Goal: Task Accomplishment & Management: Manage account settings

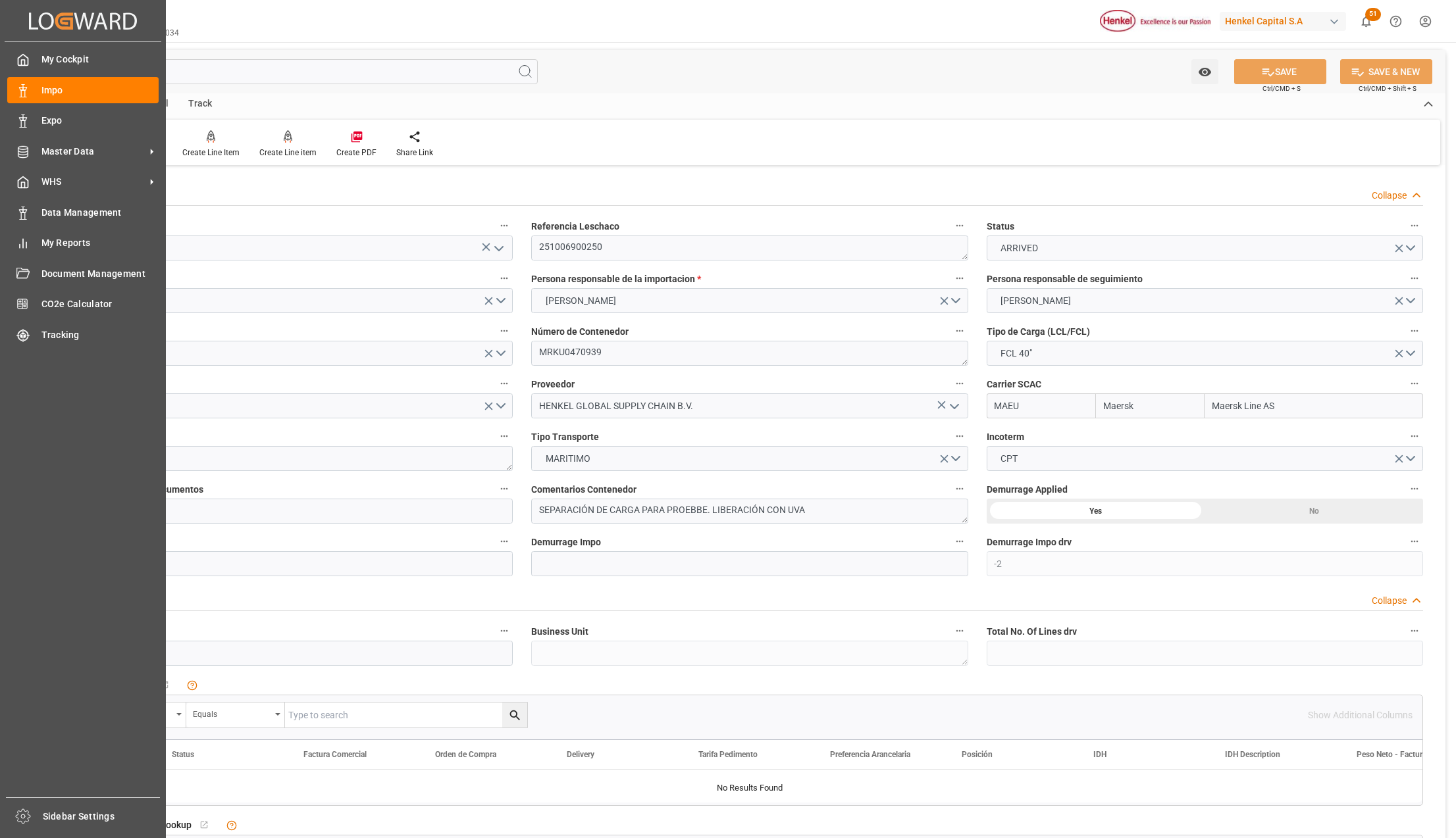
scroll to position [1140, 0]
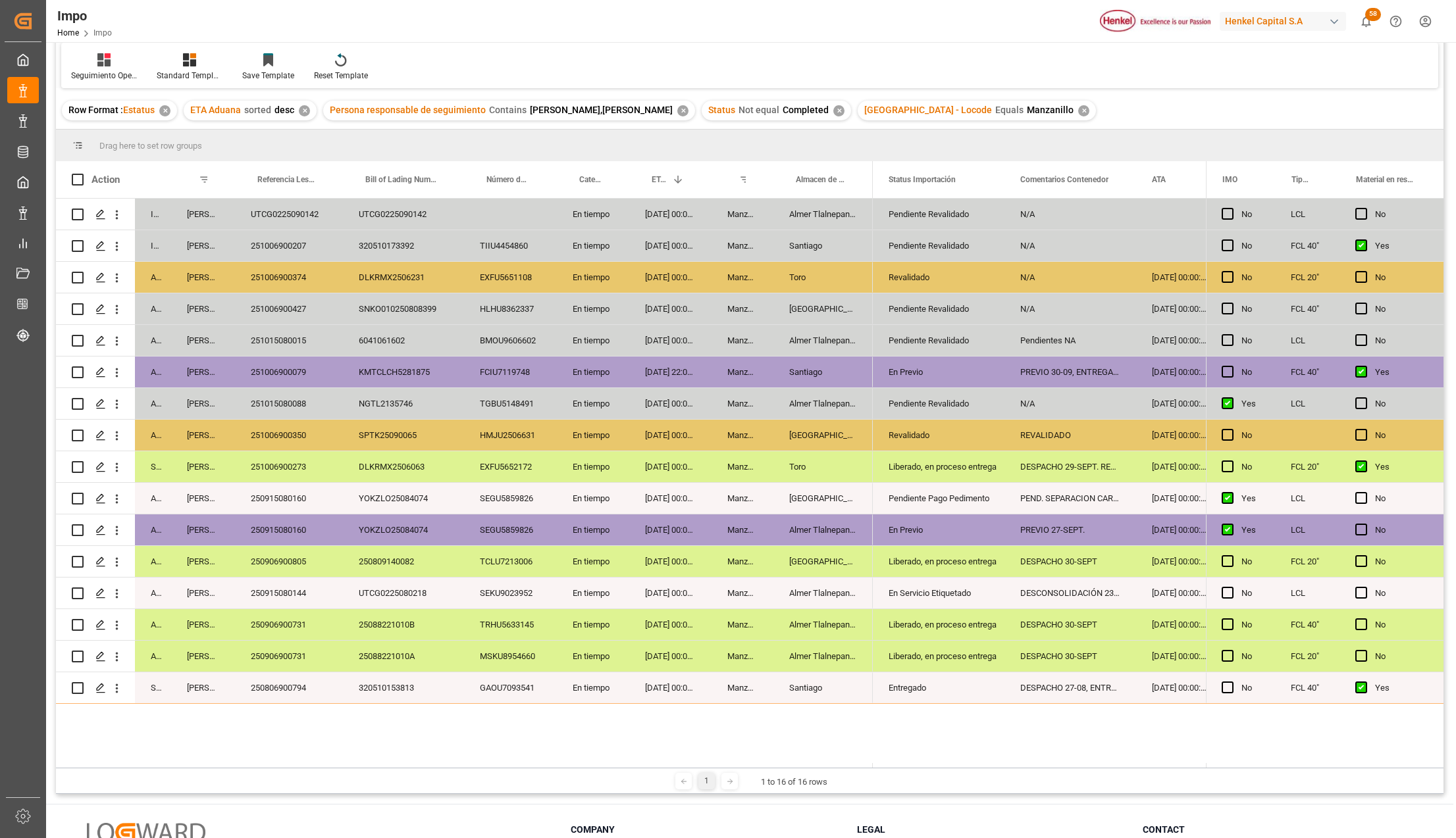
scroll to position [175, 0]
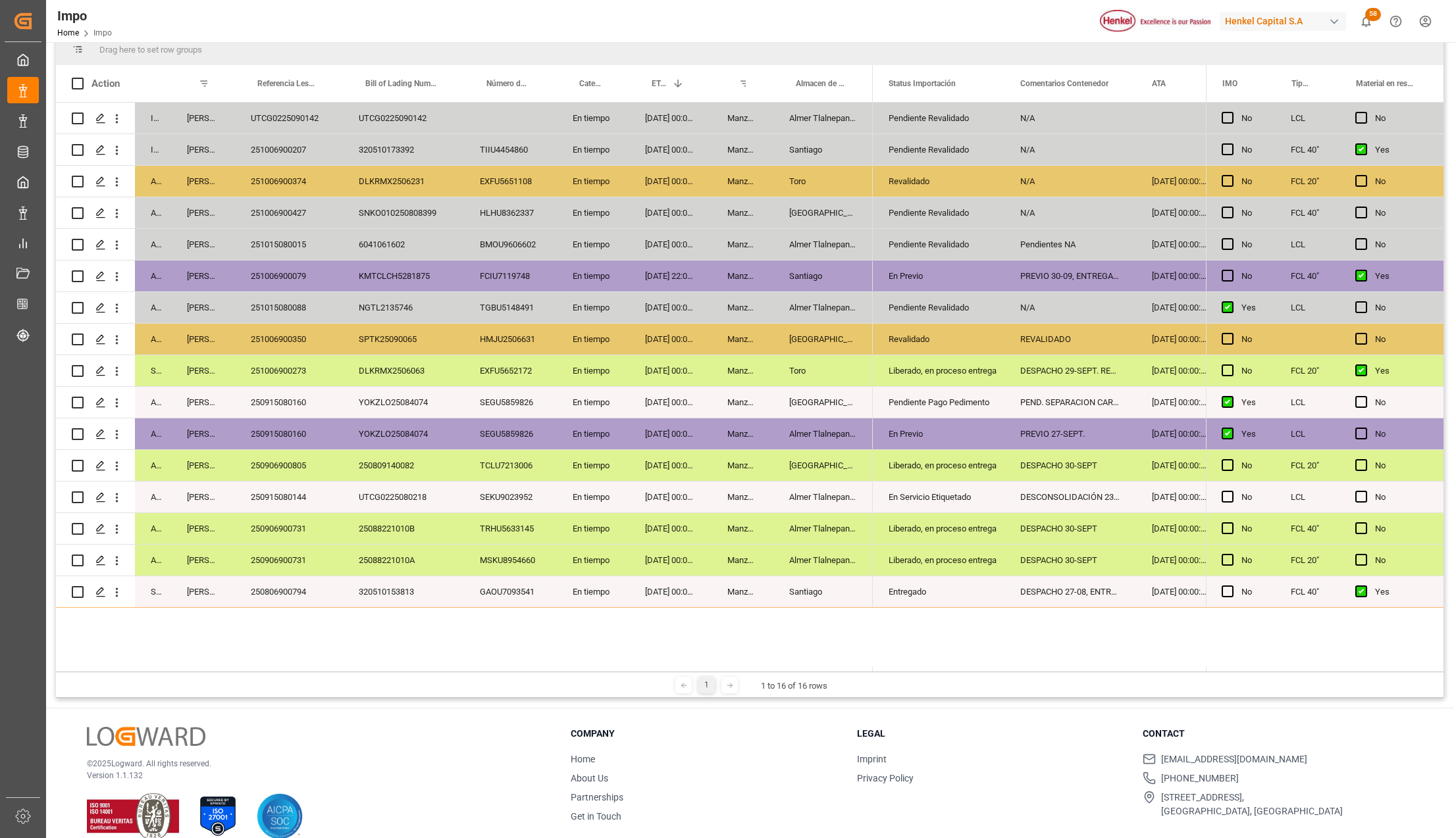
click at [253, 403] on div "250915080160" at bounding box center [289, 403] width 108 height 31
click at [117, 398] on icon "open menu" at bounding box center [117, 403] width 14 height 14
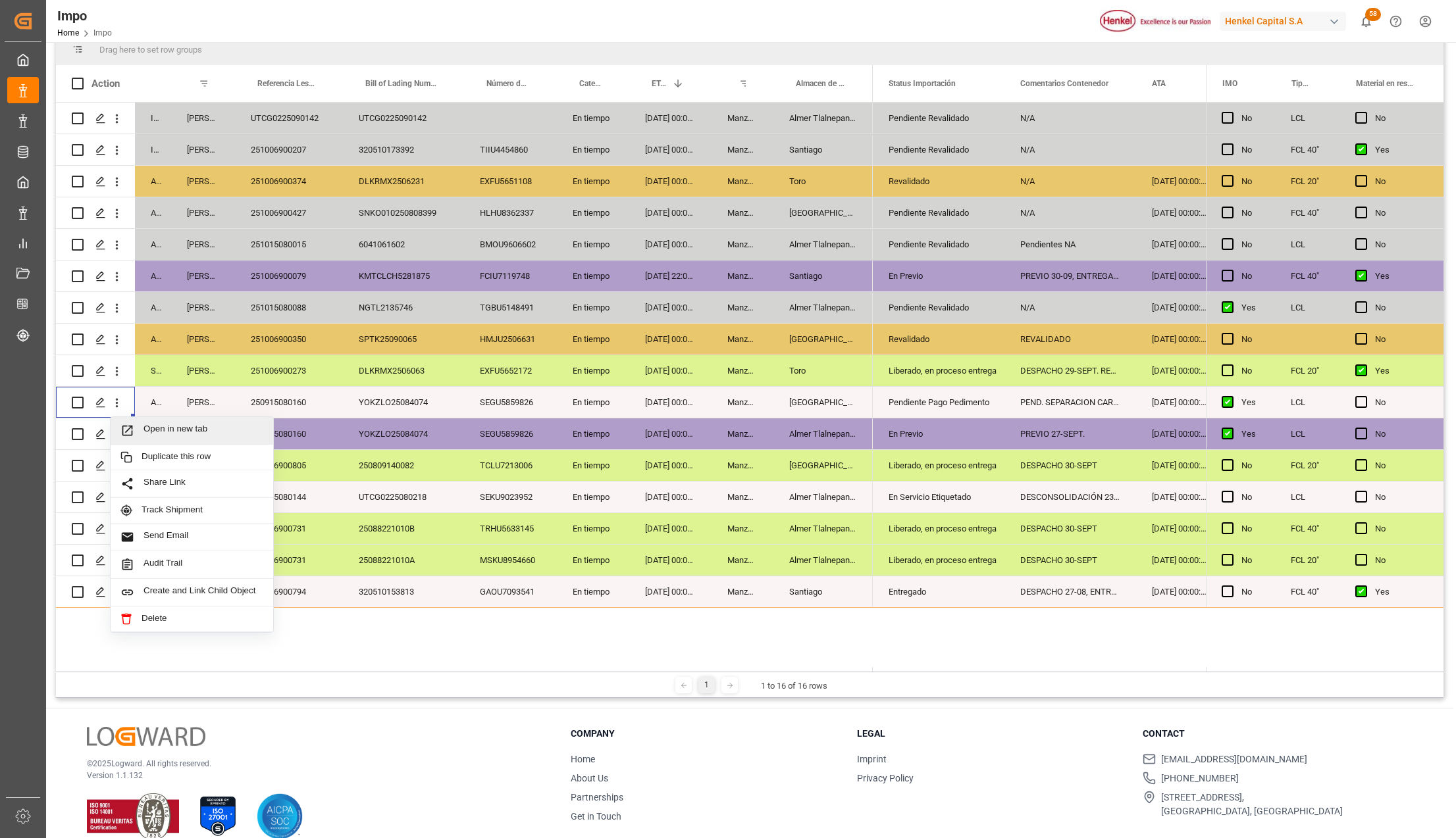
click at [154, 432] on span "Open in new tab" at bounding box center [204, 431] width 120 height 14
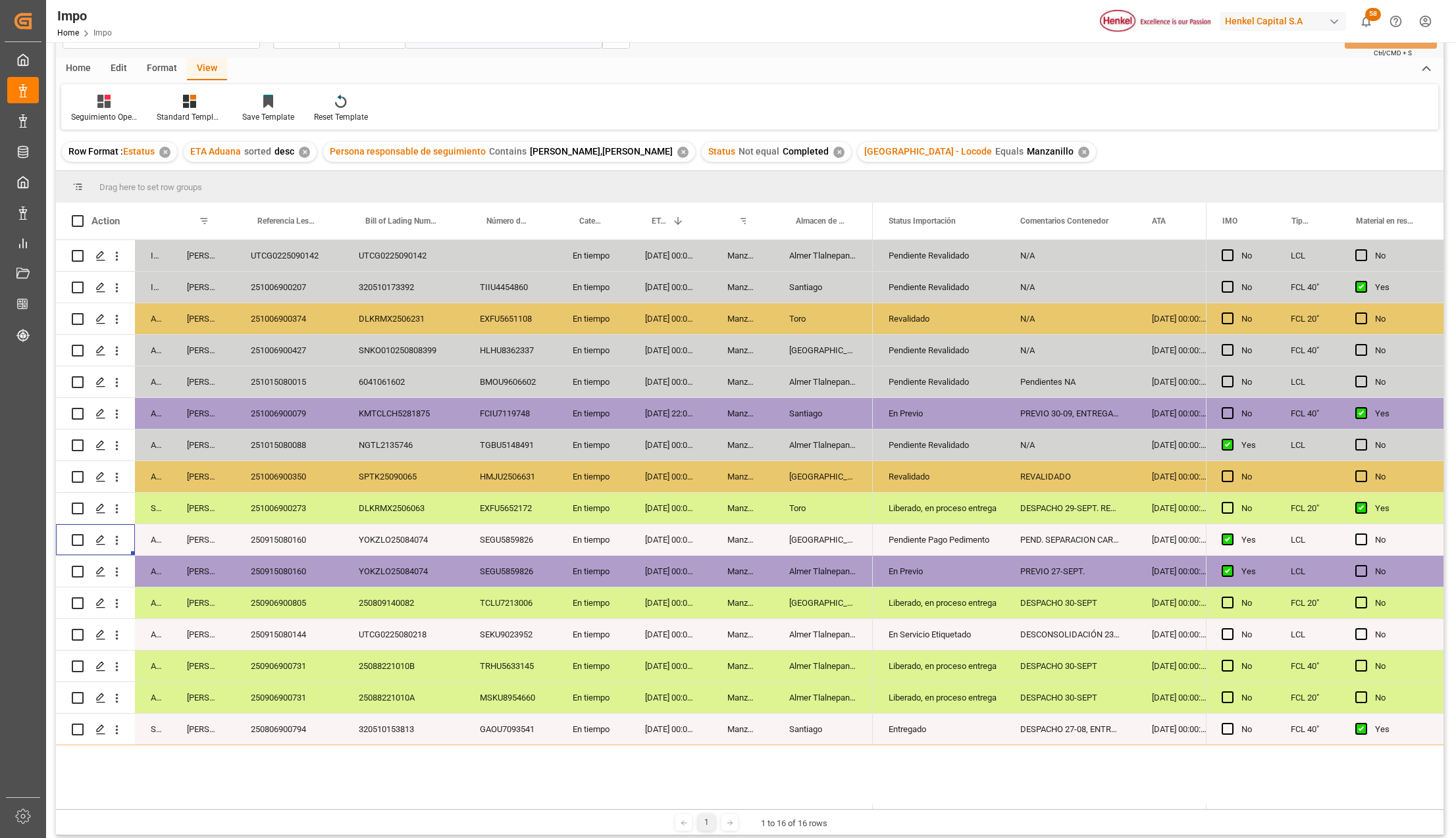
scroll to position [0, 0]
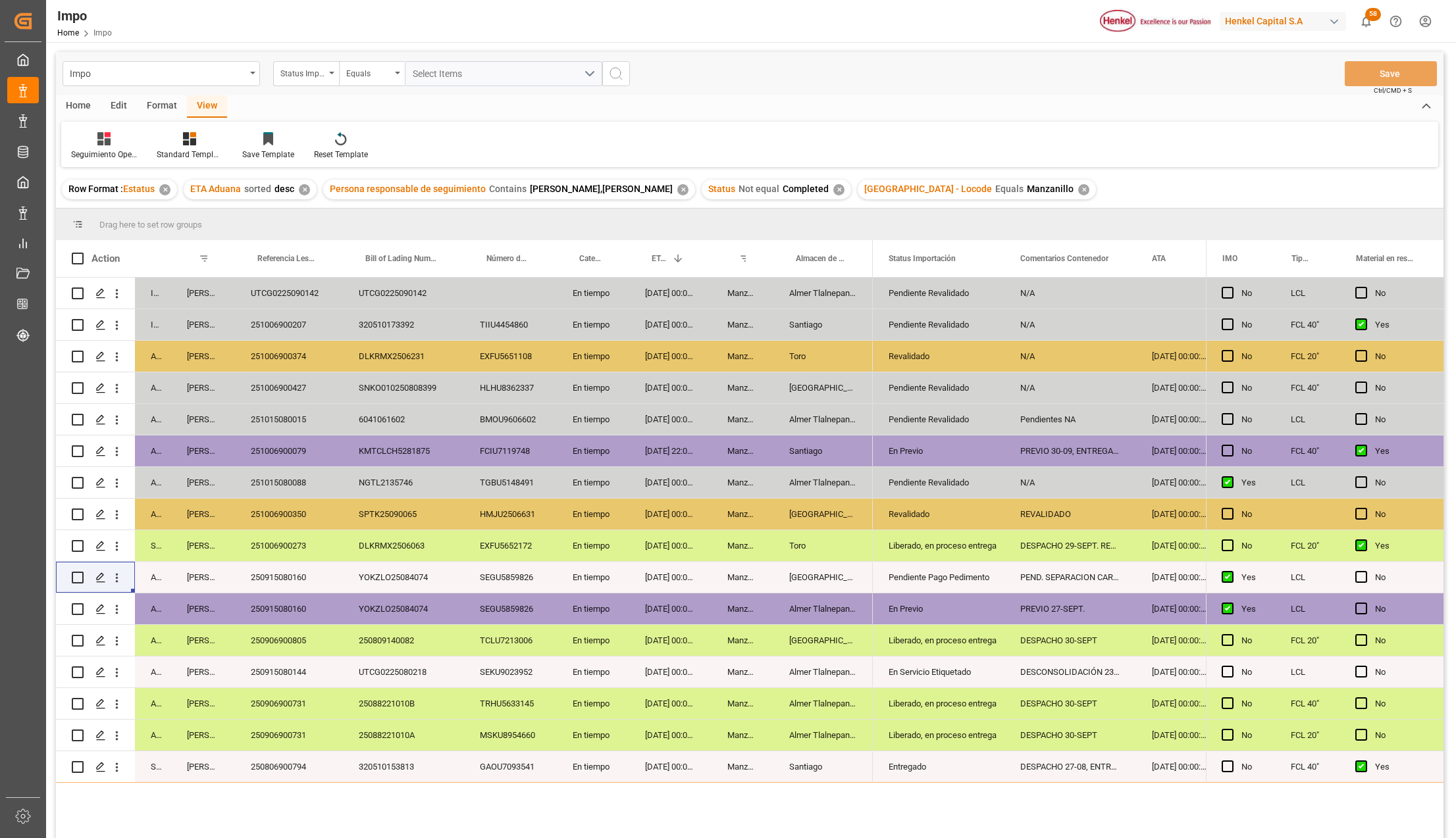
click at [940, 611] on div "En Previo" at bounding box center [938, 609] width 100 height 30
click at [927, 577] on div "Pendiente Pago Pedimento" at bounding box center [938, 578] width 100 height 30
click at [919, 609] on div "En Previo" at bounding box center [938, 609] width 100 height 30
click at [922, 577] on div "En Previo" at bounding box center [938, 578] width 100 height 30
click at [981, 583] on icon "open menu" at bounding box center [980, 586] width 16 height 16
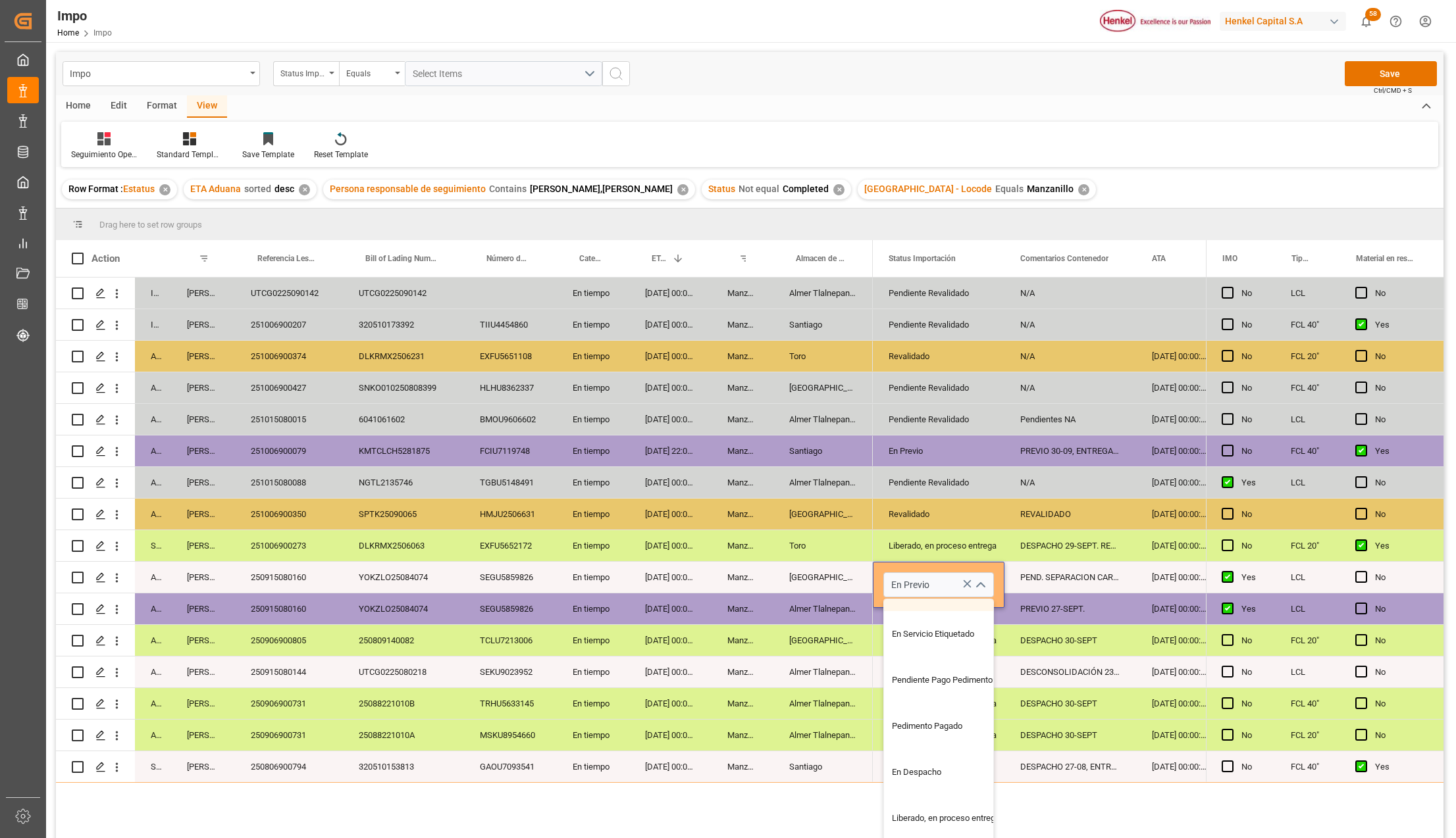
scroll to position [131, 0]
click at [923, 773] on div "En Despacho" at bounding box center [946, 772] width 124 height 46
type input "En Despacho"
click at [917, 773] on div "Entregado" at bounding box center [938, 767] width 100 height 30
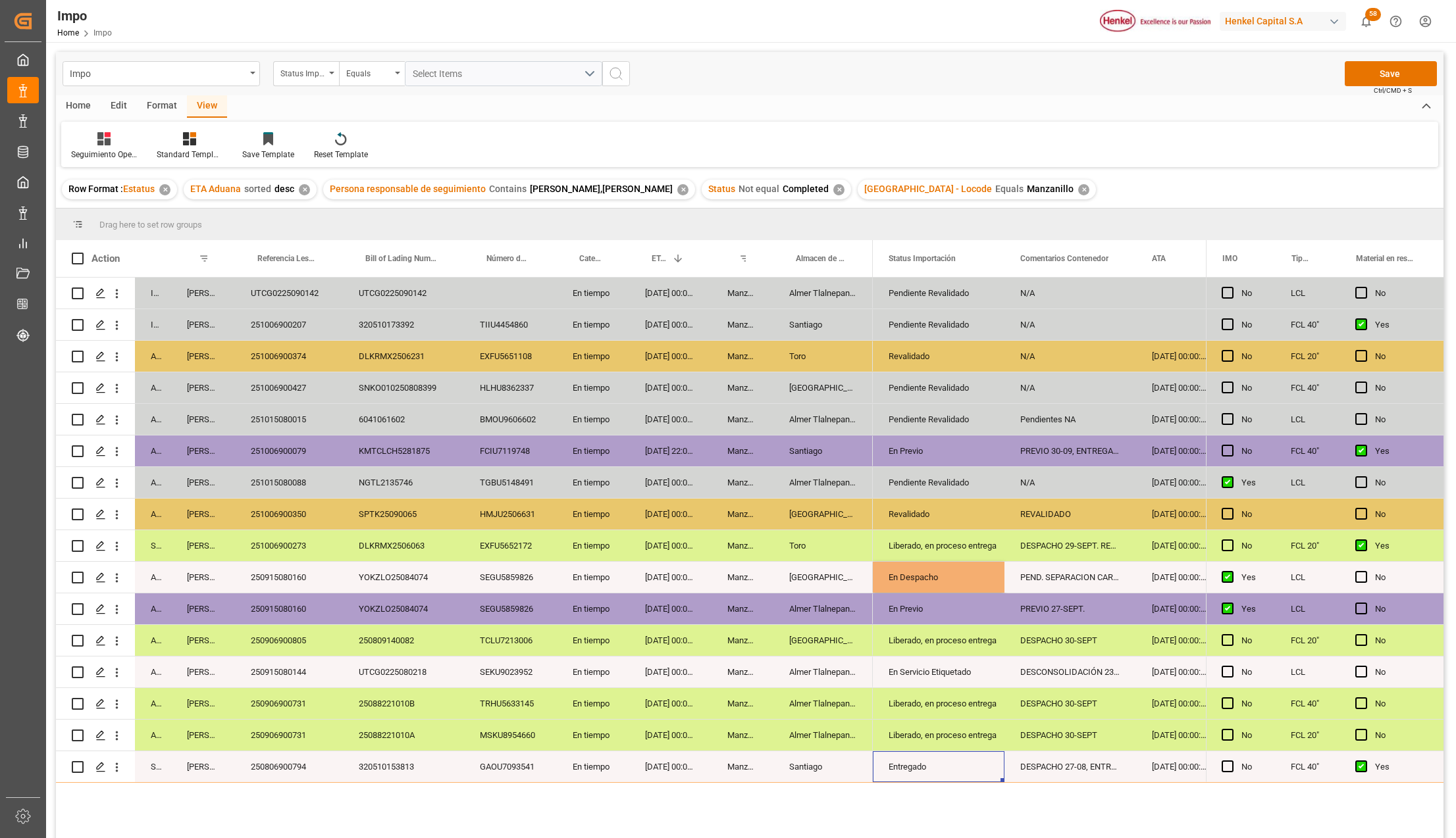
click at [917, 580] on div "En Despacho" at bounding box center [938, 578] width 100 height 30
click at [911, 606] on div "En Previo" at bounding box center [938, 609] width 100 height 30
click at [922, 641] on div "Liberado, en proceso entrega" at bounding box center [938, 640] width 100 height 30
click at [1014, 612] on div "PREVIO 27-SEPT." at bounding box center [1070, 609] width 131 height 31
click at [1028, 575] on div "PEND. SEPARACION CARGA." at bounding box center [1070, 578] width 131 height 31
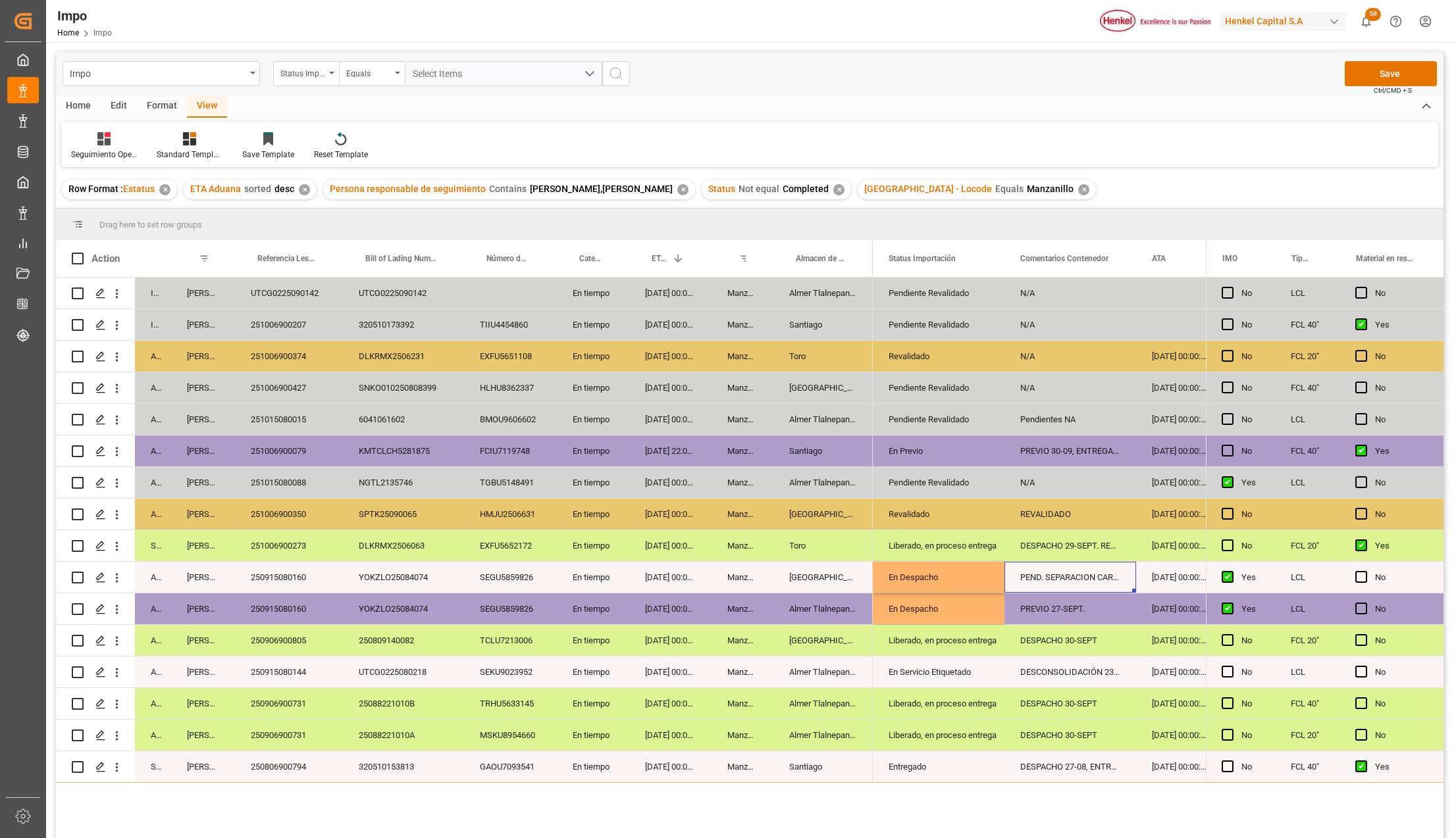
click at [1028, 575] on div "PEND. SEPARACION CARGA." at bounding box center [1070, 578] width 131 height 31
type input "DESPACHO 02-10. SEPARACION DE CARGA"
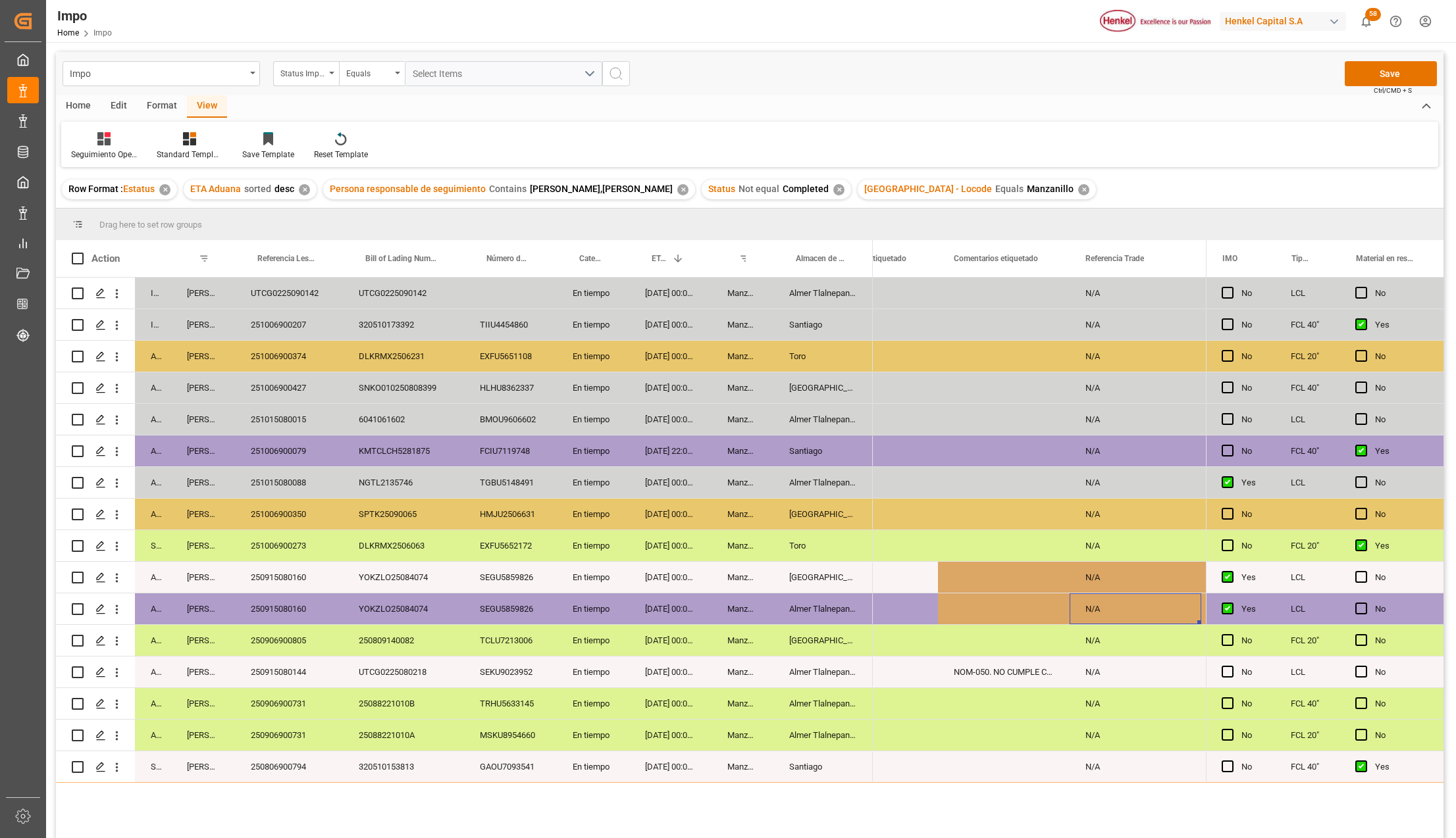
scroll to position [0, 0]
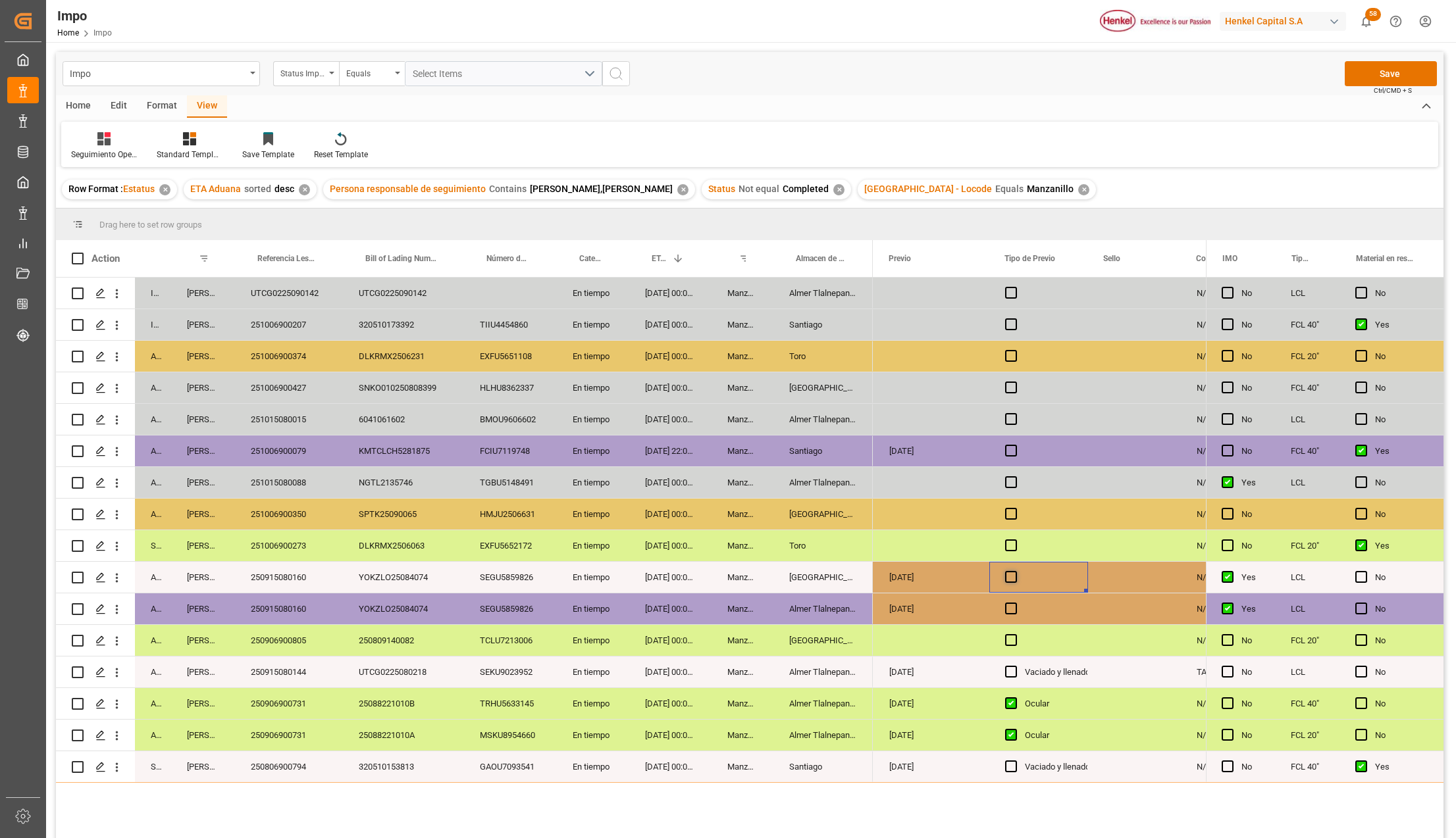
click at [1011, 571] on span "Press SPACE to select this row." at bounding box center [1011, 577] width 12 height 12
click at [1015, 571] on input "Press SPACE to select this row." at bounding box center [1015, 571] width 0 height 0
click at [1011, 607] on span "Press SPACE to select this row." at bounding box center [1011, 609] width 12 height 12
click at [1015, 603] on input "Press SPACE to select this row." at bounding box center [1015, 603] width 0 height 0
click at [1011, 607] on span "Press SPACE to select this row." at bounding box center [1011, 609] width 12 height 12
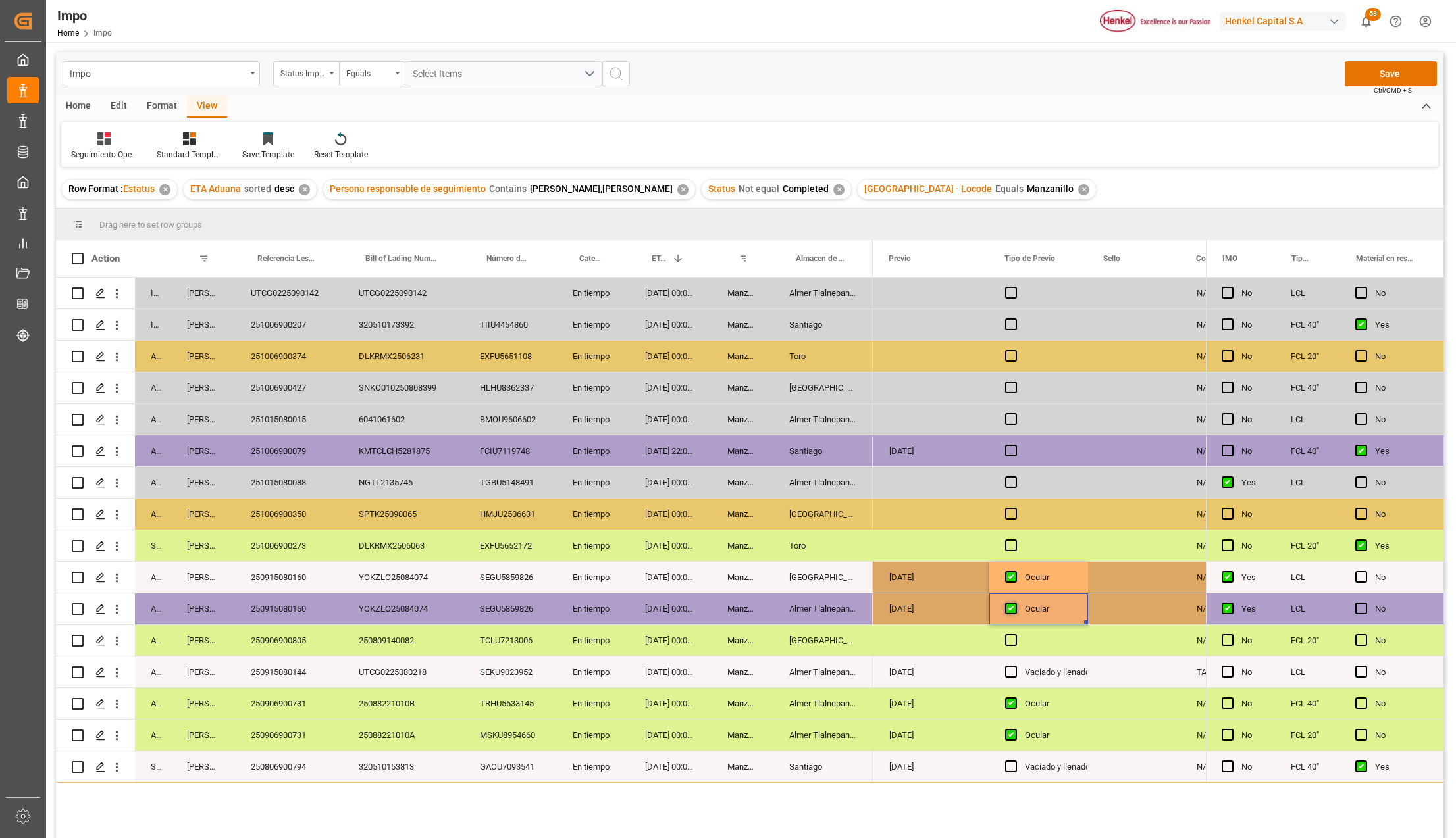
click at [1015, 603] on input "Press SPACE to select this row." at bounding box center [1015, 603] width 0 height 0
click at [1011, 574] on span "Press SPACE to select this row." at bounding box center [1011, 577] width 12 height 12
click at [1015, 571] on input "Press SPACE to select this row." at bounding box center [1015, 571] width 0 height 0
click at [1011, 574] on span "Press SPACE to select this row." at bounding box center [1011, 577] width 12 height 12
click at [1015, 571] on input "Press SPACE to select this row." at bounding box center [1015, 571] width 0 height 0
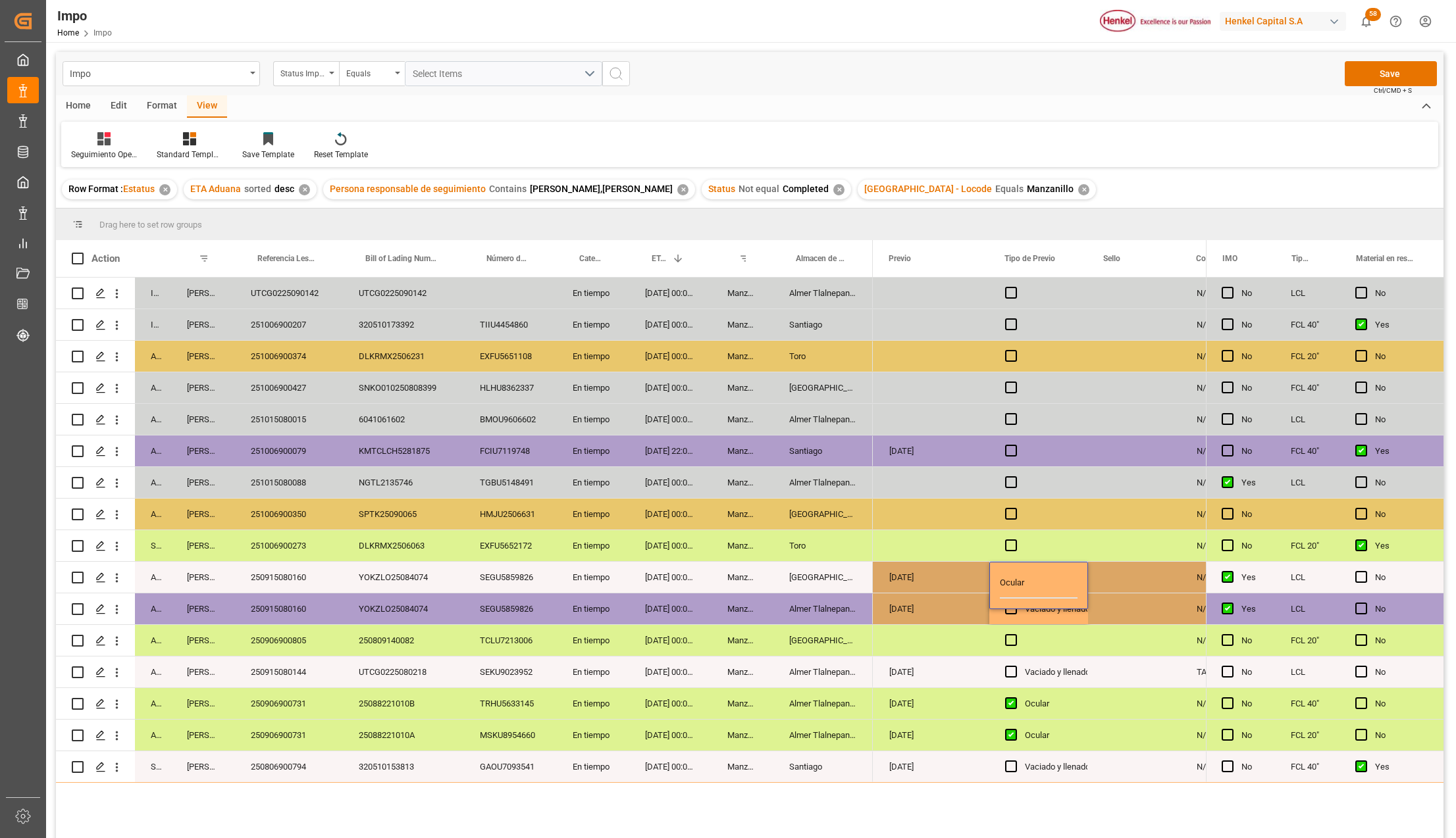
click at [1011, 574] on input "Ocular" at bounding box center [1038, 586] width 77 height 26
click at [1010, 620] on div "Press SPACE to select this row." at bounding box center [1015, 609] width 20 height 30
click at [1011, 573] on span "Press SPACE to select this row." at bounding box center [1011, 577] width 12 height 12
click at [1015, 571] on input "Press SPACE to select this row." at bounding box center [1015, 571] width 0 height 0
click at [1127, 575] on div "Press SPACE to select this row." at bounding box center [1134, 578] width 93 height 31
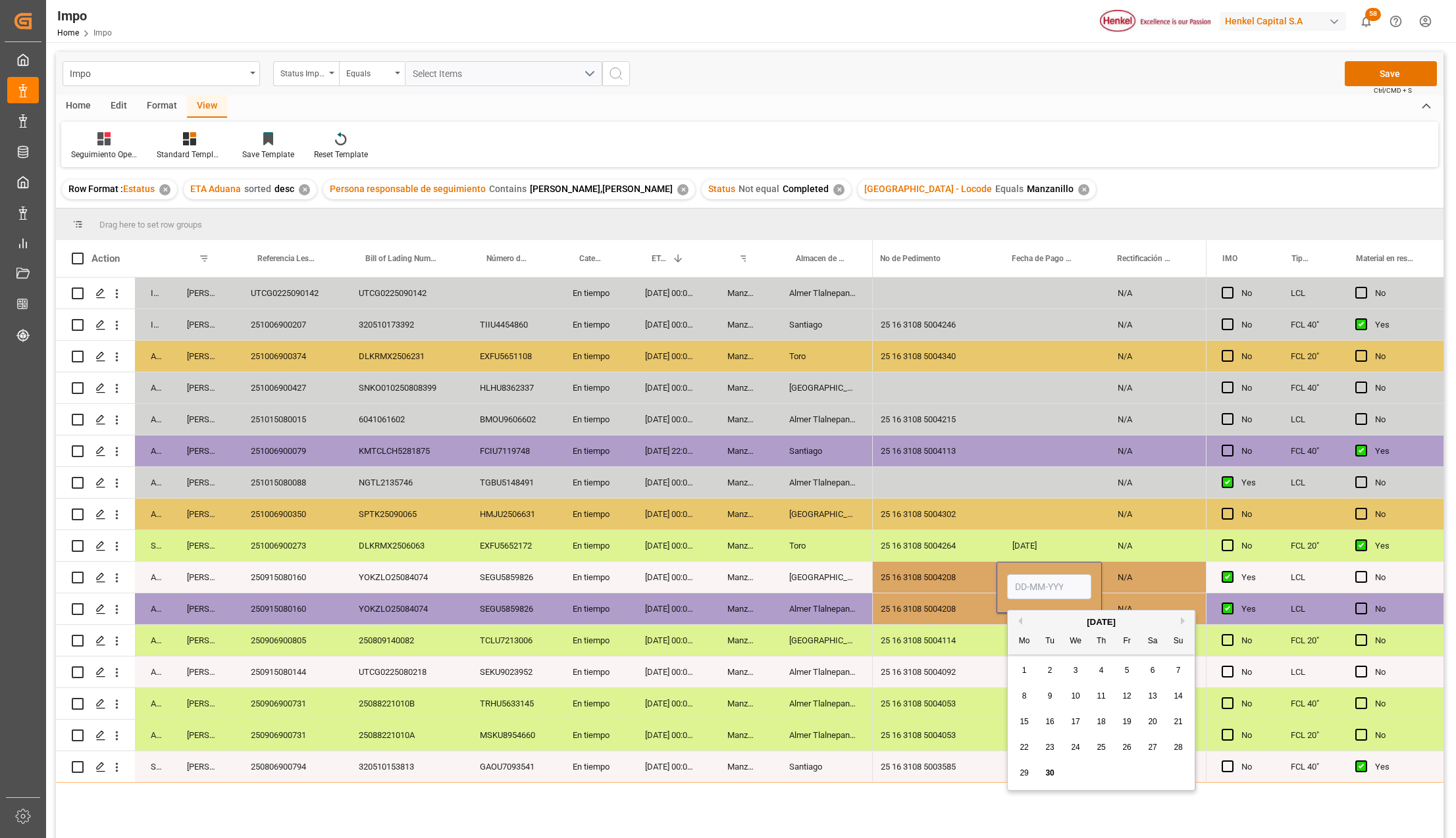
click at [1057, 585] on input "Press SPACE to select this row." at bounding box center [1049, 587] width 84 height 25
type input "29-09-2025"
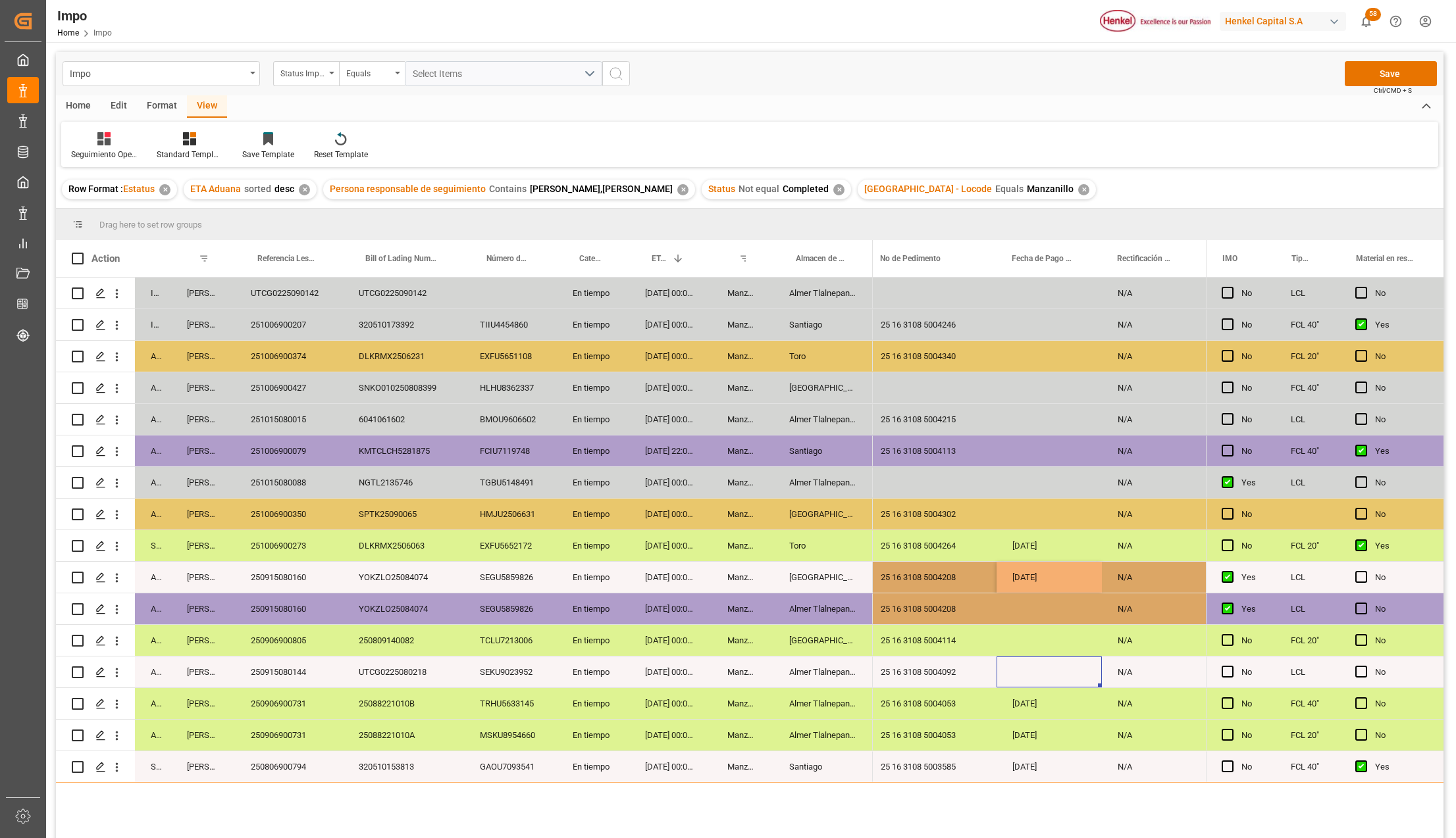
click at [1037, 661] on div "Press SPACE to select this row." at bounding box center [1049, 673] width 105 height 31
click at [1041, 593] on div "Press SPACE to select this row." at bounding box center [1049, 609] width 105 height 31
click at [1043, 585] on div "29-09-2025" at bounding box center [1049, 578] width 105 height 31
click at [1038, 599] on div "Press SPACE to select this row." at bounding box center [1049, 609] width 105 height 31
click at [1023, 643] on div "Press SPACE to select this row." at bounding box center [1049, 640] width 105 height 31
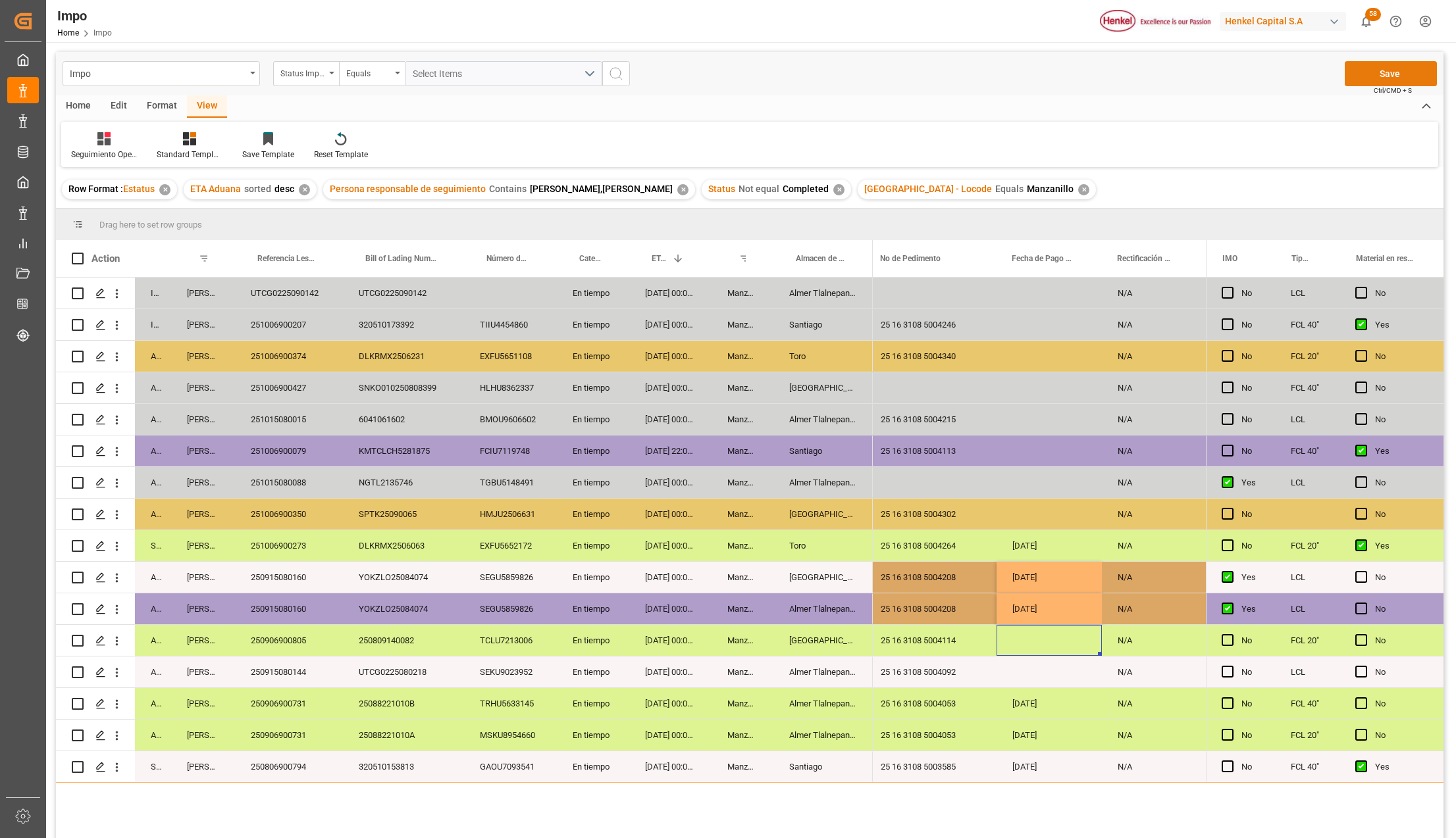
click at [1411, 74] on button "Save" at bounding box center [1391, 73] width 92 height 25
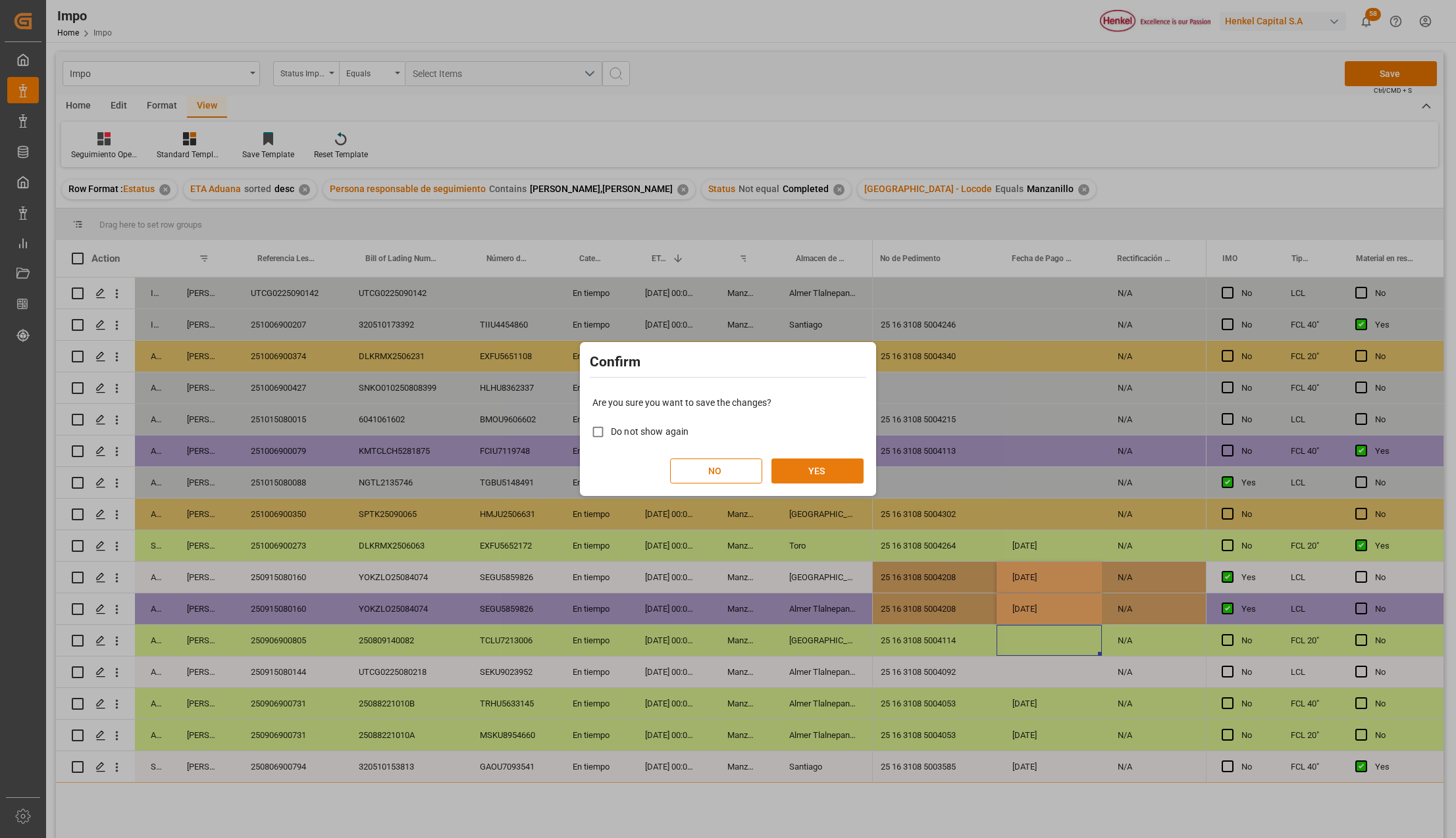
click at [822, 460] on button "YES" at bounding box center [817, 471] width 92 height 25
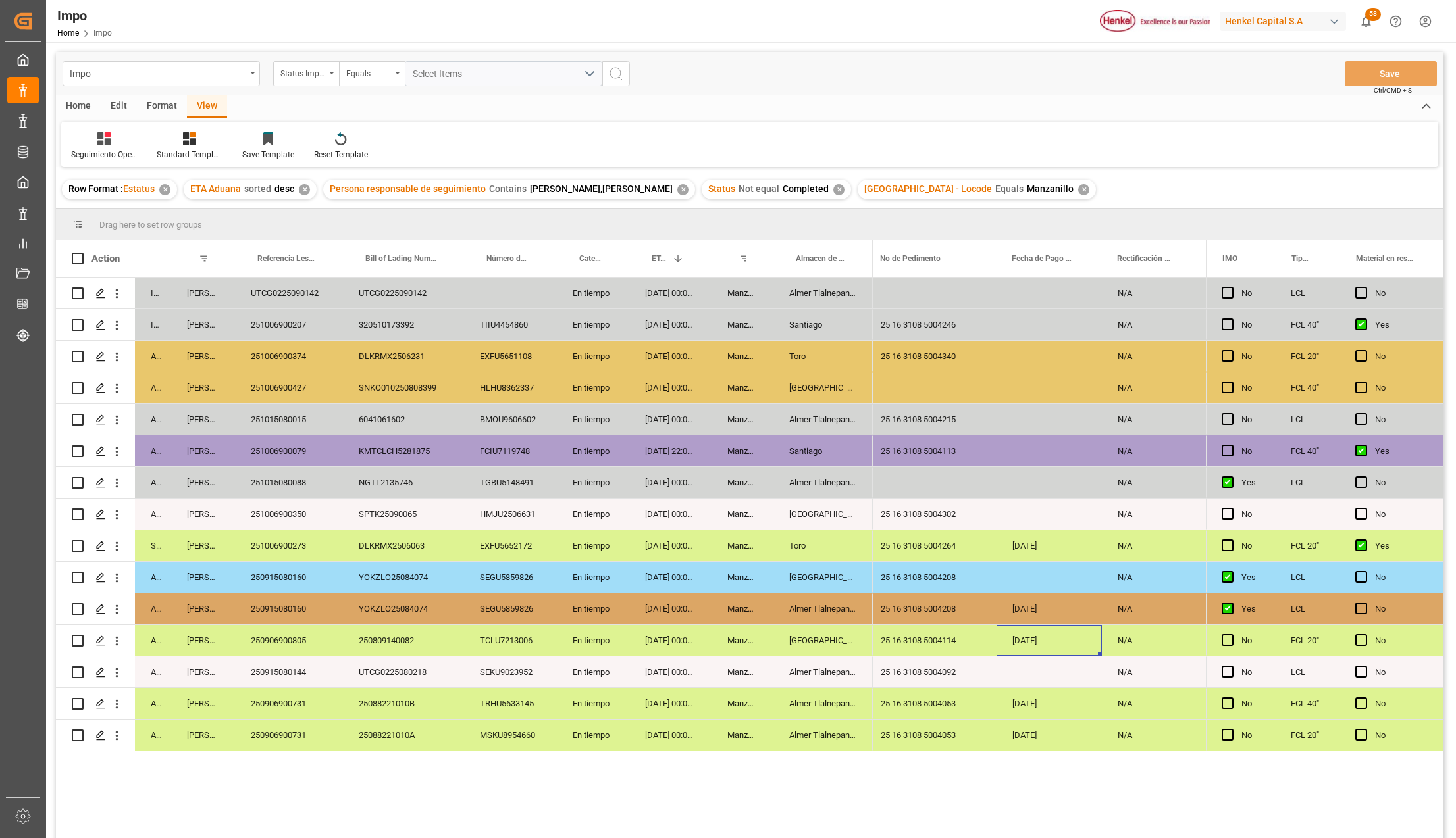
click at [608, 426] on div "En tiempo" at bounding box center [593, 419] width 72 height 31
click at [641, 422] on div "29-09-2025 00:00:00" at bounding box center [670, 419] width 83 height 31
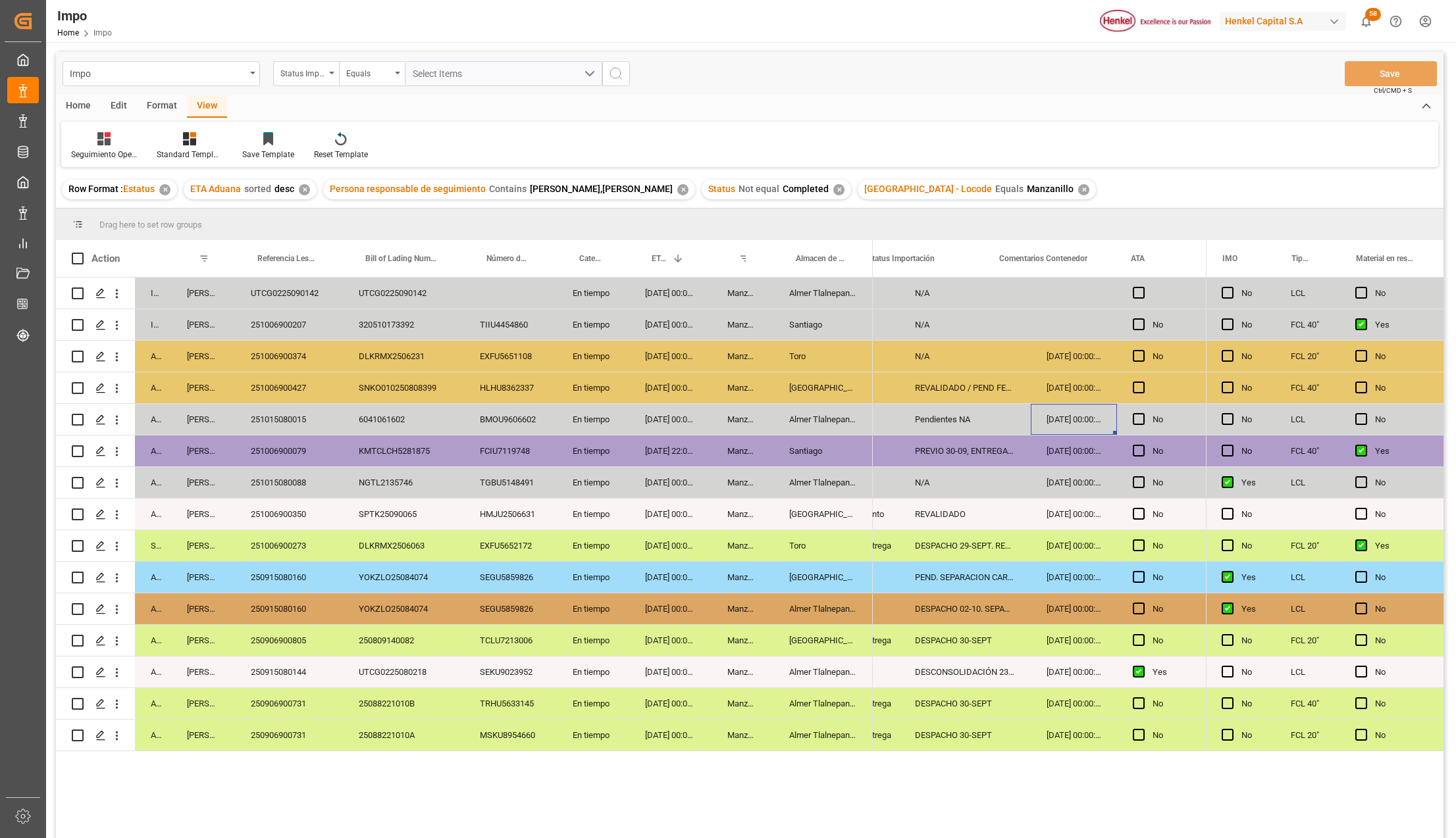
scroll to position [0, 105]
click at [277, 417] on div "251015080015" at bounding box center [289, 419] width 108 height 31
click at [795, 411] on div "Almer Tlalnepantla" at bounding box center [823, 419] width 99 height 31
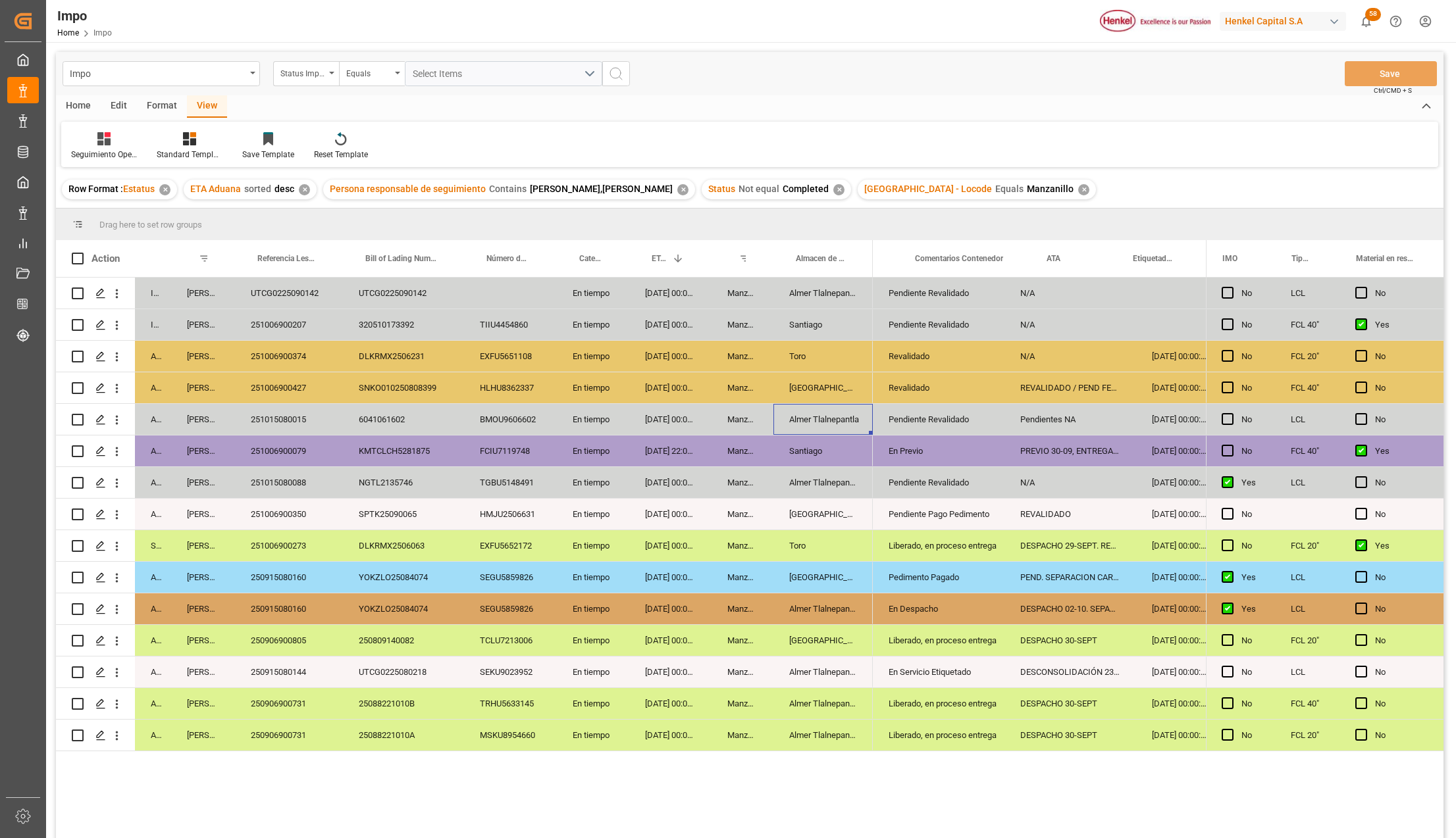
scroll to position [0, 0]
click at [829, 427] on div "Almer Tlalnepantla" at bounding box center [823, 419] width 99 height 31
click at [1037, 419] on div "Pendientes NA" at bounding box center [1070, 419] width 131 height 31
click at [117, 450] on icon "open menu" at bounding box center [117, 452] width 14 height 14
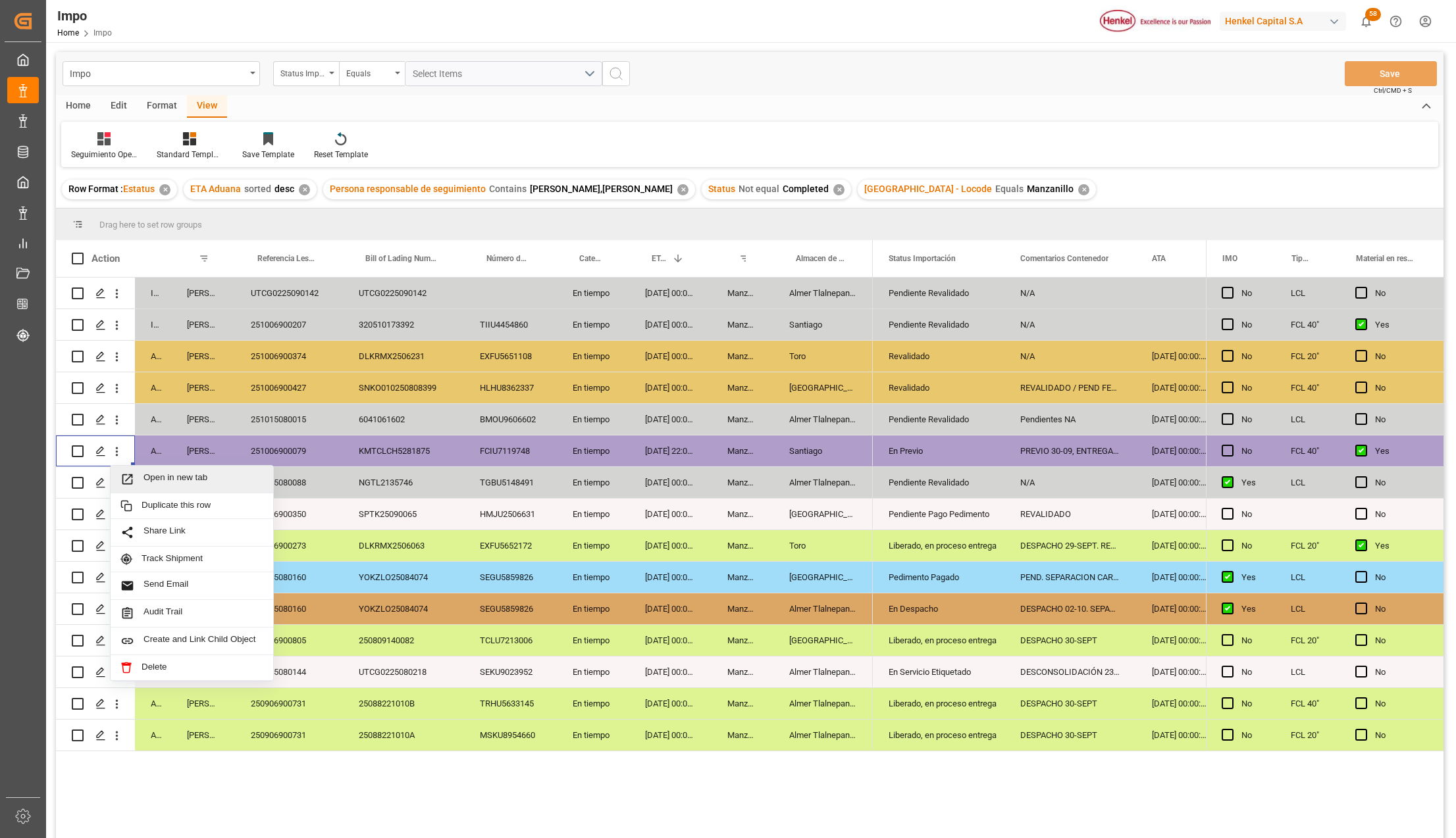
click at [145, 487] on div "Open in new tab" at bounding box center [191, 479] width 163 height 28
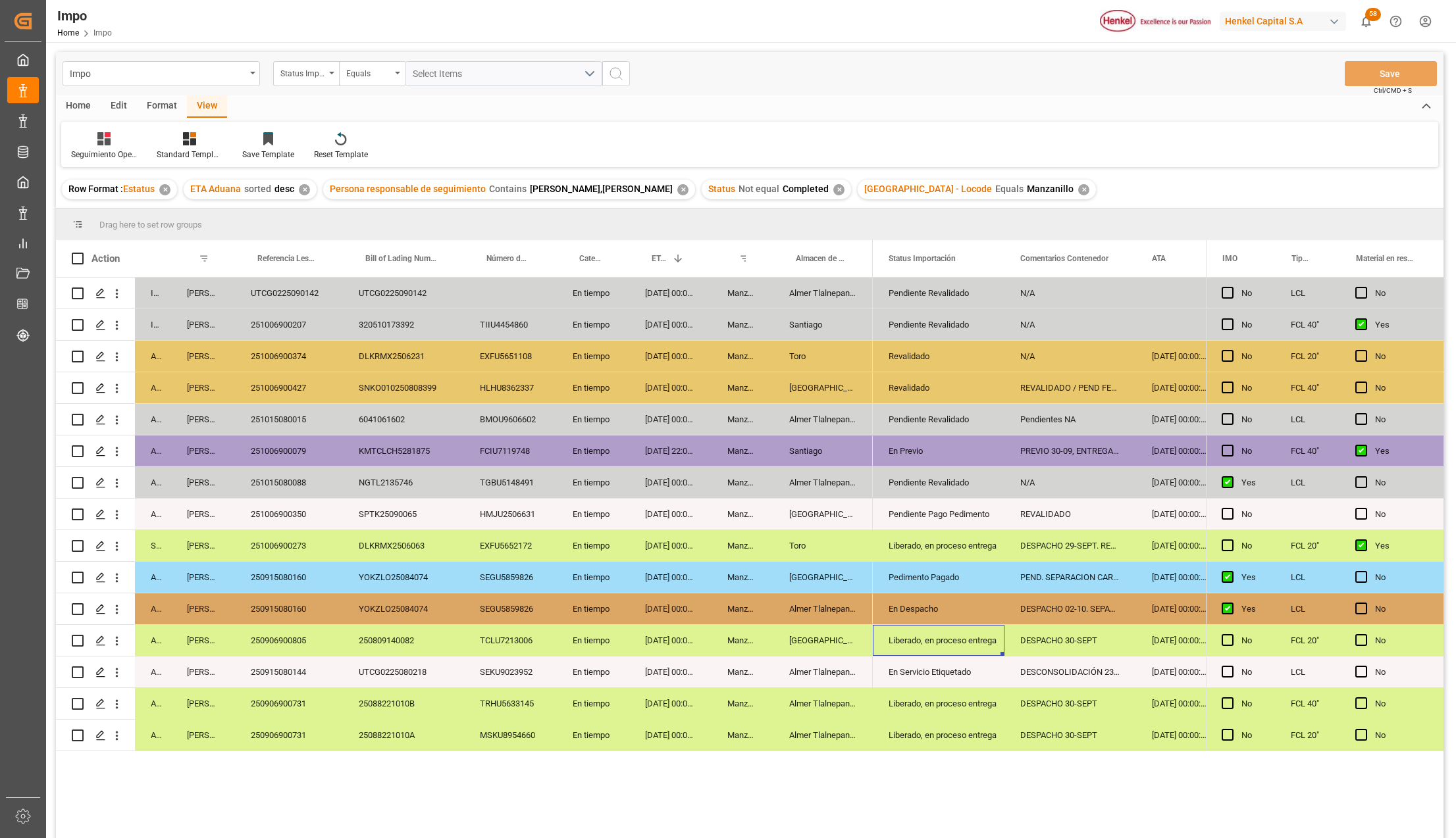
click at [976, 643] on div "Liberado, en proceso entrega" at bounding box center [938, 640] width 100 height 30
click at [300, 643] on div "250906900805" at bounding box center [289, 640] width 108 height 31
click at [674, 670] on div "17-09-2025 00:00:00" at bounding box center [670, 673] width 83 height 31
click at [922, 675] on div "En Servicio Etiquetado" at bounding box center [938, 672] width 100 height 30
click at [316, 672] on div "250915080144" at bounding box center [289, 673] width 108 height 31
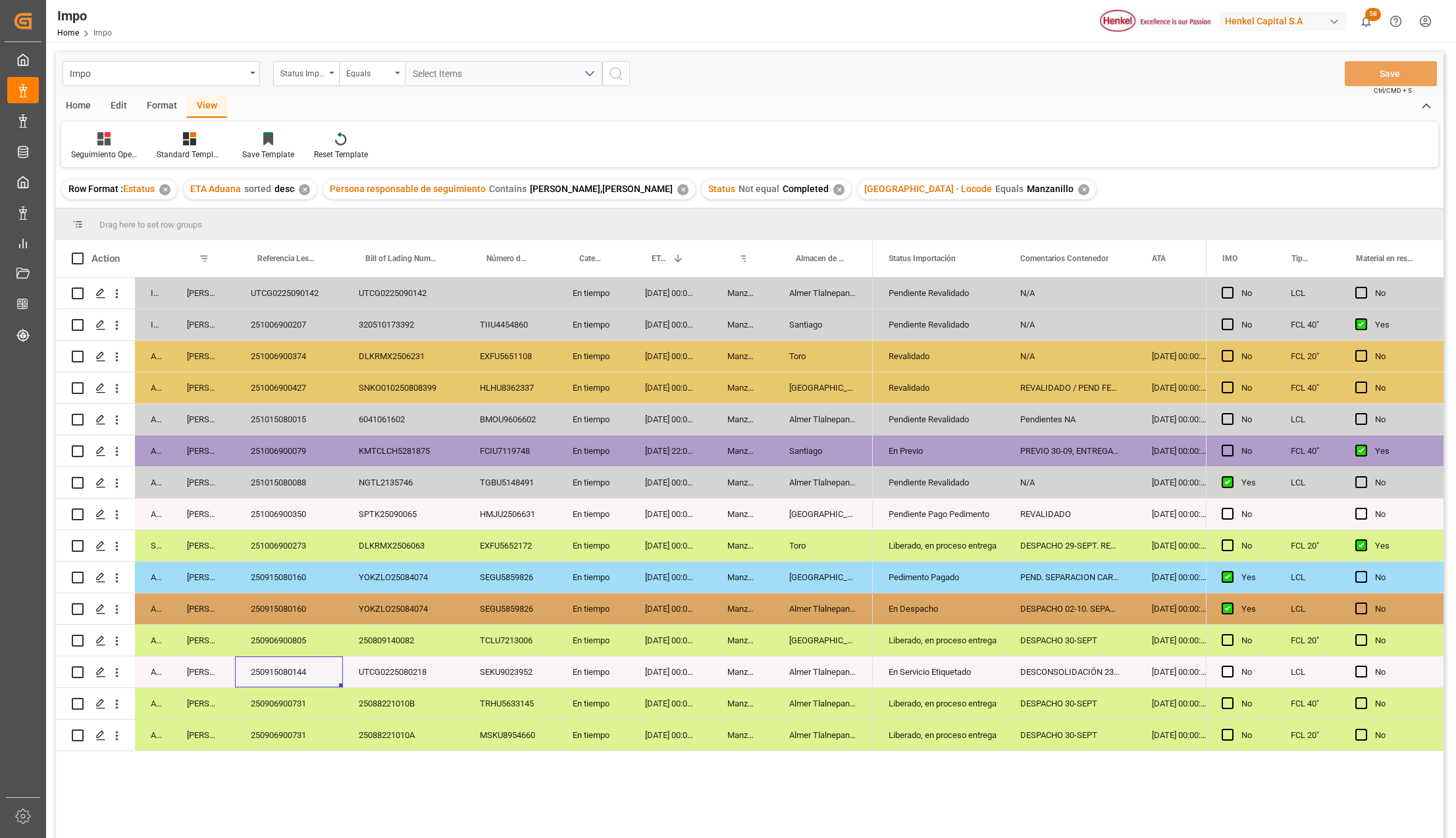
click at [383, 647] on div "250809140082" at bounding box center [403, 640] width 121 height 31
click at [923, 603] on div "En Despacho" at bounding box center [938, 609] width 100 height 30
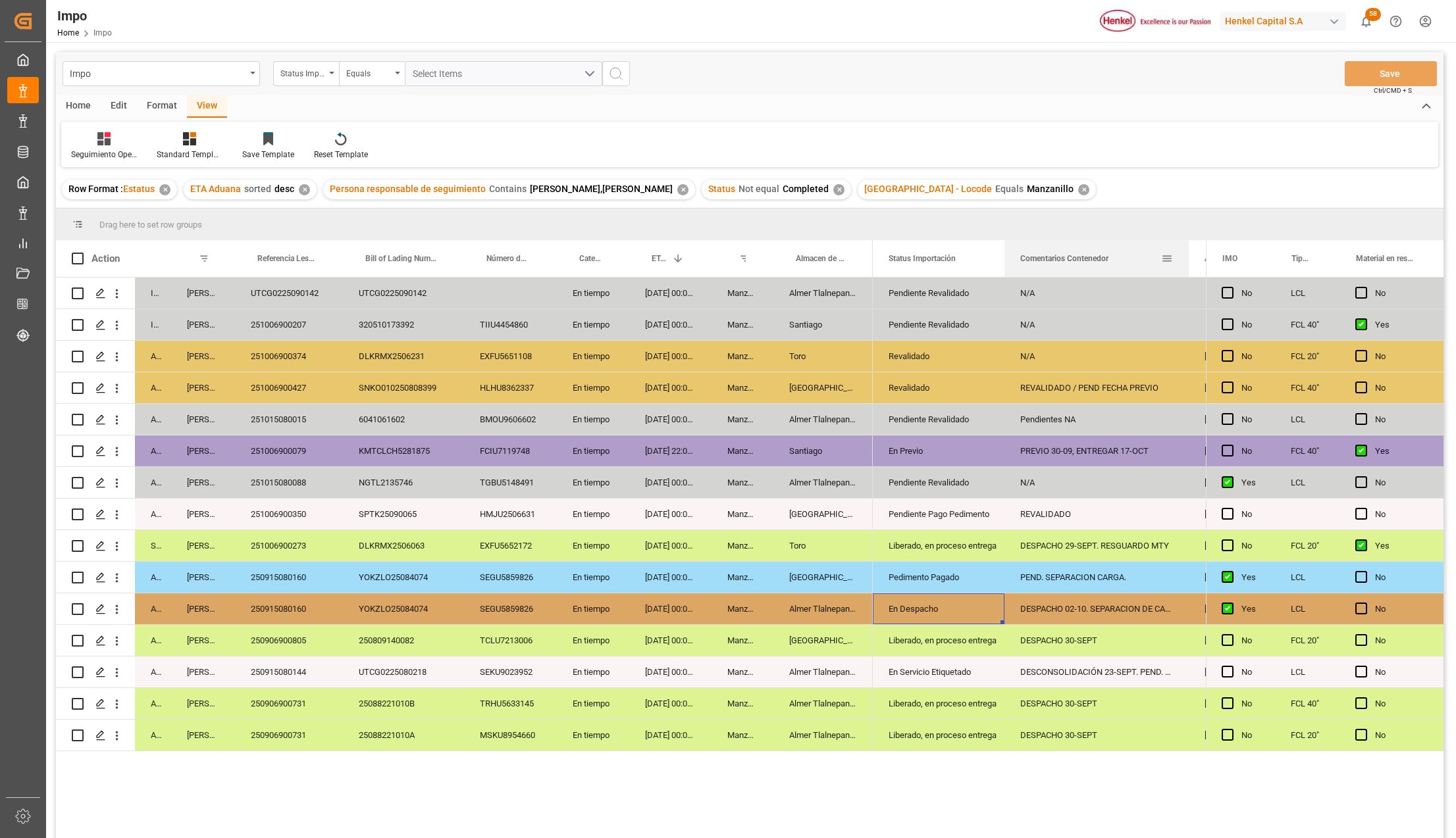
drag, startPoint x: 1135, startPoint y: 243, endPoint x: 1164, endPoint y: 309, distance: 72.1
click at [1186, 251] on div at bounding box center [1189, 258] width 5 height 37
click at [1065, 604] on div "DESPACHO 02-10. SEPARACION DE CARGA" at bounding box center [1095, 609] width 182 height 31
click at [1081, 617] on input "DESPACHO 02-10. SEPARACION DE CARGA" at bounding box center [1095, 616] width 161 height 25
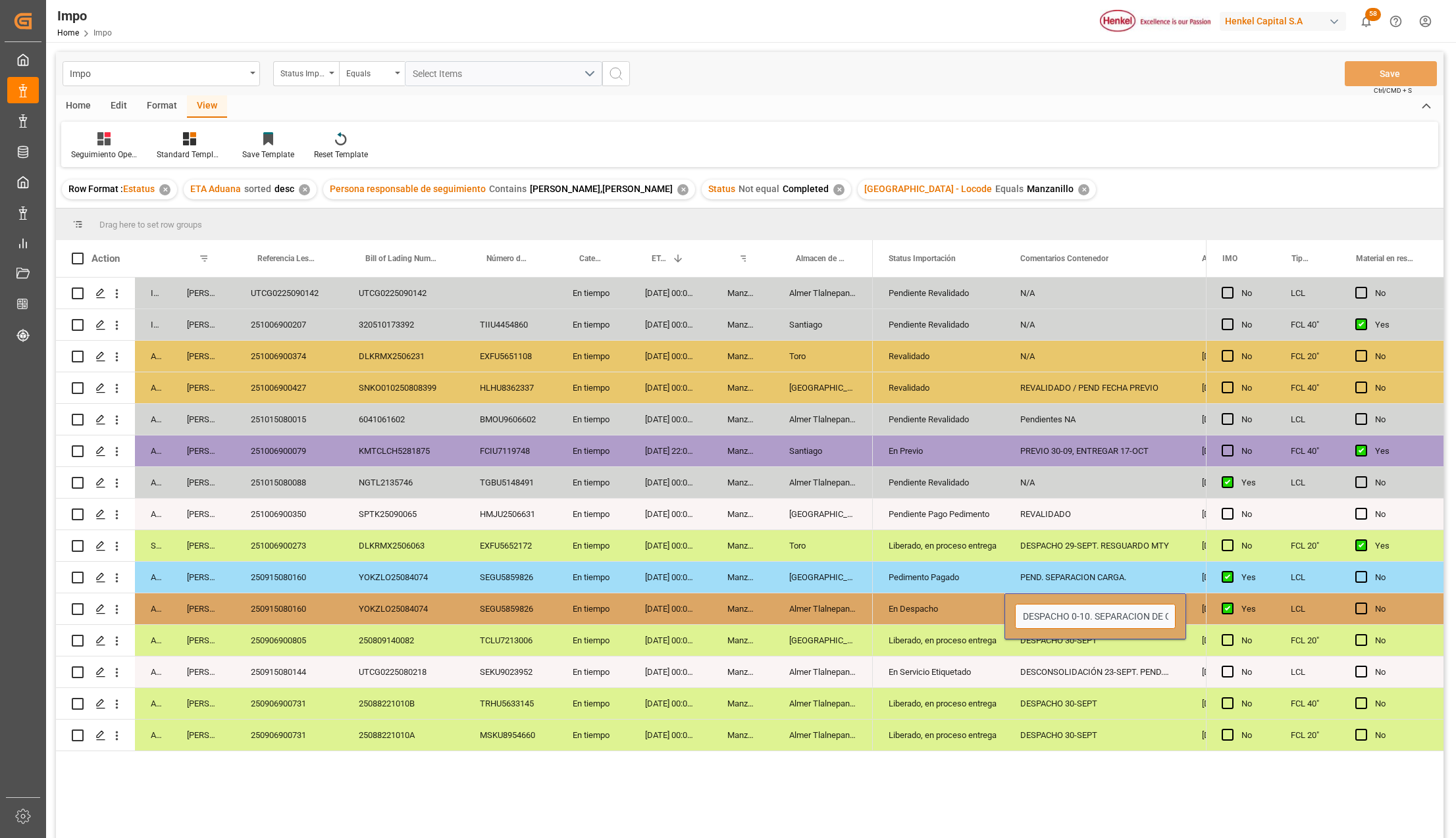
type input "DESPACHO 03-10. SEPARACION DE CARGA"
click at [1379, 64] on button "Save" at bounding box center [1391, 73] width 92 height 25
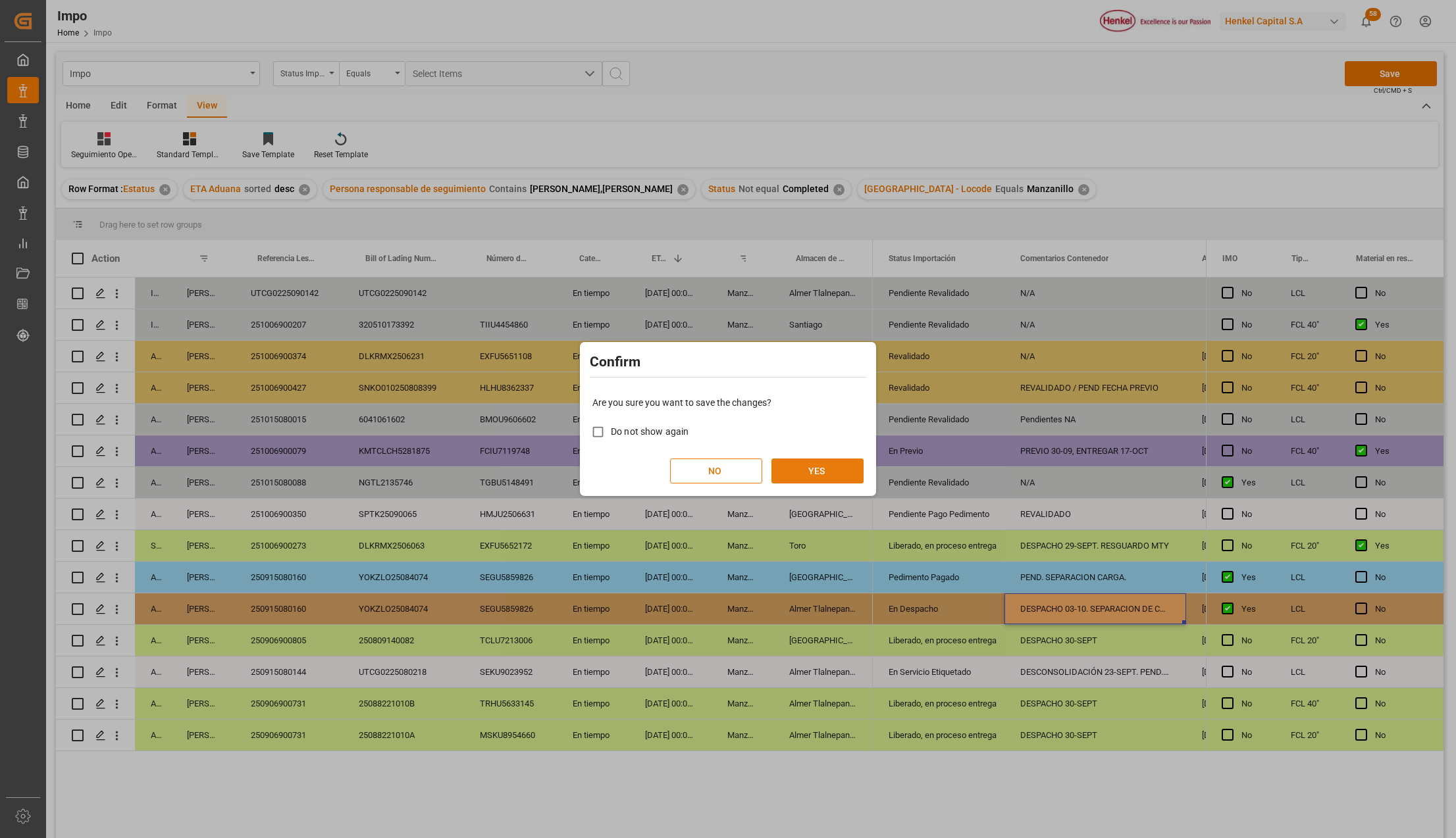
click at [815, 468] on button "YES" at bounding box center [817, 471] width 92 height 25
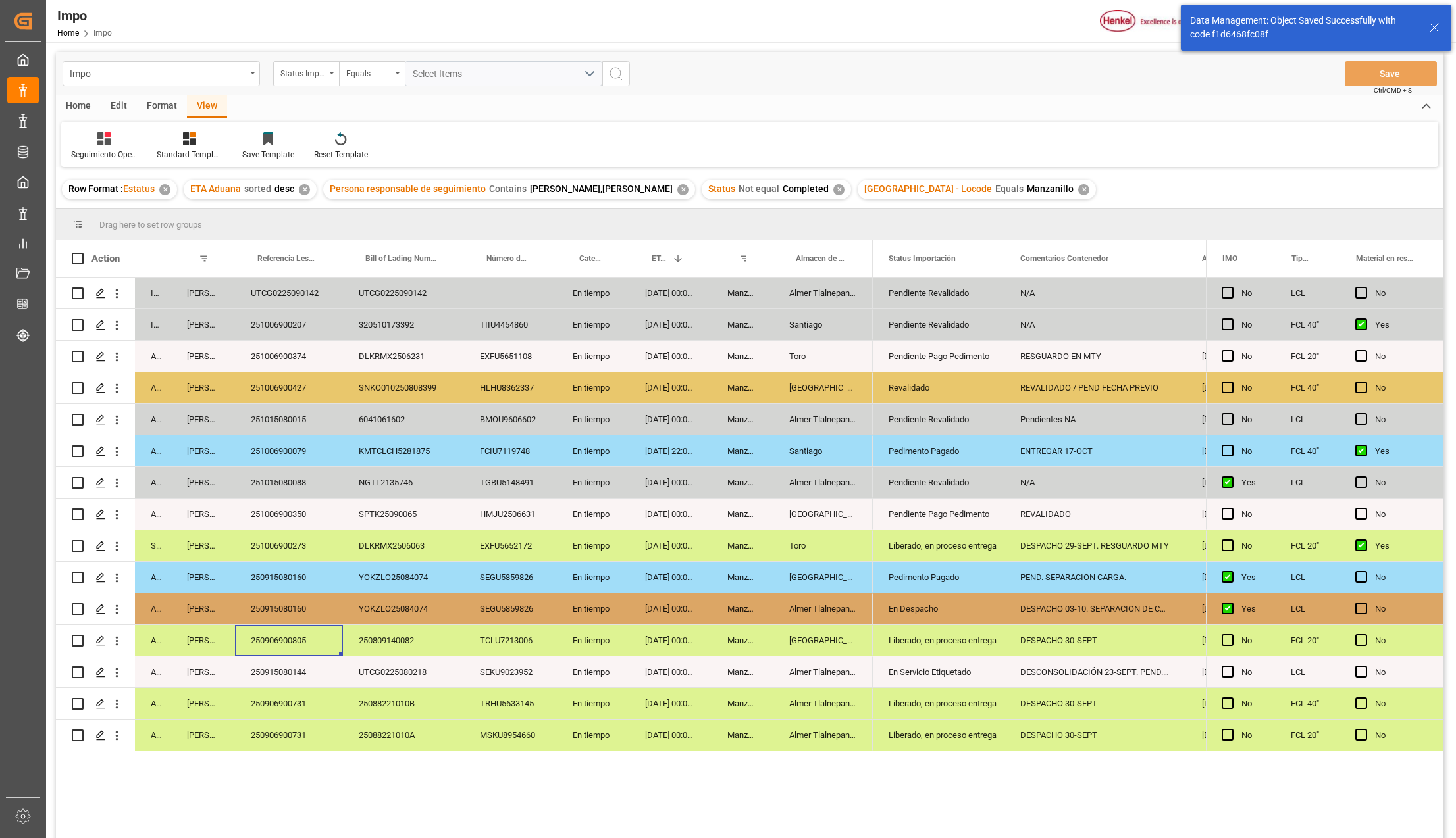
click at [278, 644] on div "250906900805" at bounding box center [289, 640] width 108 height 31
click at [299, 606] on div "250915080160" at bounding box center [289, 609] width 108 height 31
click at [300, 571] on div "250915080160" at bounding box center [289, 578] width 108 height 31
click at [930, 600] on div "En Despacho" at bounding box center [938, 609] width 100 height 30
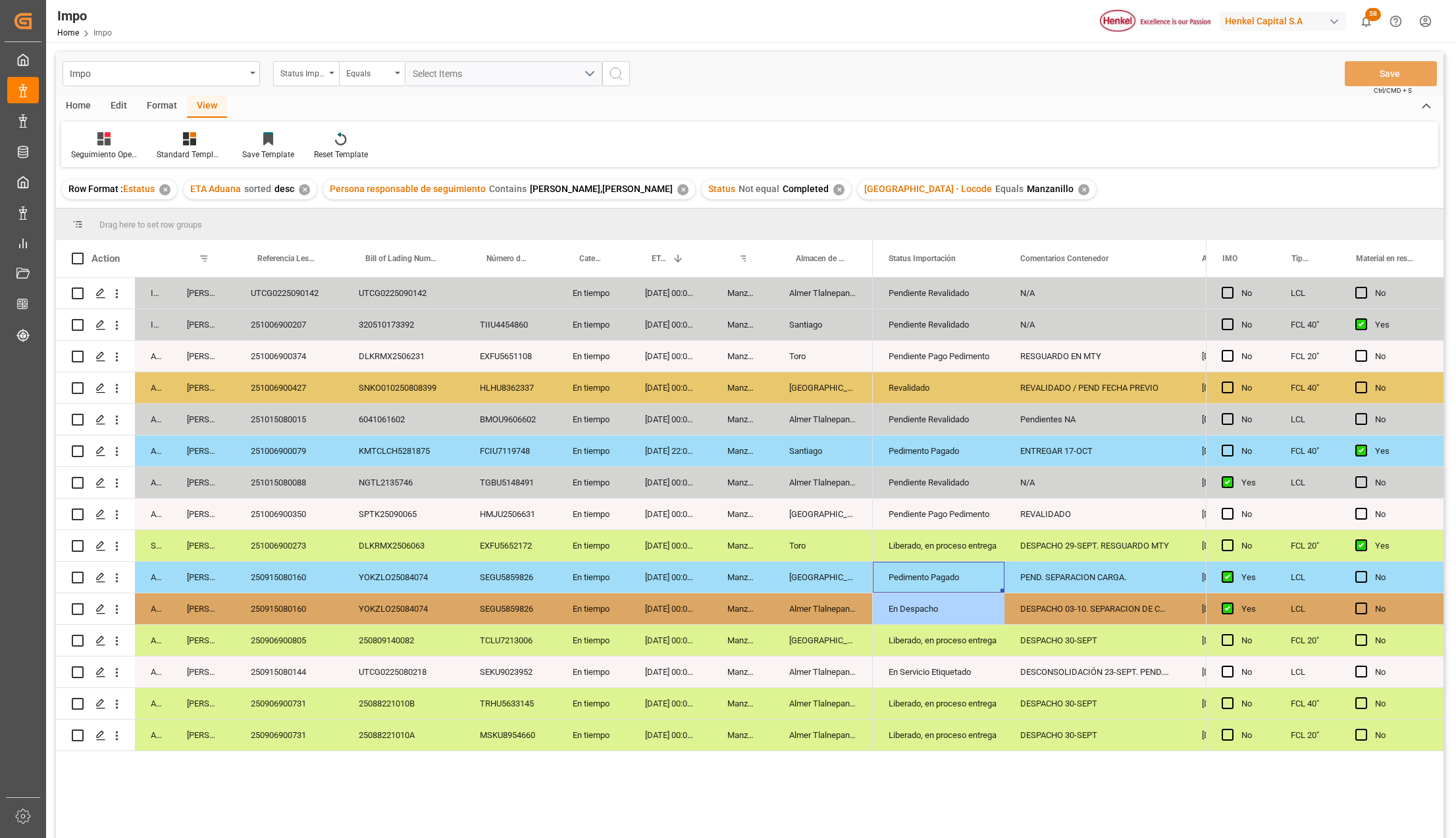
click at [933, 583] on div "Pedimento Pagado" at bounding box center [938, 578] width 100 height 30
click at [941, 614] on div "En Despacho" at bounding box center [938, 609] width 100 height 30
click at [1393, 77] on button "Save" at bounding box center [1391, 73] width 92 height 25
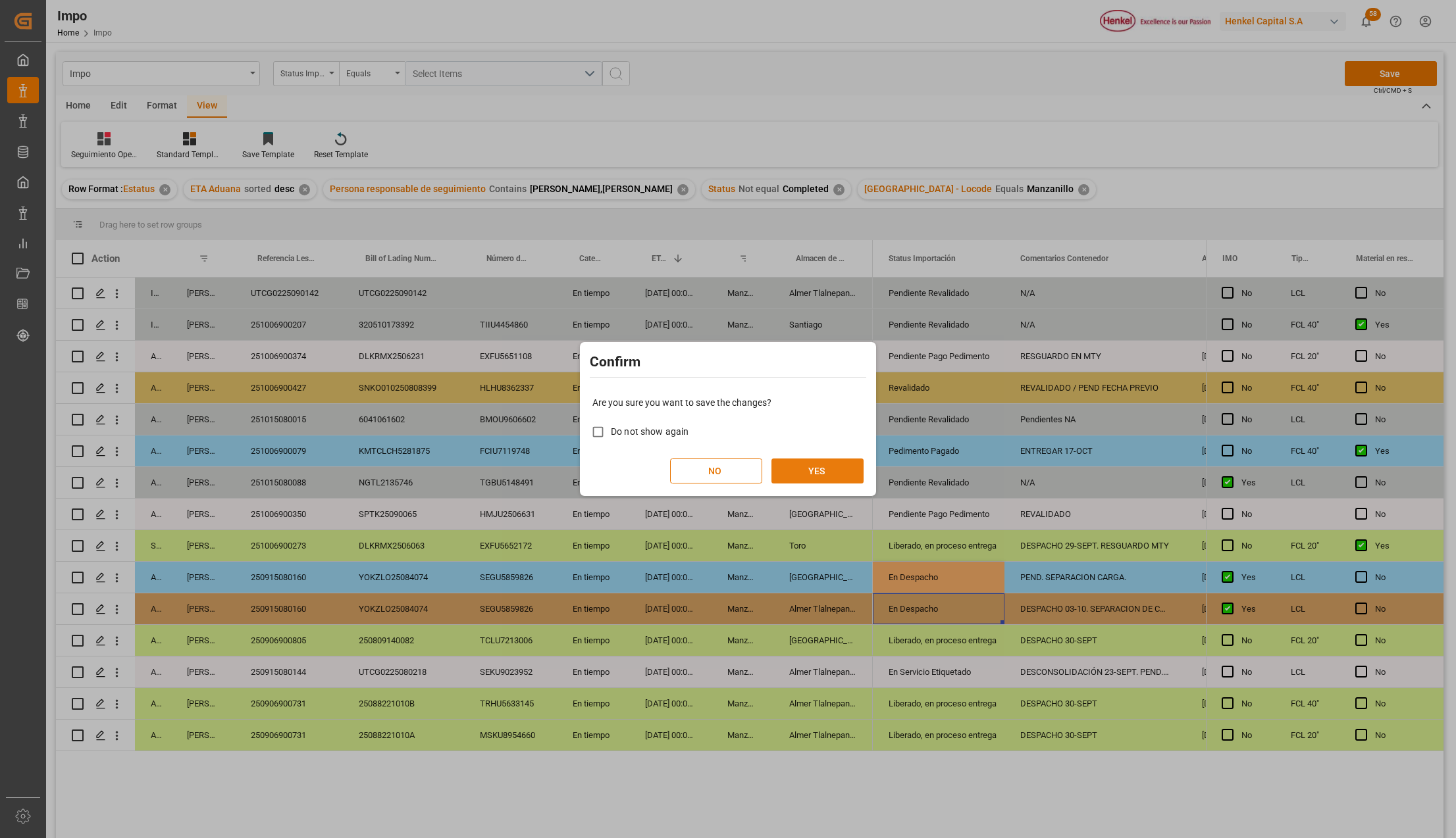
click at [806, 471] on button "YES" at bounding box center [817, 471] width 92 height 25
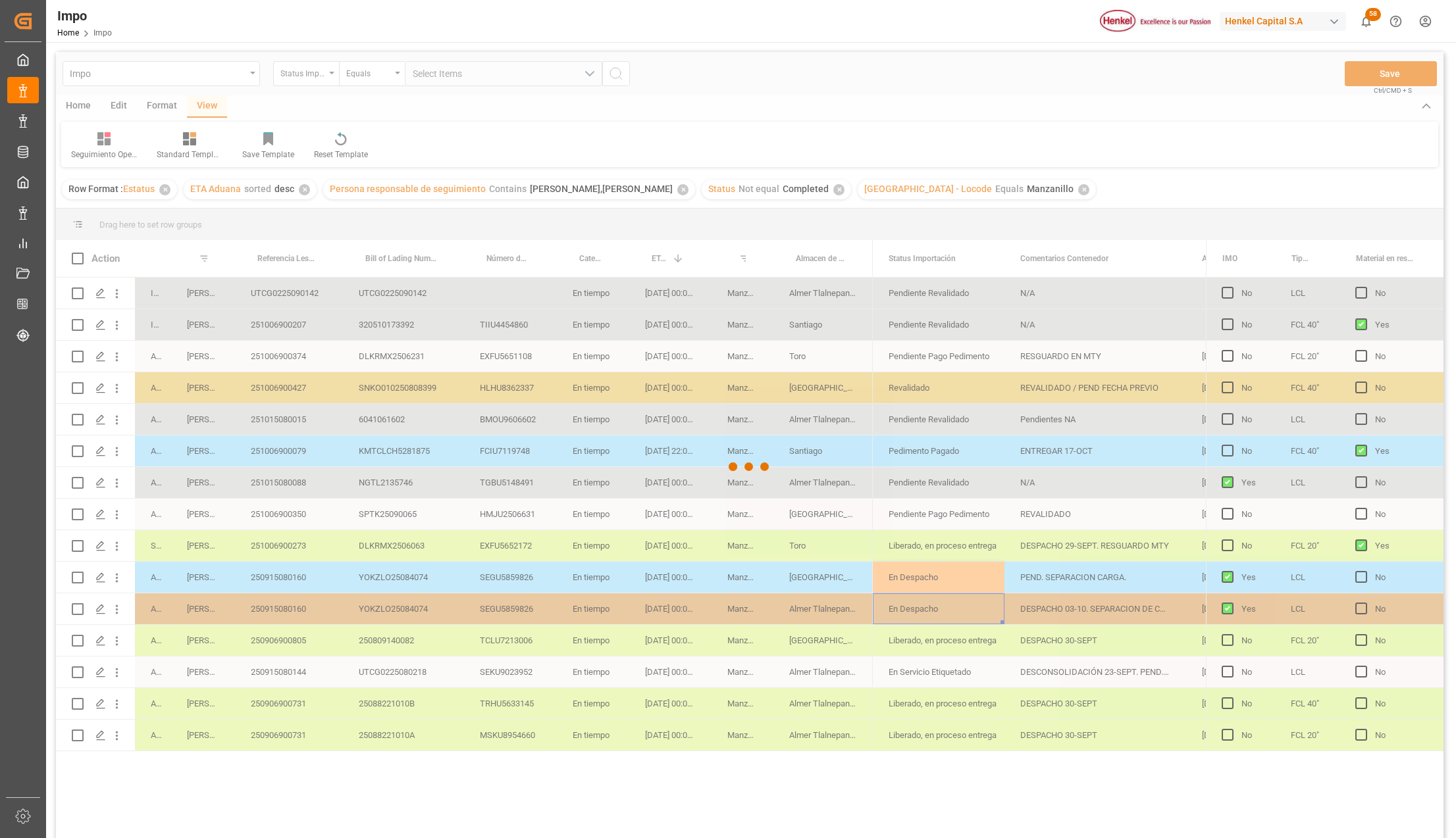
click at [985, 655] on div at bounding box center [749, 467] width 1387 height 830
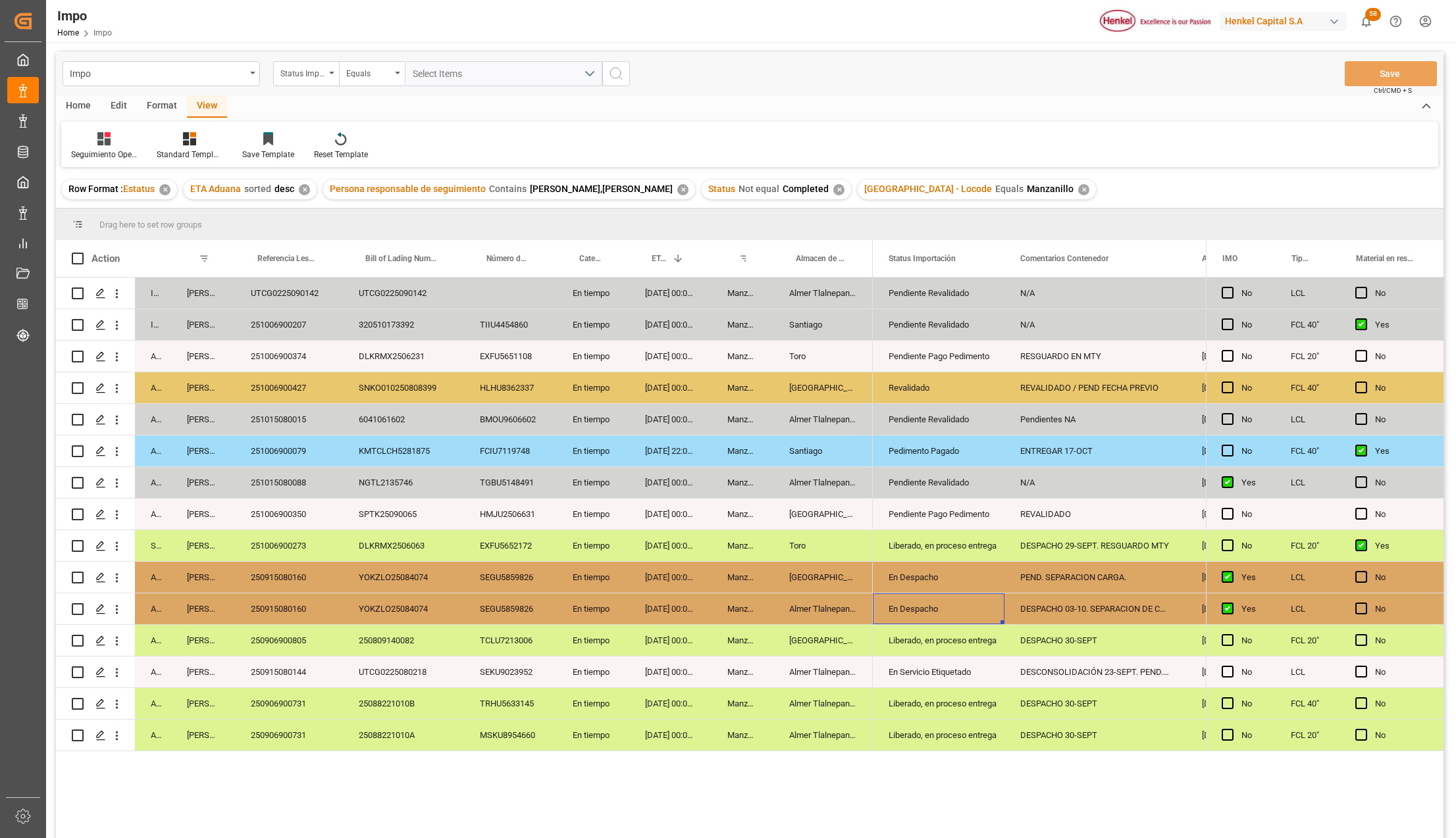
click at [1067, 598] on div "DESPACHO 03-10. SEPARACION DE CARGA" at bounding box center [1095, 609] width 182 height 31
click at [1067, 603] on div "DESPACHO 03-10. SEPARACION DE CARGA" at bounding box center [1095, 609] width 182 height 31
drag, startPoint x: 1096, startPoint y: 614, endPoint x: 996, endPoint y: 614, distance: 100.0
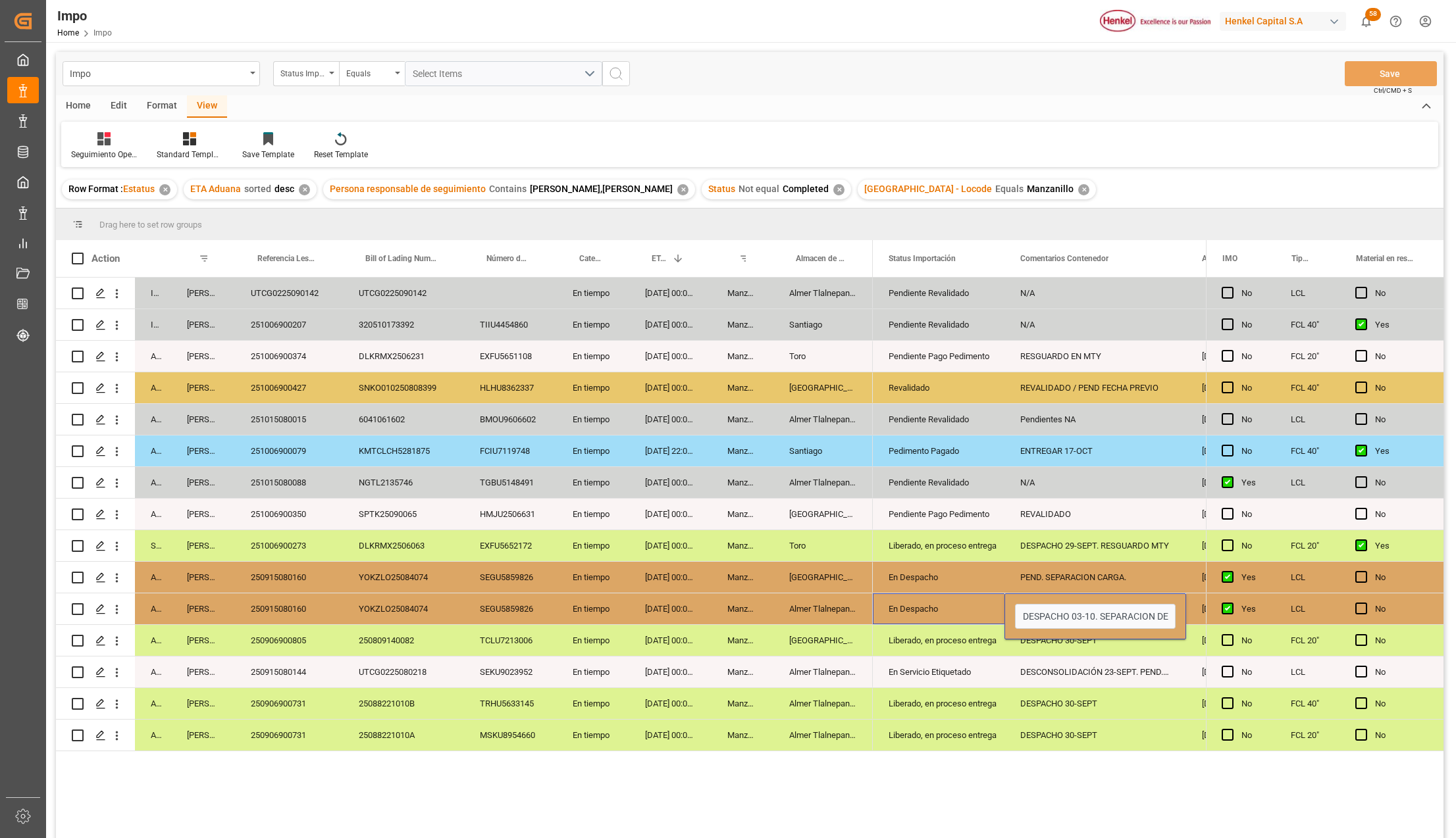
click at [1027, 567] on div "PEND. SEPARACION CARGA." at bounding box center [1095, 578] width 182 height 31
click at [1024, 573] on div "PEND. SEPARACION CARGA." at bounding box center [1095, 578] width 182 height 31
click at [1023, 580] on input "PEND. SEPARACION CARGA." at bounding box center [1095, 585] width 161 height 25
paste input "DESPACHO 03-10"
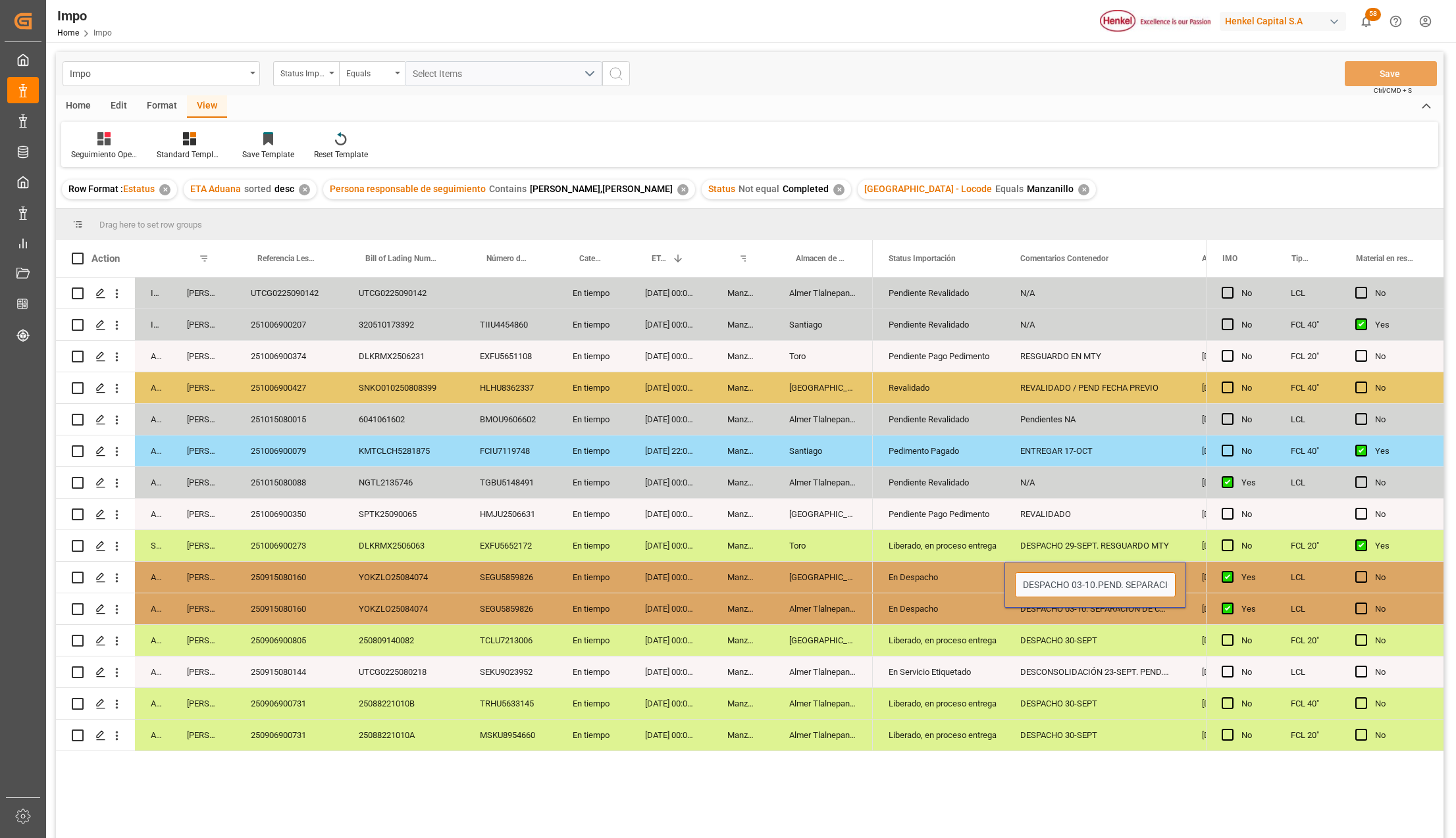
type input "DESPACHO 03-10. PEND. SEPARACION CARGA."
click at [1397, 75] on button "Save" at bounding box center [1391, 73] width 92 height 25
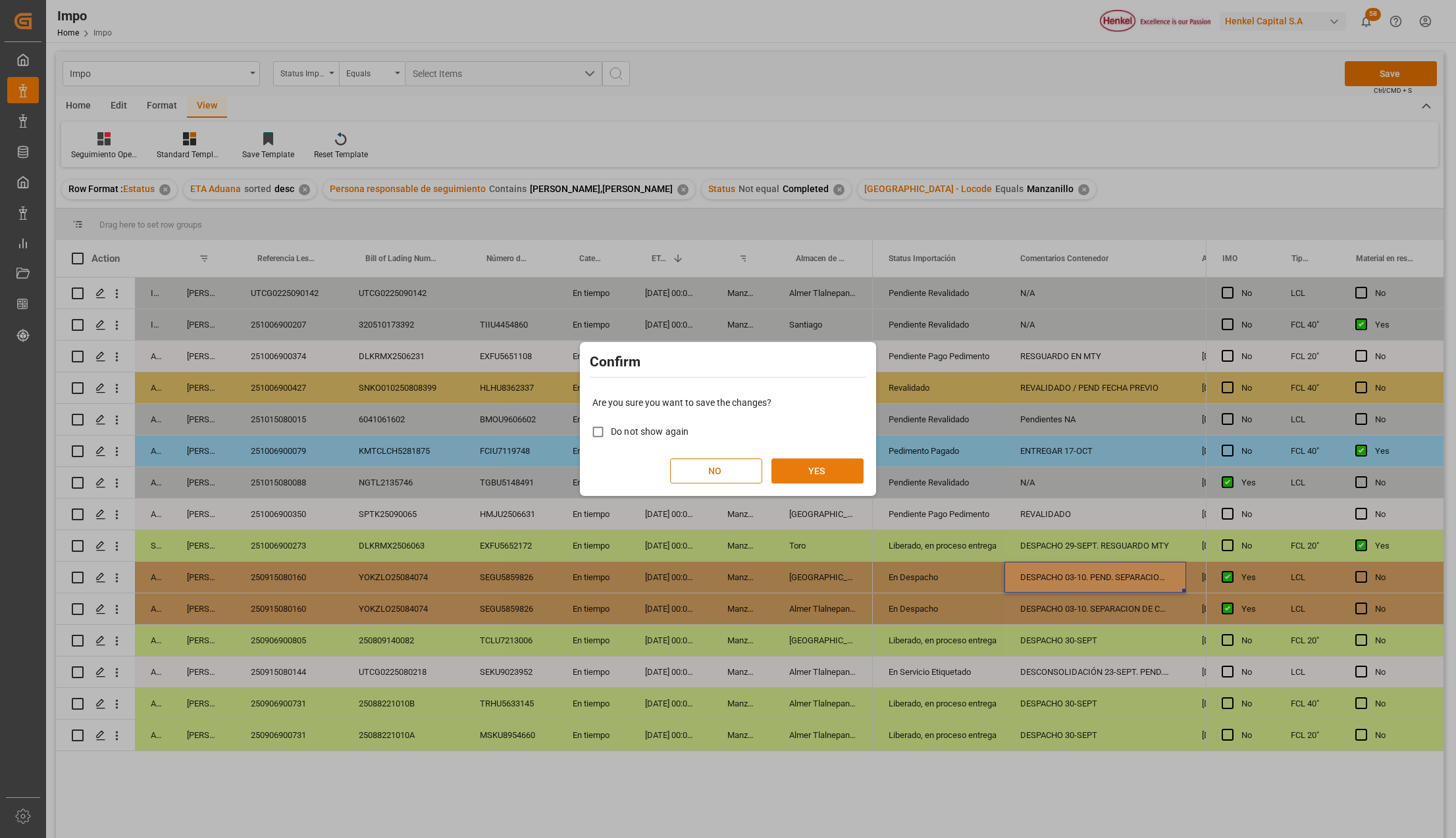
click at [862, 462] on button "YES" at bounding box center [817, 471] width 92 height 25
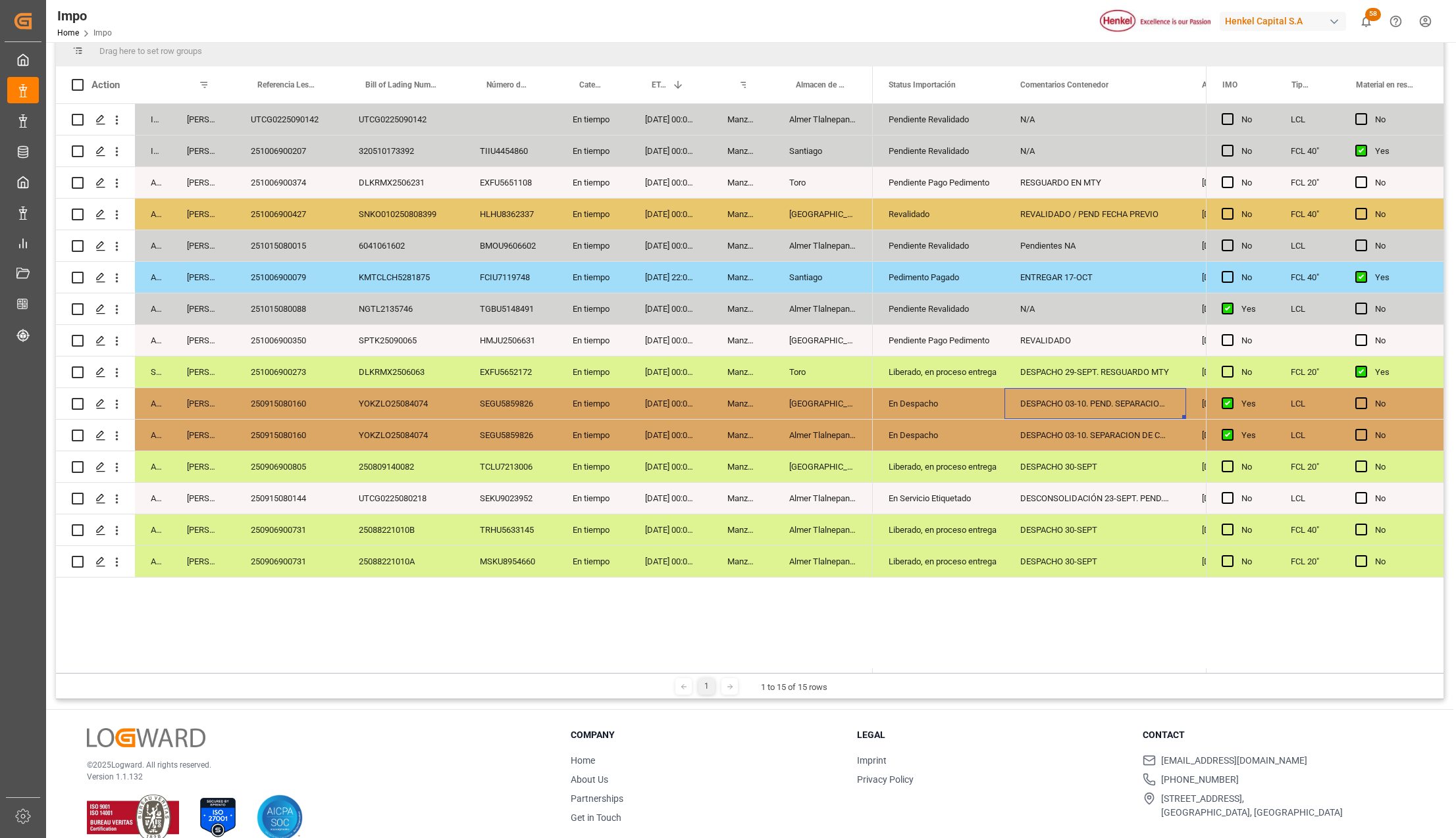
scroll to position [175, 0]
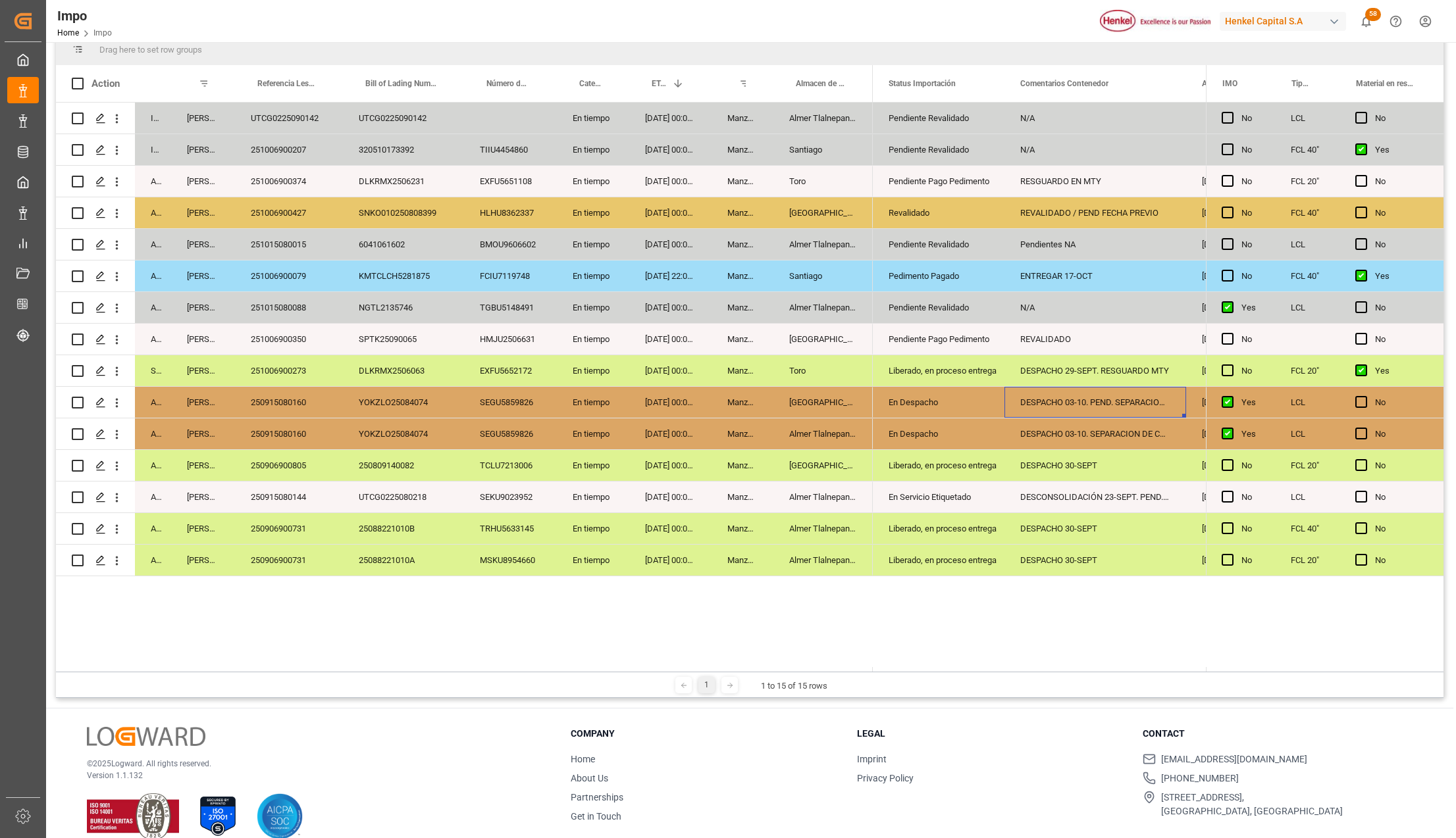
drag, startPoint x: 296, startPoint y: 357, endPoint x: 490, endPoint y: 426, distance: 205.9
click at [296, 357] on div "251006900273" at bounding box center [289, 371] width 108 height 31
click at [279, 368] on div "251006900273" at bounding box center [289, 371] width 108 height 31
click at [1120, 372] on div "DESPACHO 29-SEPT. RESGUARDO MTY" at bounding box center [1095, 371] width 182 height 31
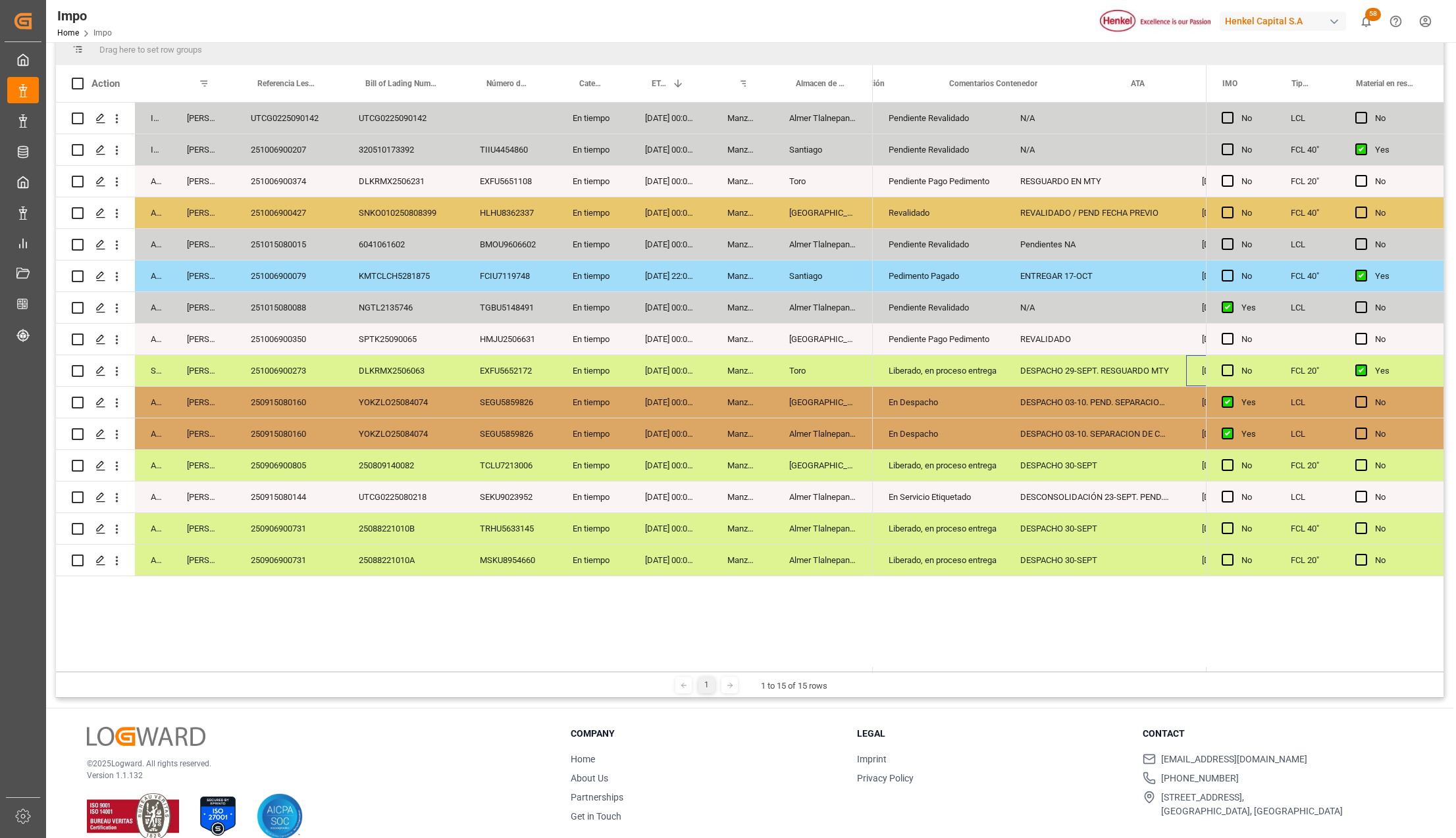
scroll to position [0, 71]
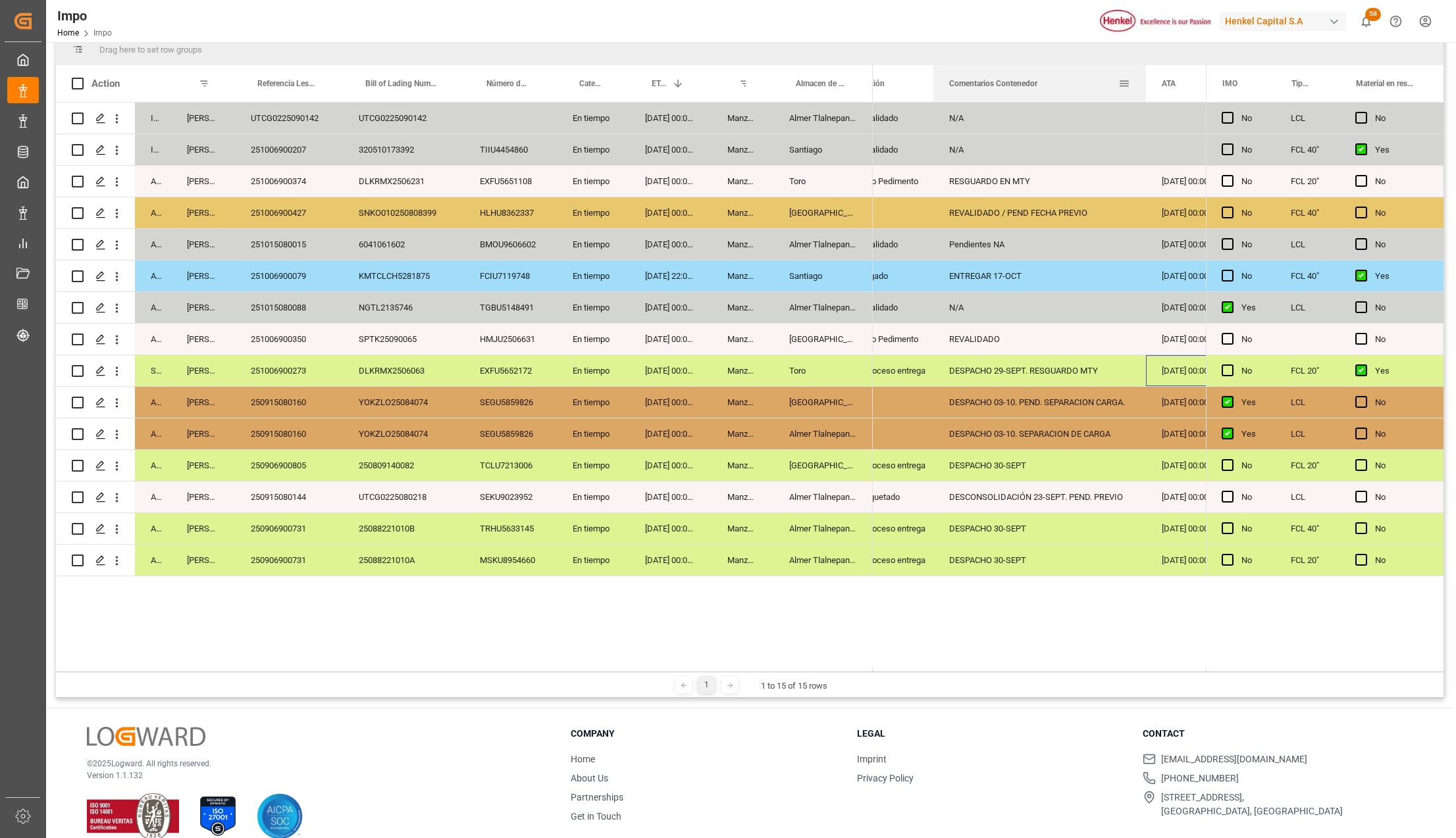
drag, startPoint x: 1114, startPoint y: 72, endPoint x: 1145, endPoint y: 91, distance: 36.4
click at [1145, 91] on div at bounding box center [1146, 84] width 5 height 37
click at [978, 374] on div "DESPACHO 29-SEPT. RESGUARDO MTY" at bounding box center [1039, 371] width 212 height 31
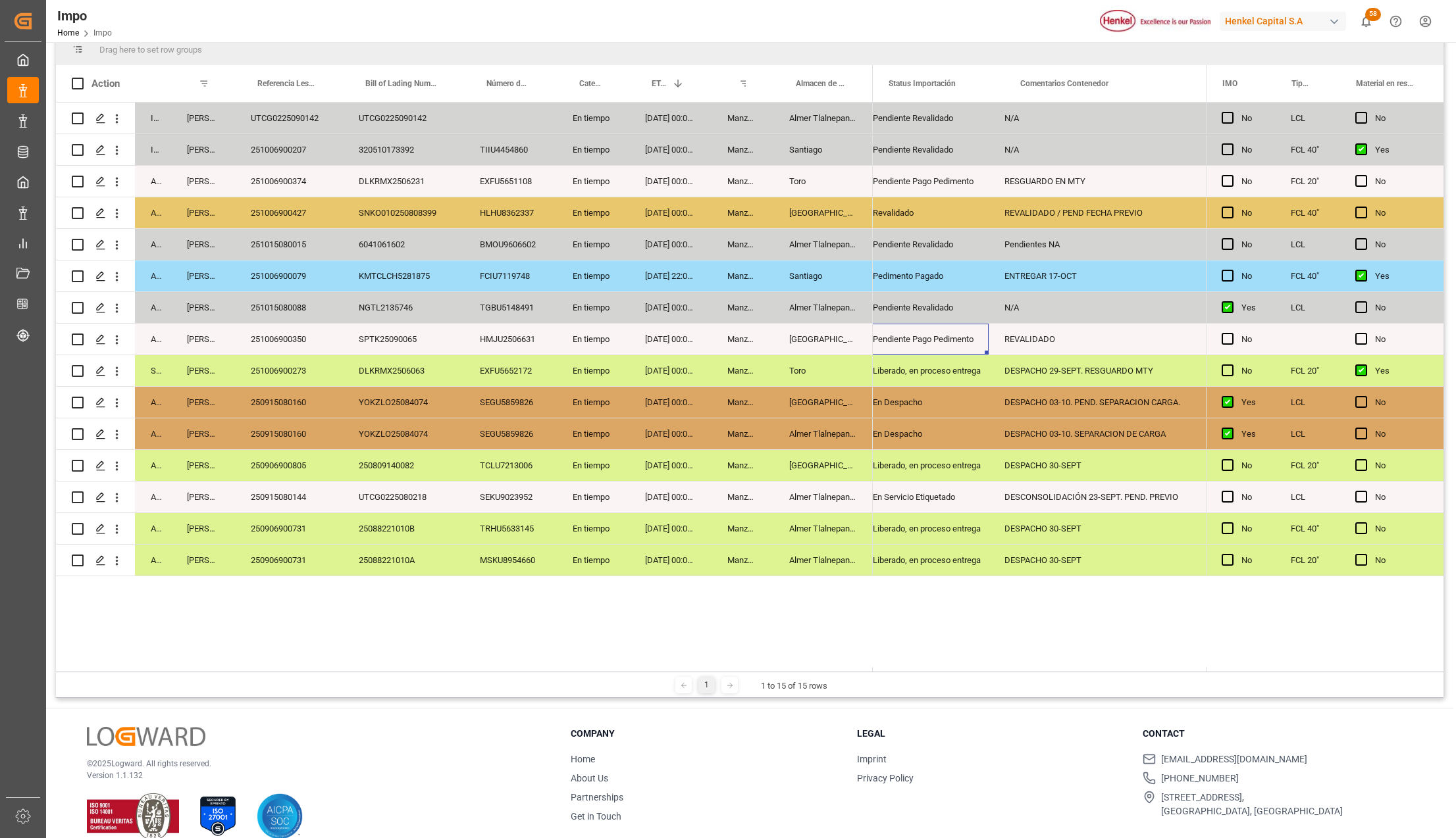
scroll to position [0, 0]
click at [951, 338] on div "Pendiente Pago Pedimento" at bounding box center [938, 339] width 100 height 30
click at [1054, 344] on div "REVALIDADO" at bounding box center [1110, 339] width 212 height 31
click at [973, 339] on div "Pendiente Pago Pedimento" at bounding box center [938, 339] width 100 height 30
click at [262, 306] on div "251015080088" at bounding box center [289, 308] width 108 height 31
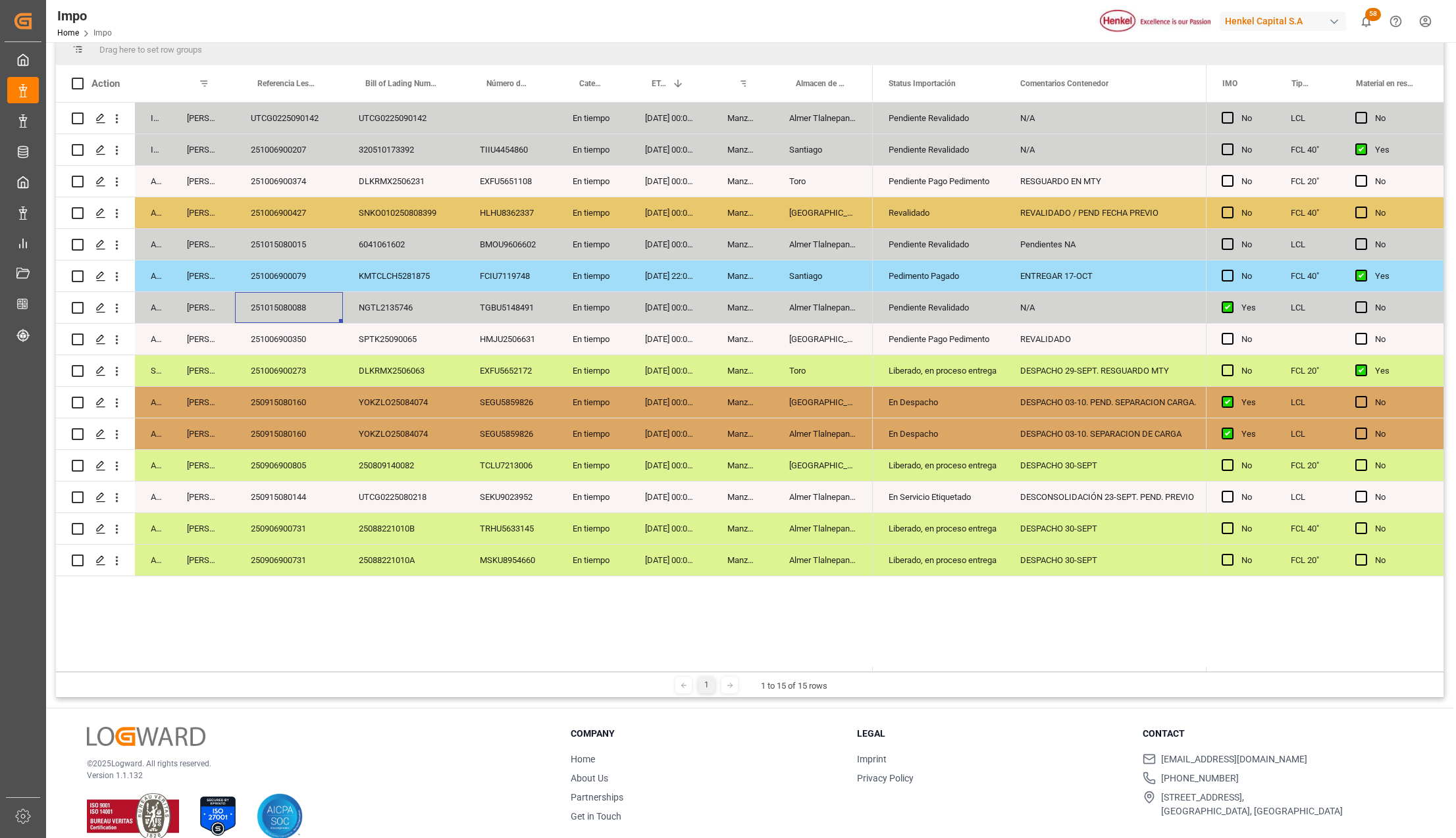
click at [412, 309] on div "NGTL2135746" at bounding box center [403, 308] width 121 height 31
click at [387, 272] on div "KMTCLCH5281875" at bounding box center [403, 276] width 121 height 31
click at [953, 279] on div "Pedimento Pagado" at bounding box center [938, 276] width 100 height 30
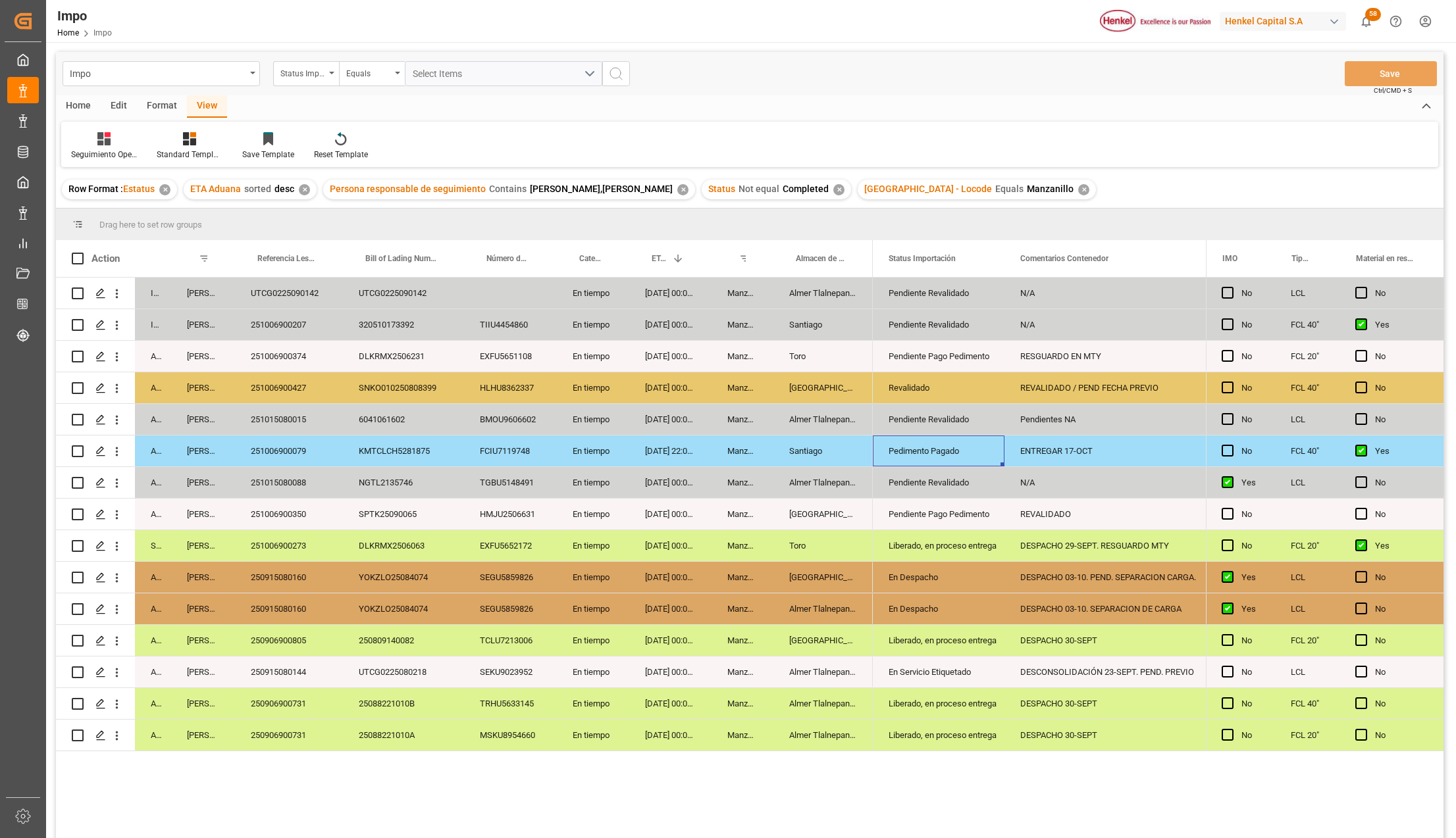
click at [922, 417] on div "Pendiente Revalidado" at bounding box center [938, 419] width 100 height 30
click at [1046, 427] on div "Pendientes NA" at bounding box center [1110, 419] width 212 height 31
click at [1046, 427] on input "Pendientes NA" at bounding box center [1110, 426] width 191 height 25
type input "PEND. DESCONSOLIDACION"
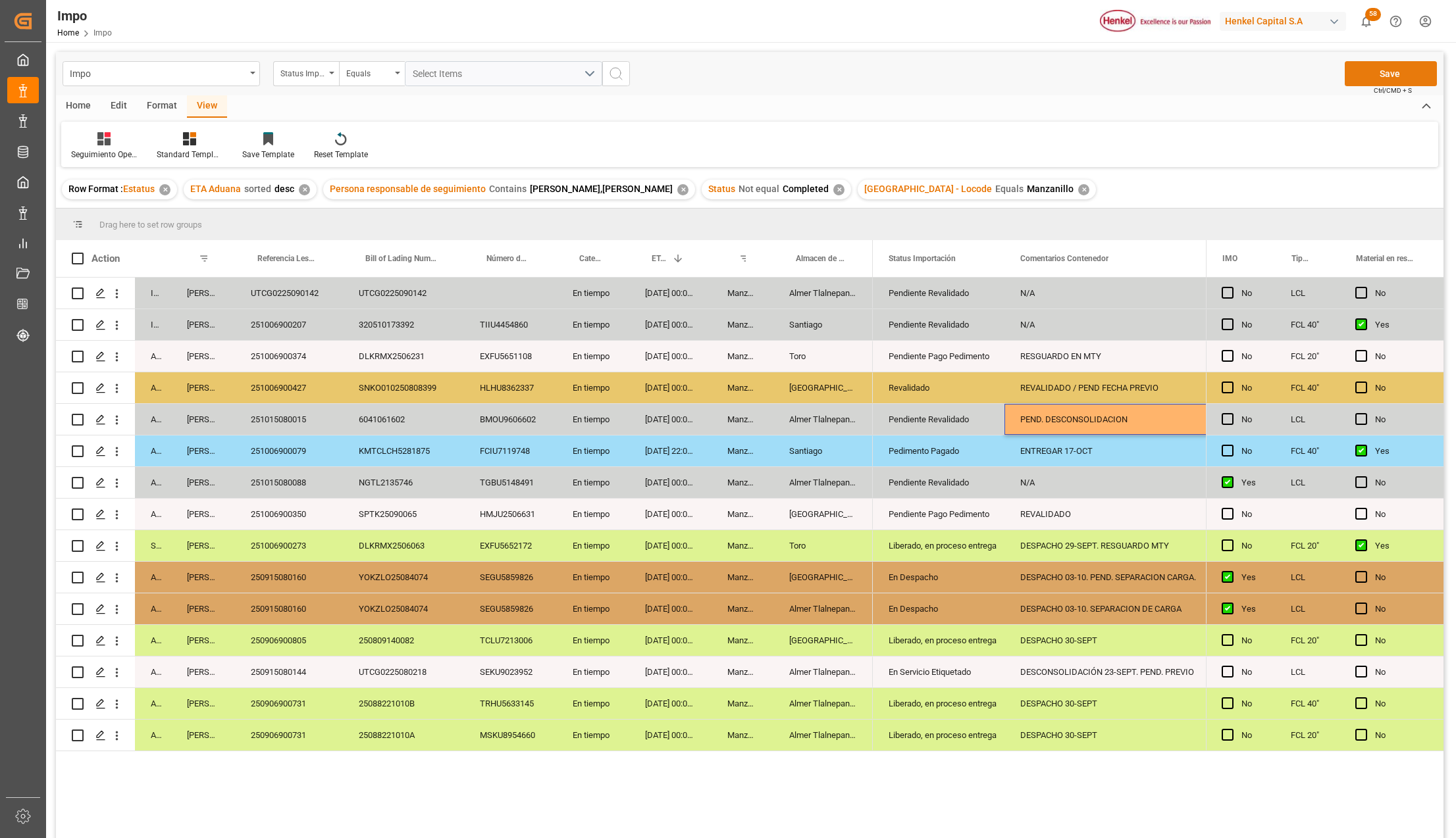
click at [1406, 72] on button "Save" at bounding box center [1391, 73] width 92 height 25
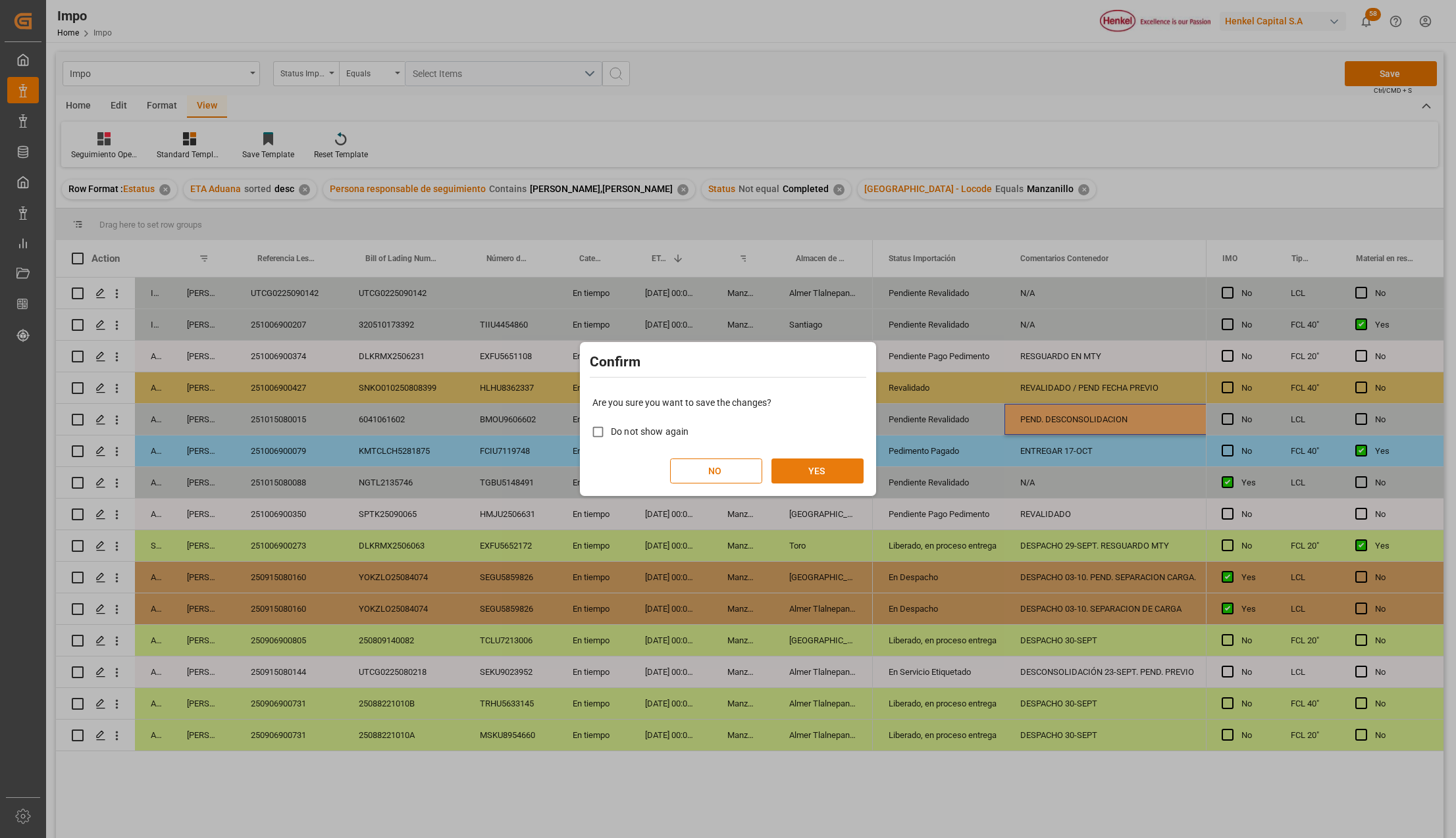
click at [843, 469] on button "YES" at bounding box center [817, 471] width 92 height 25
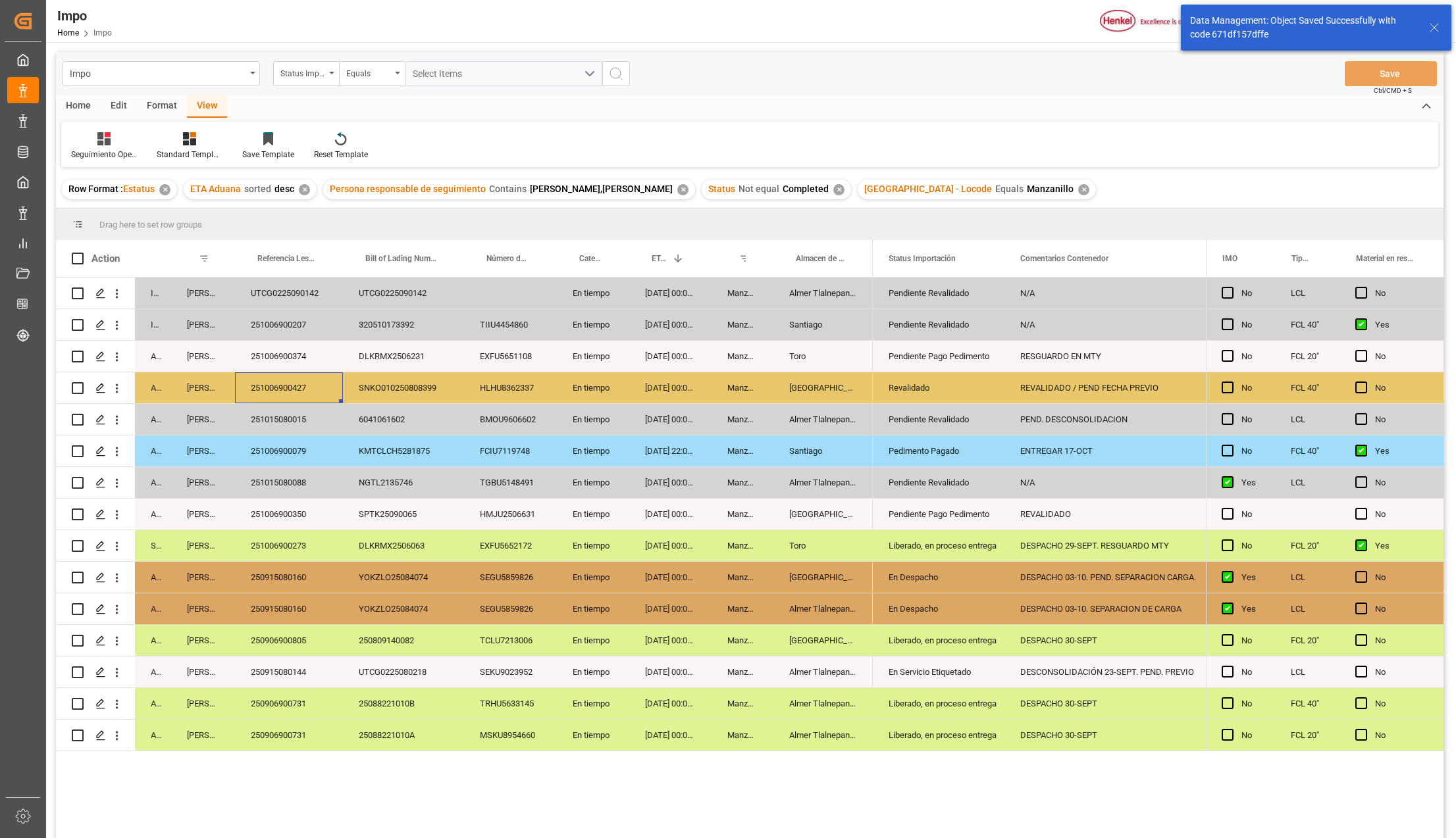
click at [306, 385] on div "251006900427" at bounding box center [289, 388] width 108 height 31
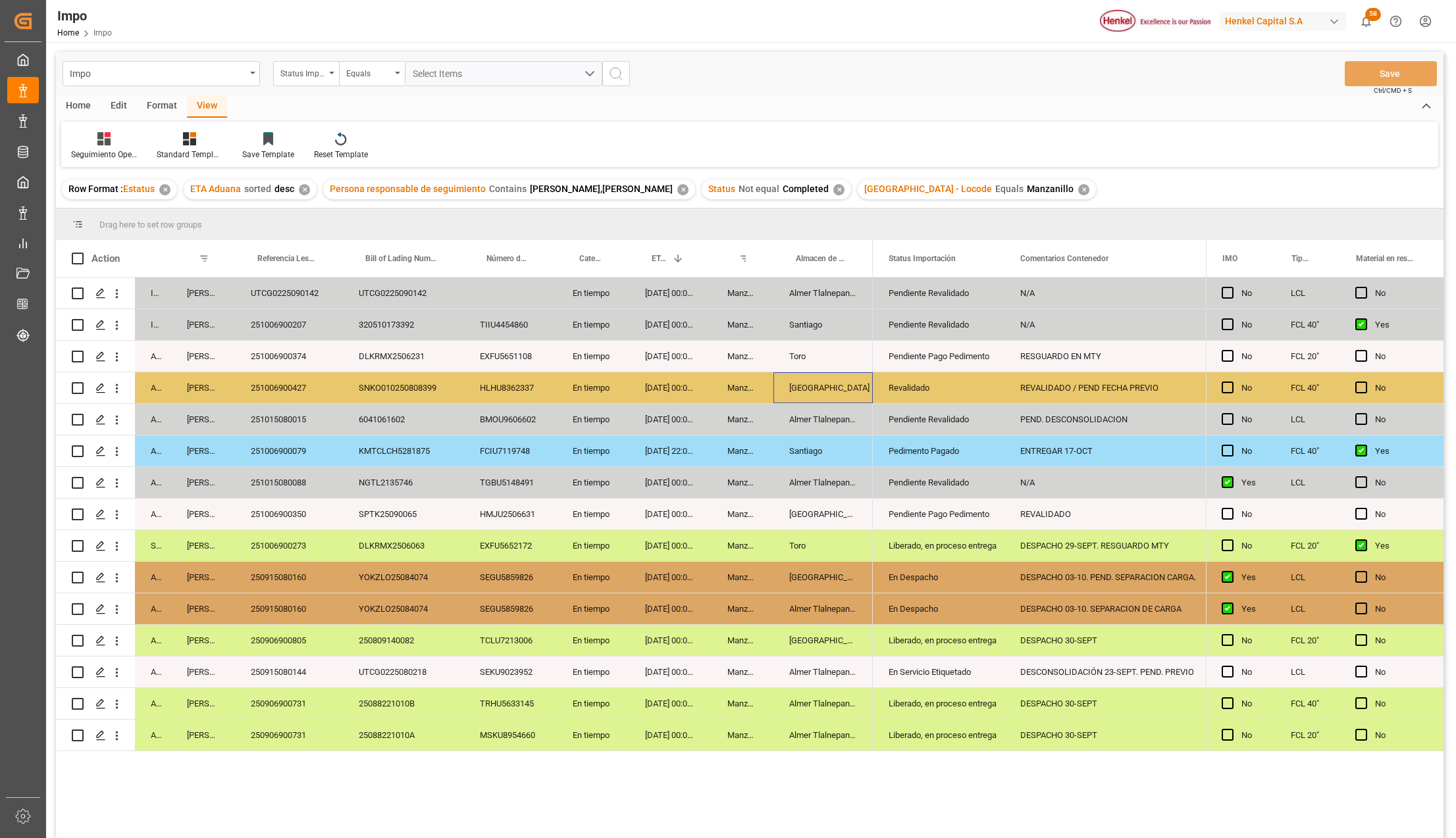
click at [796, 379] on div "Salamanca" at bounding box center [823, 388] width 99 height 31
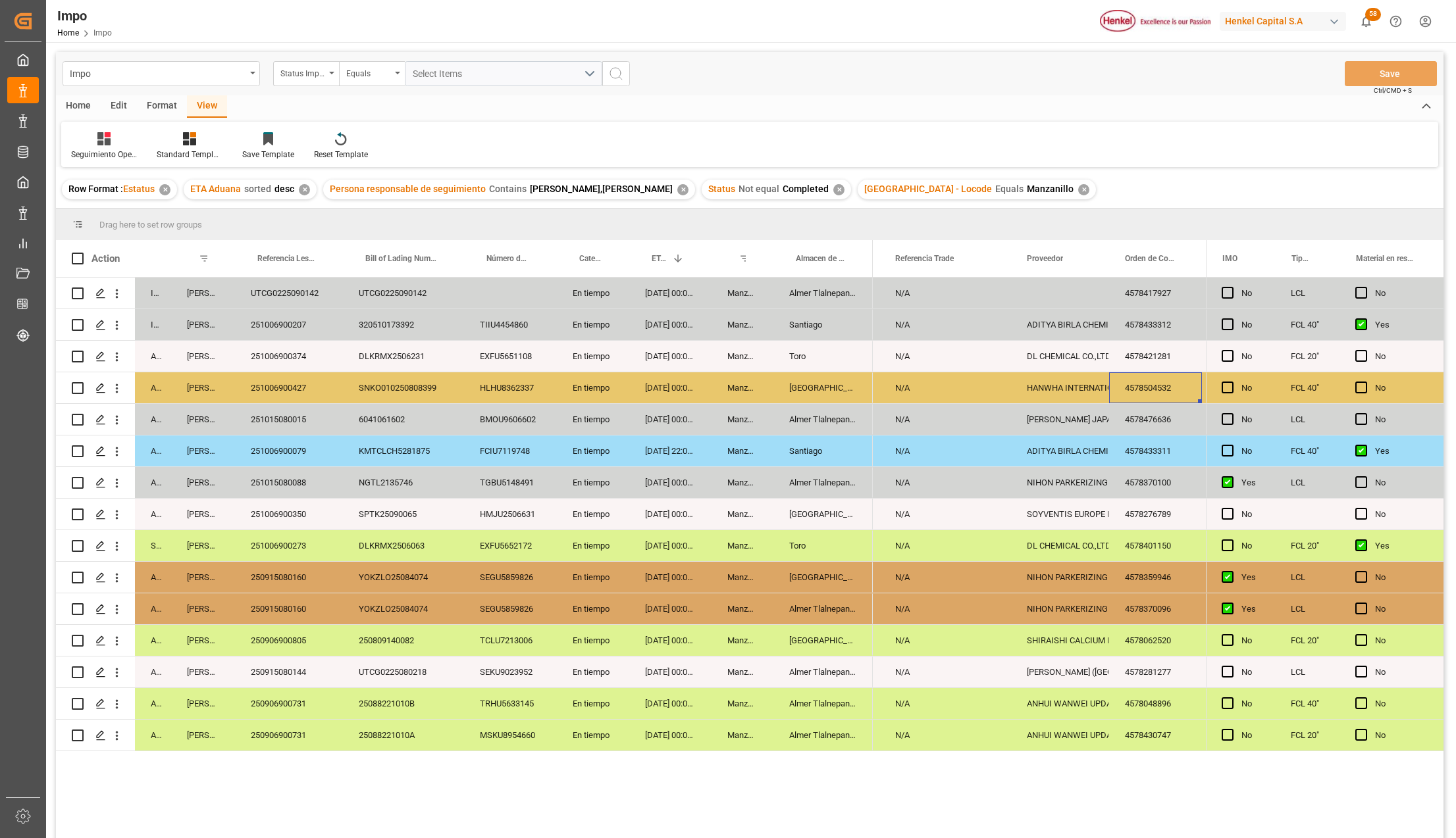
scroll to position [0, 815]
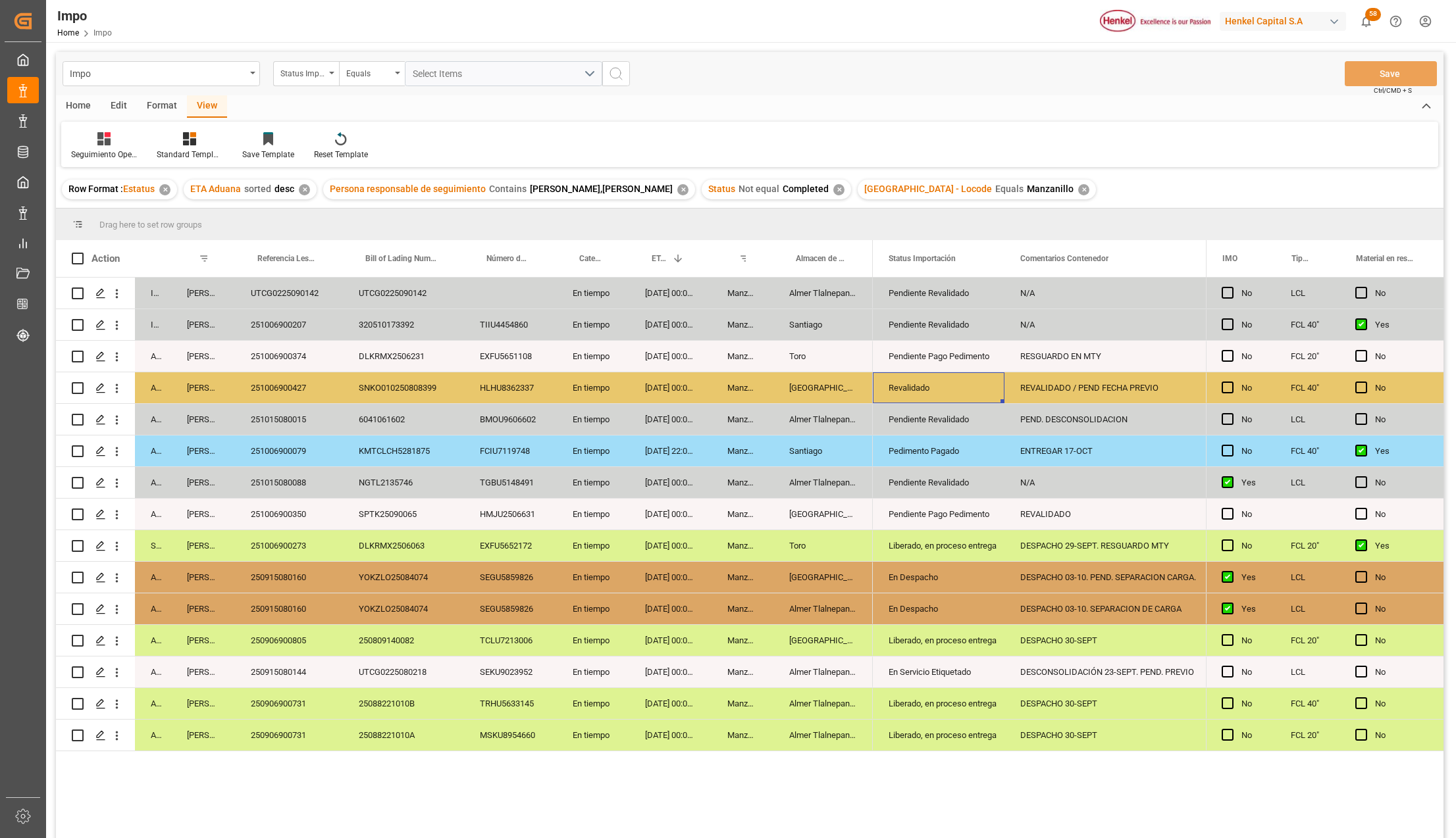
click at [1146, 388] on div "REVALIDADO / PEND FECHA PREVIO" at bounding box center [1110, 388] width 212 height 31
drag, startPoint x: 1086, startPoint y: 393, endPoint x: 986, endPoint y: 390, distance: 100.0
type input "PEND PREVIO"
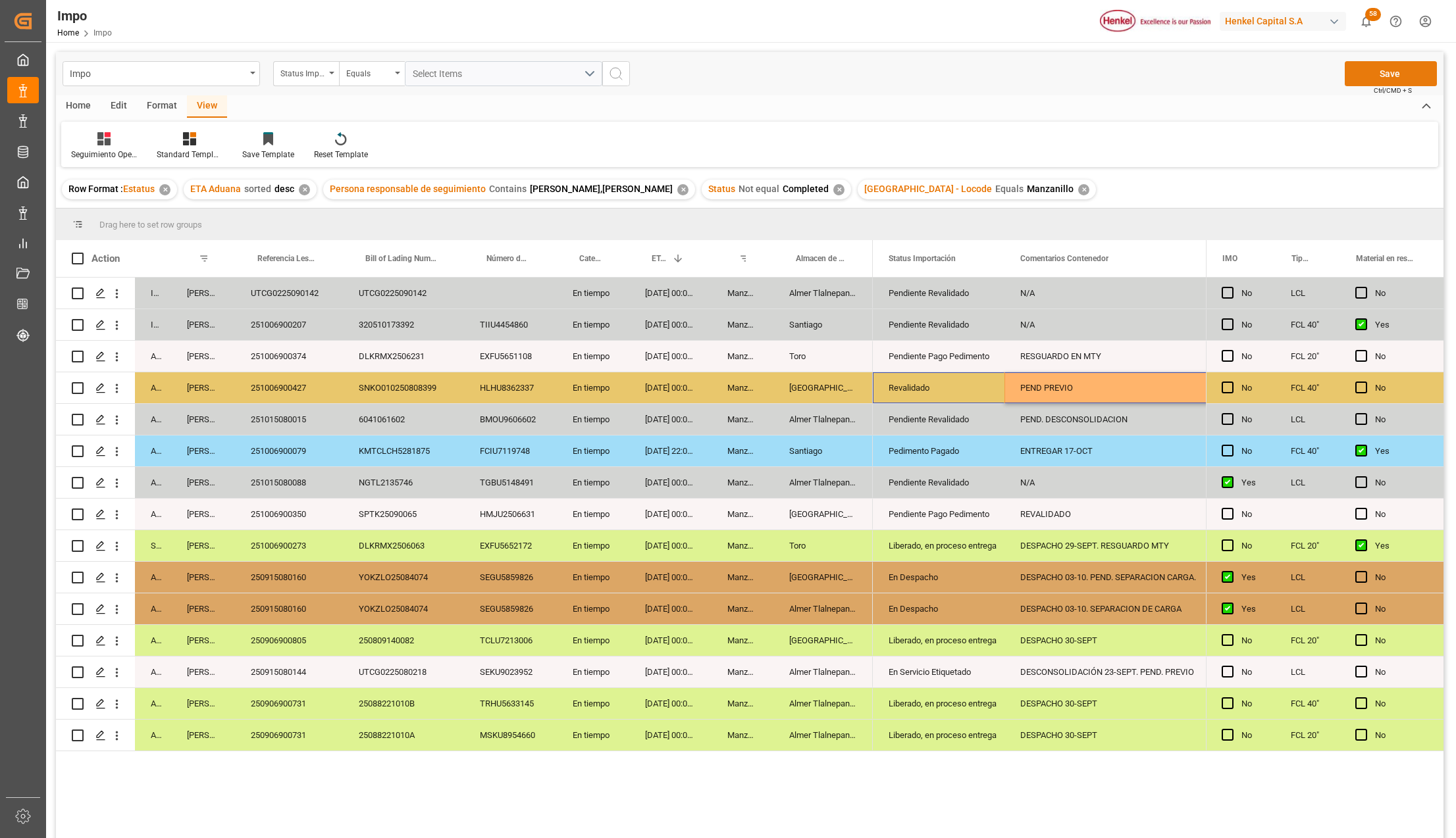
click at [1366, 75] on button "Save" at bounding box center [1391, 73] width 92 height 25
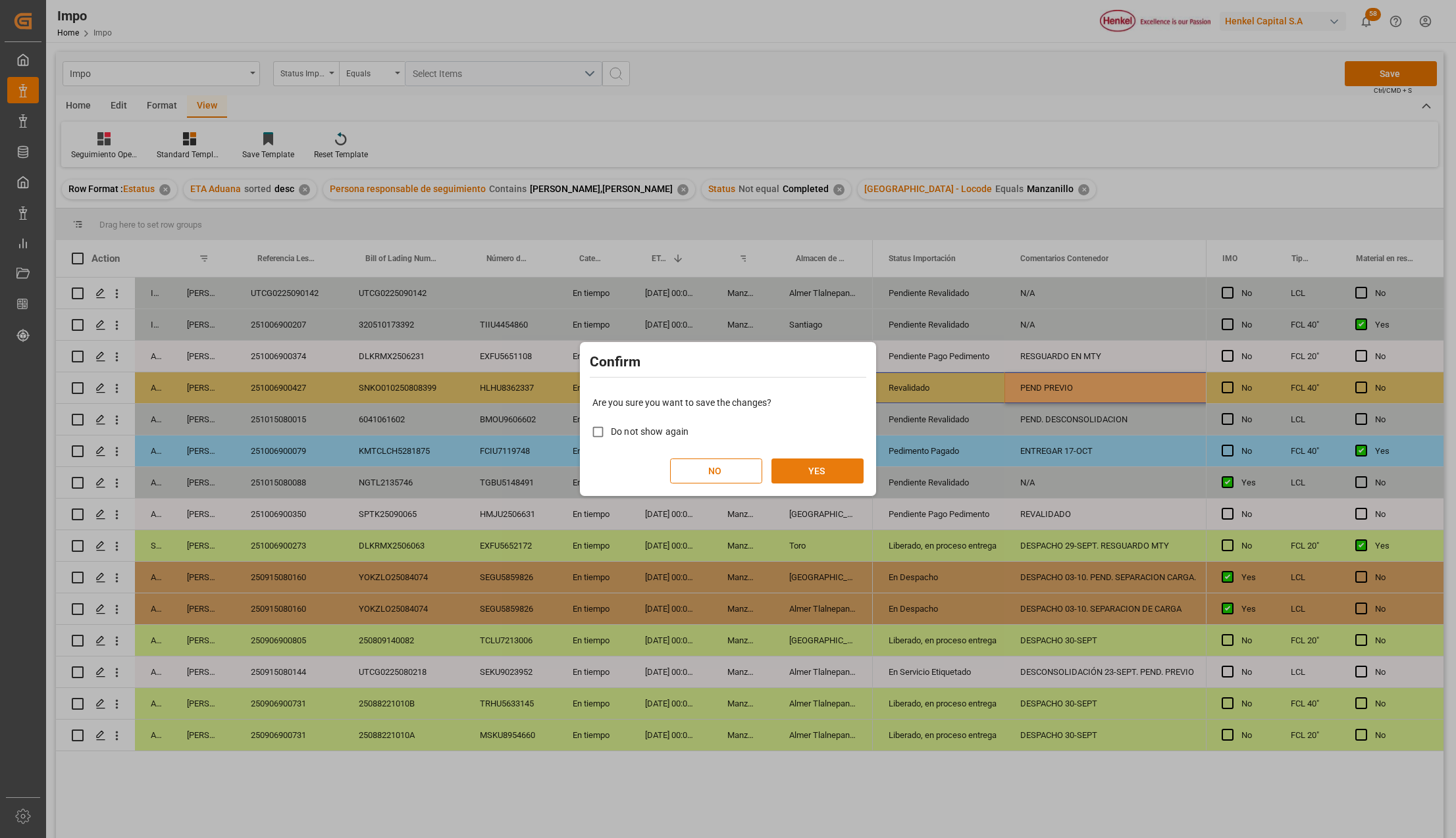
click at [828, 469] on button "YES" at bounding box center [817, 471] width 92 height 25
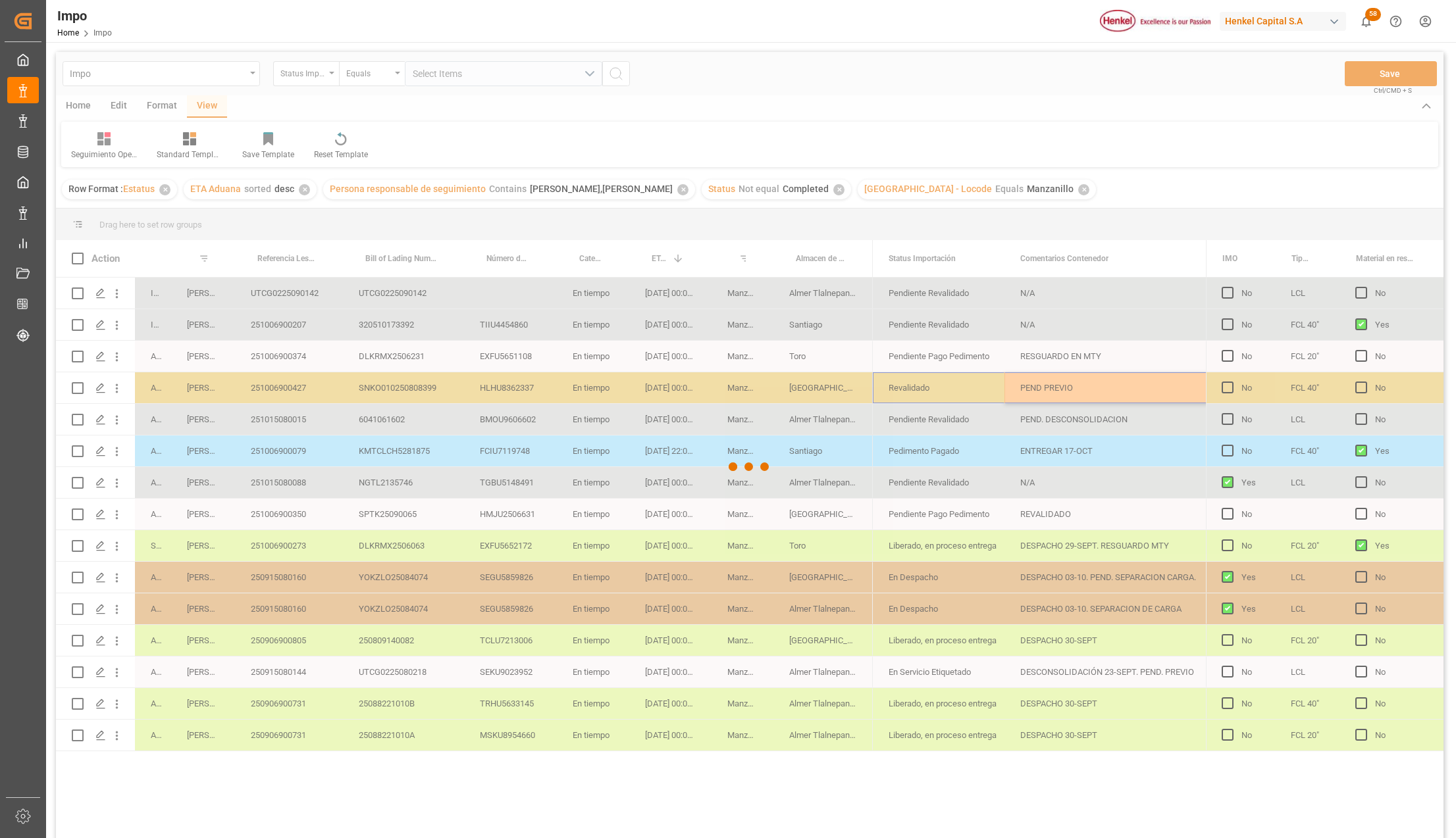
click at [1113, 387] on div at bounding box center [749, 467] width 1387 height 830
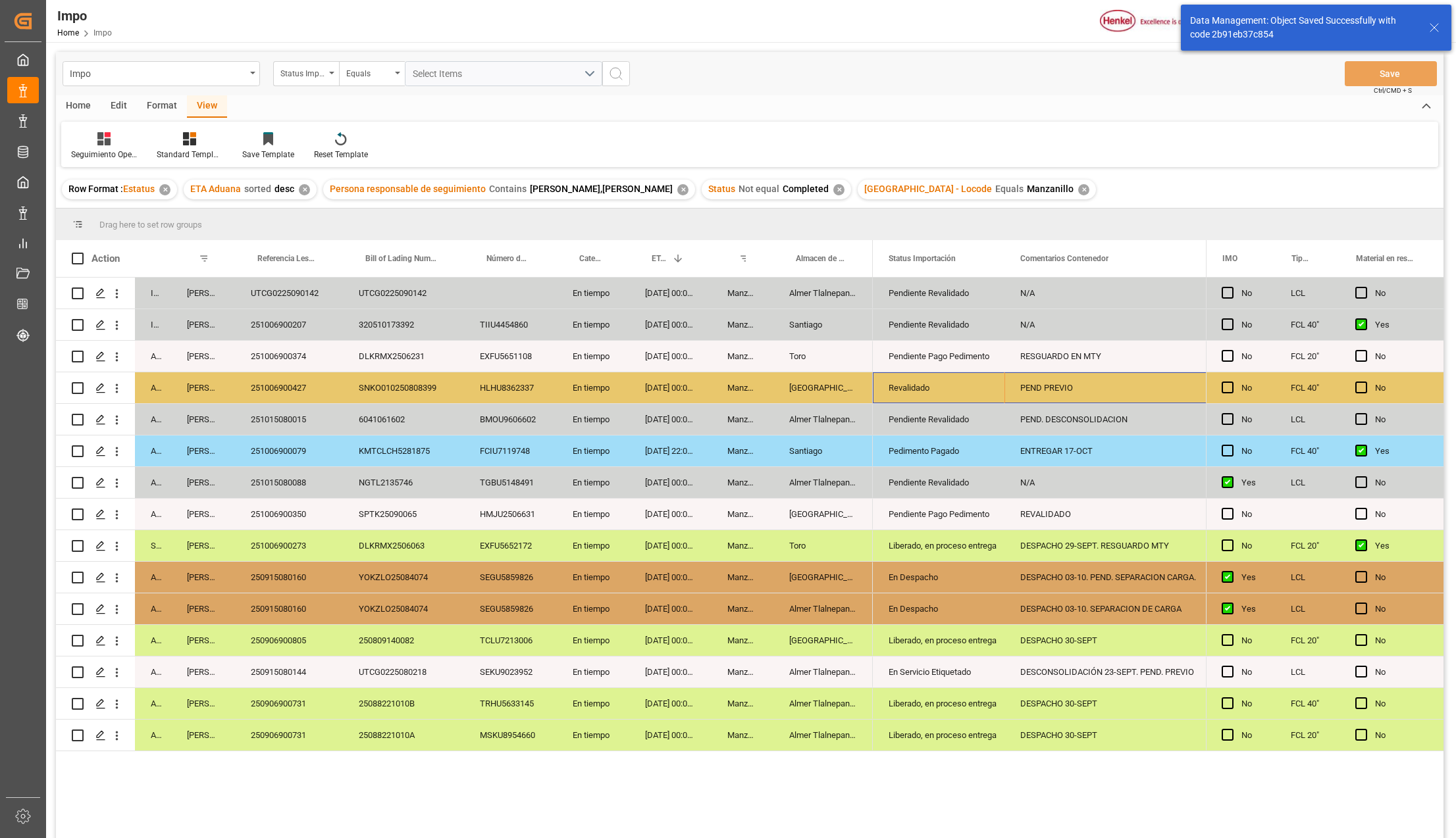
click at [293, 395] on div "251006900427" at bounding box center [289, 388] width 108 height 31
click at [313, 292] on div "UTCG0225090142" at bounding box center [289, 293] width 108 height 31
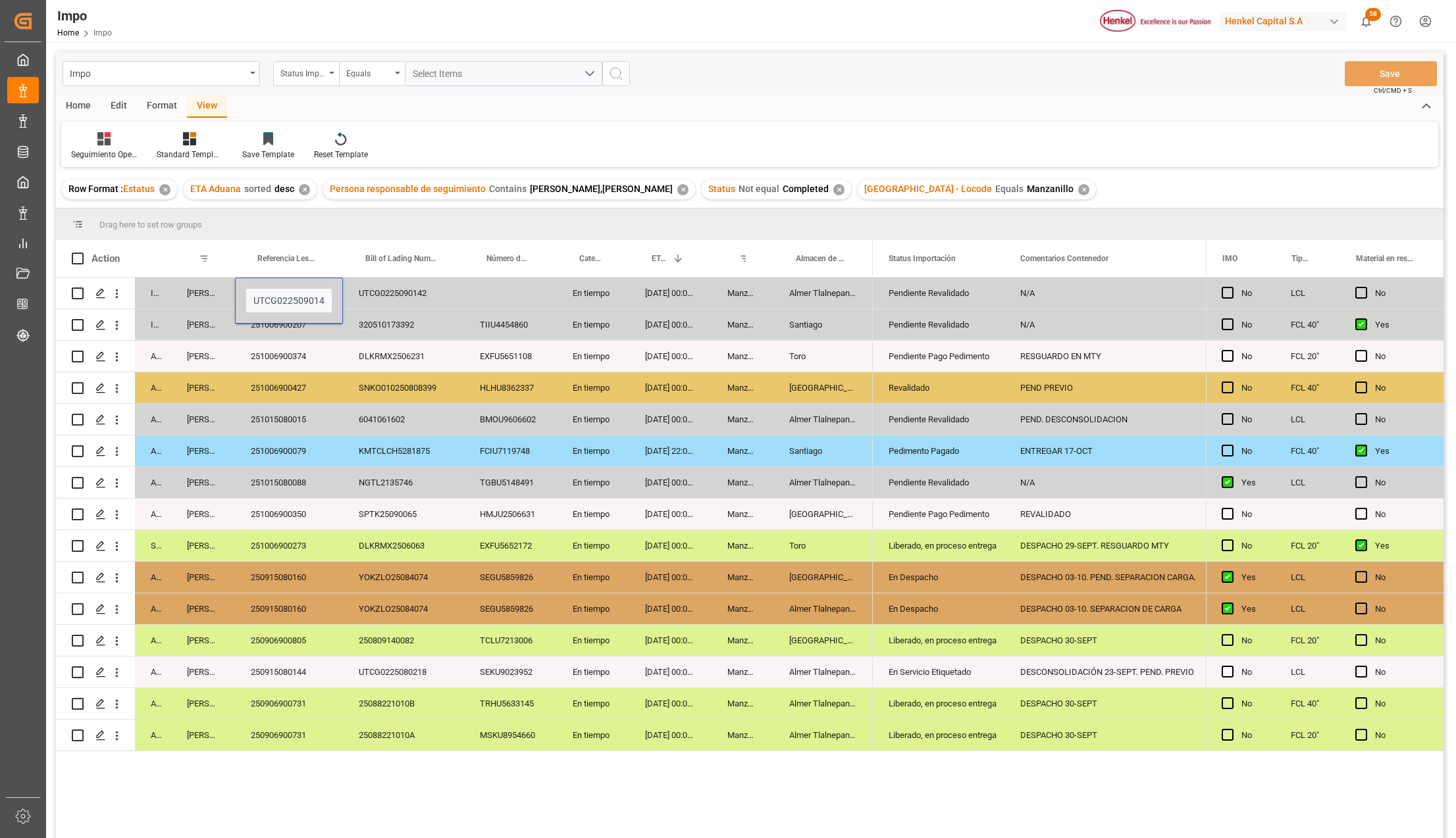
click at [313, 292] on input "UTCG0225090142" at bounding box center [289, 300] width 87 height 25
type input "251015080096"
click at [647, 301] on div "14-10-2025 00:00:00" at bounding box center [670, 293] width 83 height 31
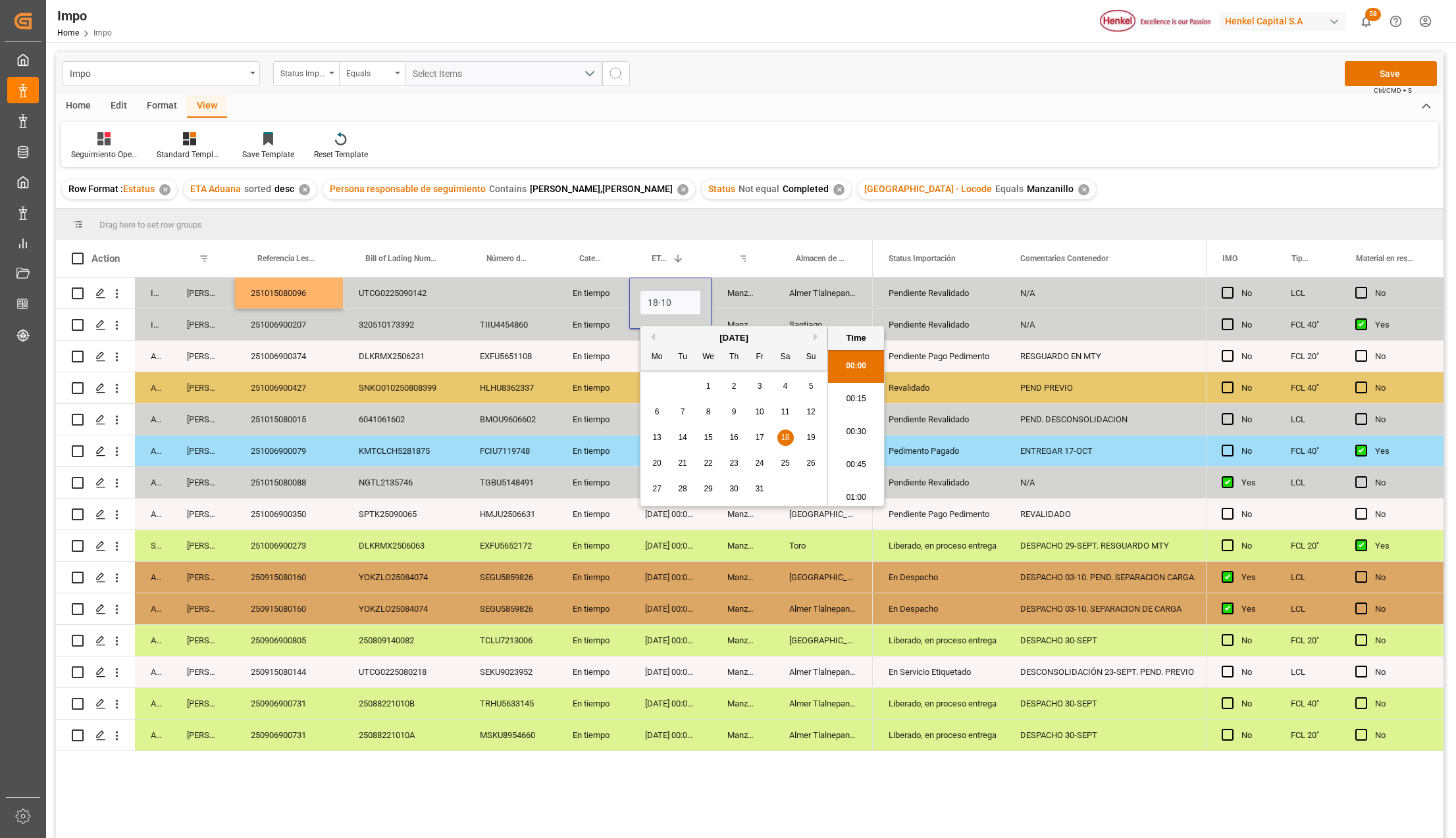
type input "18-10-2025 00:00"
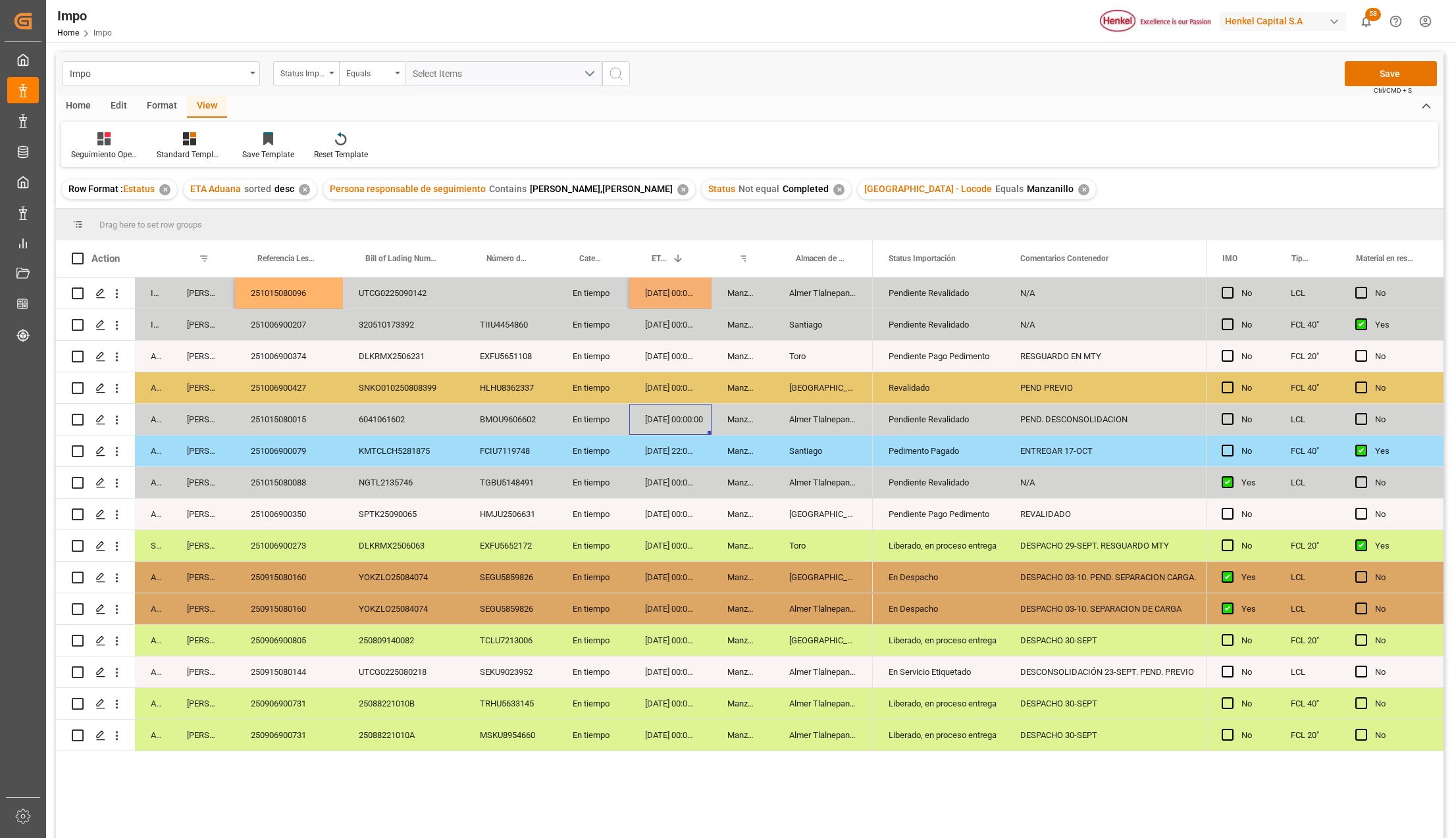
click at [663, 422] on div "[DATE] 00:00:00" at bounding box center [670, 419] width 83 height 31
click at [500, 298] on div "Press SPACE to select this row." at bounding box center [510, 293] width 93 height 31
click at [504, 296] on div "Press SPACE to select this row." at bounding box center [510, 293] width 93 height 31
click at [506, 301] on input "Press SPACE to select this row." at bounding box center [510, 300] width 71 height 25
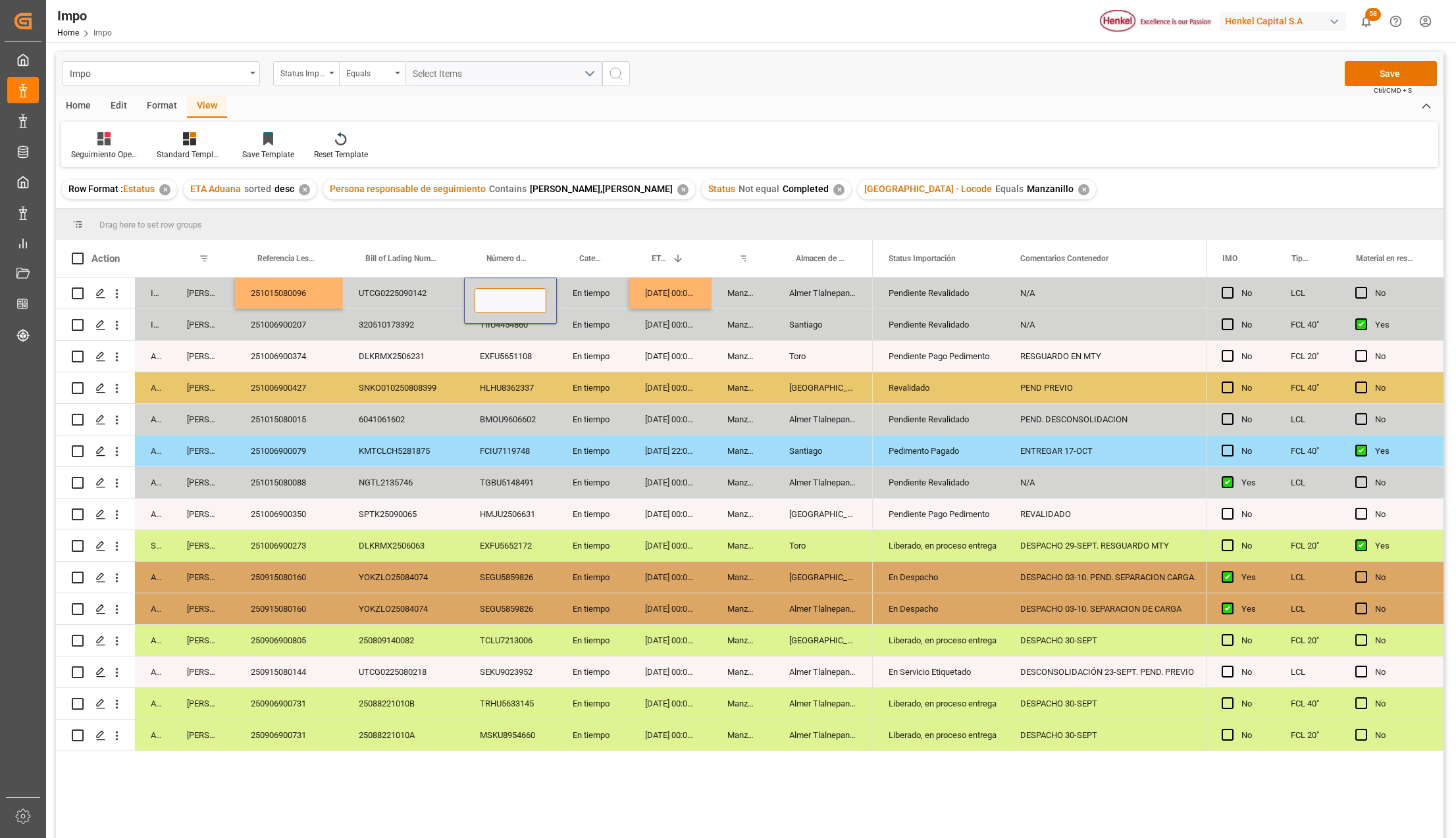
paste input "HLBU6264432"
type input "HLBU6264432"
click at [537, 416] on div "BMOU9606602" at bounding box center [510, 419] width 93 height 31
click at [648, 291] on div "18-10-2025 00:00:00" at bounding box center [670, 293] width 83 height 31
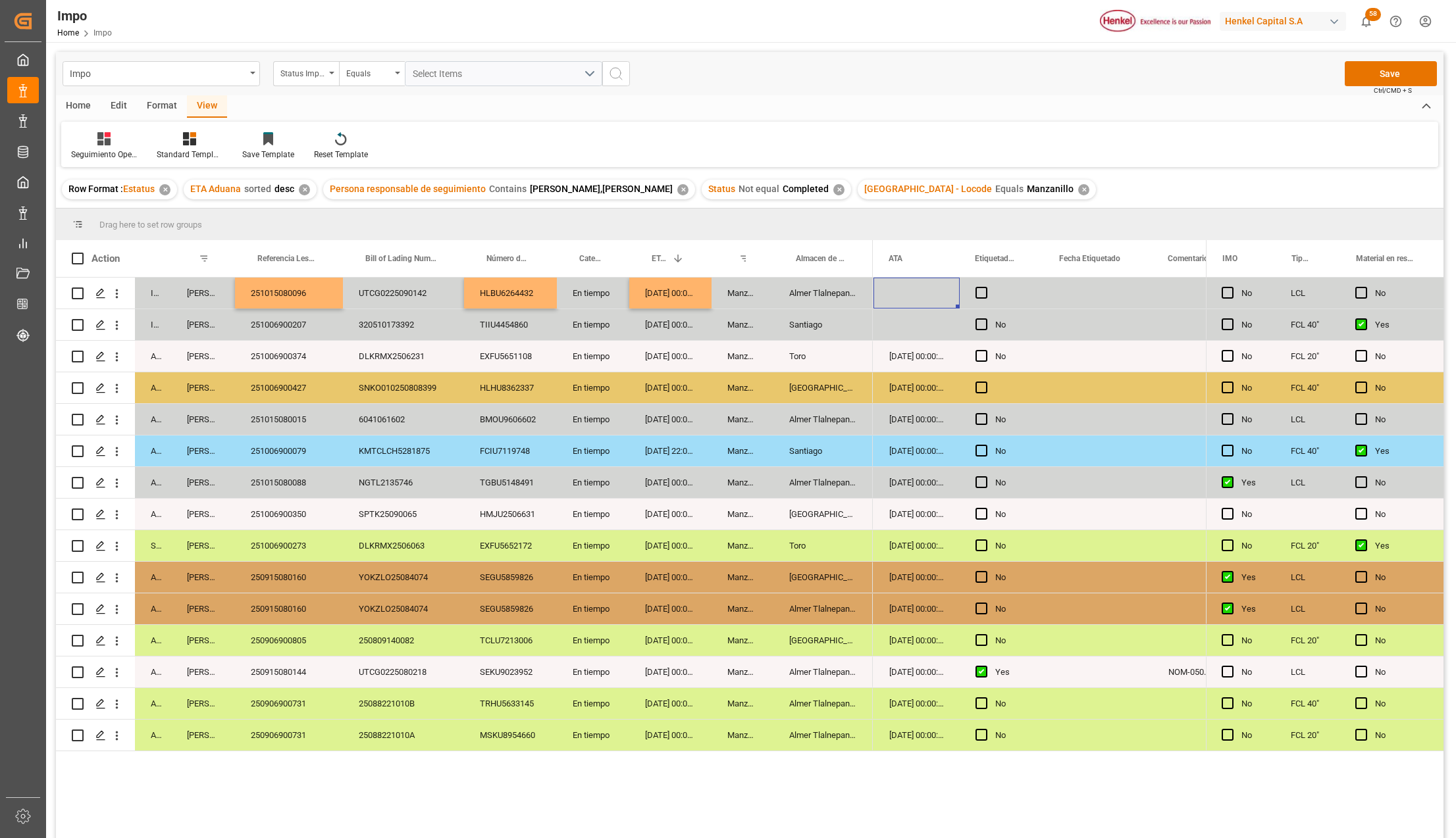
scroll to position [0, 344]
click at [1003, 326] on div "No" at bounding box center [1011, 325] width 33 height 30
click at [1004, 293] on div "Press SPACE to select this row." at bounding box center [1002, 293] width 84 height 31
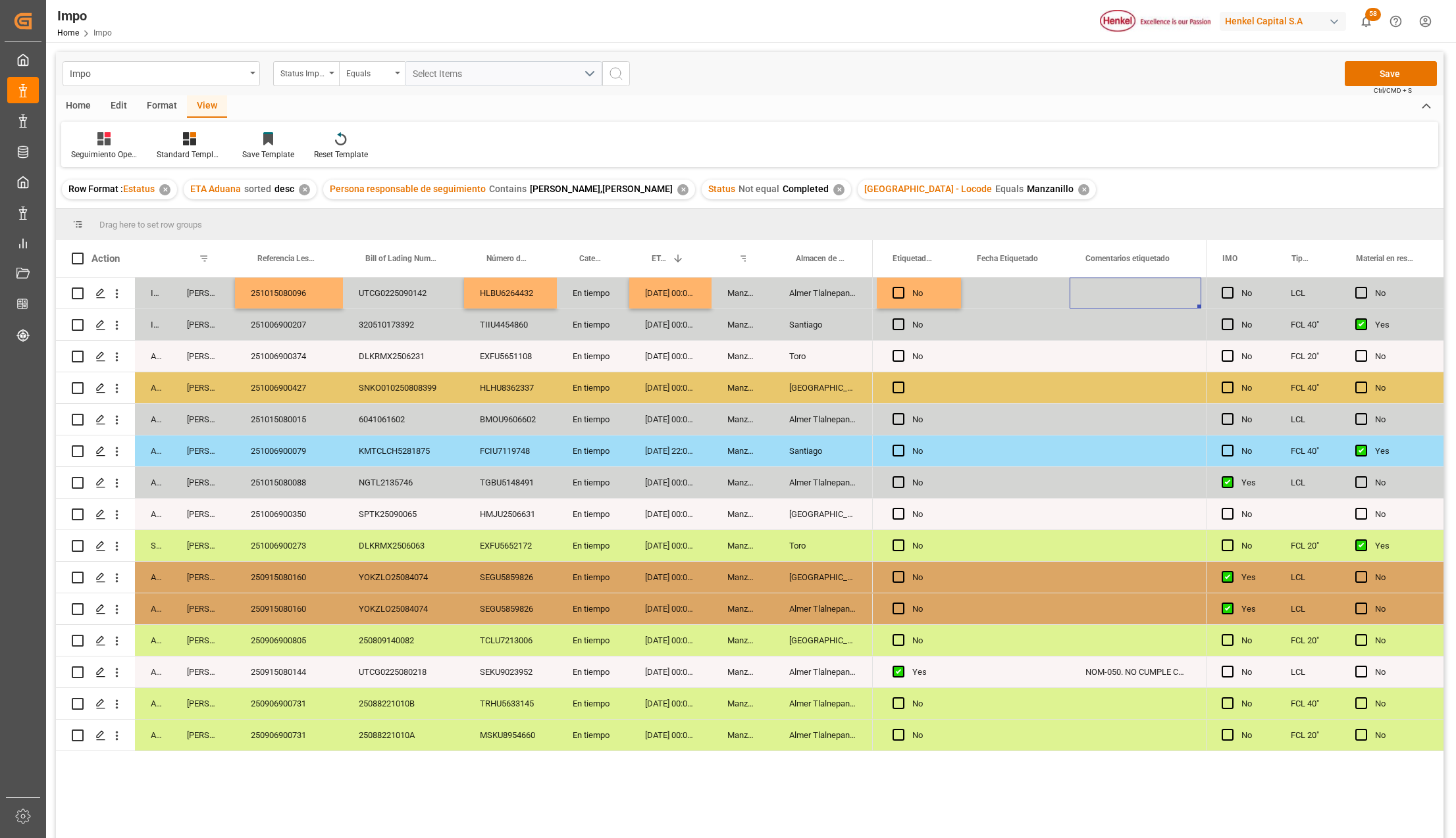
scroll to position [0, 558]
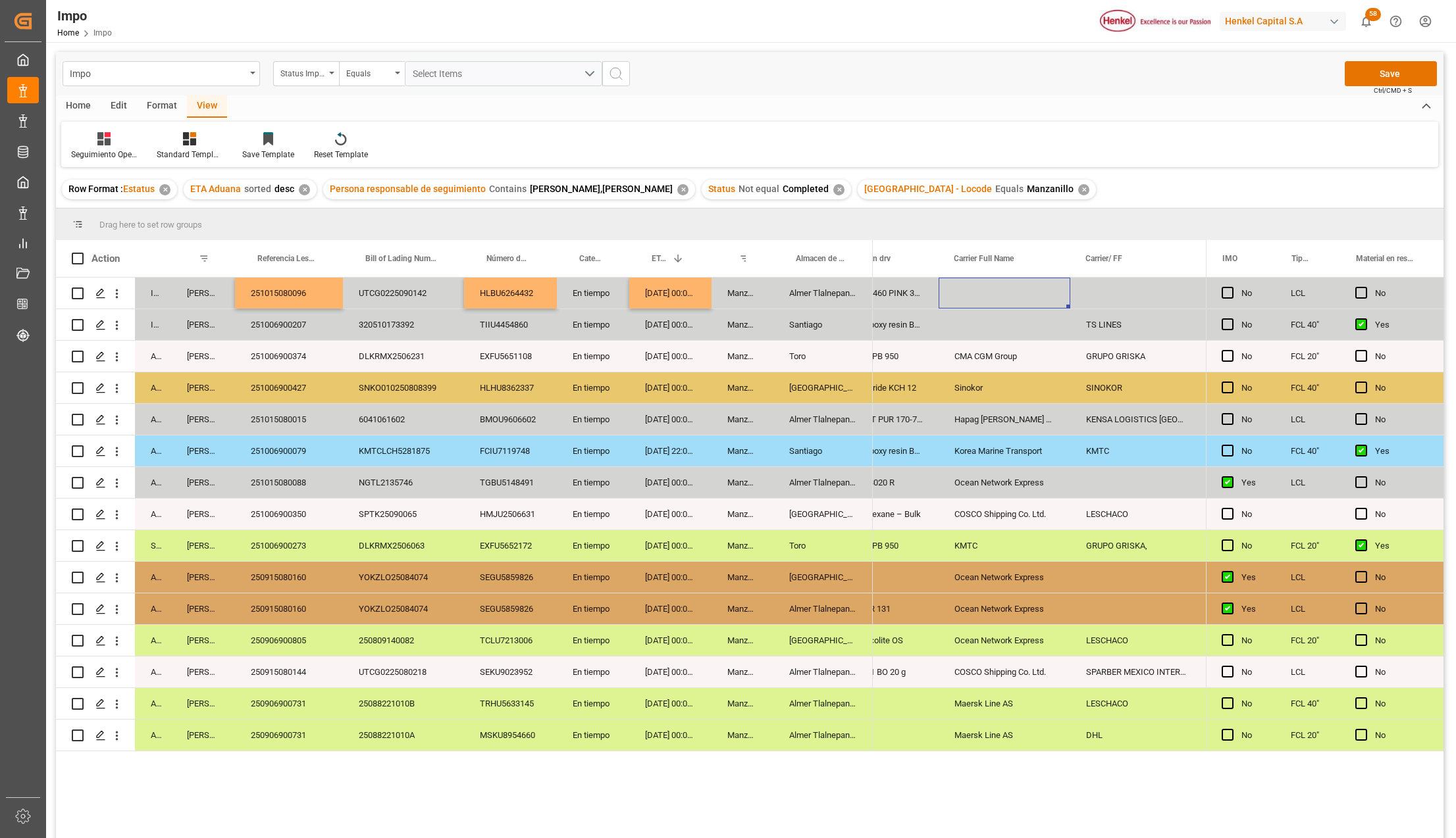
click at [1007, 298] on div "Press SPACE to select this row." at bounding box center [1003, 293] width 131 height 31
click at [1003, 300] on input "Press SPACE to select this row." at bounding box center [1003, 300] width 111 height 25
click at [1003, 325] on div "Hapag Lloyd Aktiengesellschaft" at bounding box center [1038, 338] width 178 height 46
type input "Hapag Lloyd Aktiengesellschaft"
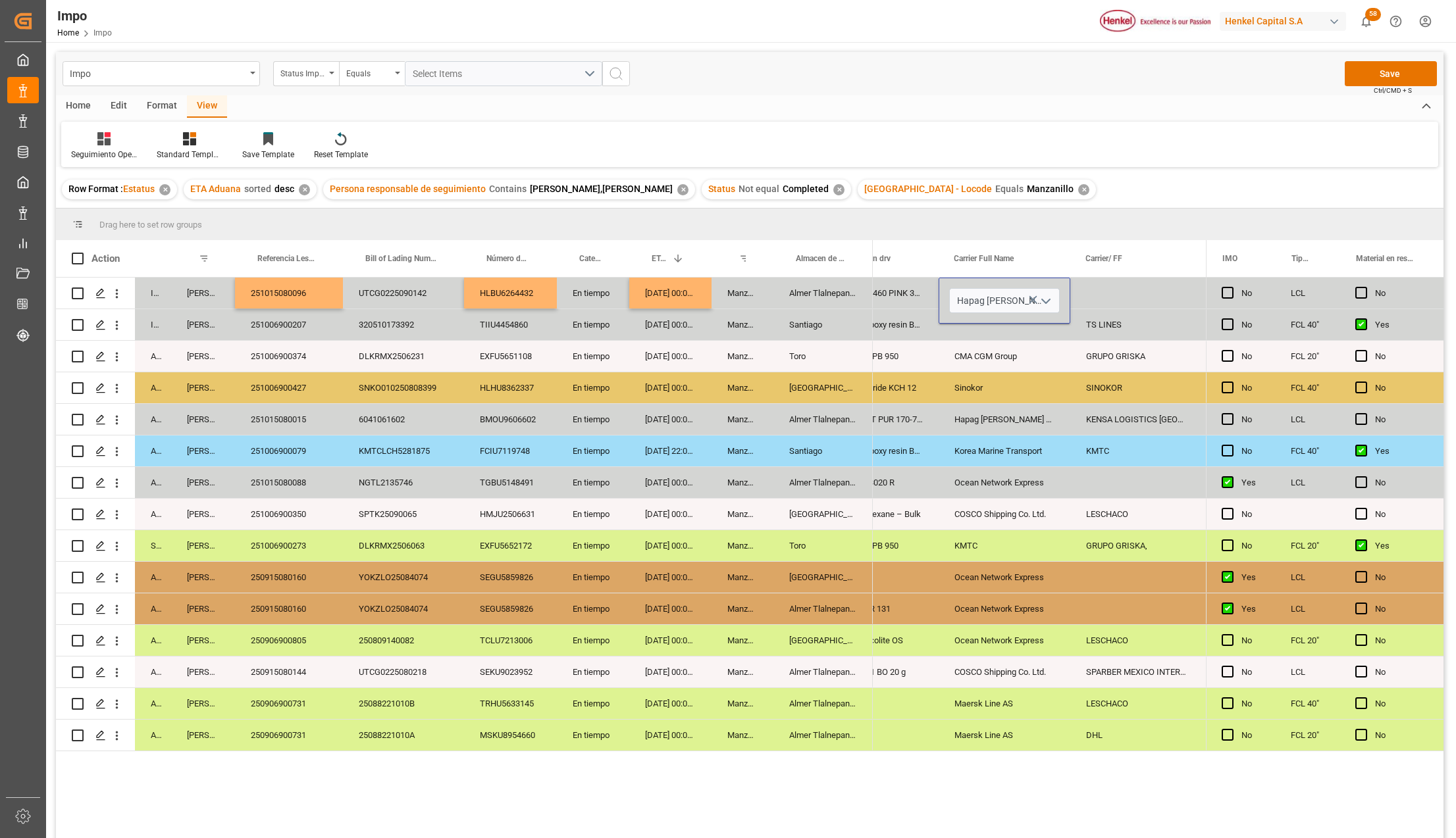
click at [1117, 301] on div "Press SPACE to select this row." at bounding box center [1136, 293] width 131 height 31
click at [1117, 301] on input "Press SPACE to select this row." at bounding box center [1136, 300] width 111 height 25
type input "SPARBER"
click at [1086, 362] on div "GRUPO GRISKA" at bounding box center [1136, 357] width 131 height 31
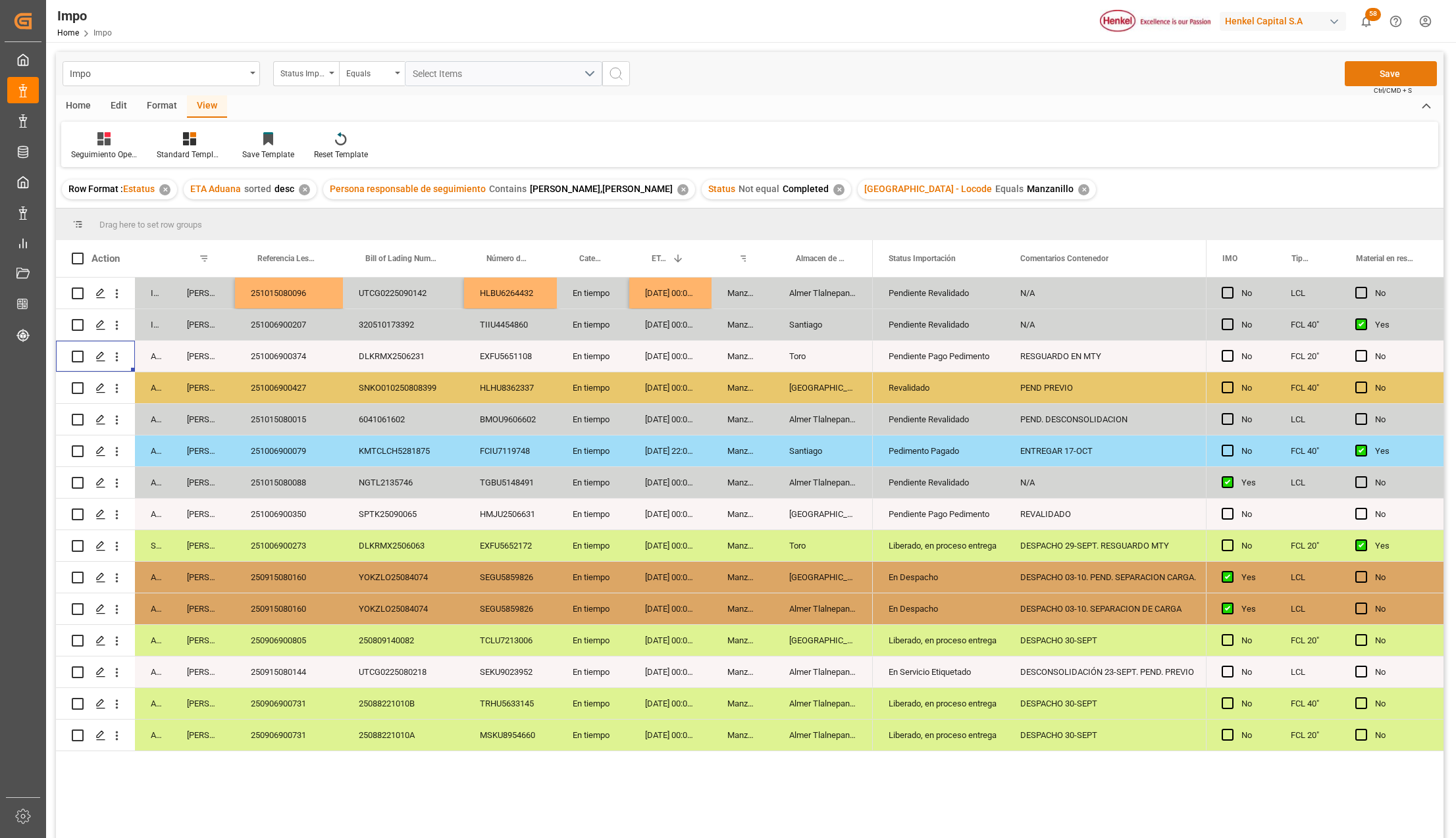
click at [1390, 79] on button "Save" at bounding box center [1391, 73] width 92 height 25
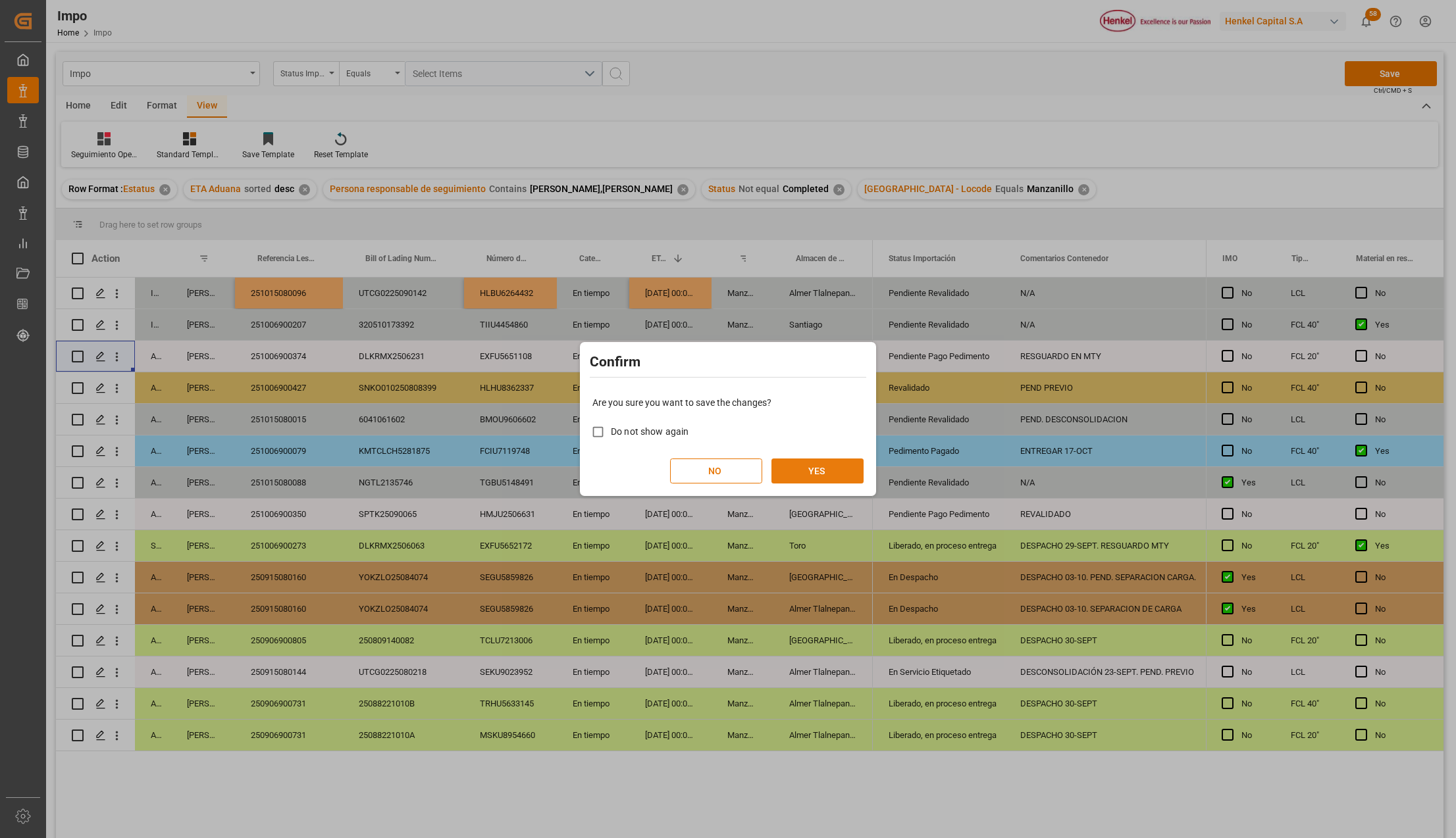
click at [804, 466] on button "YES" at bounding box center [817, 471] width 92 height 25
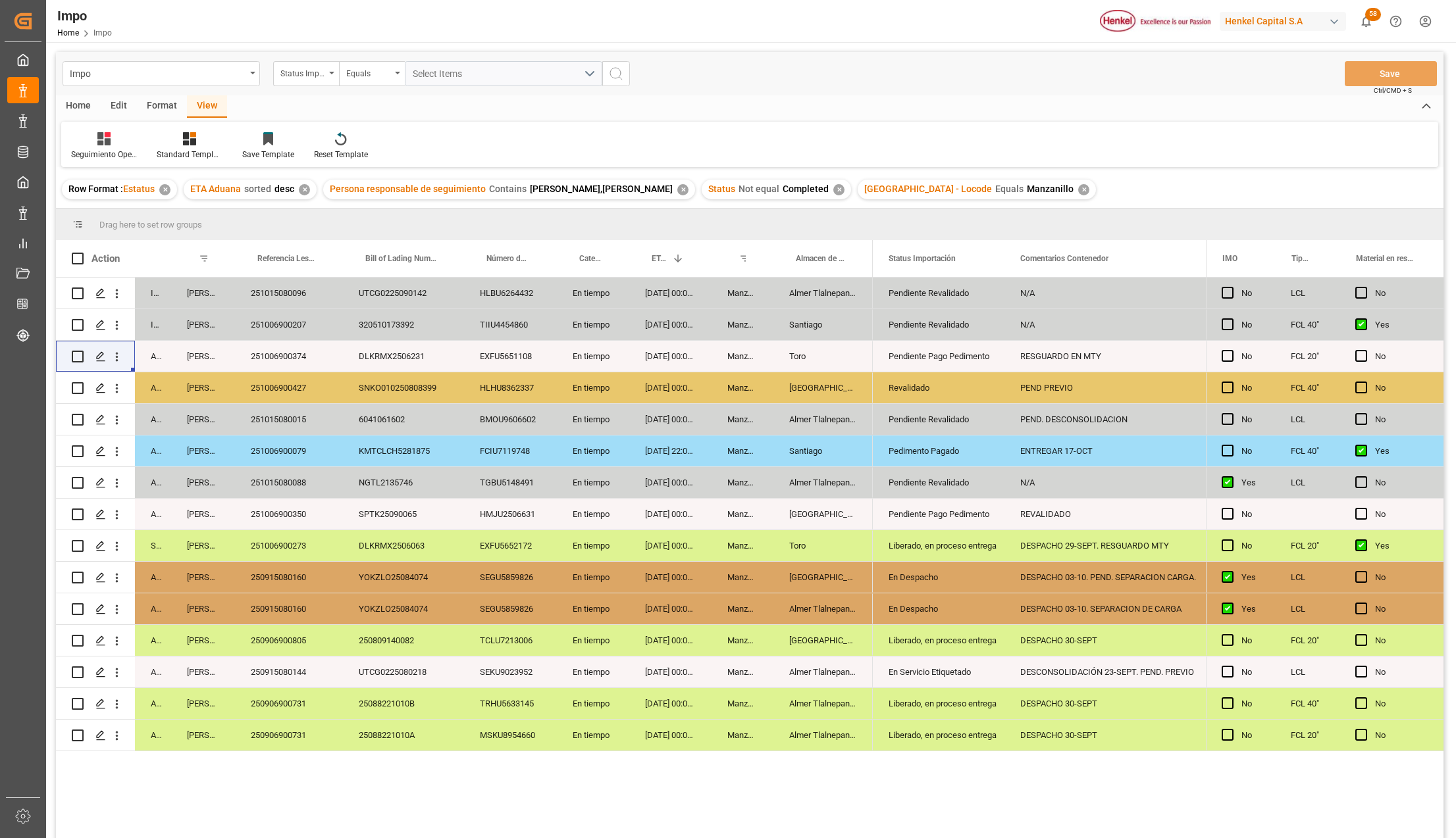
scroll to position [195, 0]
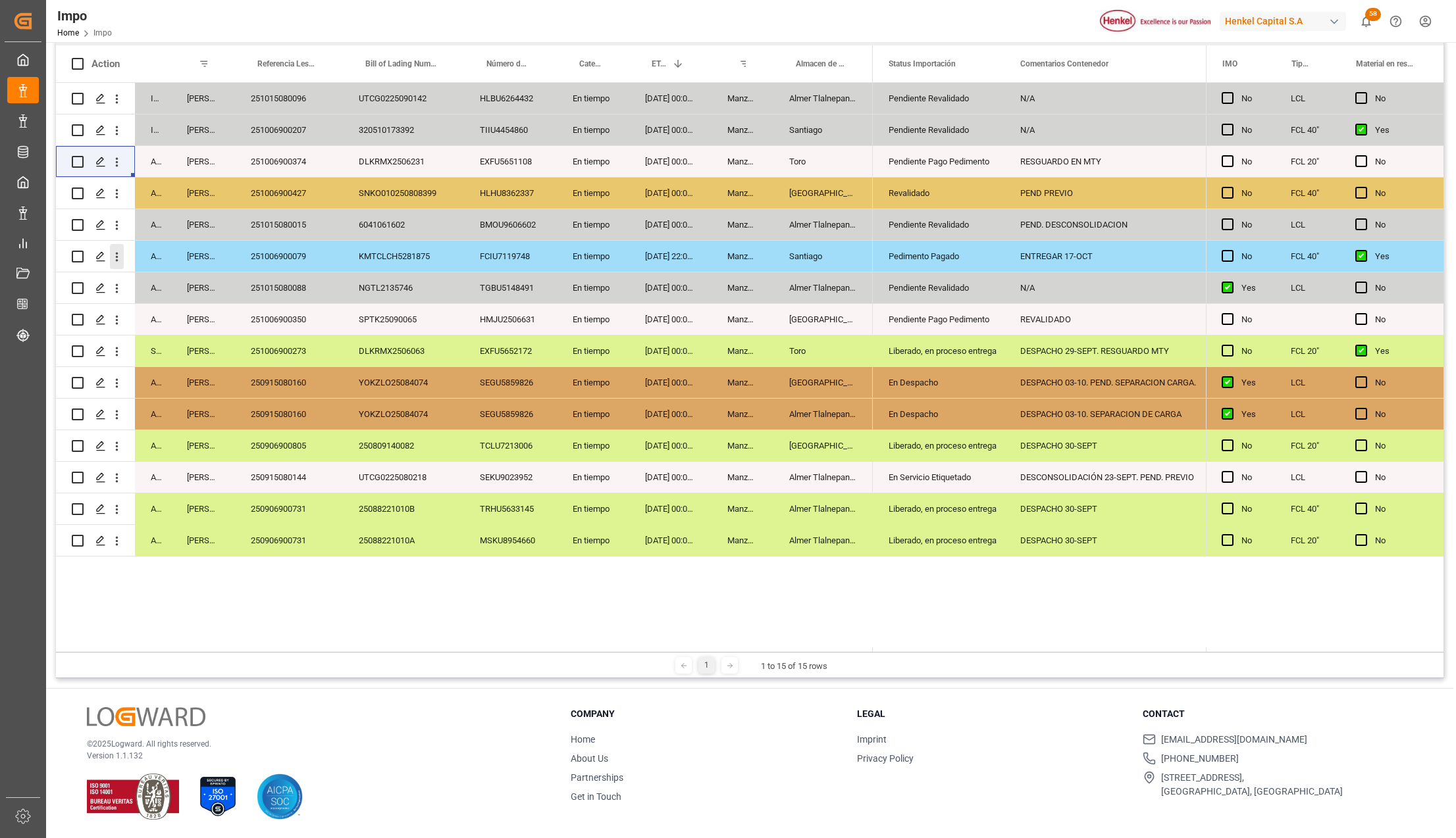
click at [122, 256] on icon "open menu" at bounding box center [117, 257] width 14 height 14
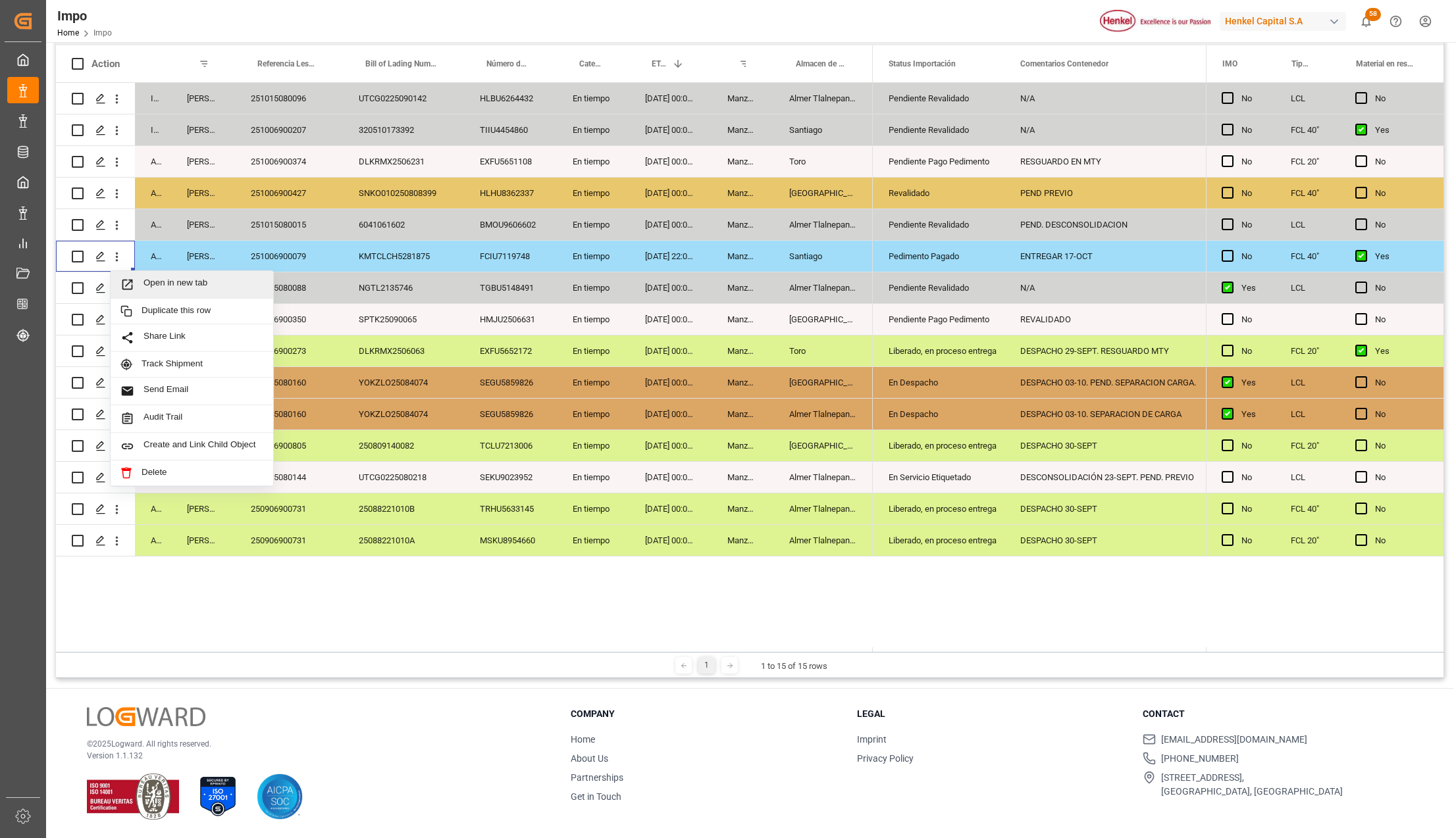
click at [145, 278] on span "Open in new tab" at bounding box center [204, 285] width 120 height 14
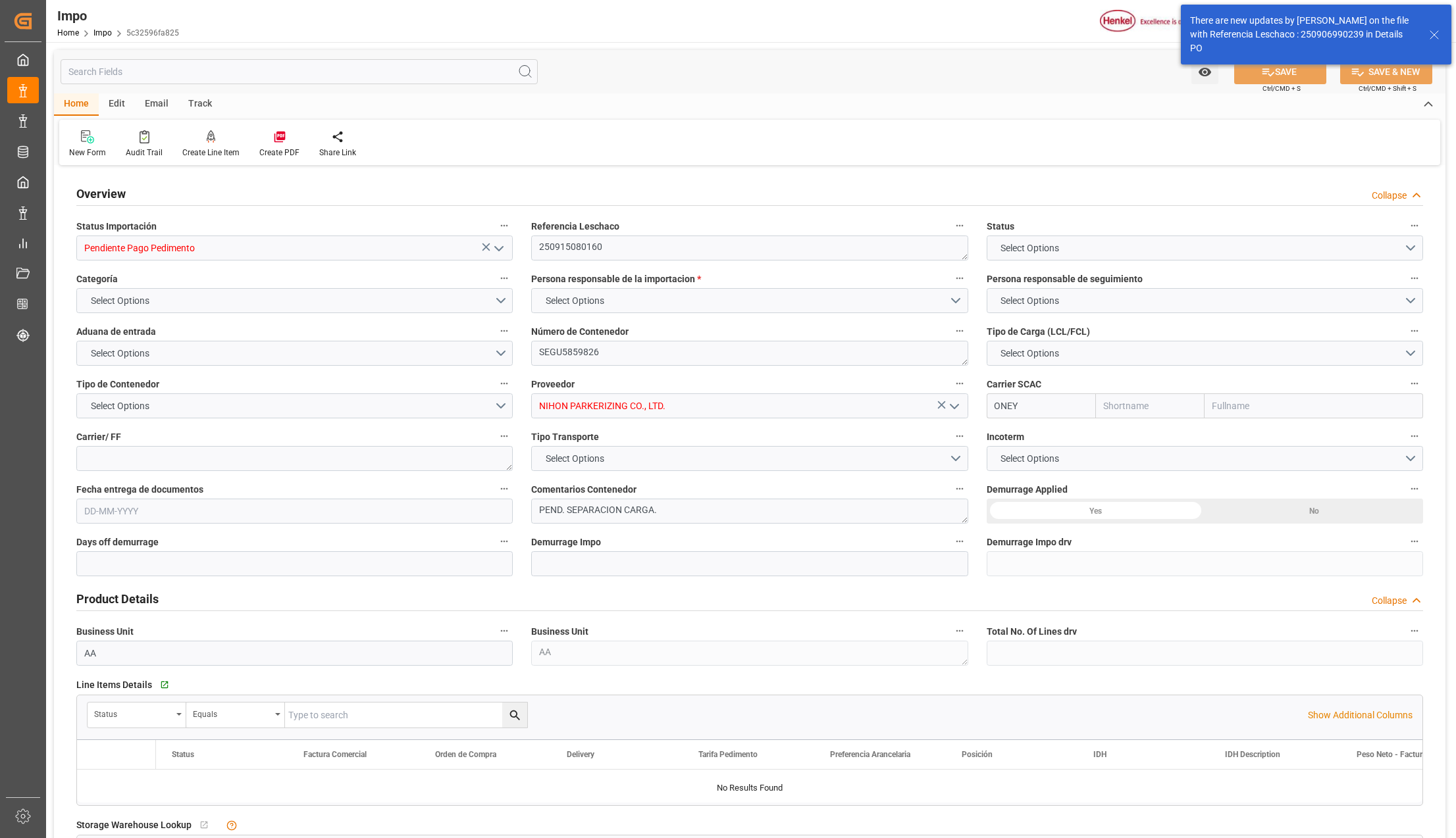
type input "ONE"
type input "Ocean Network Express"
type input "1"
type input "1.1"
type input "1"
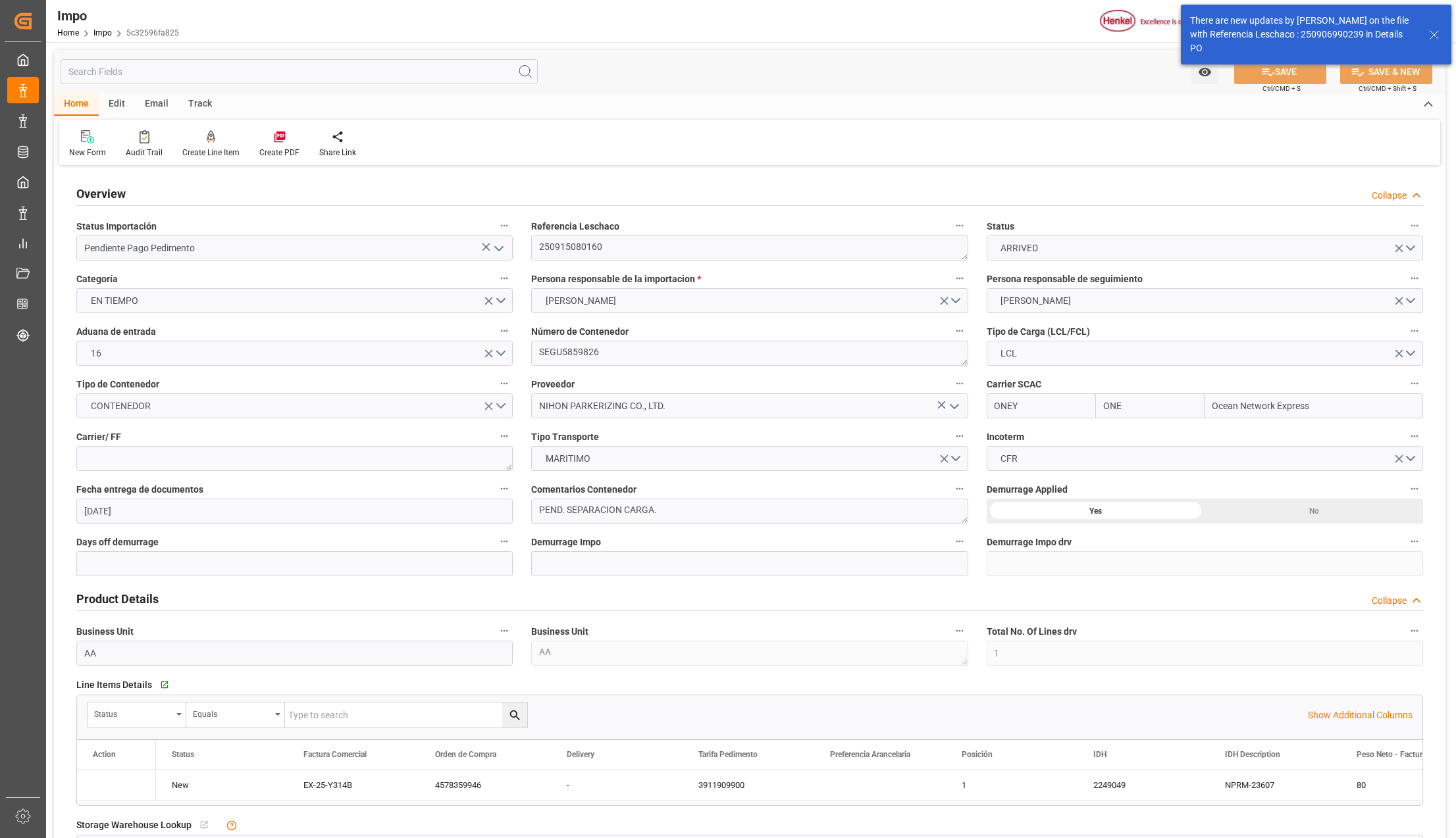
type input "12-09-2025"
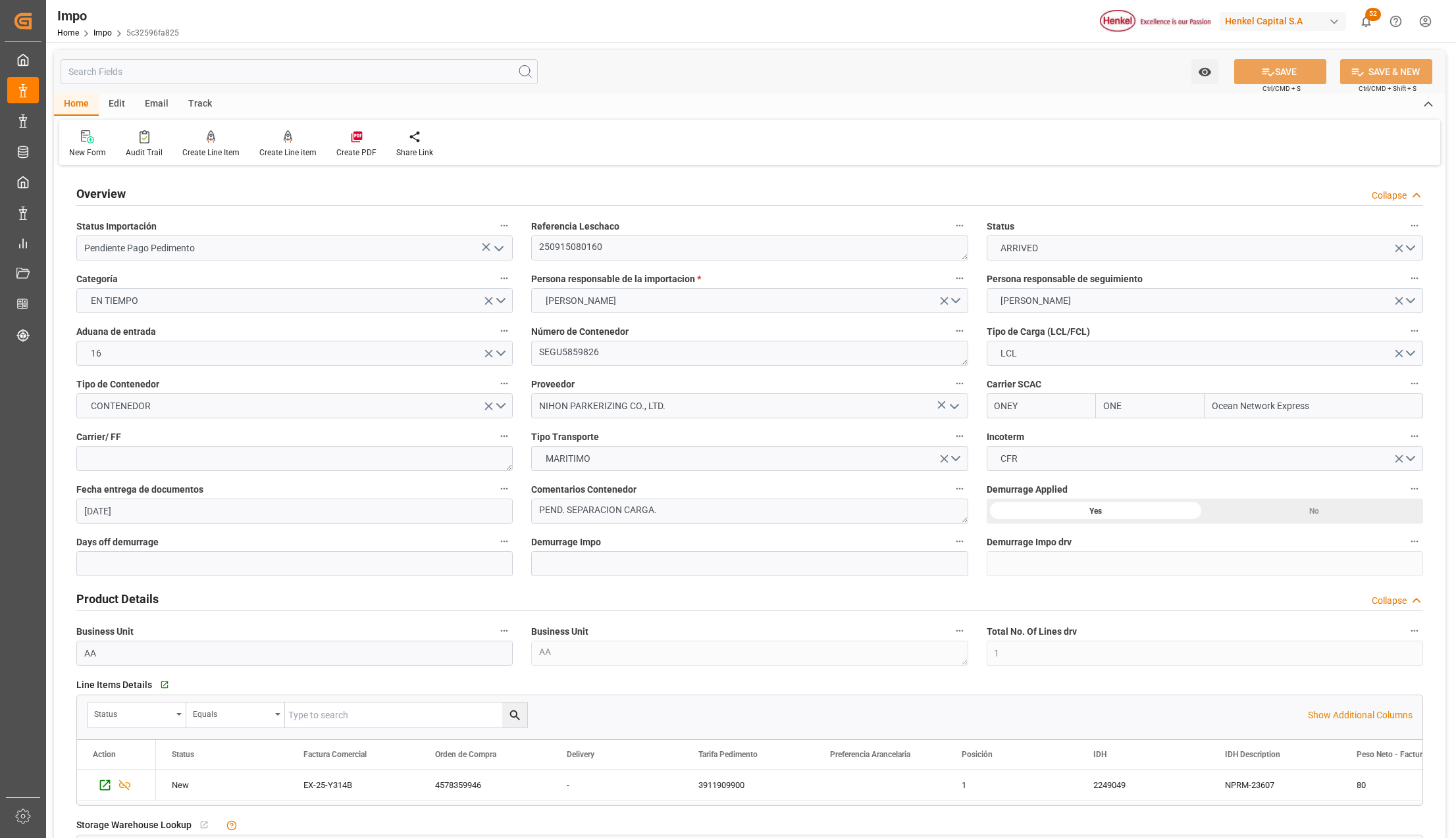
click at [499, 251] on icon "open menu" at bounding box center [499, 249] width 16 height 16
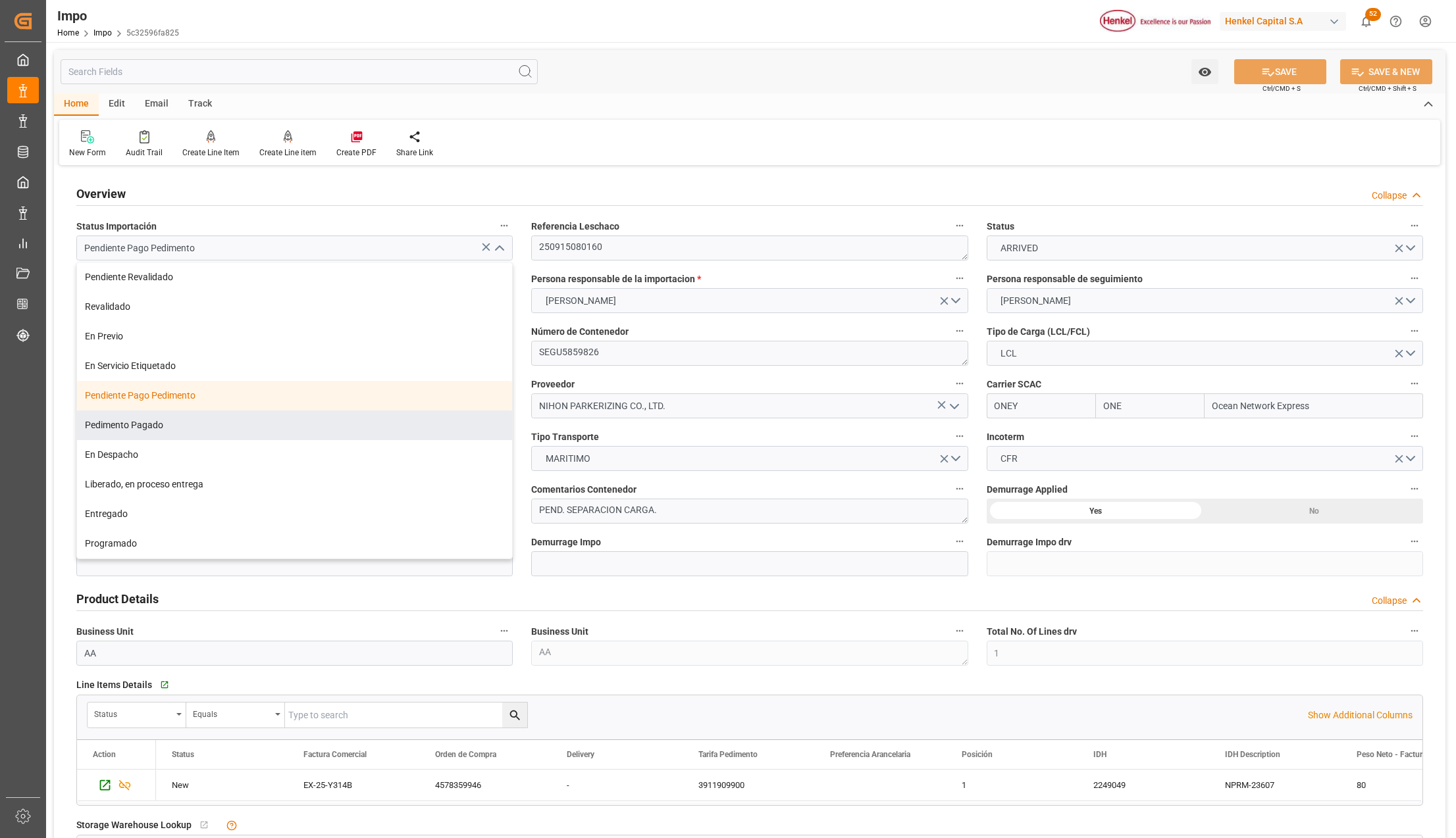
click at [175, 421] on div "Pedimento Pagado" at bounding box center [294, 426] width 435 height 30
type input "Pedimento Pagado"
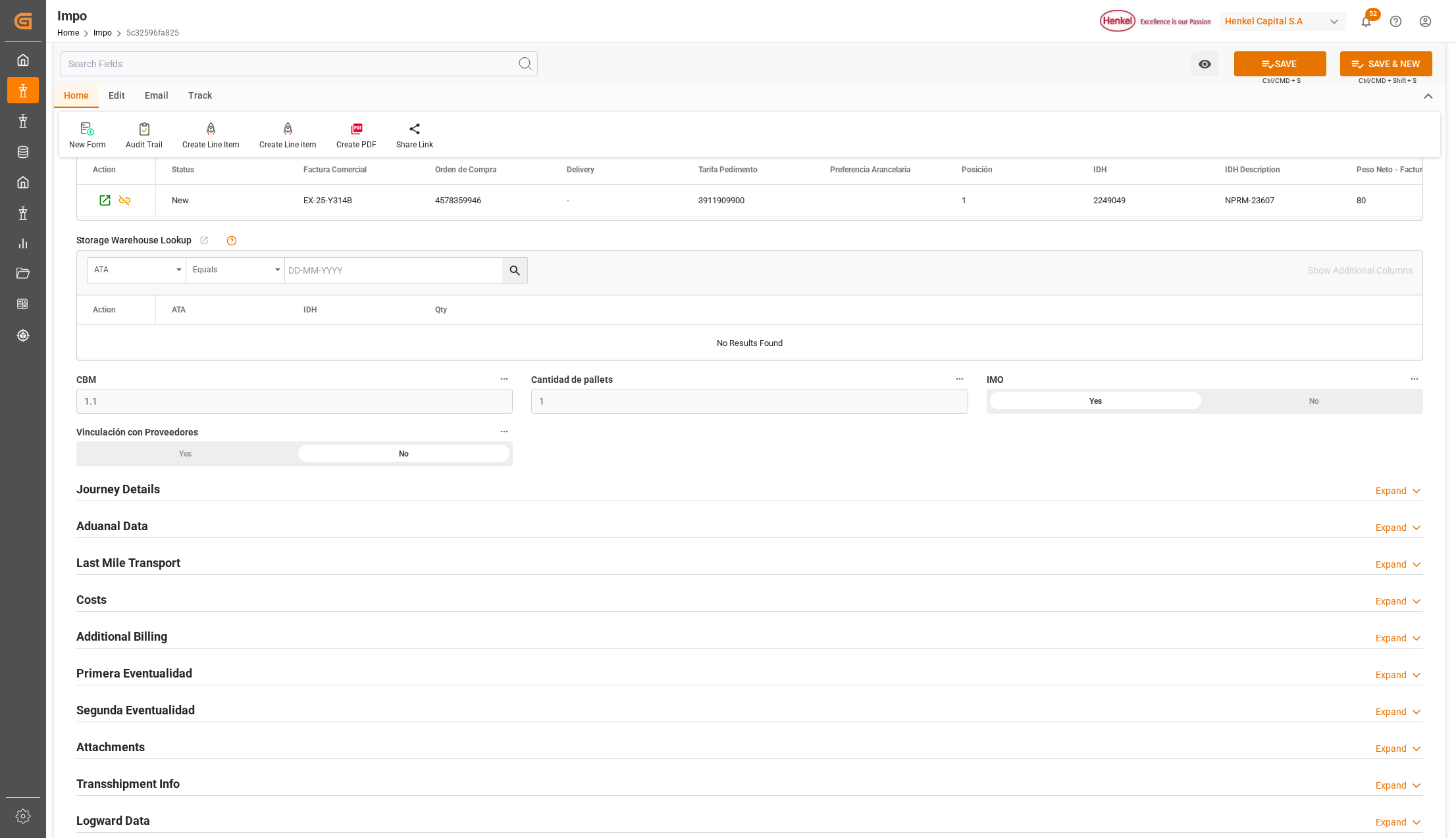
scroll to position [614, 0]
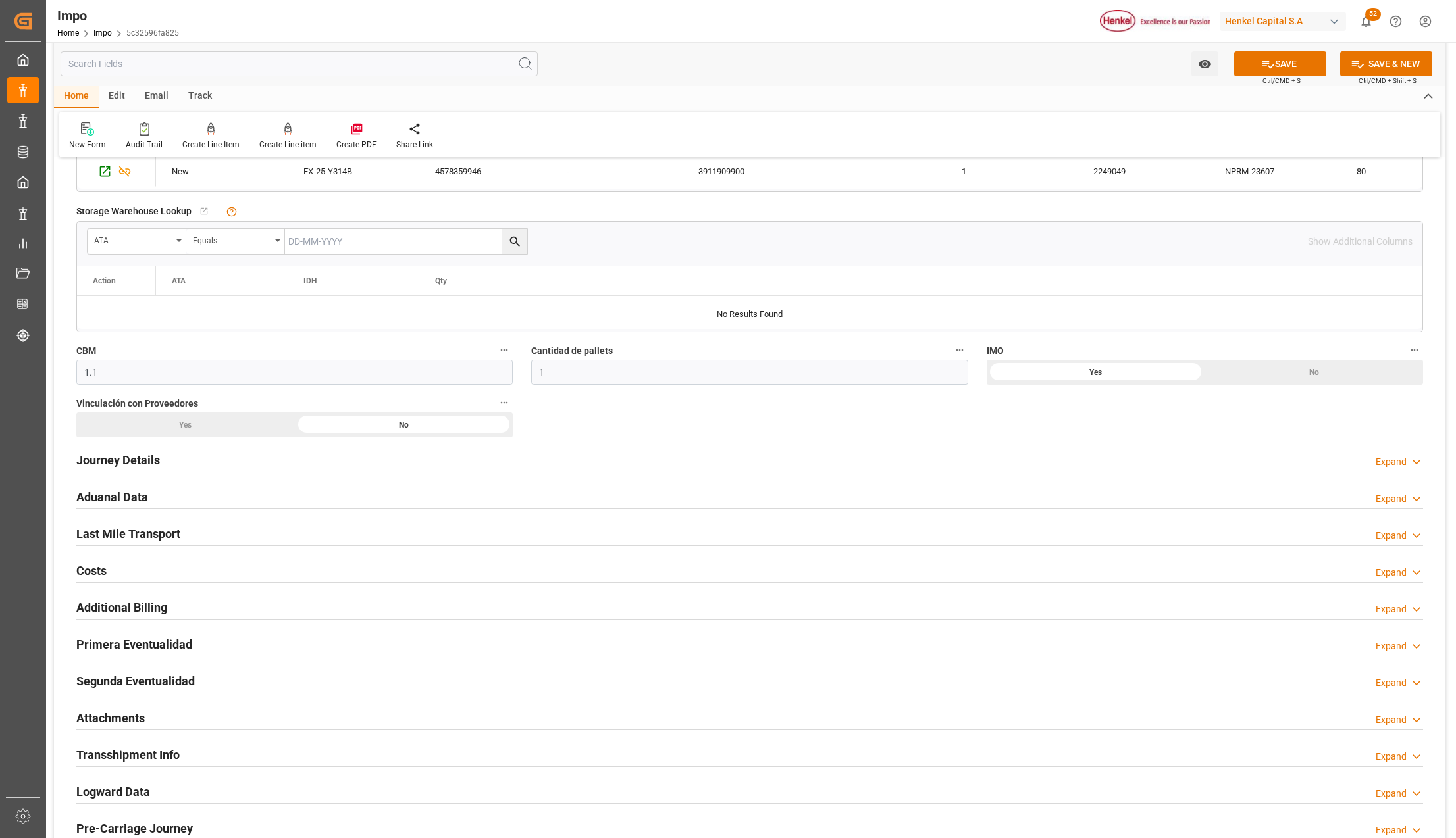
click at [130, 722] on h2 "Attachments" at bounding box center [111, 718] width 69 height 17
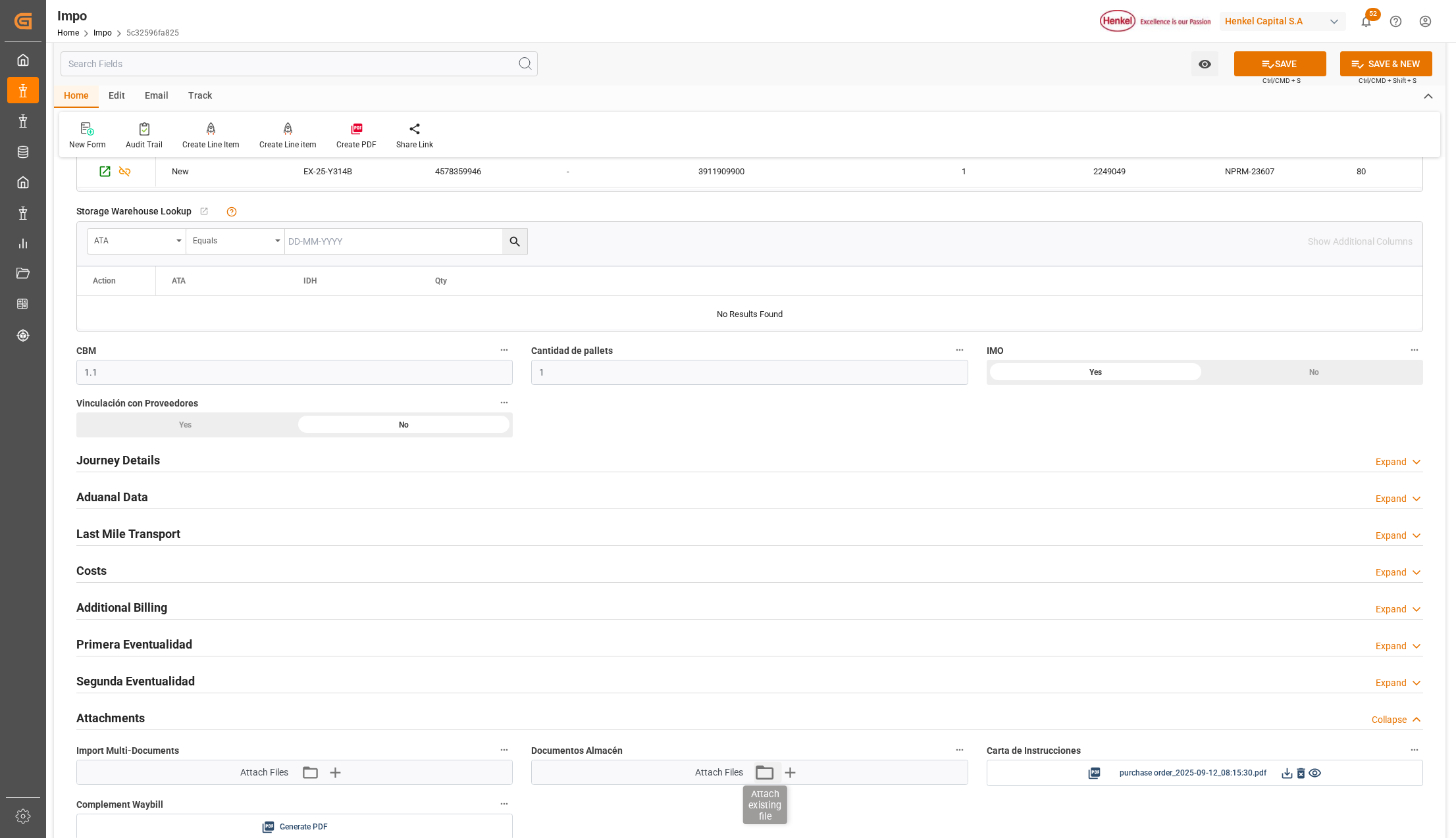
click at [762, 767] on icon "button" at bounding box center [764, 773] width 21 height 21
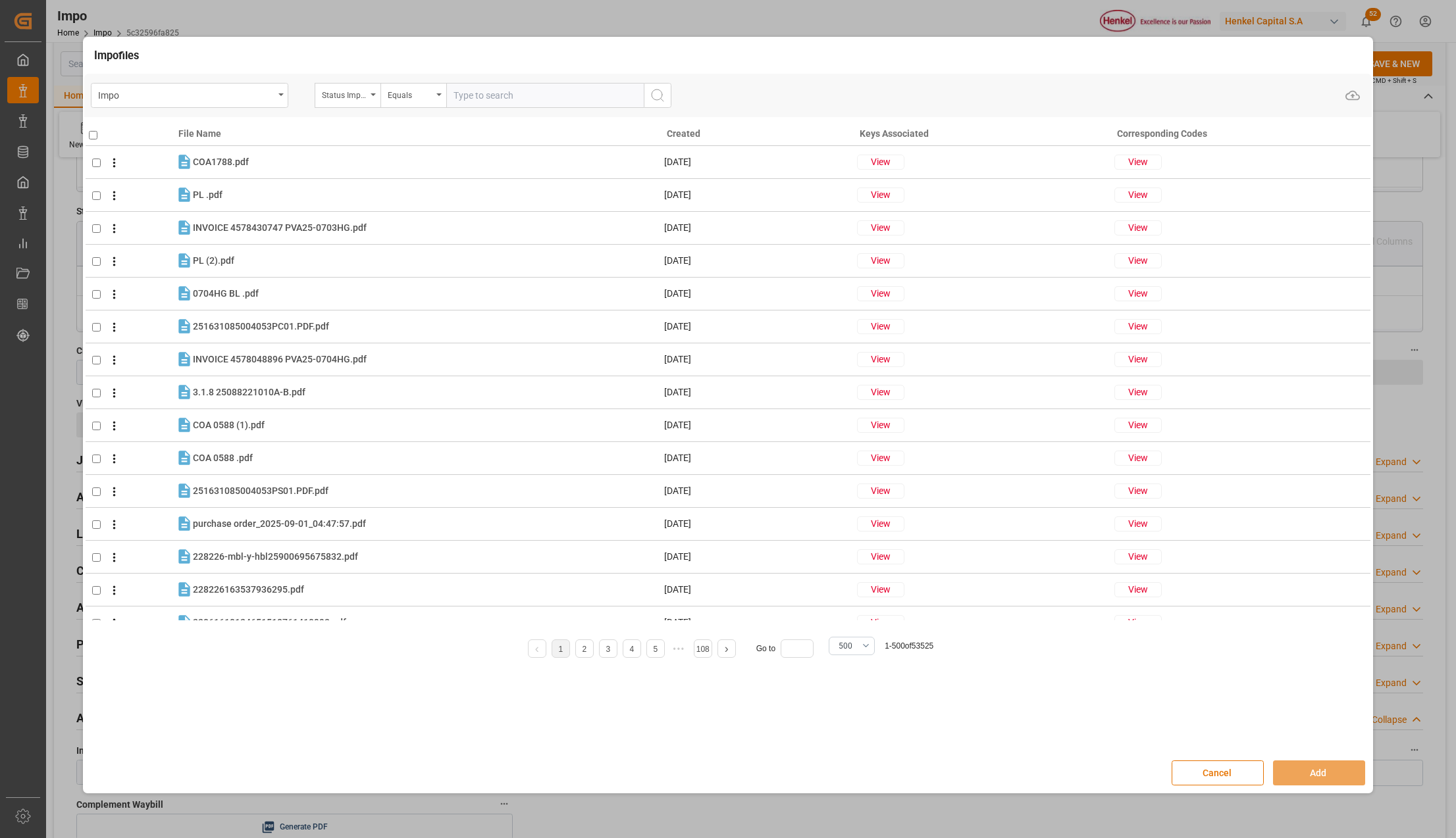
click at [1199, 768] on button "Cancel" at bounding box center [1218, 773] width 92 height 25
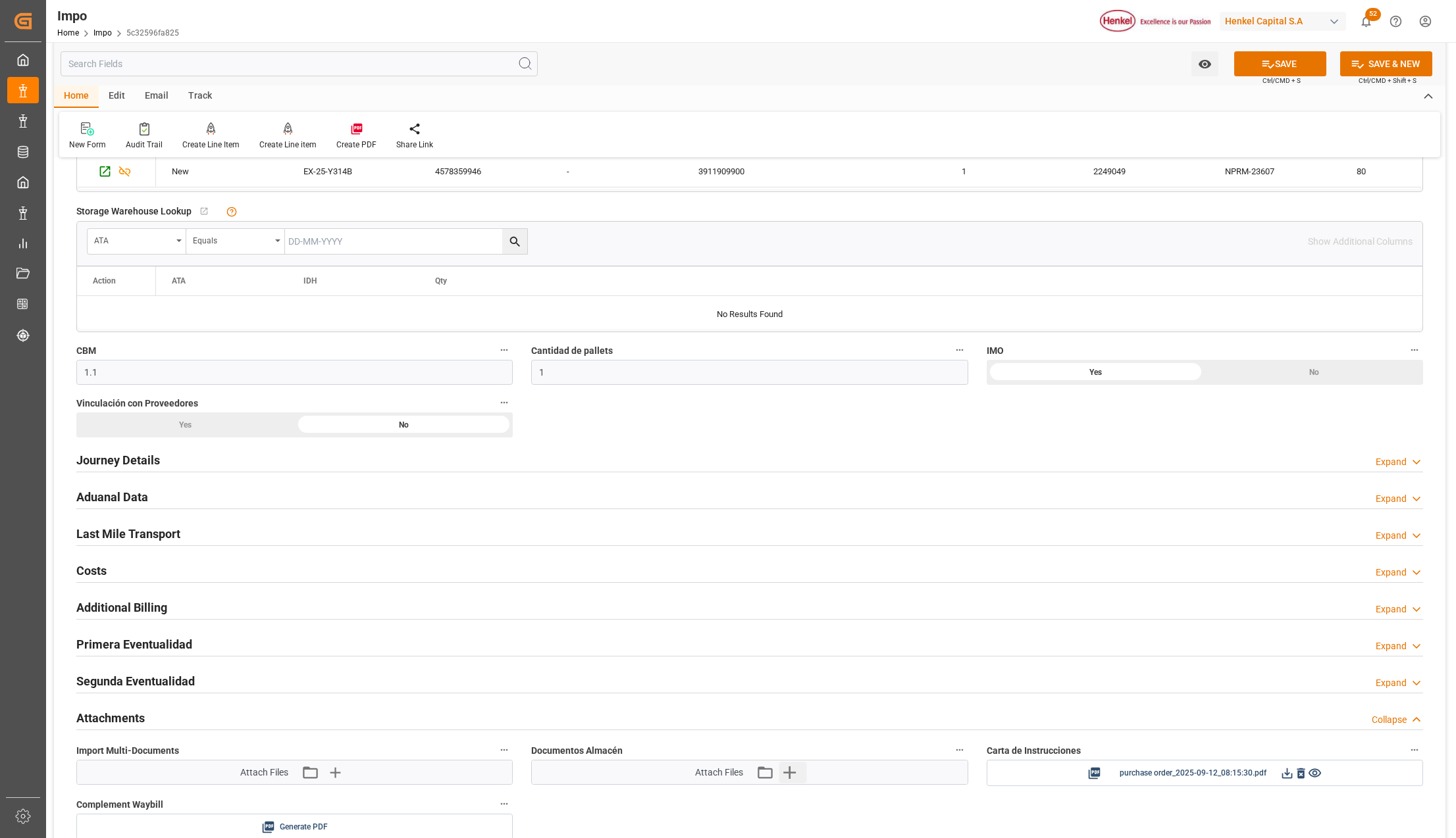
click at [803, 773] on button "Upload new file" at bounding box center [793, 773] width 28 height 21
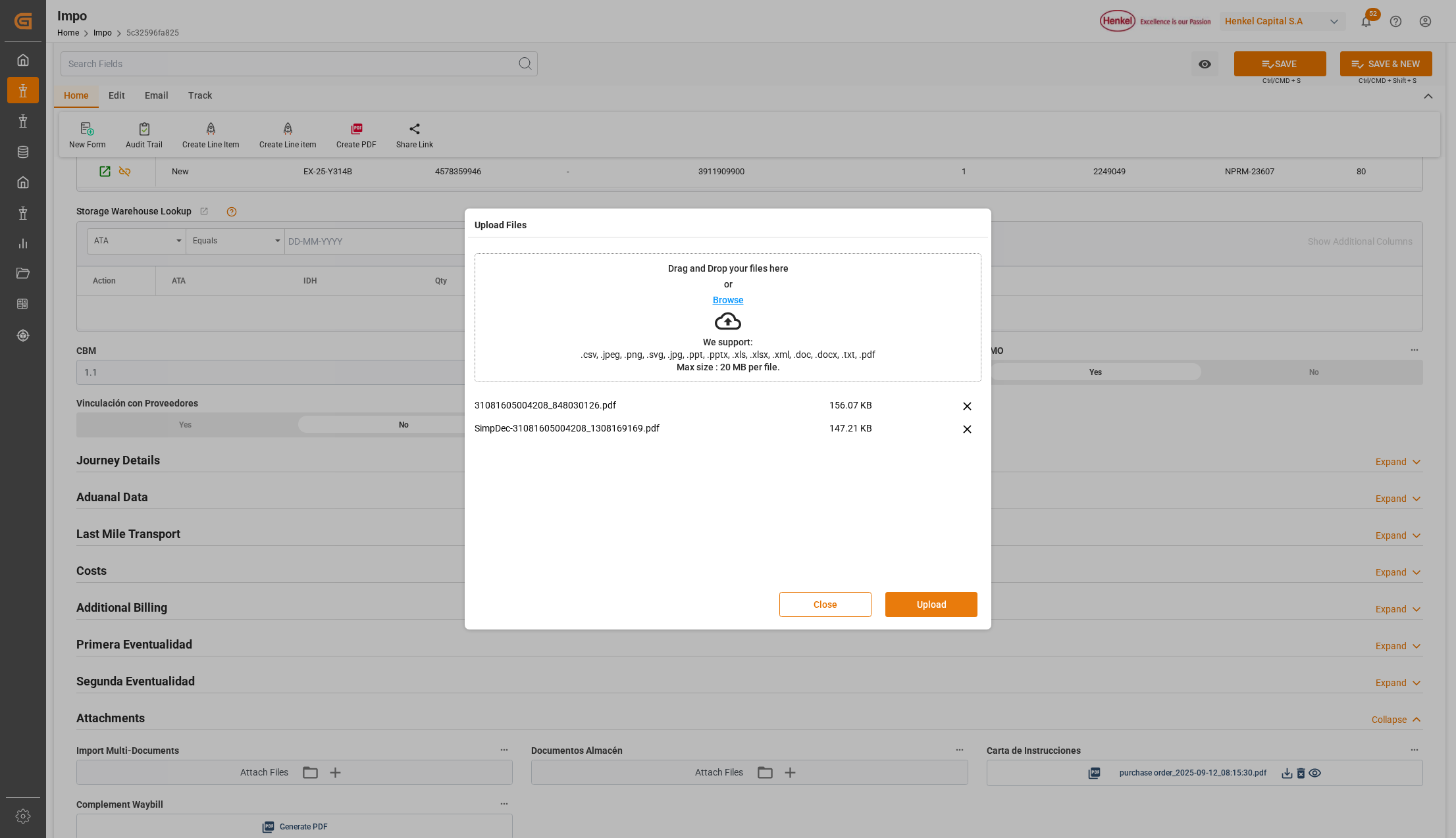
click at [912, 607] on button "Upload" at bounding box center [931, 605] width 92 height 25
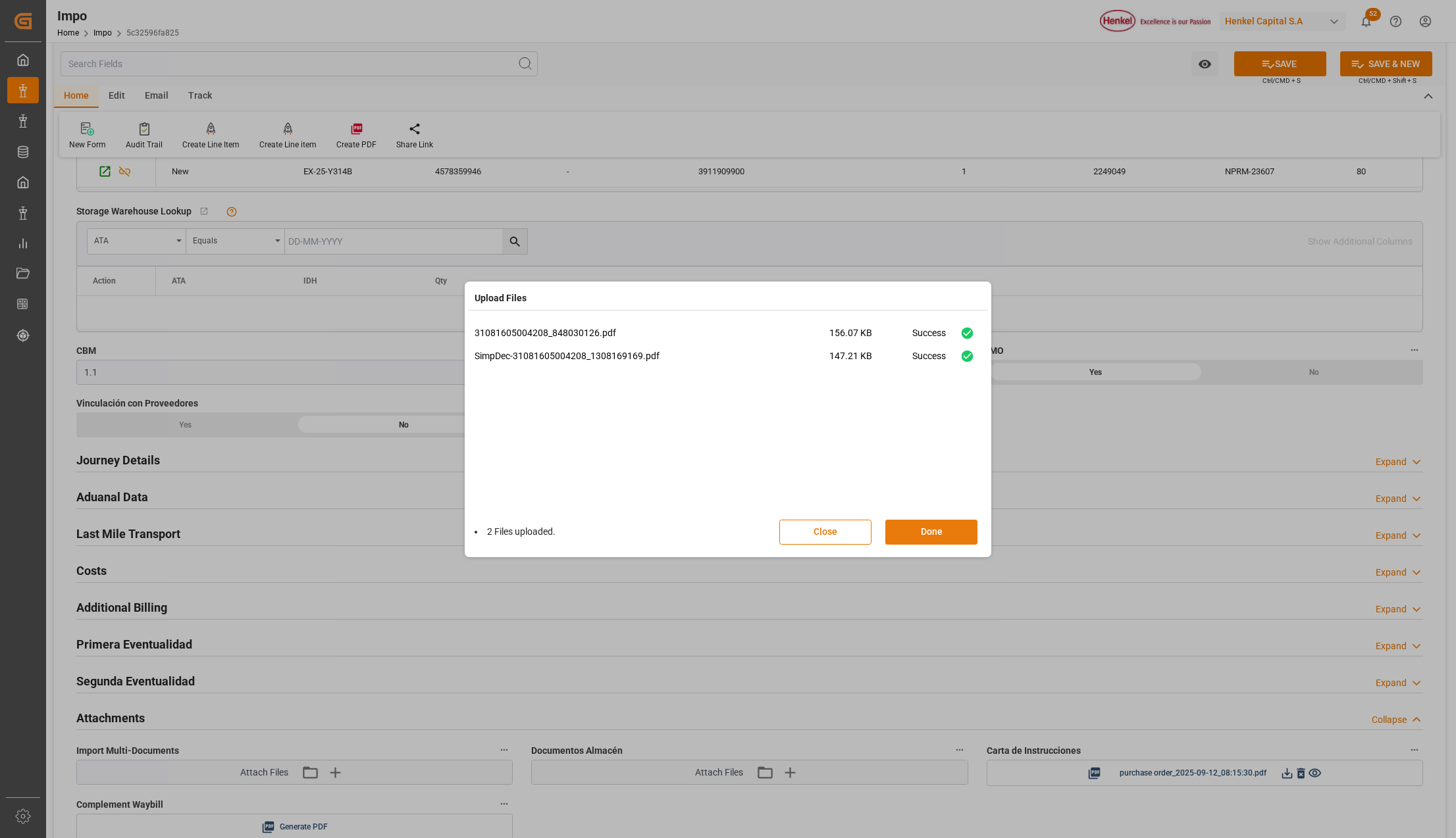
click at [906, 526] on button "Done" at bounding box center [931, 532] width 92 height 25
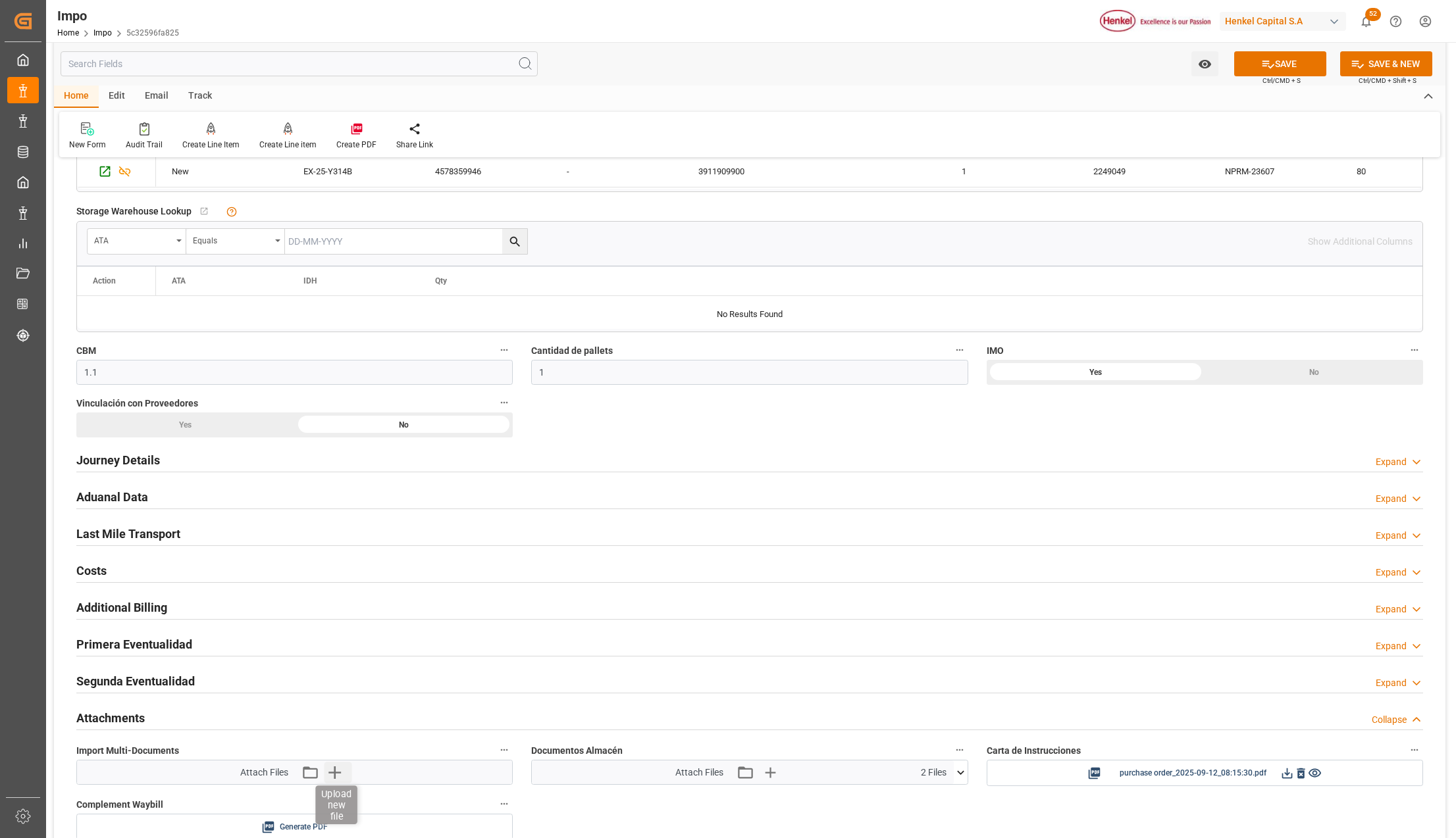
click at [335, 774] on icon "button" at bounding box center [334, 773] width 12 height 12
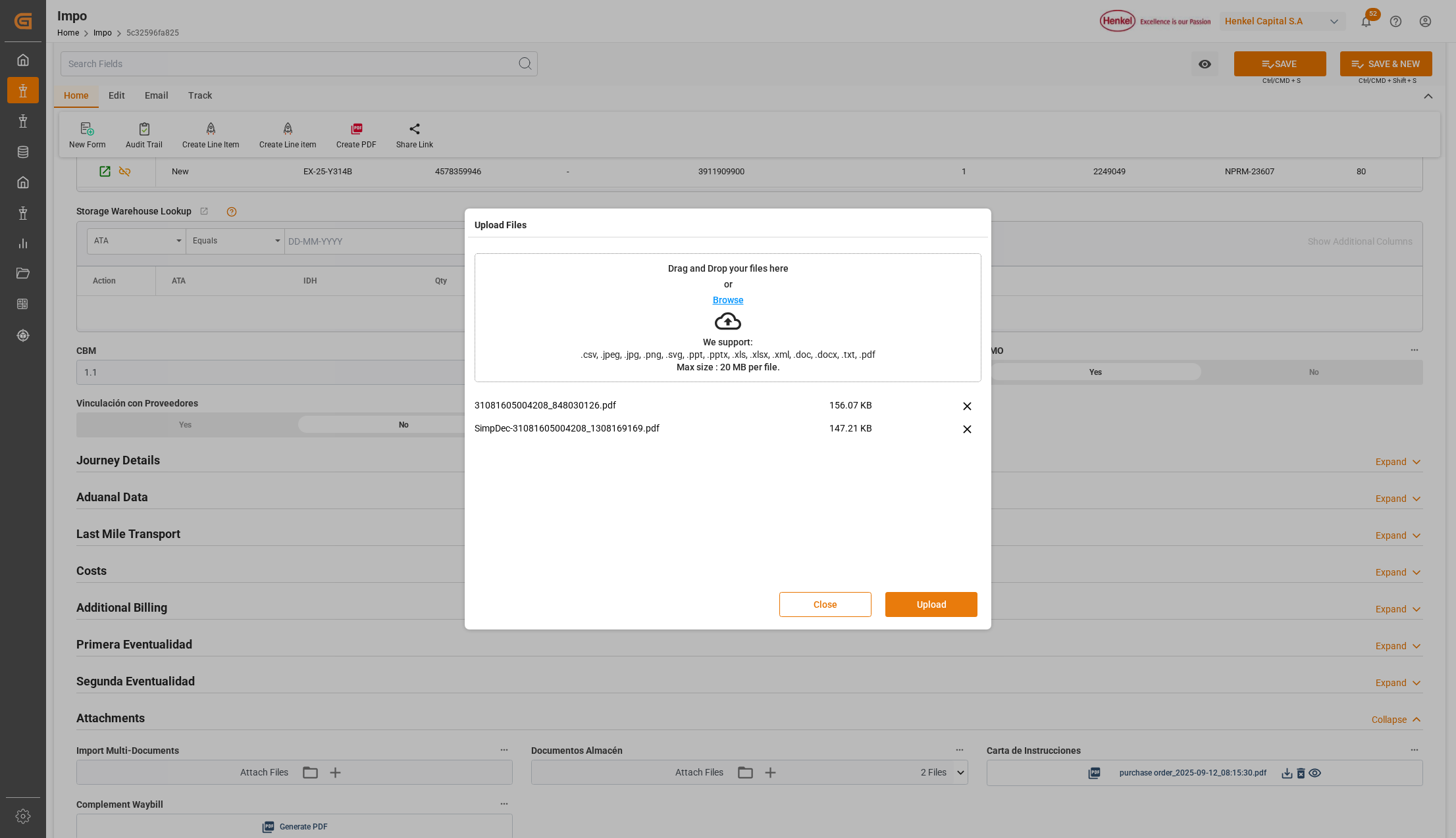
click at [898, 606] on button "Upload" at bounding box center [931, 605] width 92 height 25
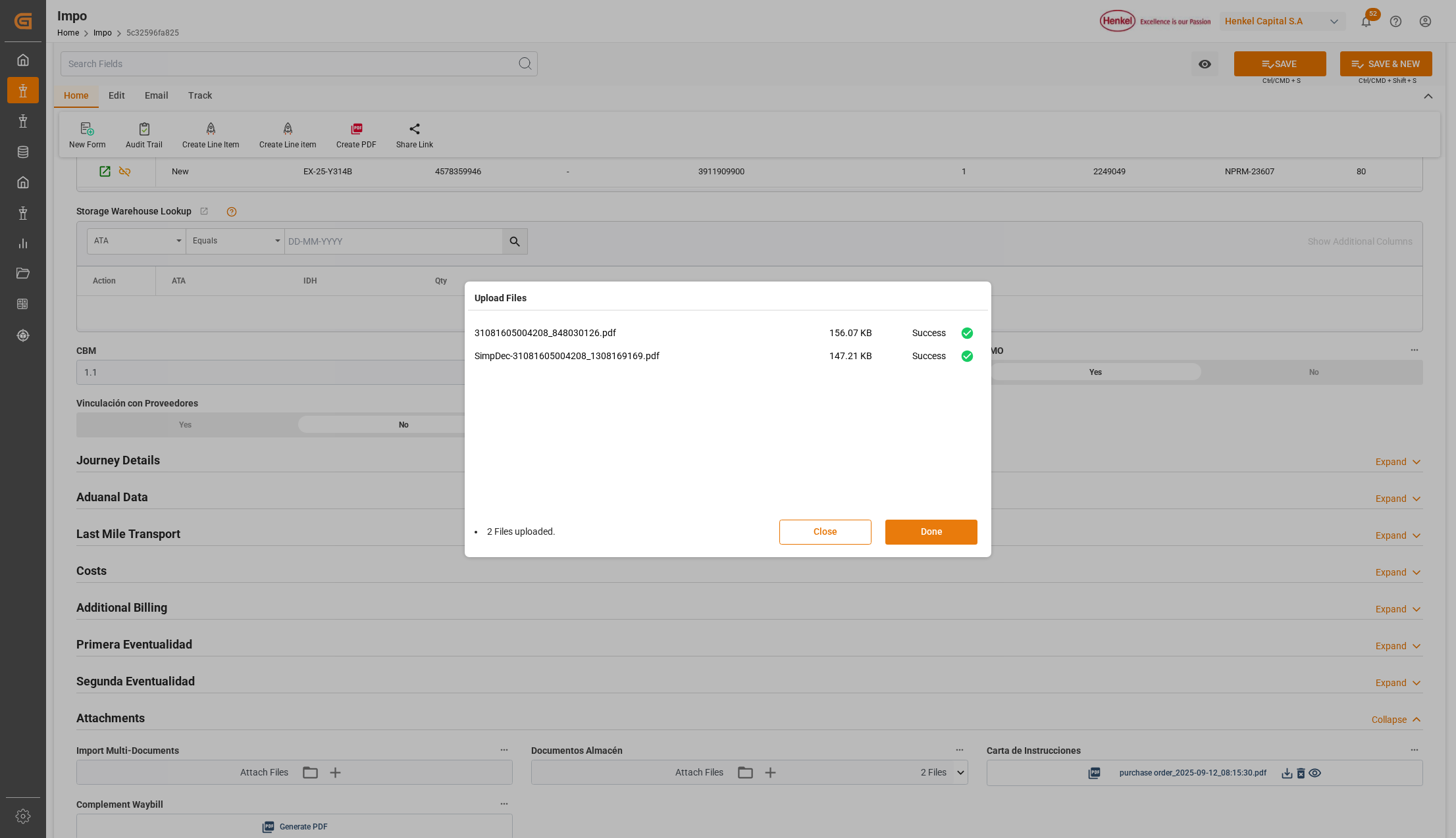
click at [902, 529] on button "Done" at bounding box center [931, 532] width 92 height 25
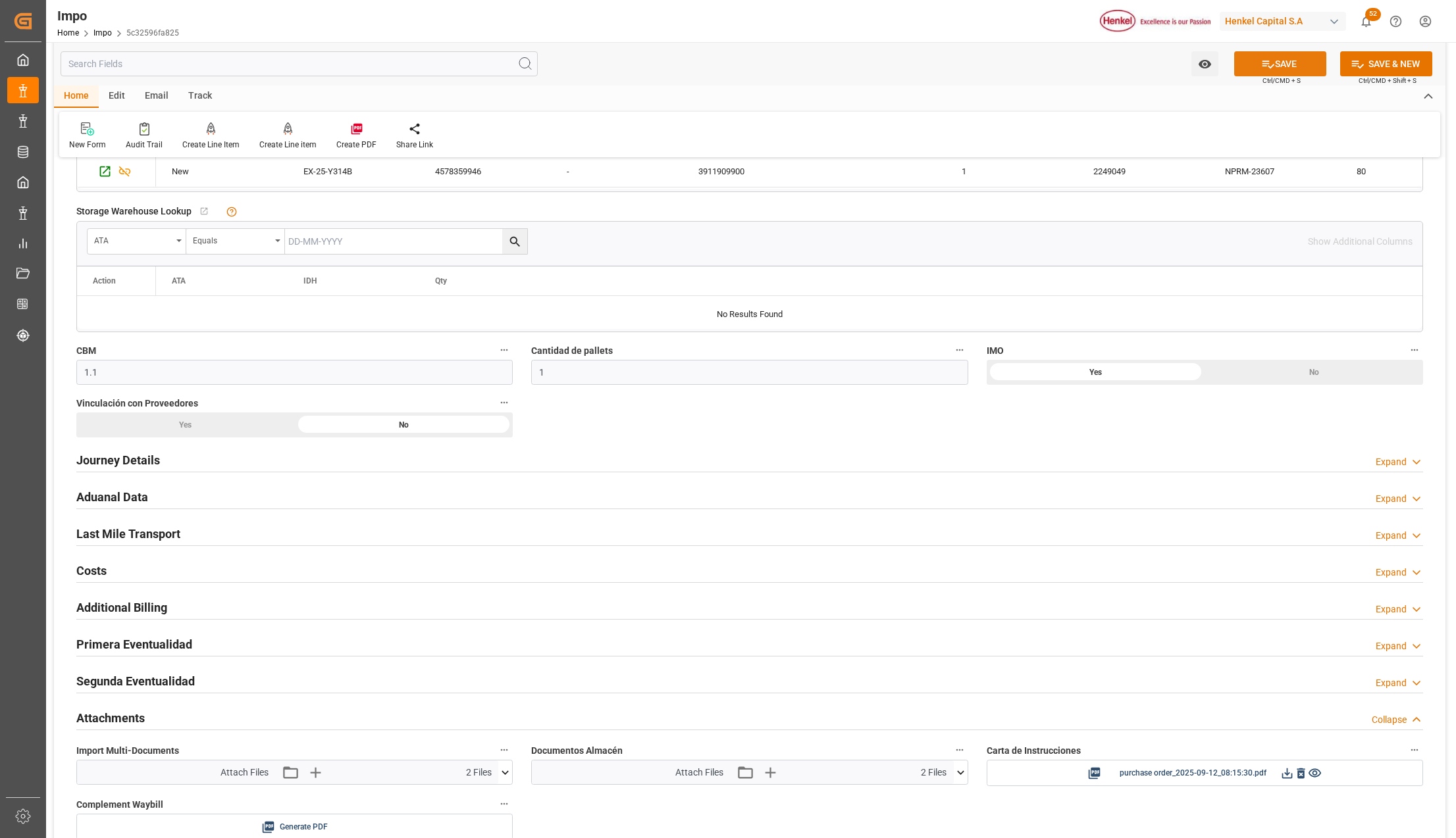
click at [1289, 61] on button "SAVE" at bounding box center [1280, 64] width 92 height 25
click at [109, 440] on div "Vinculación con Proveedores Yes No" at bounding box center [294, 416] width 455 height 52
click at [111, 459] on h2 "Journey Details" at bounding box center [118, 460] width 84 height 17
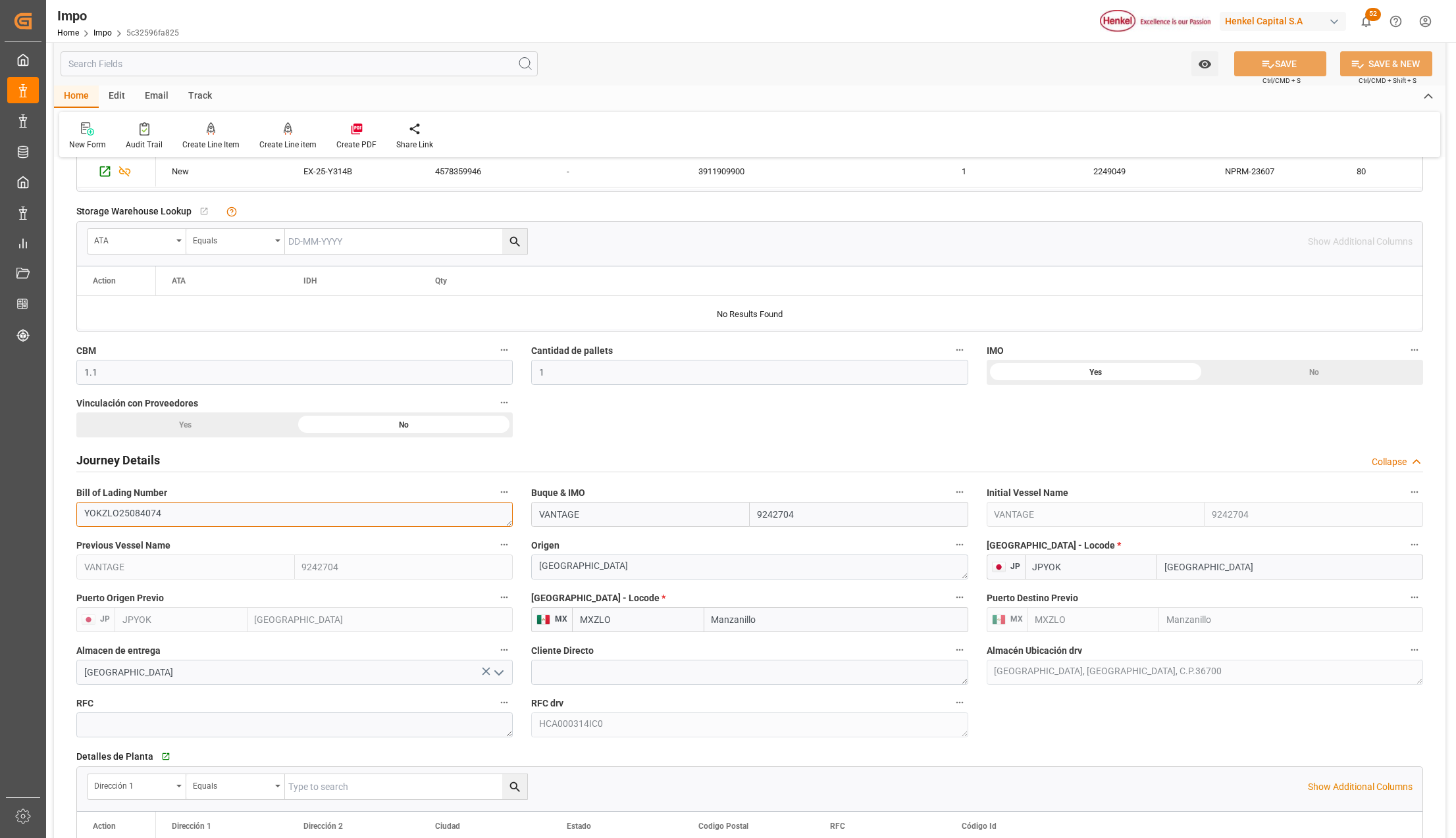
drag, startPoint x: 166, startPoint y: 522, endPoint x: 56, endPoint y: 533, distance: 110.5
click at [56, 534] on div "Overview Collapse Status Importación Pedimento Pagado Referencia Leschaco 25091…" at bounding box center [749, 632] width 1392 height 2154
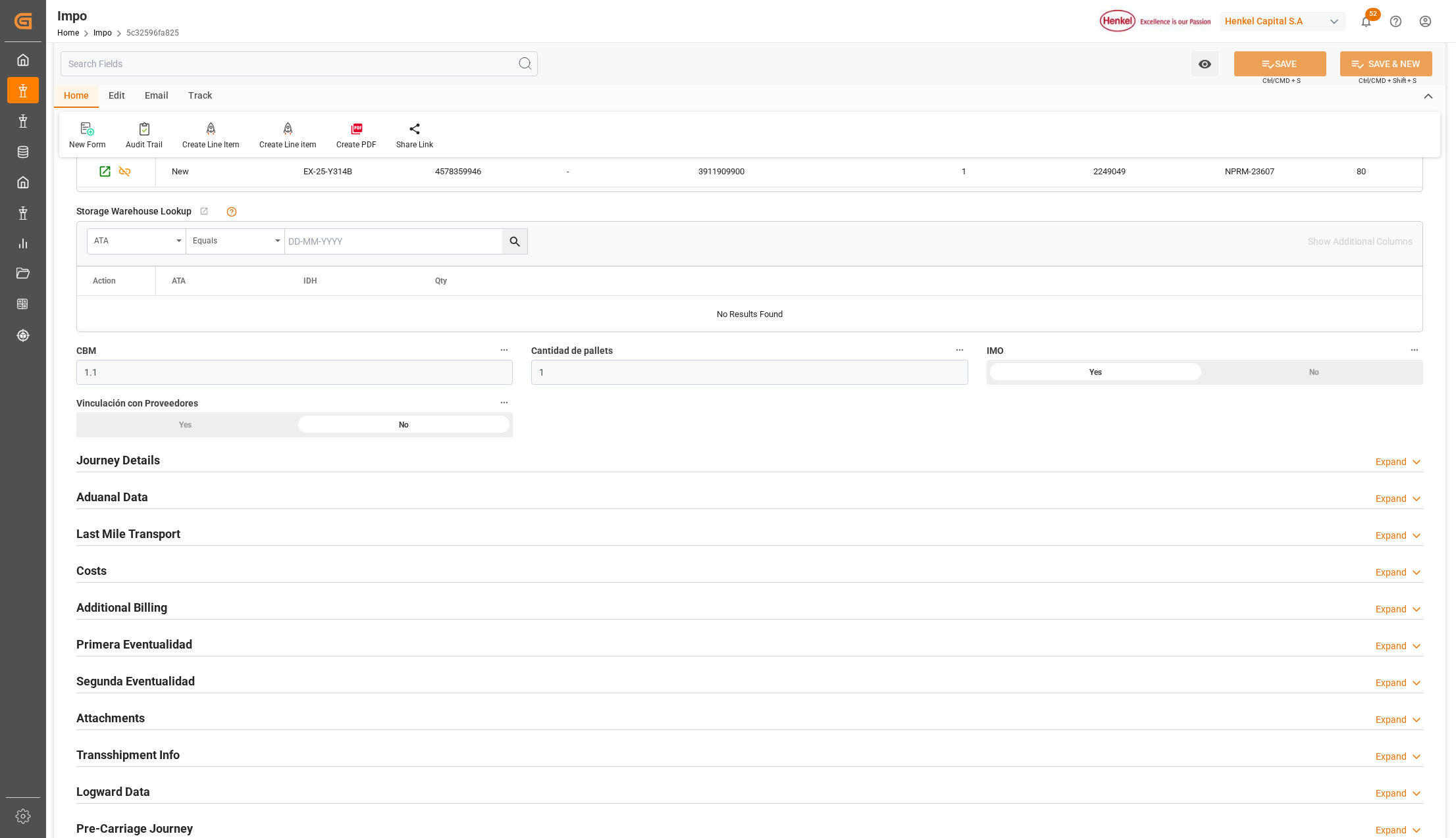
scroll to position [701, 0]
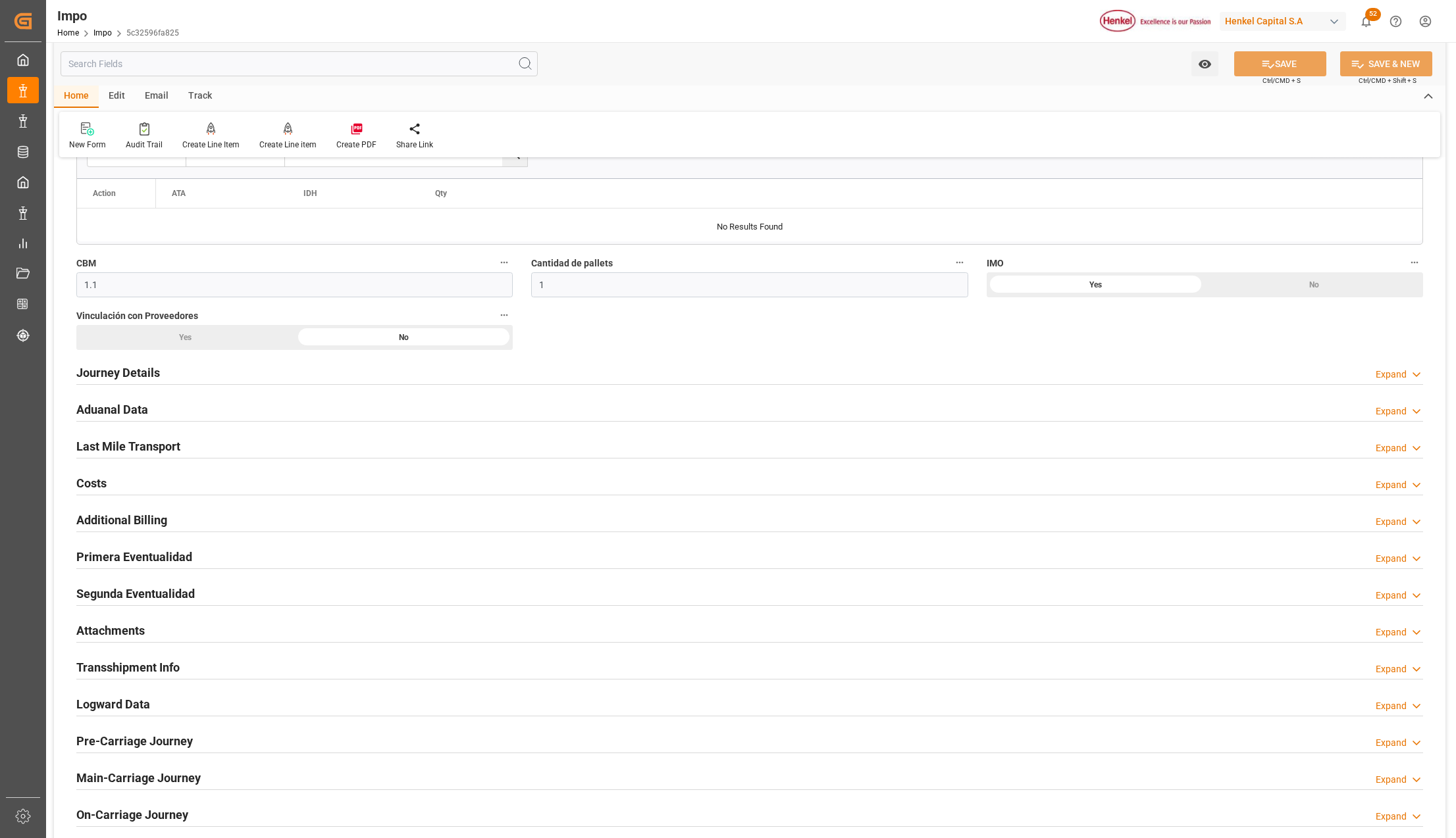
drag, startPoint x: 129, startPoint y: 637, endPoint x: 25, endPoint y: 643, distance: 104.2
click at [129, 635] on h2 "Attachments" at bounding box center [111, 631] width 69 height 17
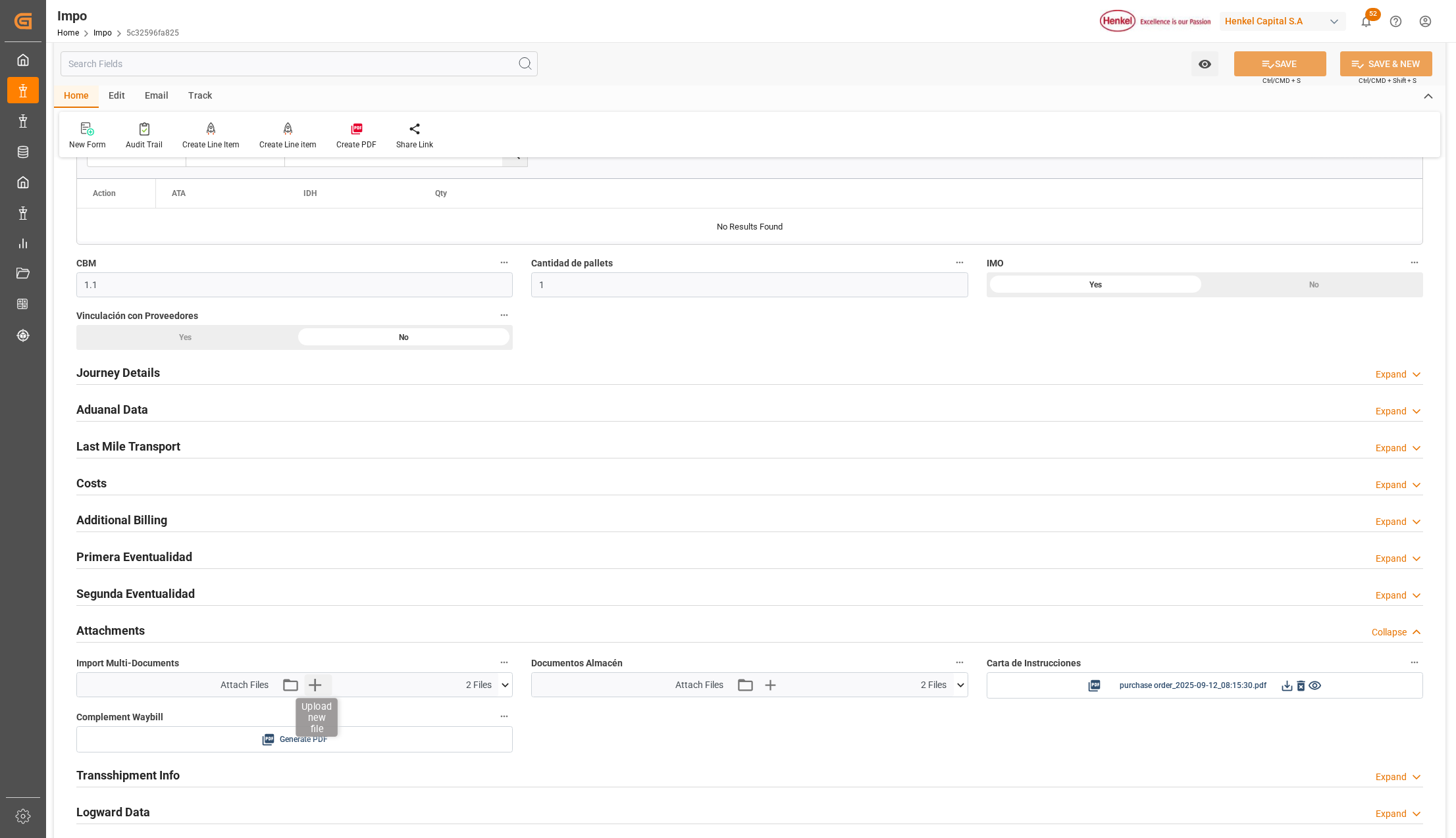
click at [314, 695] on icon "button" at bounding box center [314, 685] width 21 height 21
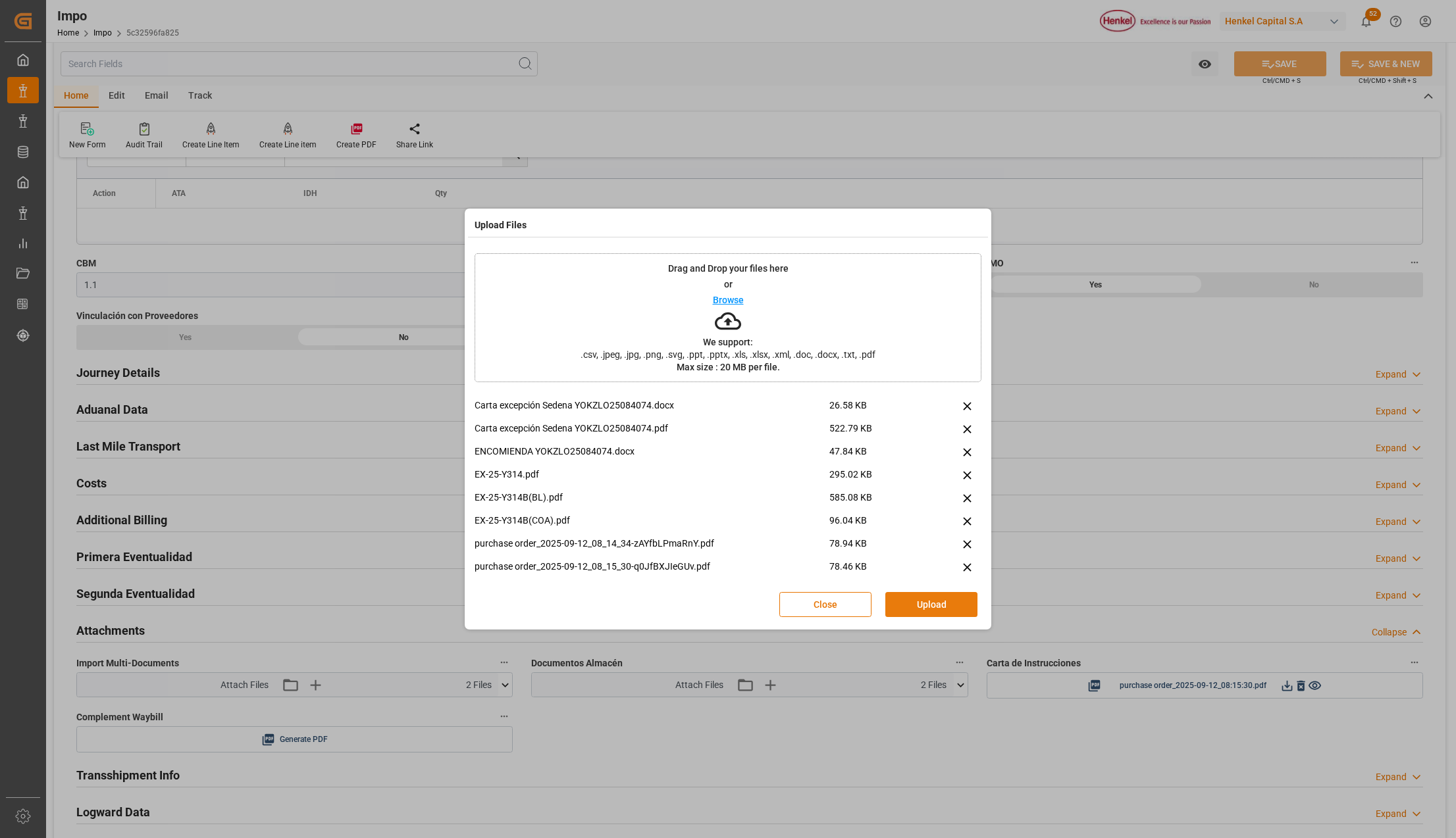
click at [943, 606] on button "Upload" at bounding box center [931, 605] width 92 height 25
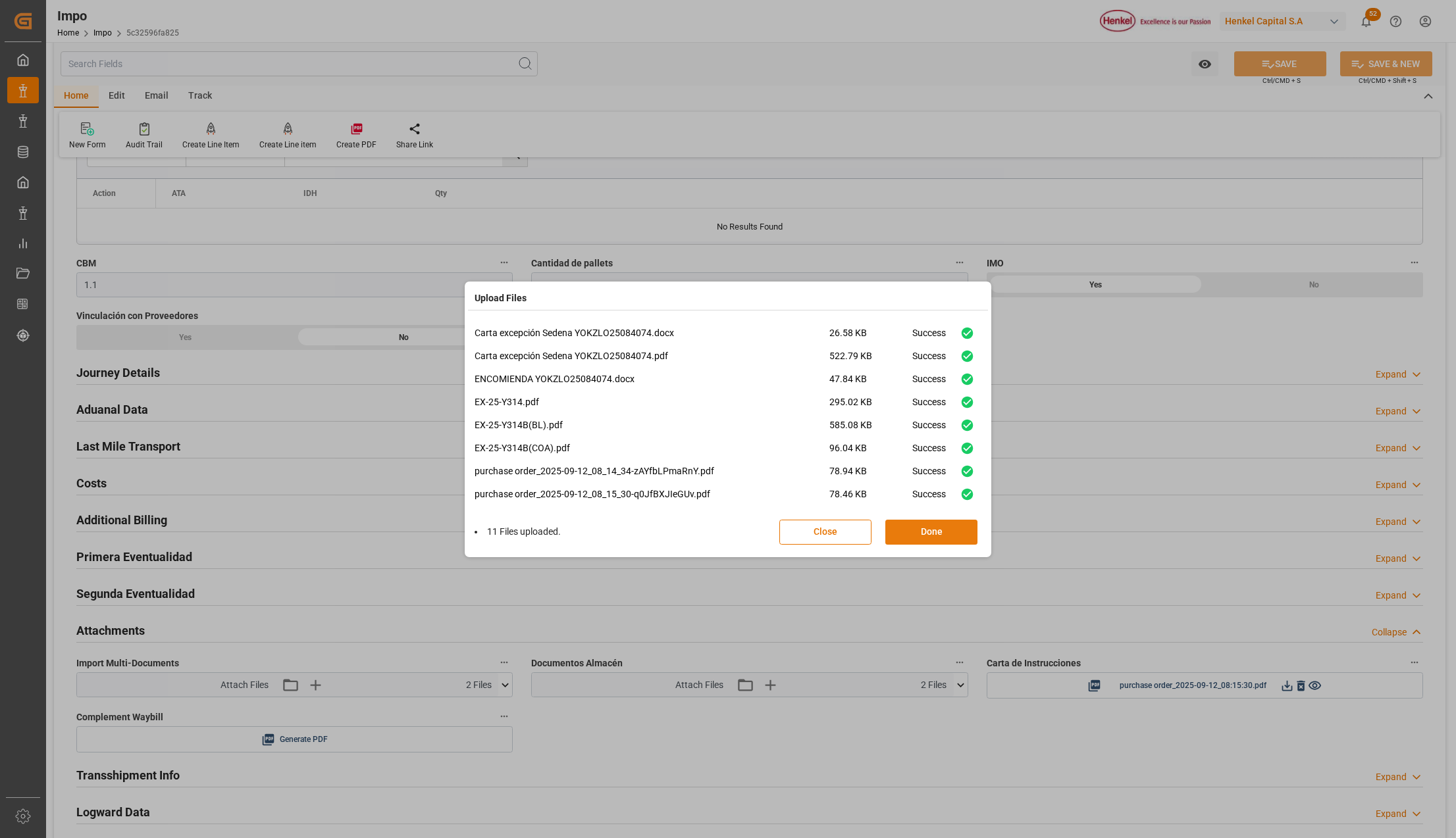
click at [943, 530] on button "Done" at bounding box center [931, 532] width 92 height 25
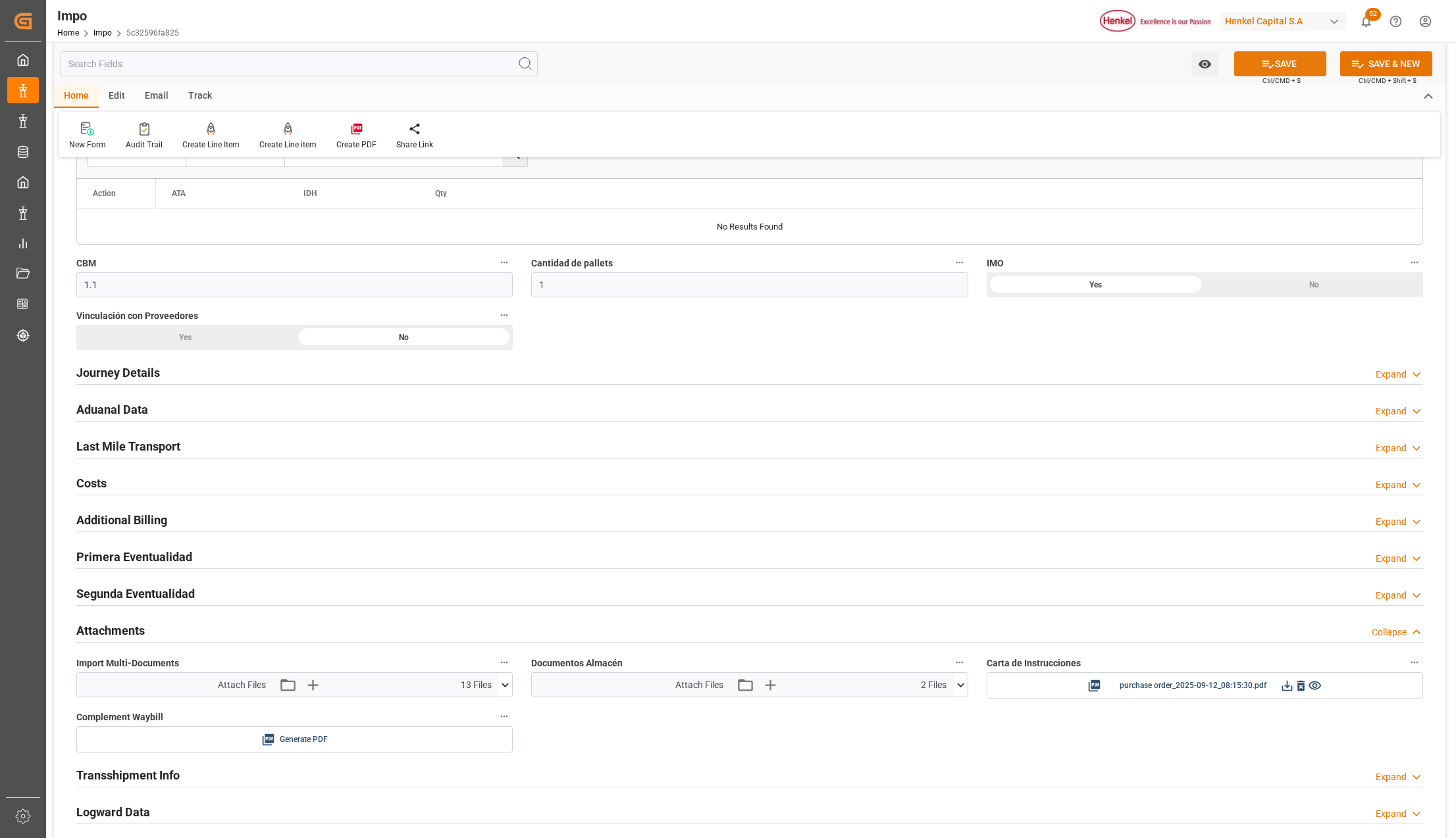
click at [1282, 74] on button "SAVE" at bounding box center [1280, 64] width 92 height 25
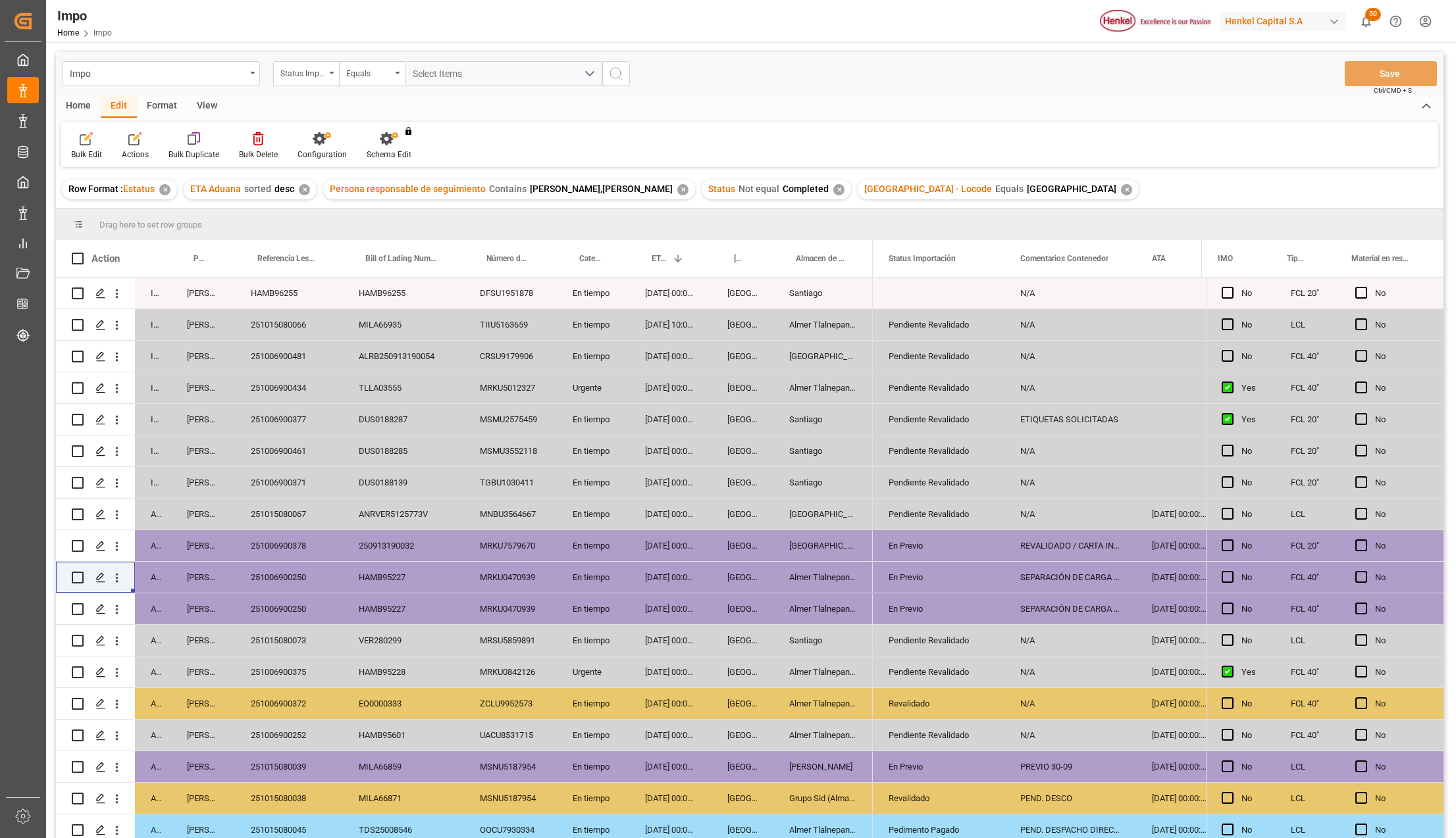
click at [832, 606] on div "Almer Tlalnepantla" at bounding box center [823, 609] width 99 height 31
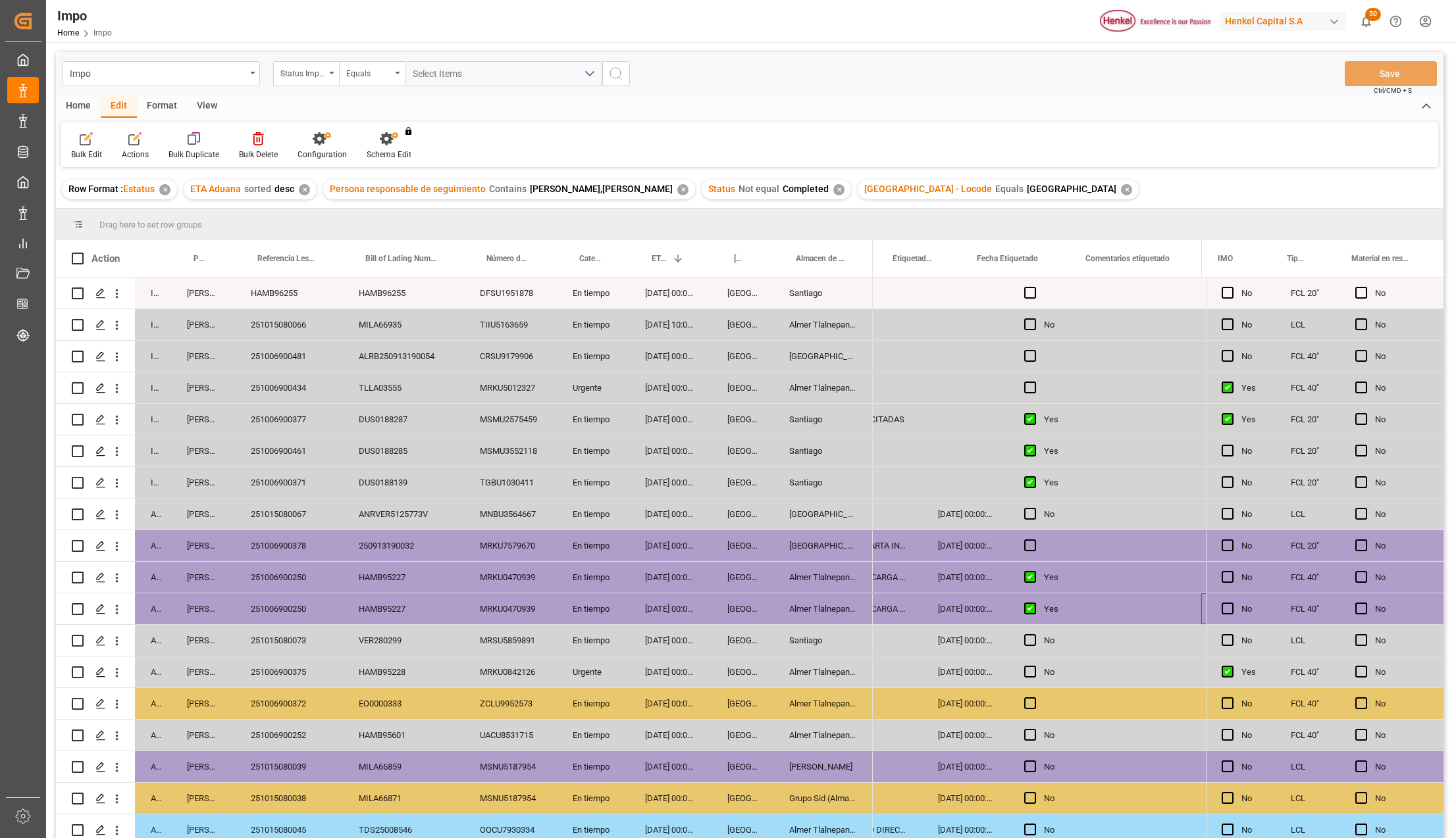
scroll to position [0, 346]
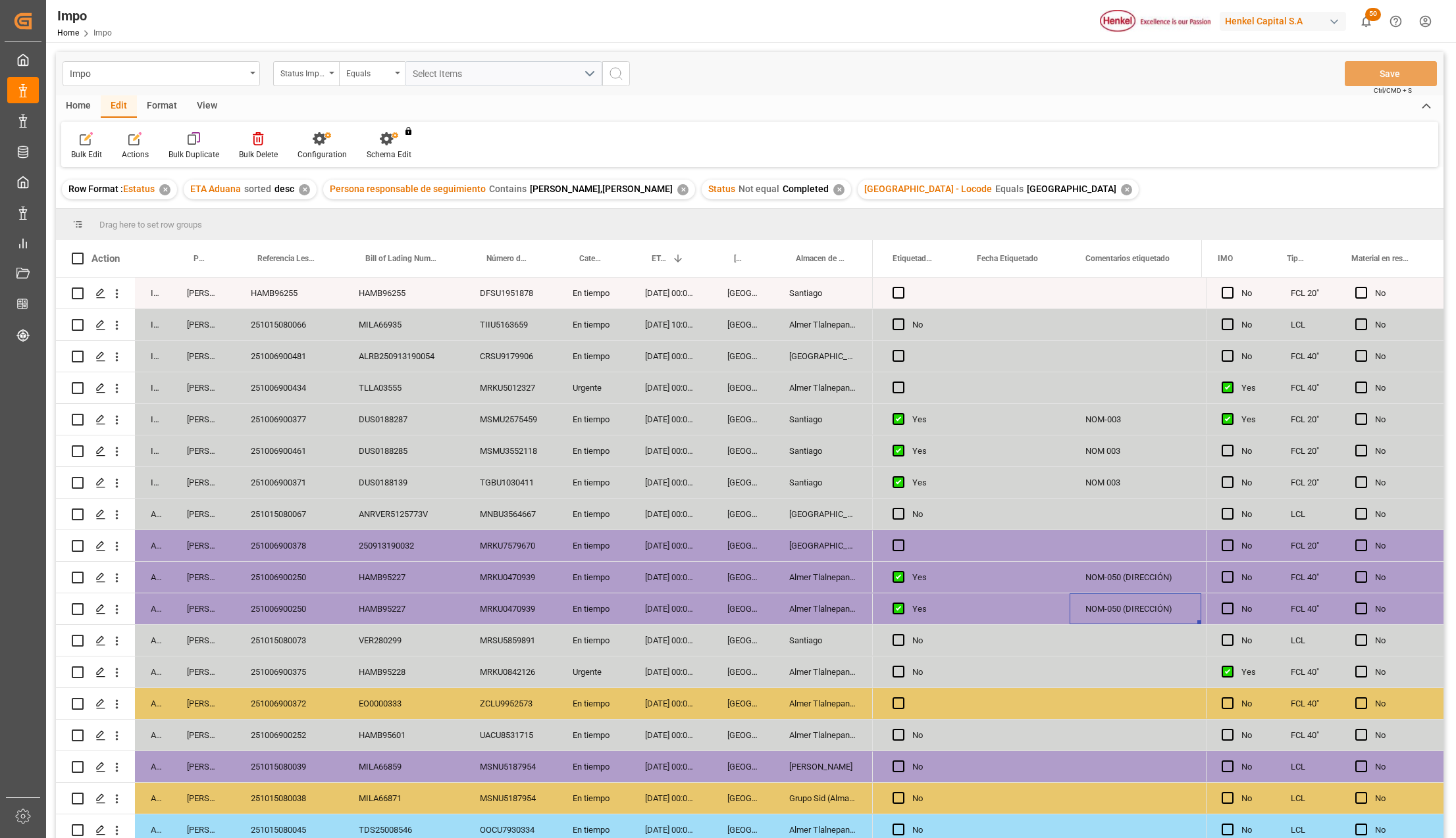
click at [1130, 603] on div "NOM-050 (DIRECCIÓN)" at bounding box center [1135, 609] width 131 height 31
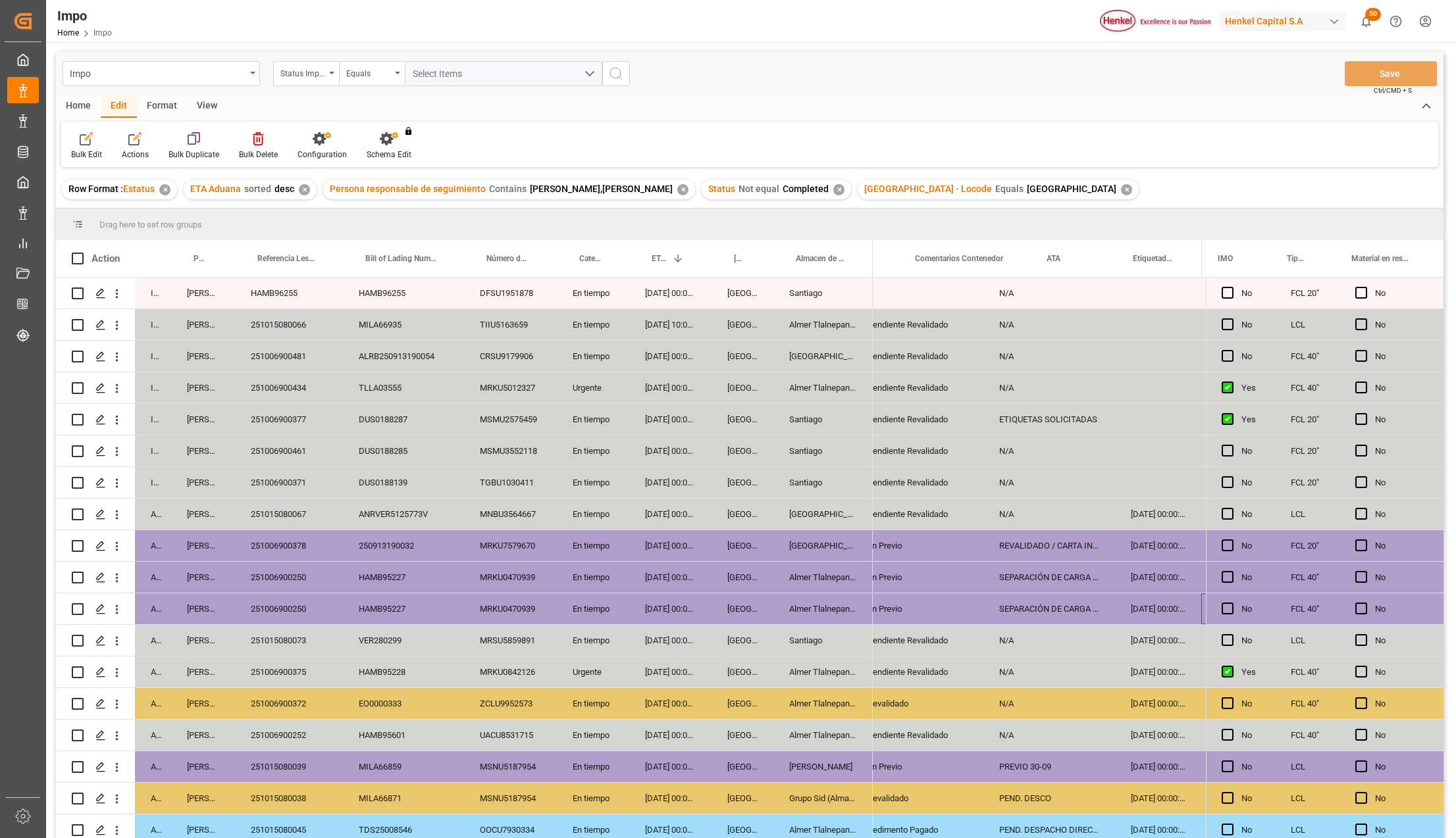
scroll to position [0, 105]
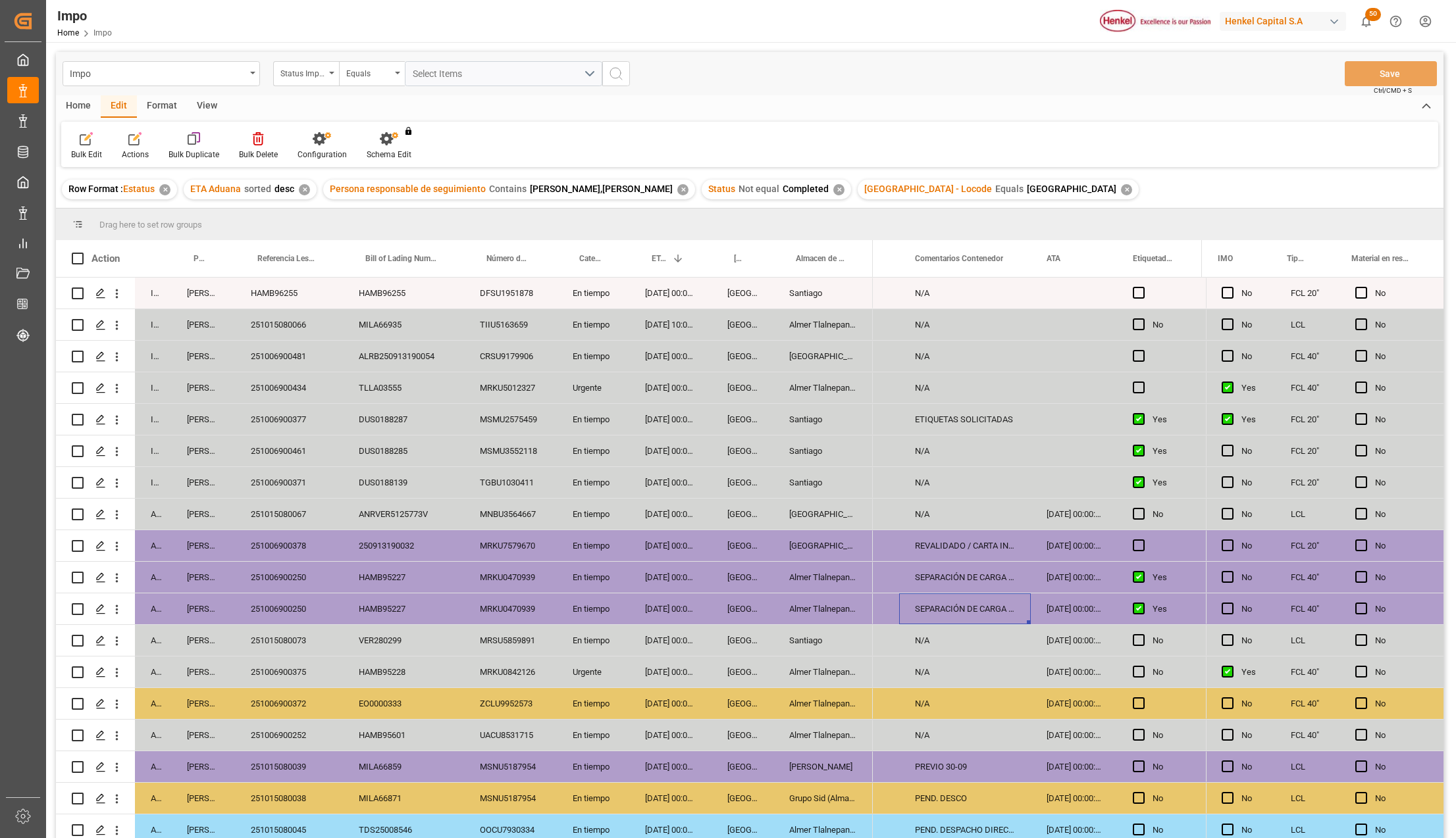
click at [923, 604] on div "SEPARACIÓN DE CARGA PARA PROEBBE. LIBERACIÓN CON UVA" at bounding box center [964, 609] width 131 height 31
click at [917, 613] on input "SEPARACIÓN DE CARGA PARA PROEBBE. LIBERACIÓN CON UVA" at bounding box center [964, 616] width 111 height 25
type input "PROEBEE. SEPARACIÓN DE CARGA PARA PROEBBE. LIBERACIÓN CON UVA"
click at [1390, 77] on button "Save" at bounding box center [1391, 73] width 92 height 25
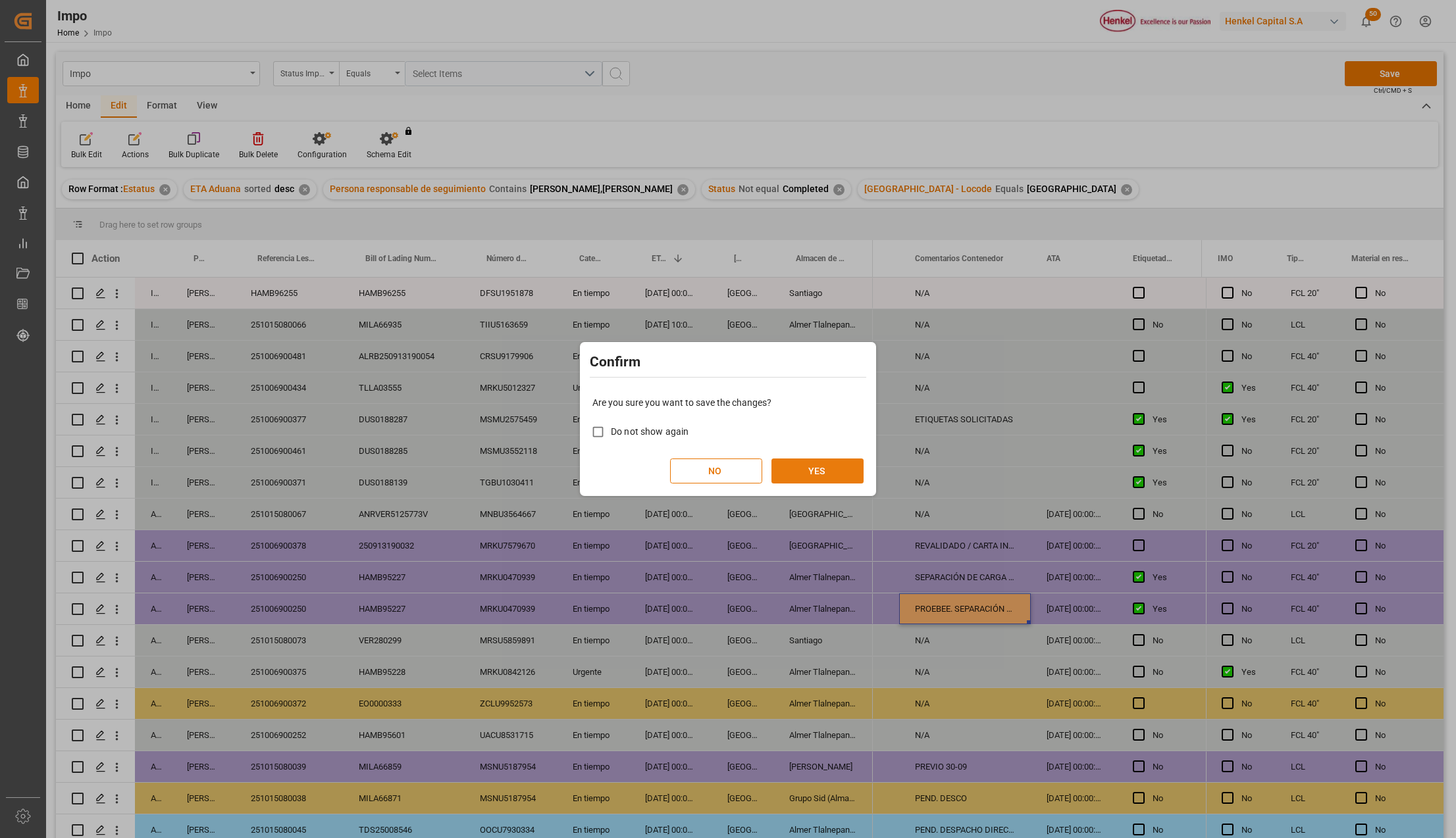
click at [799, 473] on button "YES" at bounding box center [817, 471] width 92 height 25
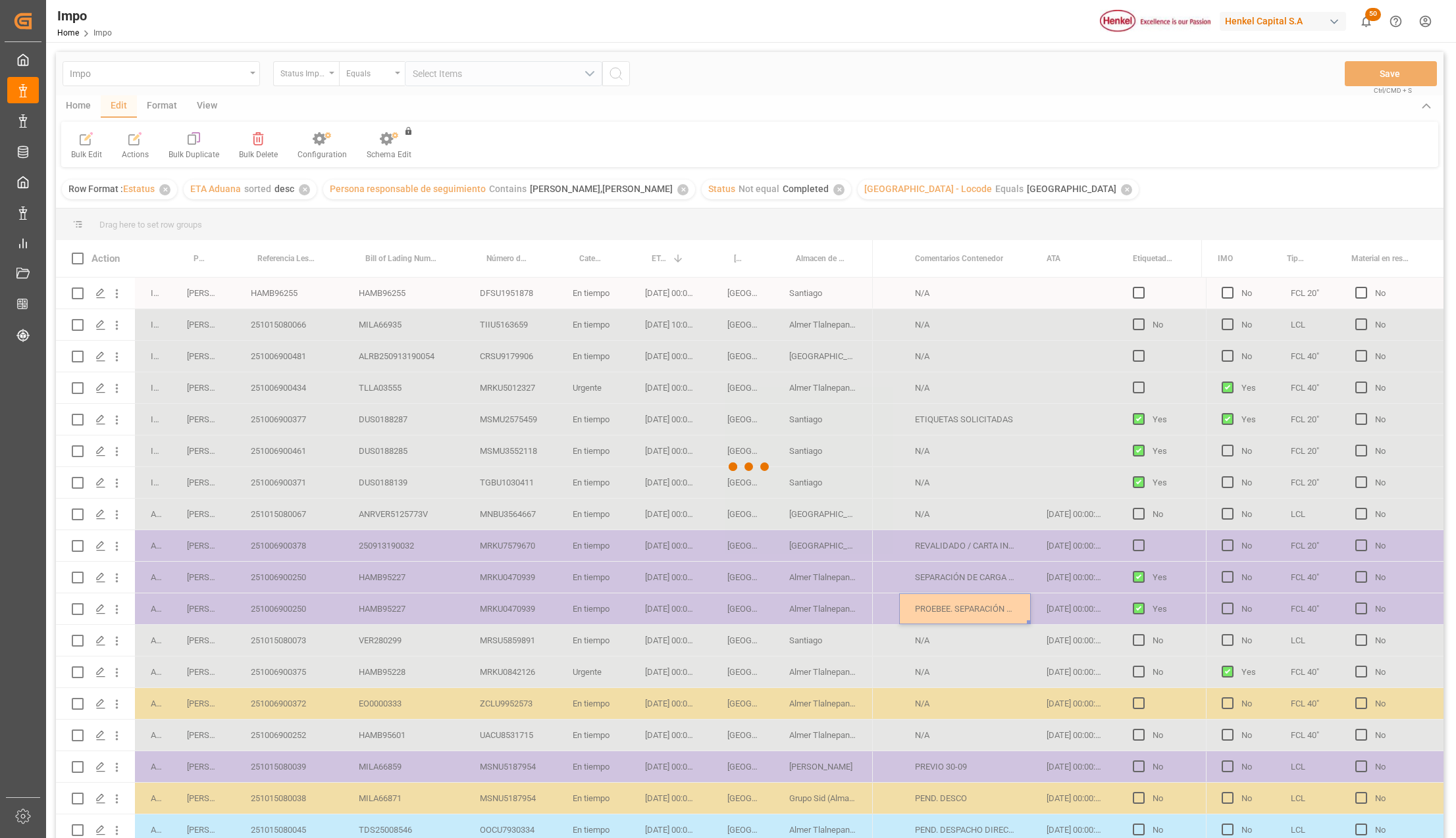
click at [348, 638] on div at bounding box center [749, 467] width 1387 height 830
click at [399, 579] on div at bounding box center [749, 467] width 1387 height 830
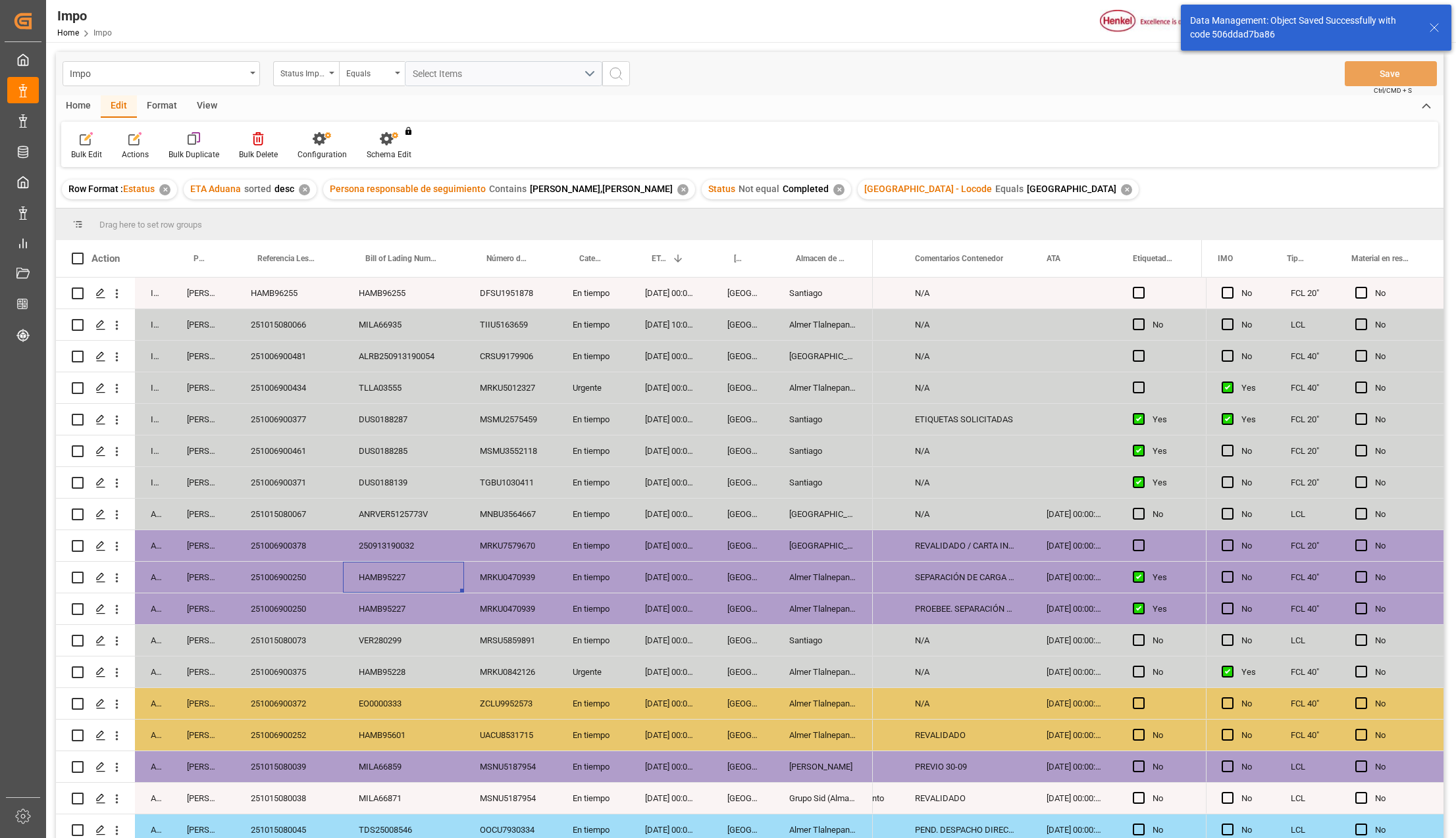
click at [398, 583] on div "HAMB95227" at bounding box center [403, 578] width 121 height 31
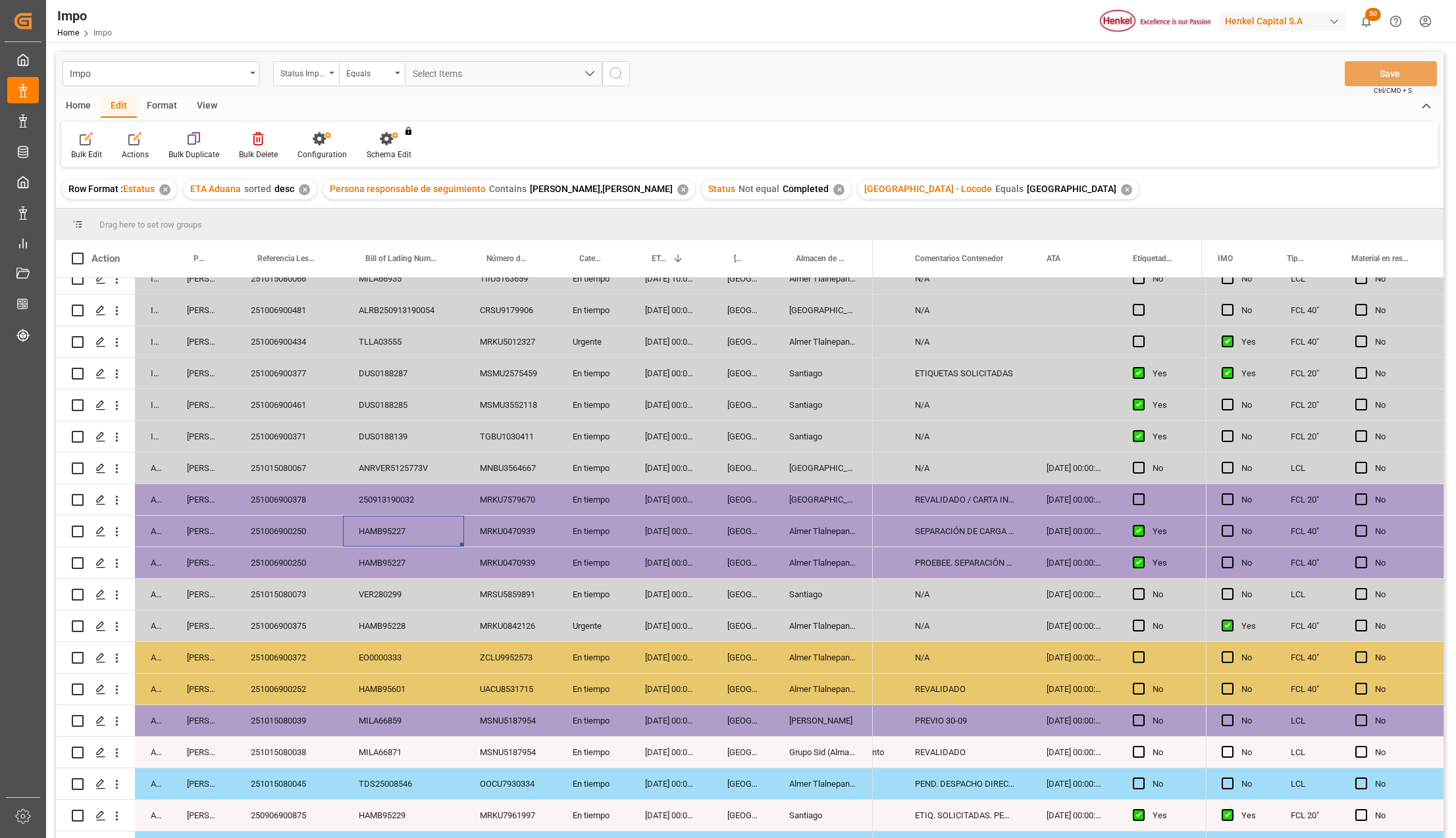
scroll to position [88, 0]
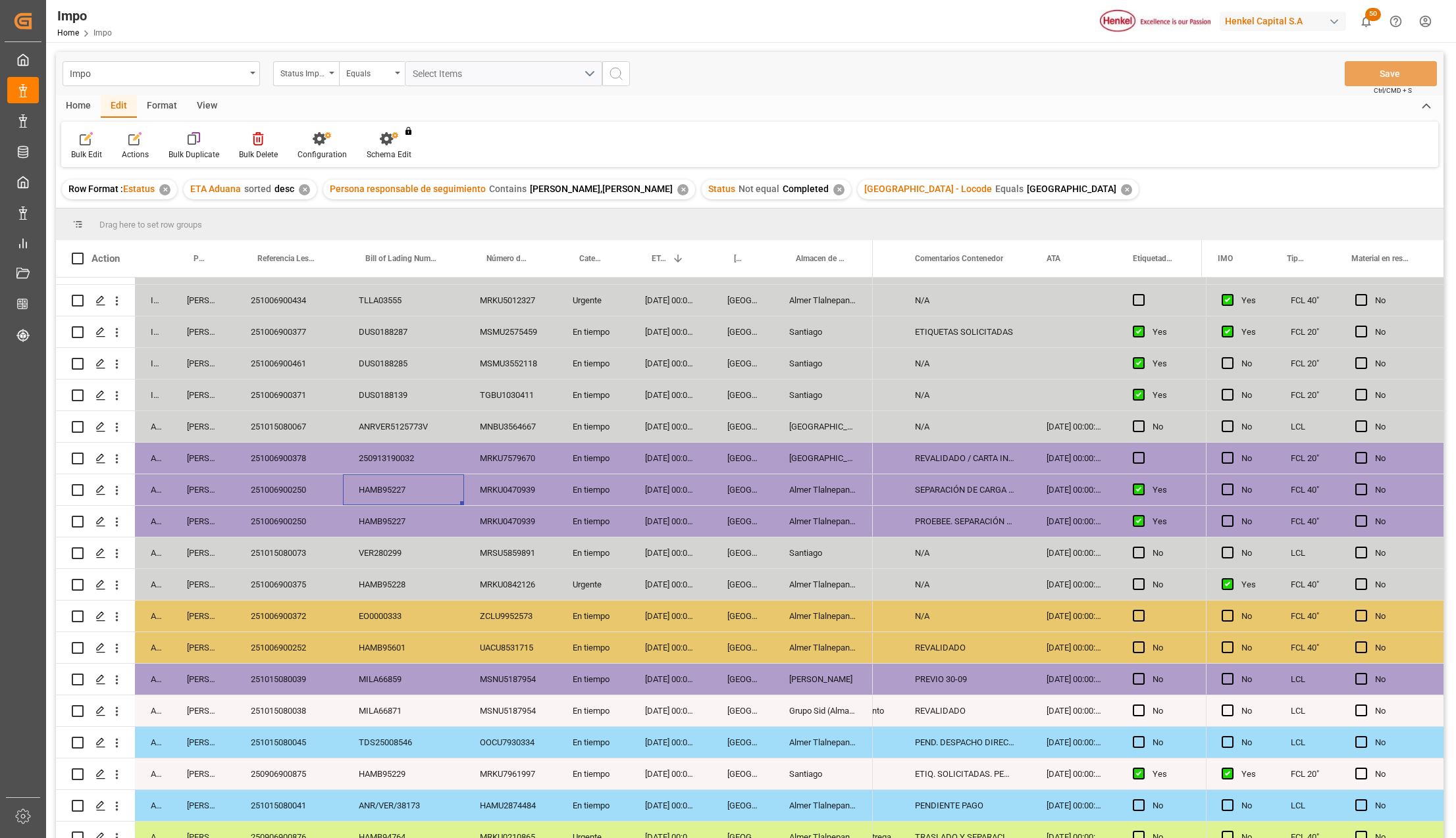
click at [649, 538] on div "29-09-2025 00:00:00" at bounding box center [670, 553] width 83 height 31
click at [967, 778] on div "ETIQ. SOLICITADAS. PEND. ETIQUETAS" at bounding box center [964, 774] width 131 height 31
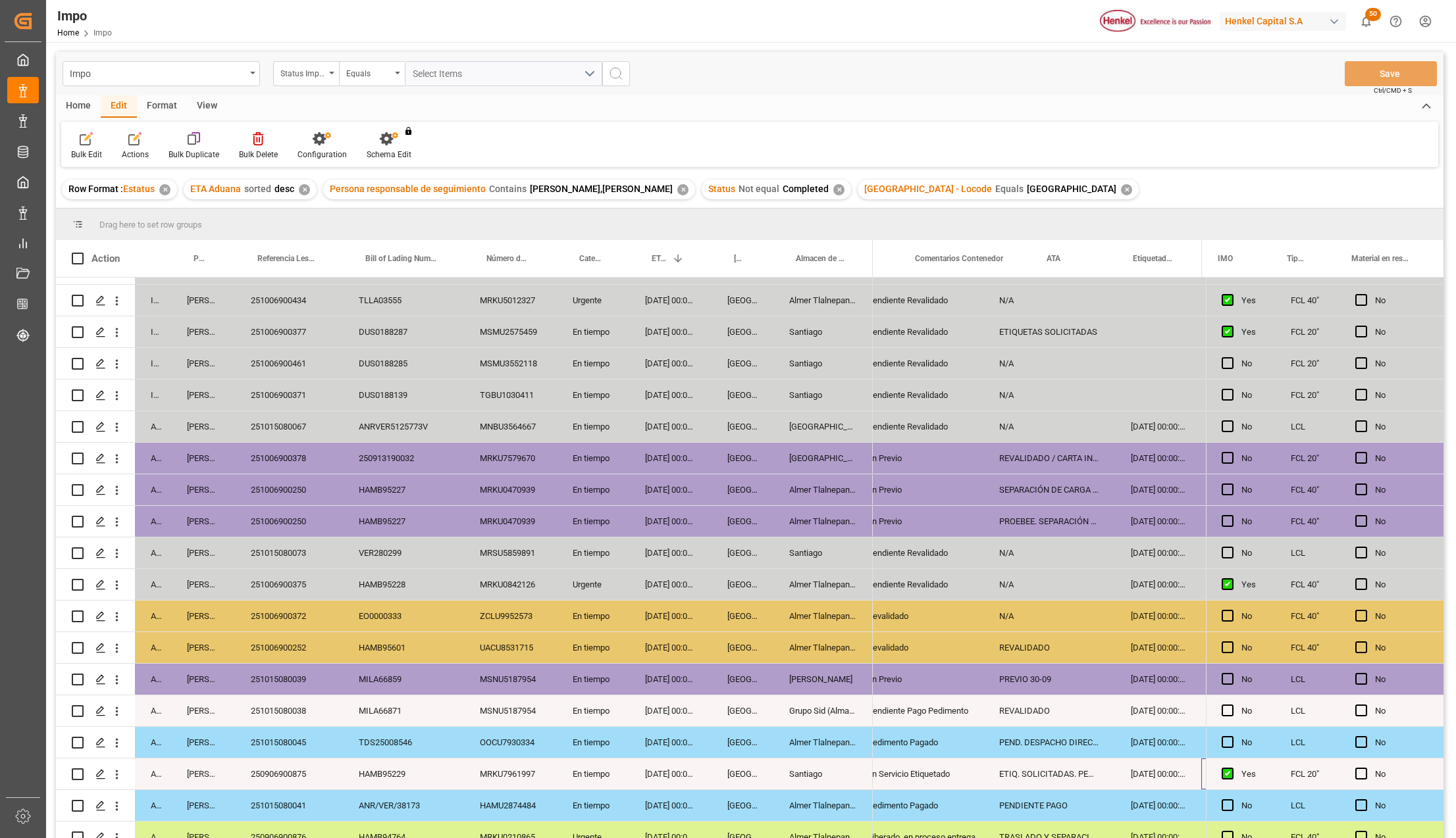
scroll to position [0, 214]
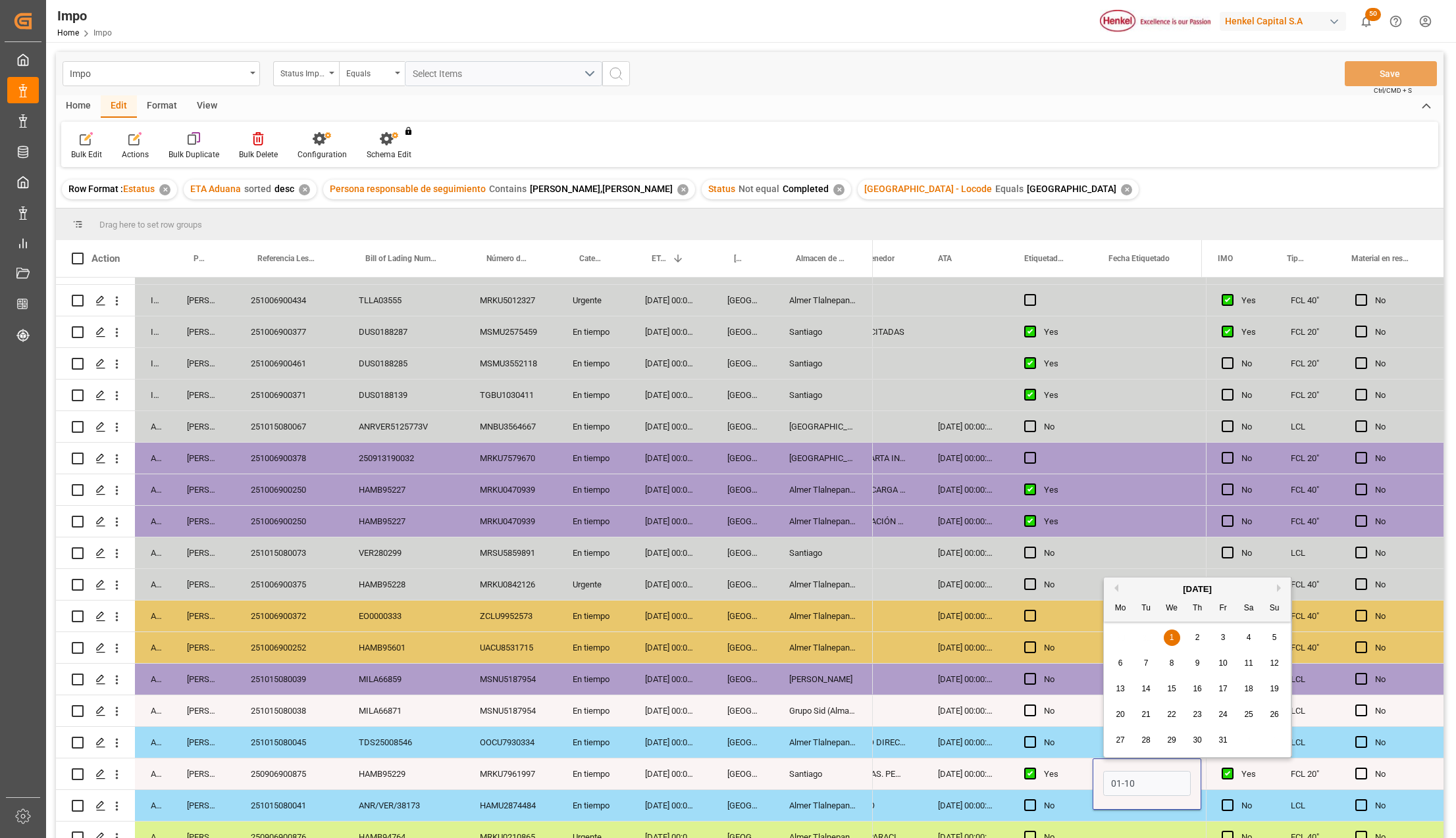
type input "[DATE]"
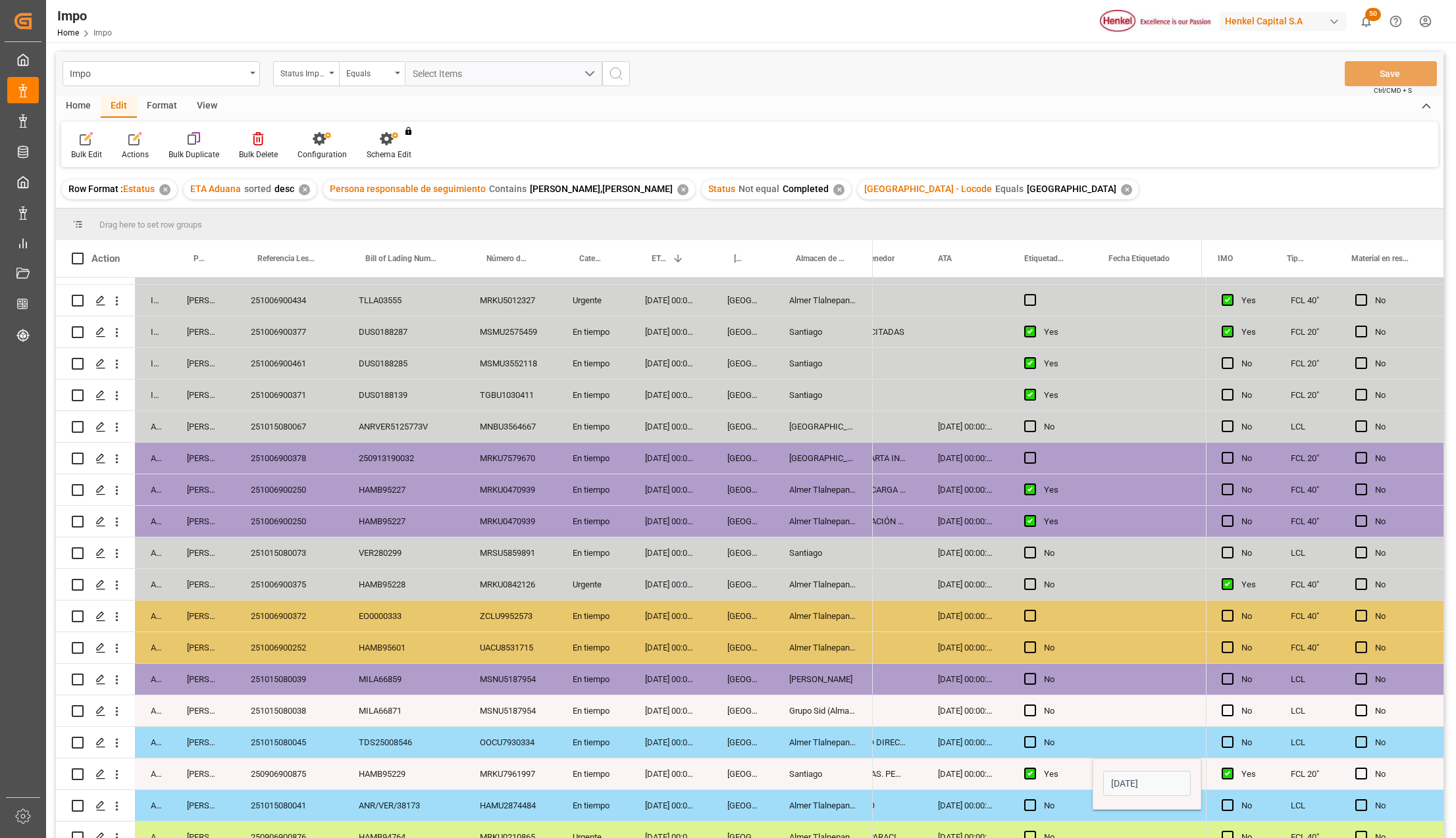
click at [846, 774] on div "Santiago" at bounding box center [823, 774] width 99 height 31
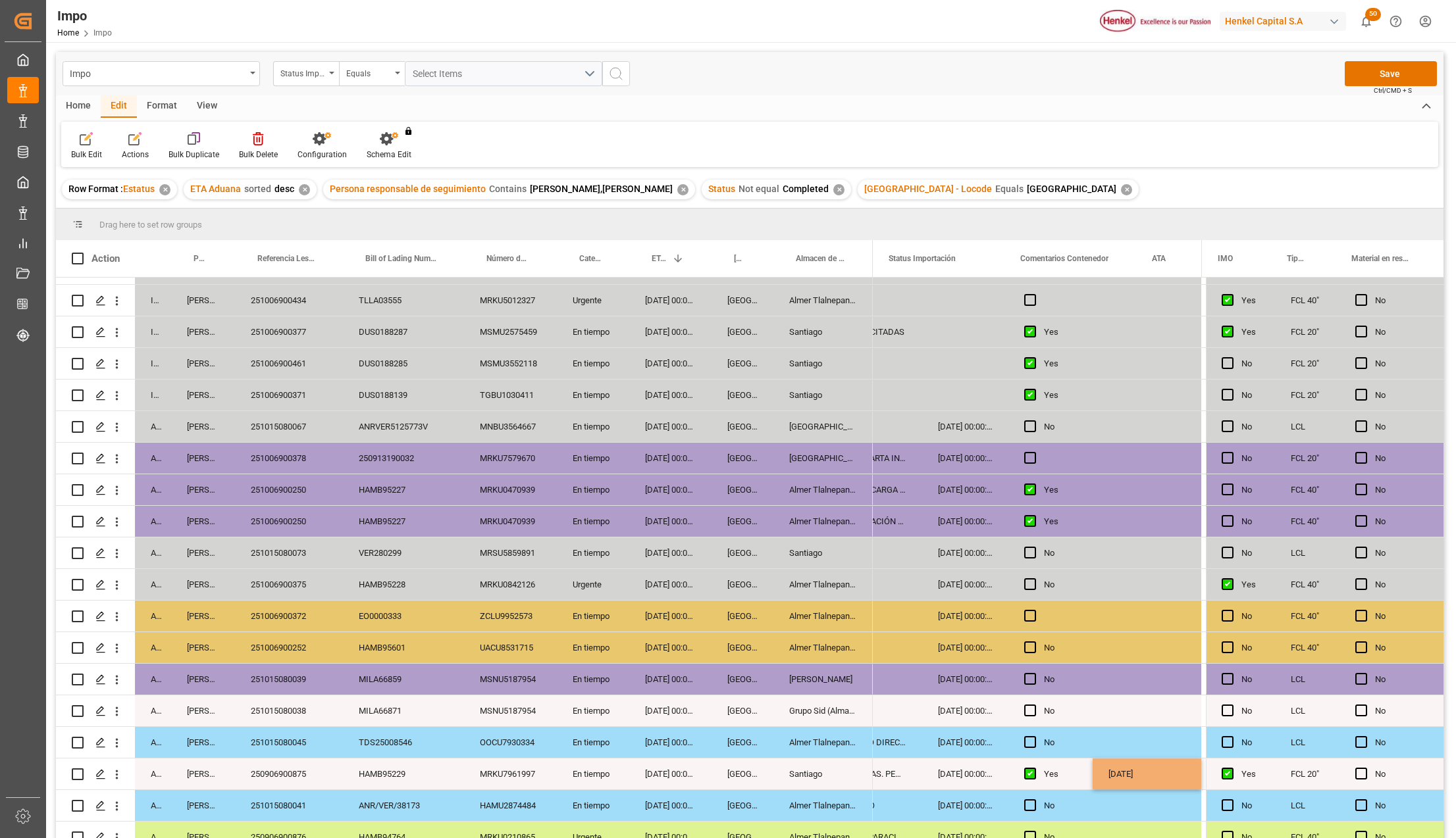
scroll to position [0, 0]
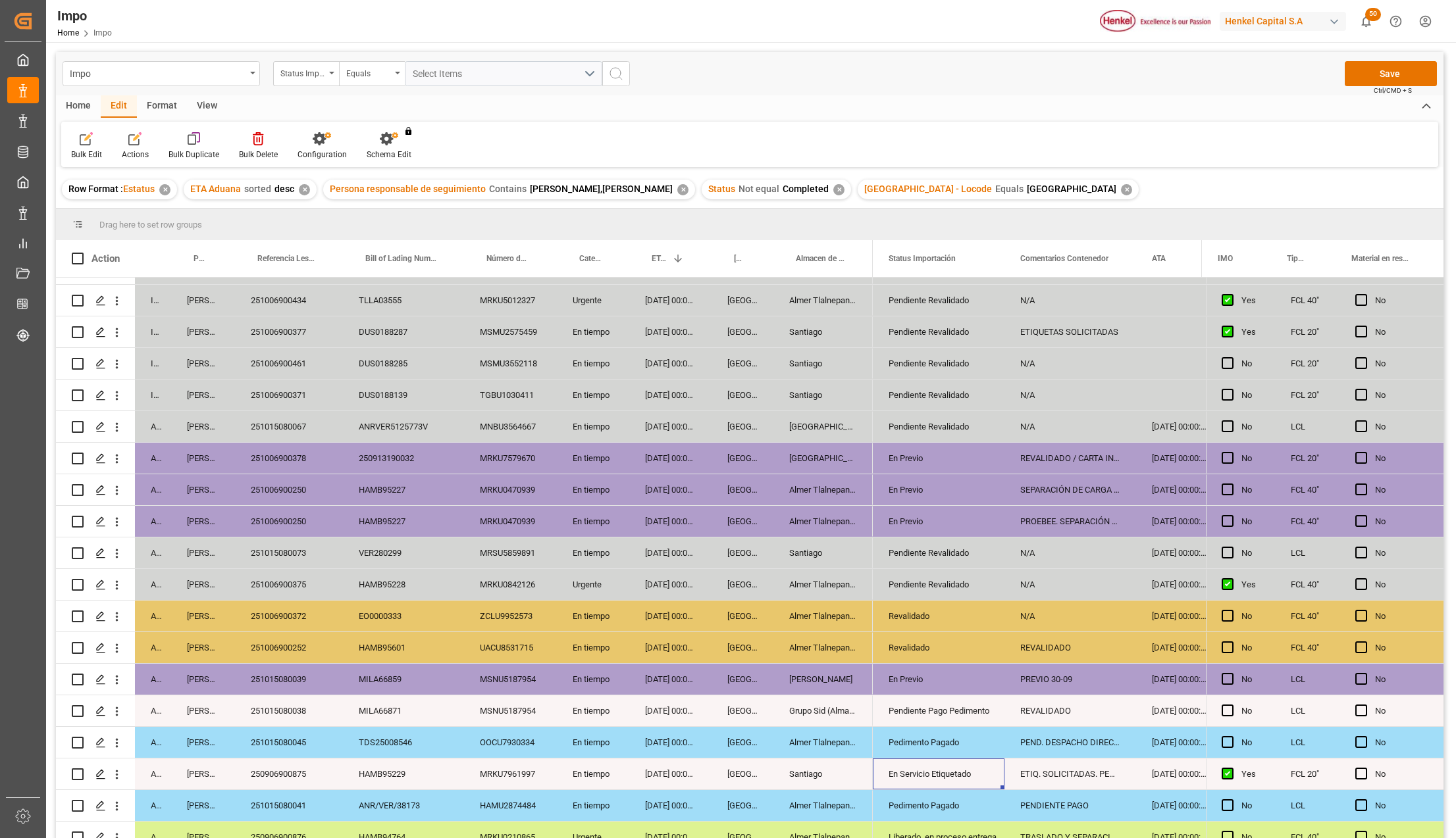
click at [896, 779] on div "En Servicio Etiquetado" at bounding box center [938, 774] width 100 height 30
click at [1046, 781] on div "ETIQ. SOLICITADAS. PEND. ETIQUETAS" at bounding box center [1070, 774] width 131 height 31
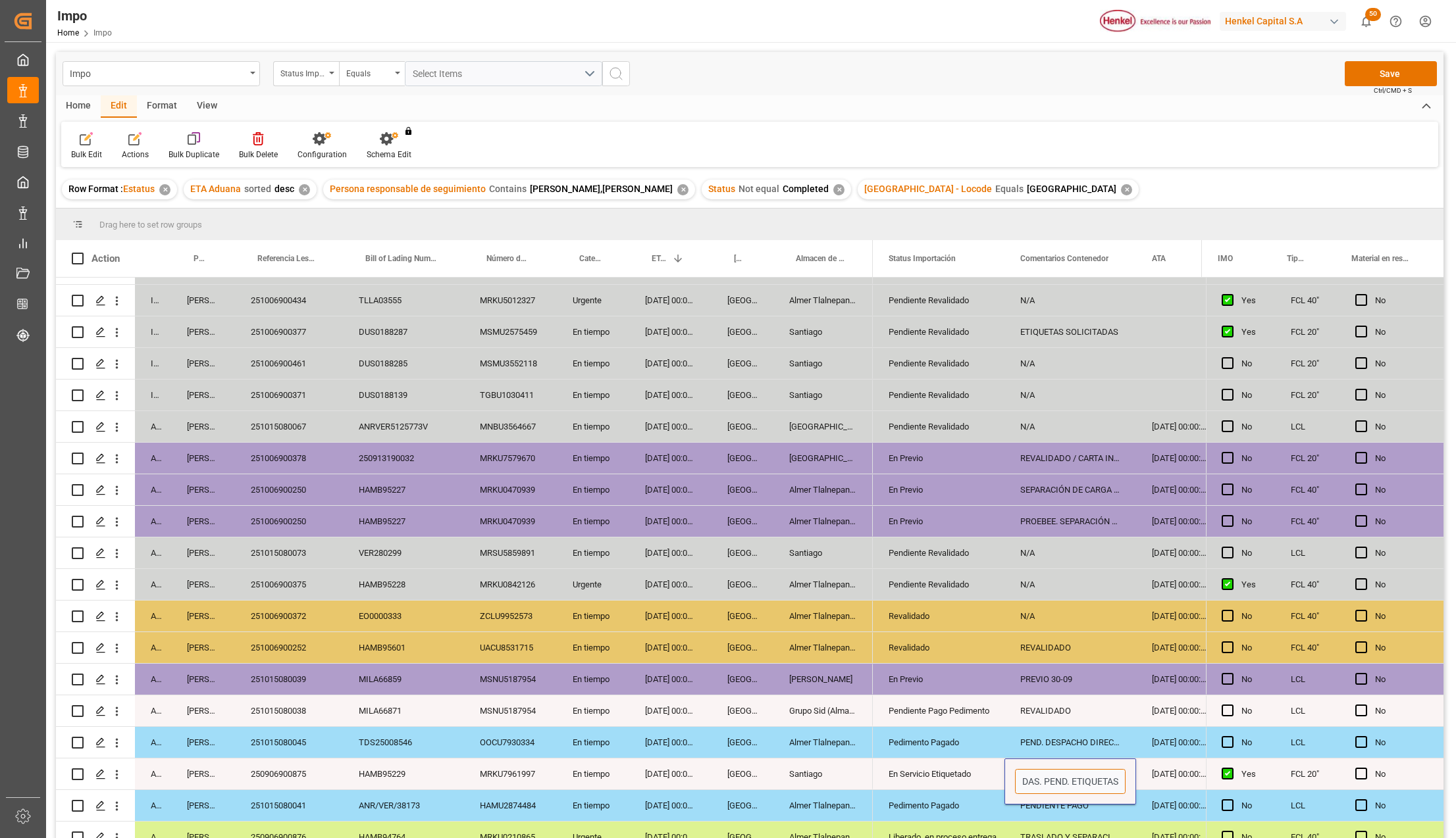
drag, startPoint x: 1019, startPoint y: 781, endPoint x: 1100, endPoint y: 785, distance: 81.1
click at [1100, 785] on input "ETIQ. SOLICITADAS. PEND. ETIQUETAS" at bounding box center [1070, 781] width 111 height 25
click at [1110, 783] on input "ETIQ. SOLICITADAS. PEND. ETIQUETAS" at bounding box center [1070, 781] width 111 height 25
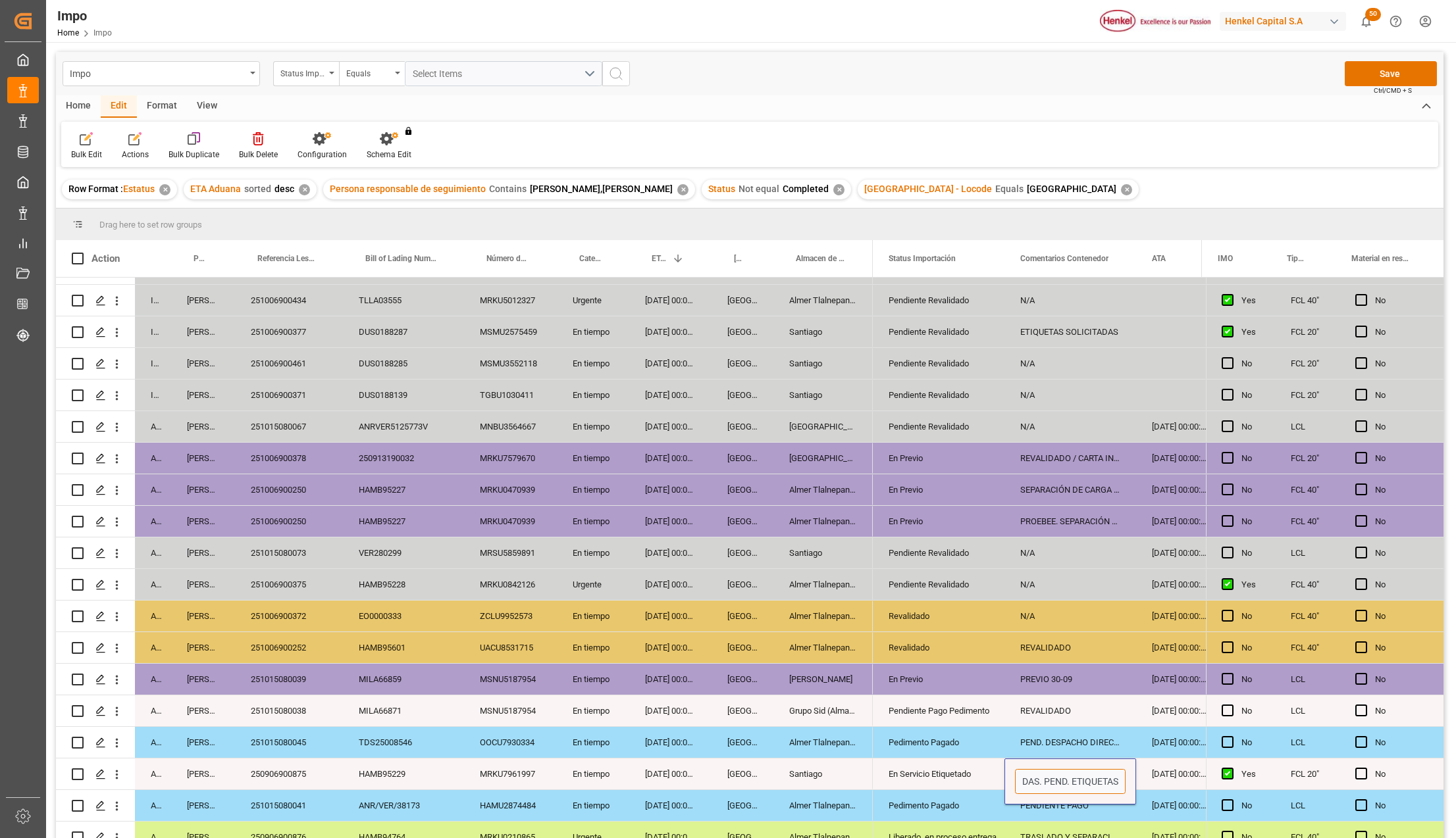
click at [1110, 783] on input "ETIQ. SOLICITADAS. PEND. ETIQUETAS" at bounding box center [1070, 781] width 111 height 25
type input "ETIQUETADO 01-OCT"
click at [1399, 61] on div "Save Ctrl/CMD + S" at bounding box center [1391, 73] width 92 height 25
click at [1359, 77] on button "Save" at bounding box center [1391, 73] width 92 height 25
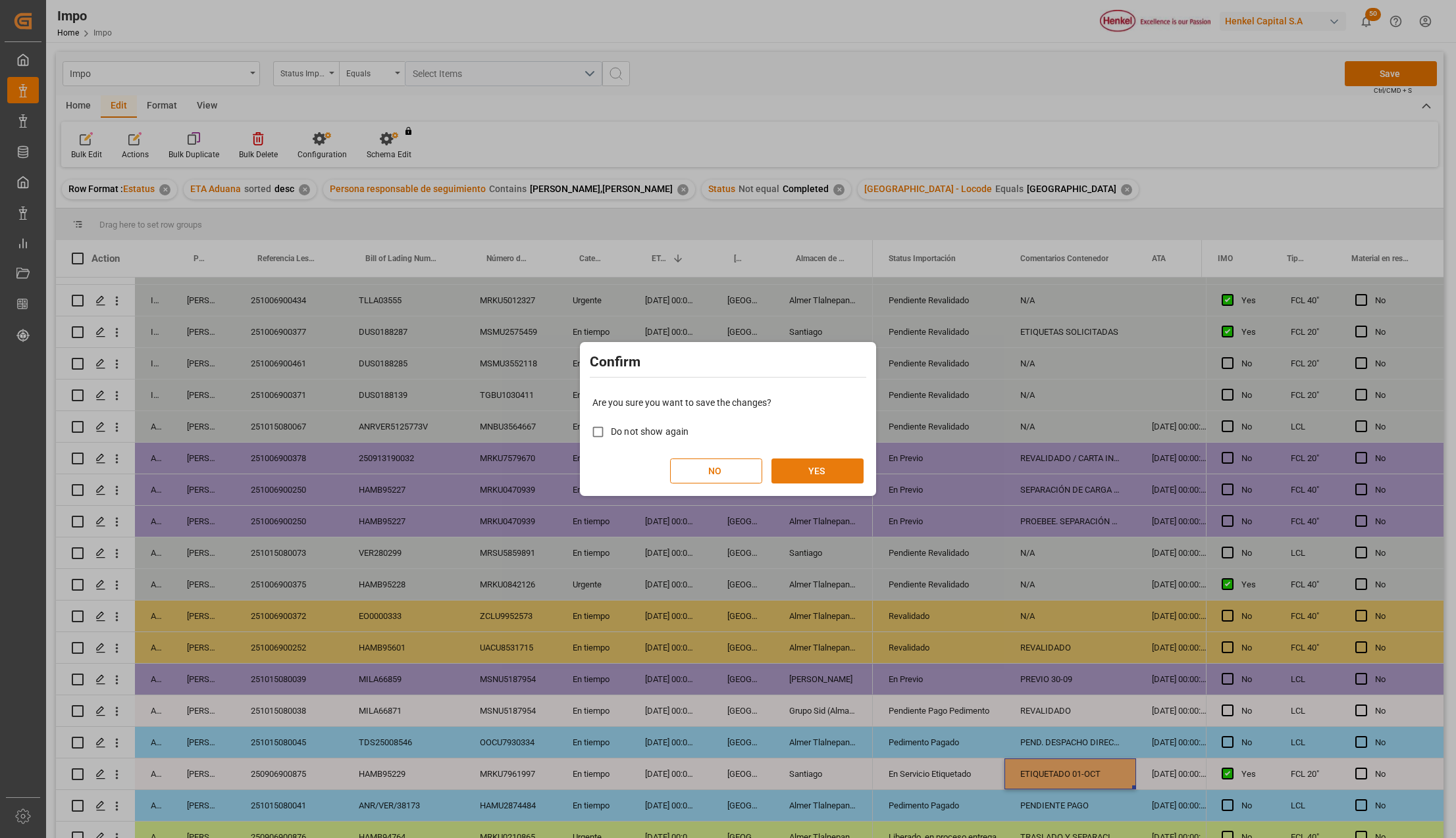
click at [817, 483] on button "YES" at bounding box center [817, 471] width 92 height 25
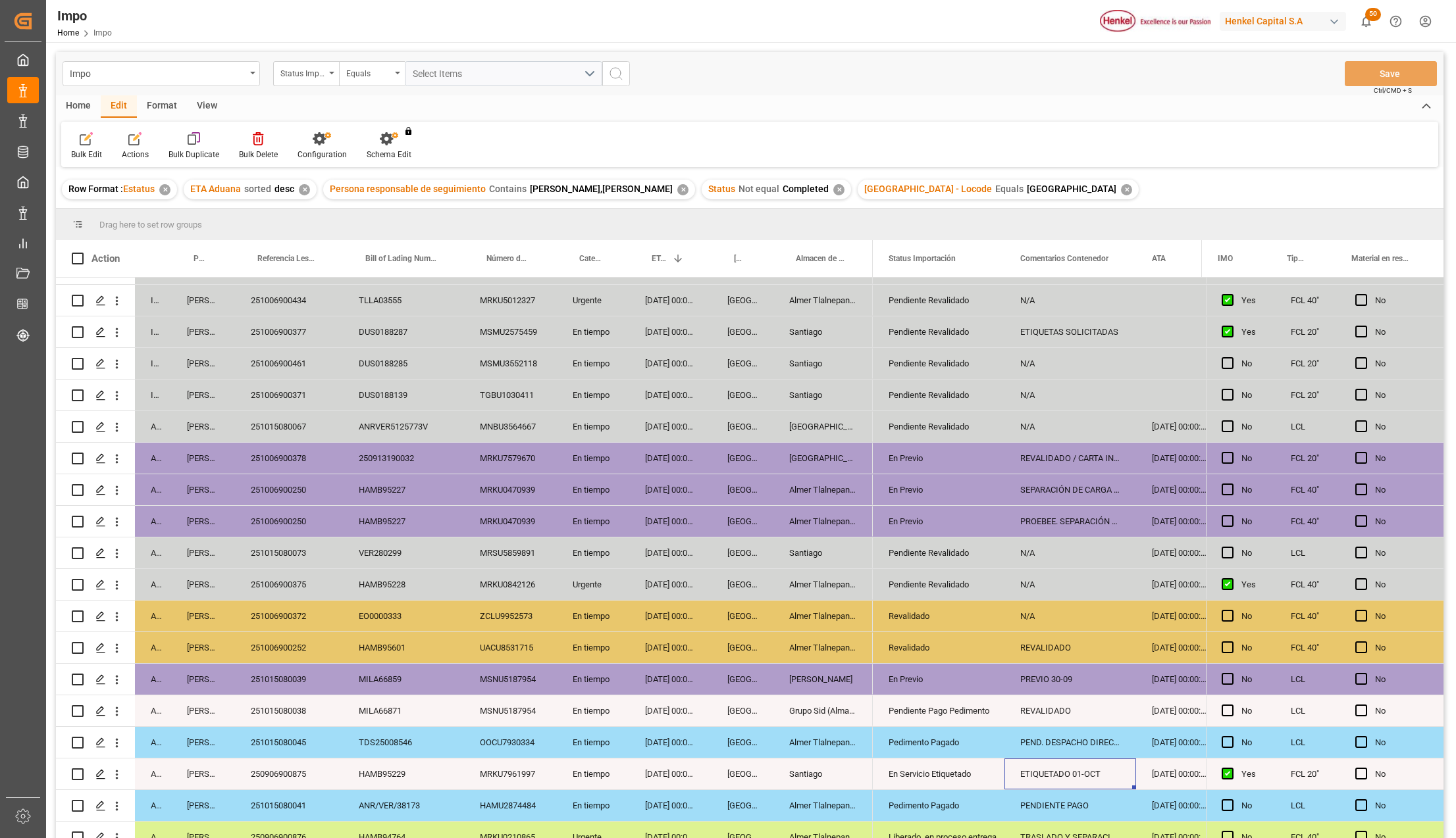
click at [353, 591] on div "HAMB95228" at bounding box center [403, 585] width 121 height 31
click at [801, 517] on div "Almer Tlalnepantla" at bounding box center [823, 522] width 99 height 31
click at [117, 520] on icon "open menu" at bounding box center [117, 522] width 3 height 10
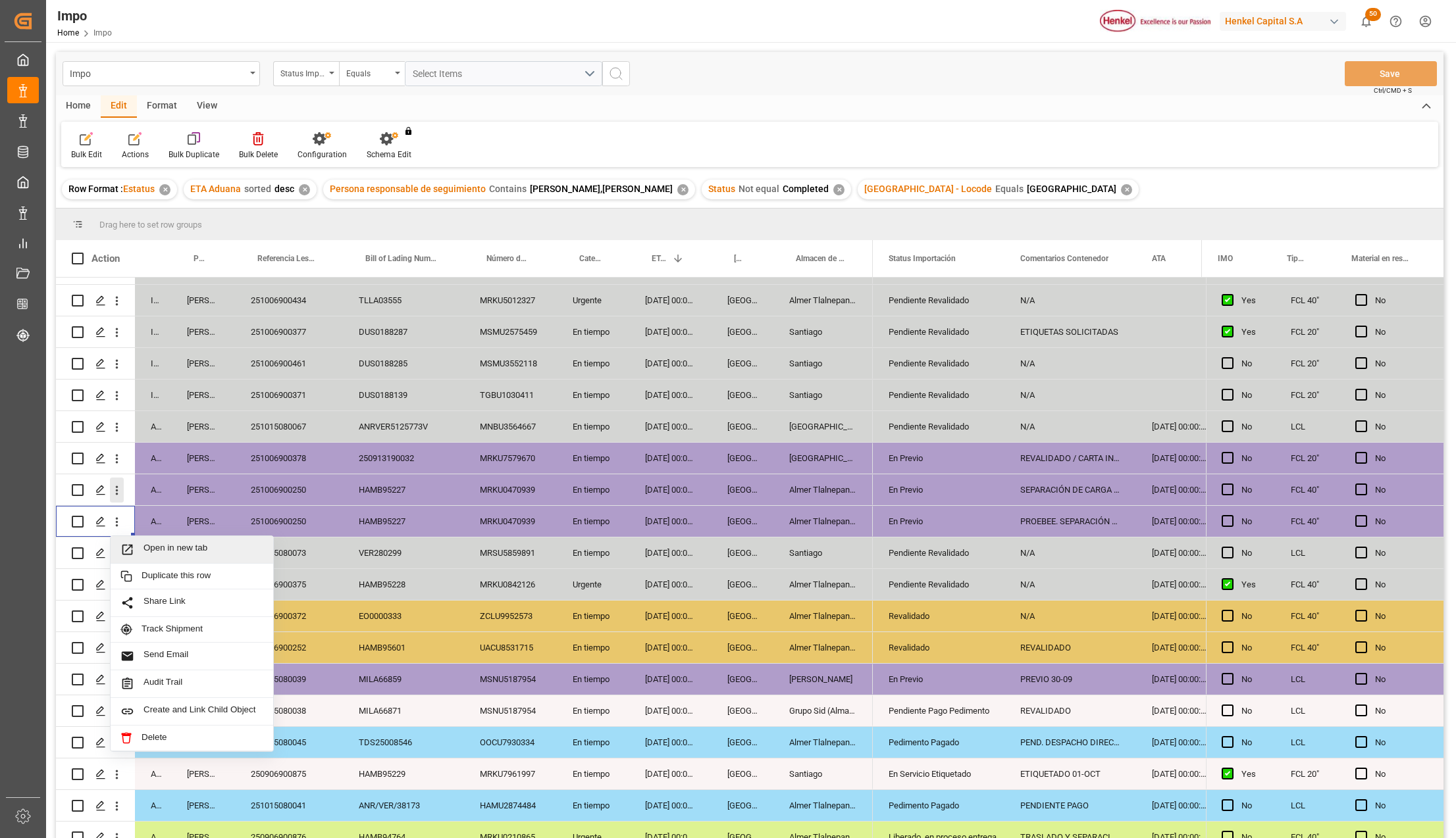
click at [124, 493] on icon "open menu" at bounding box center [117, 491] width 14 height 14
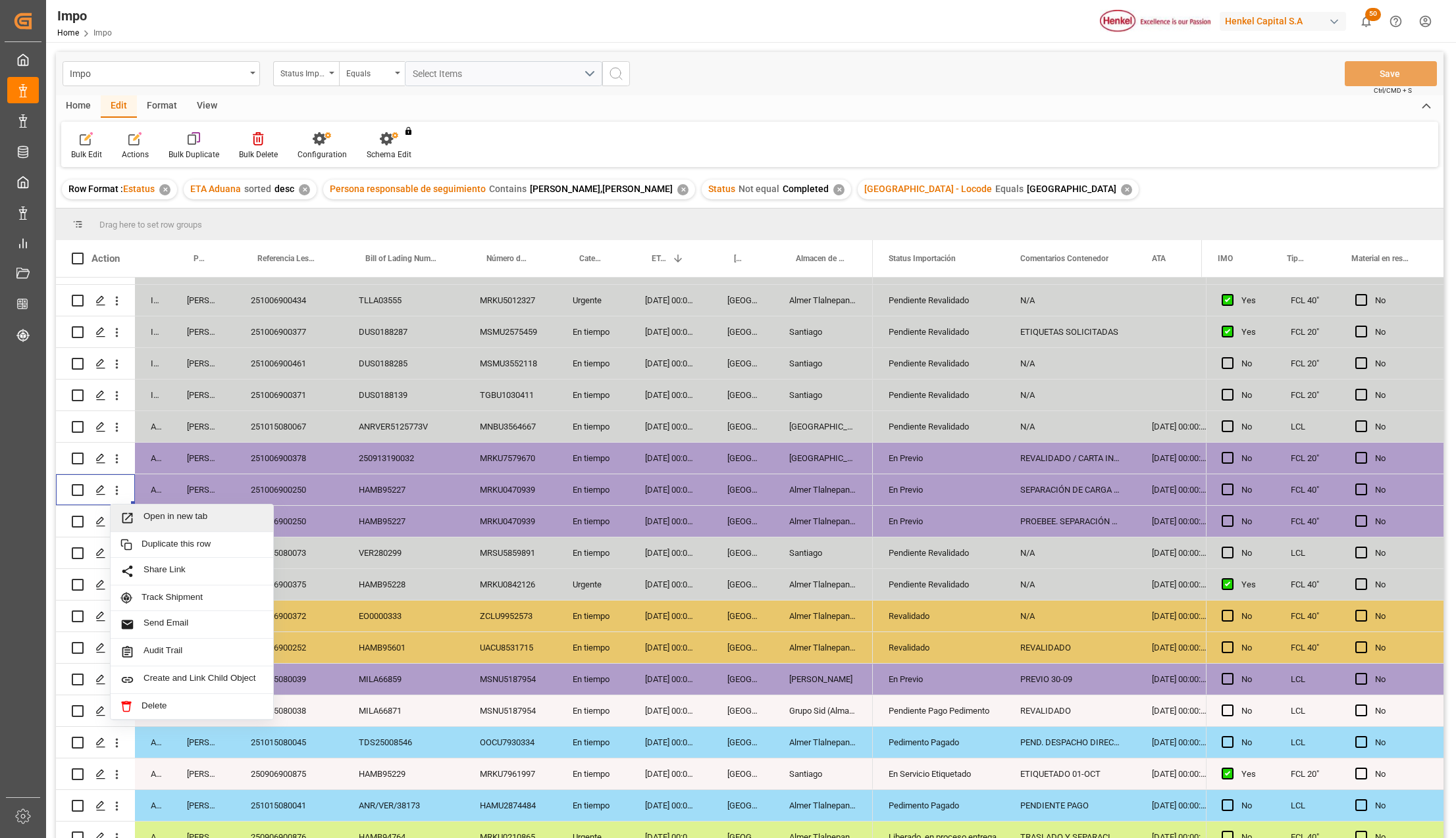
click at [134, 508] on div "Open in new tab" at bounding box center [191, 519] width 163 height 28
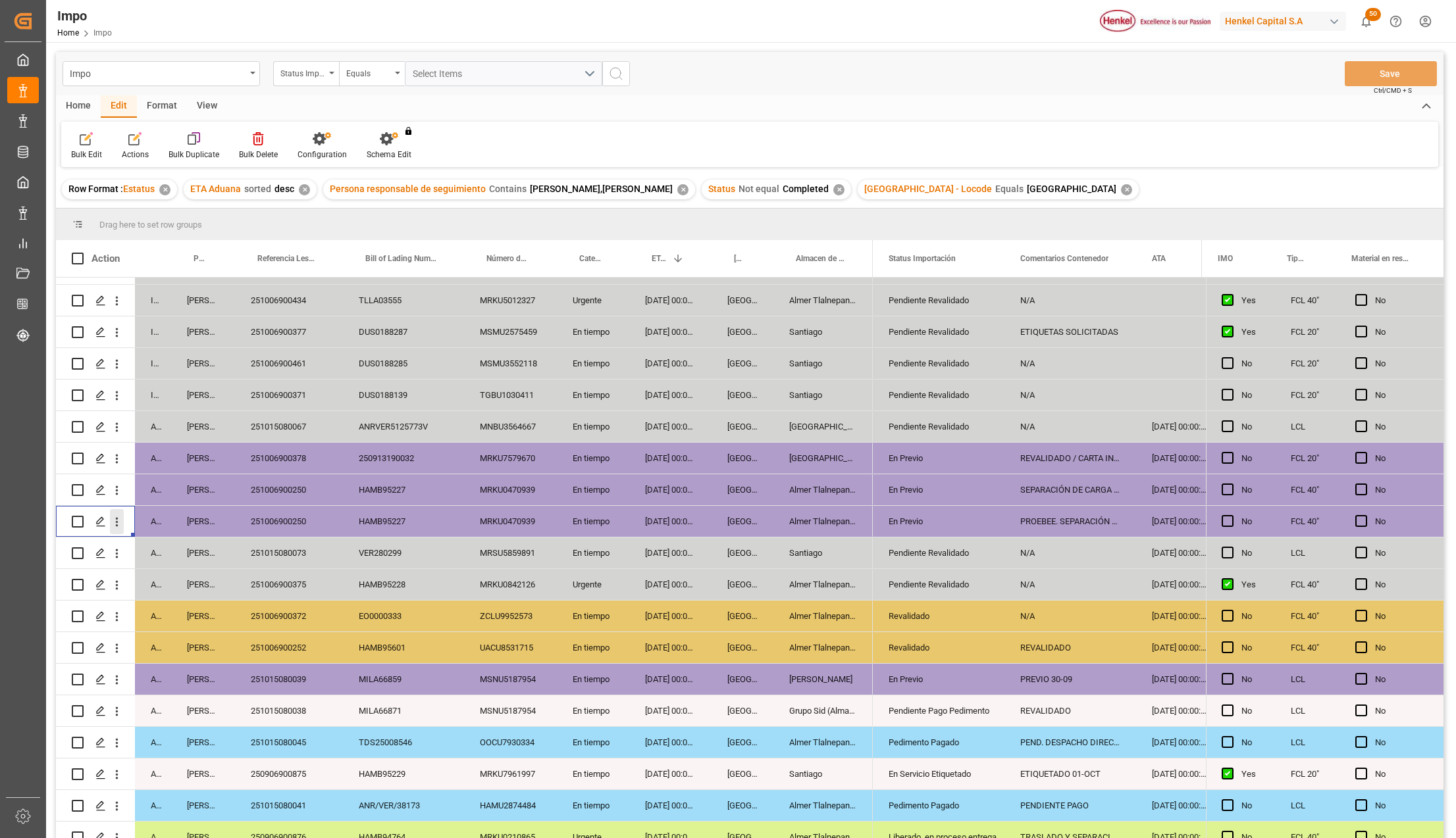
click at [121, 515] on icon "open menu" at bounding box center [117, 522] width 14 height 14
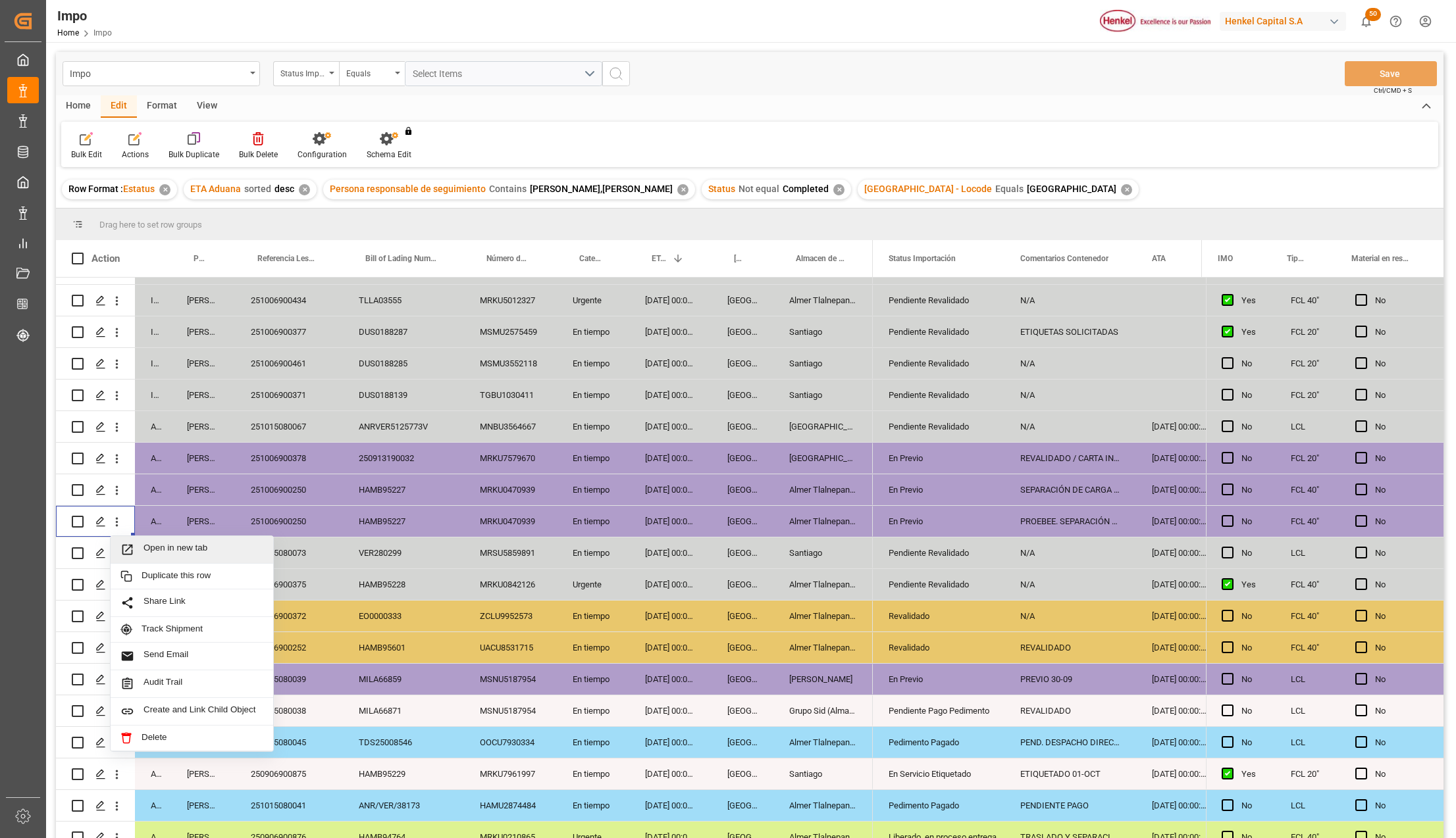
click at [144, 548] on span "Open in new tab" at bounding box center [204, 550] width 120 height 14
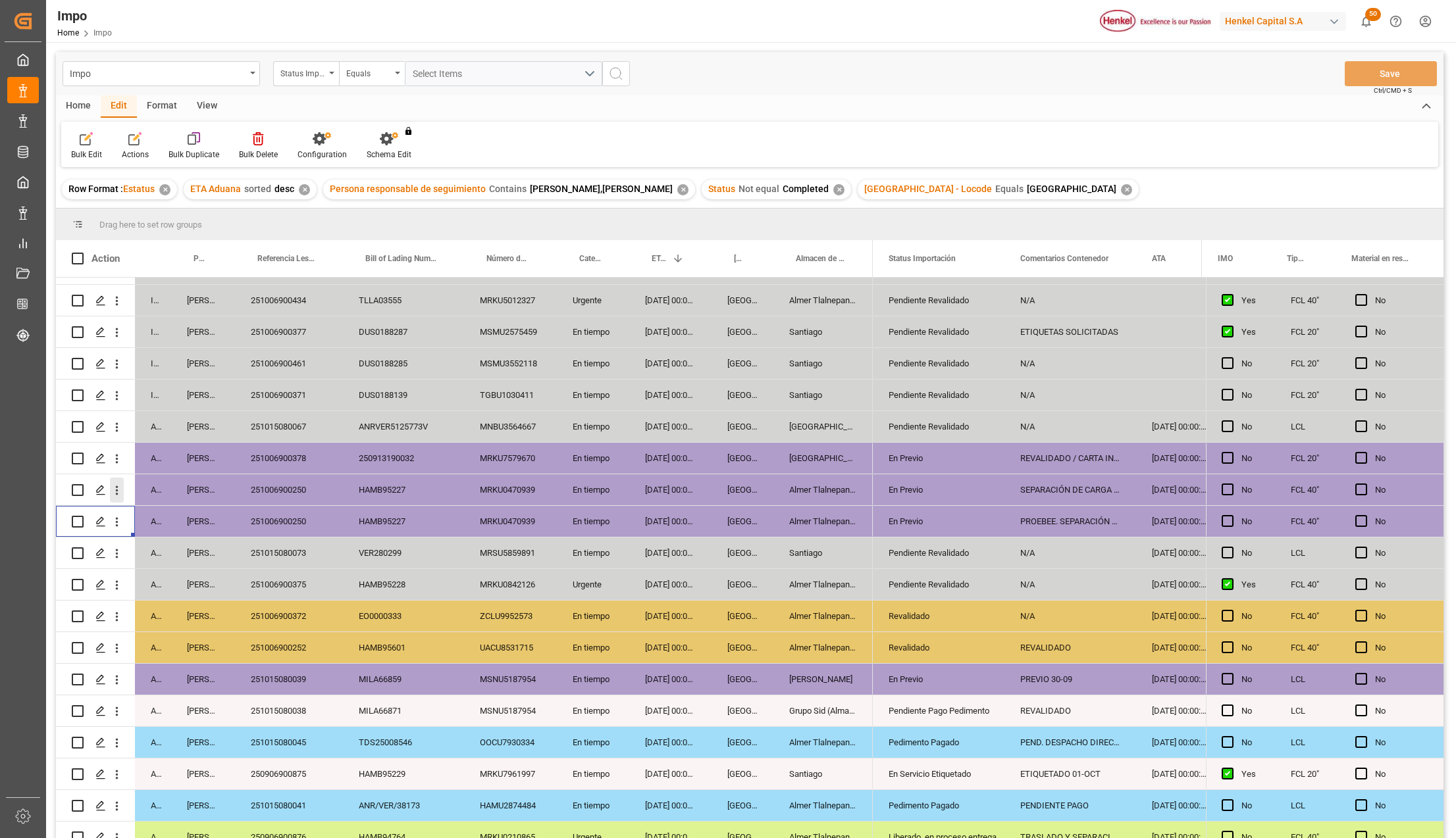
click at [117, 490] on icon "open menu" at bounding box center [117, 491] width 3 height 10
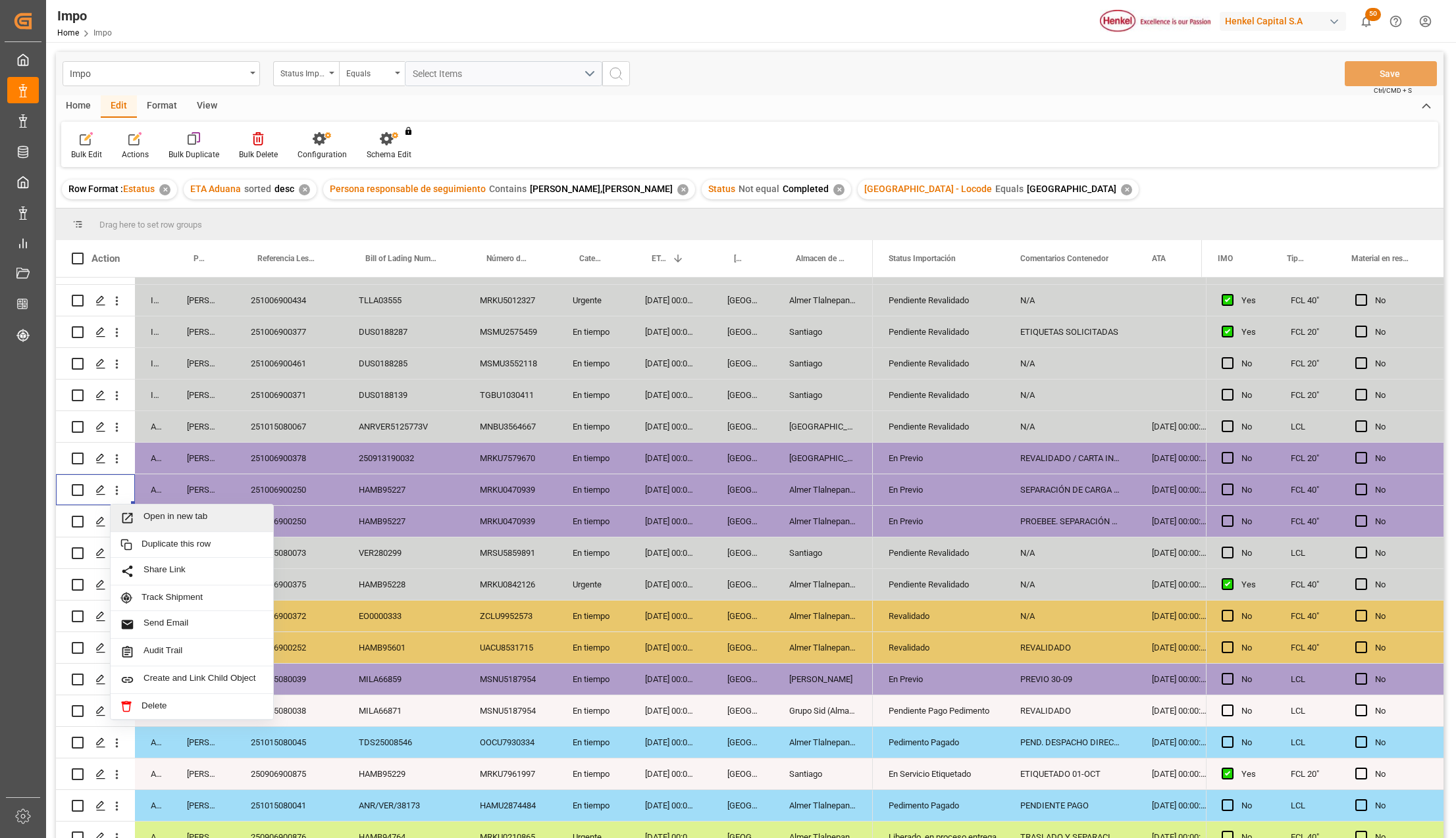
click at [135, 513] on span "Press SPACE to select this row." at bounding box center [131, 519] width 23 height 14
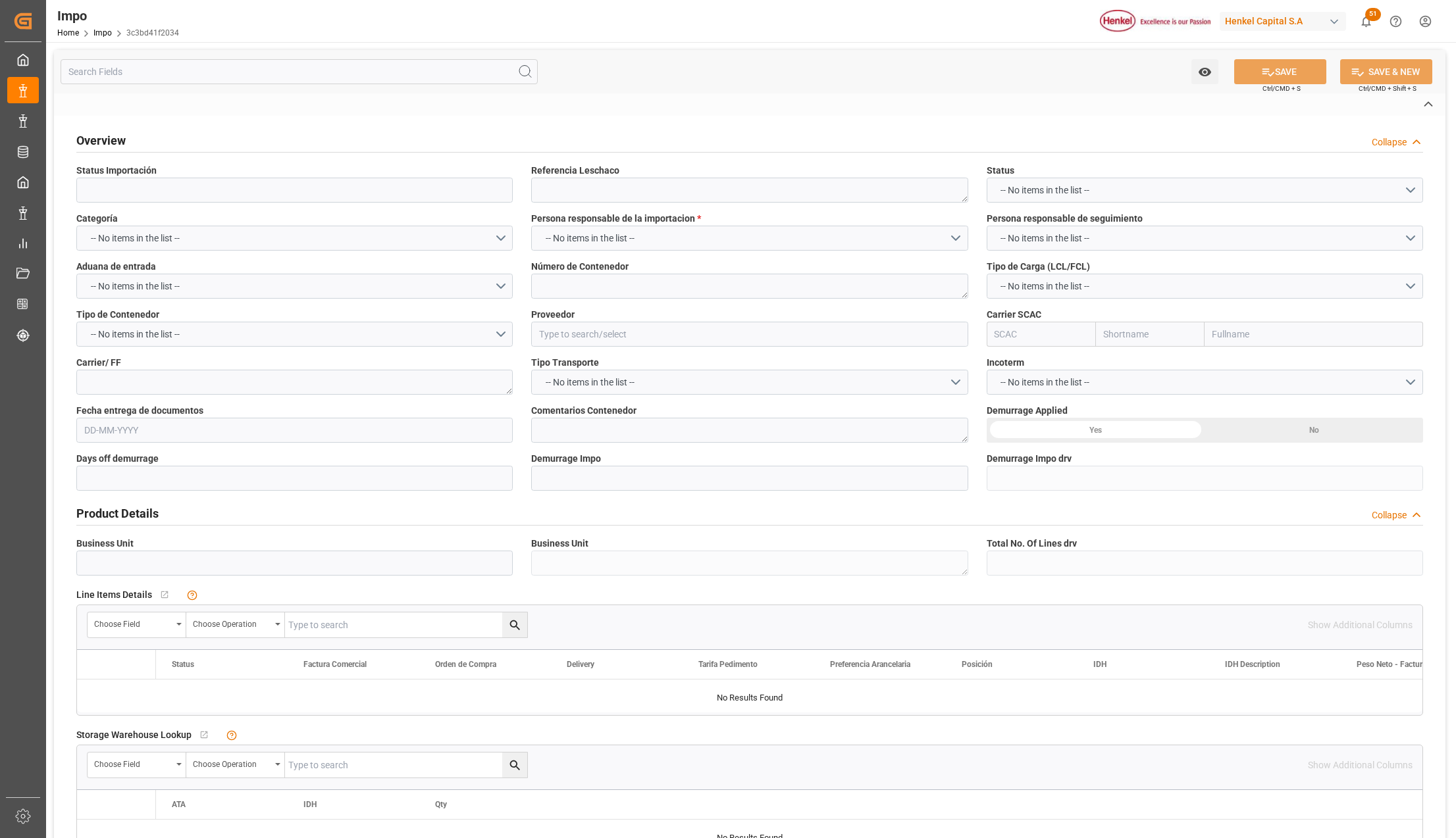
type input "En Previo"
type textarea "251006900250"
type textarea "MRKU0470939"
type input "HENKEL GLOBAL SUPPLY CHAIN B.V."
type input "MAEU"
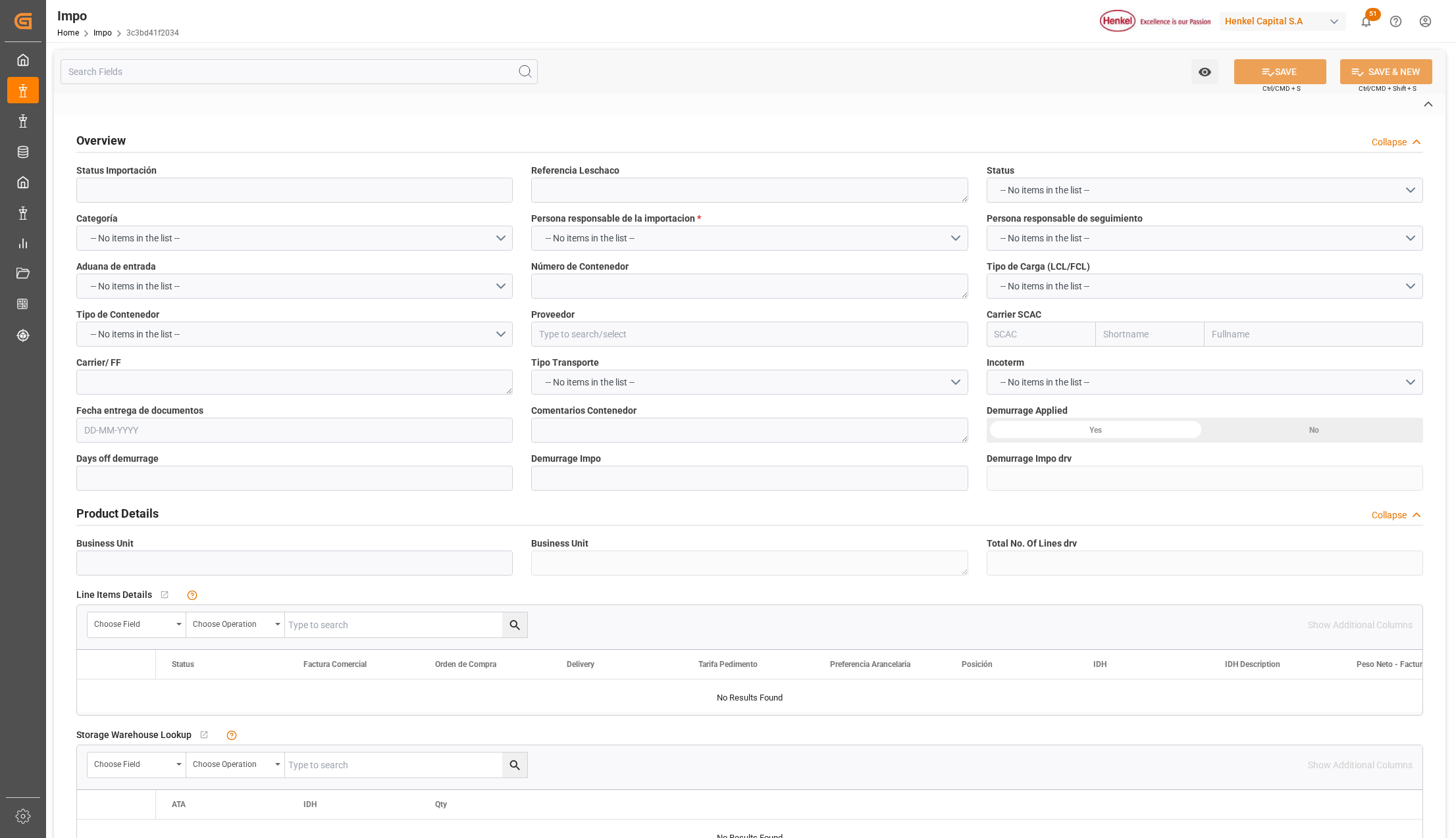
type textarea "DHL"
type textarea "SEPARACIÓN DE CARGA PARA PROEBBE. LIBERACIÓN CON UVA"
type input "AA"
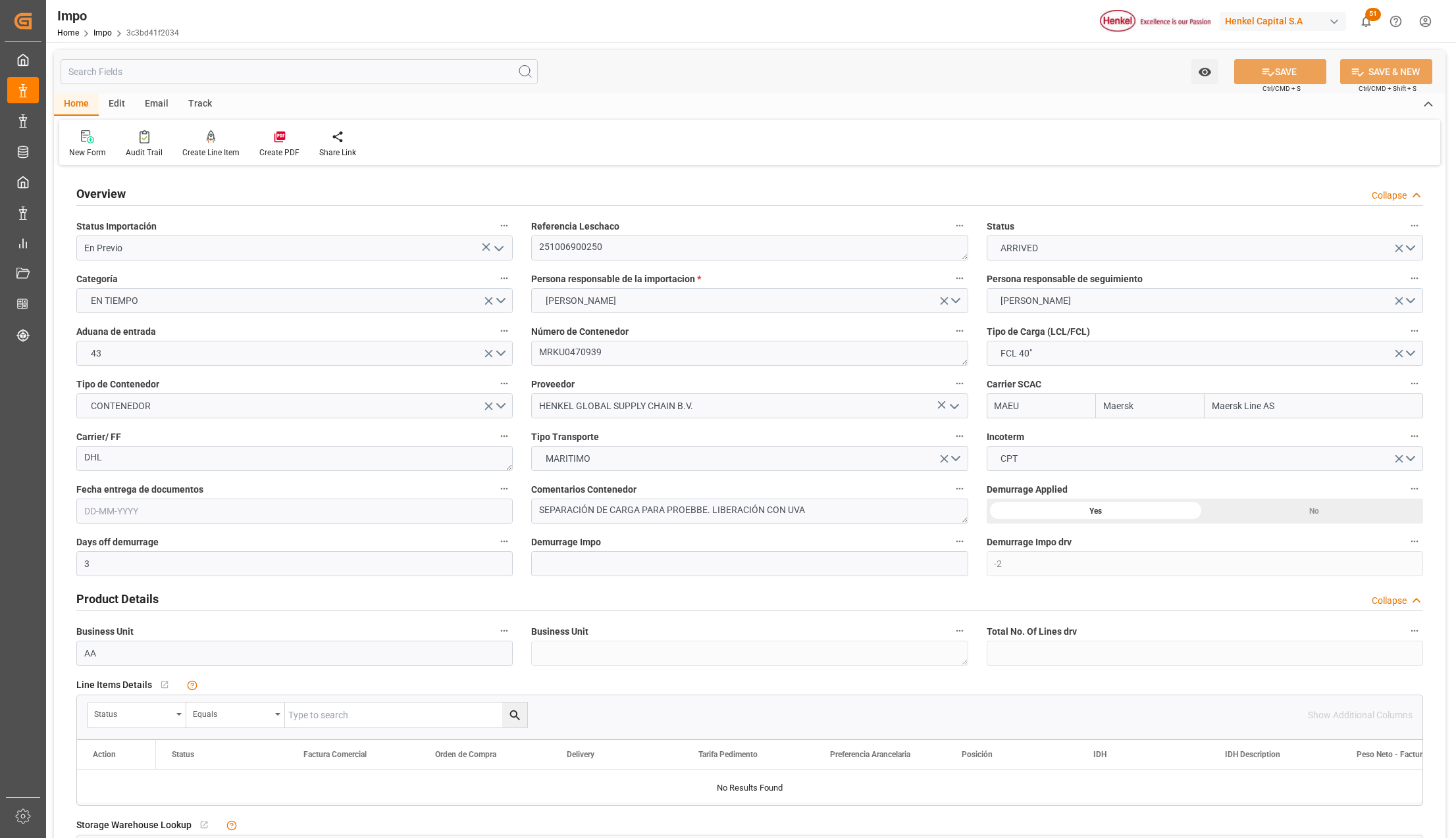
type input "Maersk"
type input "Maersk Line AS"
type input "3"
type input "-2"
type input "50"
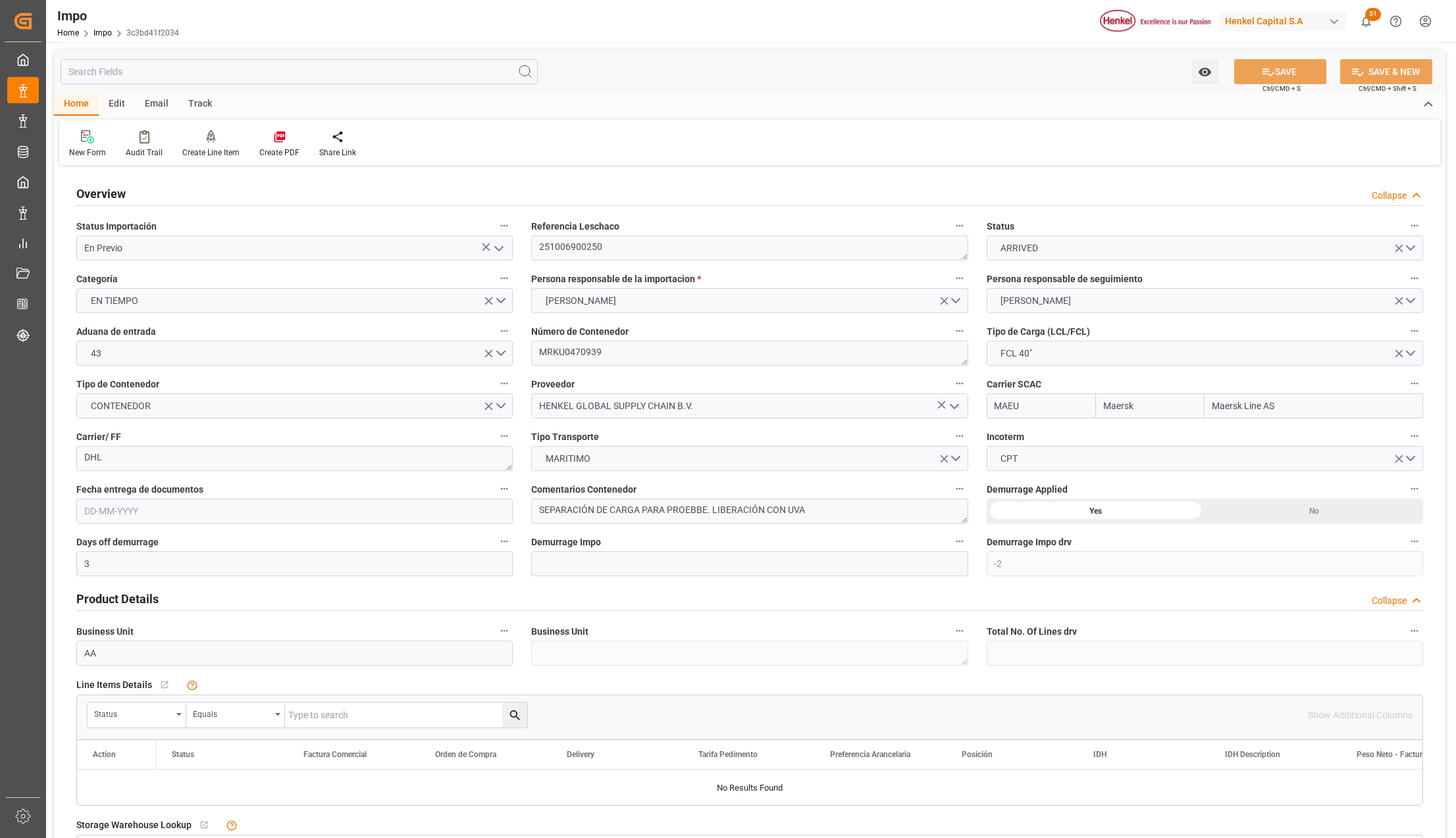
type input "17"
type input "[DATE]"
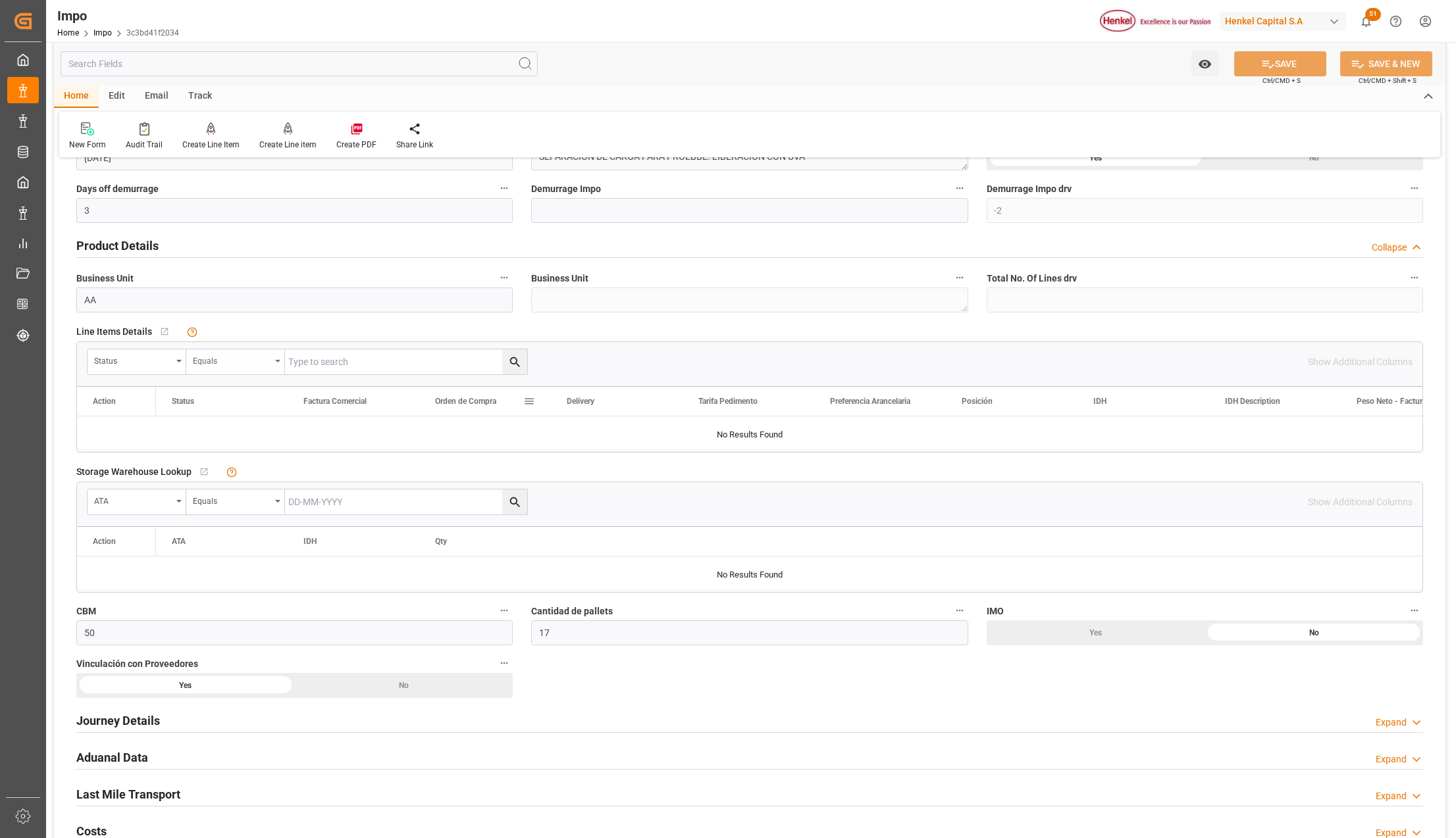
scroll to position [351, 0]
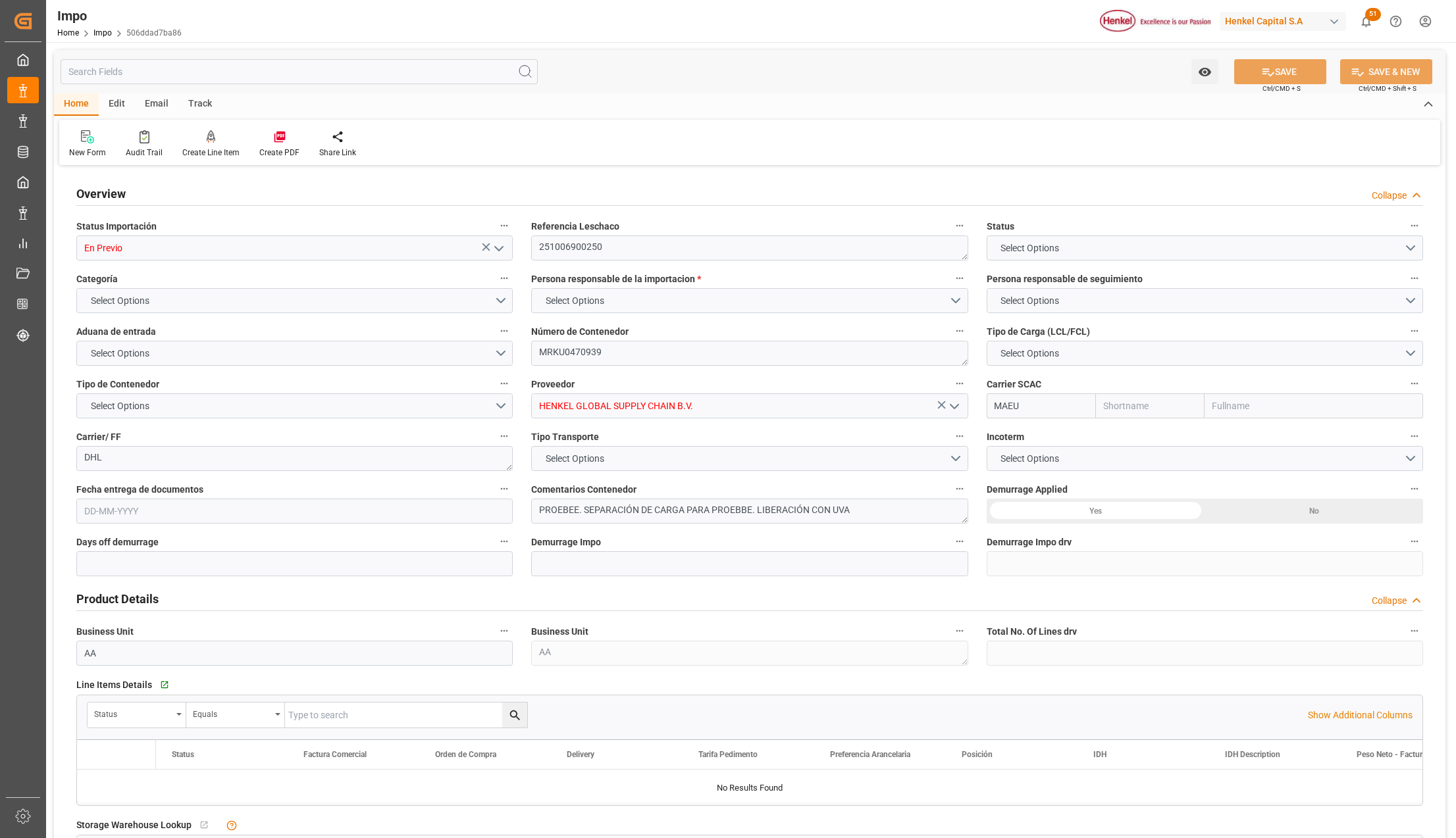
type input "Maersk"
type input "Maersk Line AS"
type input "3"
type input "-2"
type input "9"
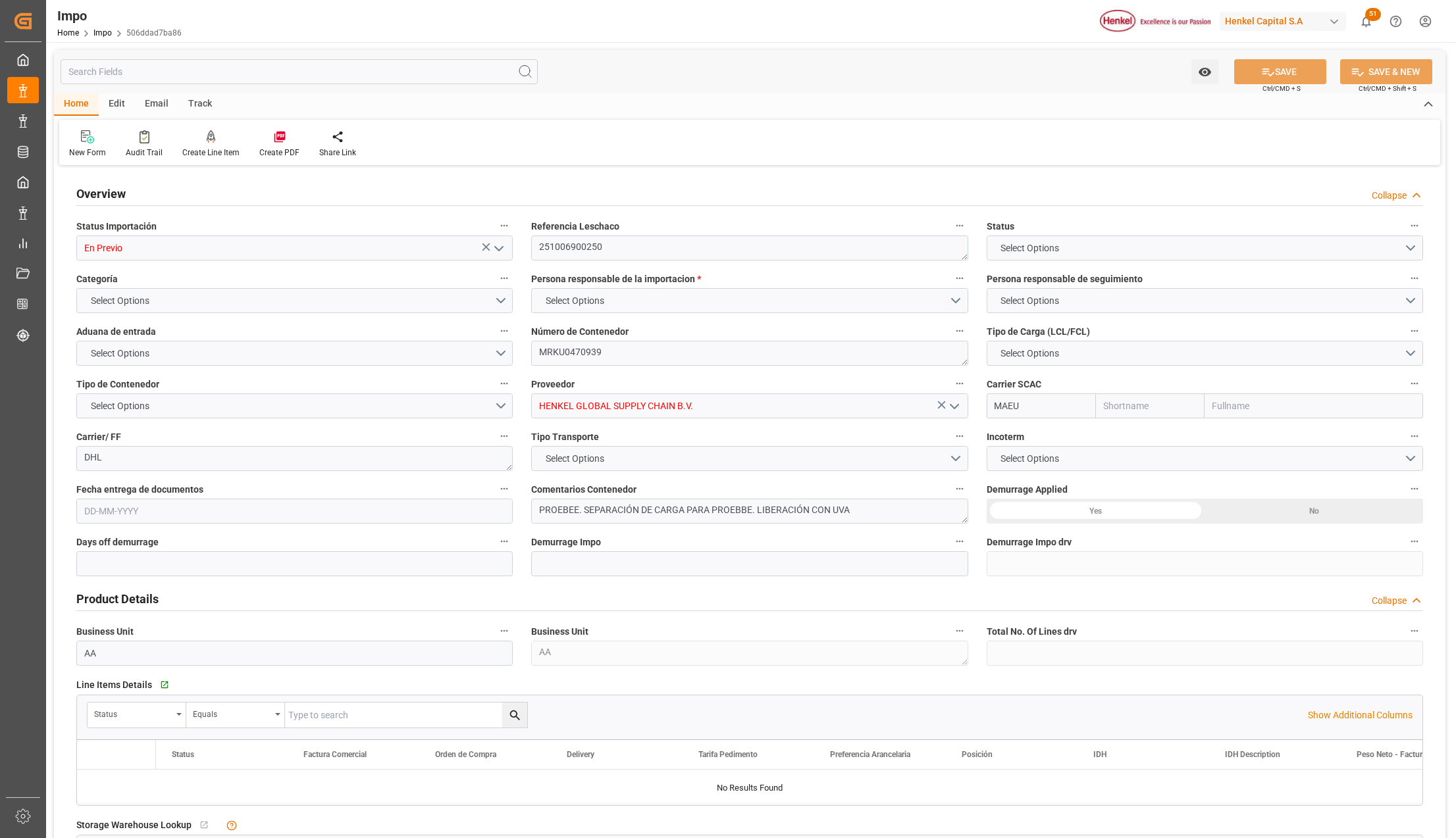
type input "50"
type input "17"
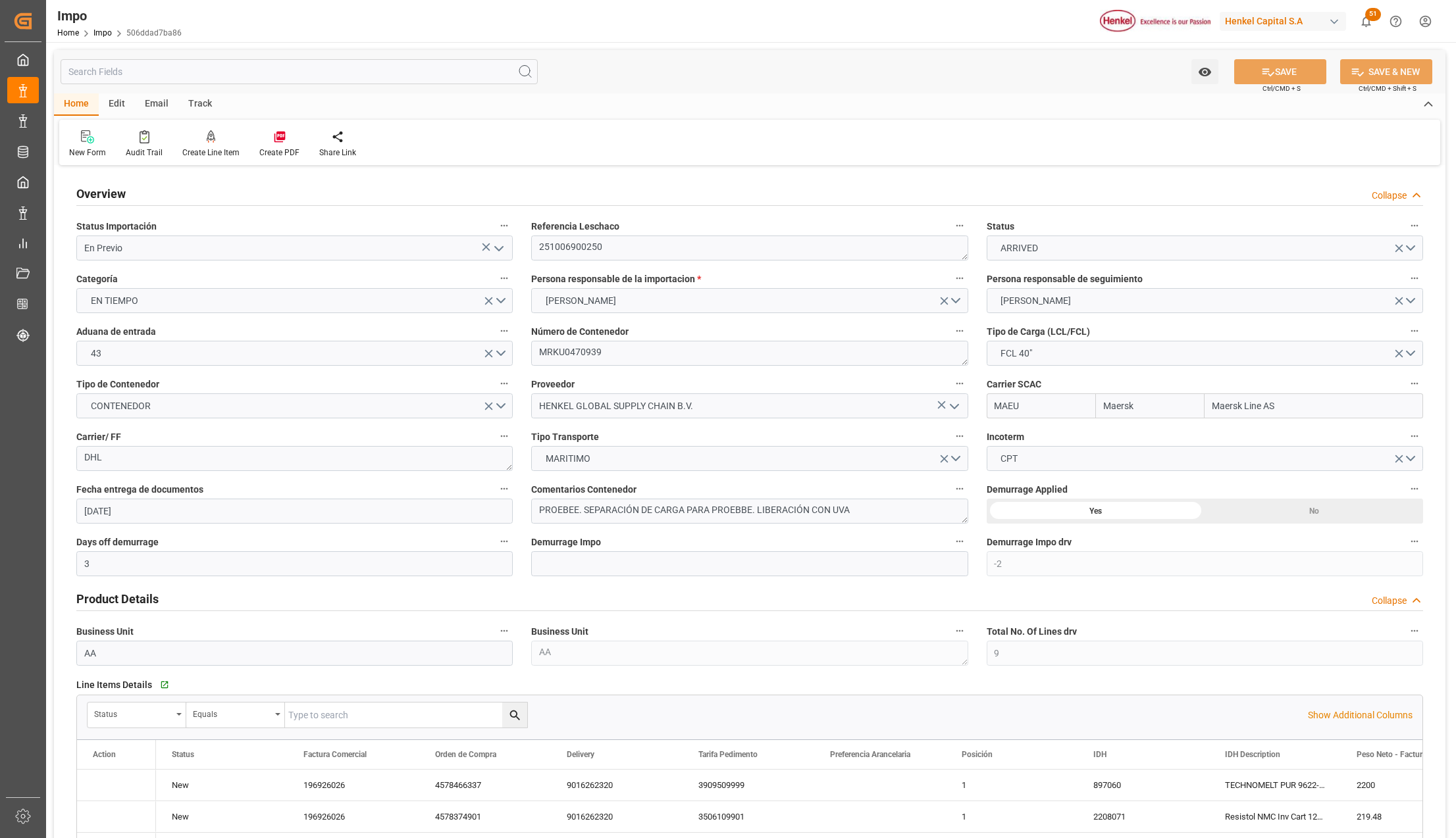
type input "[DATE]"
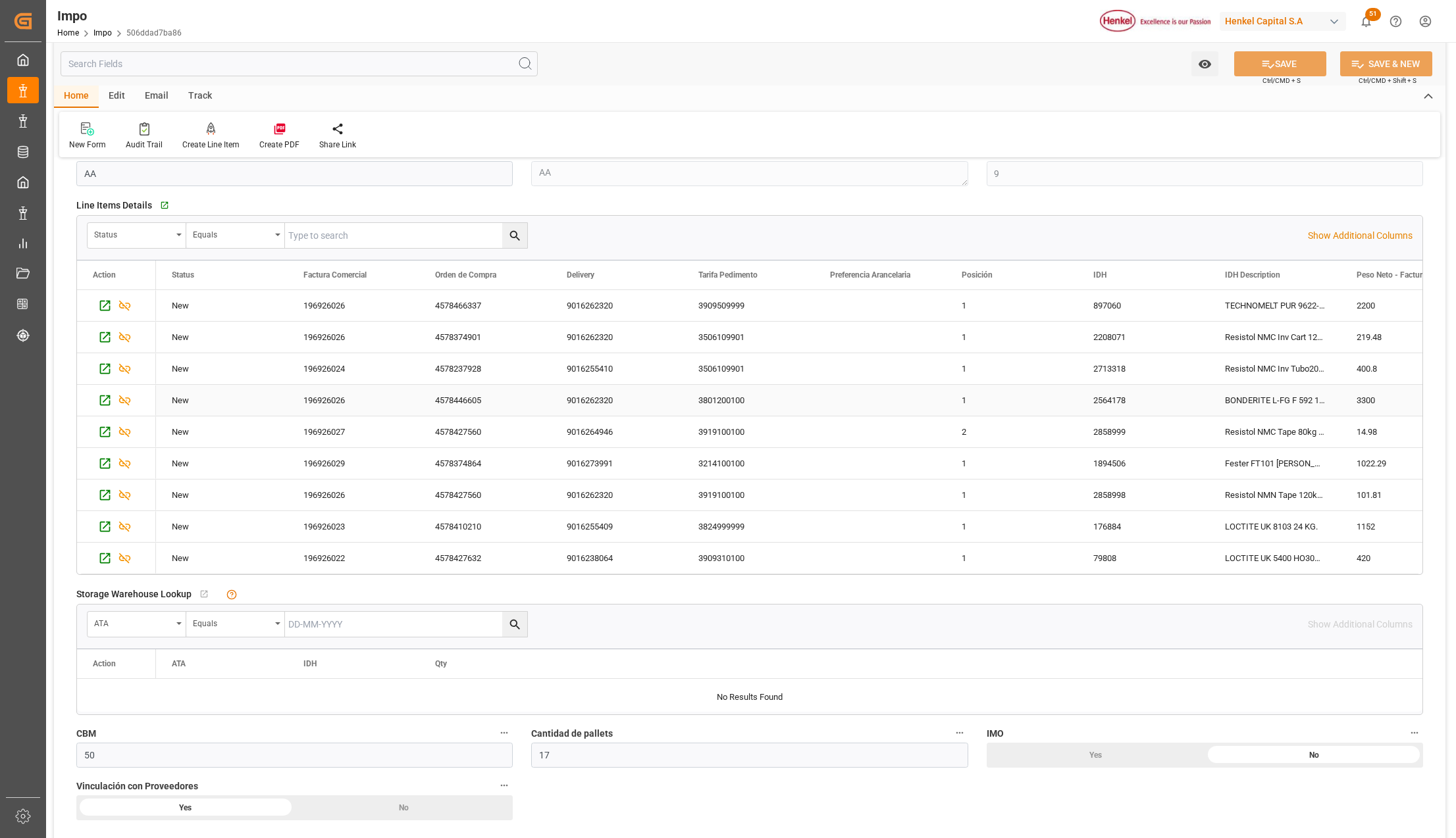
scroll to position [526, 0]
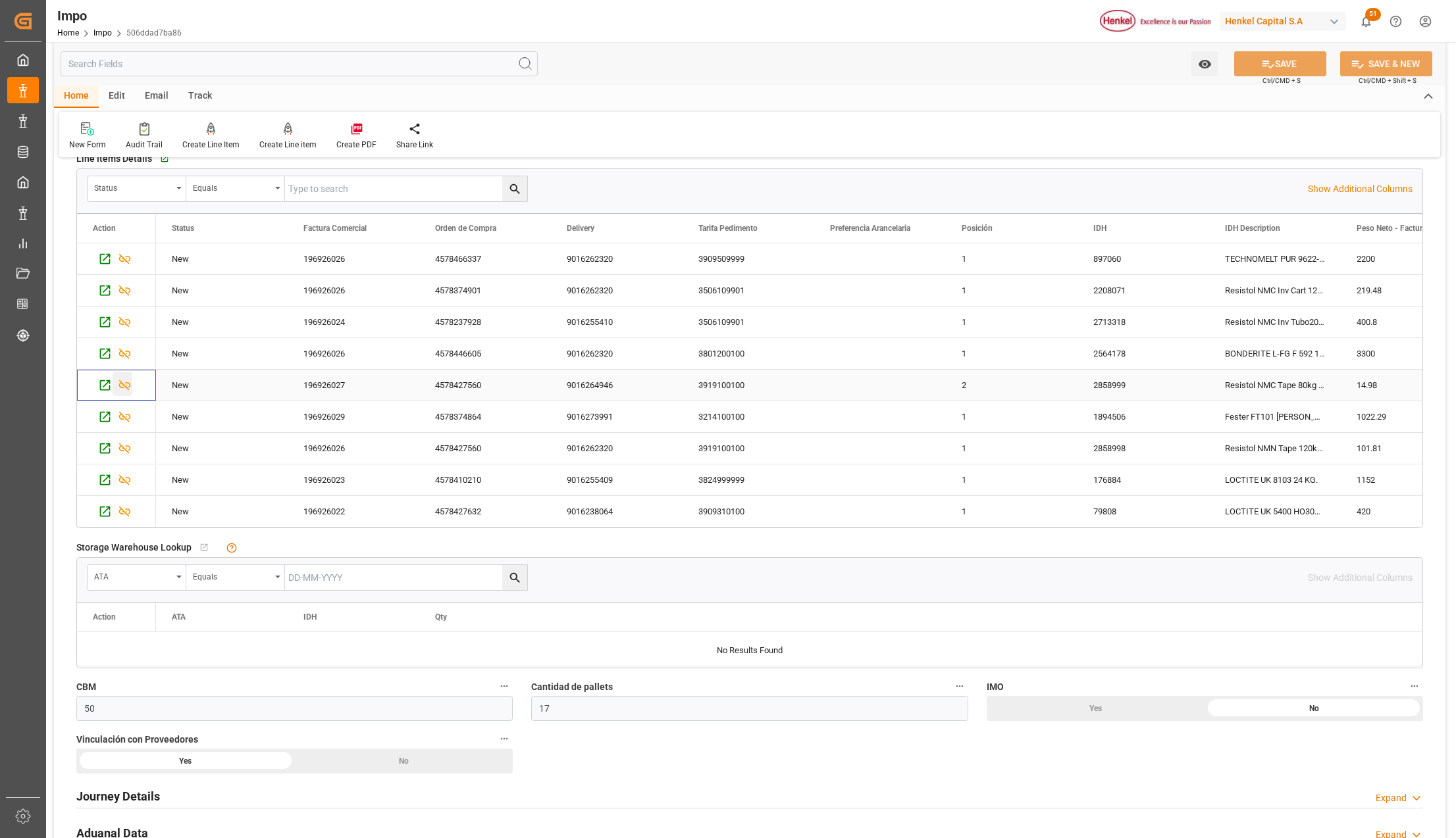
click at [124, 388] on icon "Press SPACE to select this row." at bounding box center [124, 385] width 14 height 14
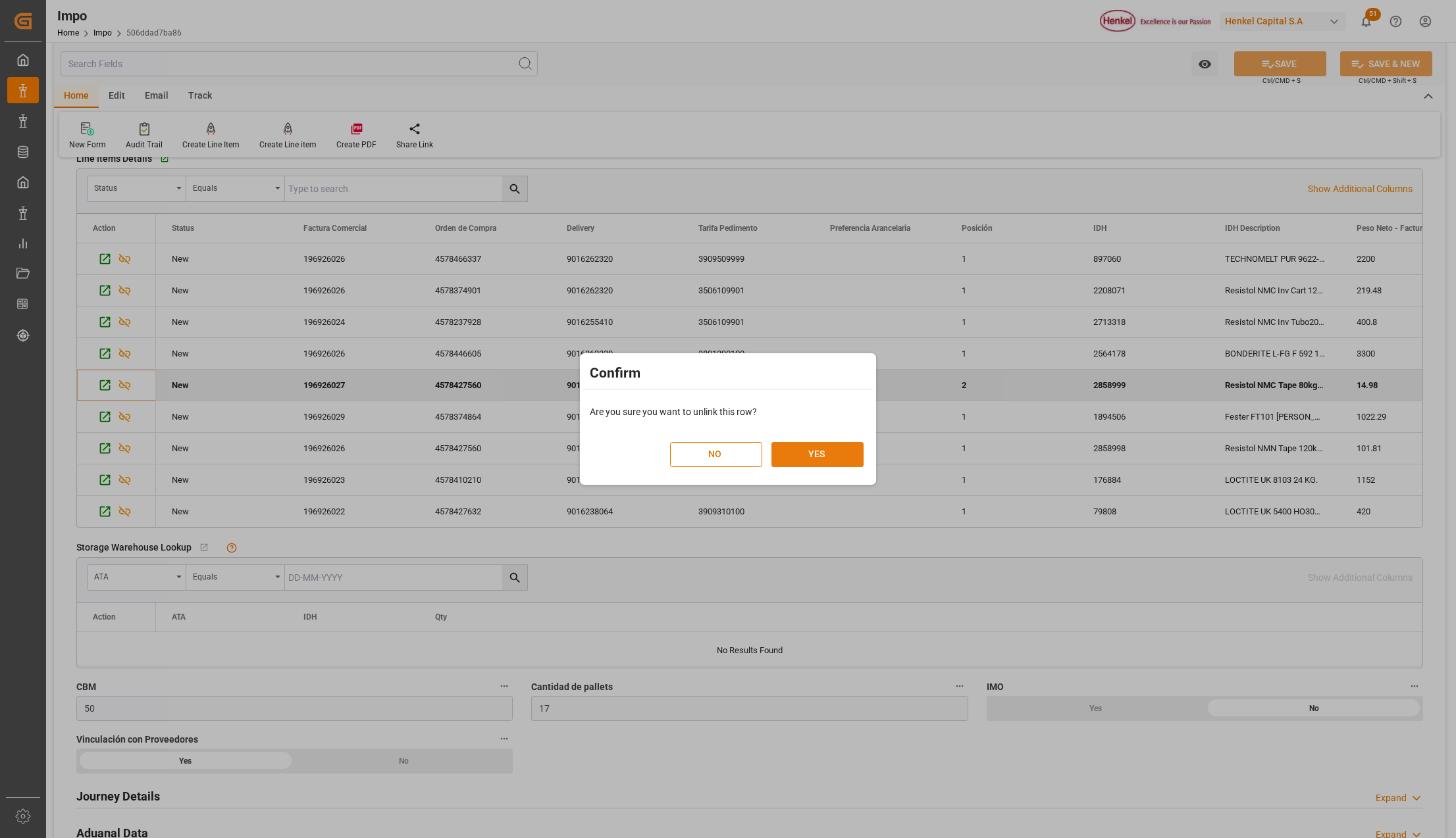
click at [828, 446] on button "YES" at bounding box center [817, 454] width 92 height 25
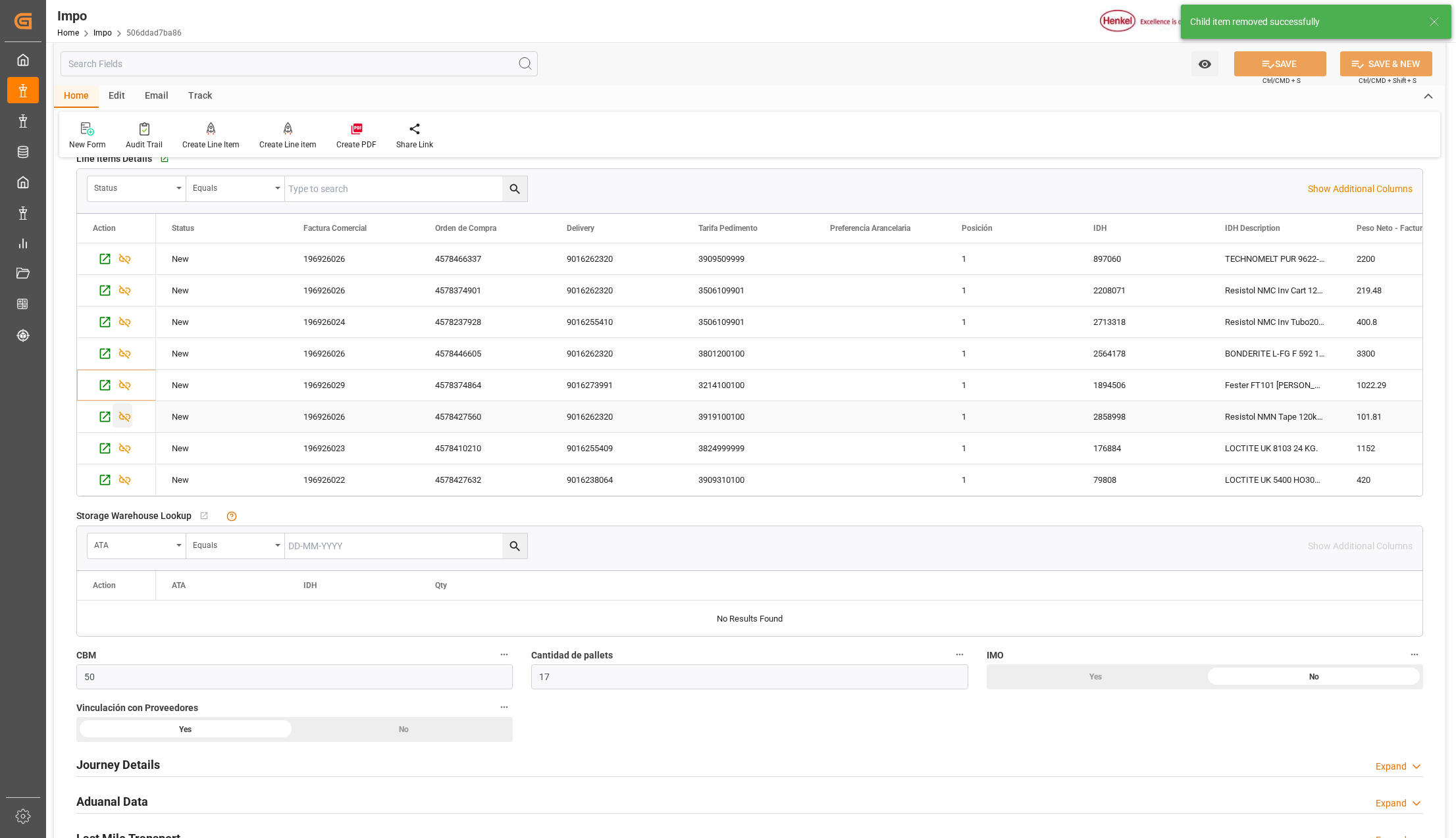
click at [128, 413] on icon "Press SPACE to select this row." at bounding box center [124, 417] width 14 height 14
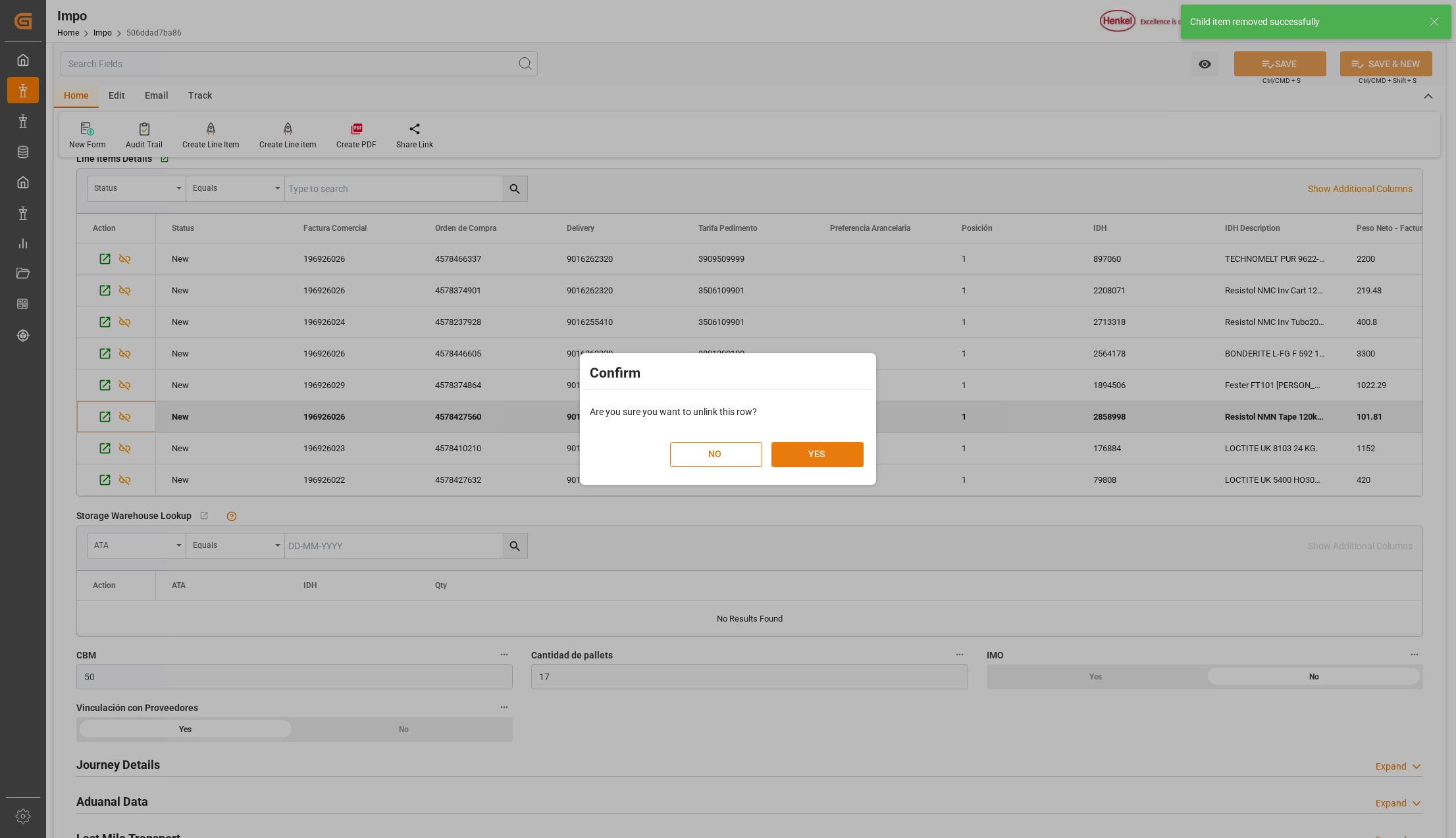
click at [781, 453] on button "YES" at bounding box center [817, 454] width 92 height 25
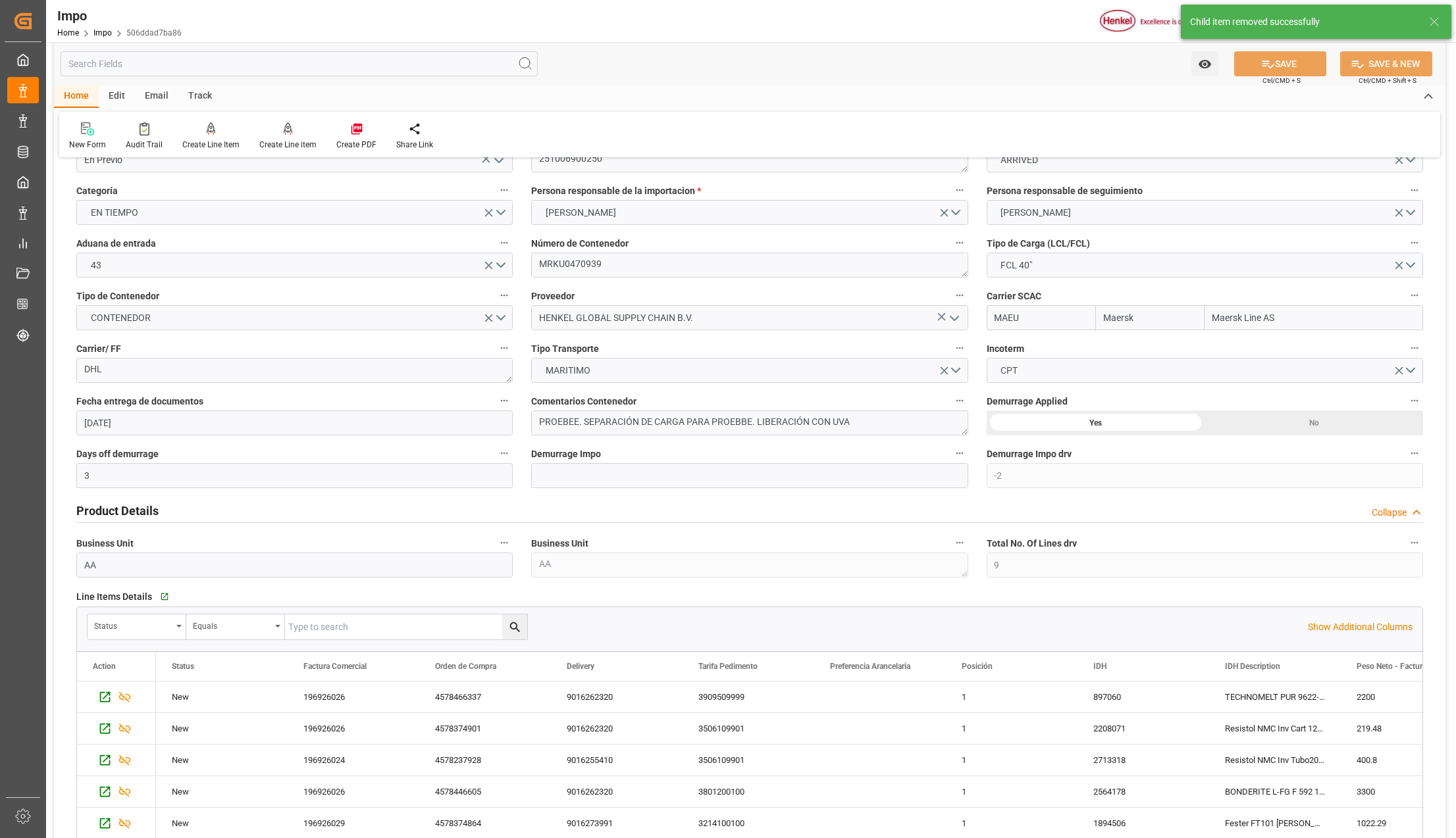
scroll to position [88, 0]
drag, startPoint x: 755, startPoint y: 424, endPoint x: 583, endPoint y: 419, distance: 172.1
click at [583, 419] on textarea "PROEBEE. SEPARACIÓN DE CARGA PARA PROEBBE. LIBERACIÓN CON UVA" at bounding box center [748, 424] width 436 height 25
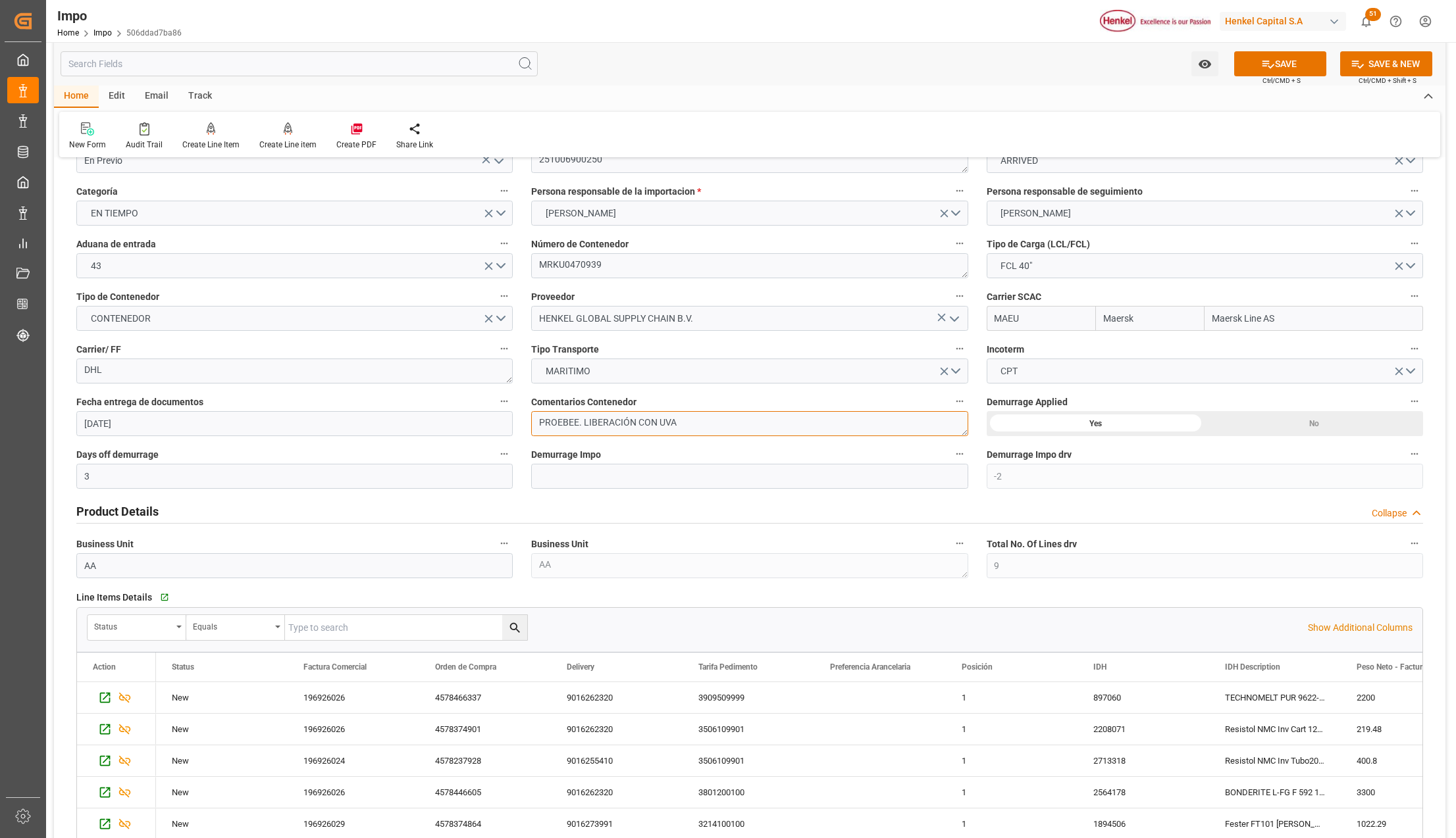
type textarea "PROEBEE. LIBERACIÓN CON UVA"
click at [1287, 64] on button "SAVE" at bounding box center [1280, 64] width 92 height 25
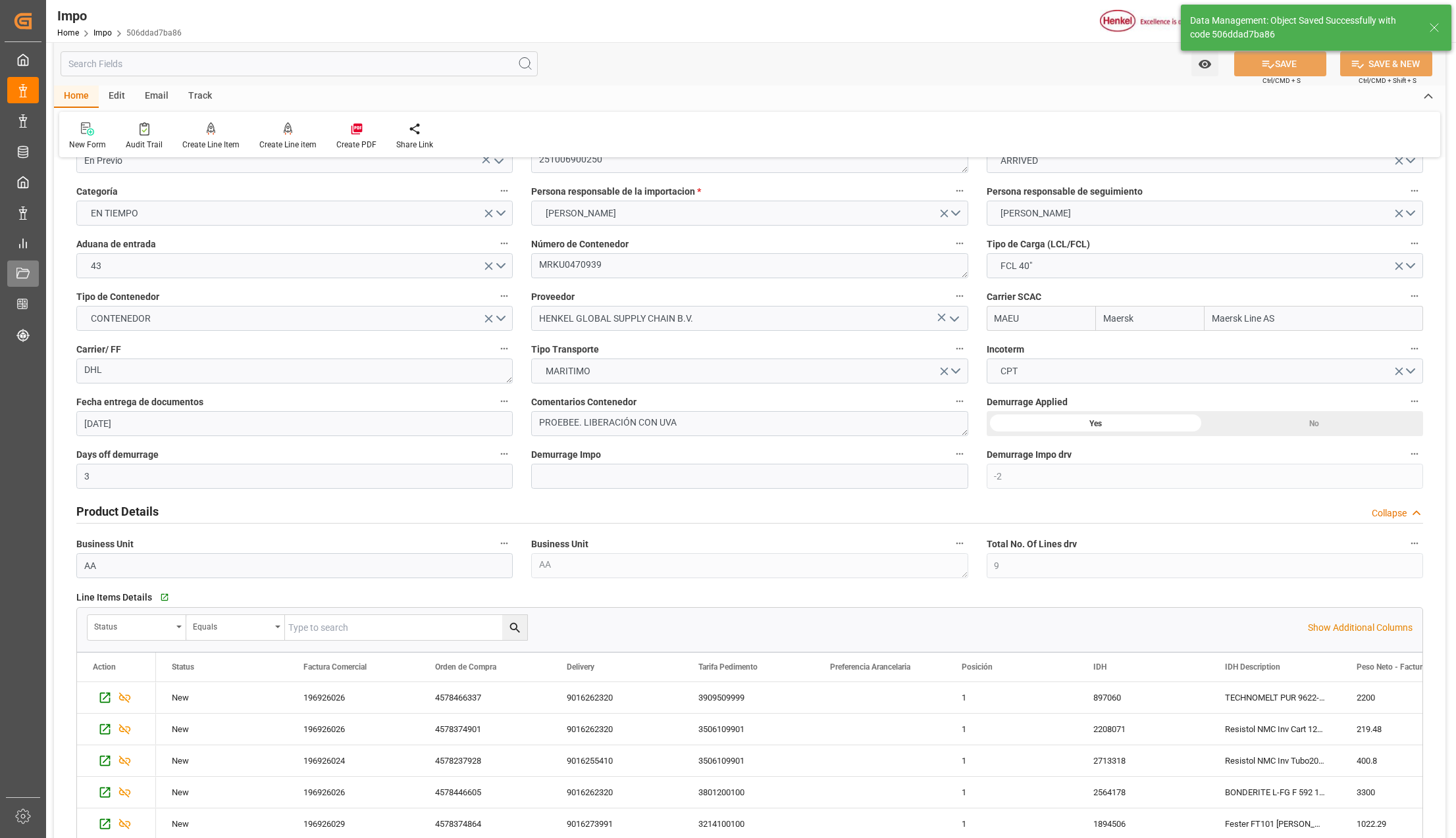
type input "7"
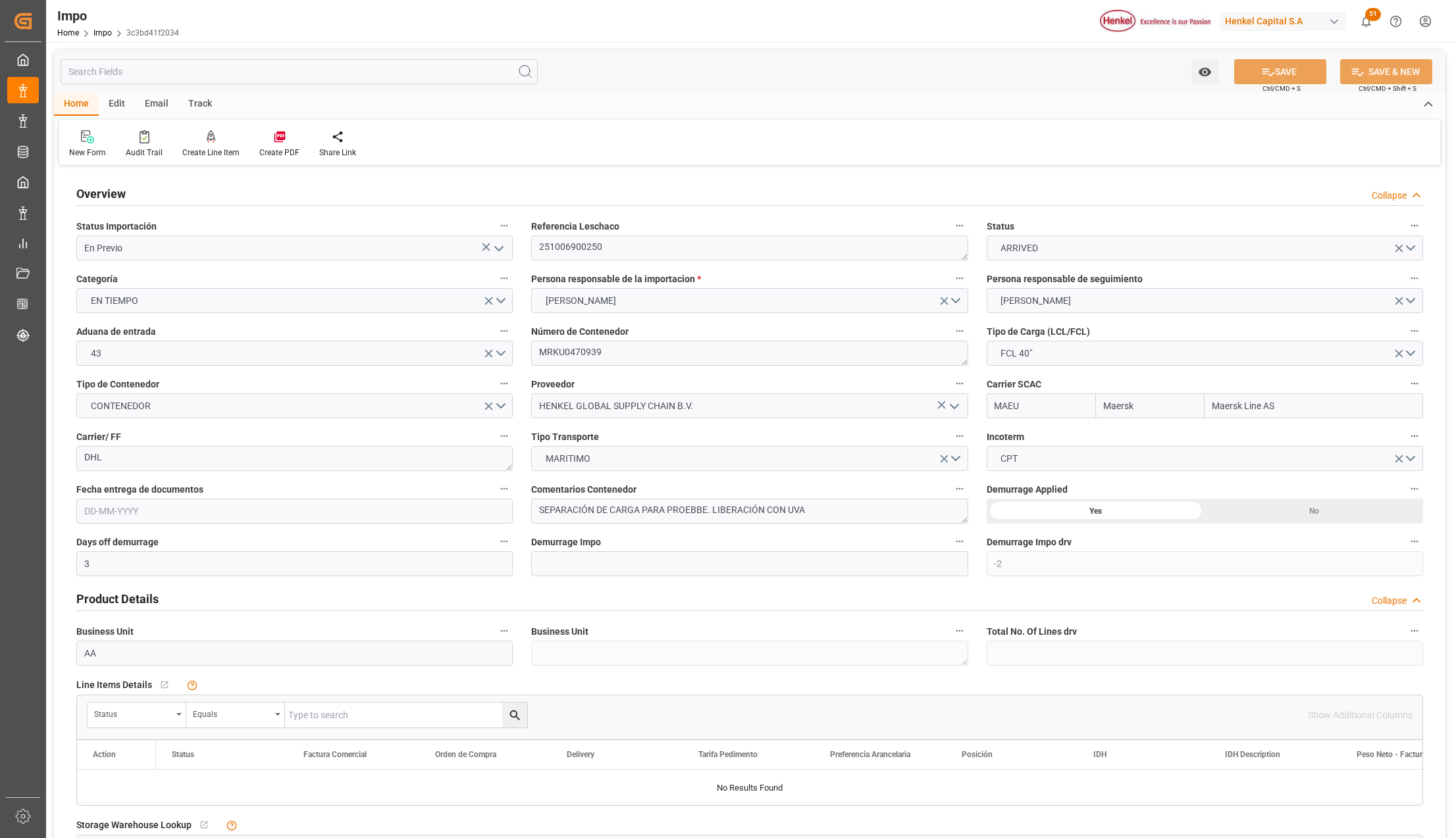
type input "Maersk"
type input "Maersk Line AS"
type input "3"
type input "-2"
type input "50"
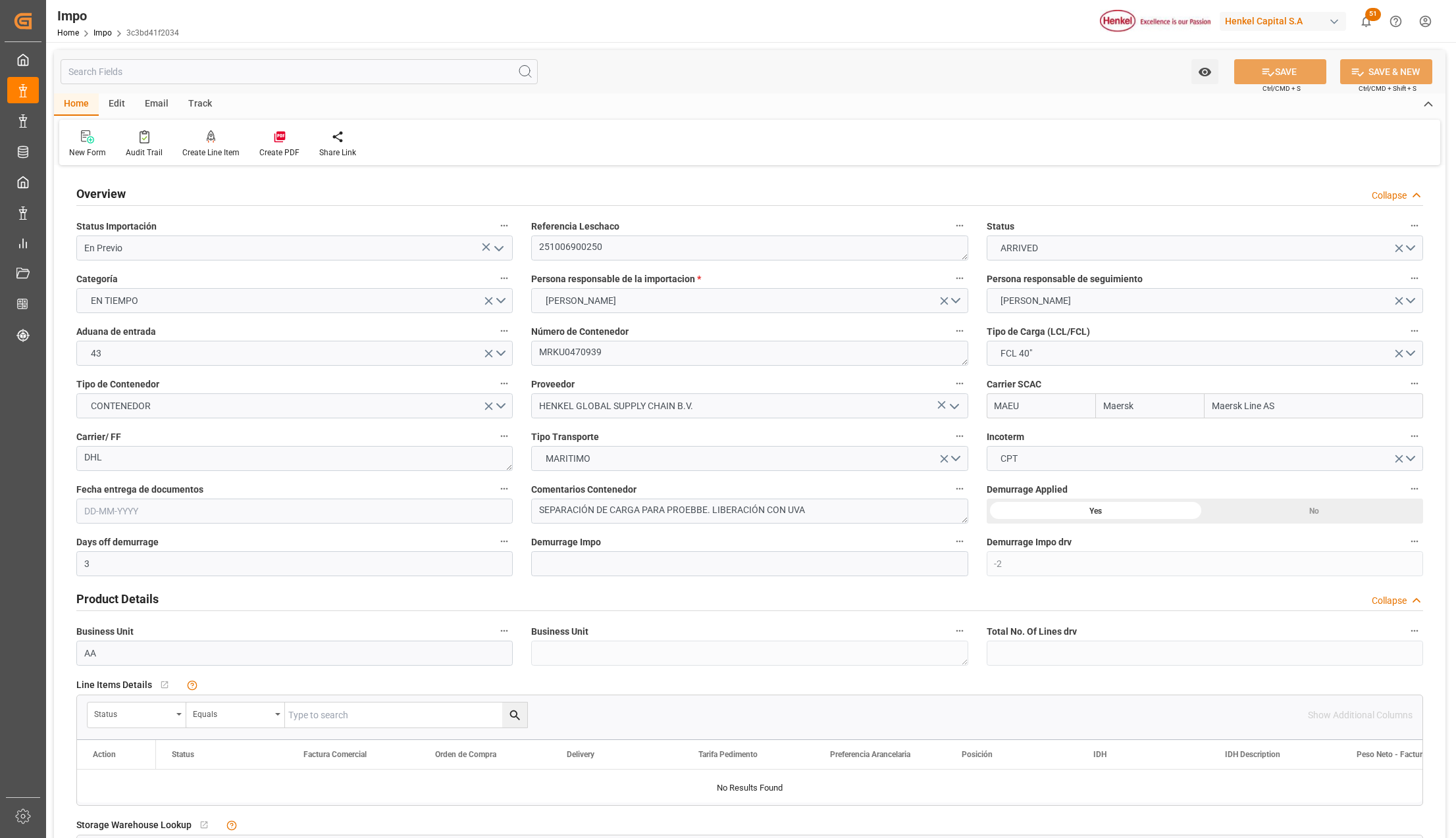
type input "17"
type input "9261451"
type input "NLRTM"
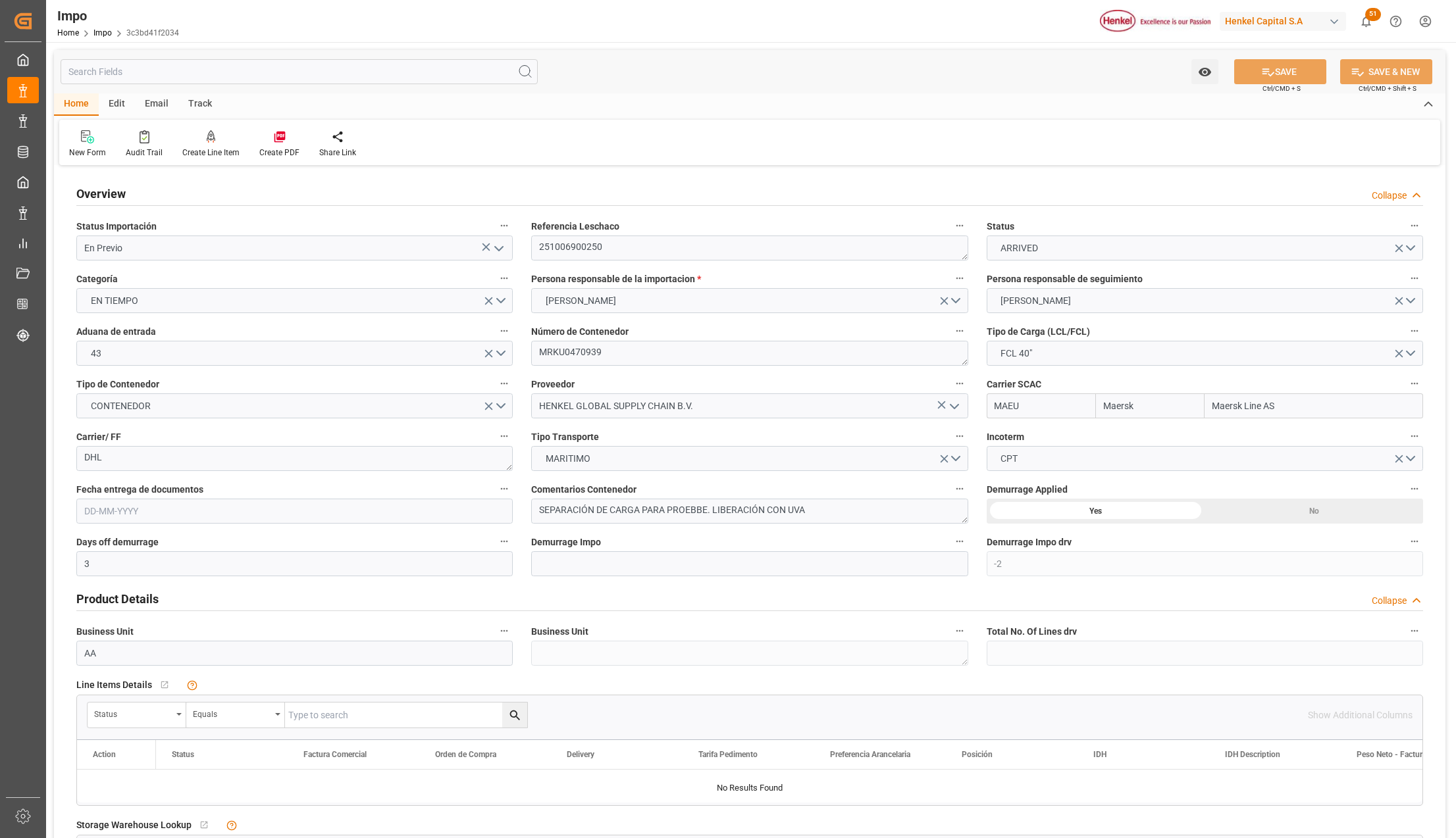
type input "NLRTM"
type input "MXVER"
type input "[DATE]"
type input "[DATE] 00:00"
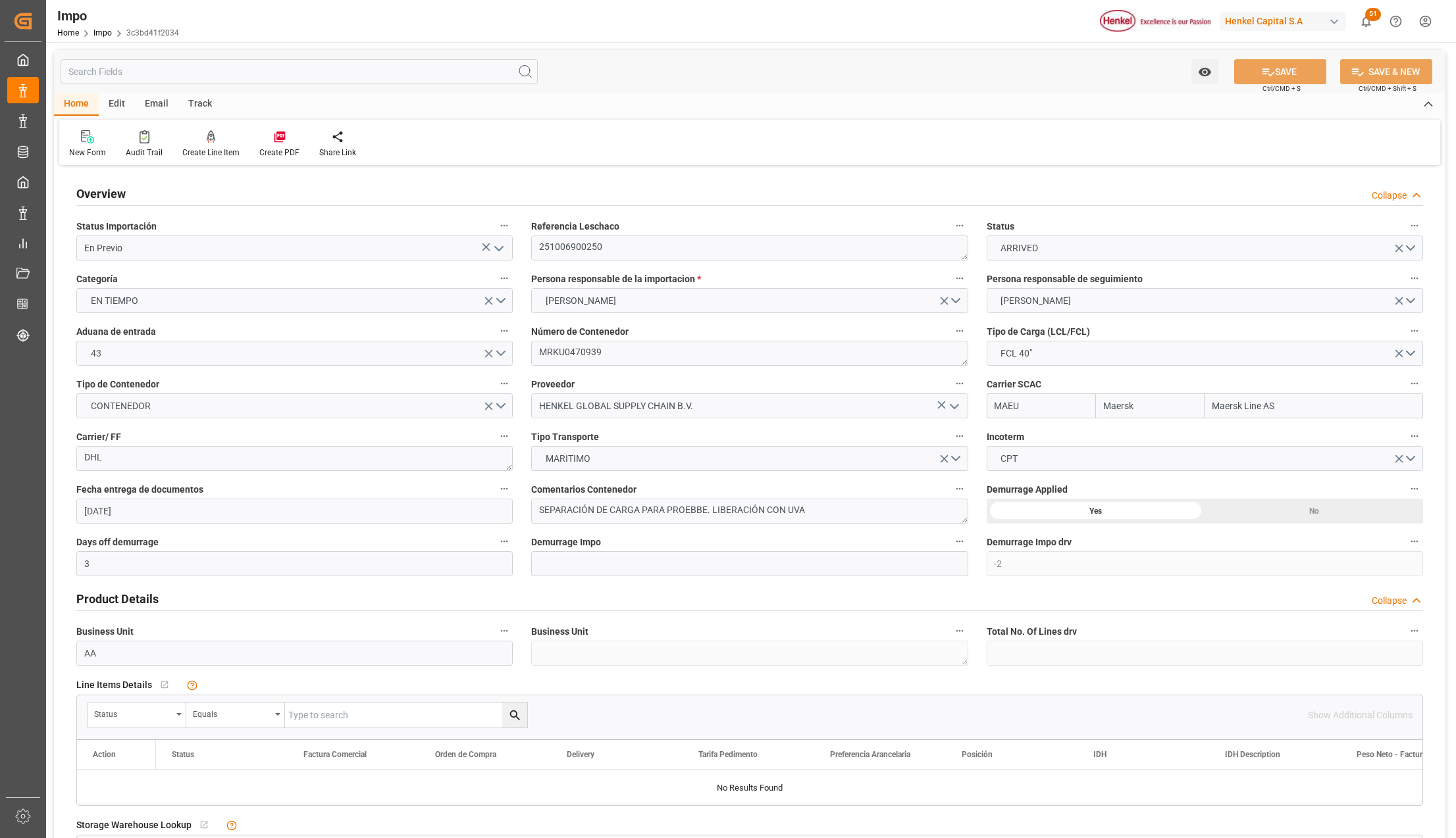
type input "[DATE] 00:00"
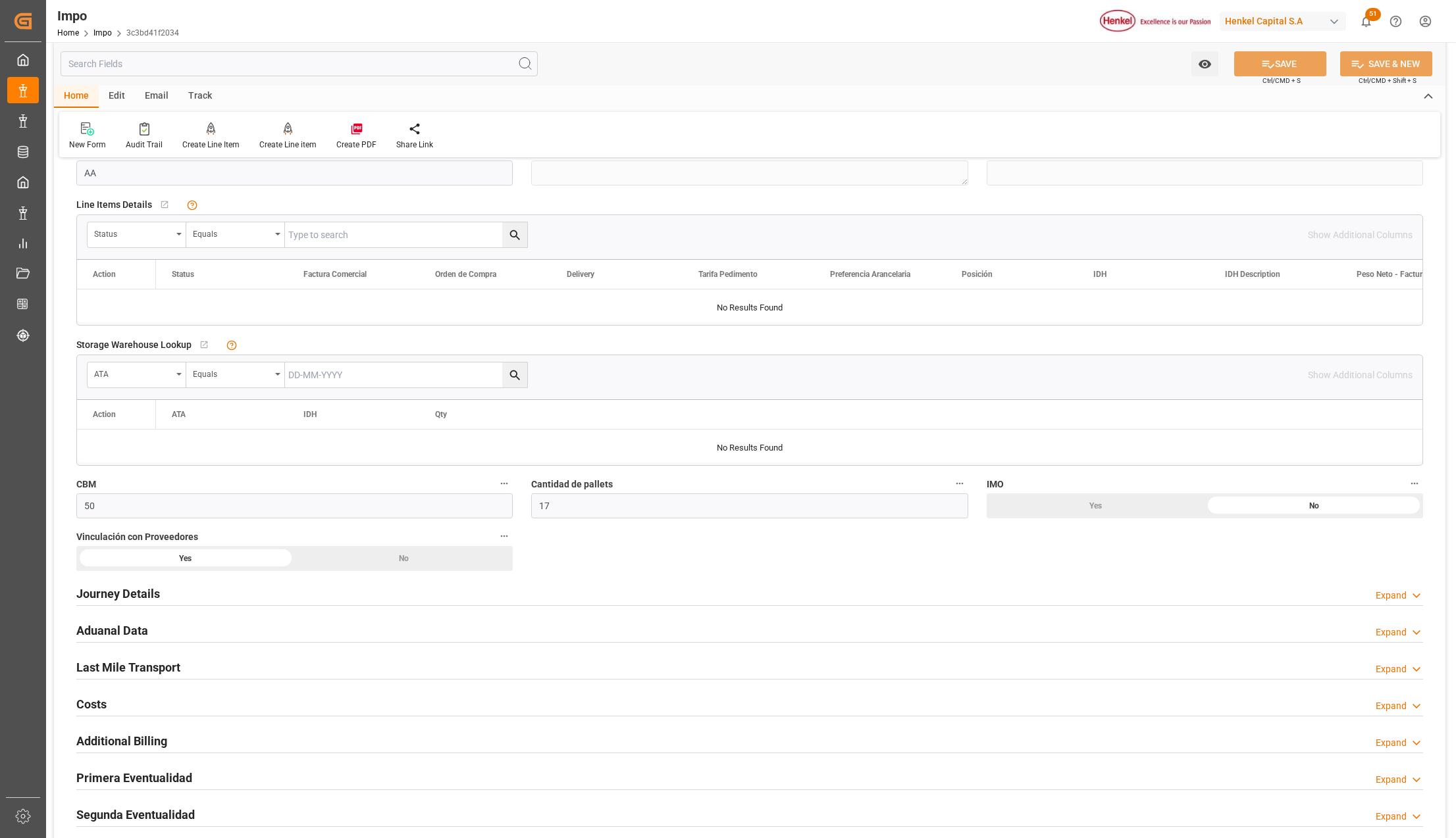
scroll to position [526, 0]
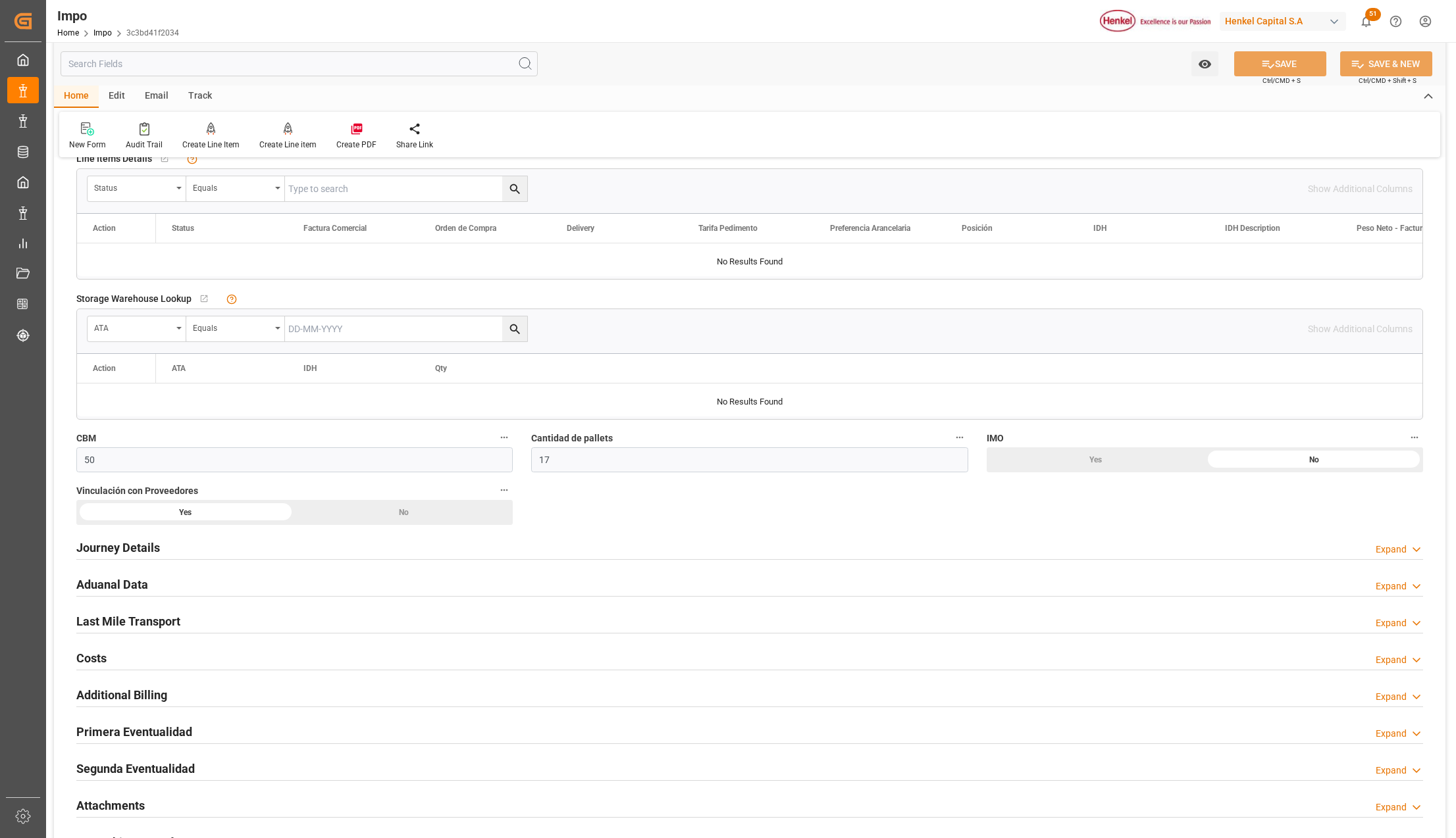
click at [85, 556] on h2 "Journey Details" at bounding box center [118, 547] width 84 height 17
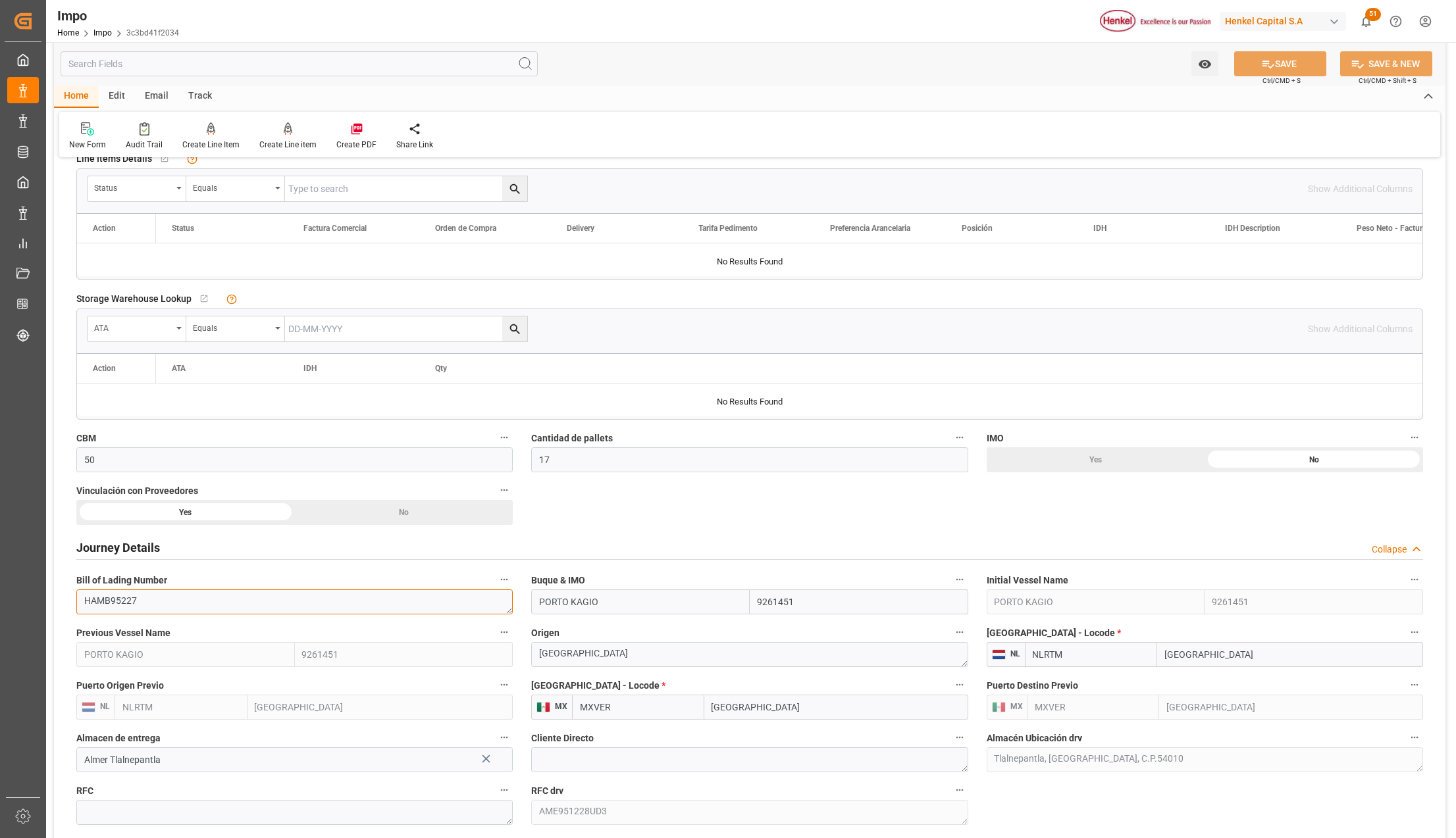
drag, startPoint x: 171, startPoint y: 604, endPoint x: 71, endPoint y: 598, distance: 100.2
click at [71, 596] on div "Bill of Lading Number HAMB95227" at bounding box center [294, 593] width 455 height 52
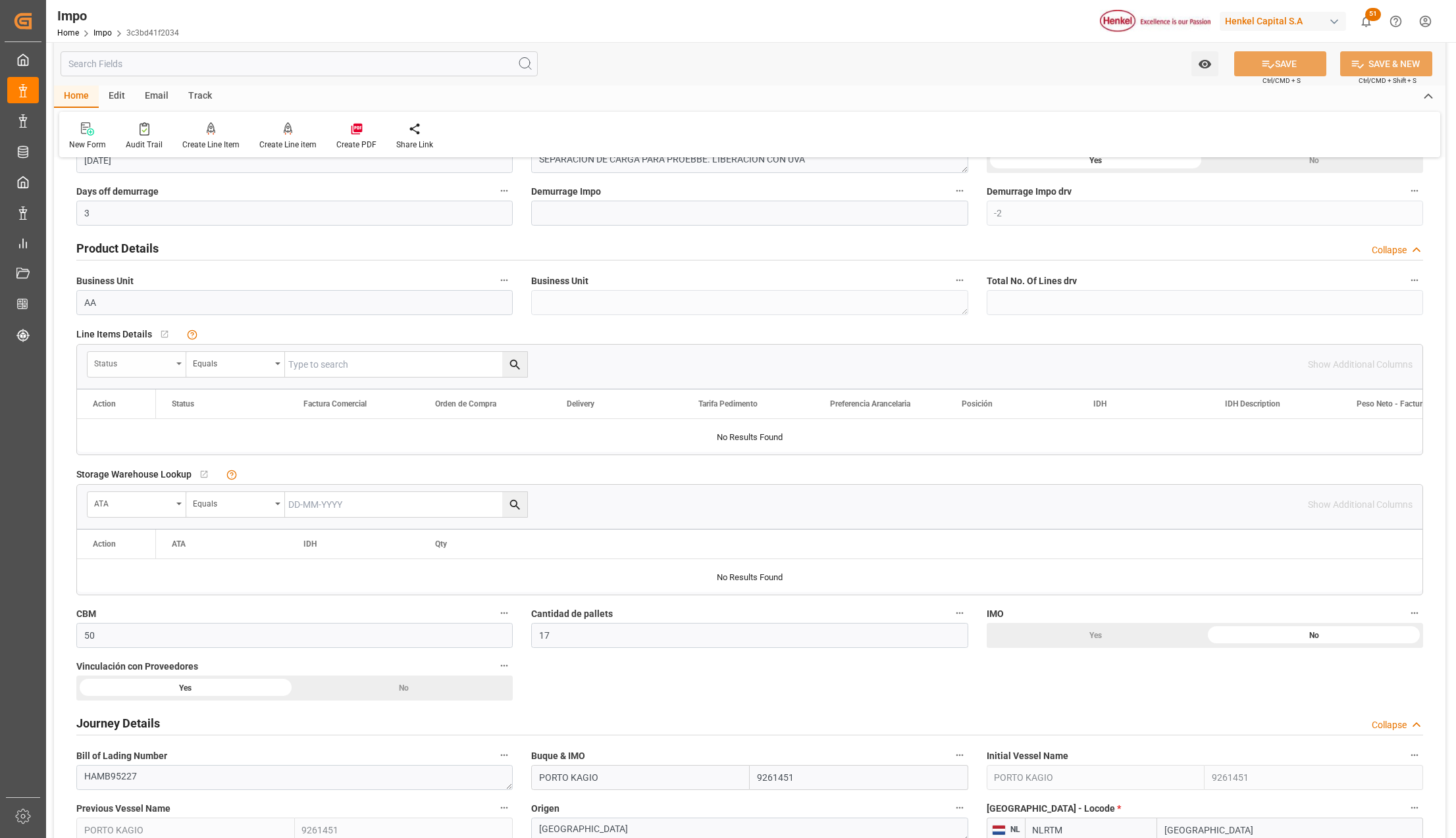
click at [183, 360] on div "Status" at bounding box center [137, 365] width 98 height 25
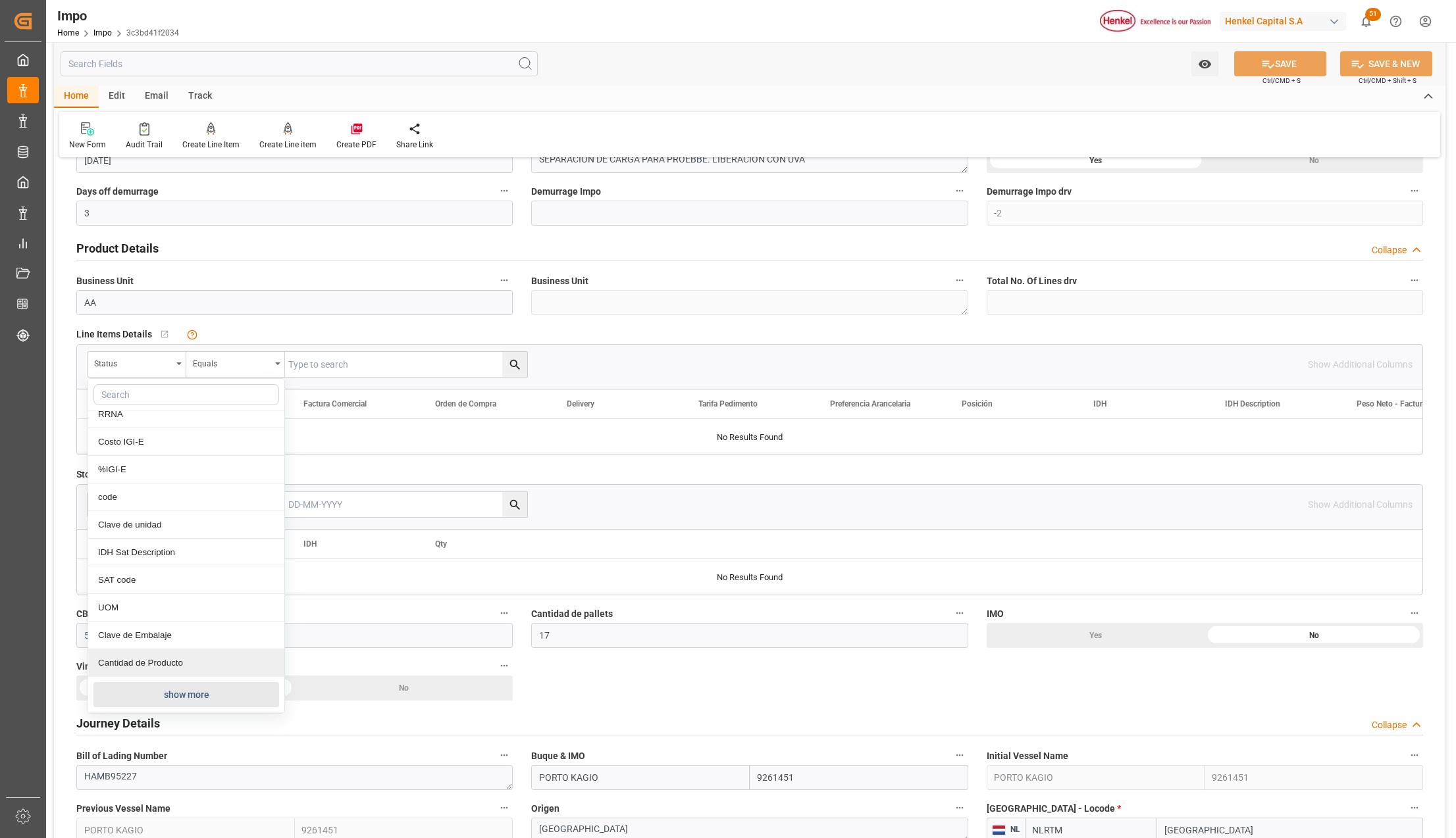
scroll to position [439, 0]
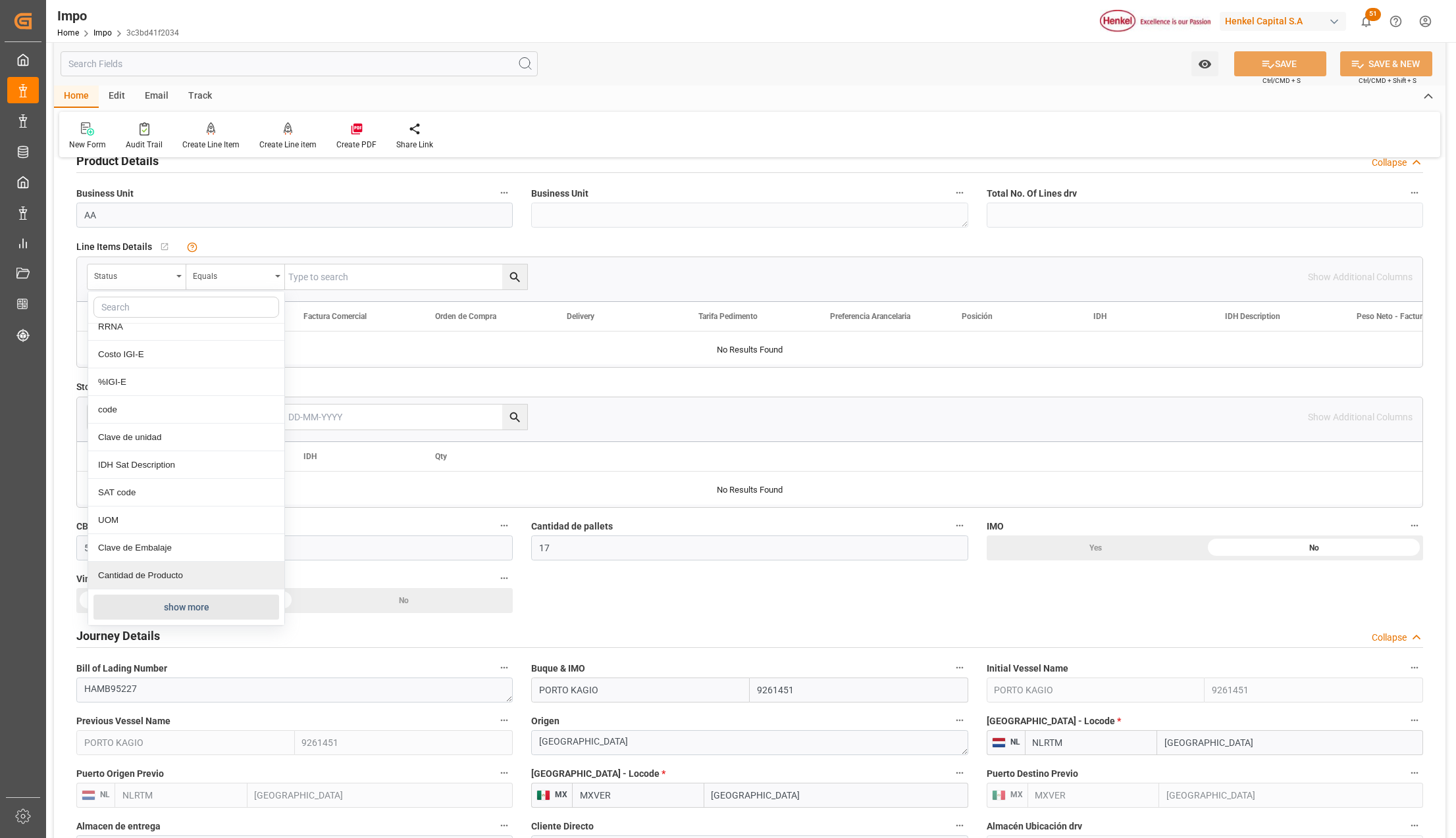
click at [179, 606] on button "show more" at bounding box center [185, 607] width 185 height 25
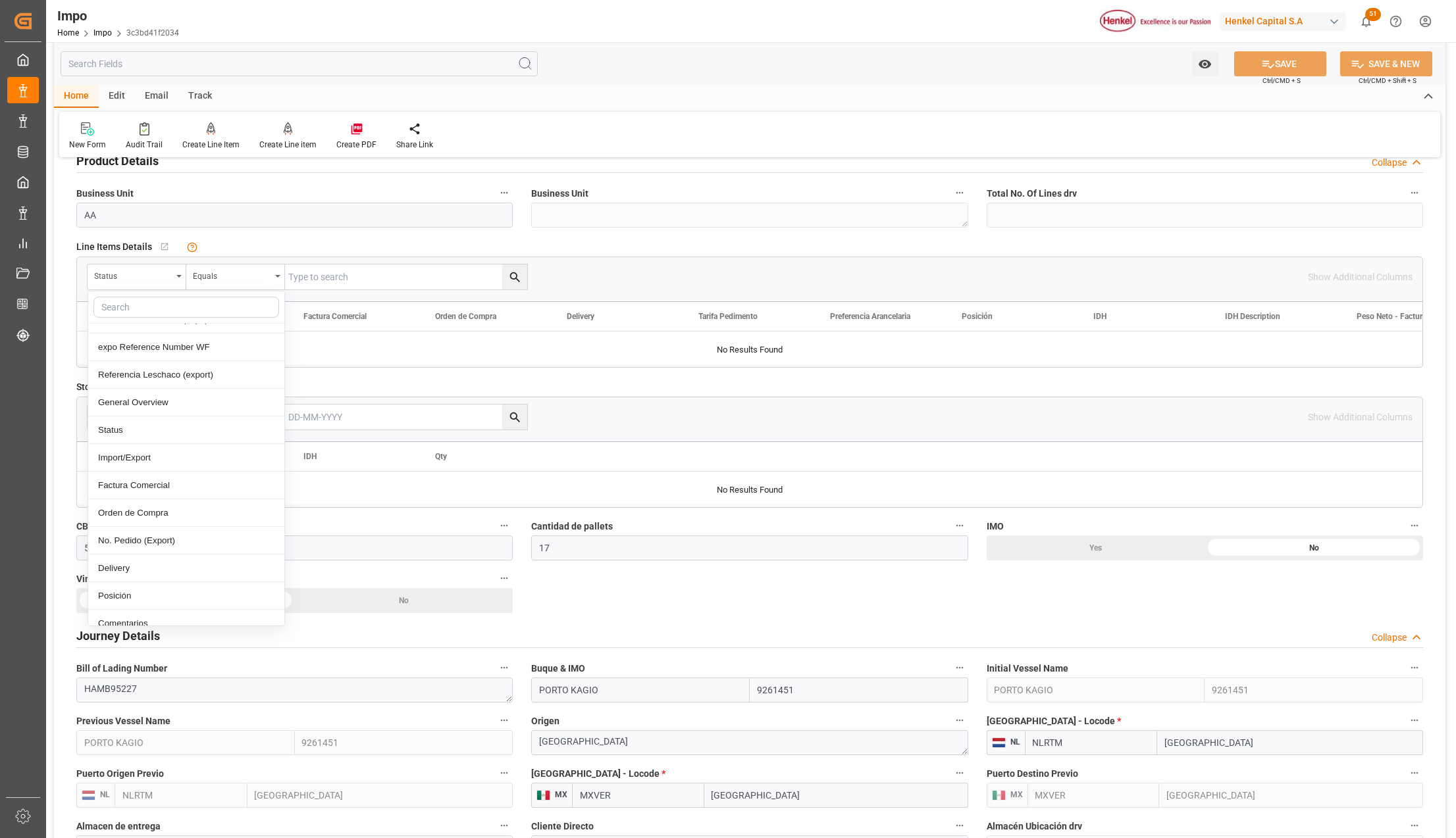
scroll to position [88, 0]
click at [152, 581] on div "Comentarios" at bounding box center [185, 582] width 196 height 28
click at [393, 290] on input "text" at bounding box center [406, 277] width 242 height 25
paste input "HAMB95227"
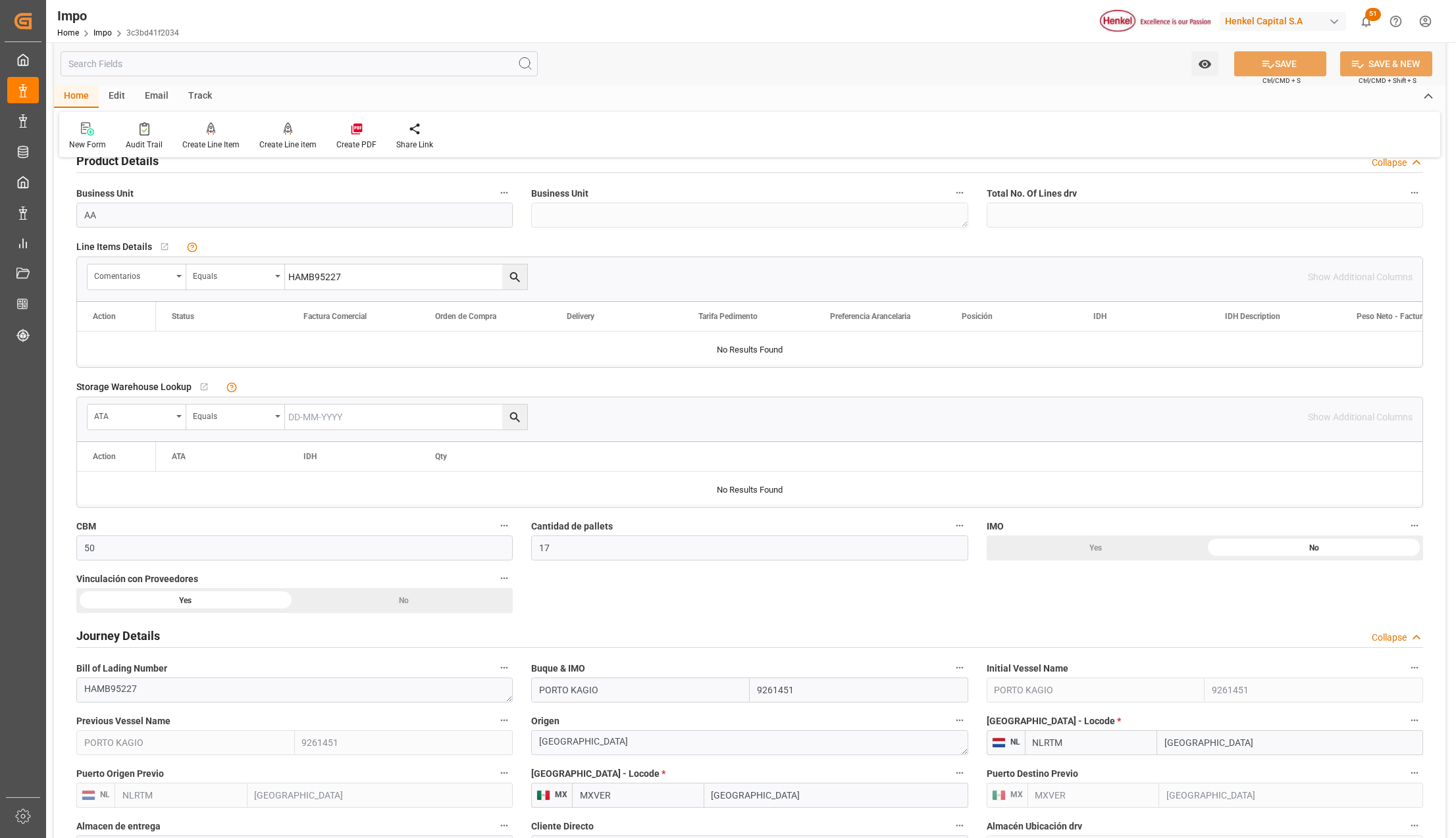
type input "HAMB95227"
click at [514, 277] on icon "search button" at bounding box center [515, 278] width 14 height 14
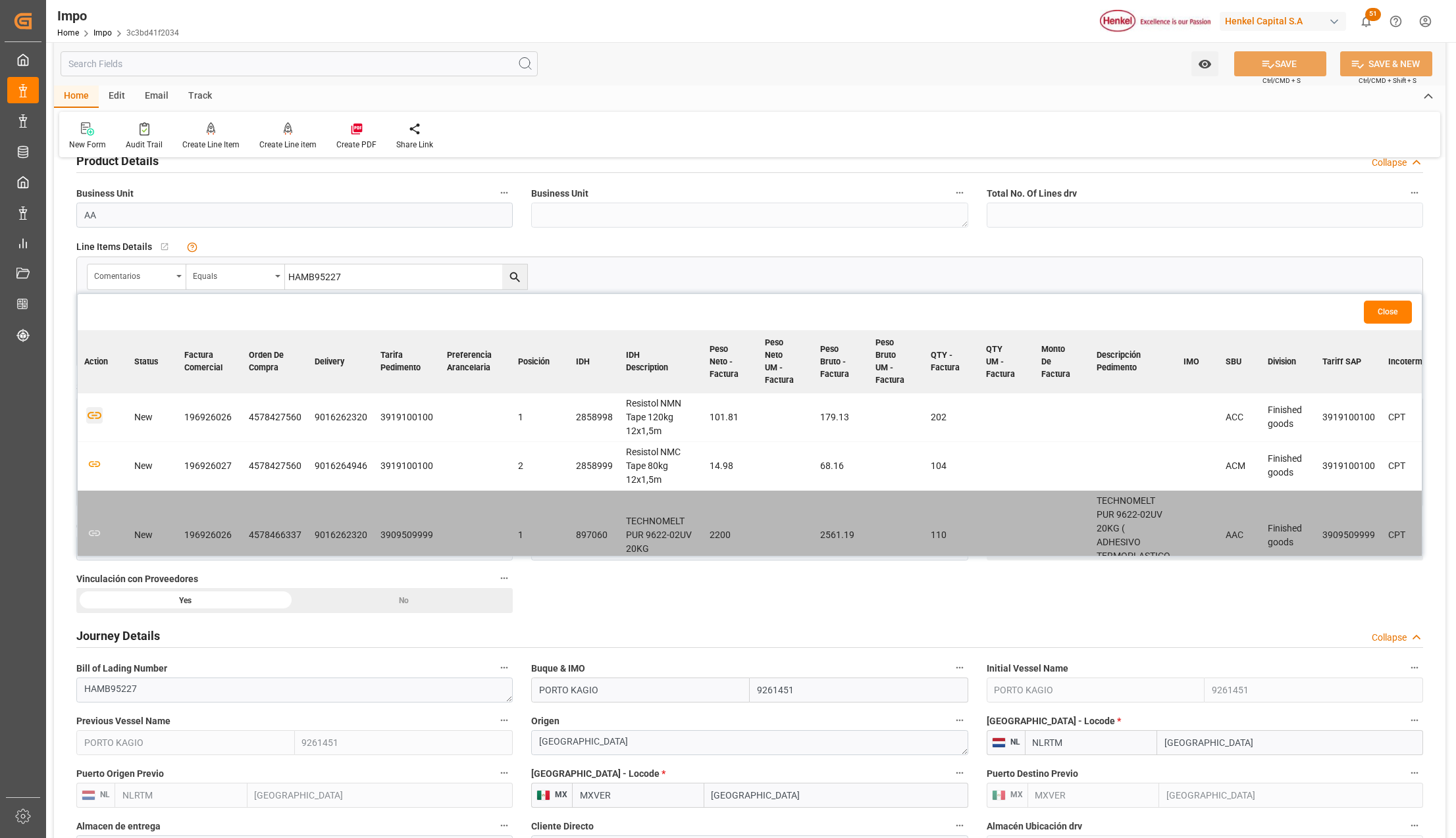
click at [93, 414] on icon "button" at bounding box center [94, 415] width 17 height 17
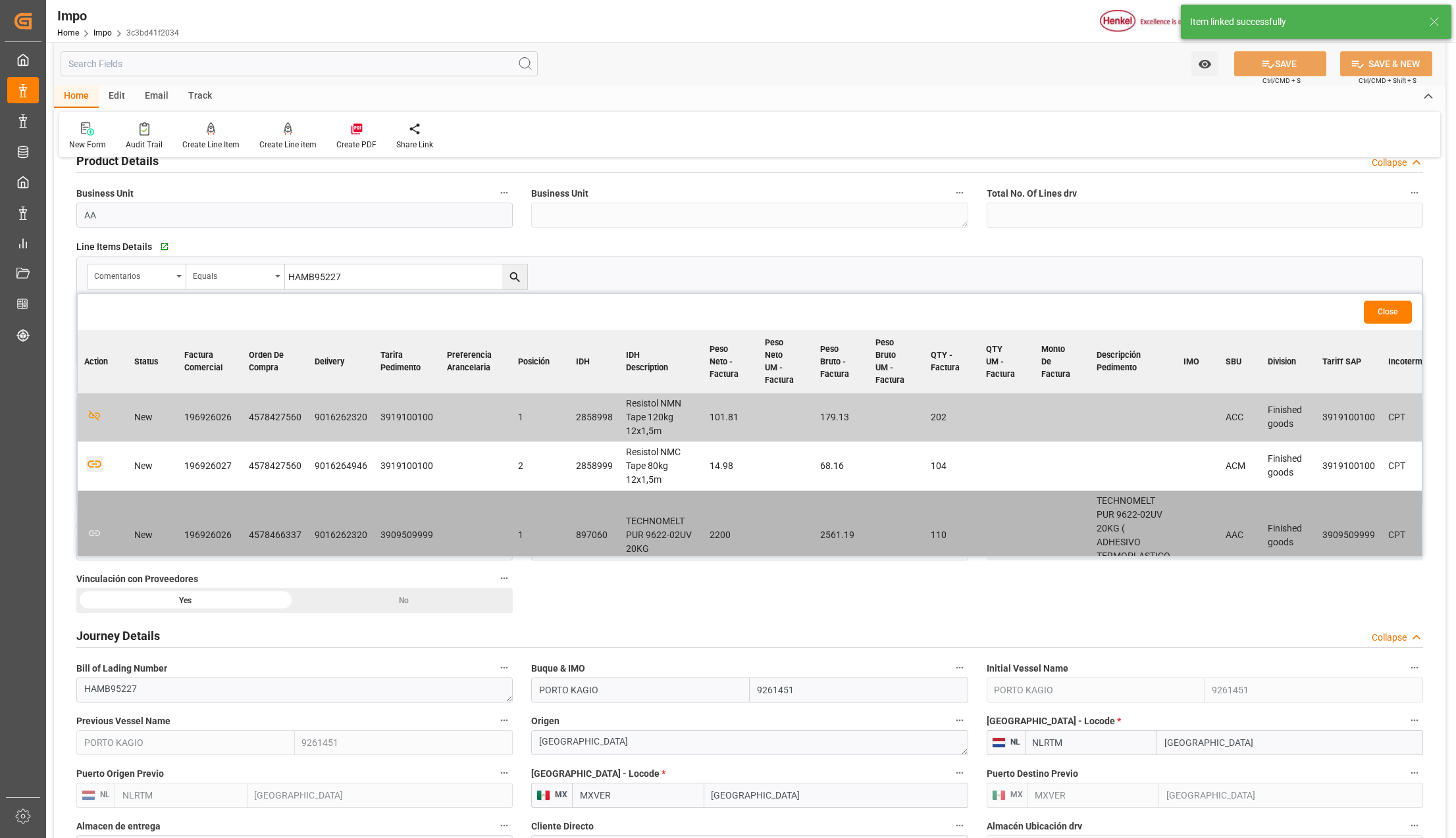
click at [93, 466] on icon "button" at bounding box center [94, 464] width 17 height 17
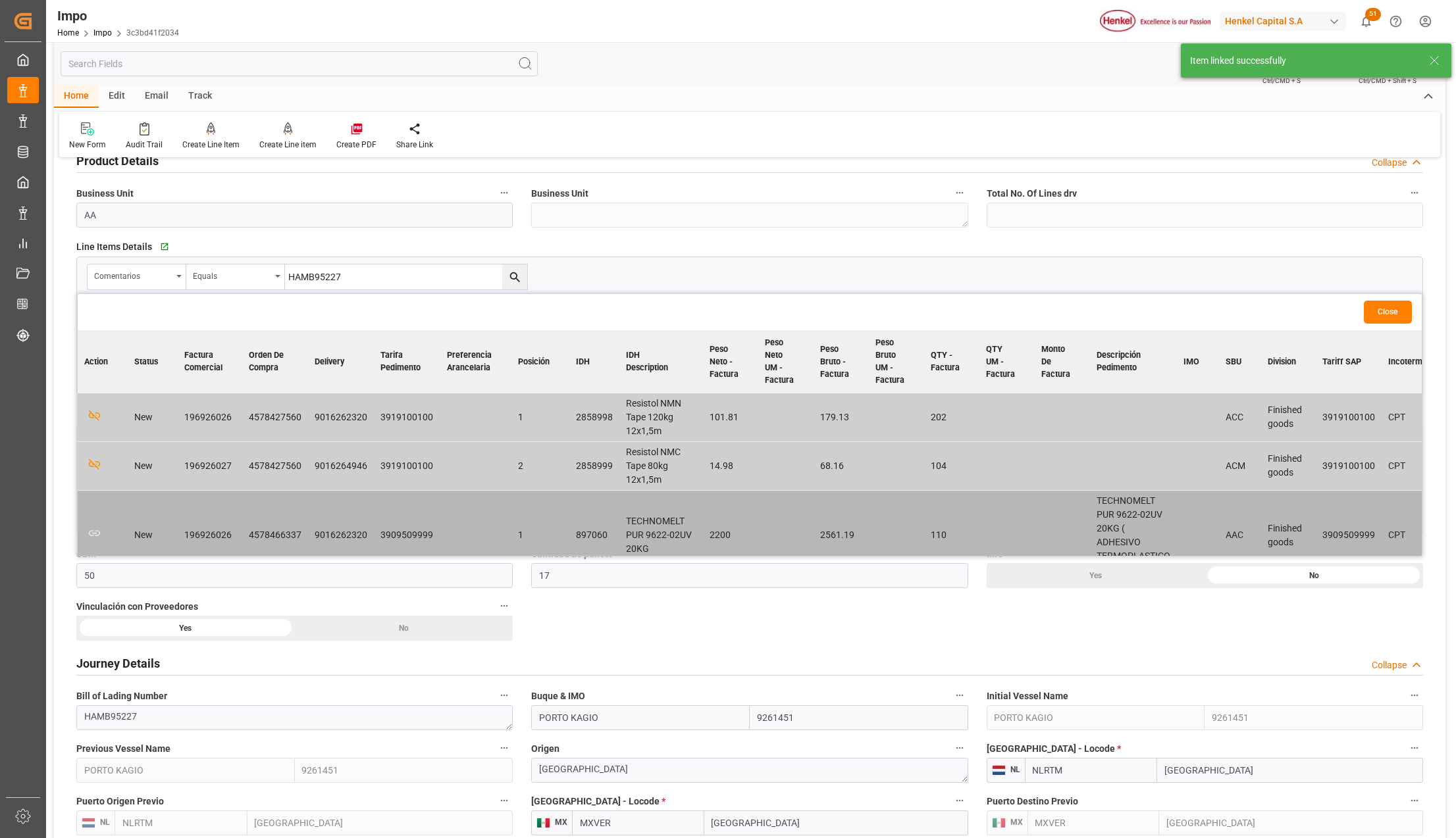
click at [1387, 312] on button "Close" at bounding box center [1387, 312] width 48 height 23
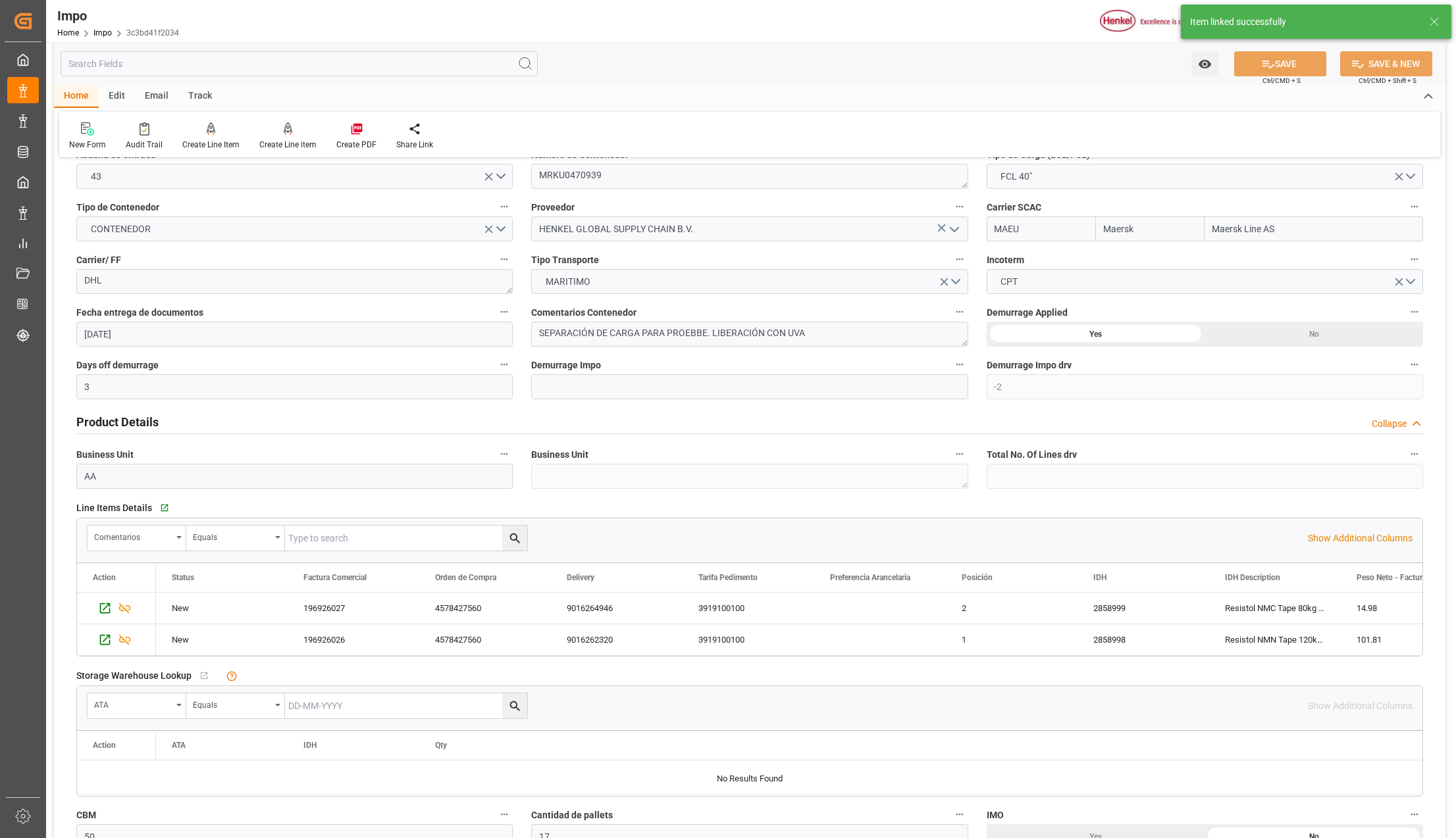
scroll to position [175, 0]
drag, startPoint x: 809, startPoint y: 333, endPoint x: 704, endPoint y: 332, distance: 105.0
click at [704, 332] on textarea "SEPARACIÓN DE CARGA PARA PROEBBE. LIBERACIÓN CON UVA" at bounding box center [748, 336] width 436 height 25
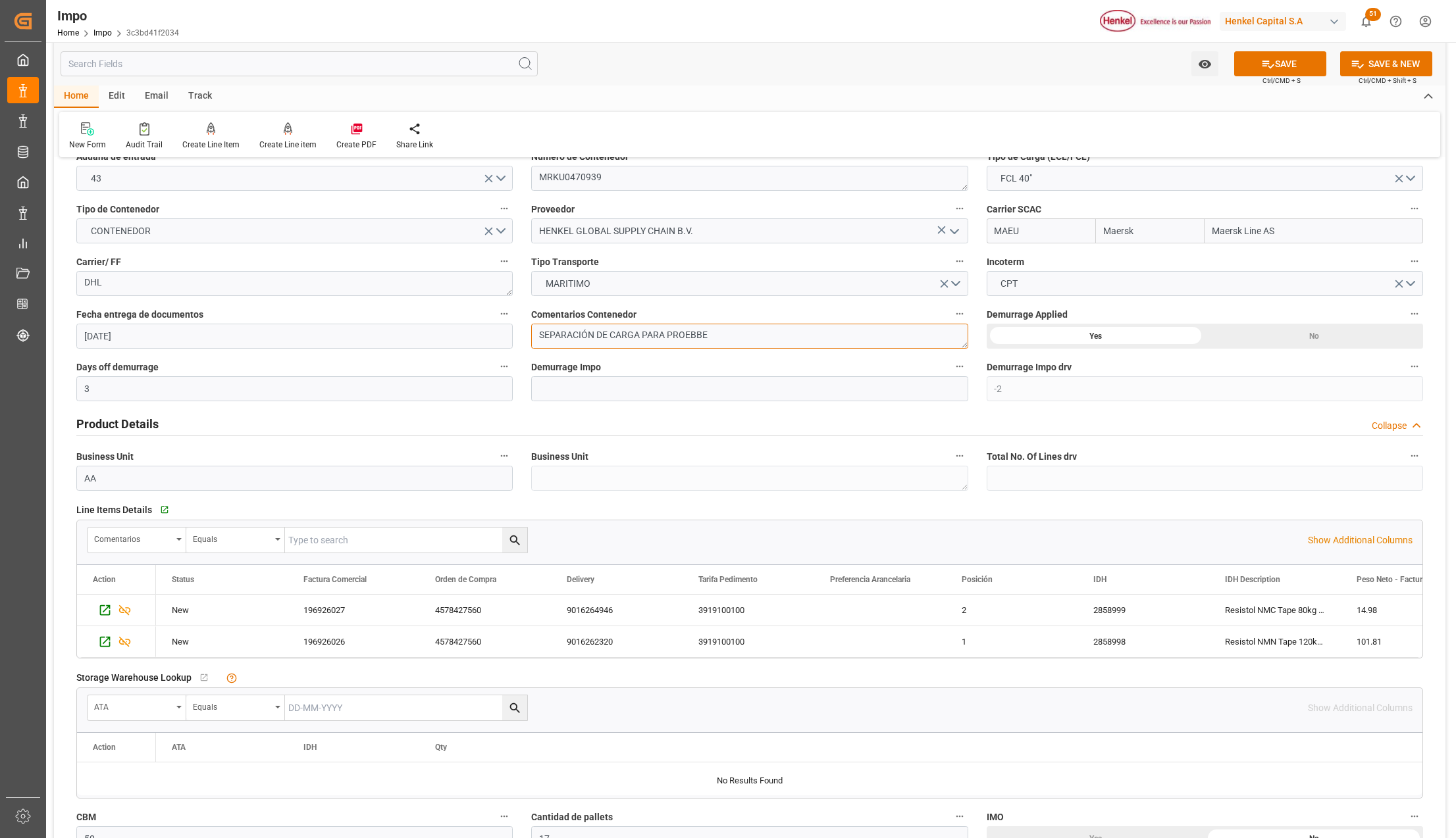
drag, startPoint x: 716, startPoint y: 333, endPoint x: 645, endPoint y: 335, distance: 71.0
click at [645, 335] on textarea "SEPARACIÓN DE CARGA PARA PROEBBE" at bounding box center [748, 336] width 436 height 25
type textarea "SEPARACIÓN DE CARGA"
click at [1261, 64] on icon at bounding box center [1268, 64] width 14 height 14
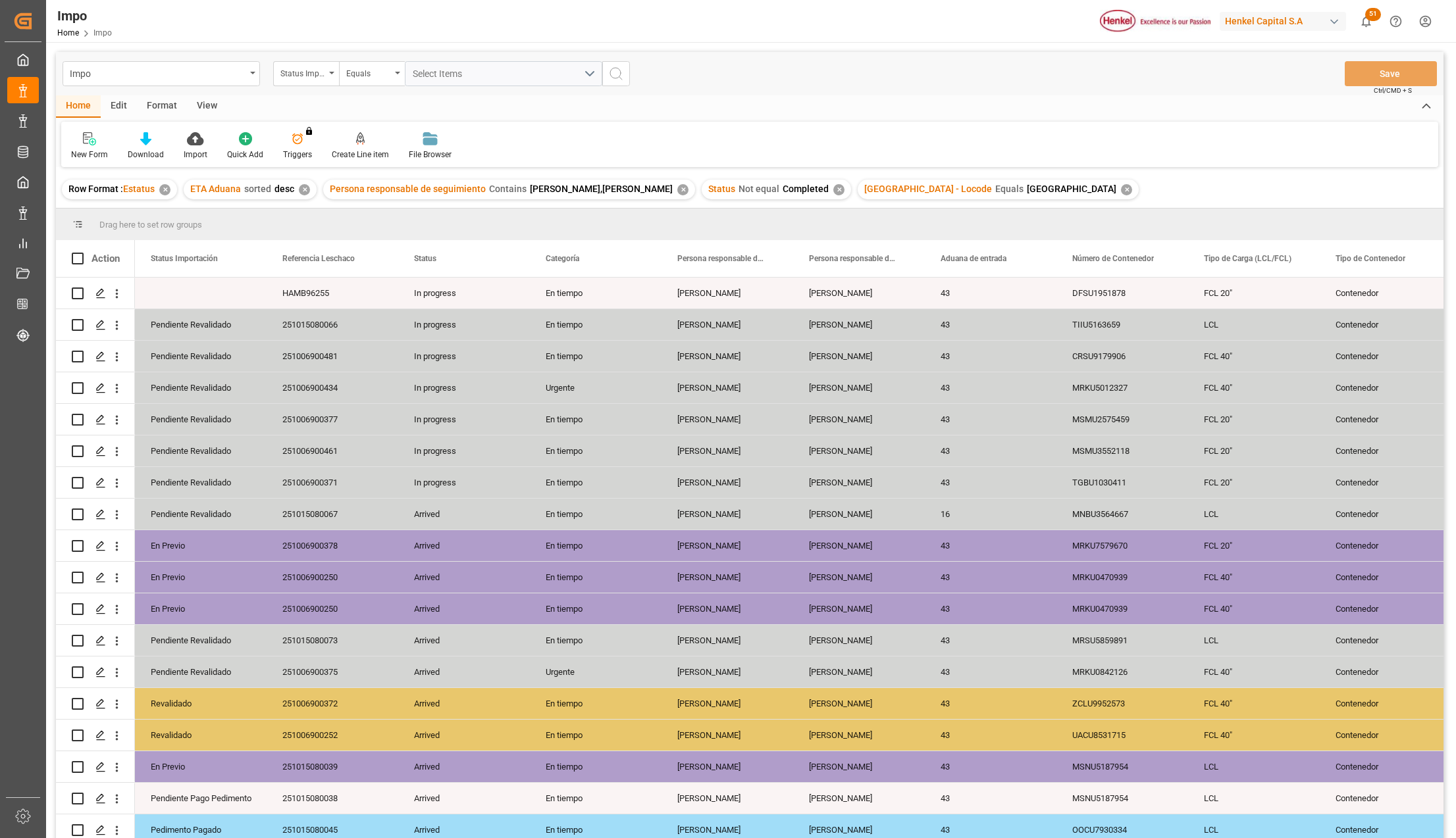
click at [204, 104] on div "View" at bounding box center [207, 107] width 40 height 23
click at [161, 138] on div at bounding box center [150, 138] width 66 height 14
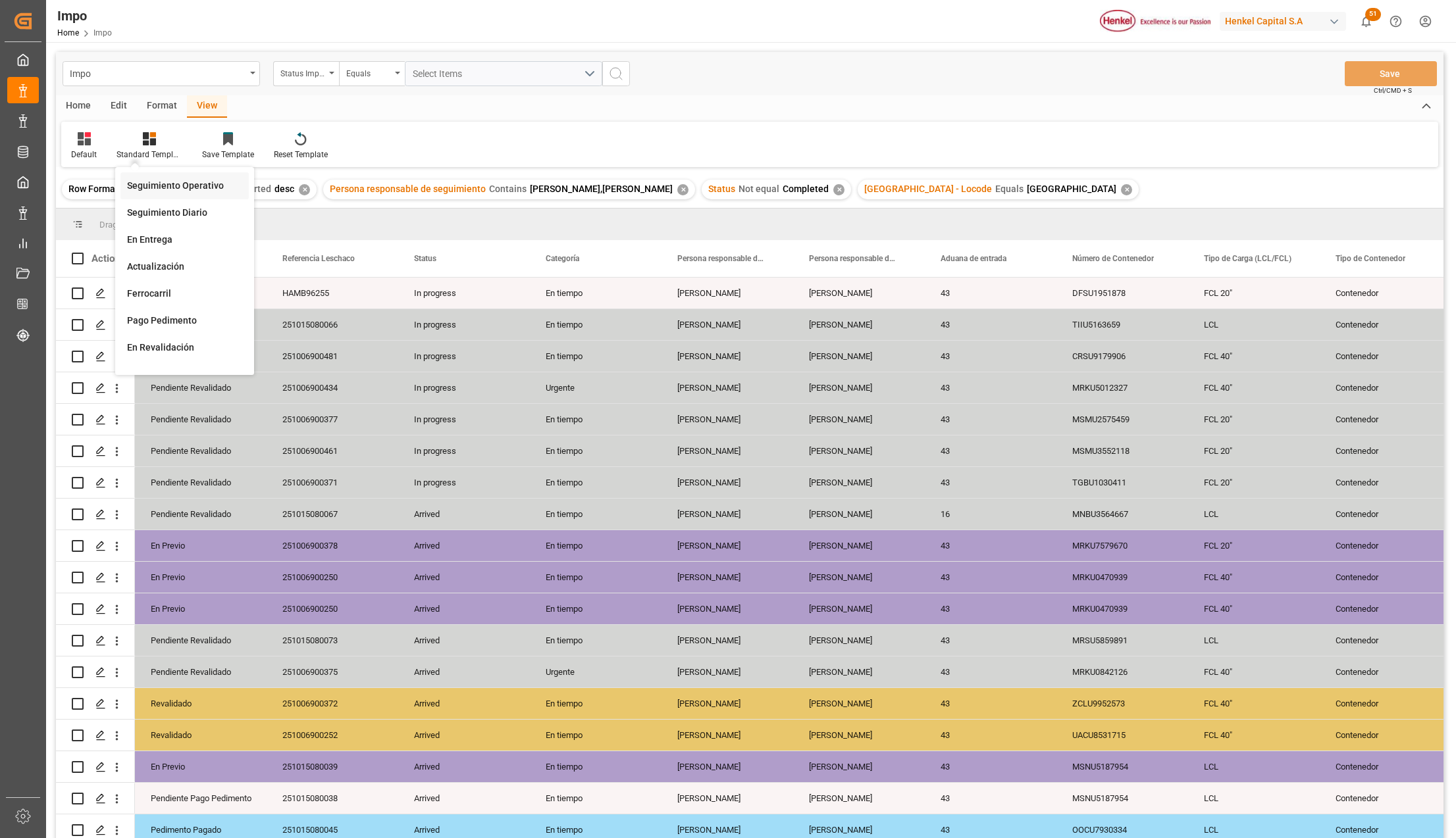
click at [158, 178] on div "Seguimiento Operativo" at bounding box center [184, 185] width 128 height 27
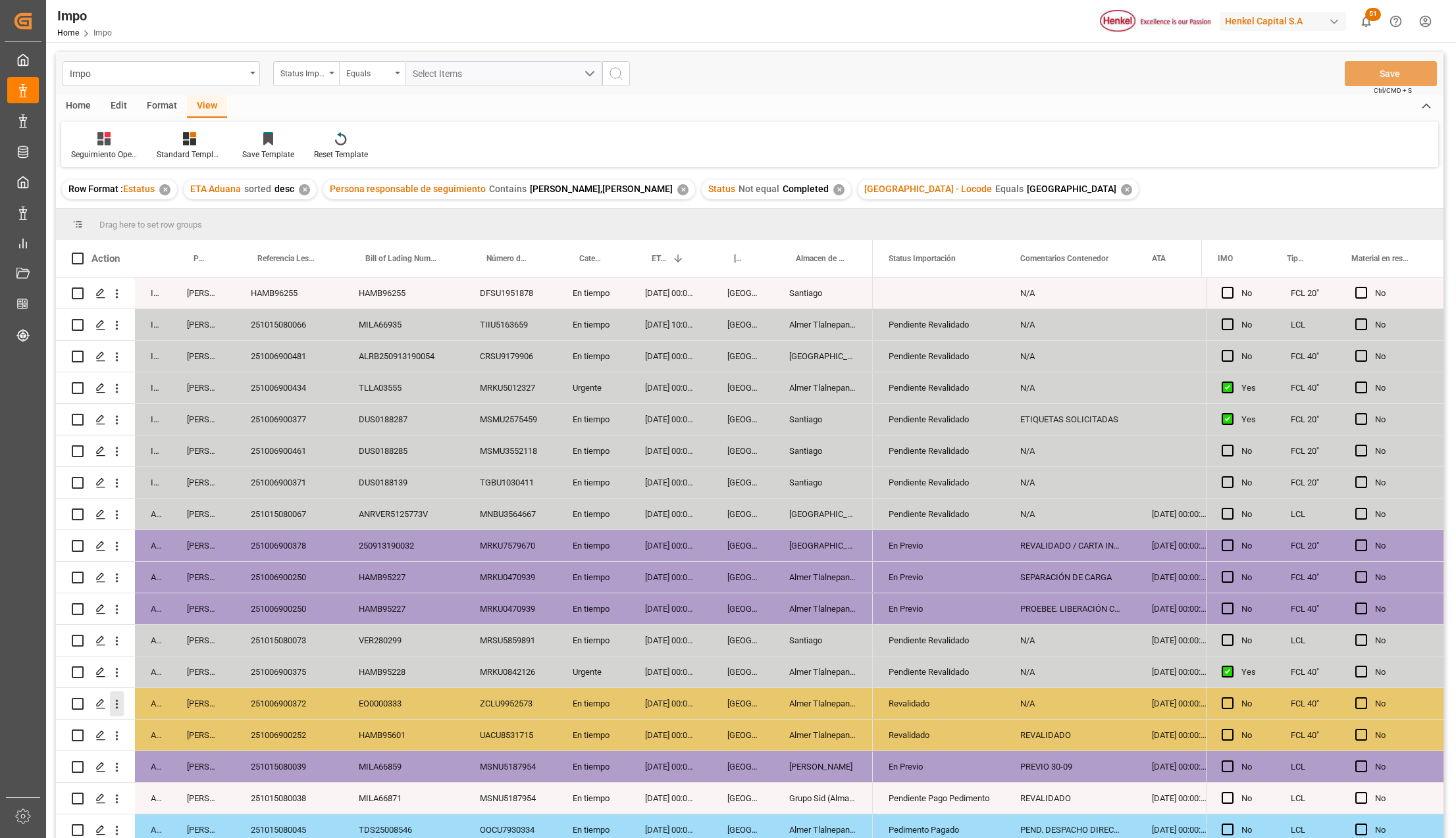
click at [117, 704] on icon "open menu" at bounding box center [117, 705] width 3 height 10
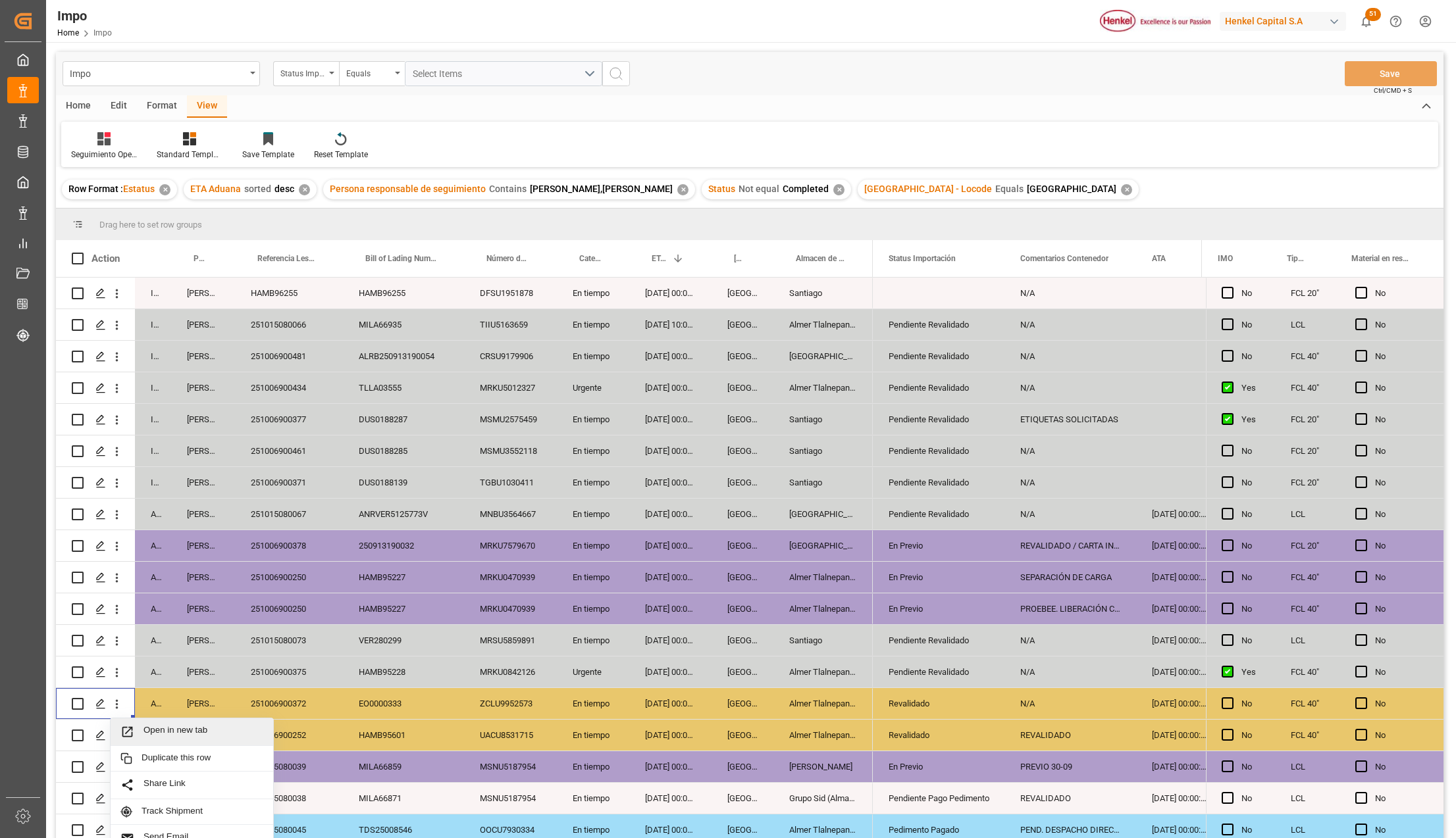
click at [144, 727] on span "Open in new tab" at bounding box center [204, 732] width 120 height 14
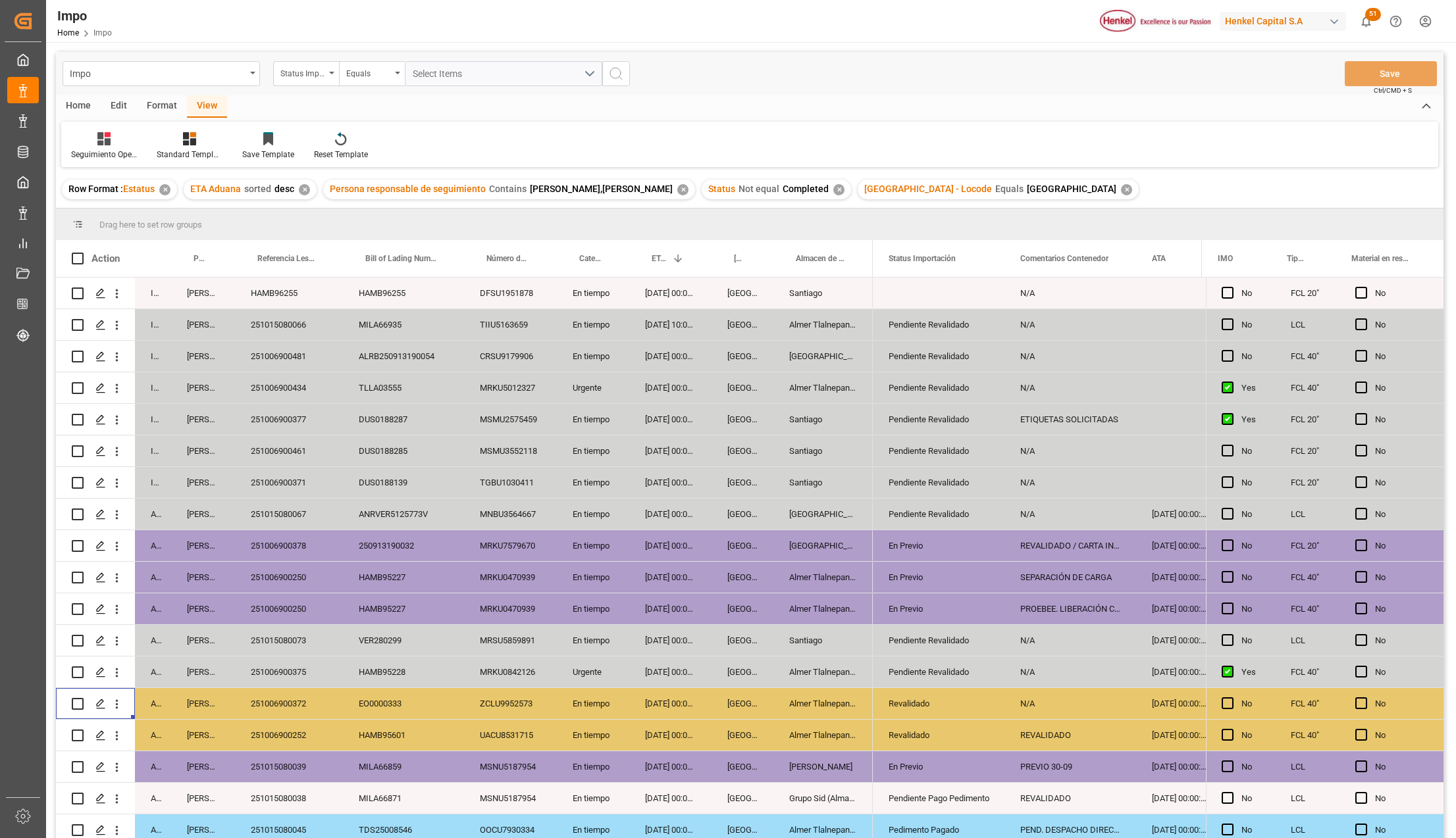
drag, startPoint x: 532, startPoint y: 701, endPoint x: 703, endPoint y: 727, distance: 173.0
click at [532, 701] on div "ZCLU9952573" at bounding box center [510, 704] width 93 height 31
click at [825, 701] on div "Almer Tlalnepantla" at bounding box center [823, 704] width 99 height 31
click at [983, 711] on polyline "open menu" at bounding box center [979, 712] width 8 height 4
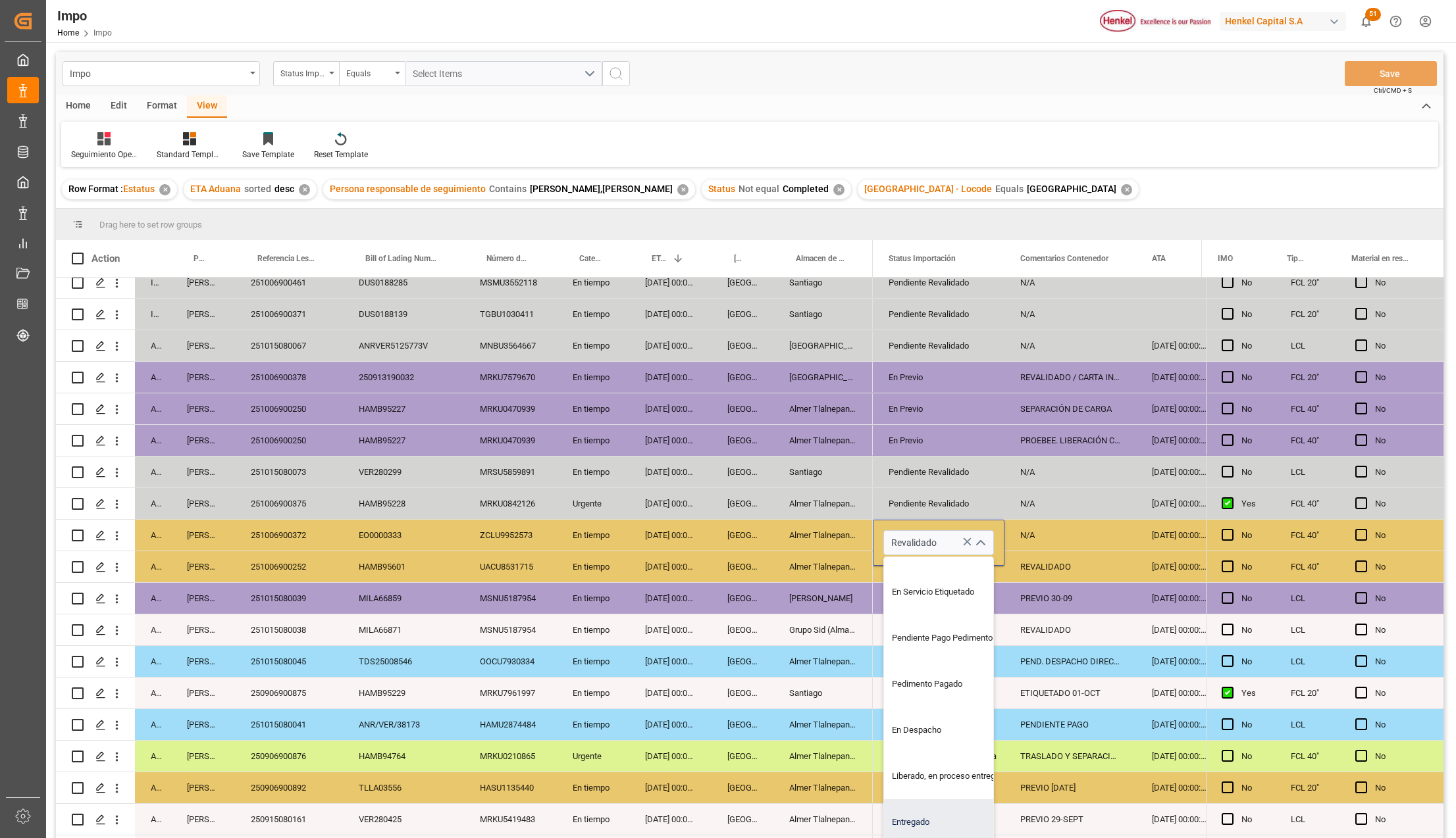
scroll to position [175, 0]
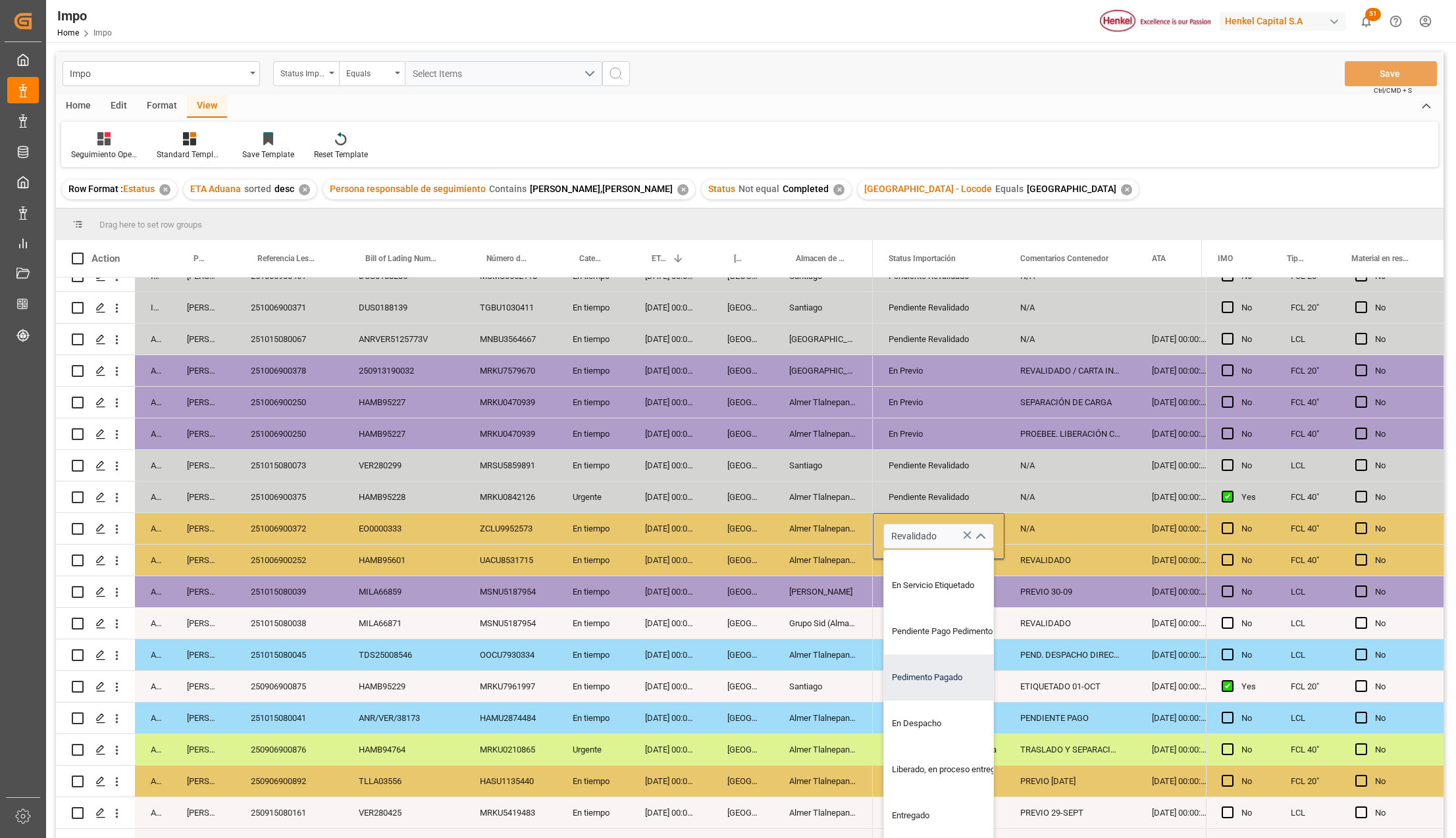
click at [928, 681] on div "Pedimento Pagado" at bounding box center [946, 677] width 124 height 46
type input "Pedimento Pagado"
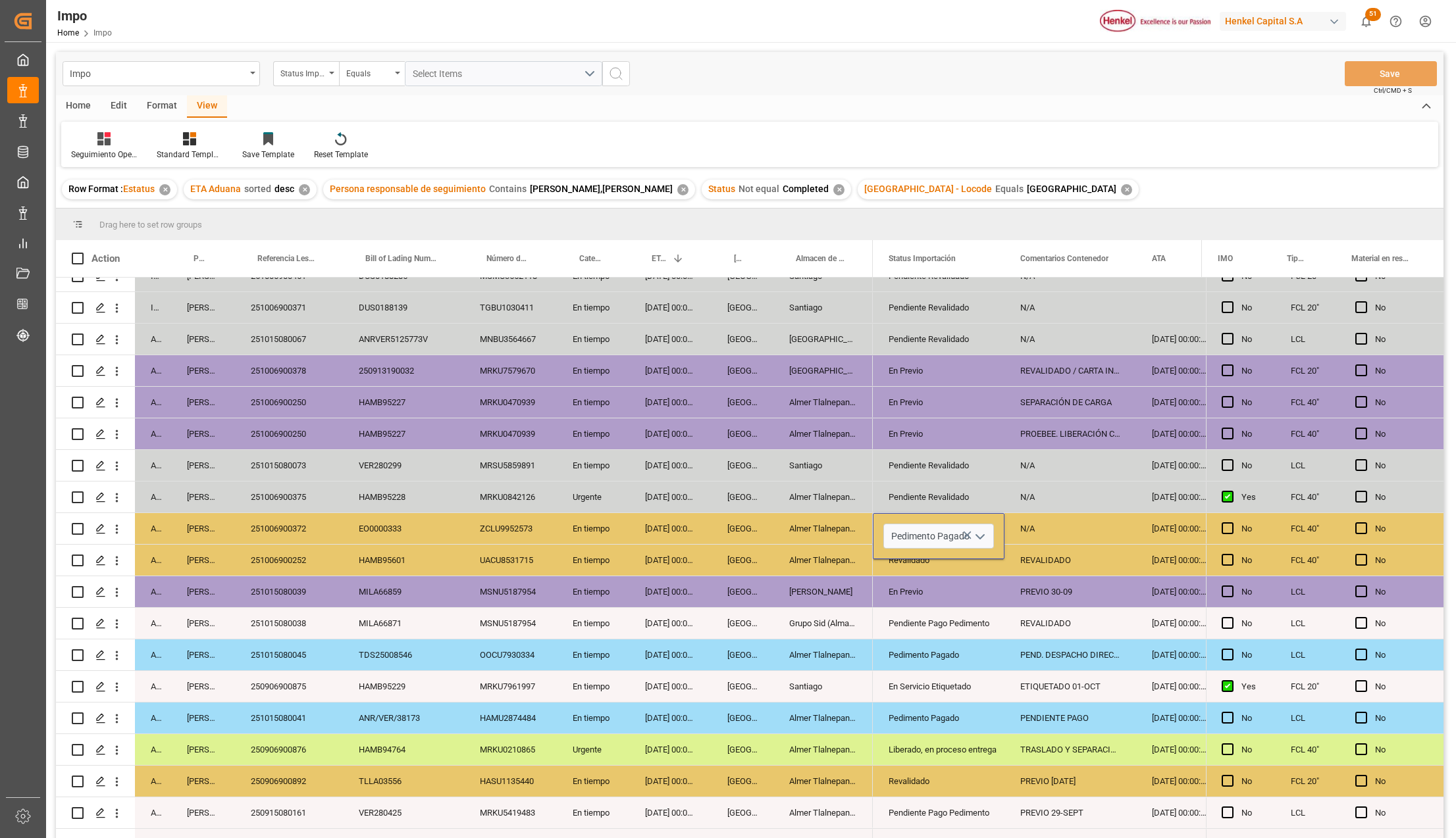
click at [840, 719] on div "Almer Tlalnepantla" at bounding box center [823, 719] width 99 height 31
click at [1063, 532] on div "N/A" at bounding box center [1070, 529] width 131 height 31
click at [1062, 532] on input "N/A" at bounding box center [1070, 536] width 111 height 25
click at [1046, 539] on input "N/A" at bounding box center [1070, 536] width 111 height 25
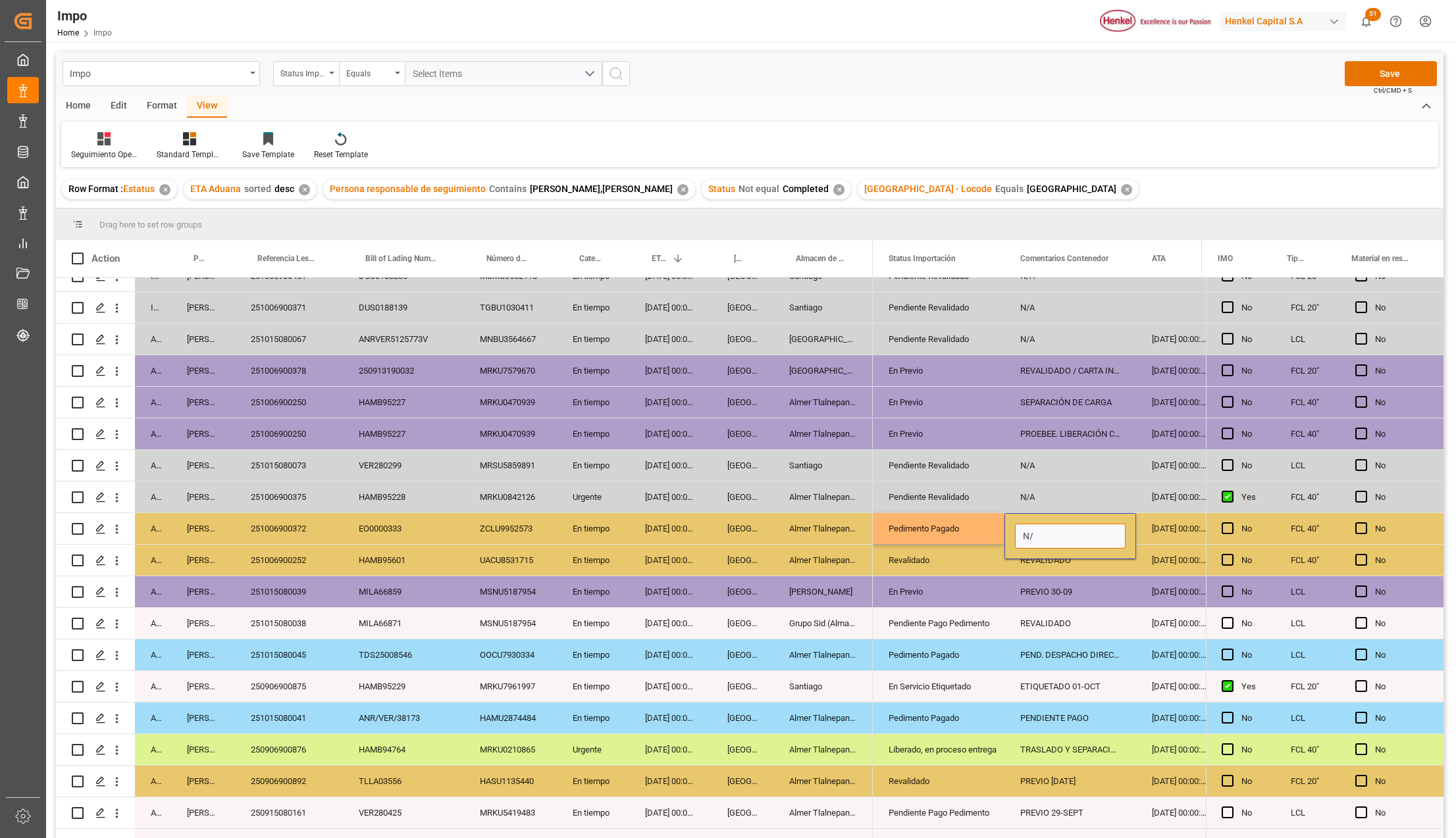
type input "N"
type input "PEND. [GEOGRAPHIC_DATA]"
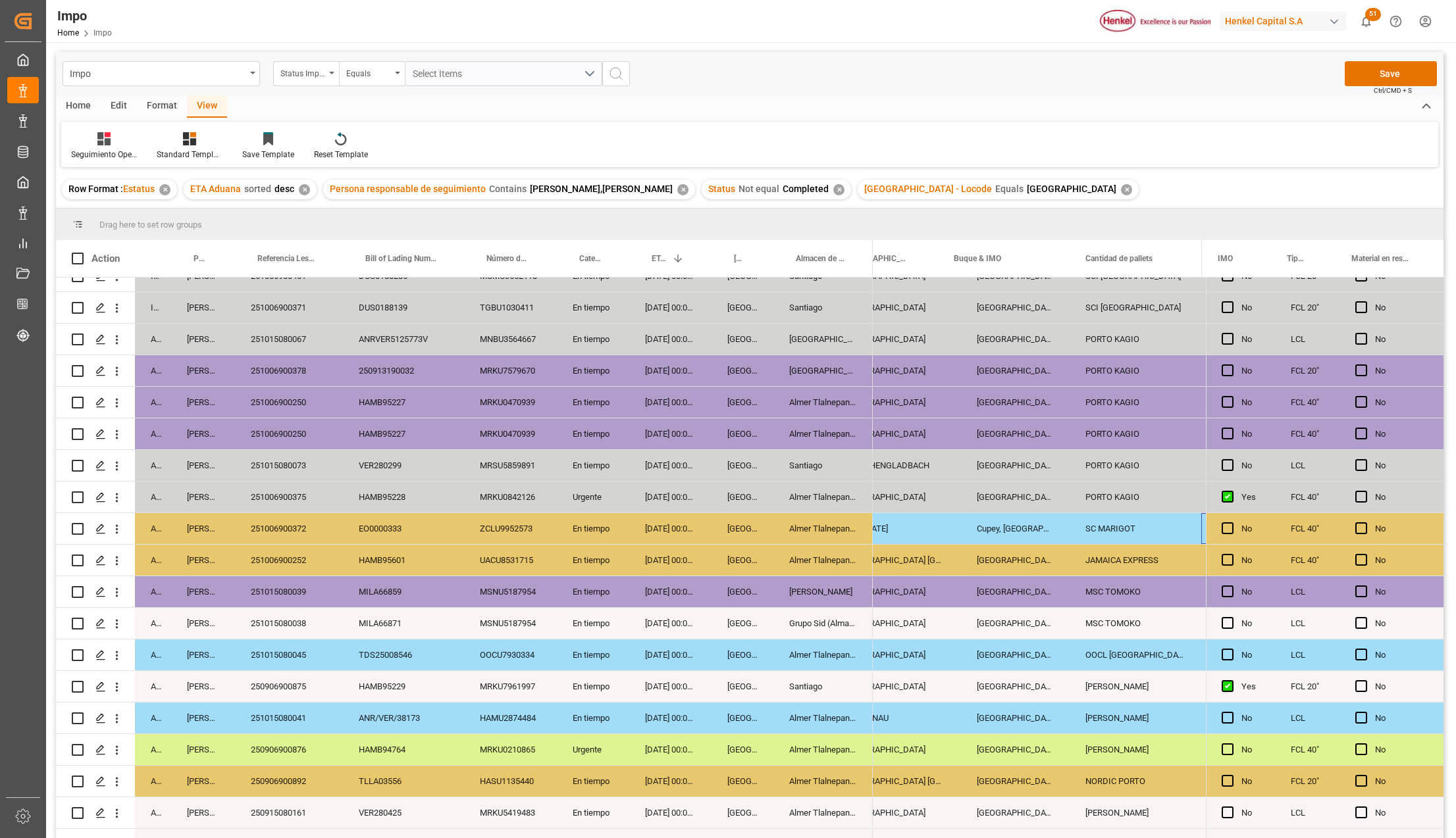
scroll to position [0, 1633]
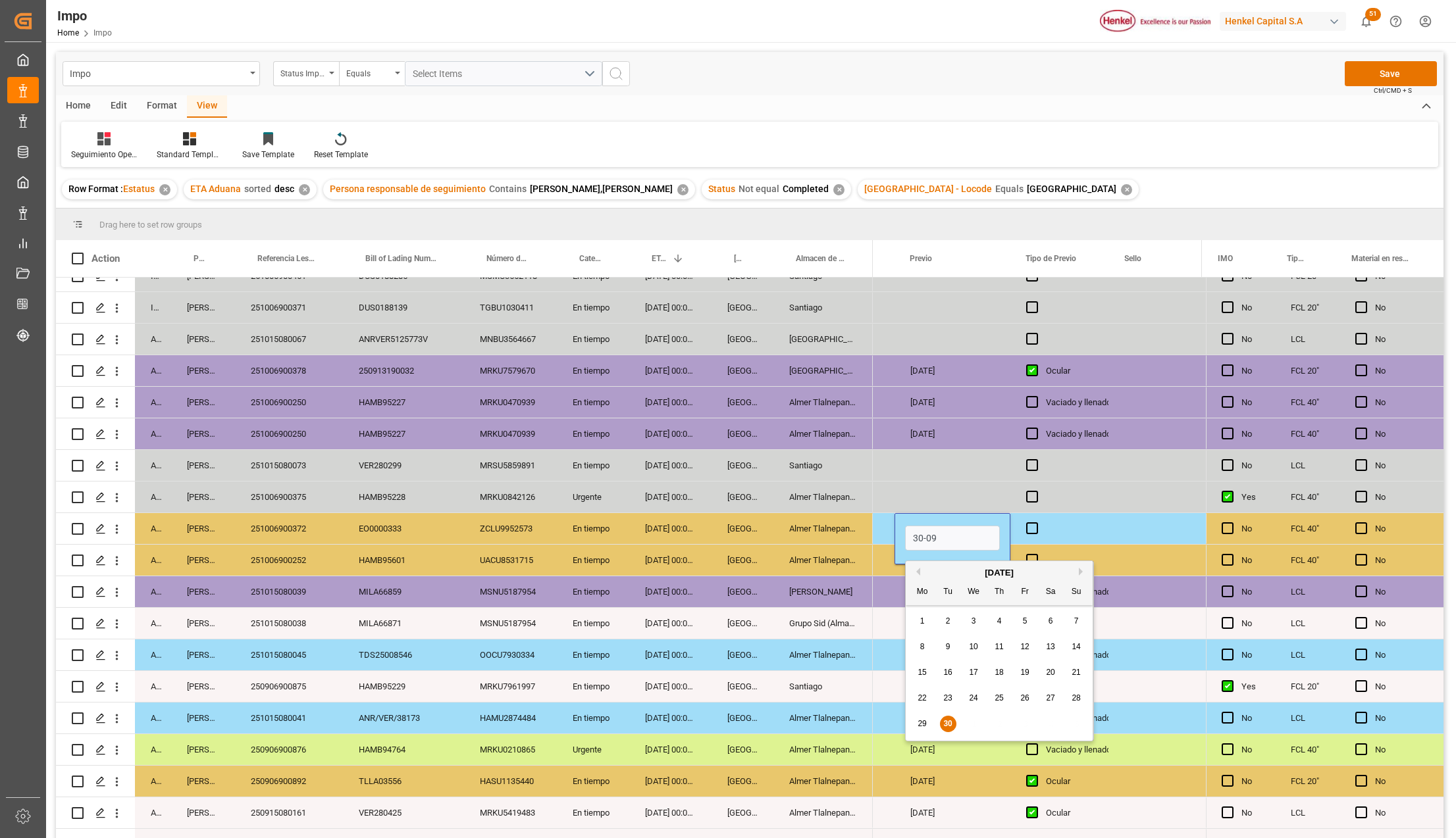
type input "[DATE]"
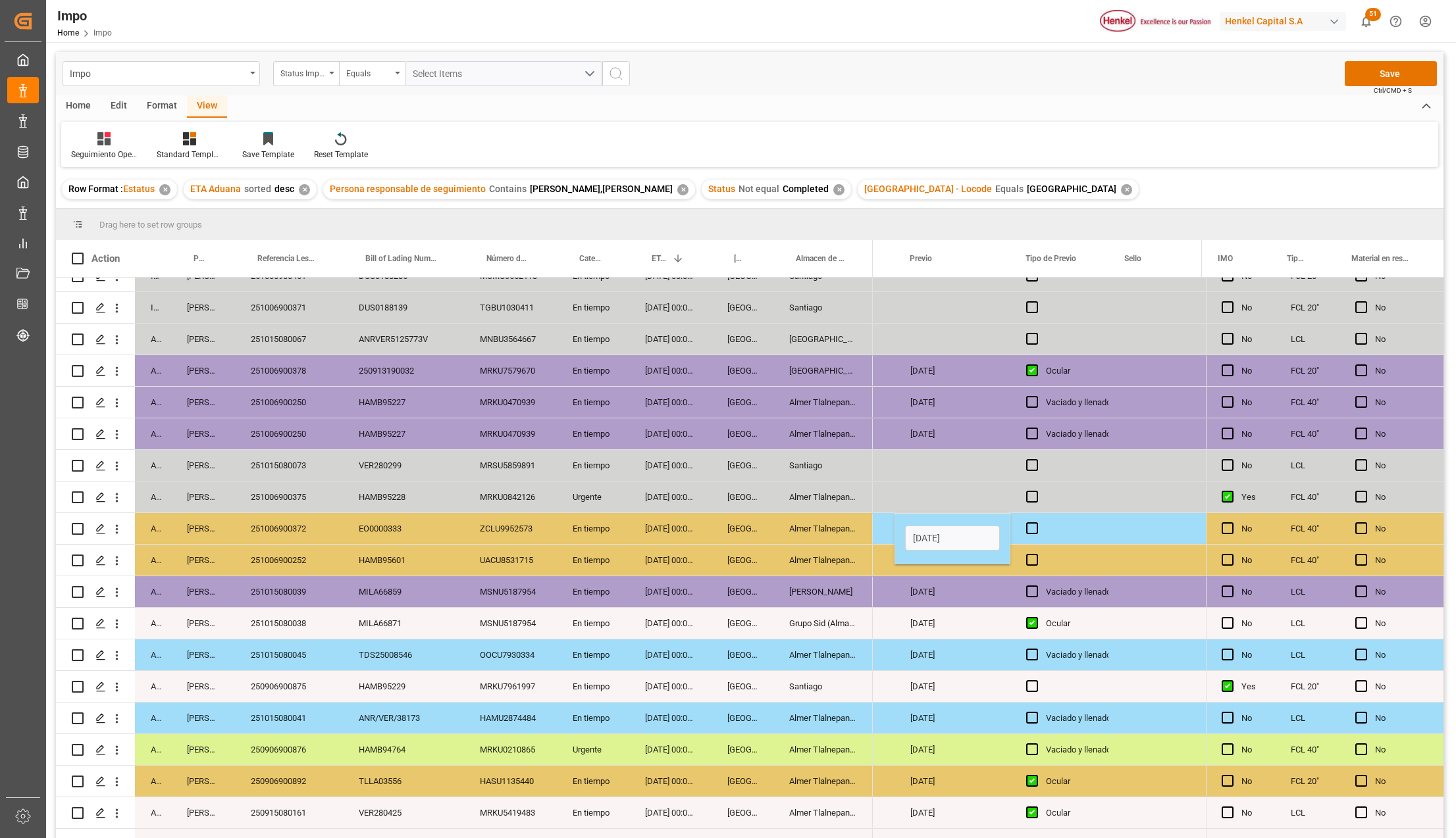
click at [993, 621] on div "[DATE]" at bounding box center [952, 624] width 116 height 31
click at [1041, 533] on div "Press SPACE to select this row." at bounding box center [1059, 529] width 98 height 31
click at [1036, 527] on span "Press SPACE to select this row." at bounding box center [1032, 528] width 12 height 12
click at [1036, 522] on input "Press SPACE to select this row." at bounding box center [1036, 522] width 0 height 0
click at [1036, 527] on span "Press SPACE to select this row." at bounding box center [1032, 528] width 12 height 12
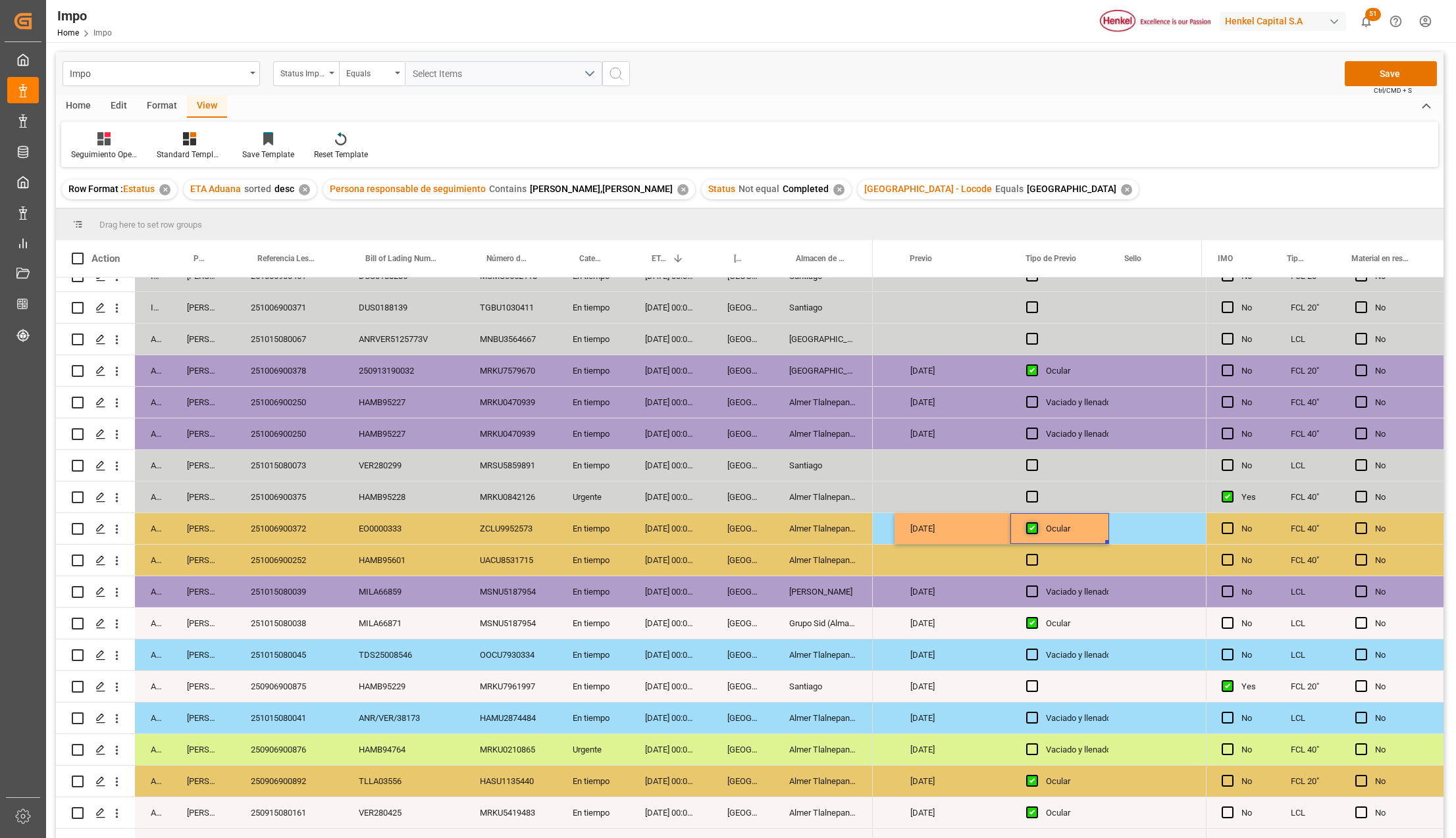
click at [1036, 522] on input "Press SPACE to select this row." at bounding box center [1036, 522] width 0 height 0
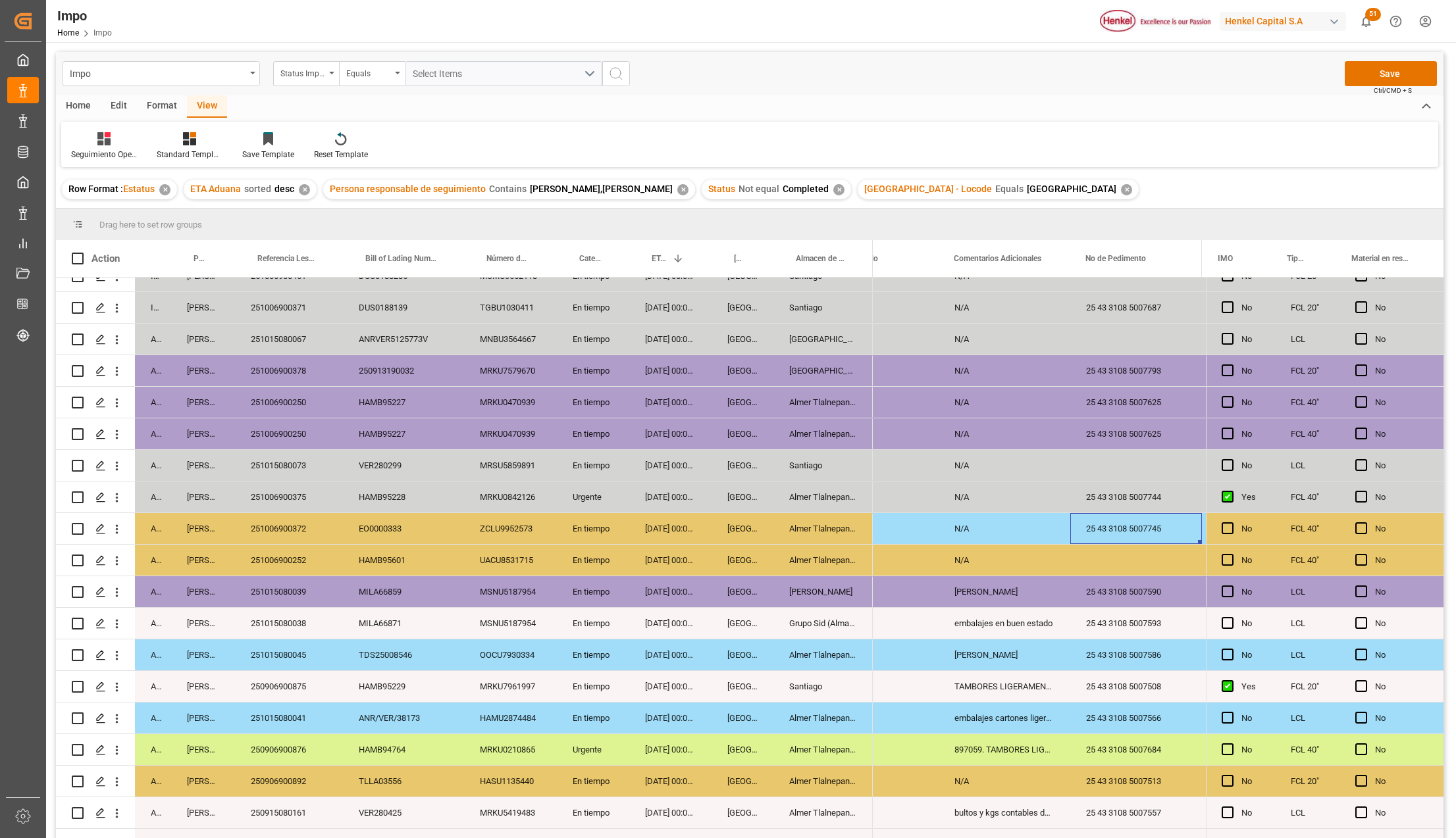
click at [969, 680] on div "TAMBORES LIGERAMENTE RASPADOS" at bounding box center [1003, 687] width 131 height 31
click at [1023, 530] on div "N/A" at bounding box center [1003, 529] width 131 height 31
click at [891, 603] on div "Press SPACE to select this row." at bounding box center [892, 592] width 93 height 31
click at [903, 522] on div "Press SPACE to select this row." at bounding box center [892, 529] width 93 height 31
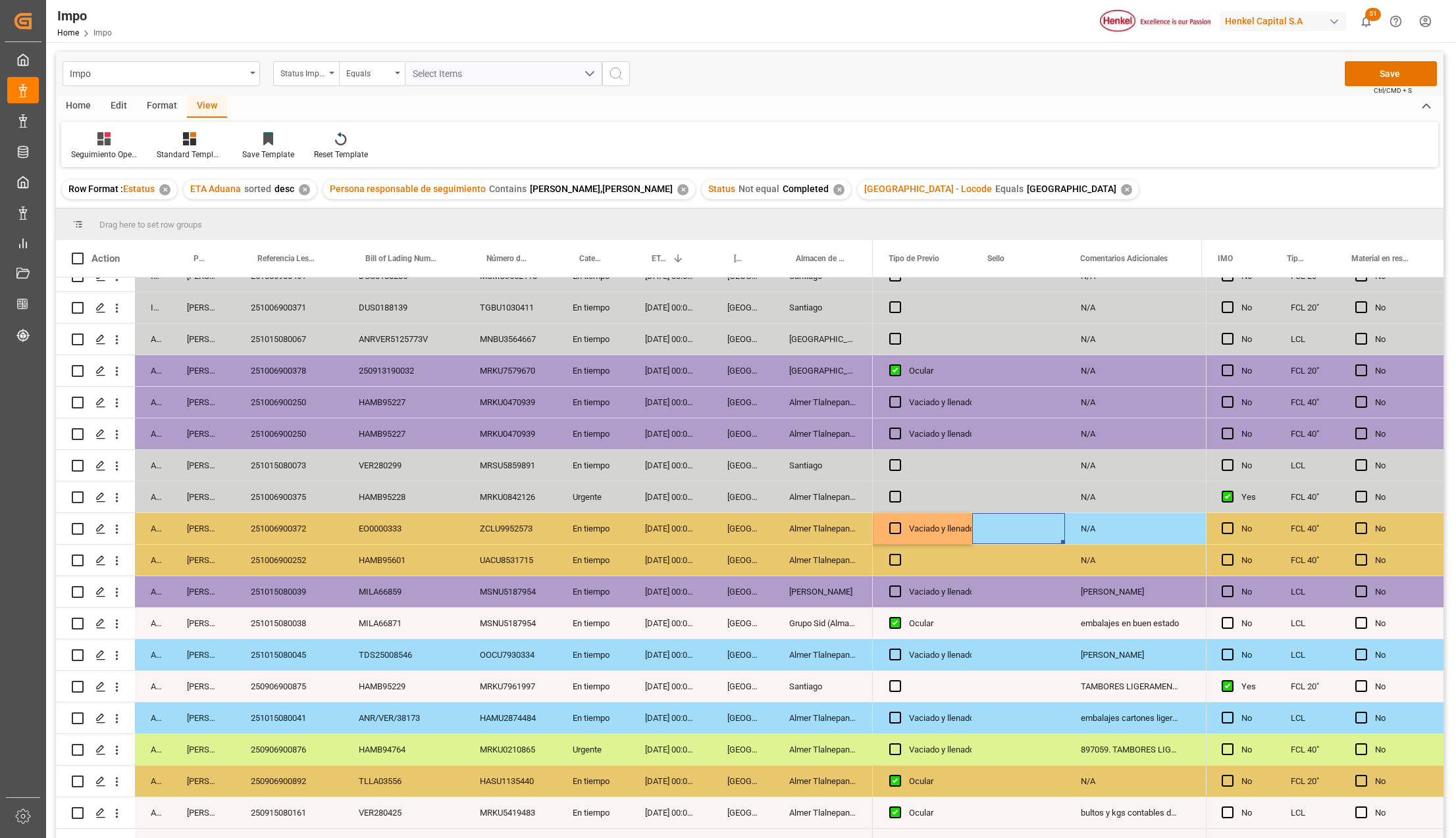
click at [1014, 520] on div "Press SPACE to select this row." at bounding box center [1018, 529] width 93 height 31
click at [1017, 530] on input "Press SPACE to select this row." at bounding box center [1018, 536] width 71 height 25
paste input "CEM23-3676841"
type input "CEM23-3676841"
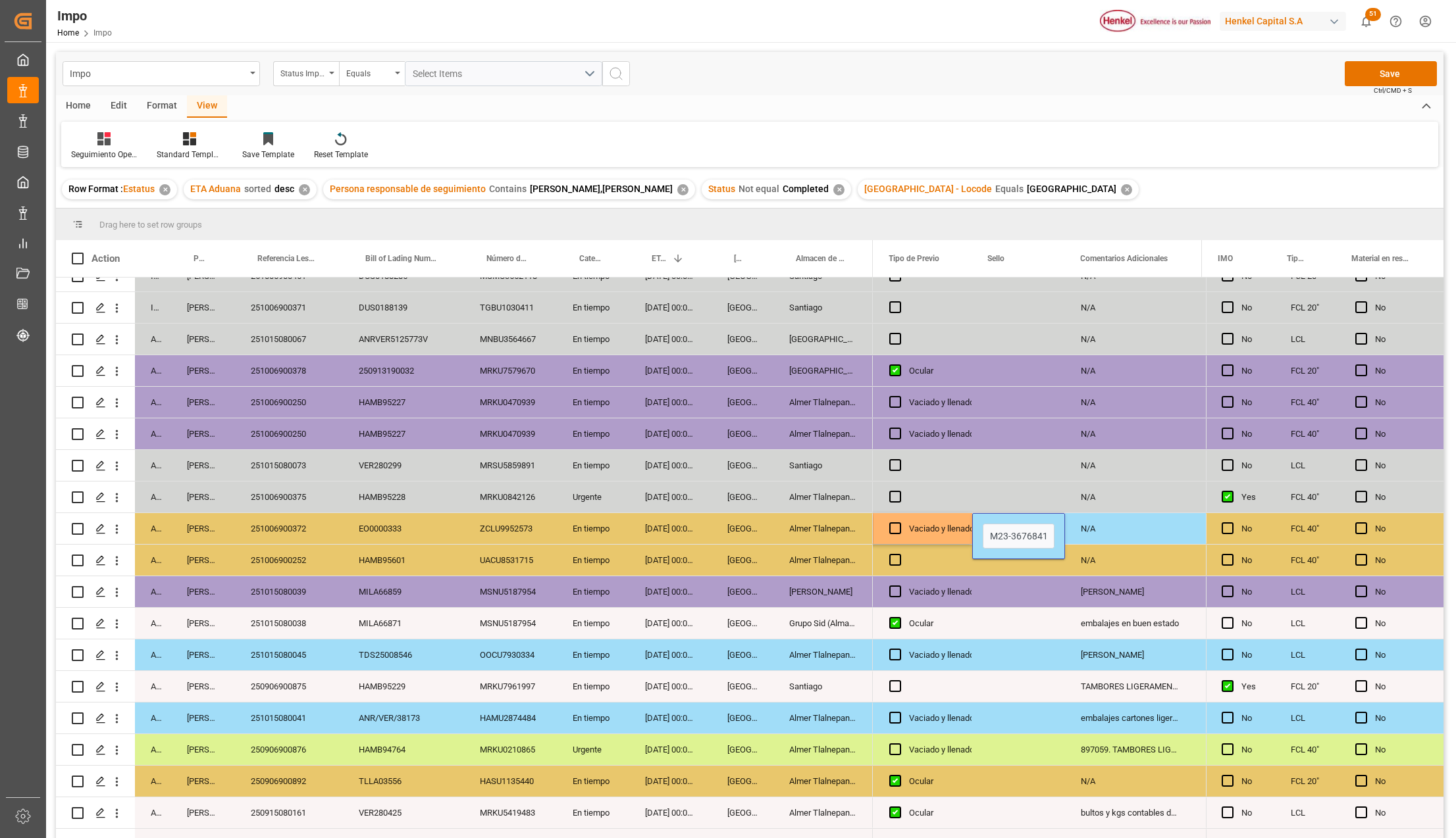
click at [1003, 608] on div "Press SPACE to select this row." at bounding box center [1018, 624] width 93 height 31
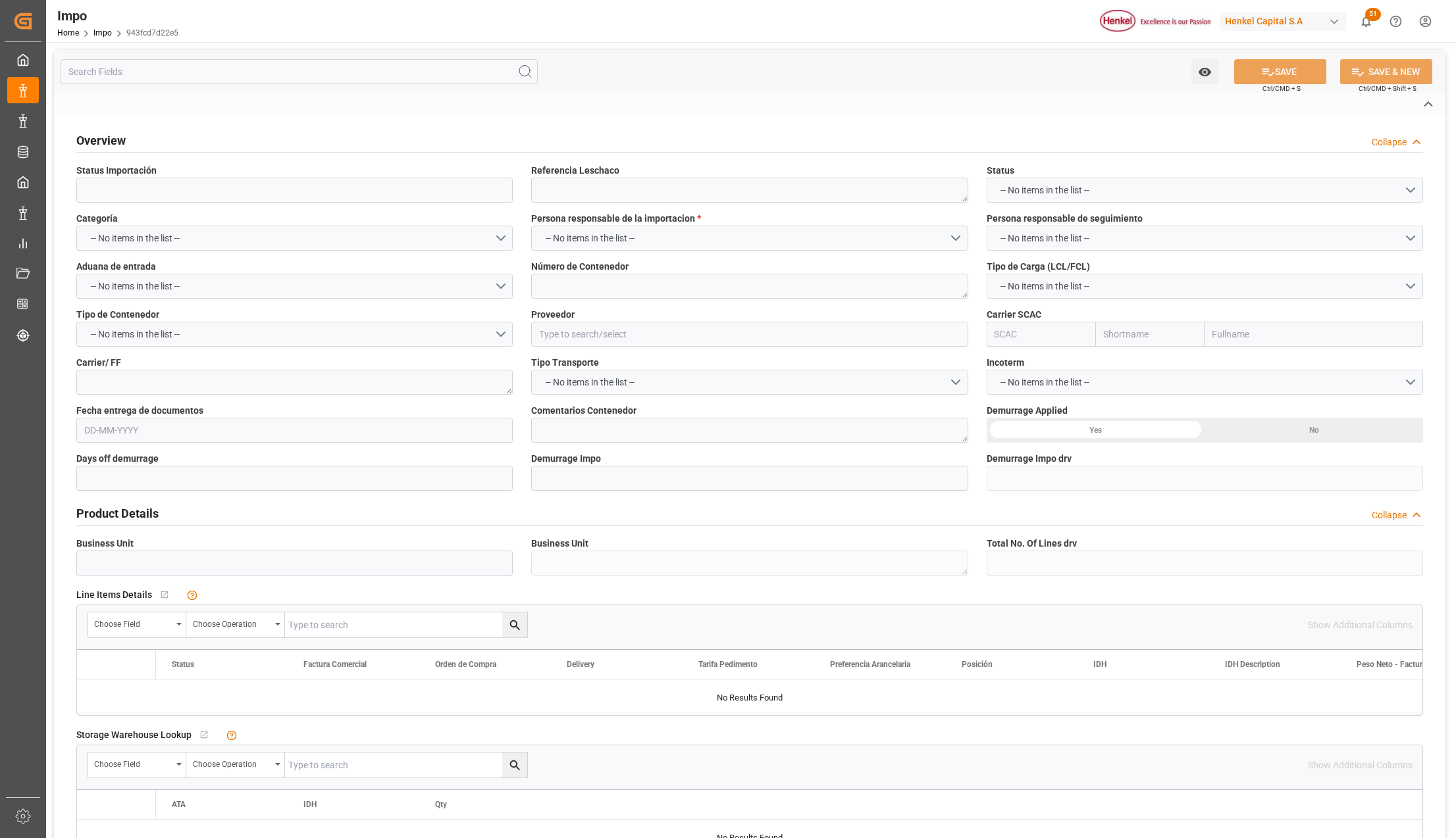
type input "Revalidado"
type textarea "251006900372"
type textarea "ZCLU9952573"
type input "HENKEL GLOBAL SUPPLY CHAIN B.V."
type input "ZIMU"
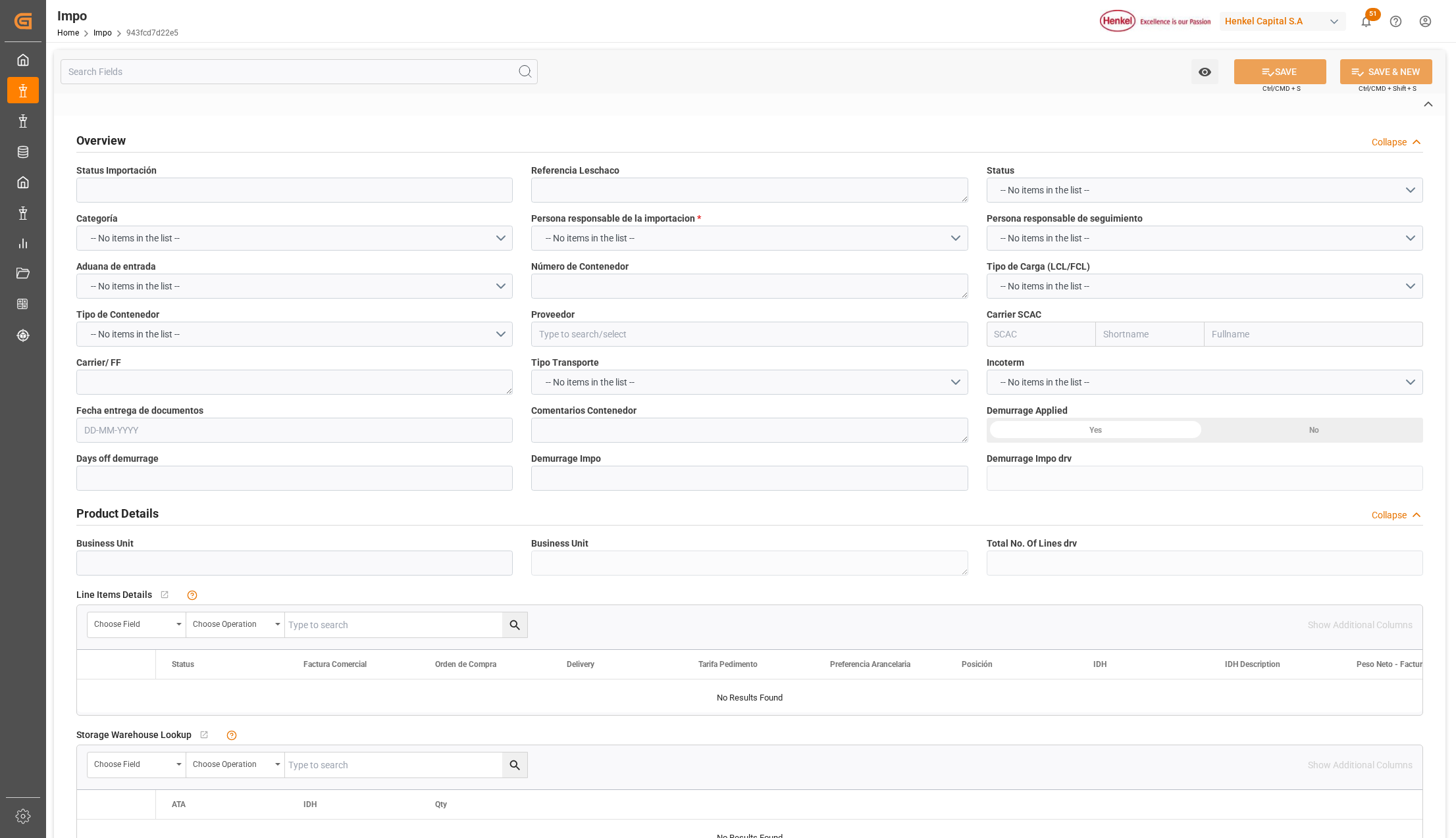
type textarea "LESCHACO"
type textarea "N/A"
type input "AA"
type textarea "AA"
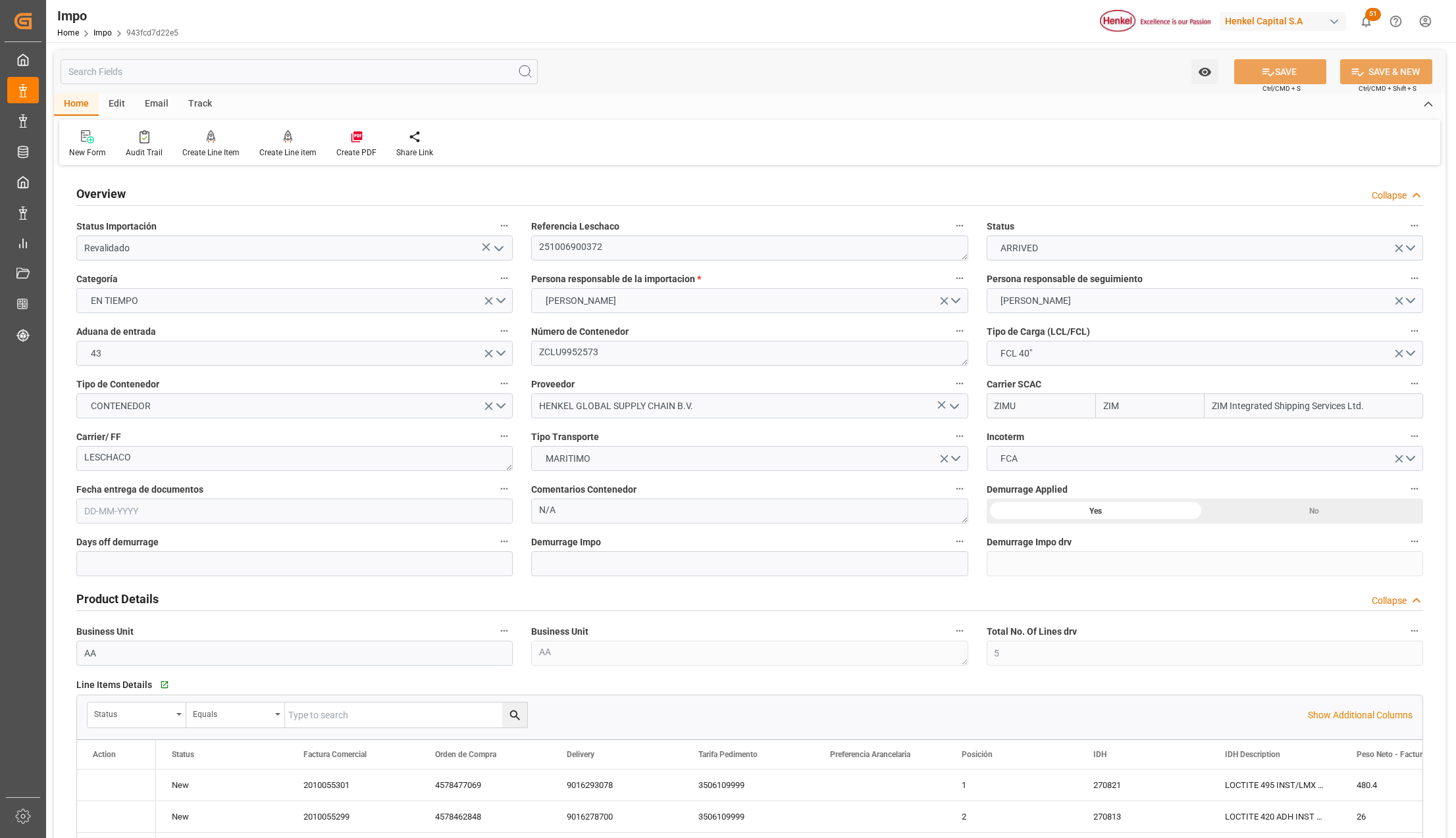
type input "ZIM"
type input "ZIM Integrated Shipping Services Ltd."
type input "5"
type input "7"
type input "[DATE]"
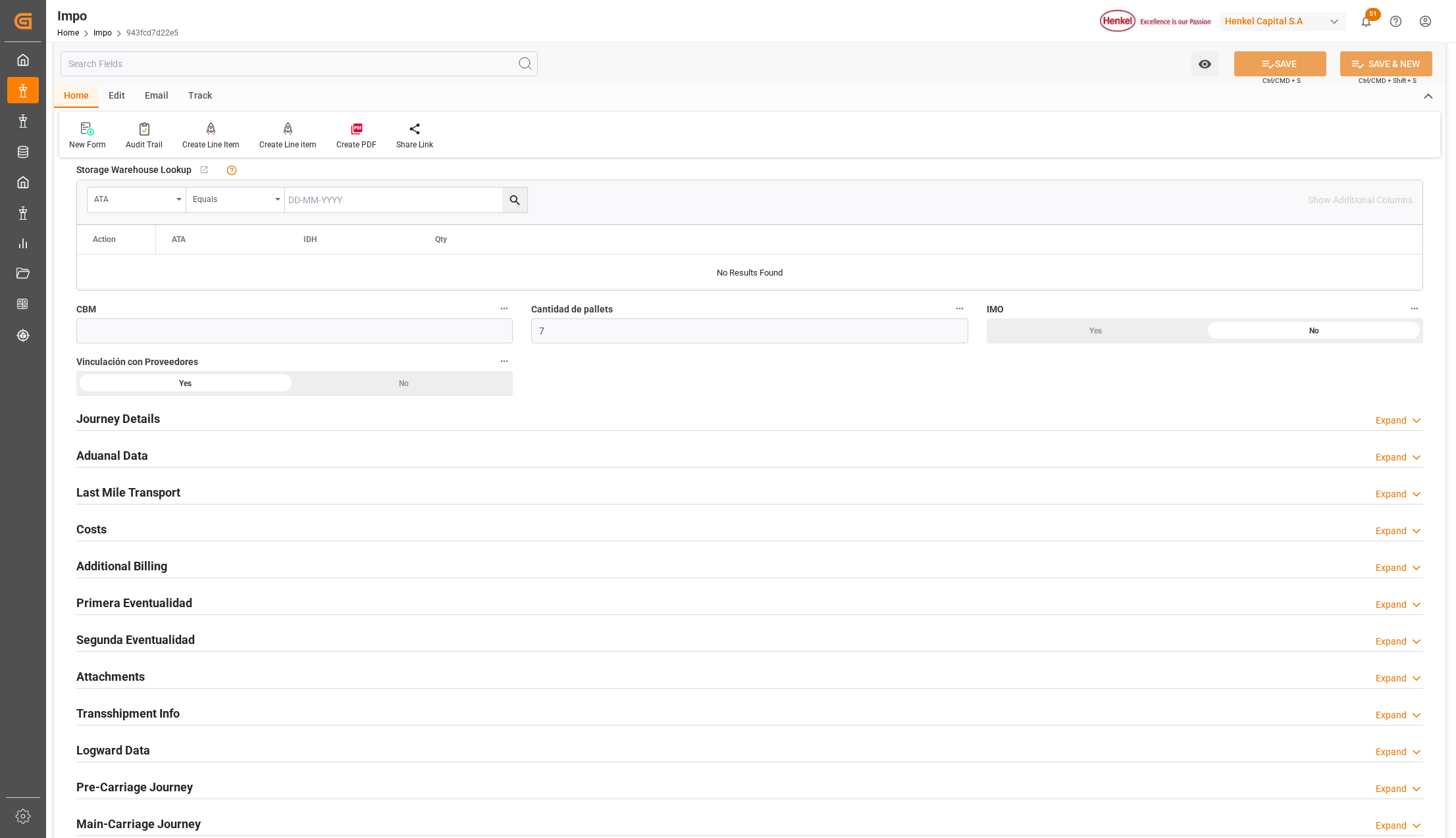
scroll to position [789, 0]
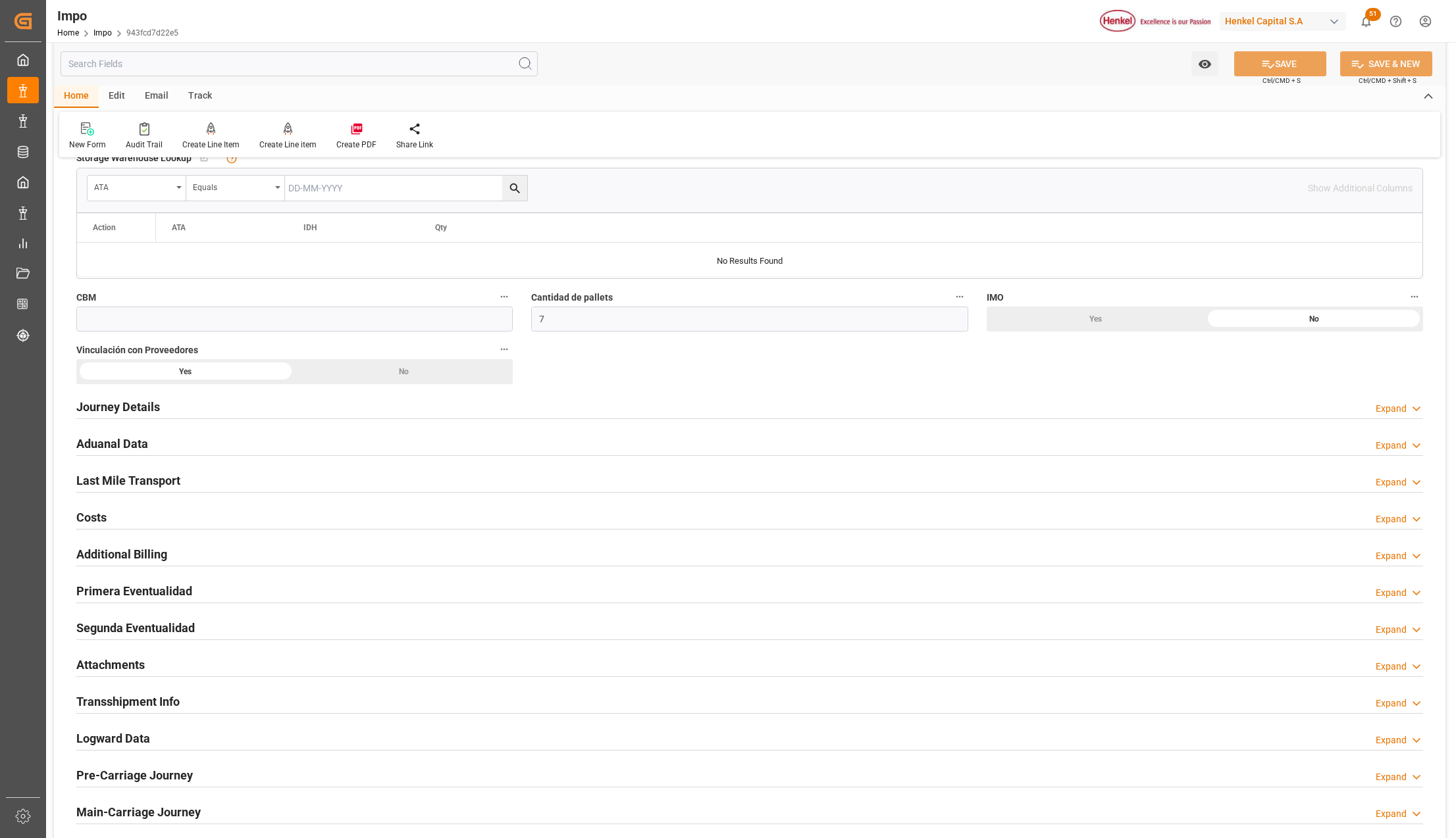
click at [117, 666] on h2 "Attachments" at bounding box center [111, 665] width 69 height 17
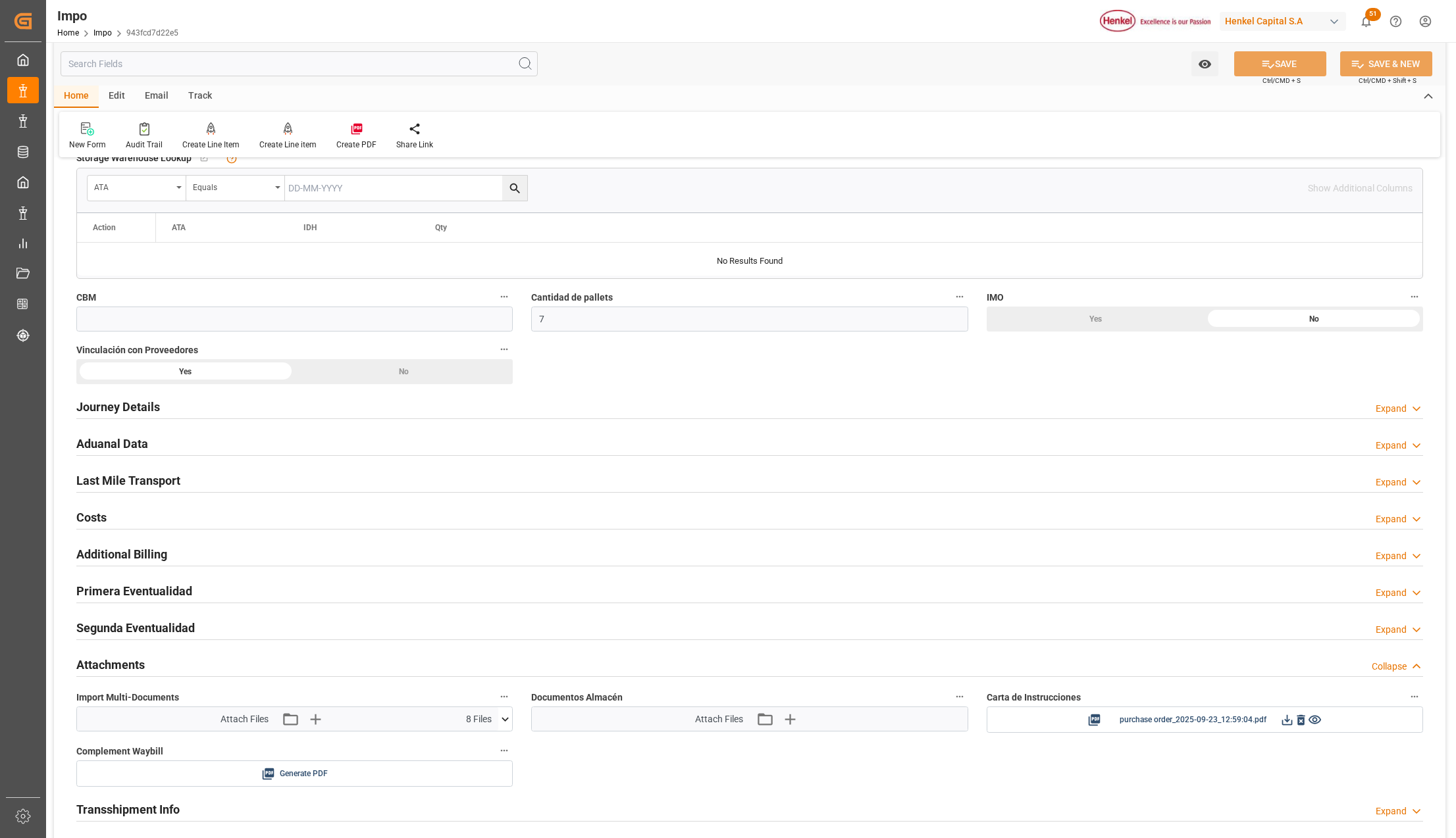
click at [121, 590] on h2 "Primera Eventualidad" at bounding box center [134, 591] width 116 height 17
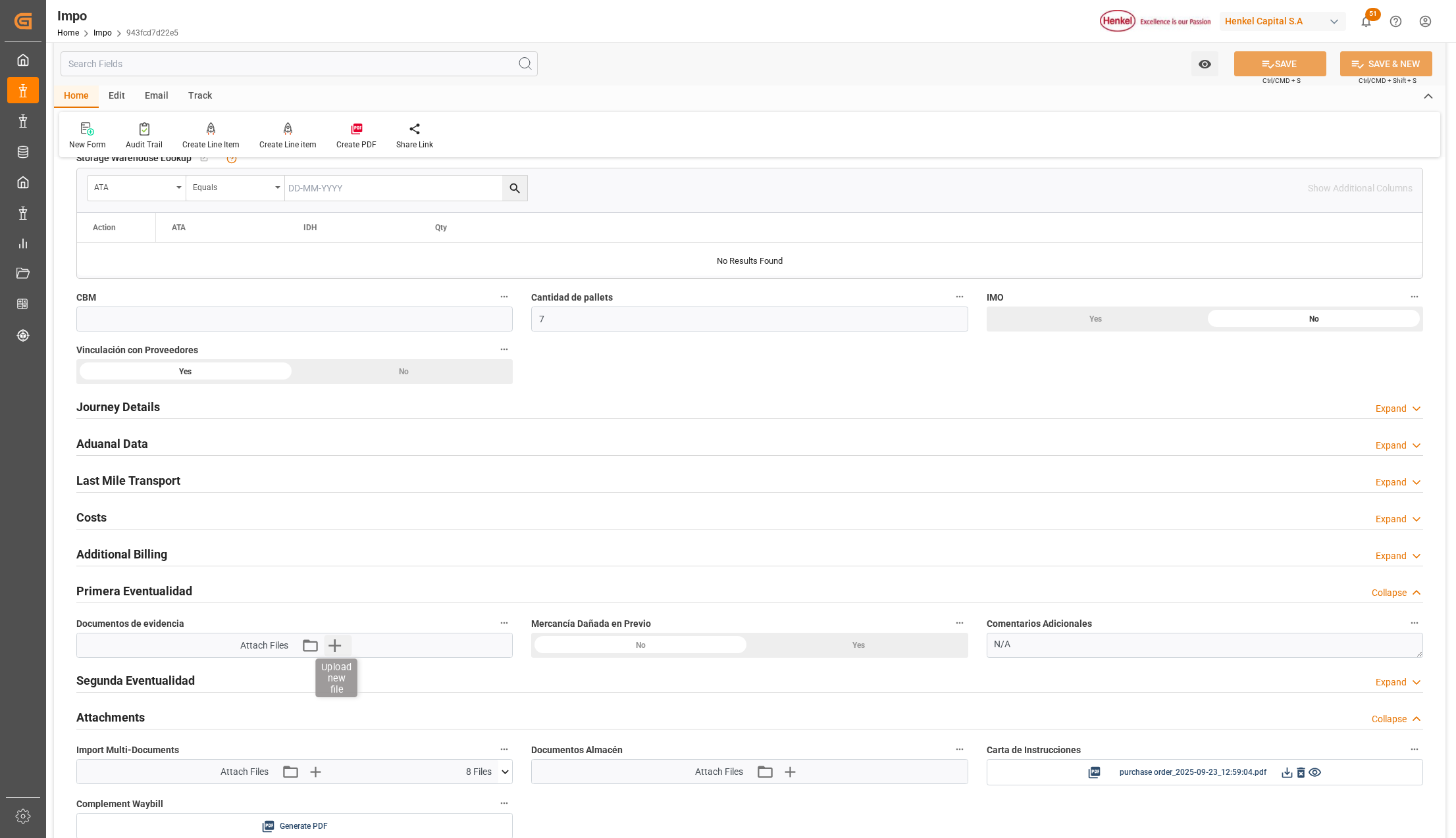
click at [337, 644] on icon "button" at bounding box center [334, 646] width 21 height 21
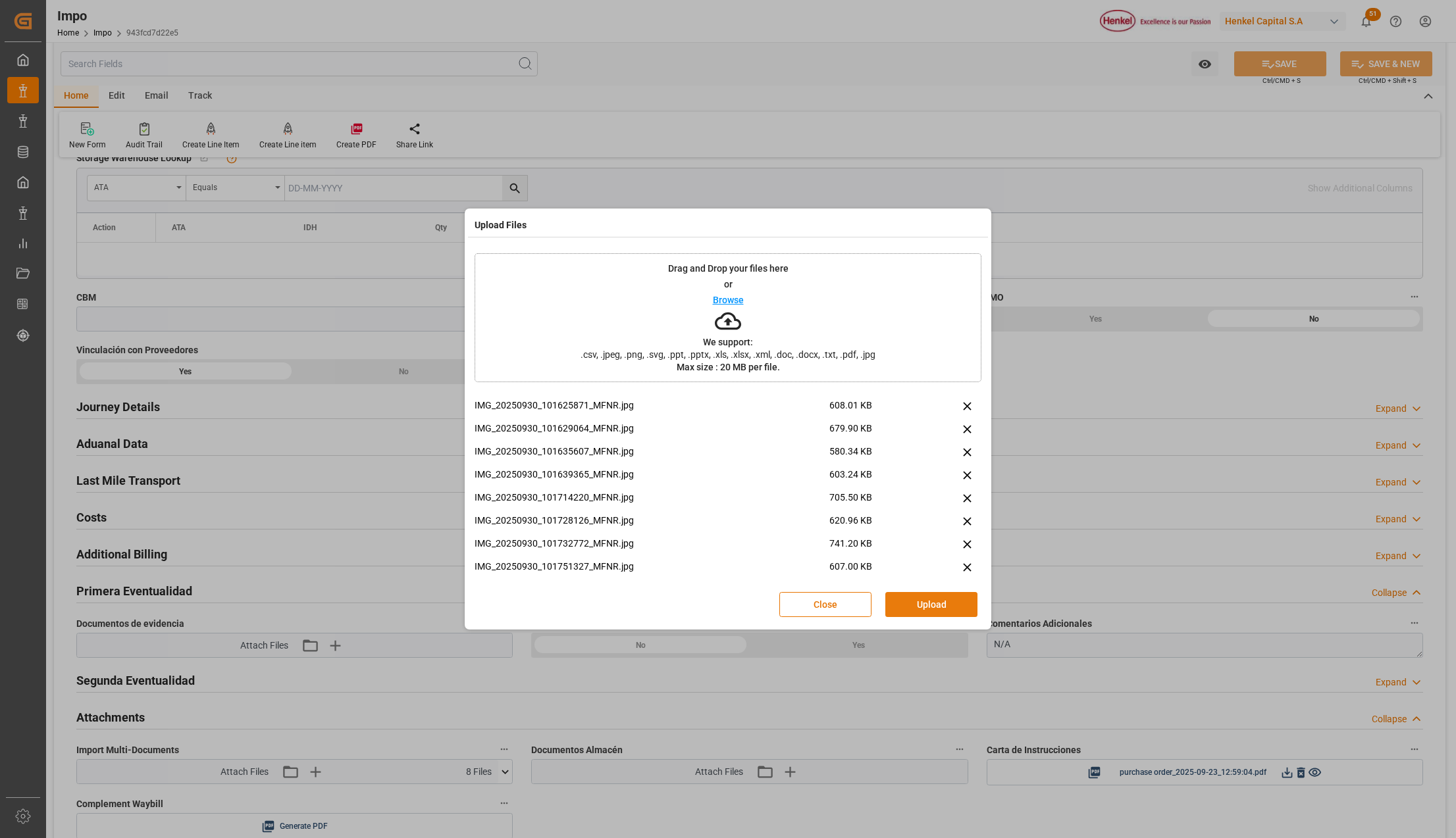
click at [936, 609] on button "Upload" at bounding box center [931, 605] width 92 height 25
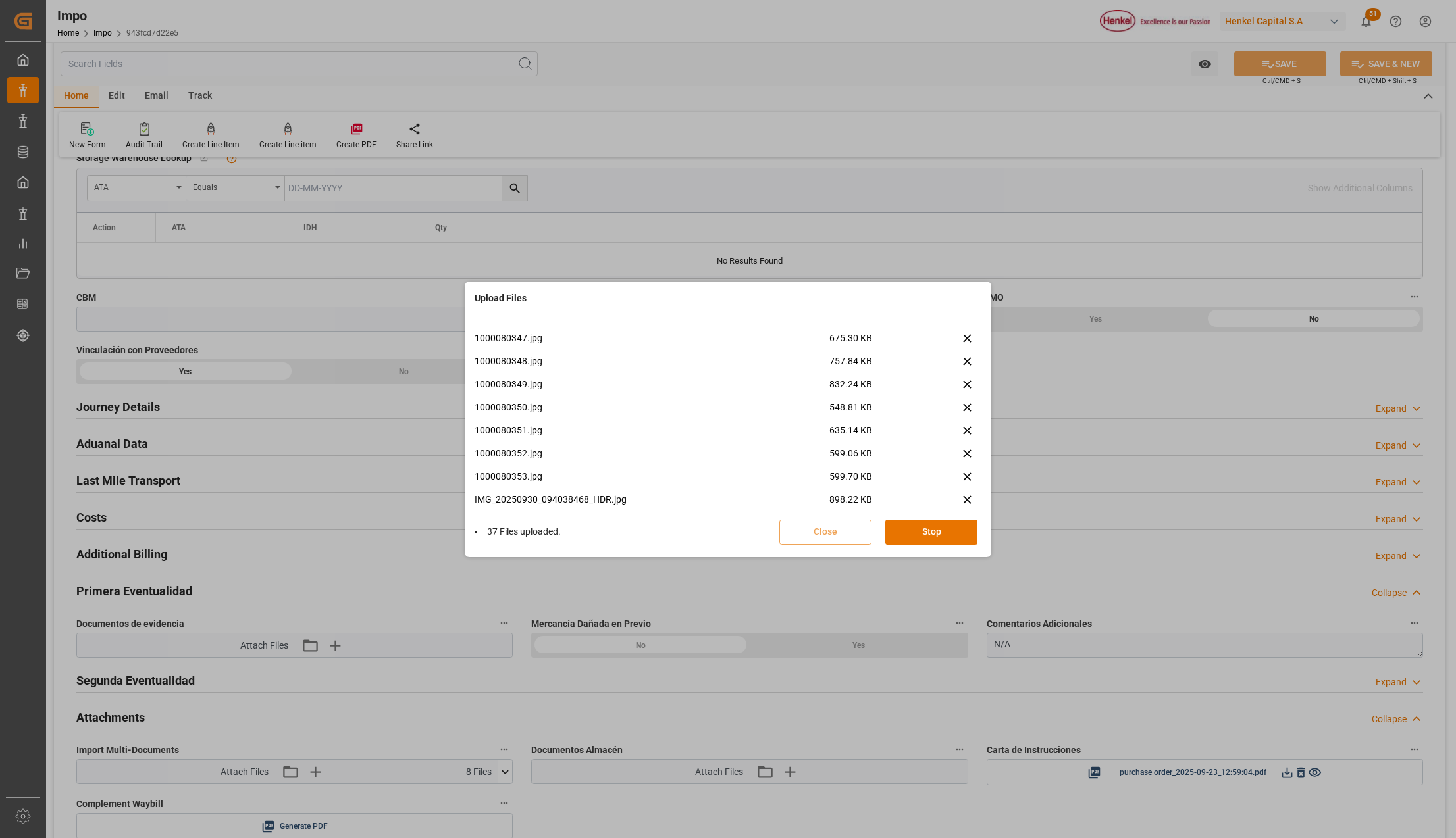
scroll to position [1898, 0]
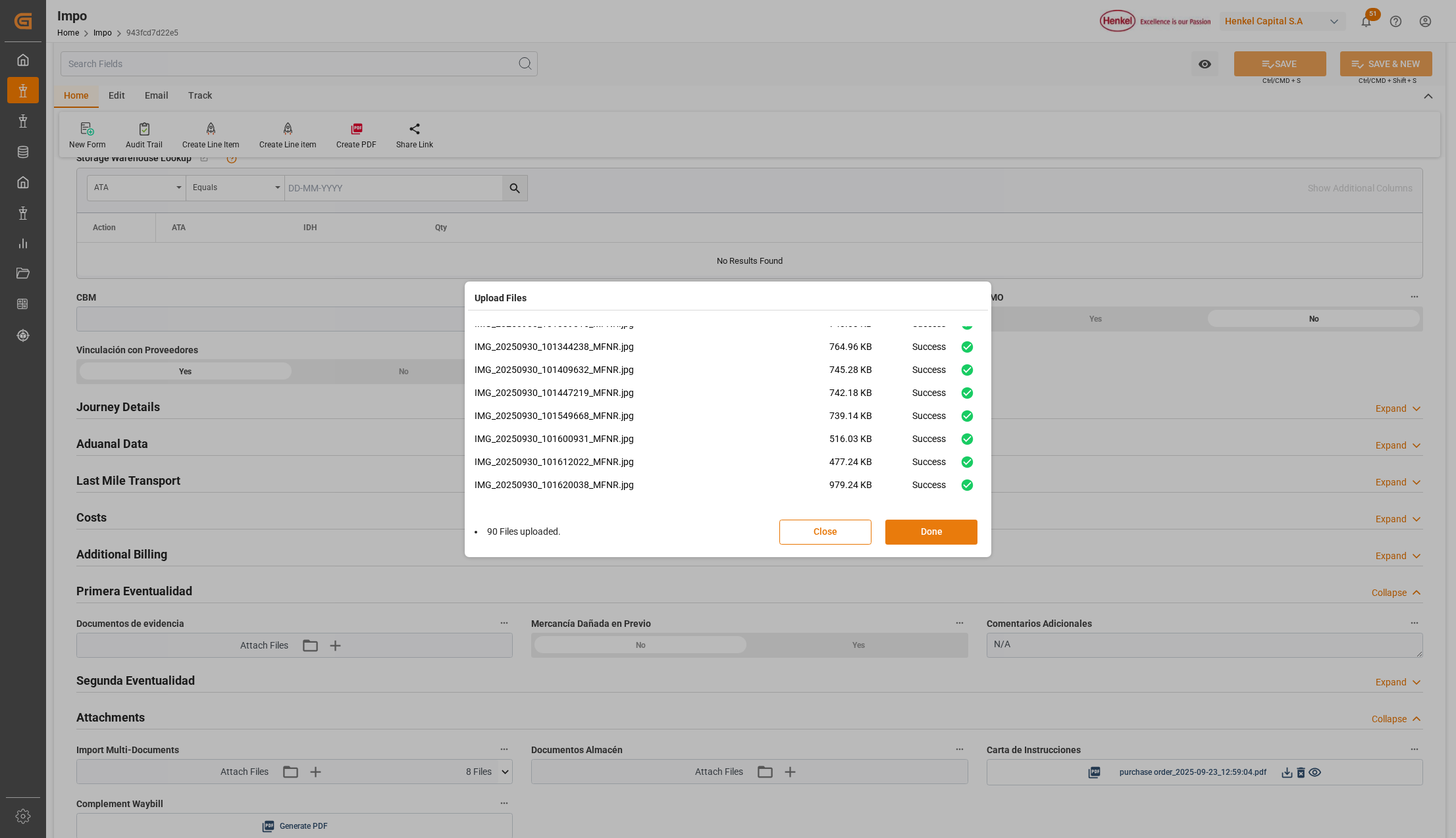
click at [951, 539] on button "Done" at bounding box center [931, 532] width 92 height 25
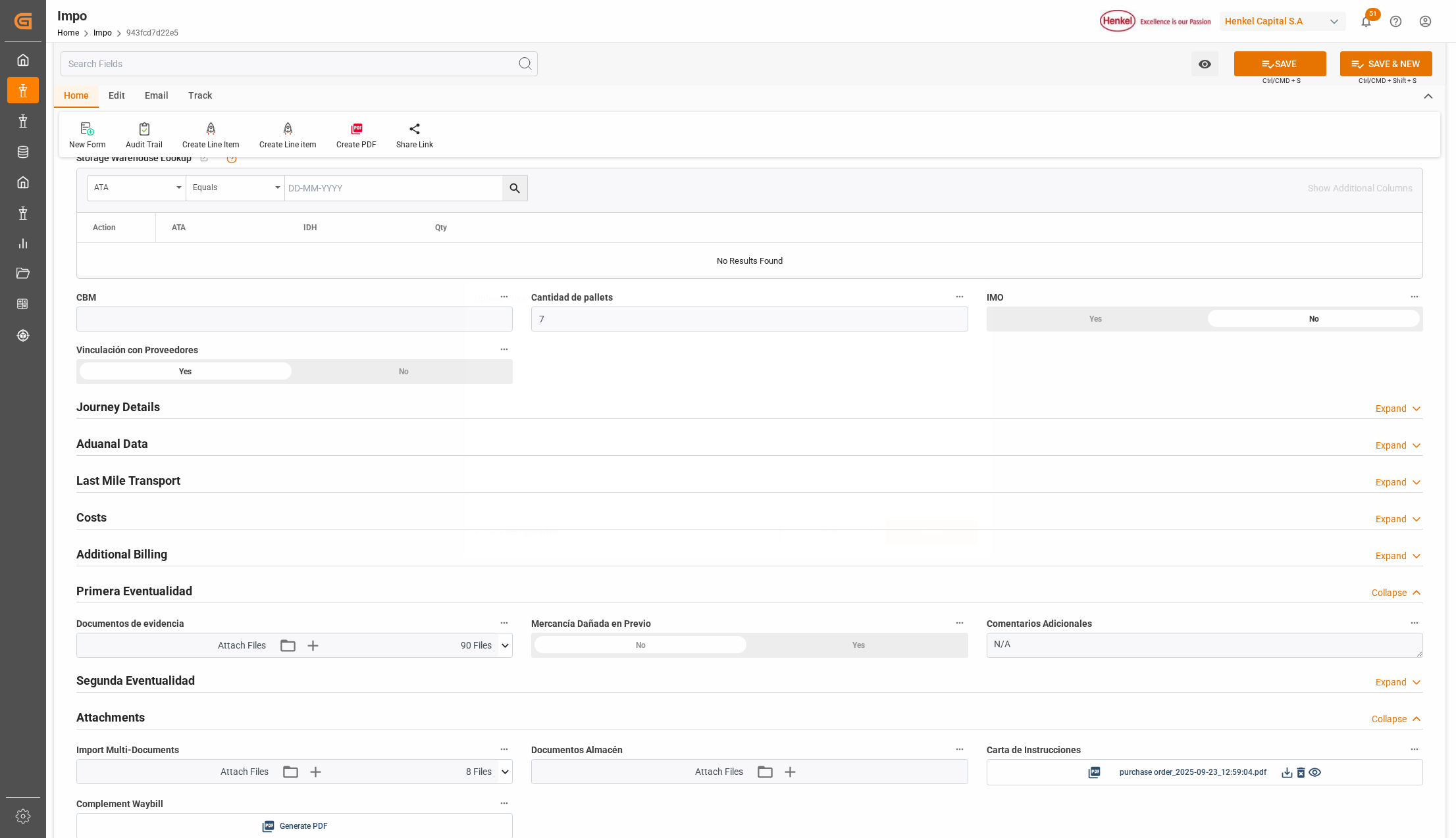
scroll to position [0, 0]
click at [1294, 71] on button "SAVE" at bounding box center [1280, 64] width 92 height 25
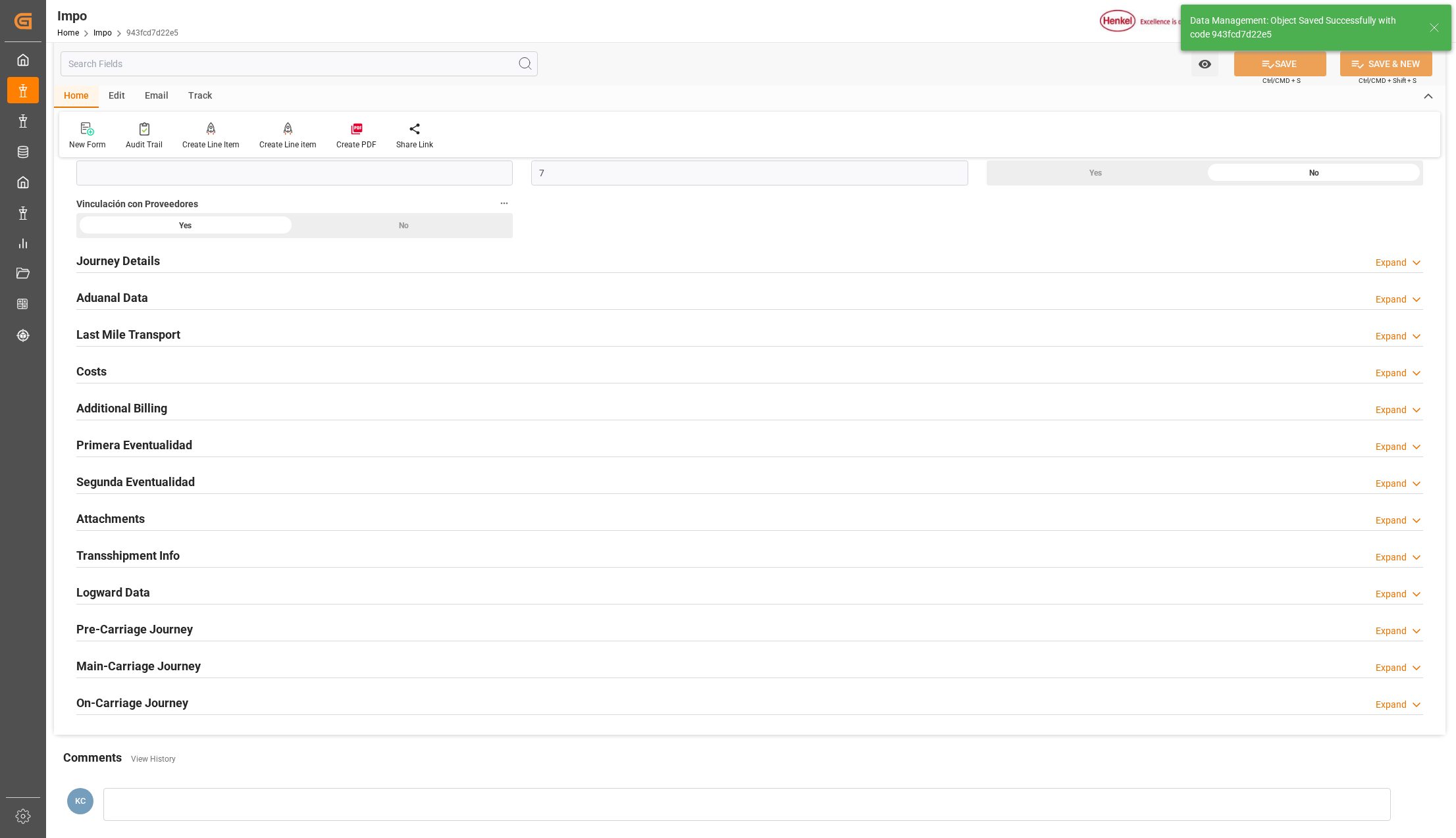
scroll to position [965, 0]
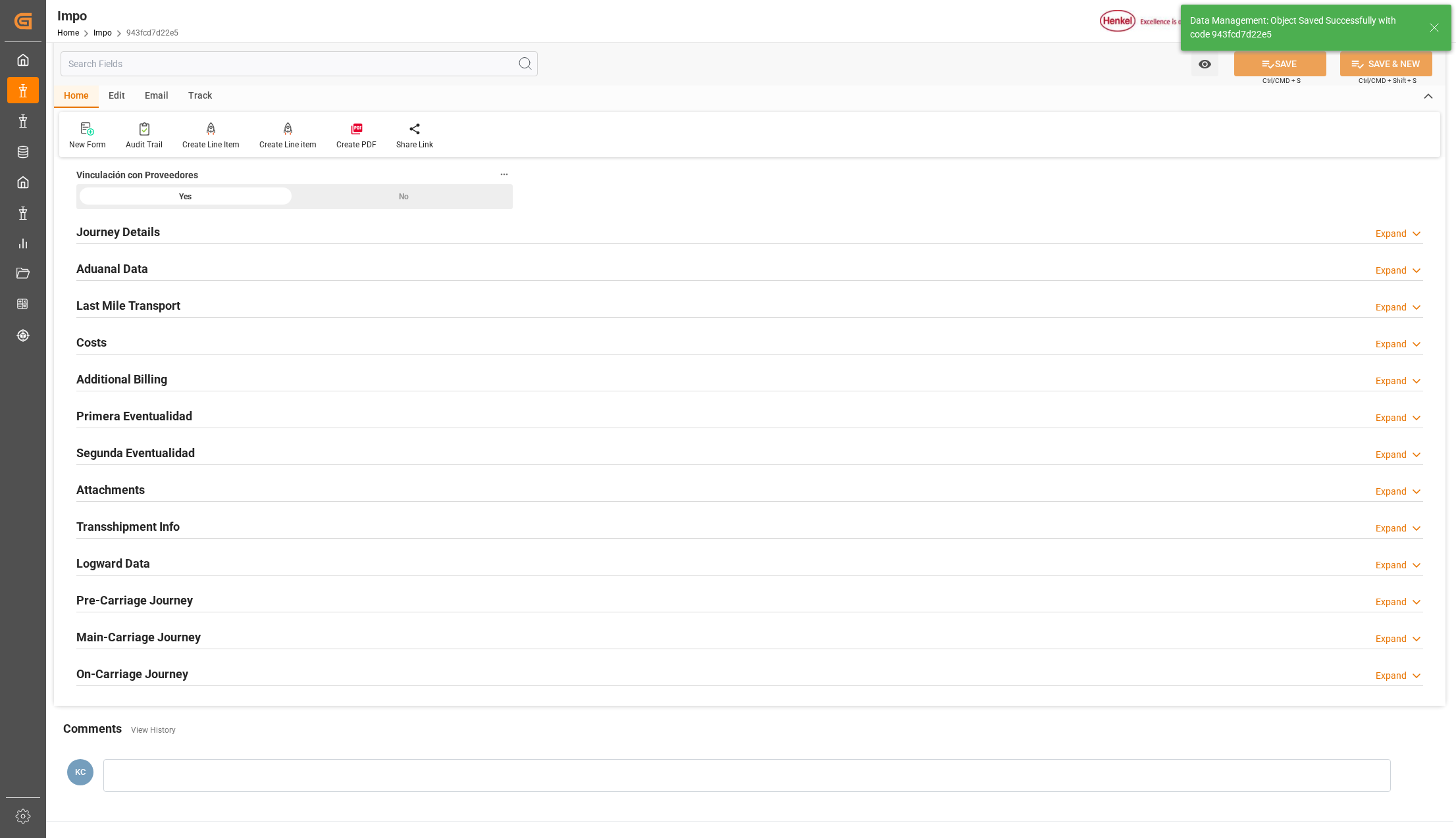
click at [144, 490] on div "Attachments Expand" at bounding box center [749, 488] width 1346 height 25
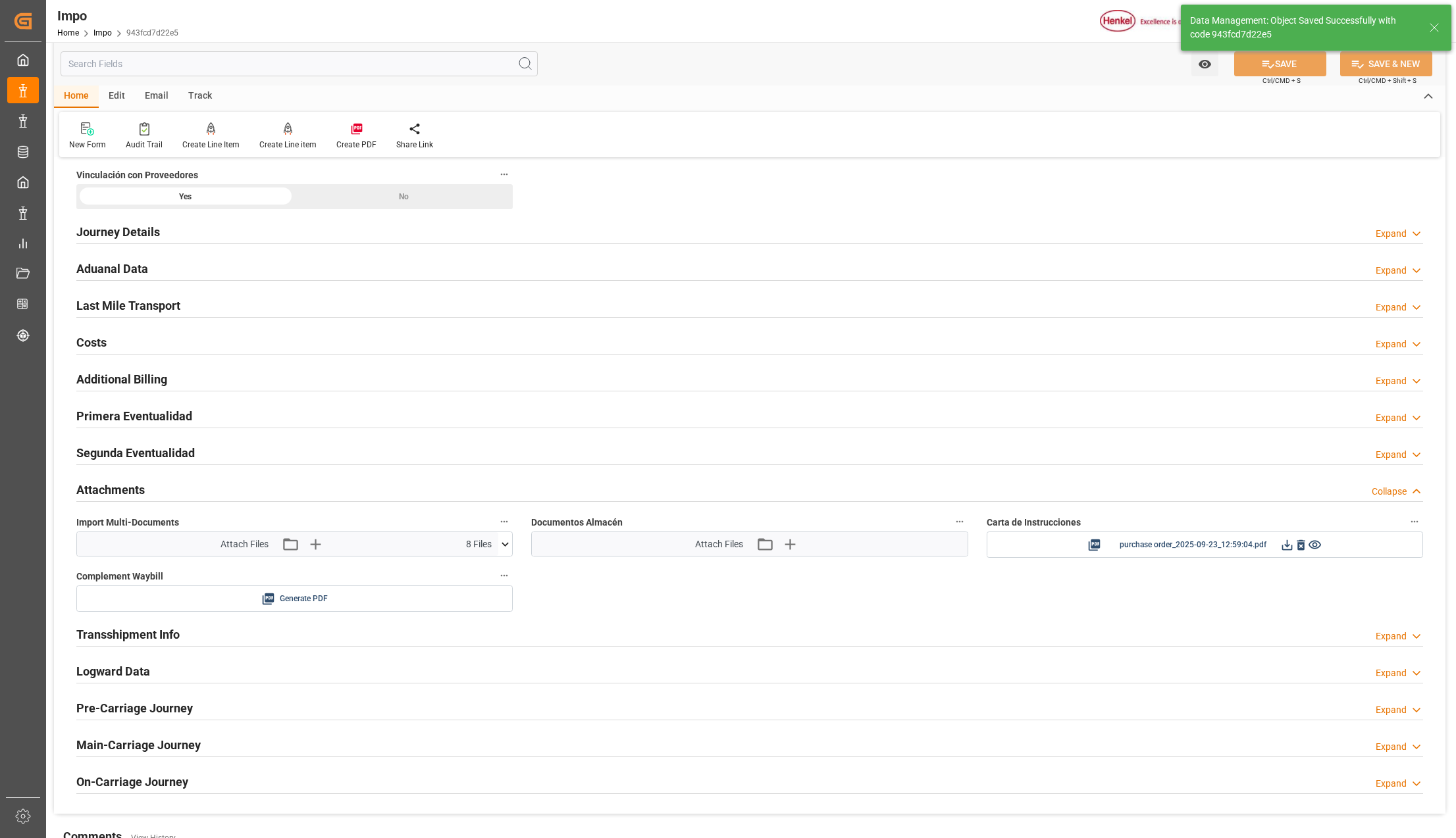
click at [503, 541] on icon at bounding box center [505, 545] width 14 height 14
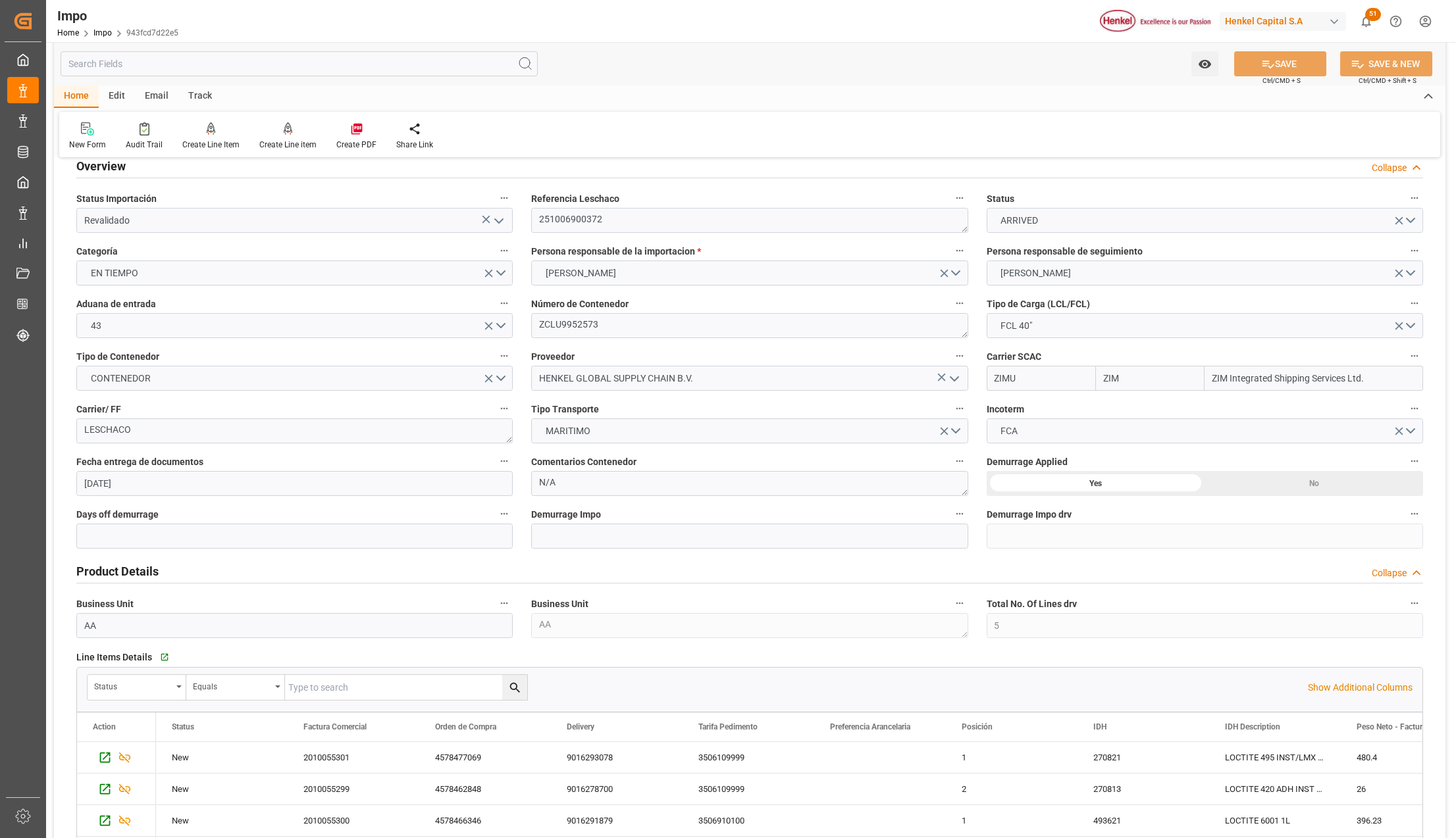
scroll to position [0, 0]
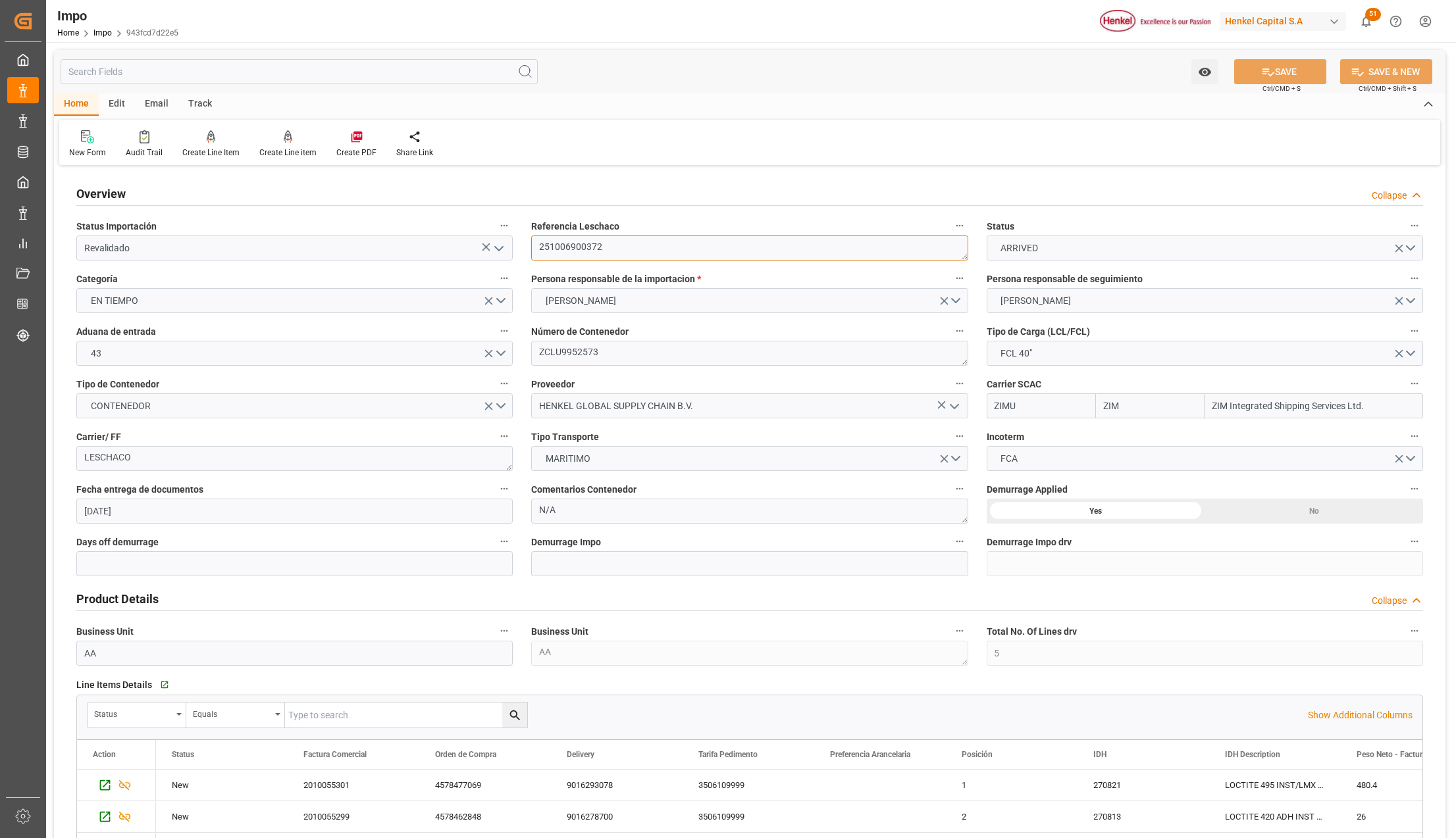
click at [568, 249] on textarea "251006900372" at bounding box center [748, 248] width 436 height 25
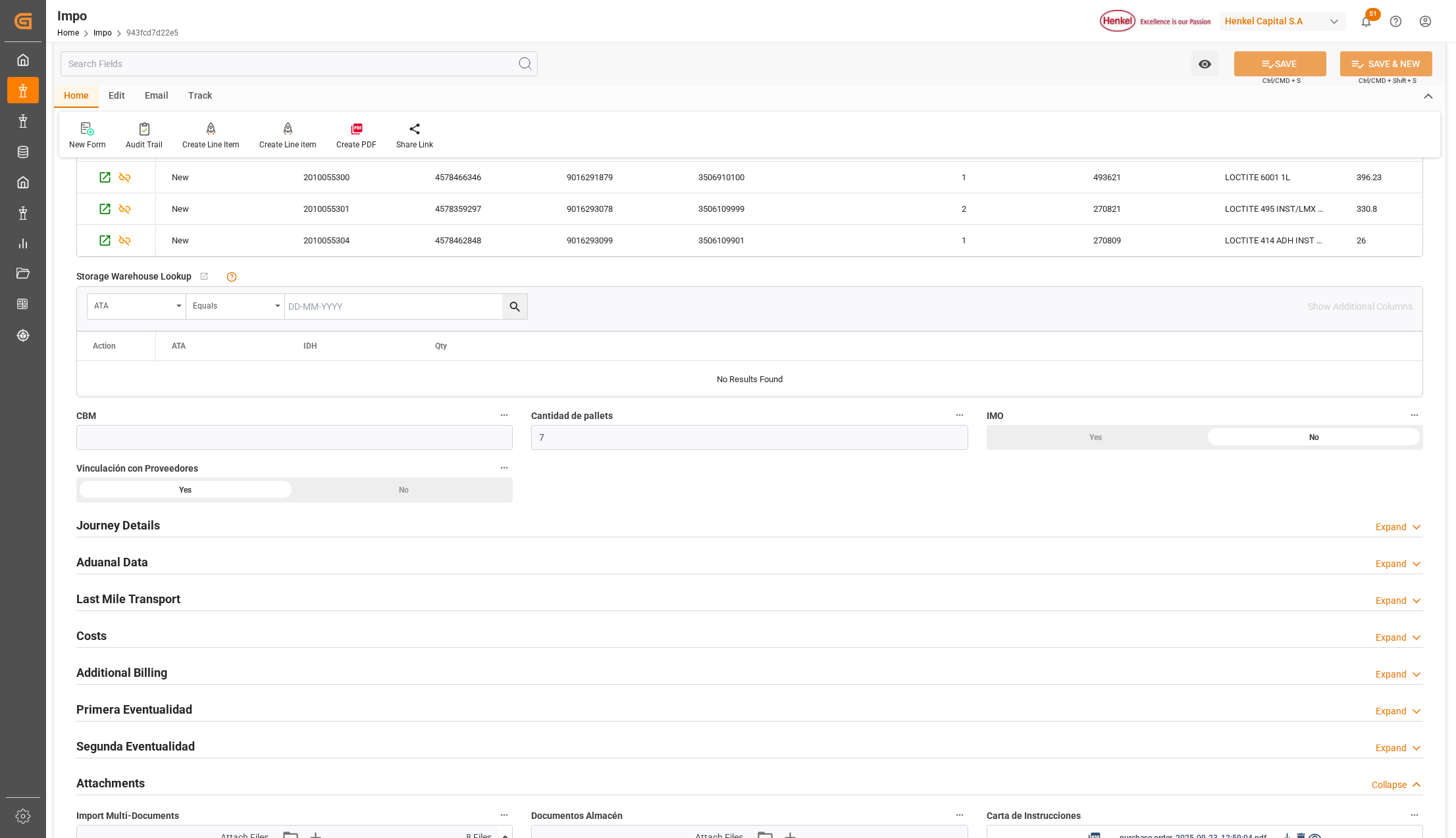
scroll to position [701, 0]
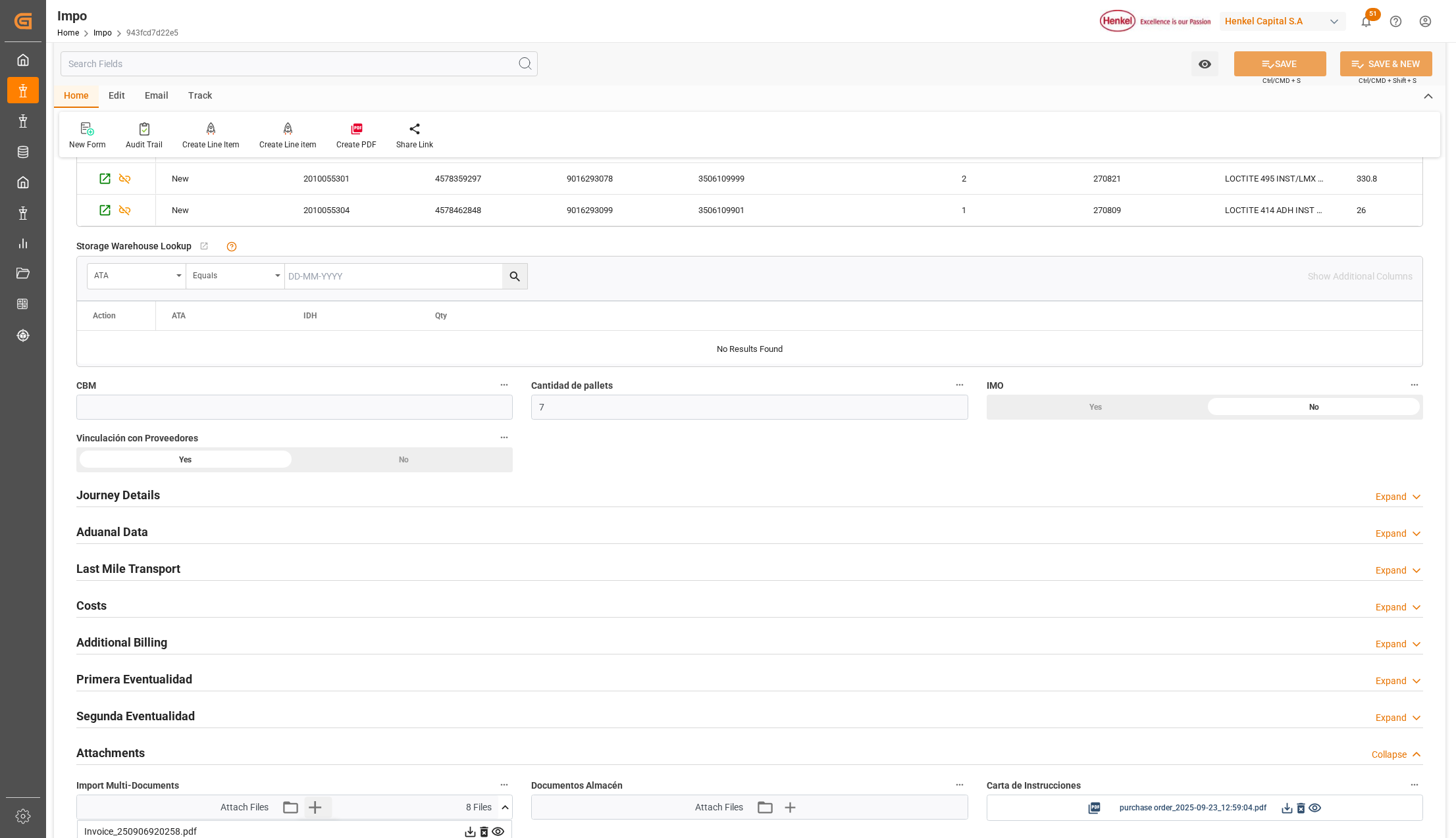
click at [314, 812] on icon "button" at bounding box center [315, 808] width 12 height 12
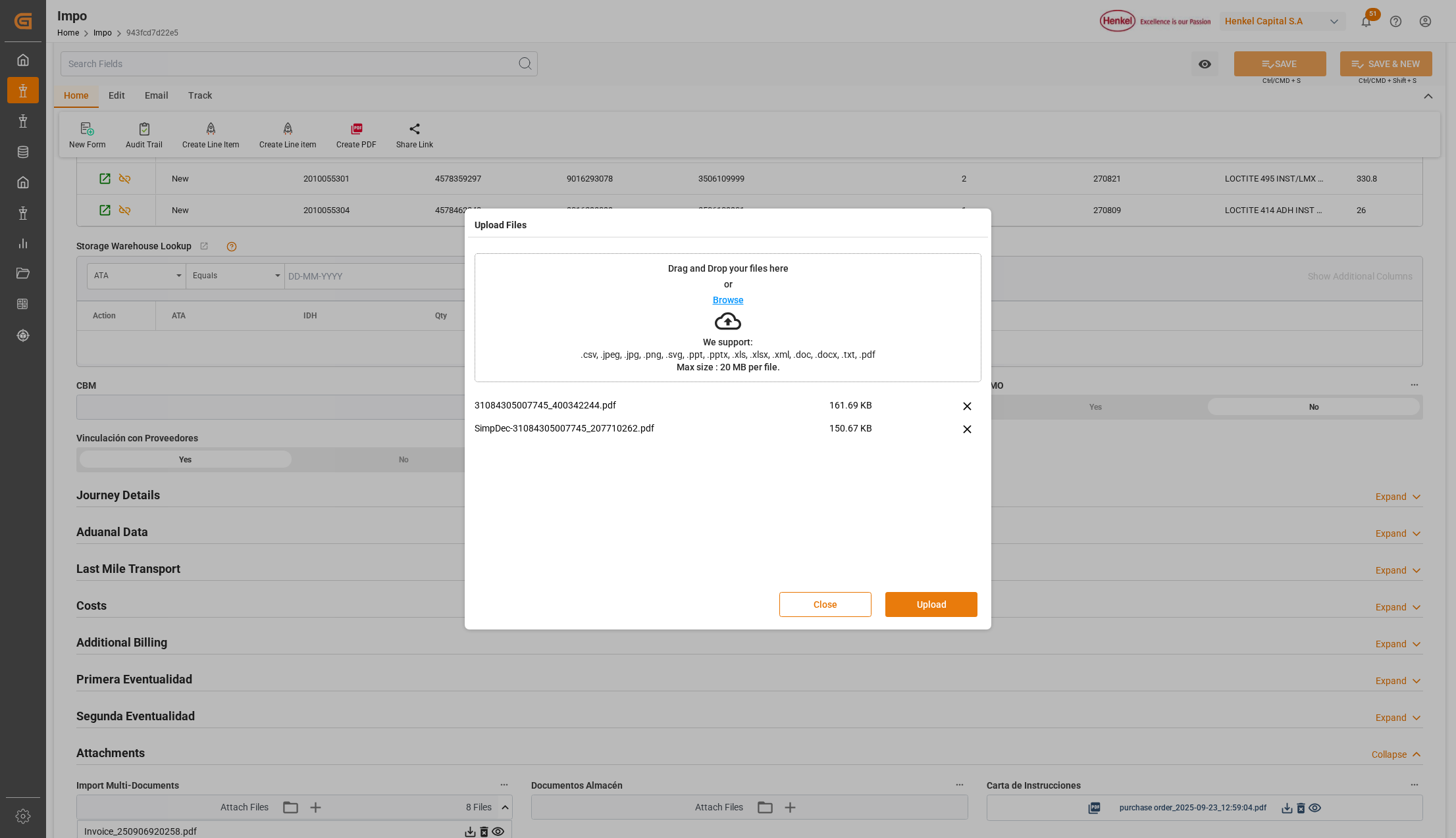
click at [927, 598] on button "Upload" at bounding box center [931, 605] width 92 height 25
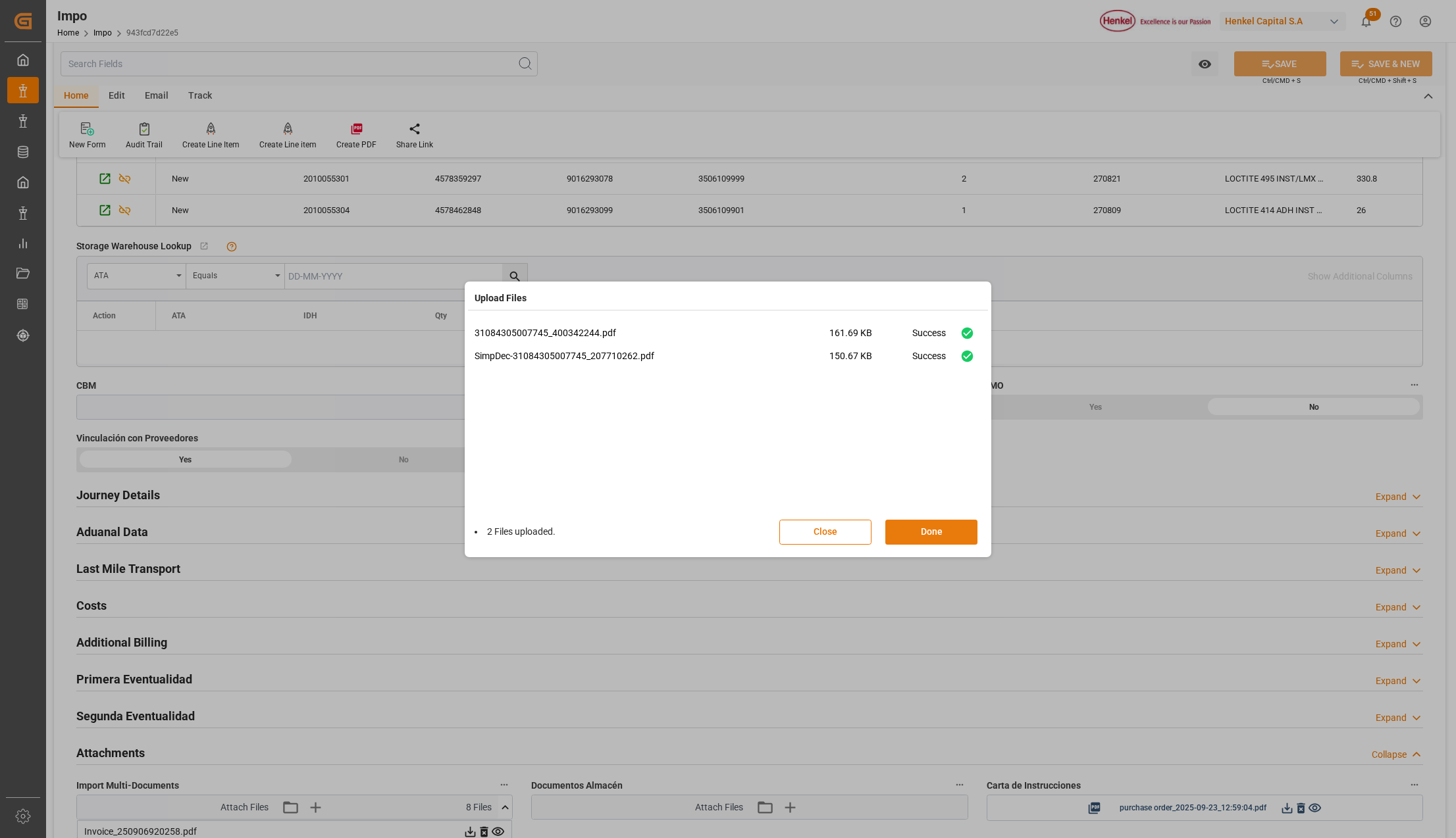
click at [924, 533] on button "Done" at bounding box center [931, 532] width 92 height 25
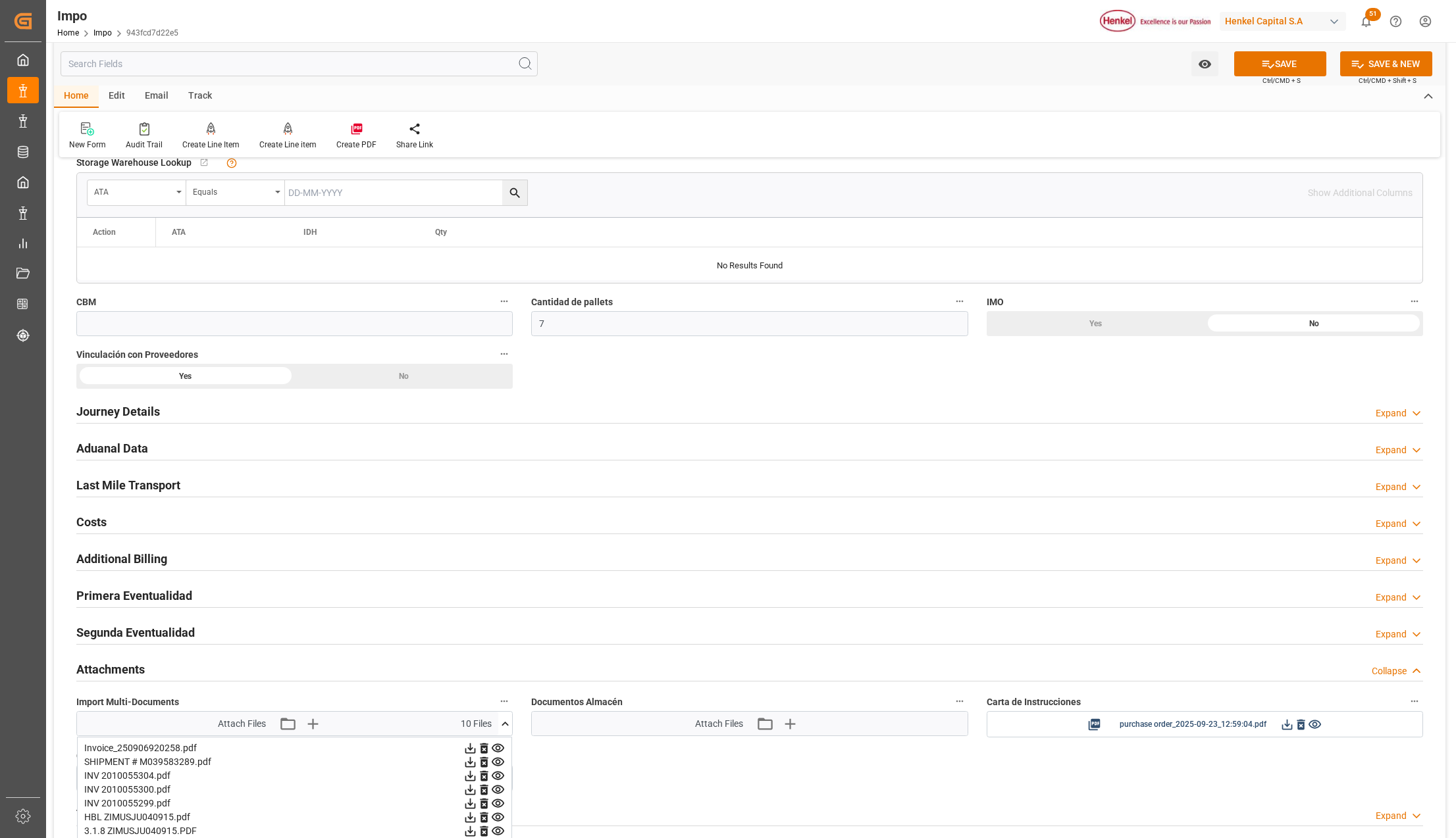
scroll to position [877, 0]
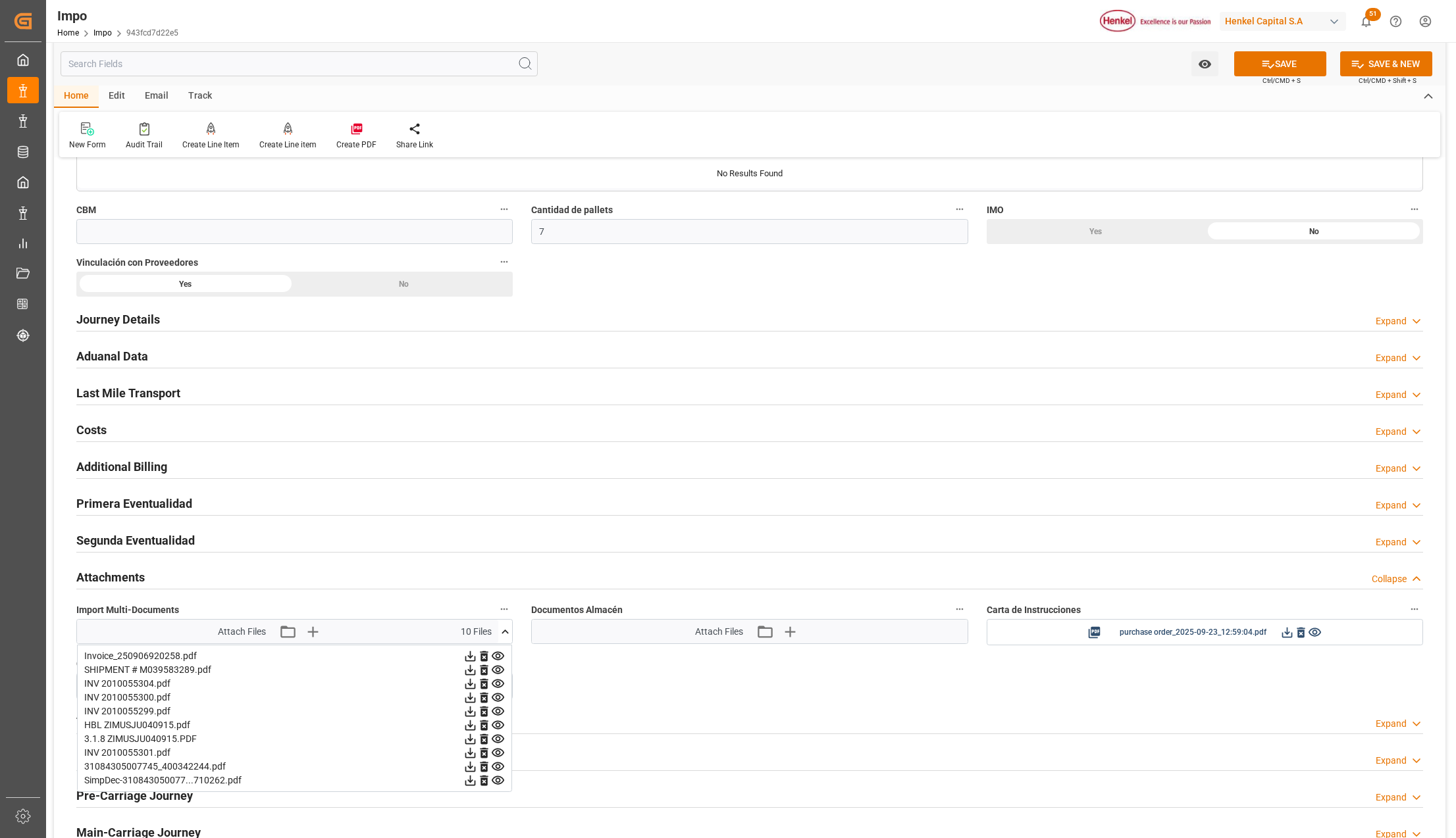
click at [598, 684] on div "Overview Collapse Status Importación Revalidado Referencia Leschaco 25100690037…" at bounding box center [749, 97] width 1392 height 1610
click at [1308, 51] on button "SAVE" at bounding box center [1280, 64] width 92 height 25
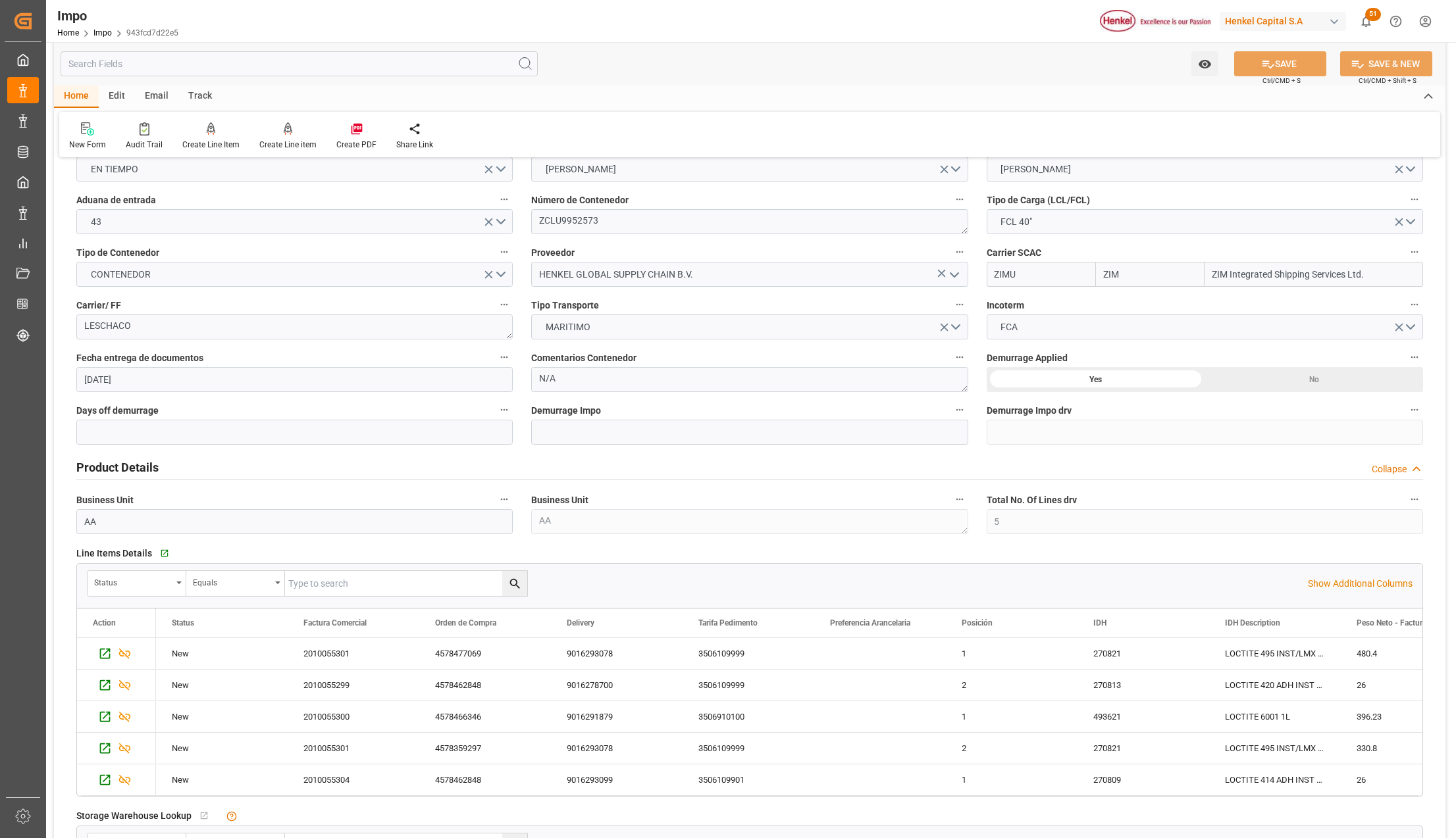
scroll to position [0, 0]
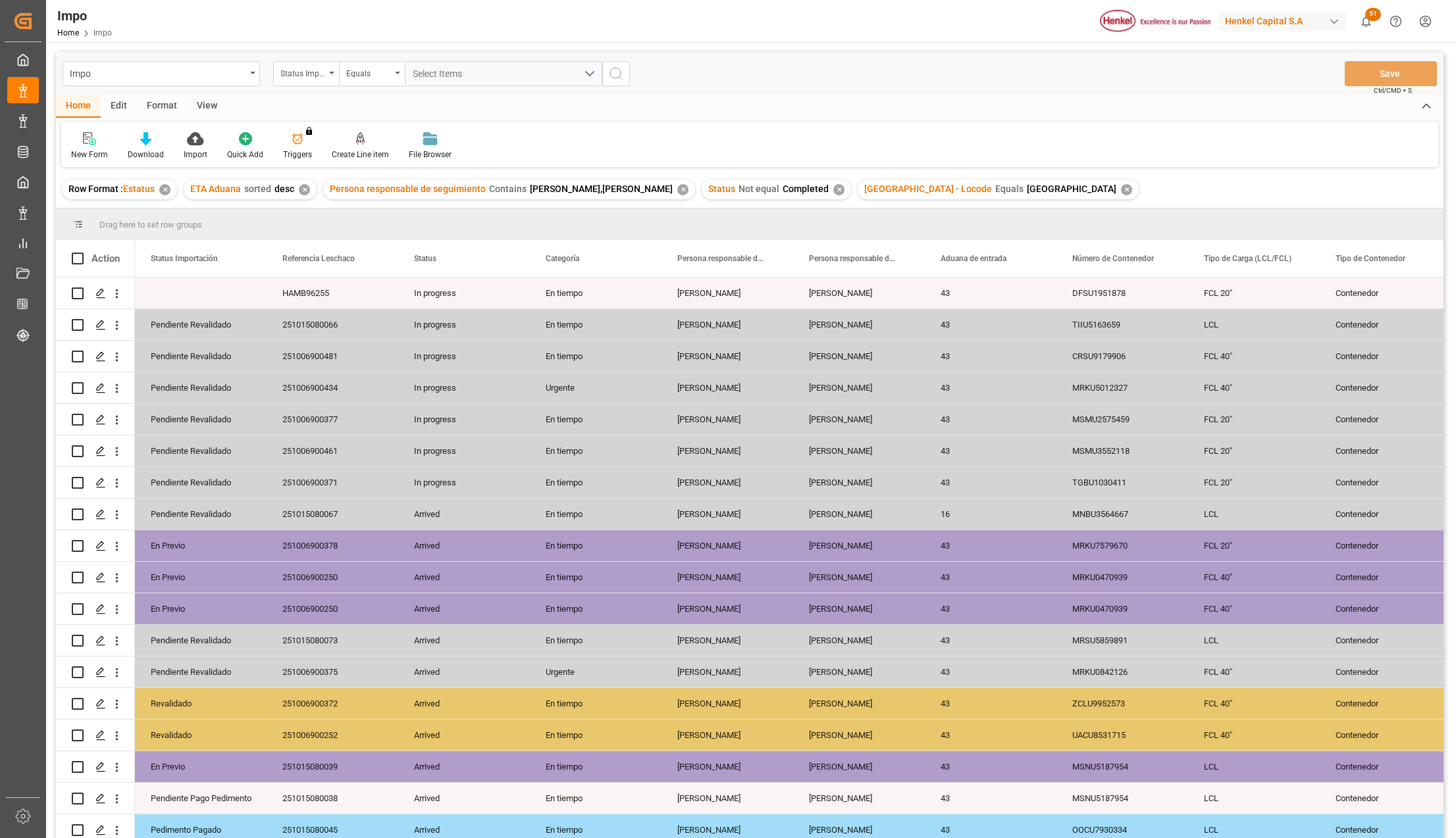
click at [220, 101] on div "View" at bounding box center [207, 107] width 40 height 23
click at [154, 150] on div "Standard Templates" at bounding box center [150, 155] width 66 height 12
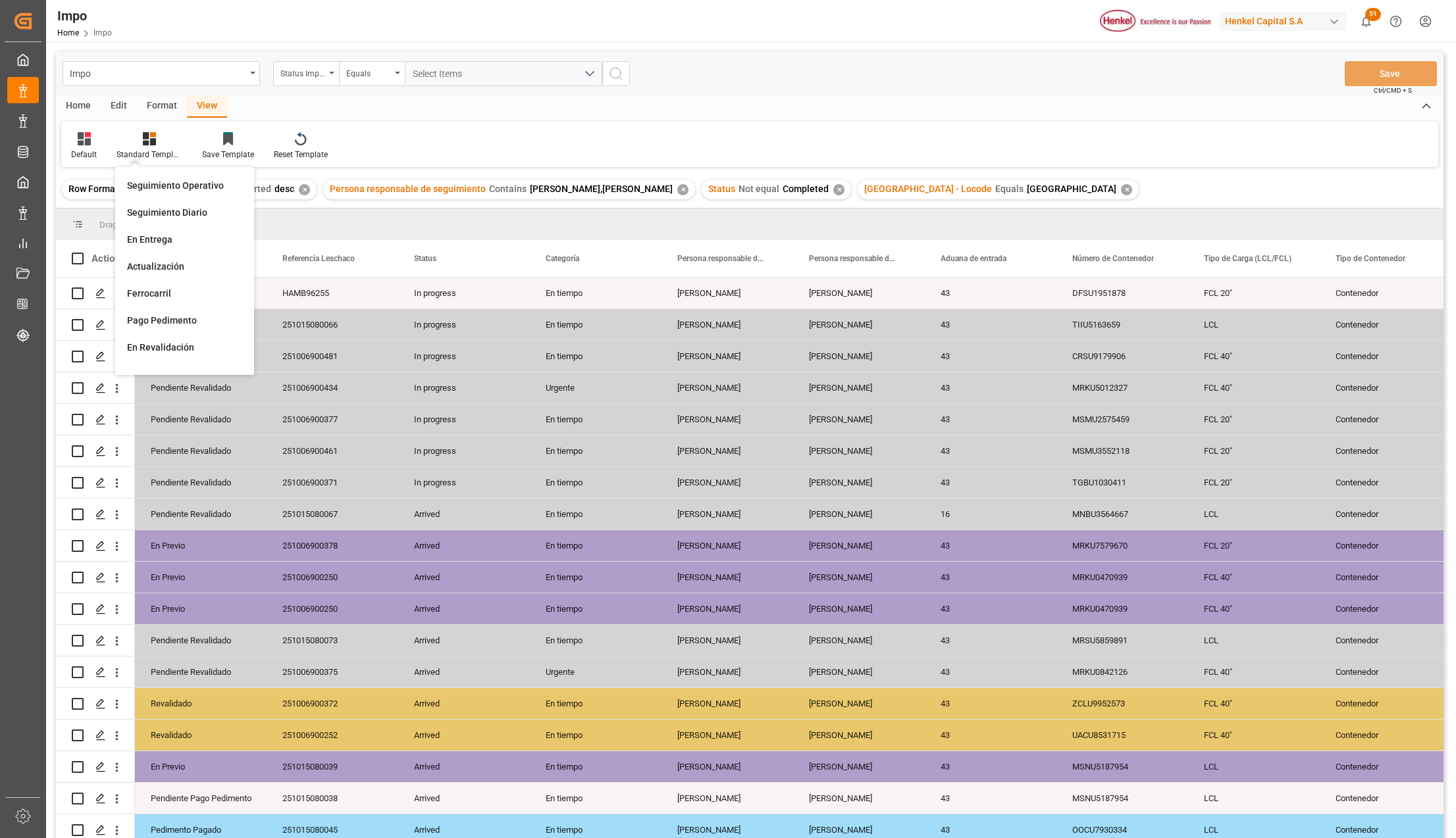
click at [166, 185] on div "Seguimiento Operativo" at bounding box center [185, 186] width 115 height 14
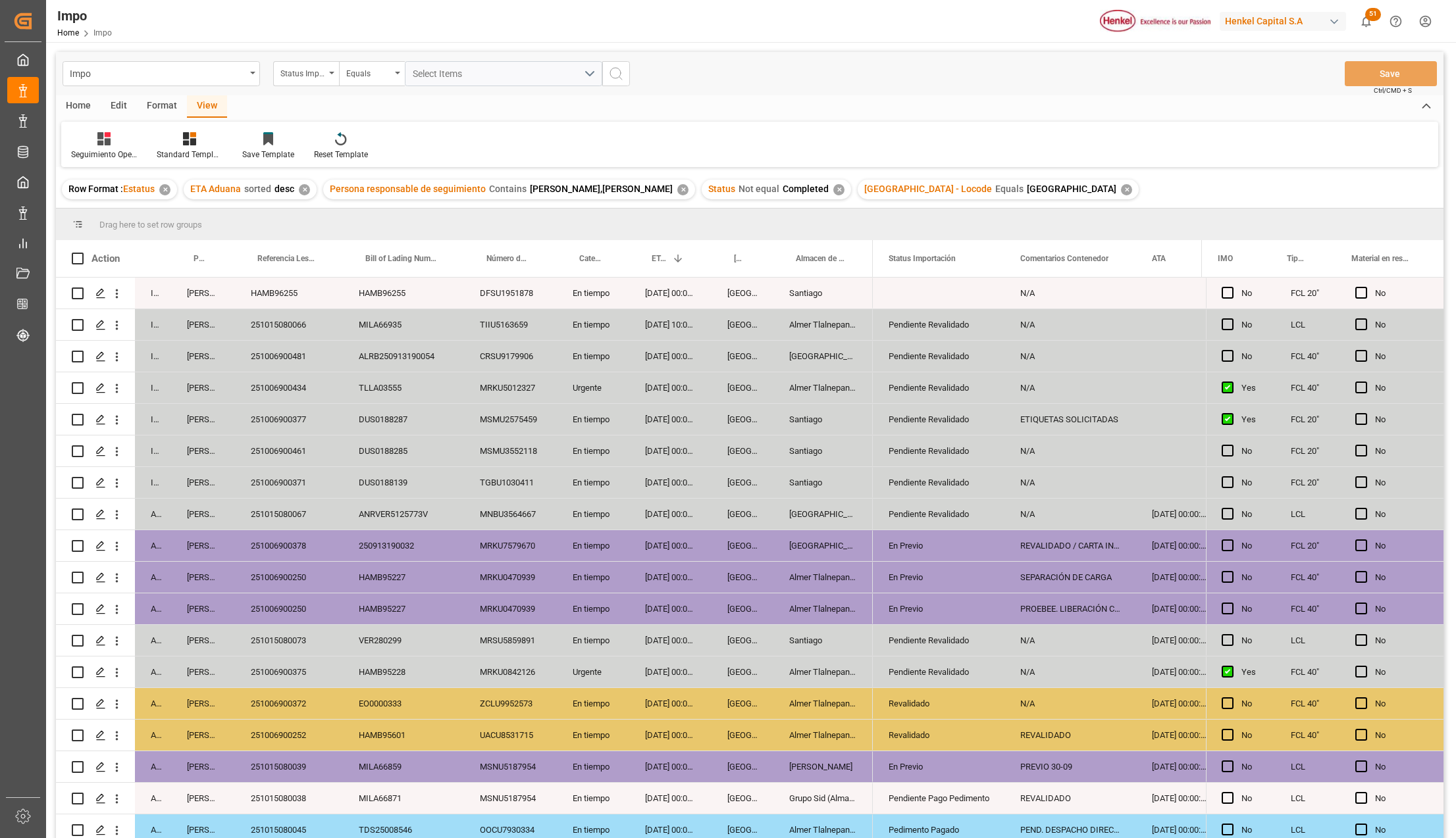
scroll to position [324, 0]
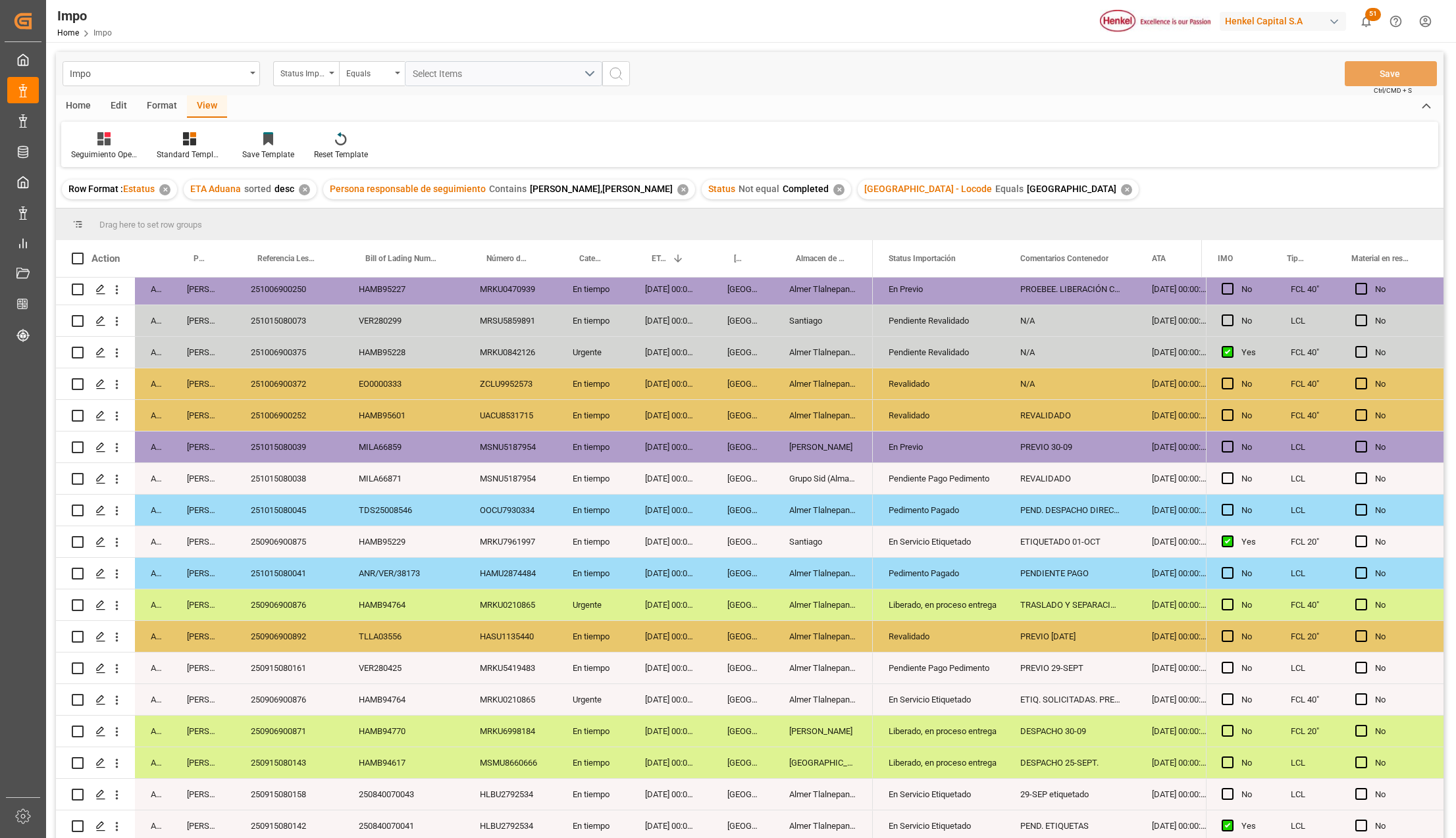
click at [950, 613] on div "Liberado, en proceso entrega" at bounding box center [938, 605] width 100 height 30
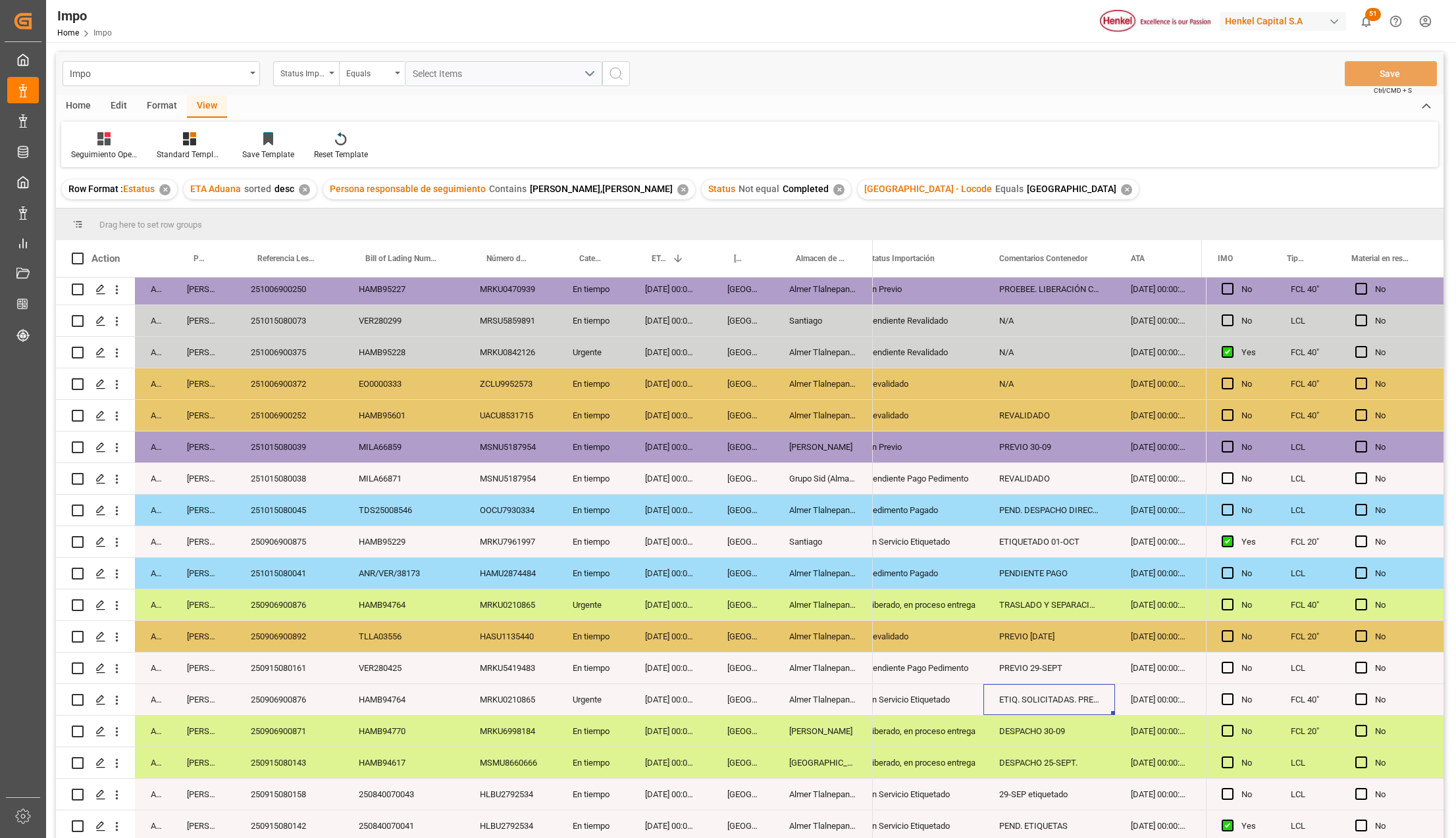
click at [1063, 698] on div "ETIQ. SOLICITADAS. PREVIO 26-SEPT" at bounding box center [1049, 700] width 131 height 31
click at [1063, 698] on input "ETIQ. SOLICITADAS. PREVIO 26-SEPT" at bounding box center [1049, 707] width 111 height 25
type input "ETIQUETADO"
click at [1063, 698] on div "ETIQUETADO" at bounding box center [1049, 700] width 131 height 31
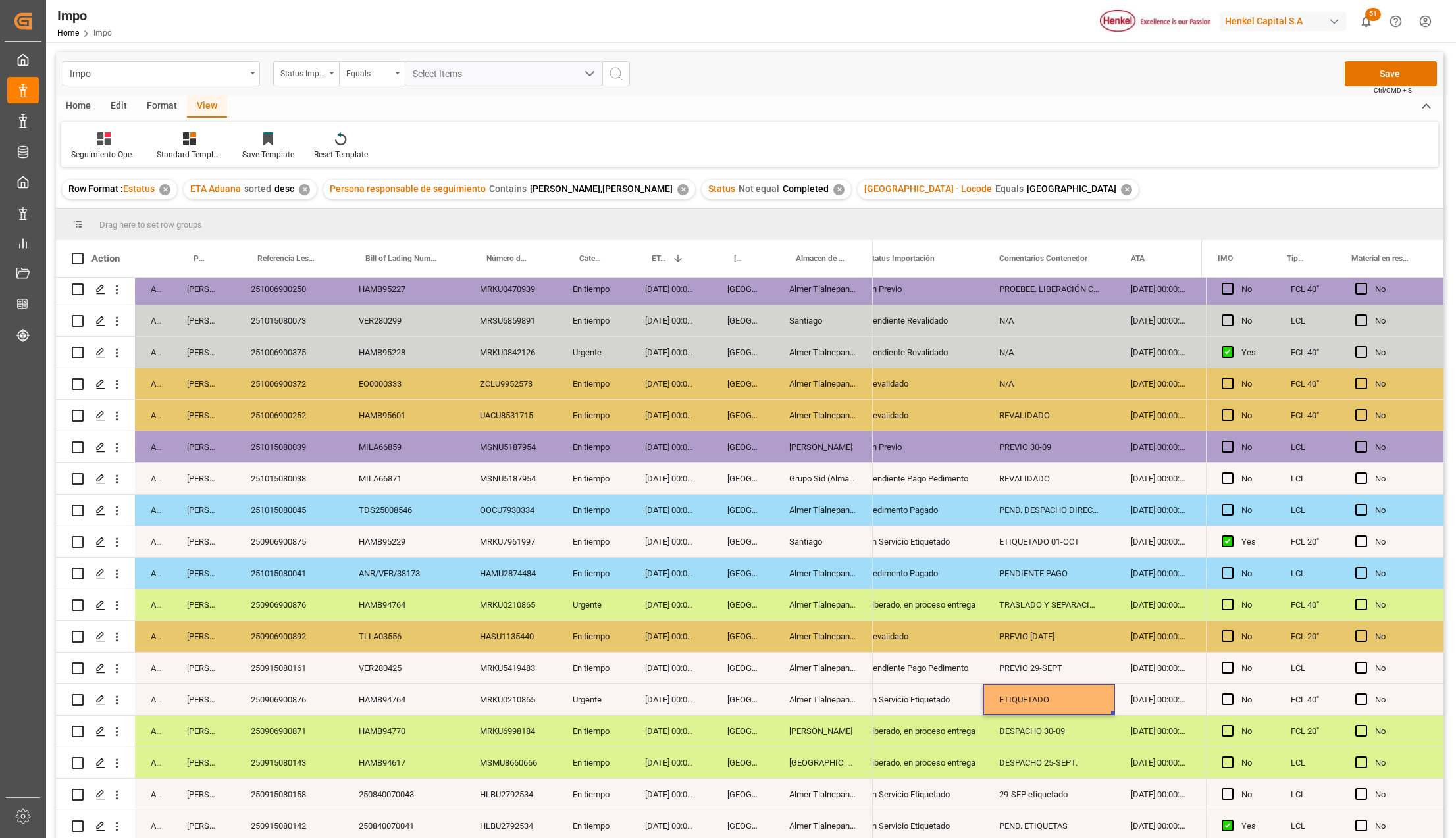
click at [1063, 698] on div "ETIQUETADO" at bounding box center [1049, 700] width 131 height 31
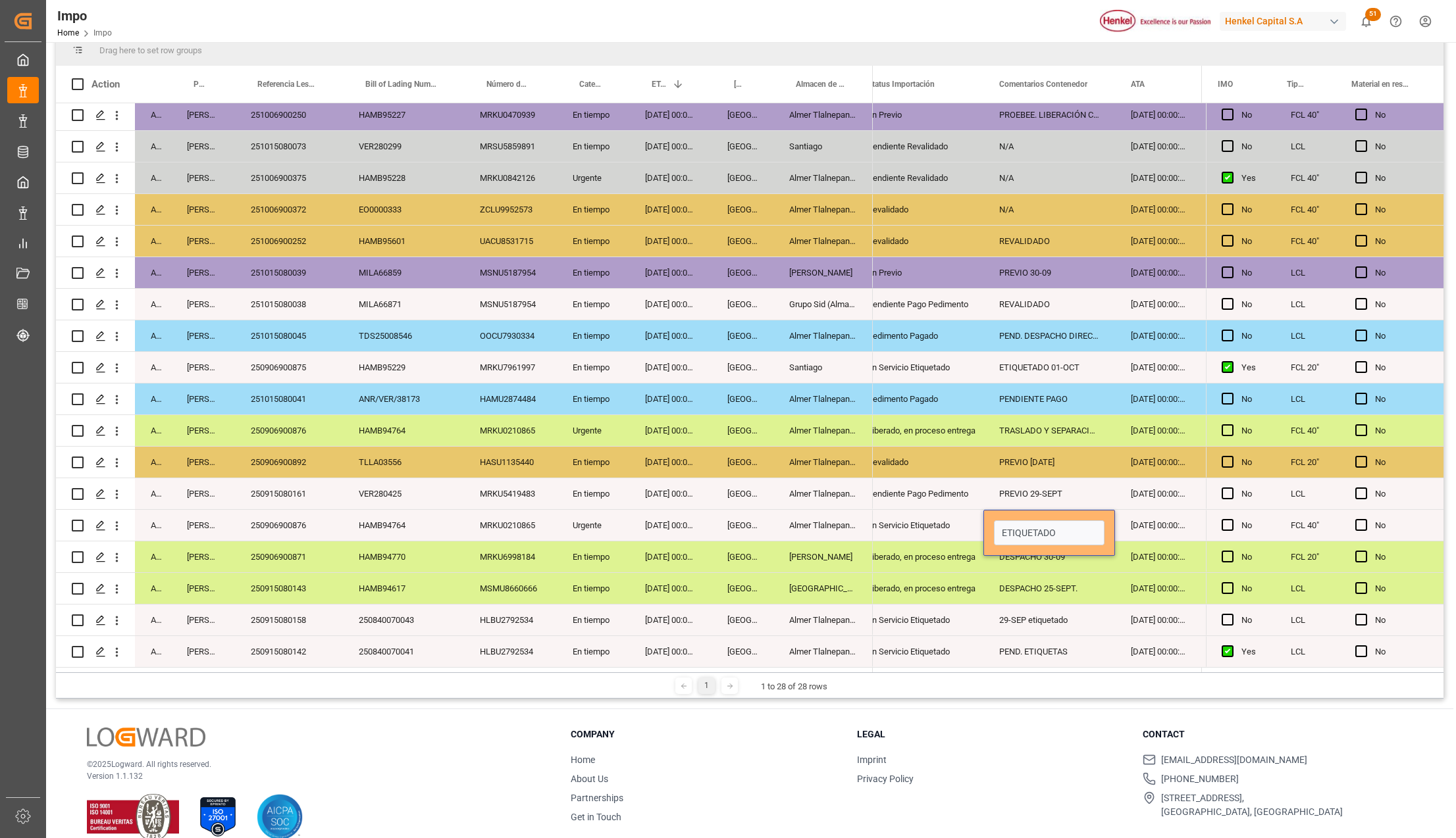
scroll to position [195, 0]
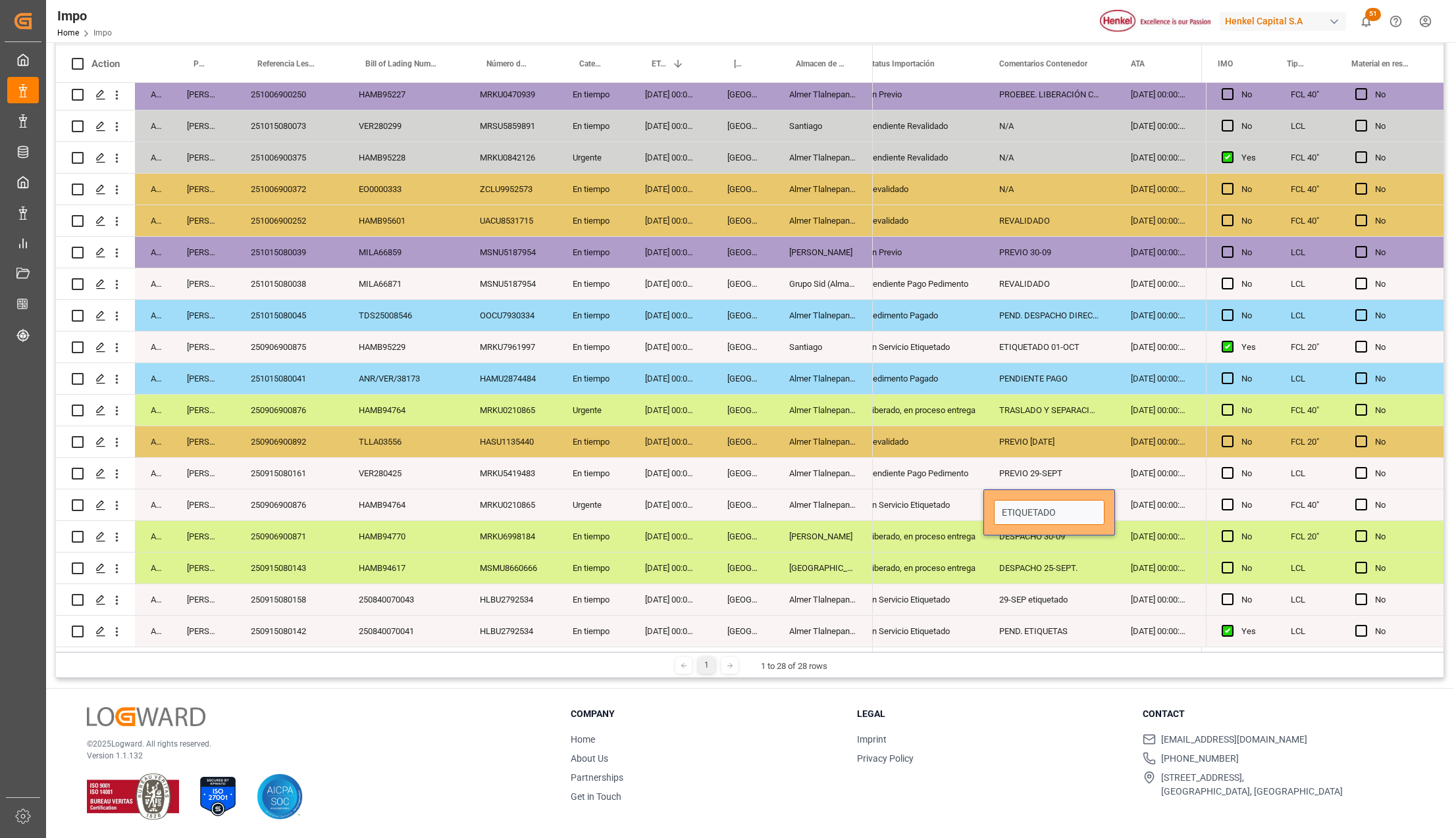
click at [1062, 512] on input "ETIQUETADO" at bounding box center [1049, 513] width 111 height 25
type input "ETIQUETADO 01-OCT"
click at [1077, 512] on div "ETIQUETADO 01-OCT" at bounding box center [1049, 506] width 131 height 31
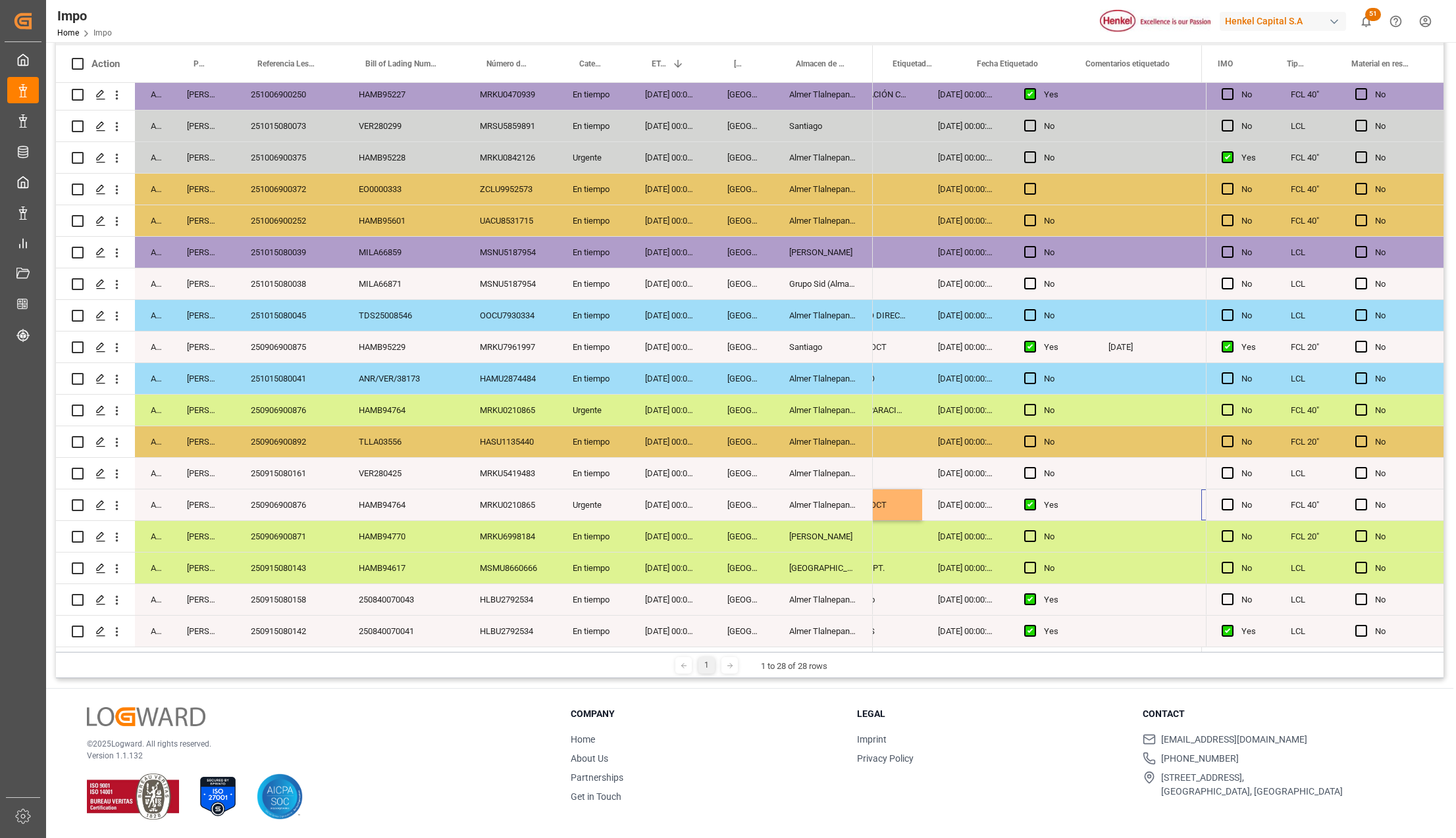
scroll to position [0, 346]
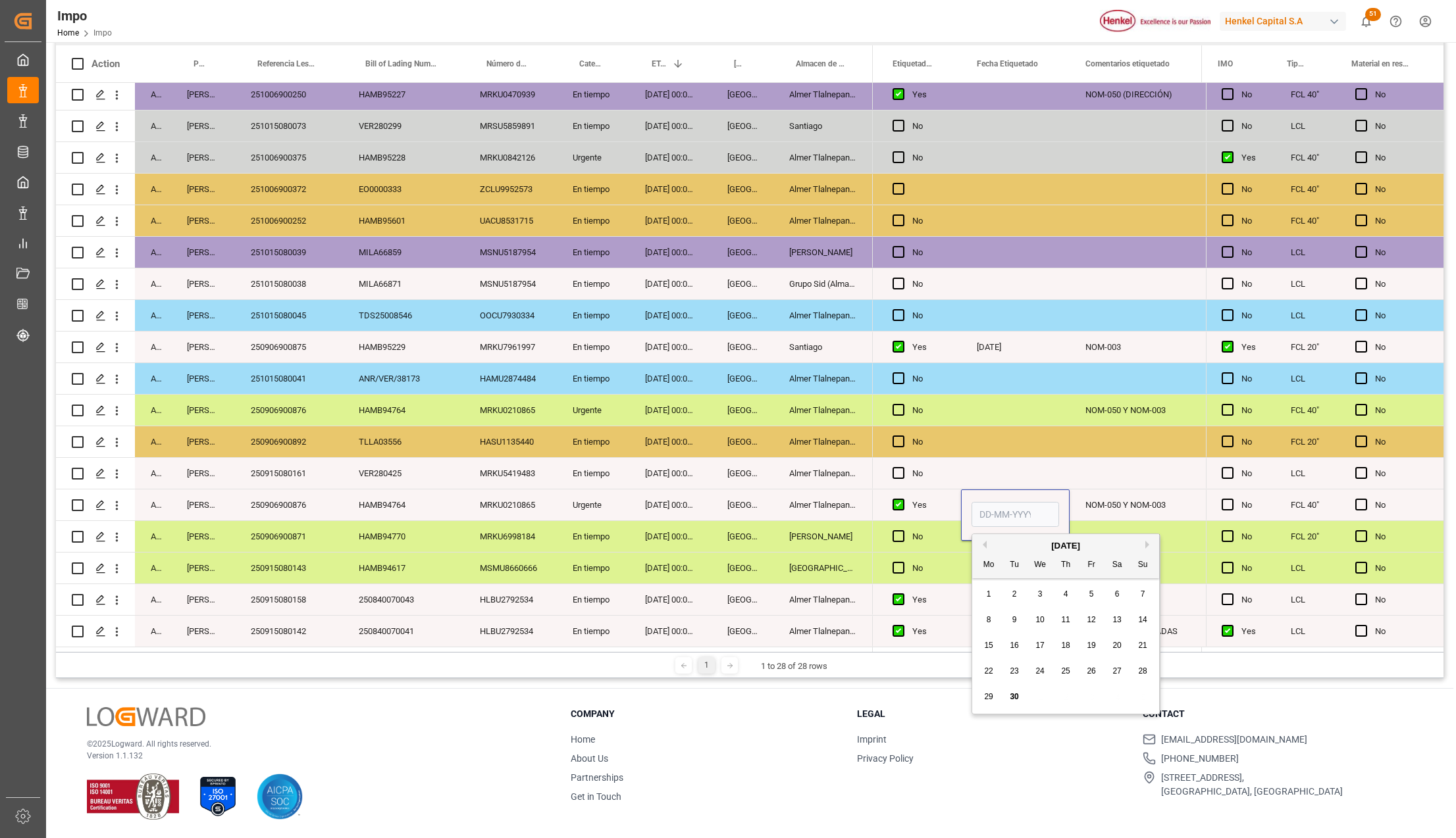
click at [1025, 506] on input "Press SPACE to select this row." at bounding box center [1015, 514] width 88 height 25
type input "01-10-2025"
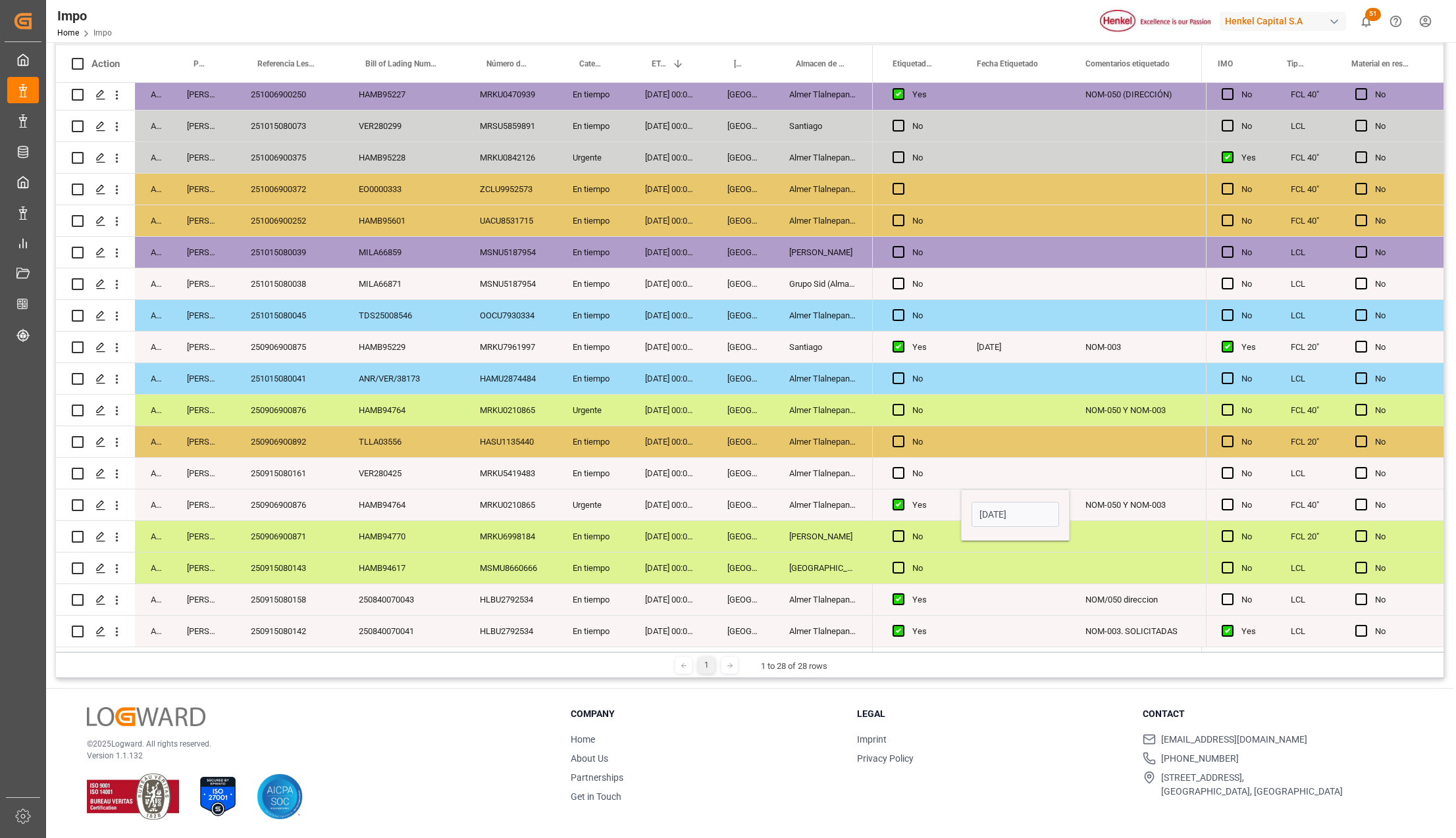
click at [991, 560] on div "Press SPACE to select this row." at bounding box center [1015, 568] width 109 height 31
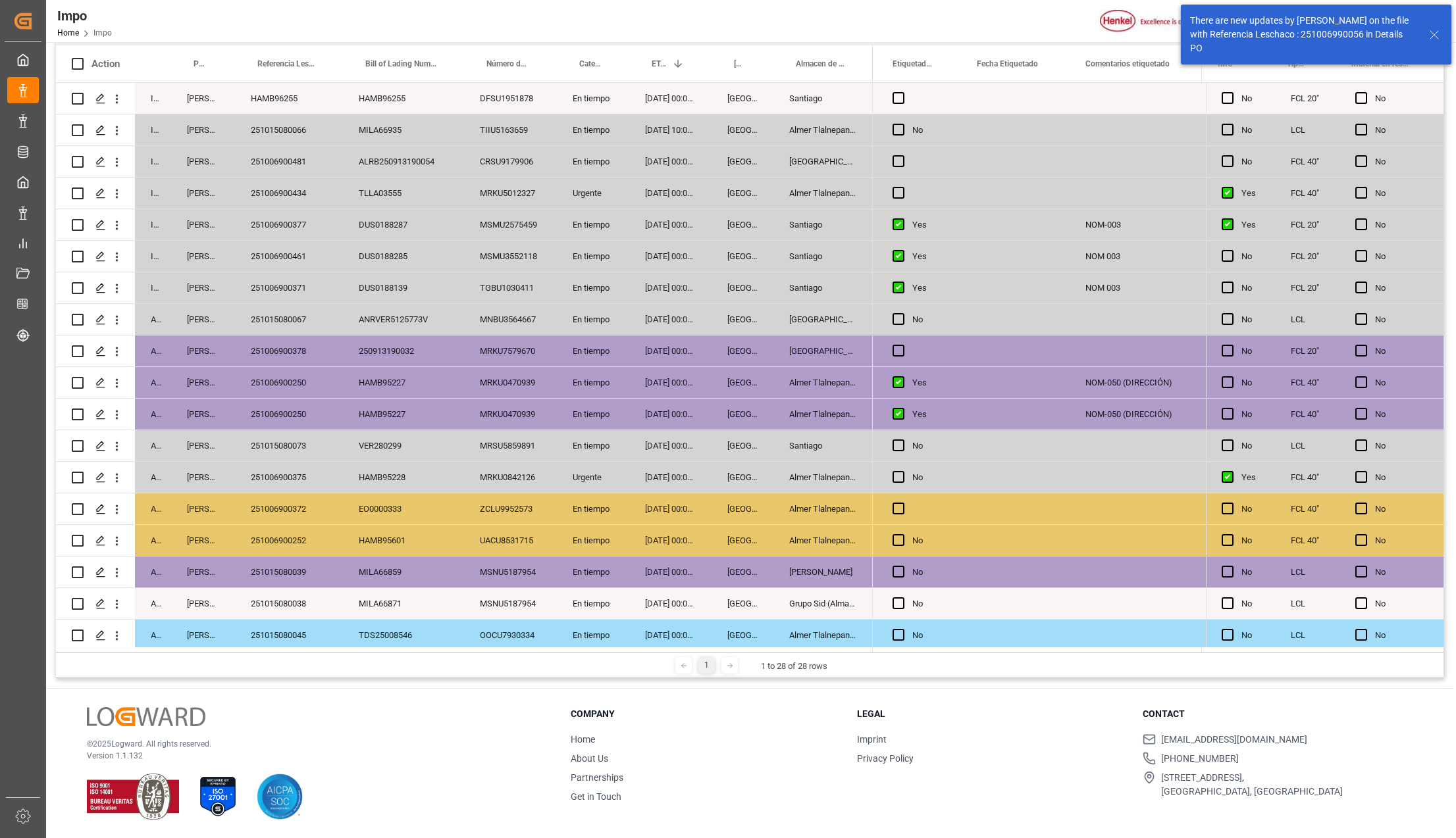
scroll to position [0, 0]
click at [1429, 30] on icon at bounding box center [1434, 35] width 16 height 16
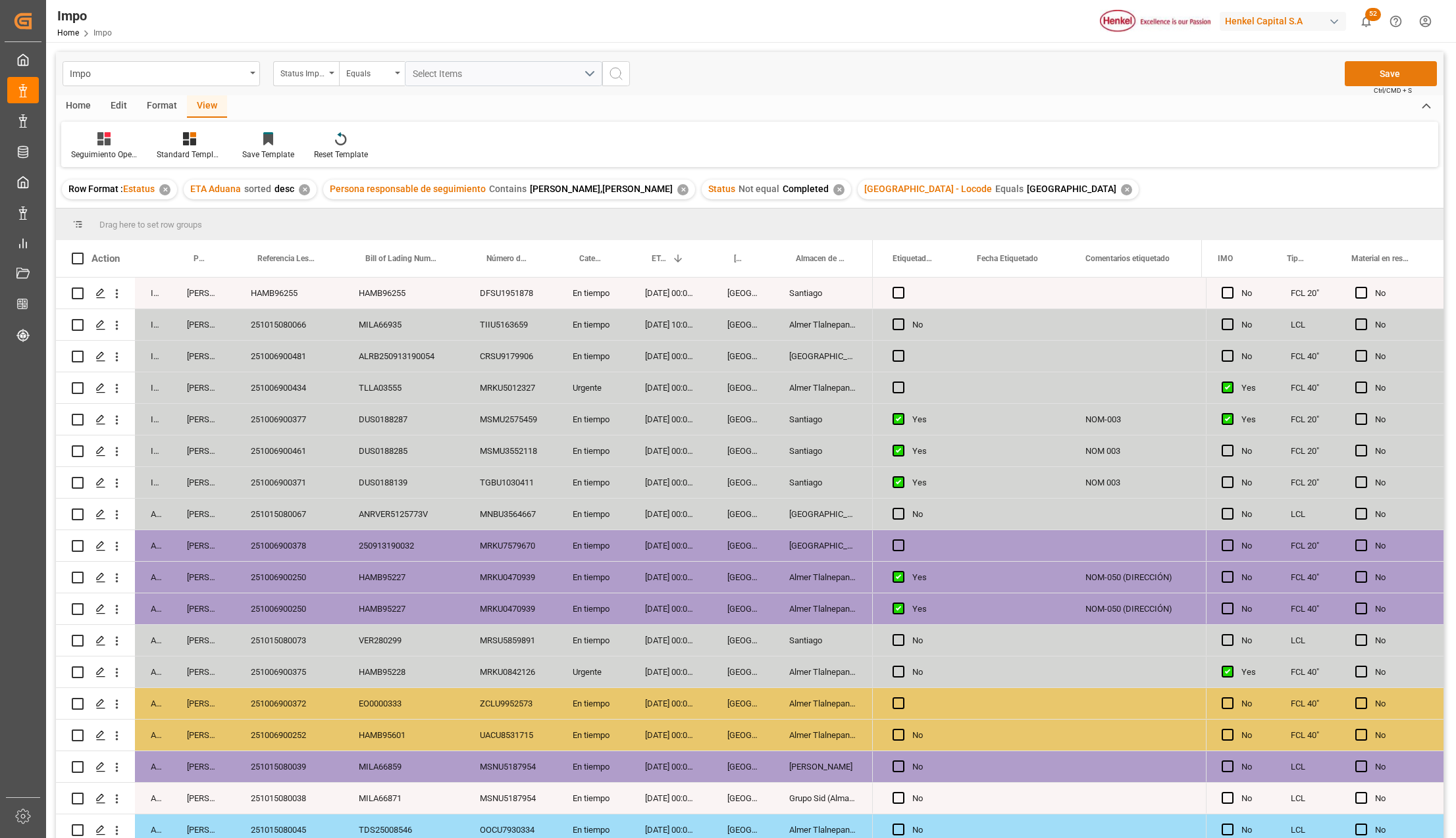
click at [1392, 69] on button "Save" at bounding box center [1391, 73] width 92 height 25
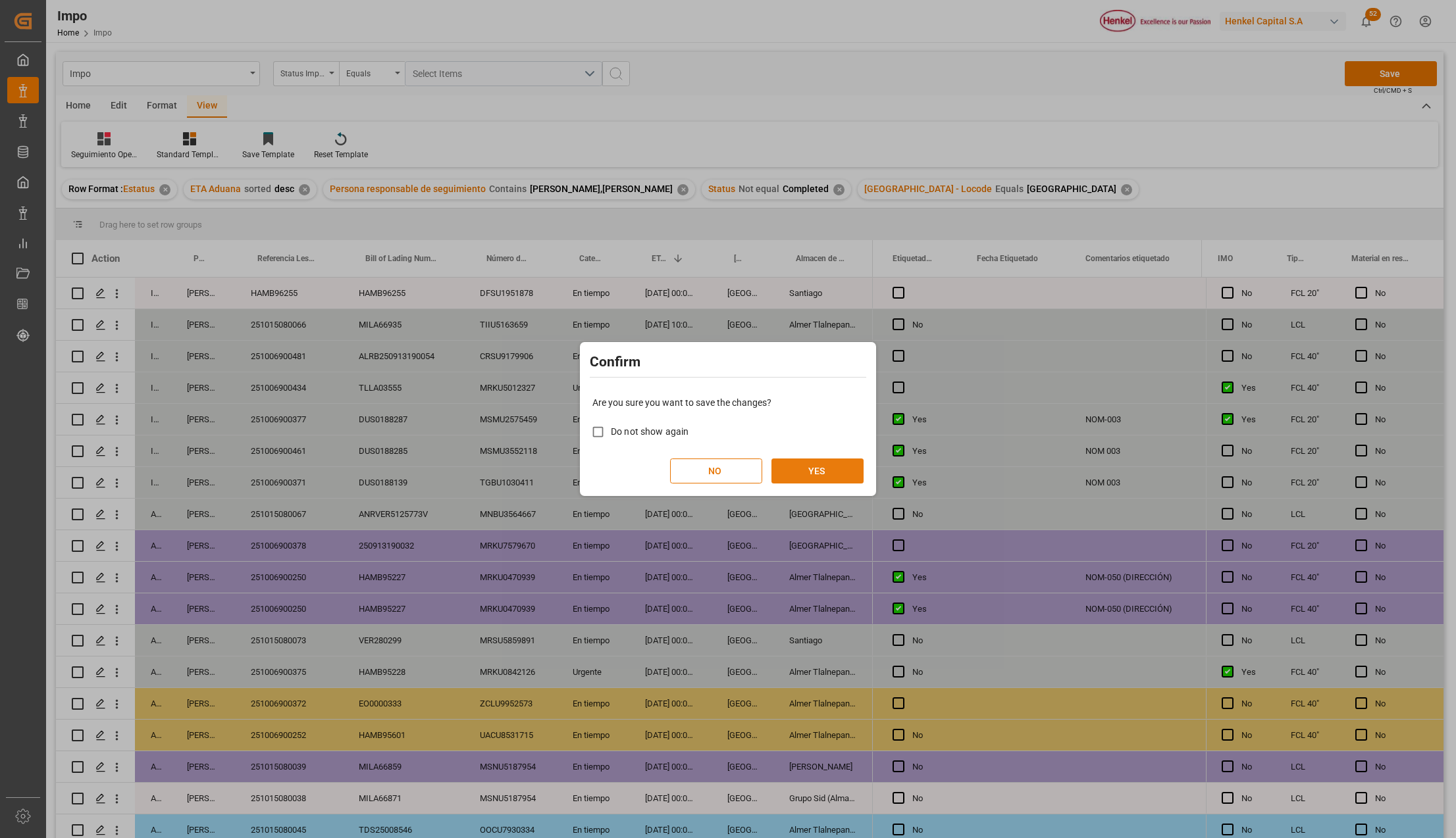
click at [809, 462] on button "YES" at bounding box center [817, 471] width 92 height 25
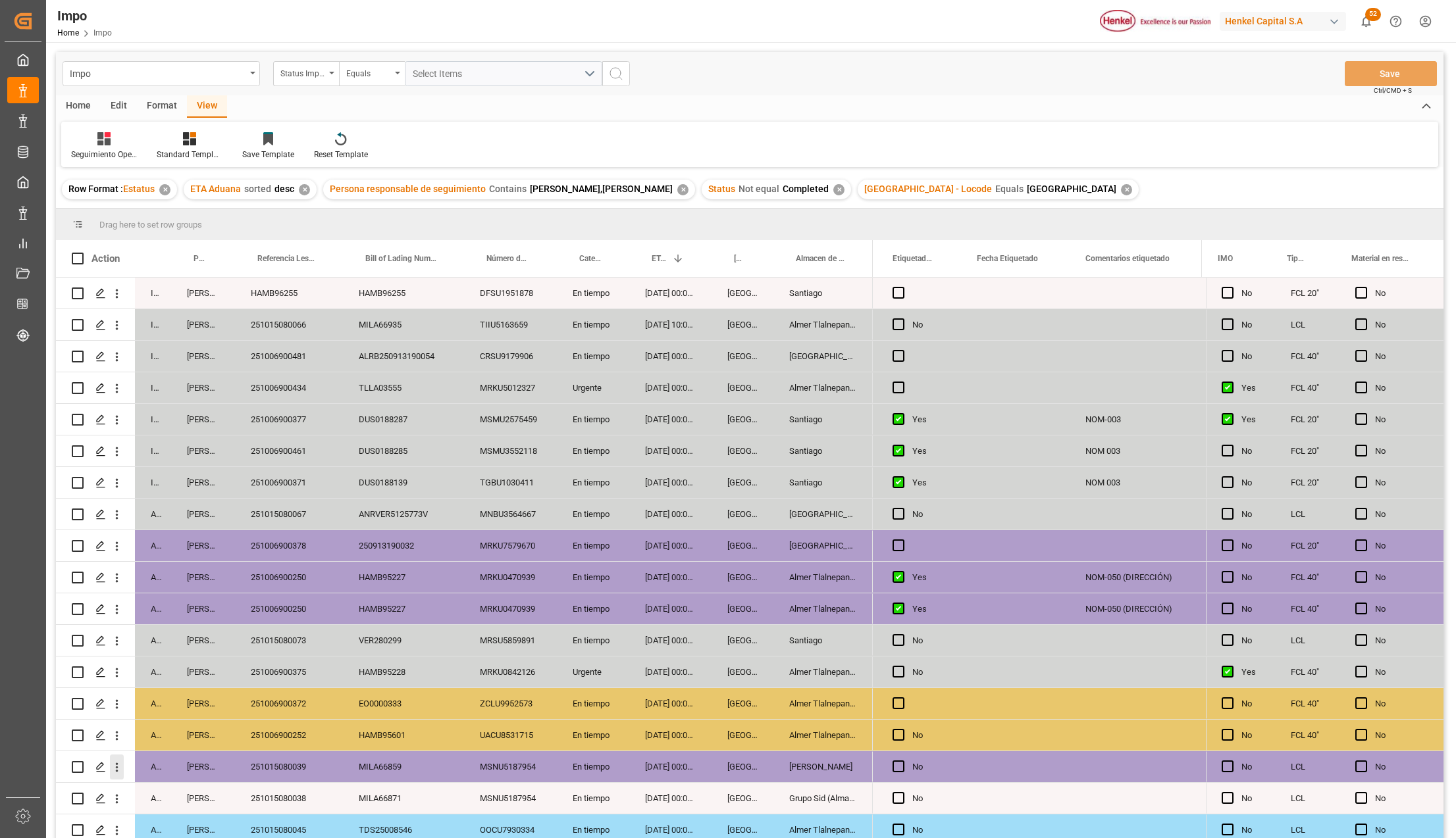
click at [117, 768] on icon "open menu" at bounding box center [117, 768] width 3 height 10
click at [134, 791] on icon "Press SPACE to select this row." at bounding box center [127, 795] width 14 height 14
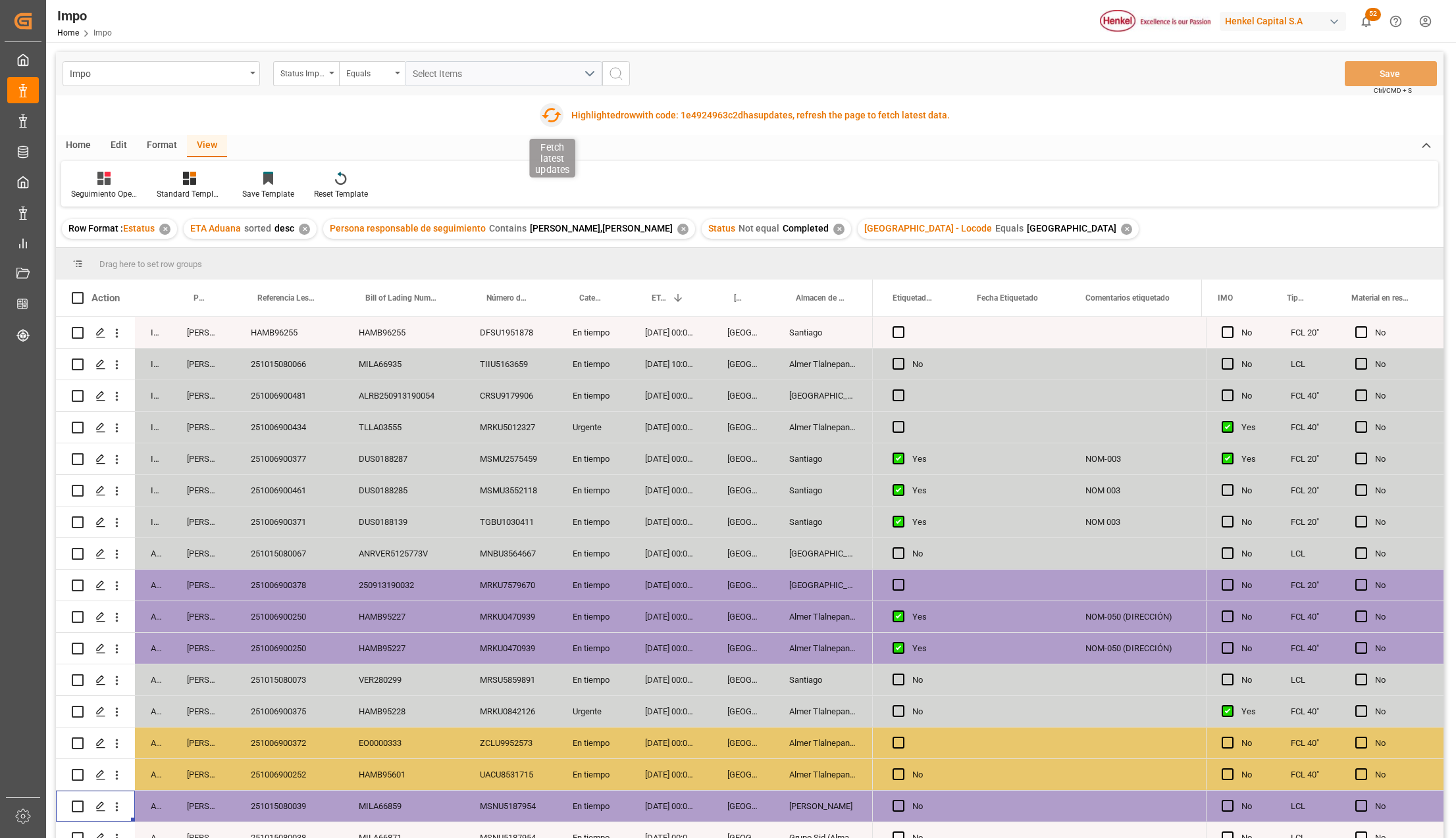
click at [557, 111] on icon "button" at bounding box center [551, 115] width 21 height 21
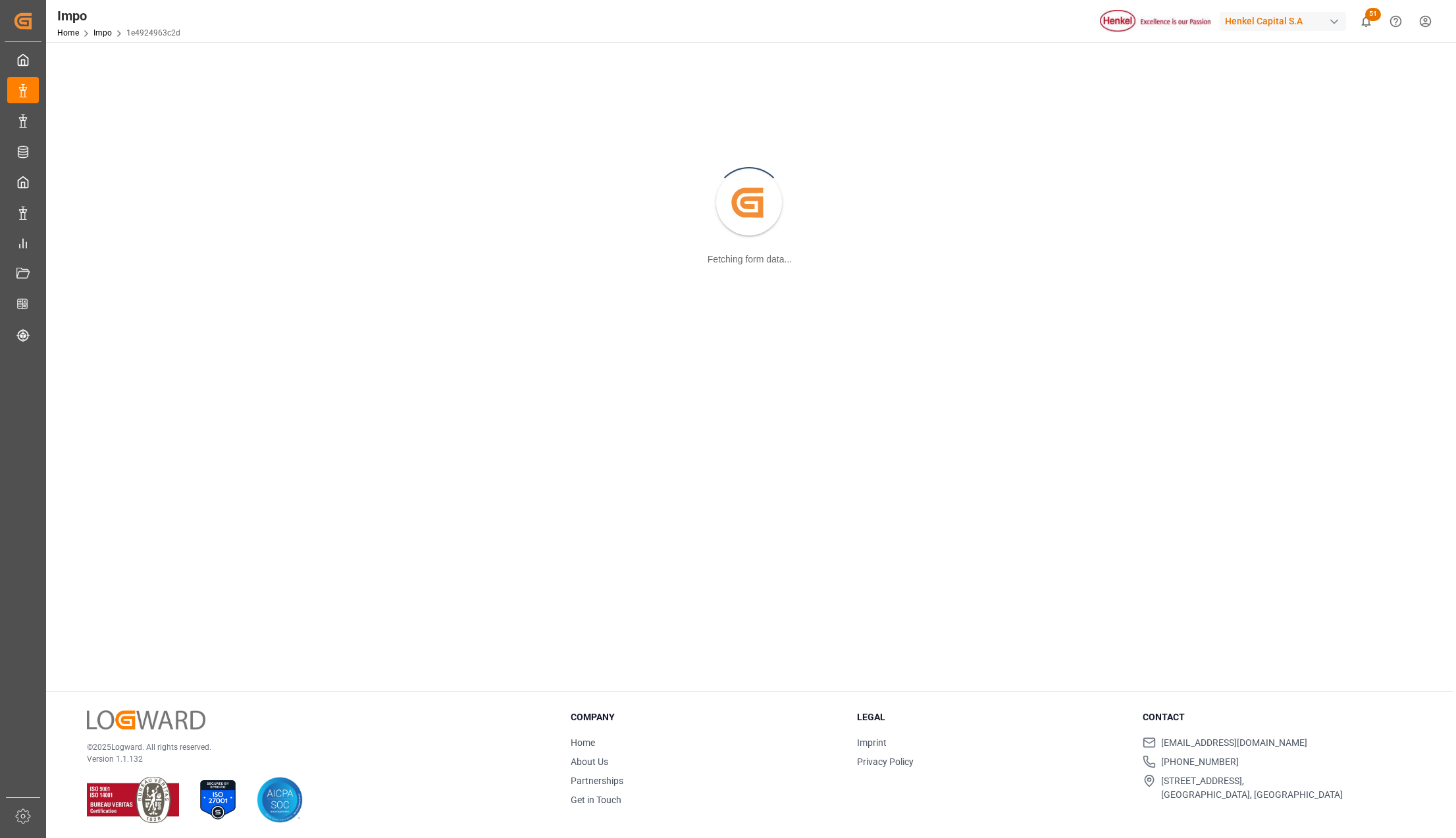
scroll to position [143, 0]
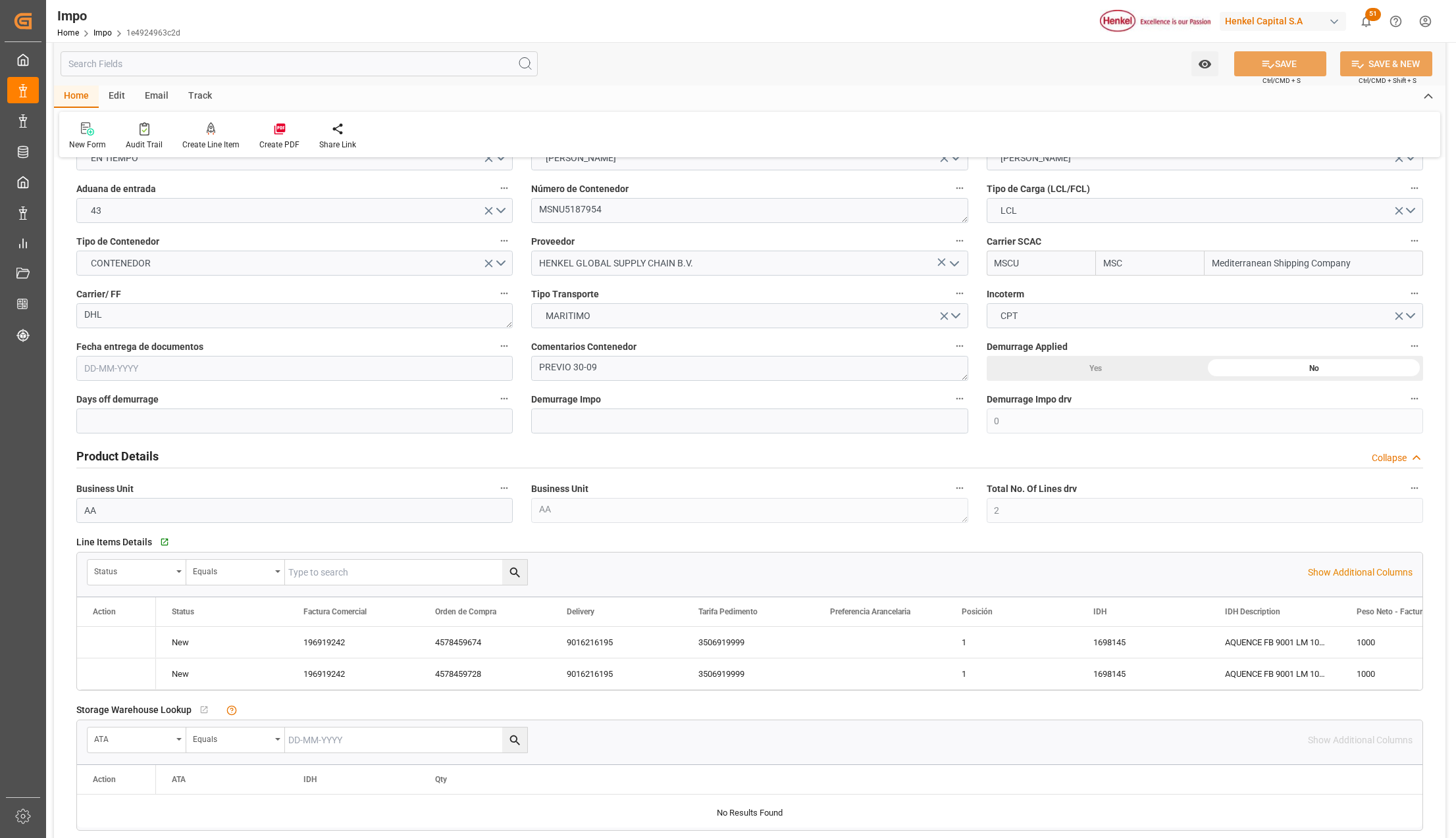
type input "MSC"
type input "Mediterranean Shipping Company"
type input "0"
type input "2"
type input "2.78"
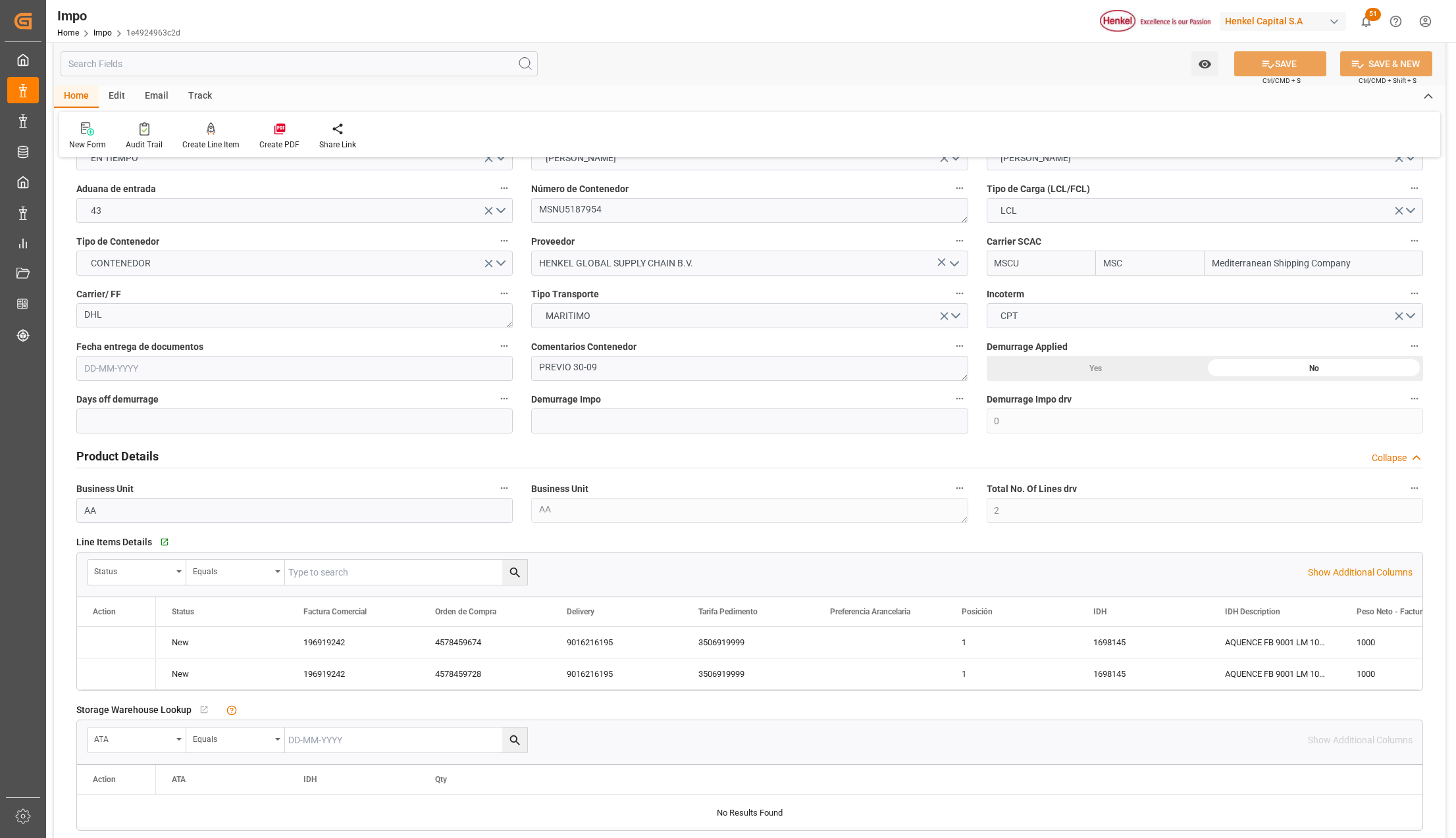
type input "2"
type input "[DATE]"
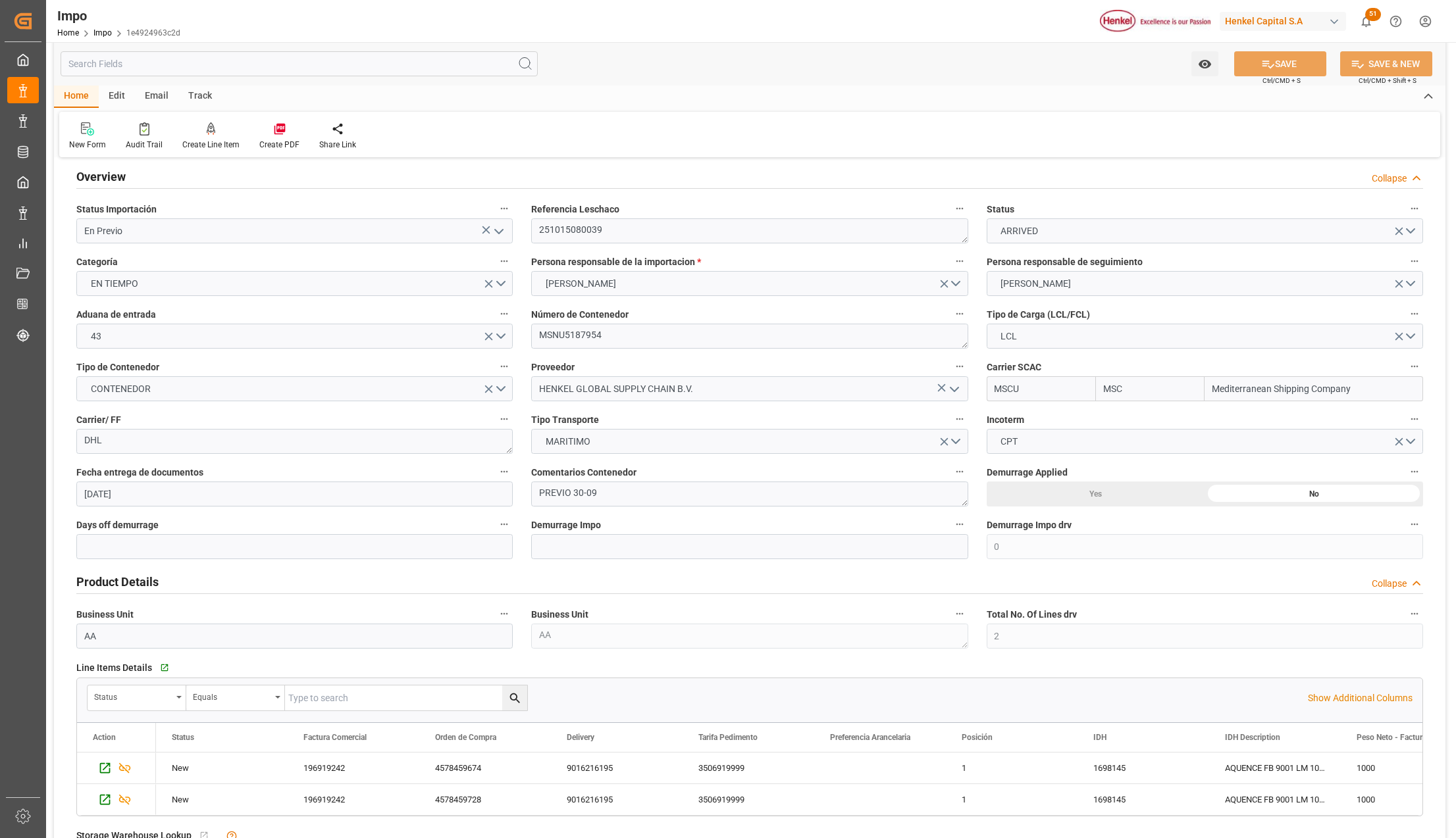
scroll to position [0, 0]
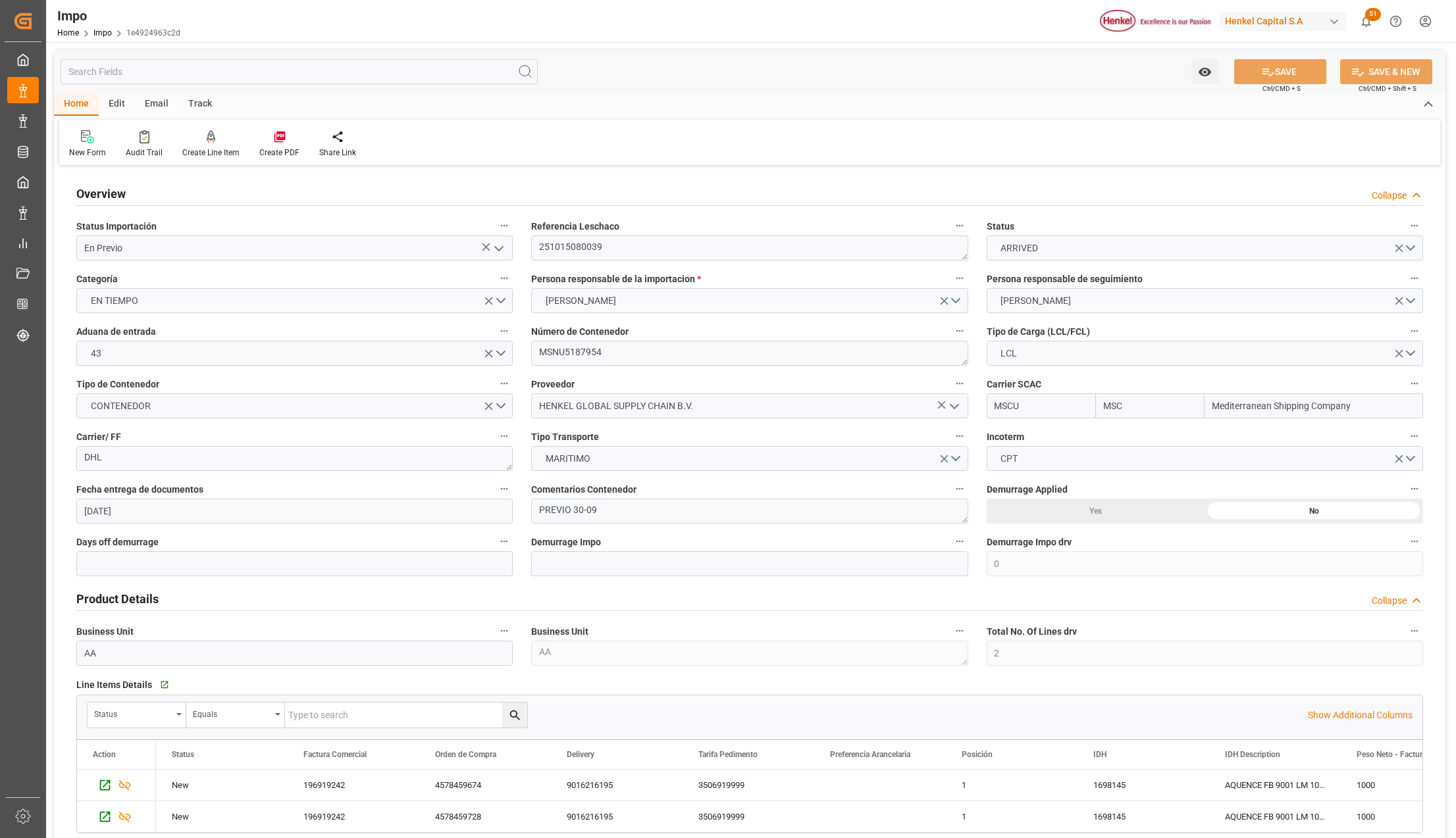
click at [495, 249] on icon "open menu" at bounding box center [499, 249] width 16 height 16
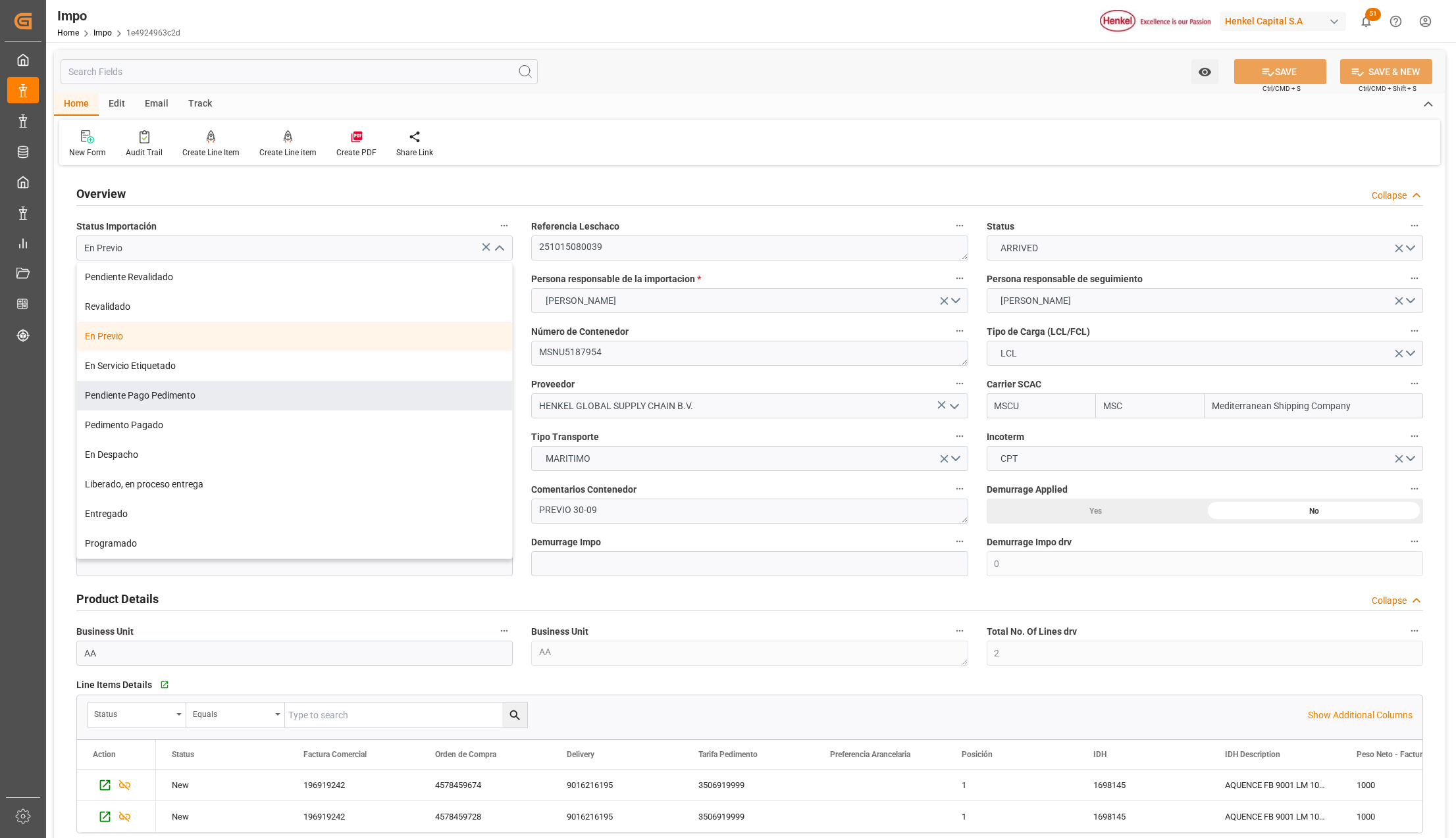
click at [134, 425] on div "Pedimento Pagado" at bounding box center [294, 426] width 435 height 30
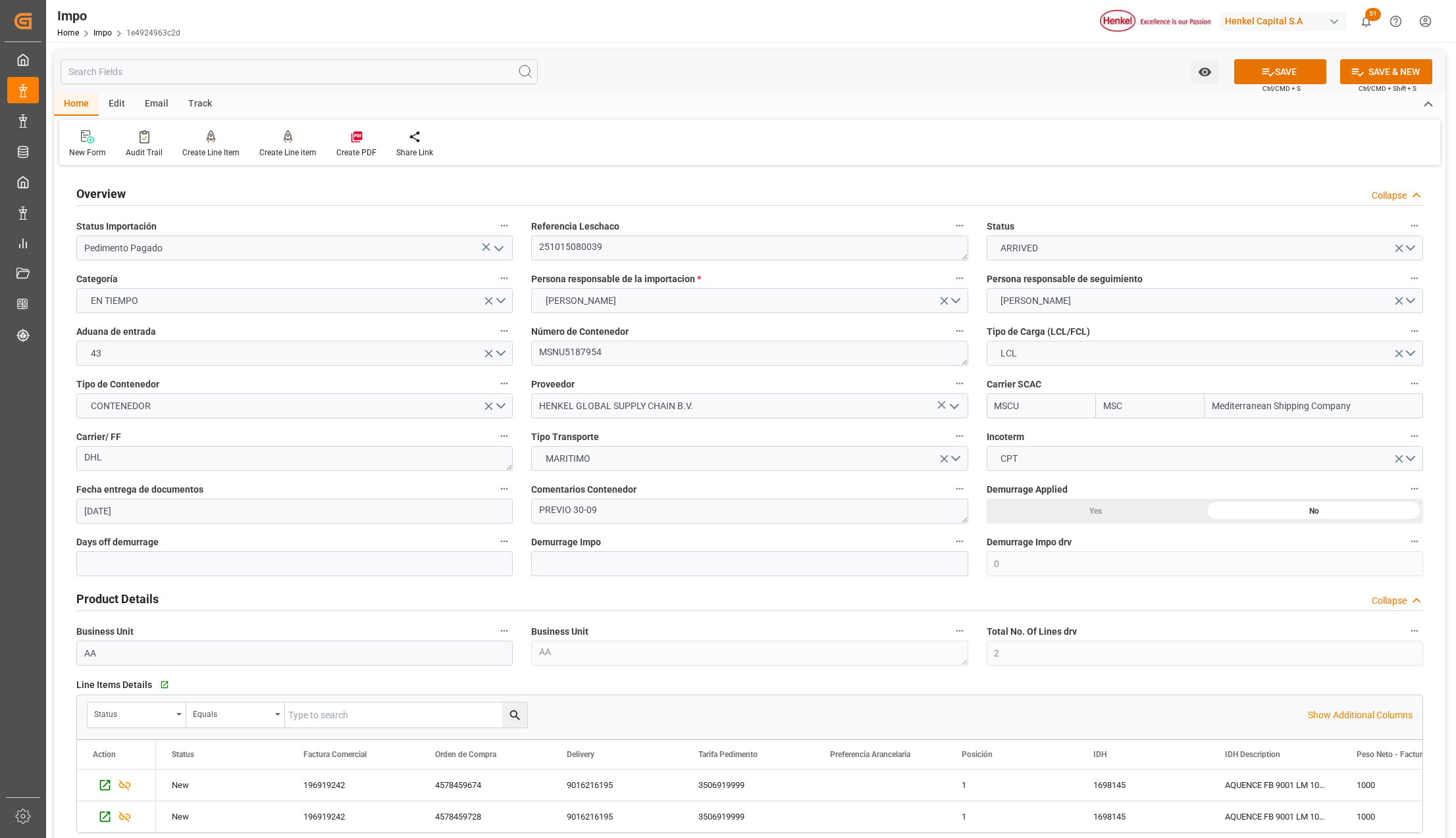
type input "Pedimento Pagado"
drag, startPoint x: 567, startPoint y: 514, endPoint x: 488, endPoint y: 509, distance: 79.2
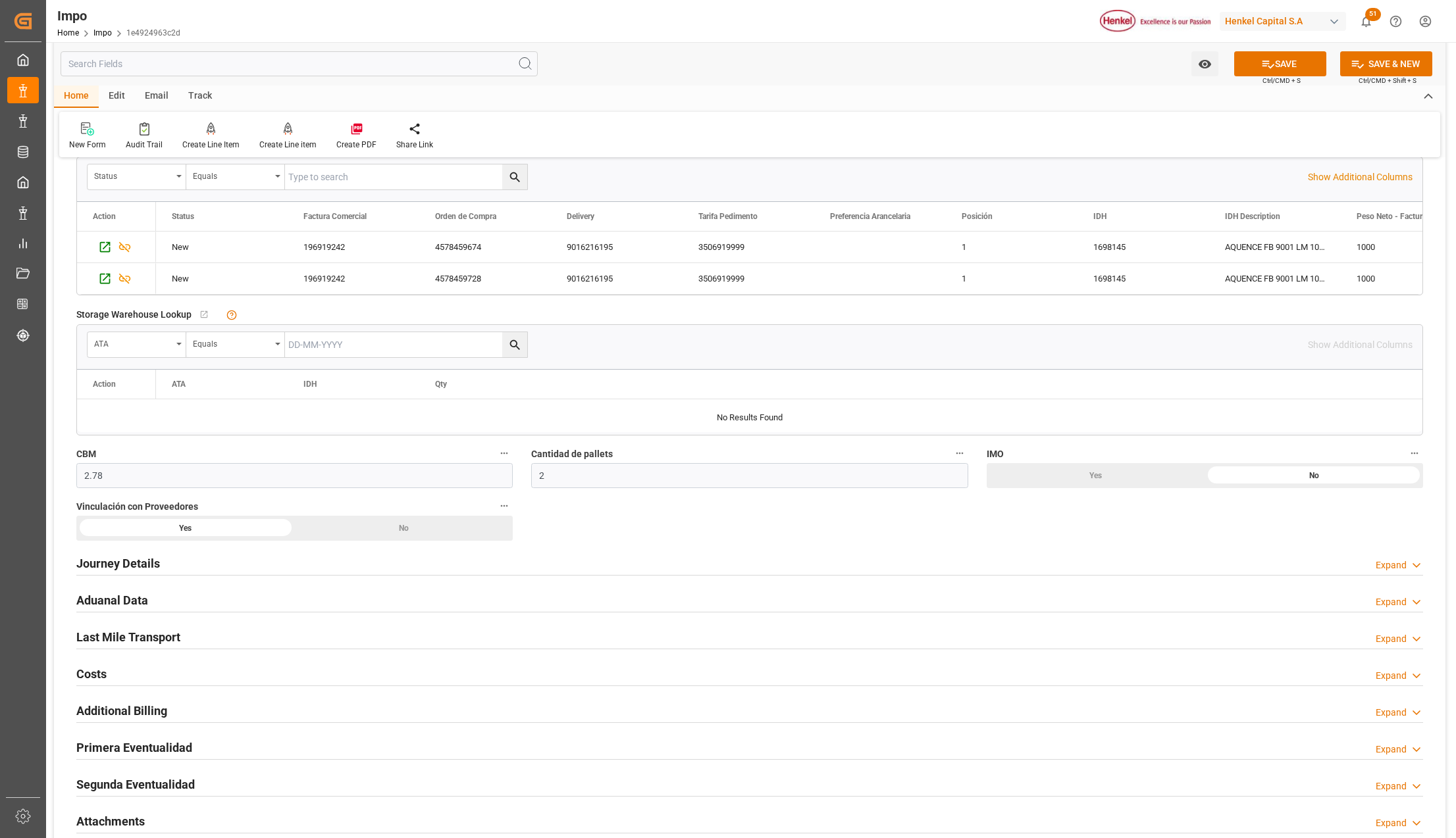
scroll to position [614, 0]
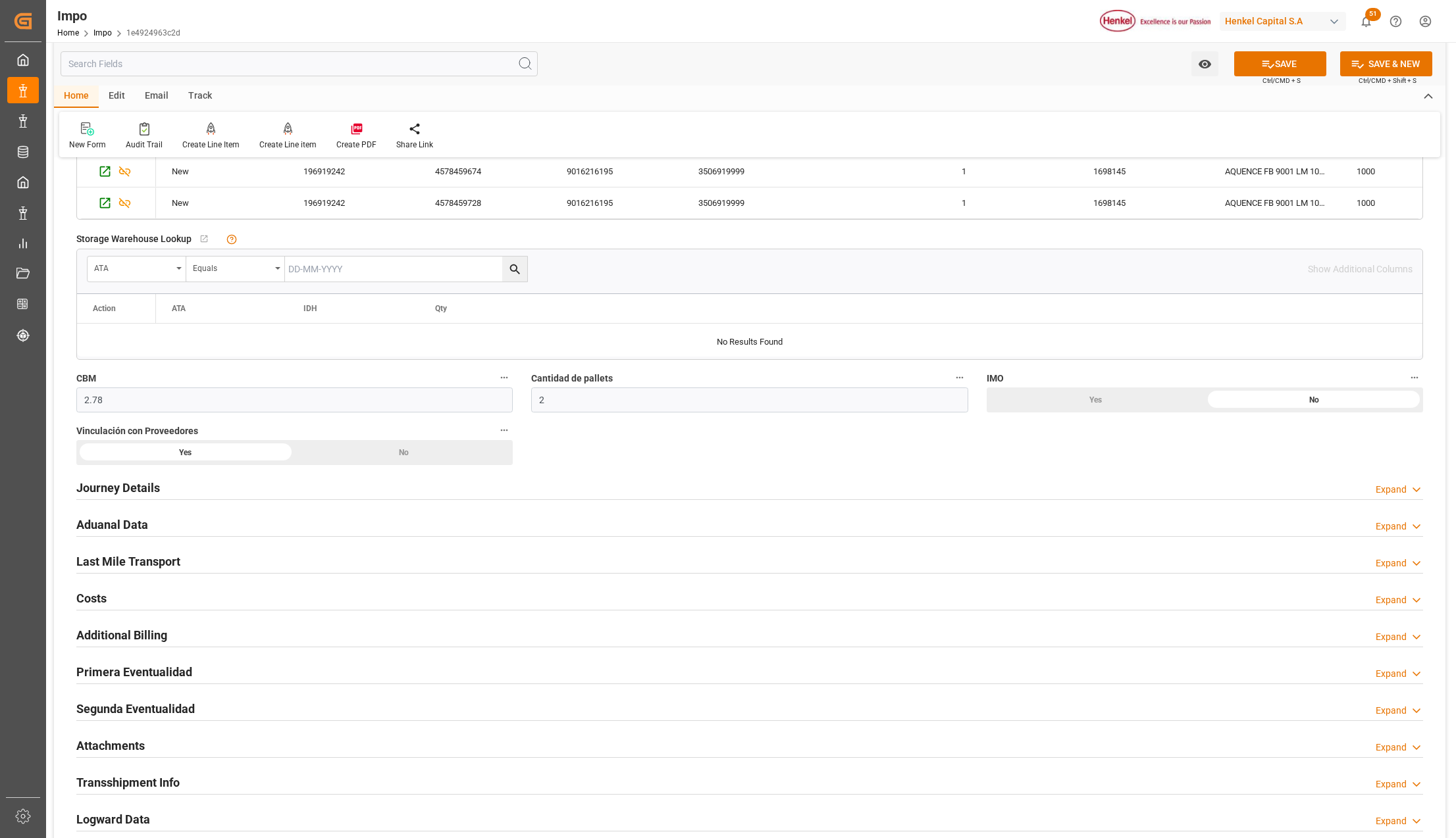
type textarea "PEND. [GEOGRAPHIC_DATA]"
click at [97, 671] on h2 "Primera Eventualidad" at bounding box center [134, 672] width 116 height 17
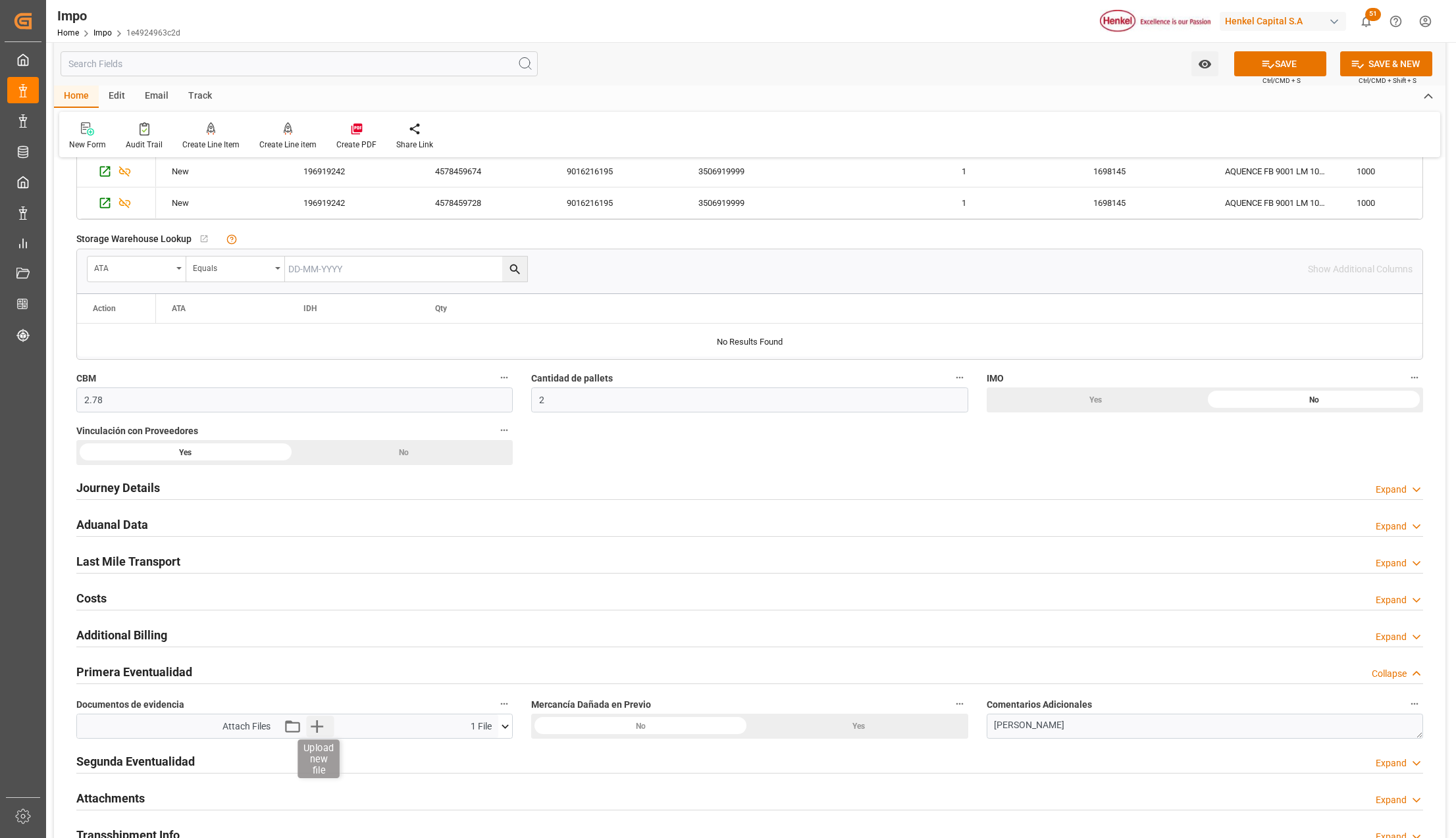
click at [316, 727] on icon "button" at bounding box center [317, 727] width 21 height 21
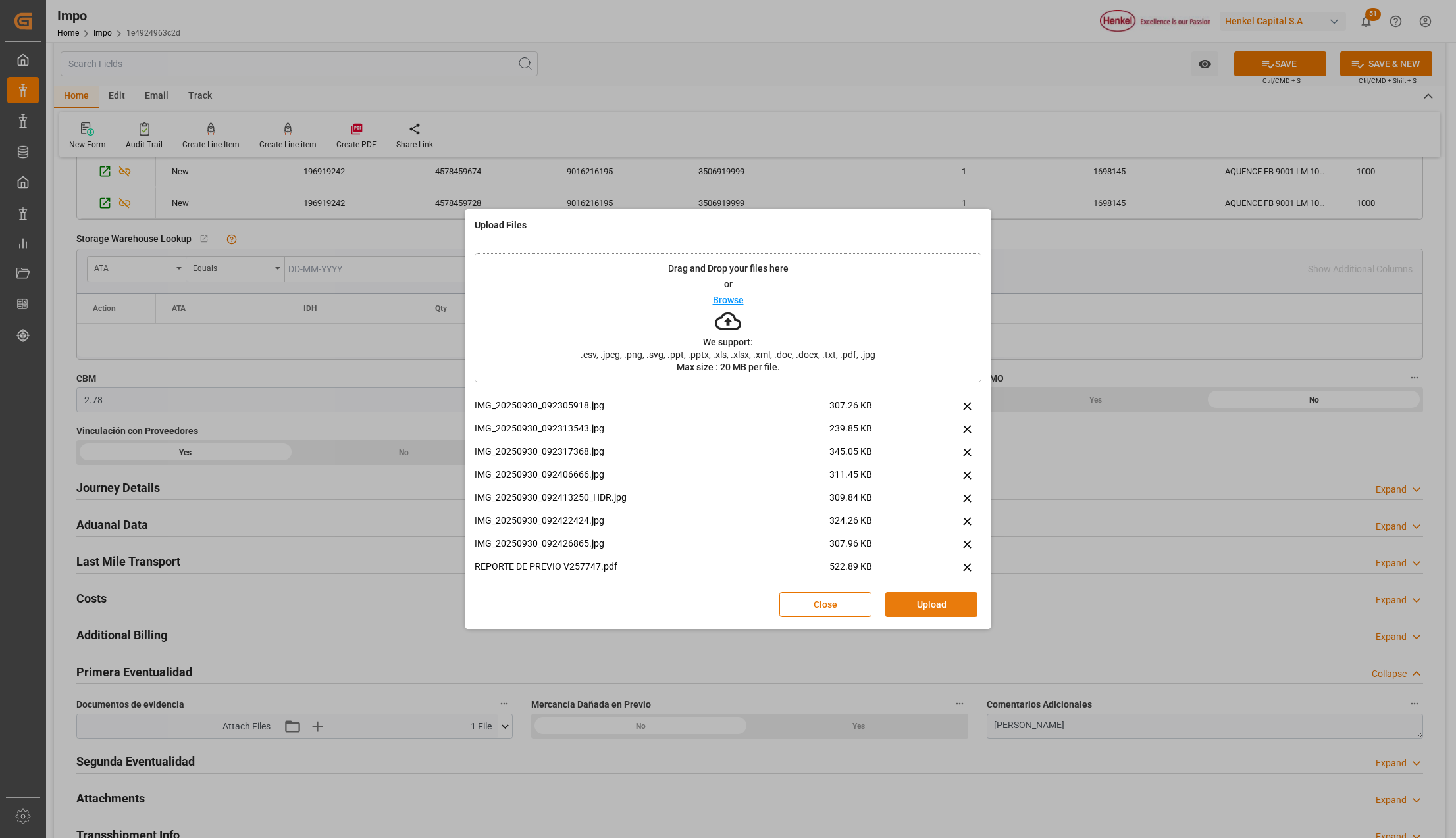
click at [924, 603] on button "Upload" at bounding box center [931, 605] width 92 height 25
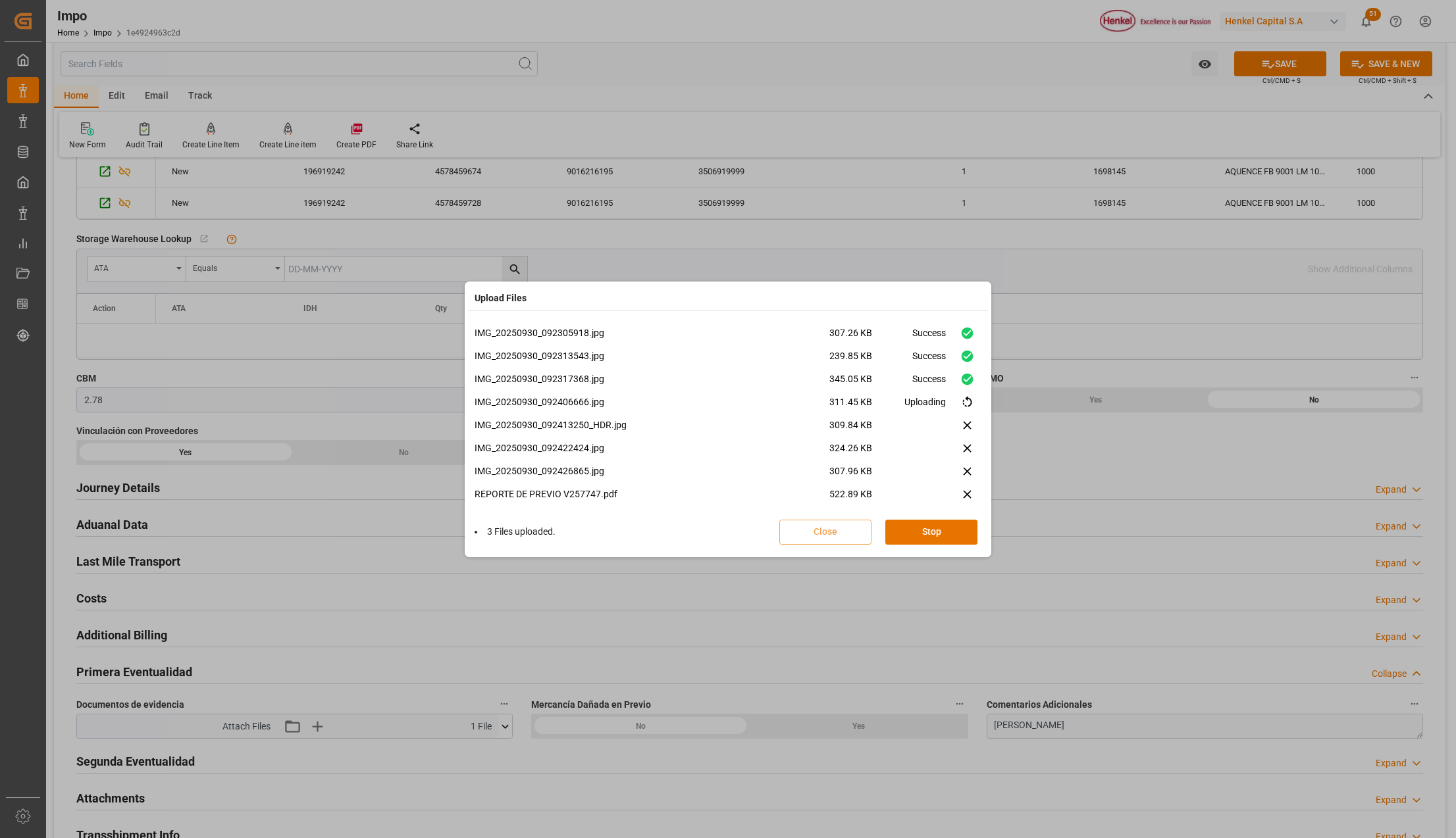
scroll to position [147, 0]
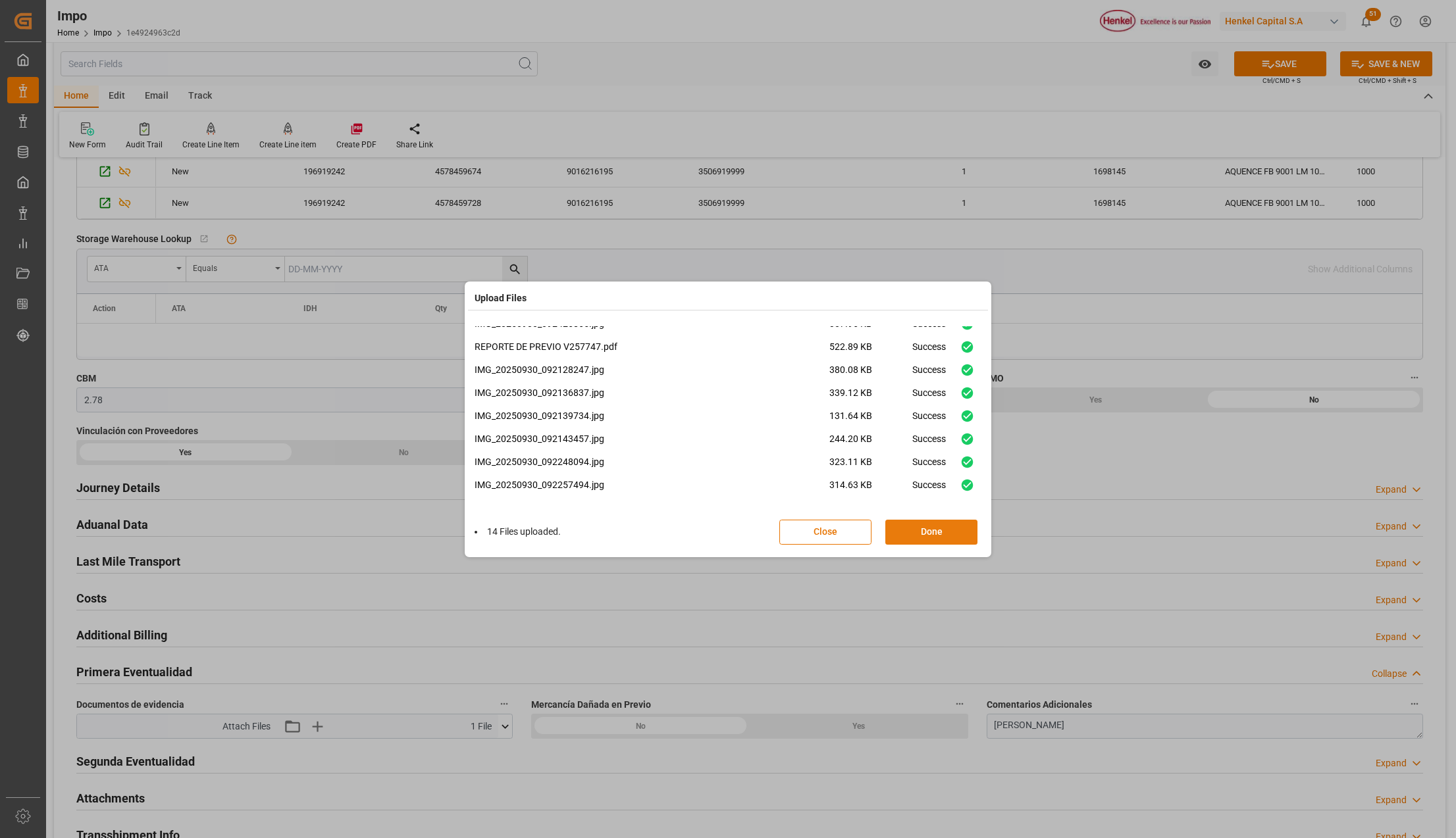
click at [909, 534] on button "Done" at bounding box center [931, 532] width 92 height 25
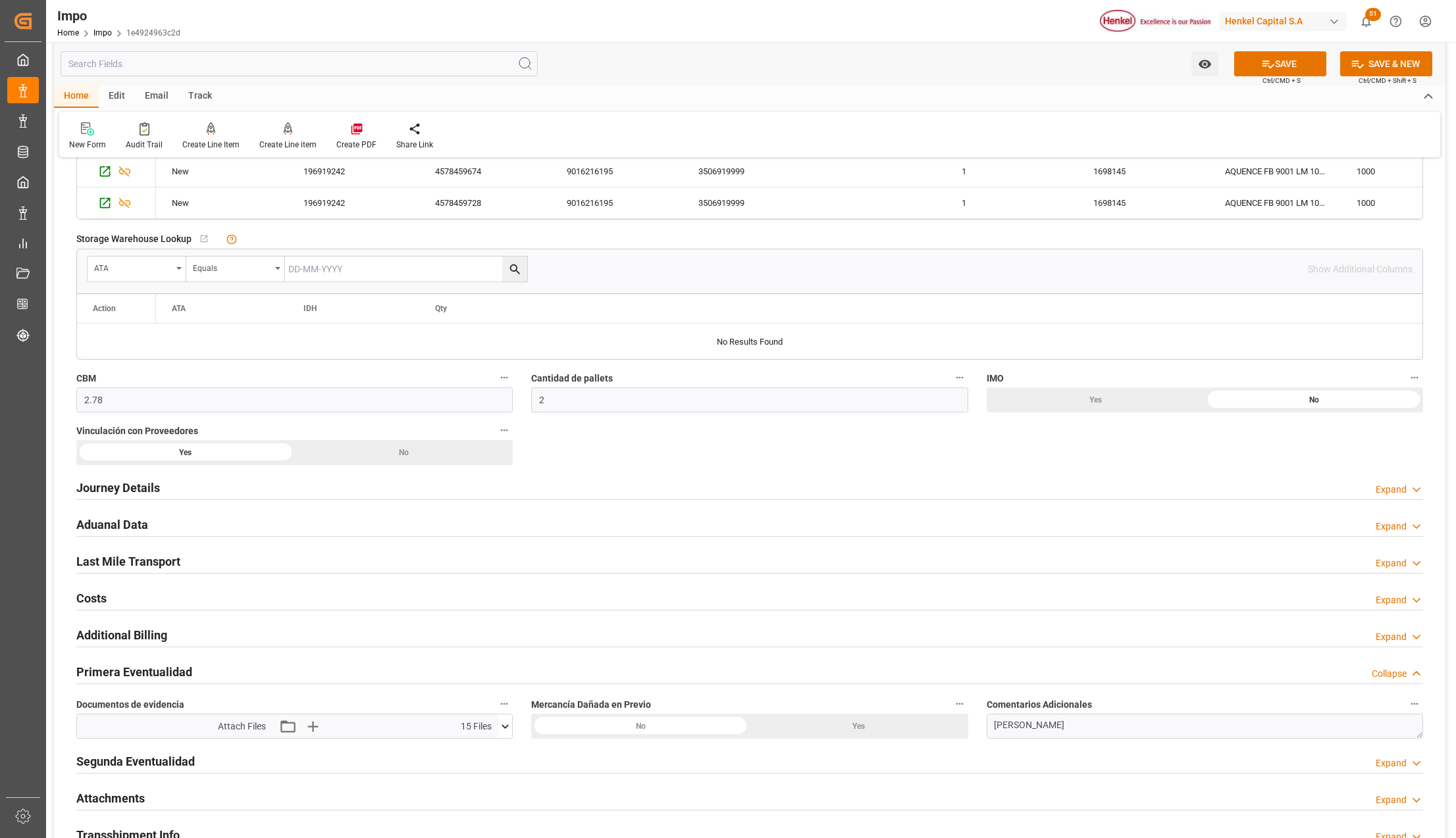
scroll to position [789, 0]
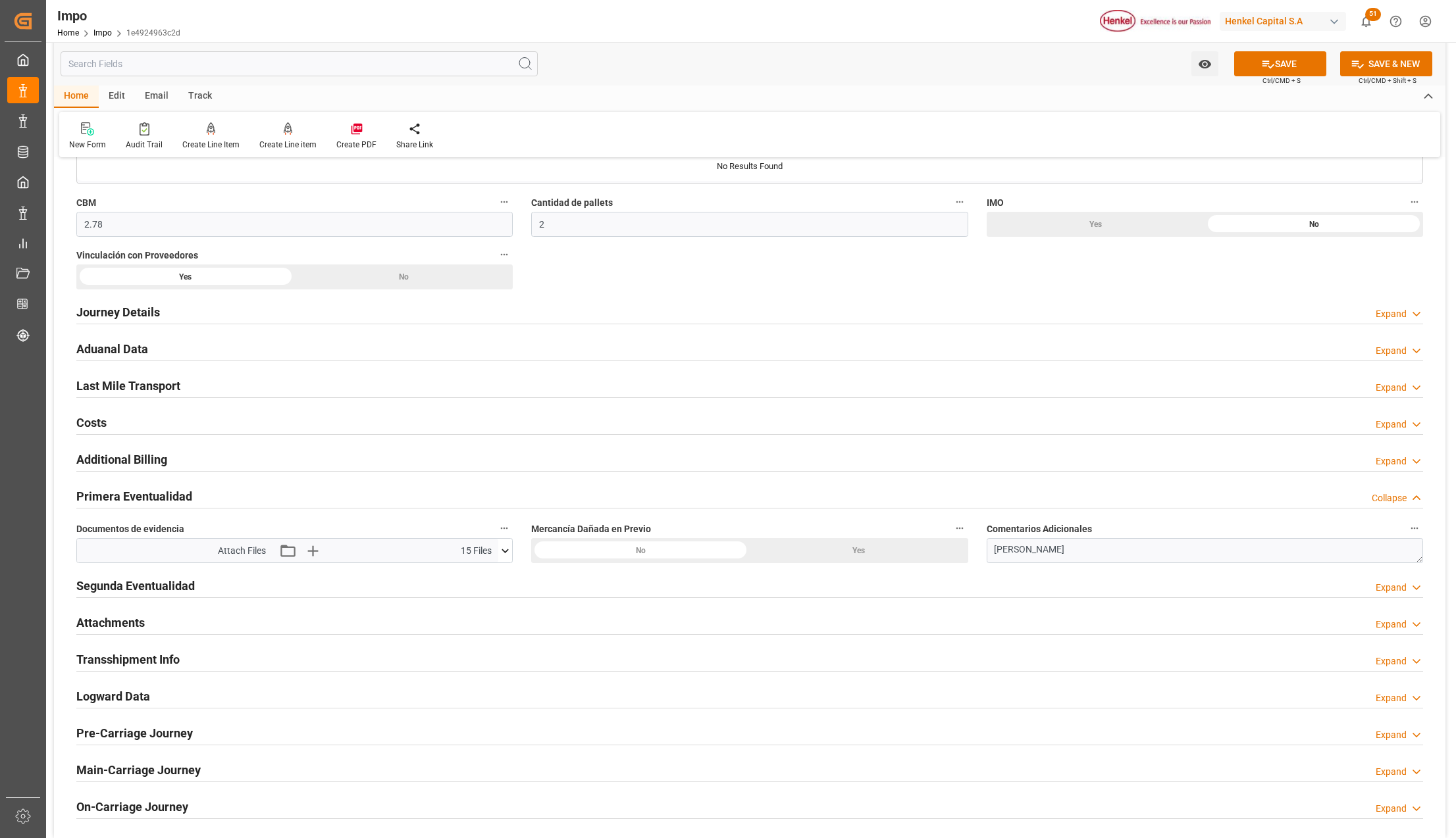
click at [673, 547] on div "No" at bounding box center [640, 551] width 218 height 25
click at [111, 622] on h2 "Attachments" at bounding box center [111, 623] width 69 height 17
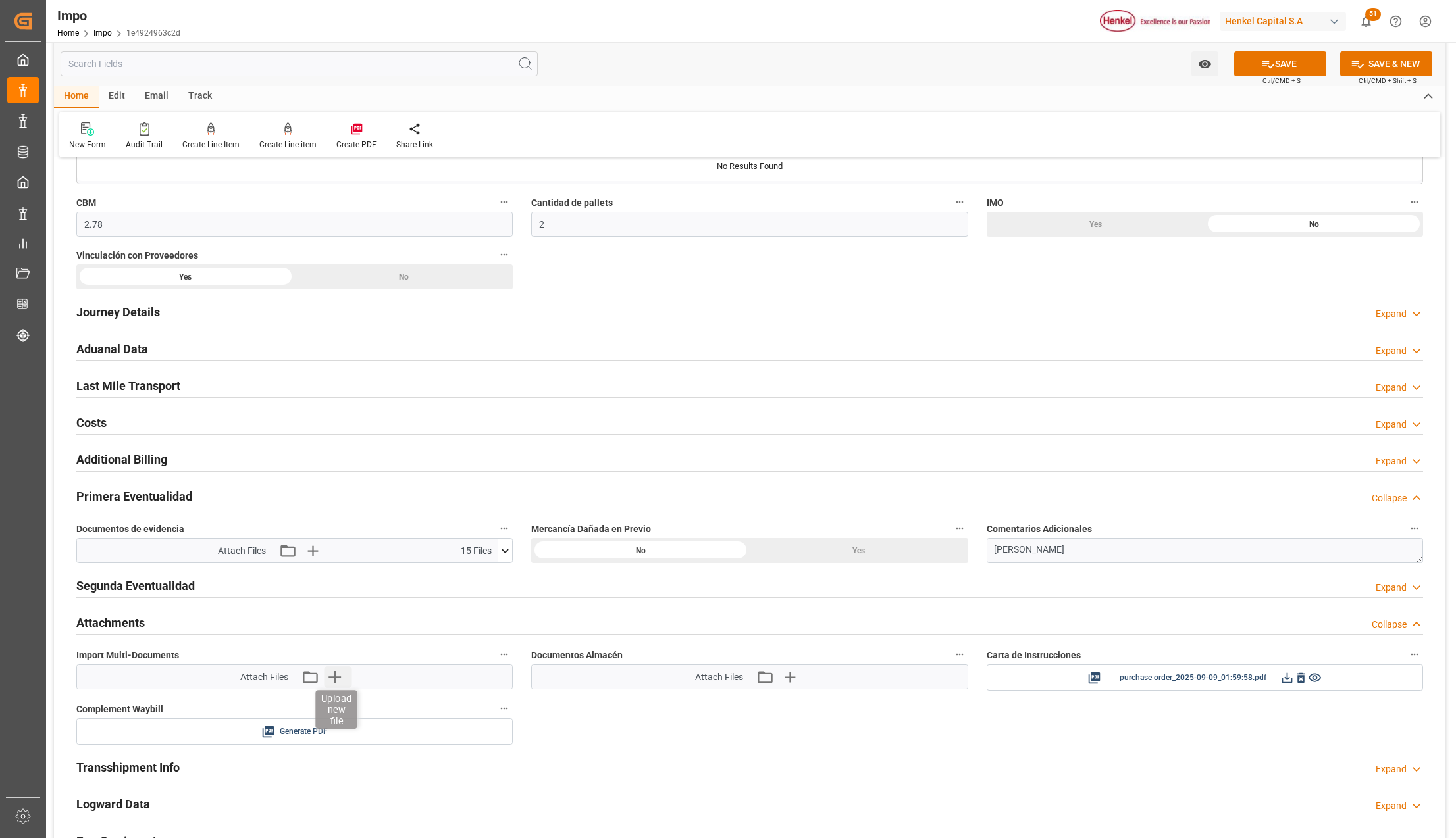
click at [335, 682] on icon "button" at bounding box center [334, 677] width 12 height 12
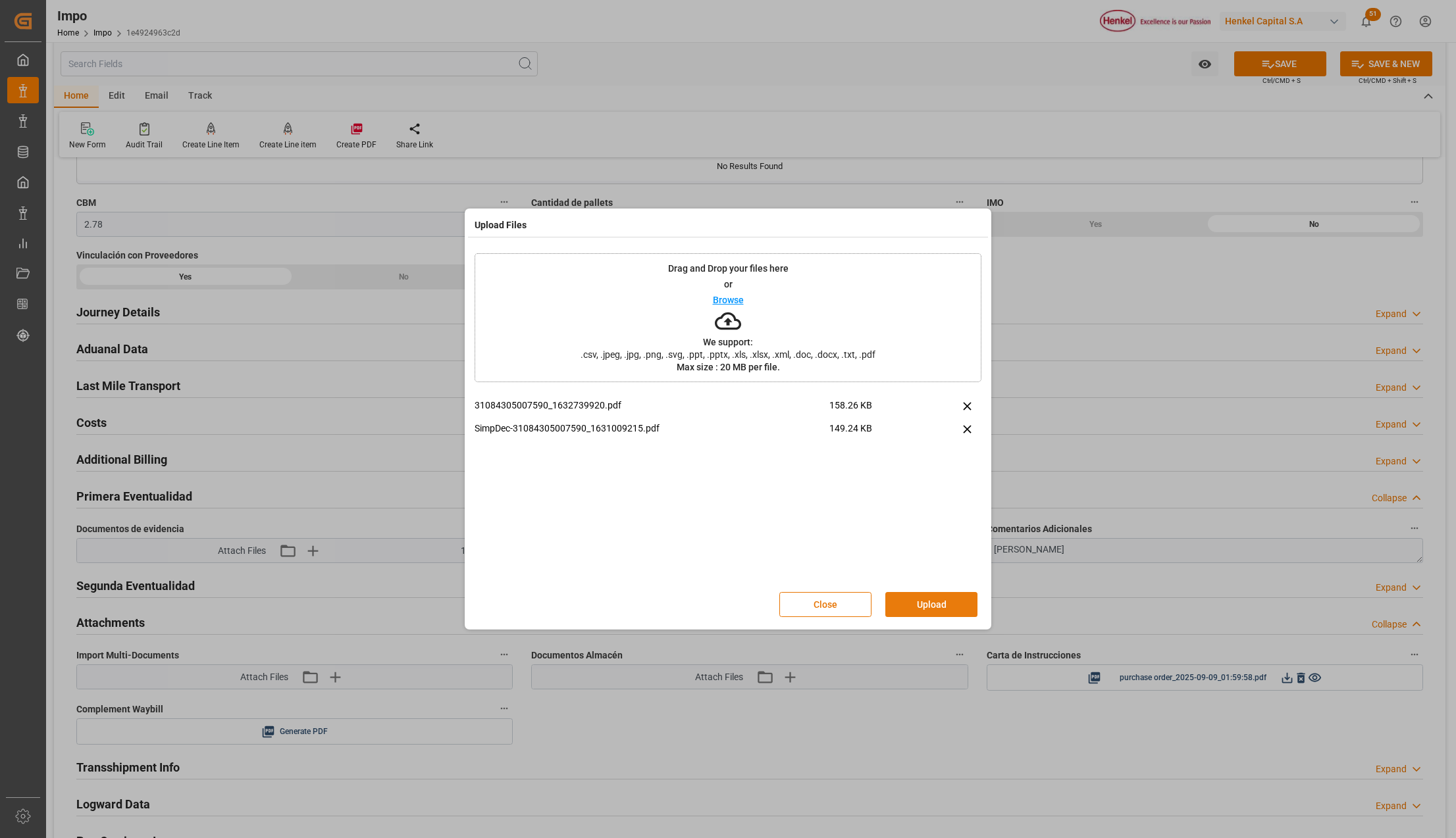
click at [964, 613] on button "Upload" at bounding box center [931, 605] width 92 height 25
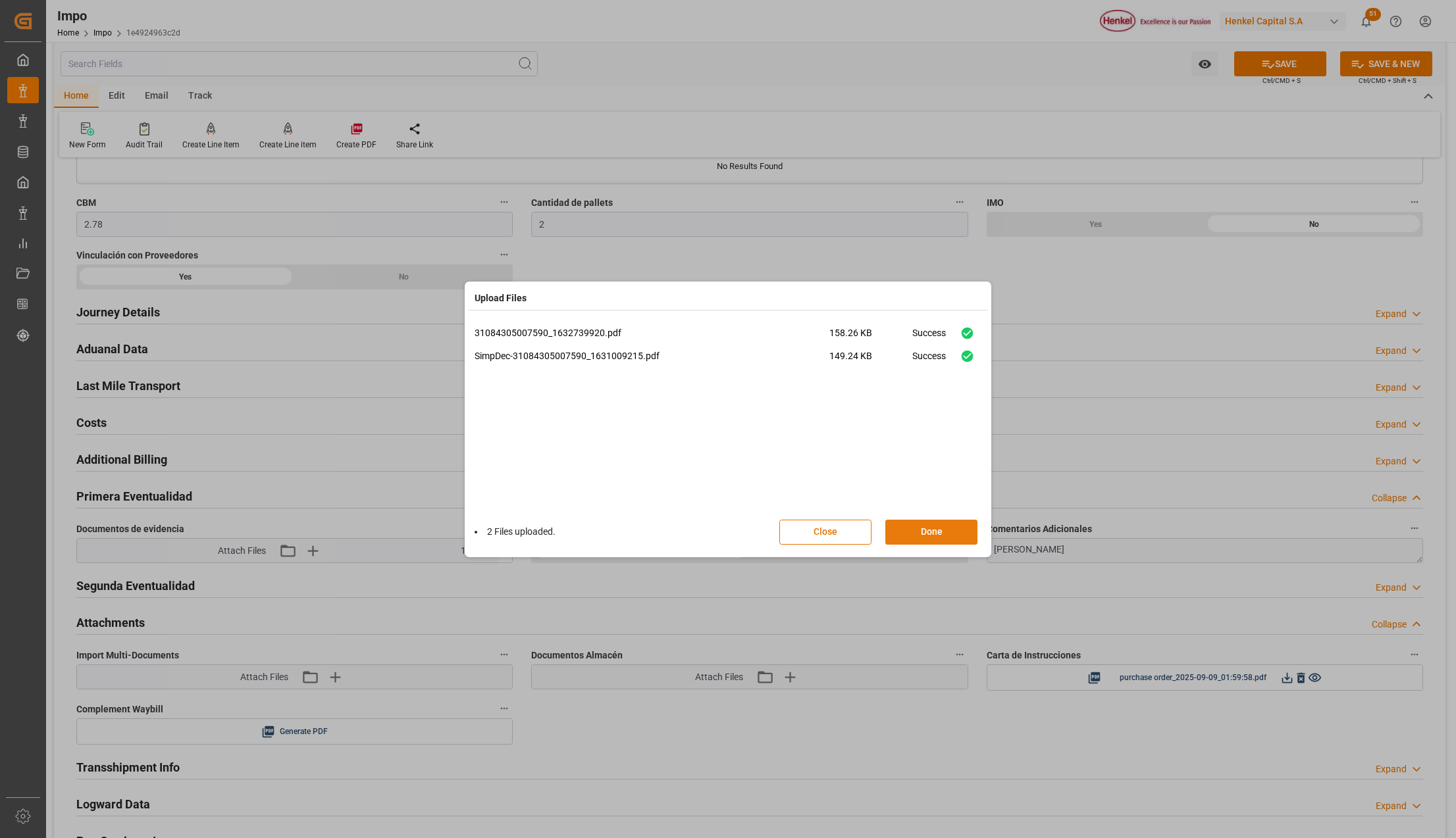
click at [907, 530] on button "Done" at bounding box center [931, 532] width 92 height 25
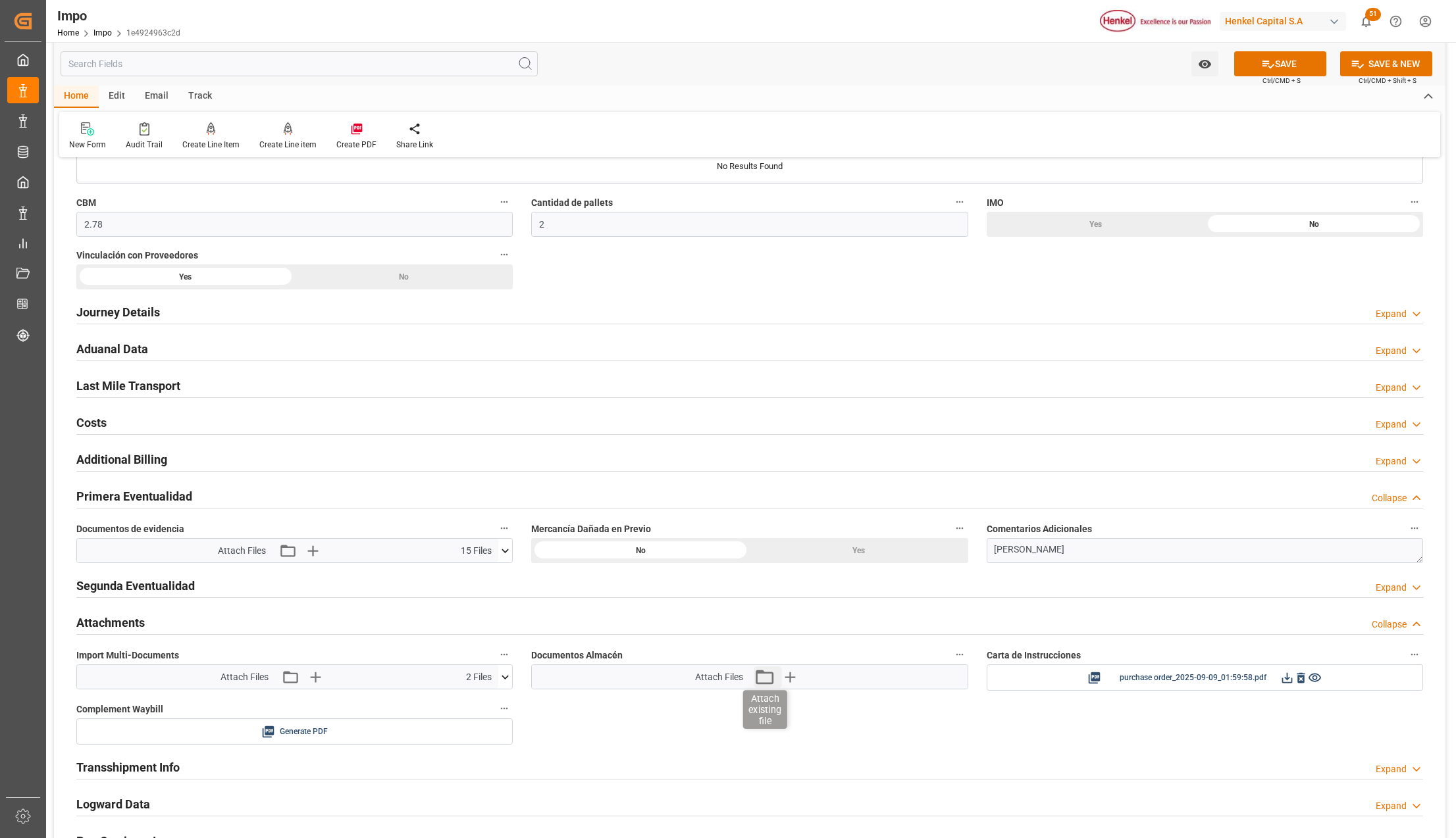
click at [768, 676] on icon "button" at bounding box center [764, 677] width 21 height 21
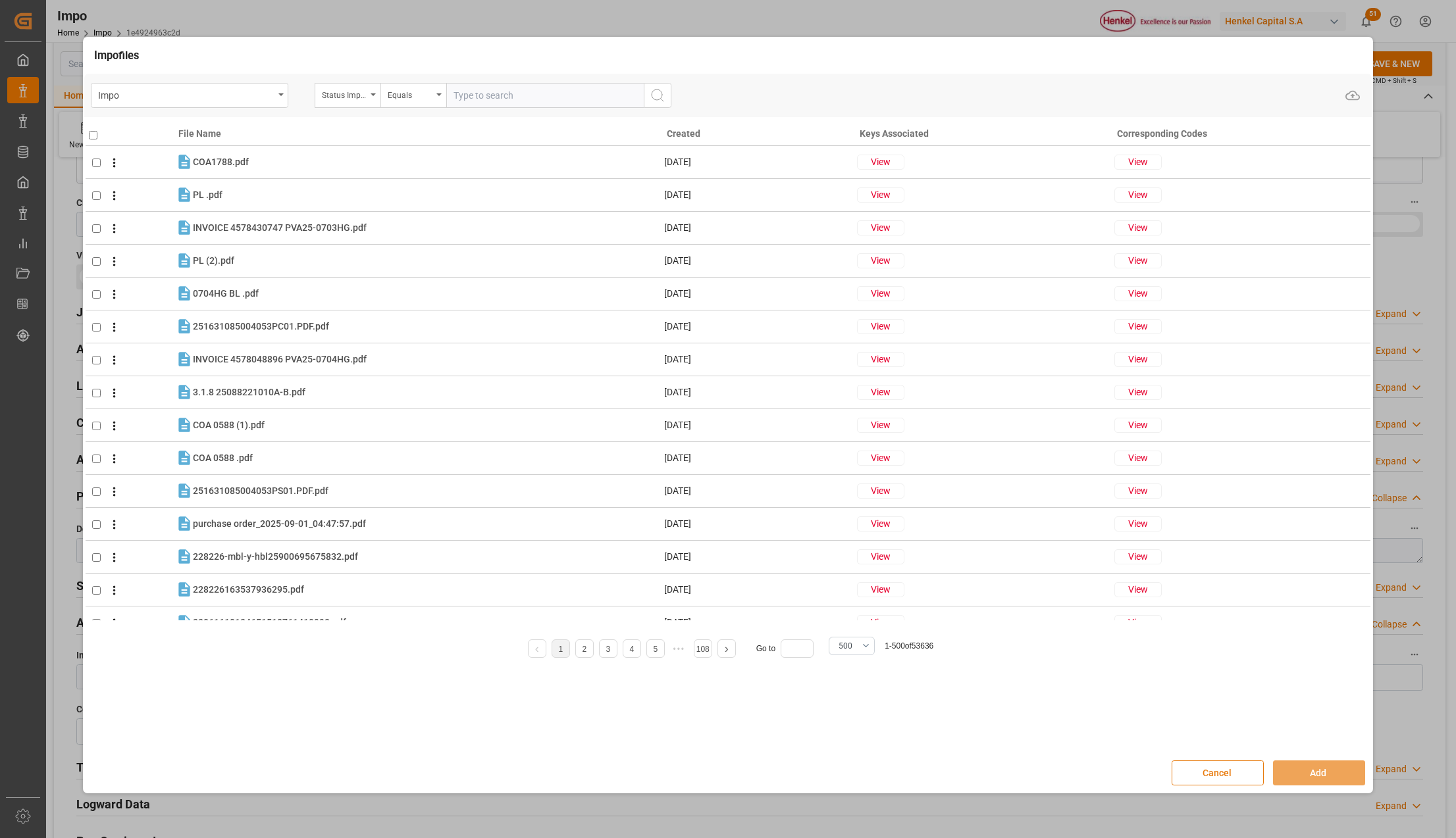
drag, startPoint x: 1232, startPoint y: 773, endPoint x: 741, endPoint y: 635, distance: 510.0
click at [1232, 773] on button "Cancel" at bounding box center [1218, 773] width 92 height 25
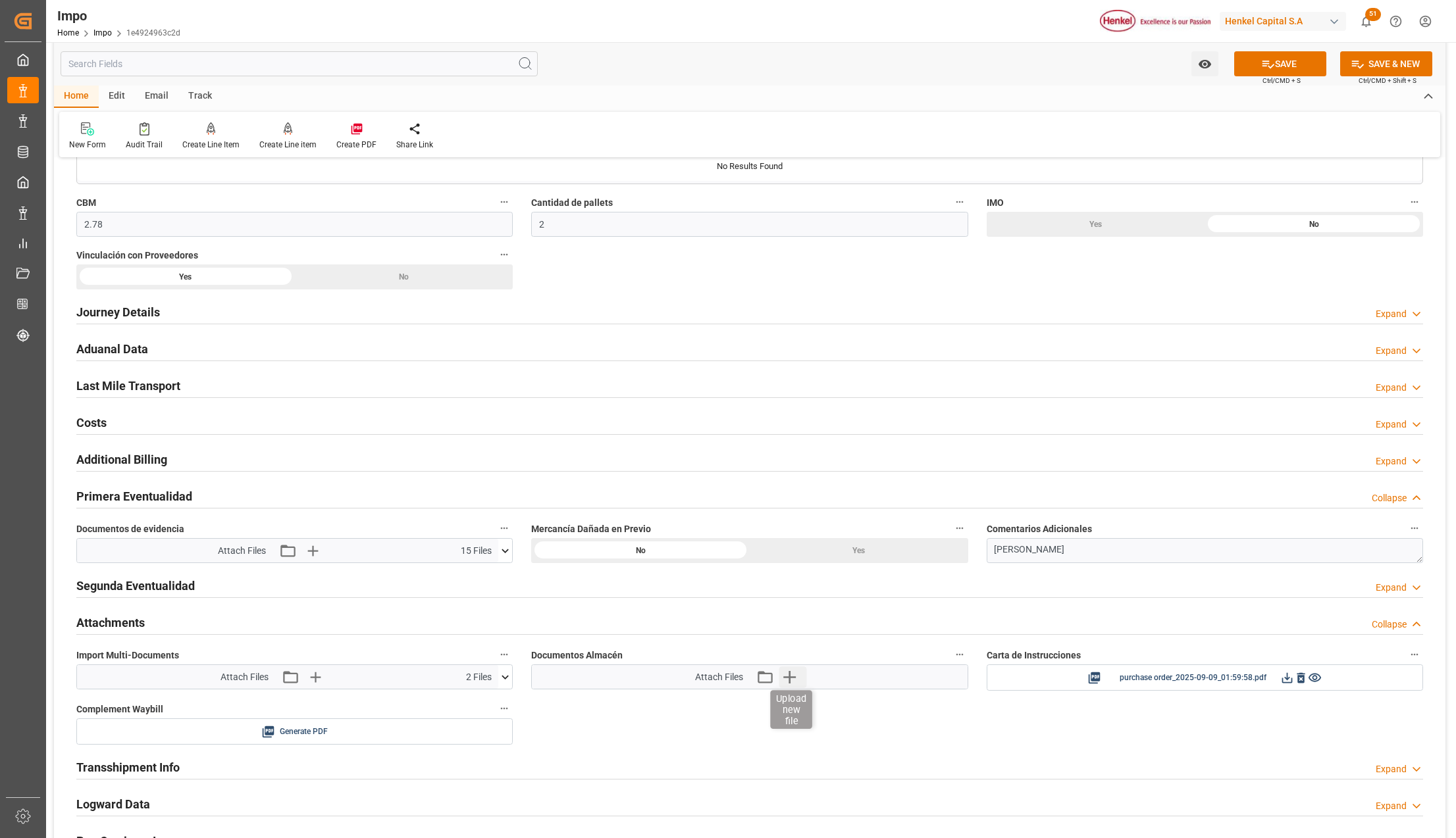
click at [787, 681] on icon "button" at bounding box center [789, 677] width 12 height 12
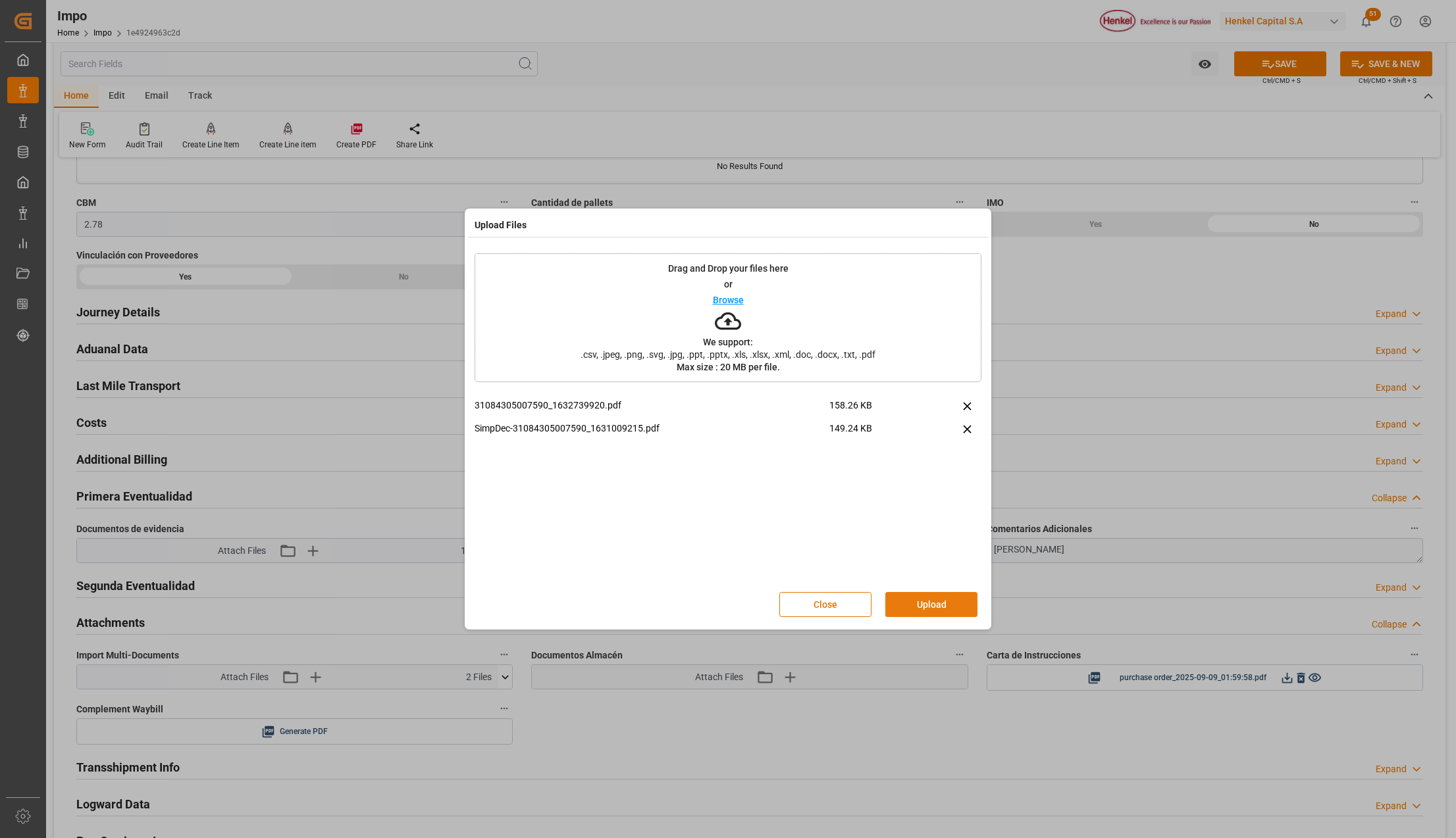
click at [911, 595] on button "Upload" at bounding box center [931, 605] width 92 height 25
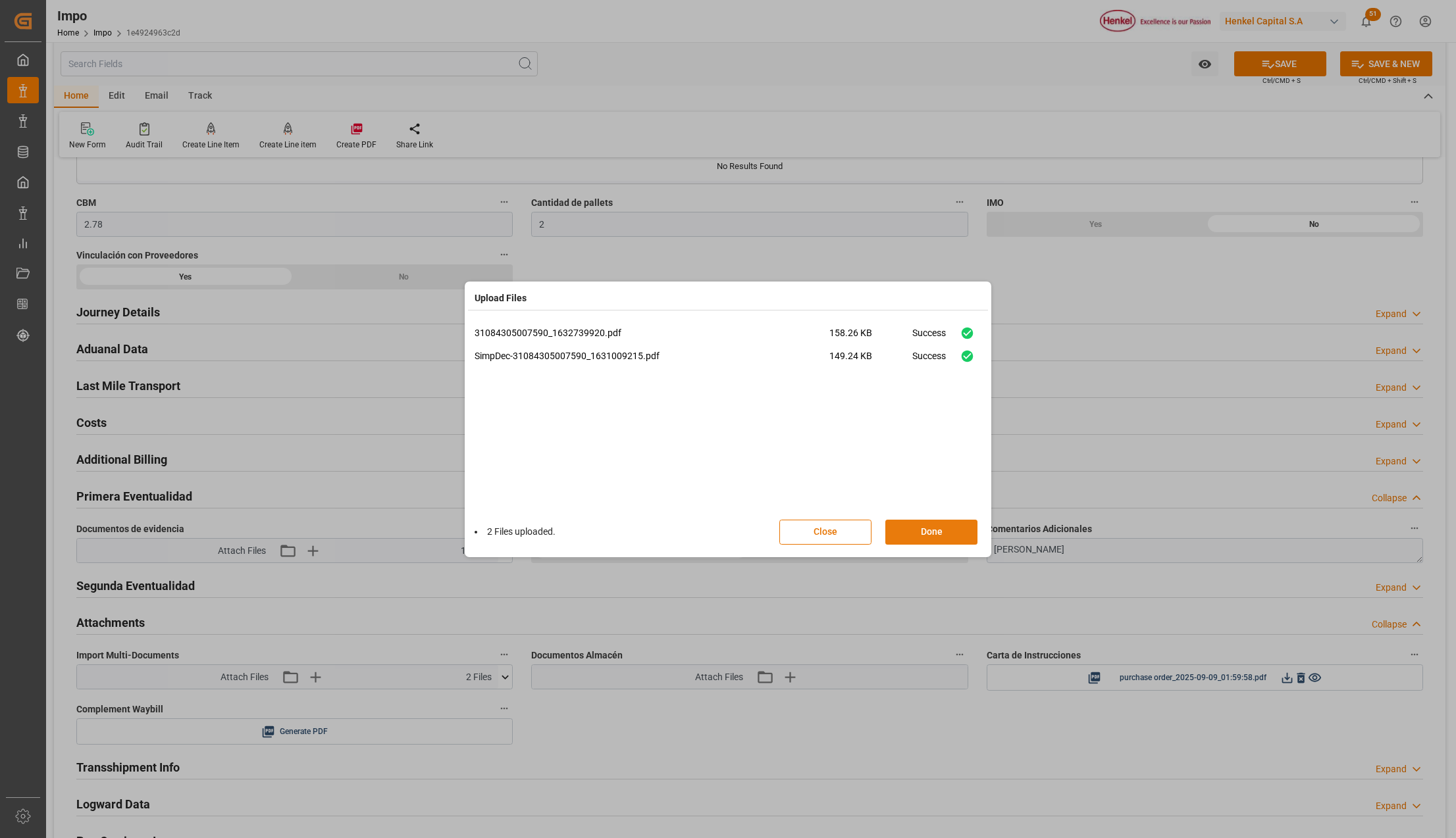
click at [919, 537] on button "Done" at bounding box center [931, 532] width 92 height 25
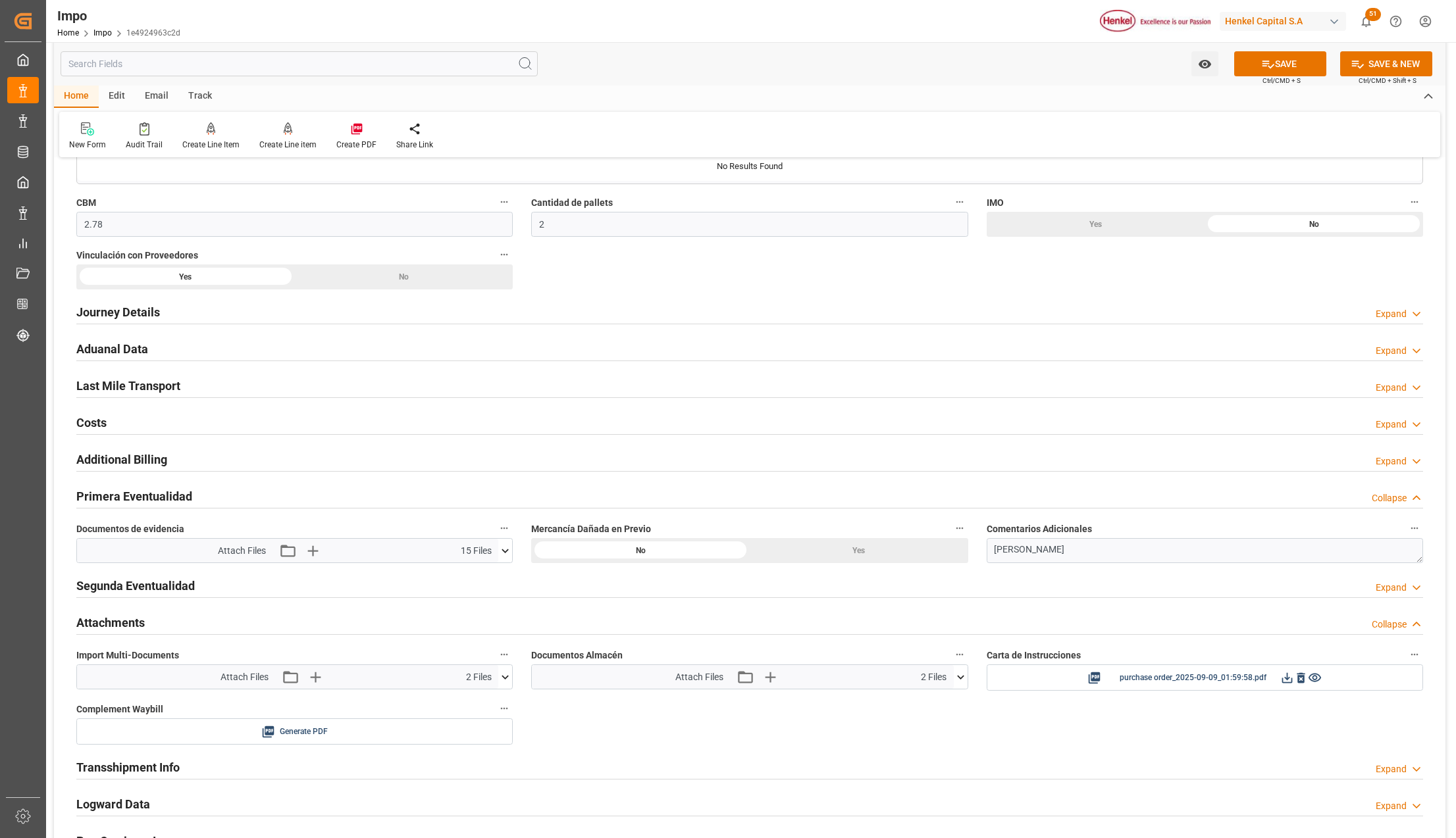
click at [119, 344] on h2 "Aduanal Data" at bounding box center [112, 349] width 71 height 17
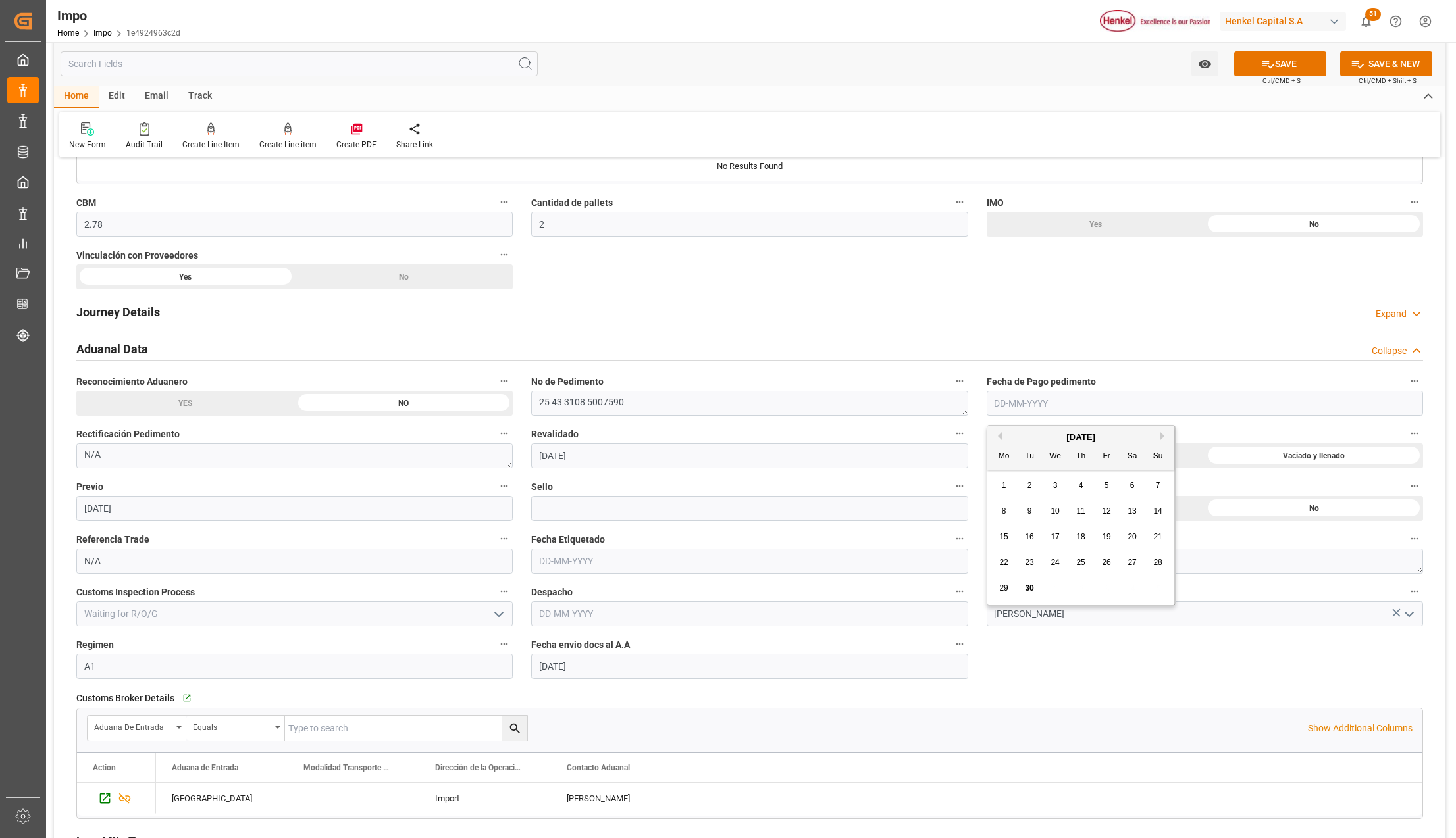
click at [1007, 412] on input "text" at bounding box center [1204, 403] width 436 height 25
type input "30-09-2025"
click at [1303, 64] on button "SAVE" at bounding box center [1280, 64] width 92 height 25
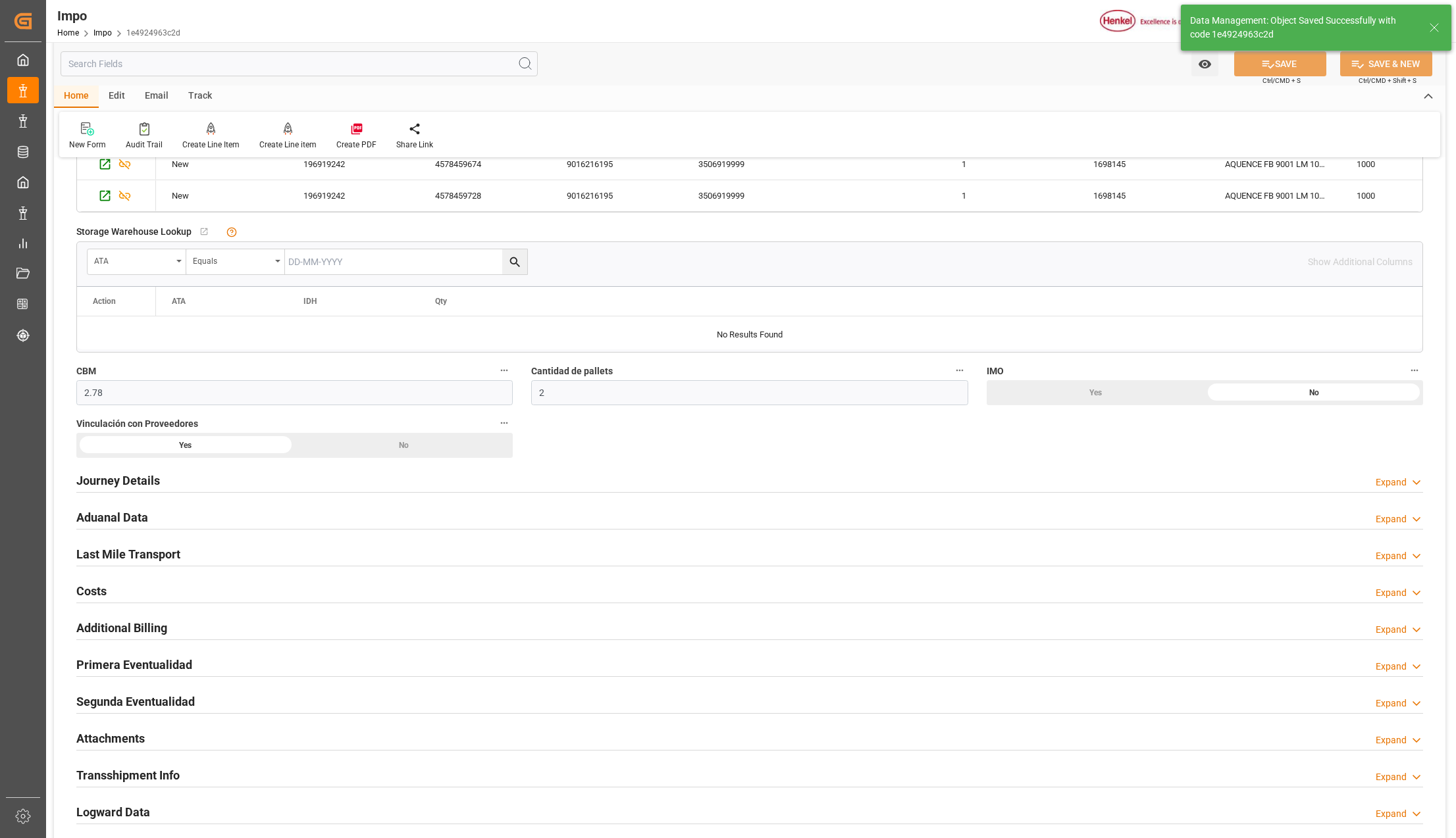
scroll to position [614, 0]
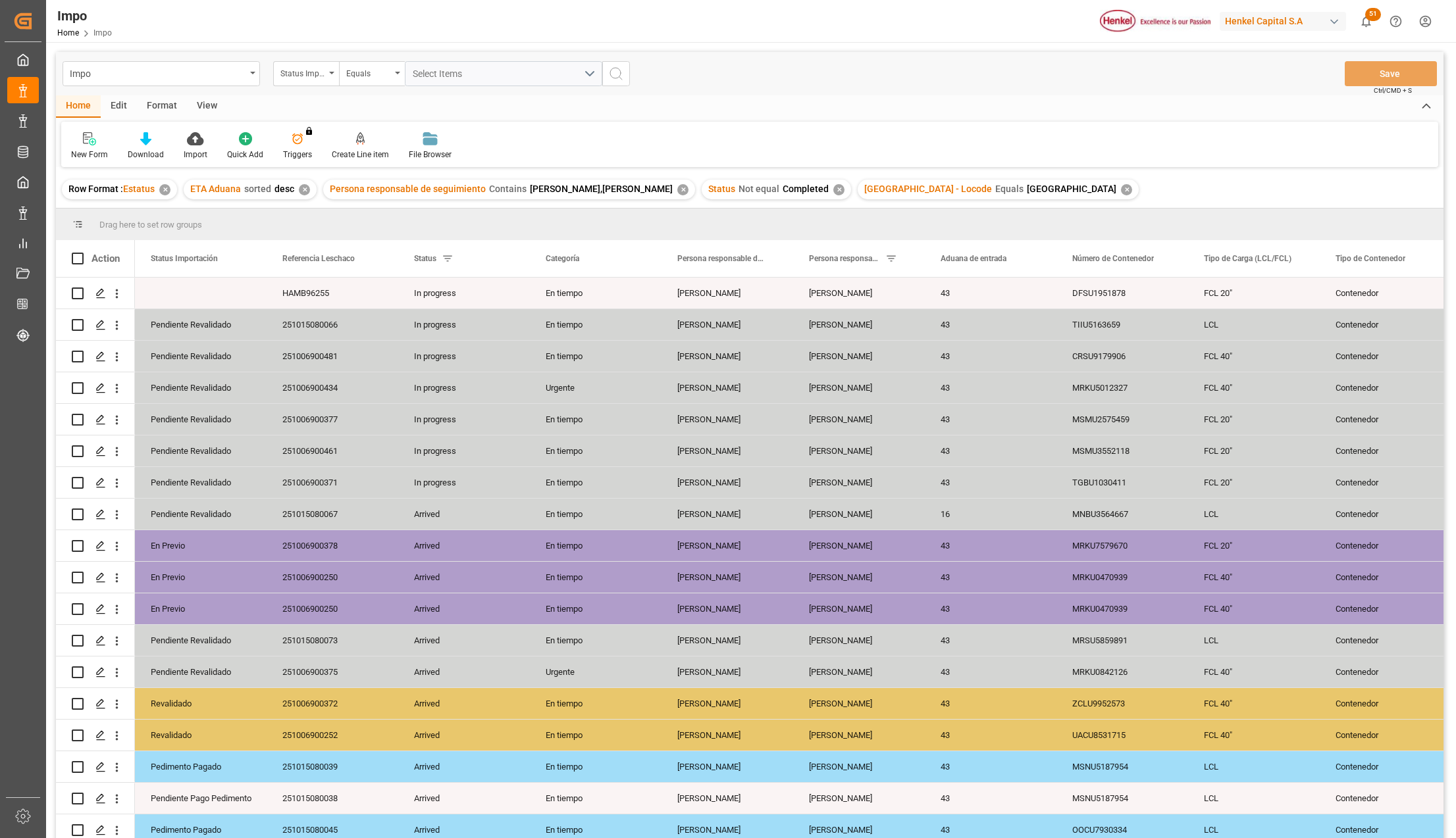
click at [209, 111] on div "View" at bounding box center [207, 107] width 40 height 23
click at [171, 143] on div at bounding box center [150, 138] width 66 height 14
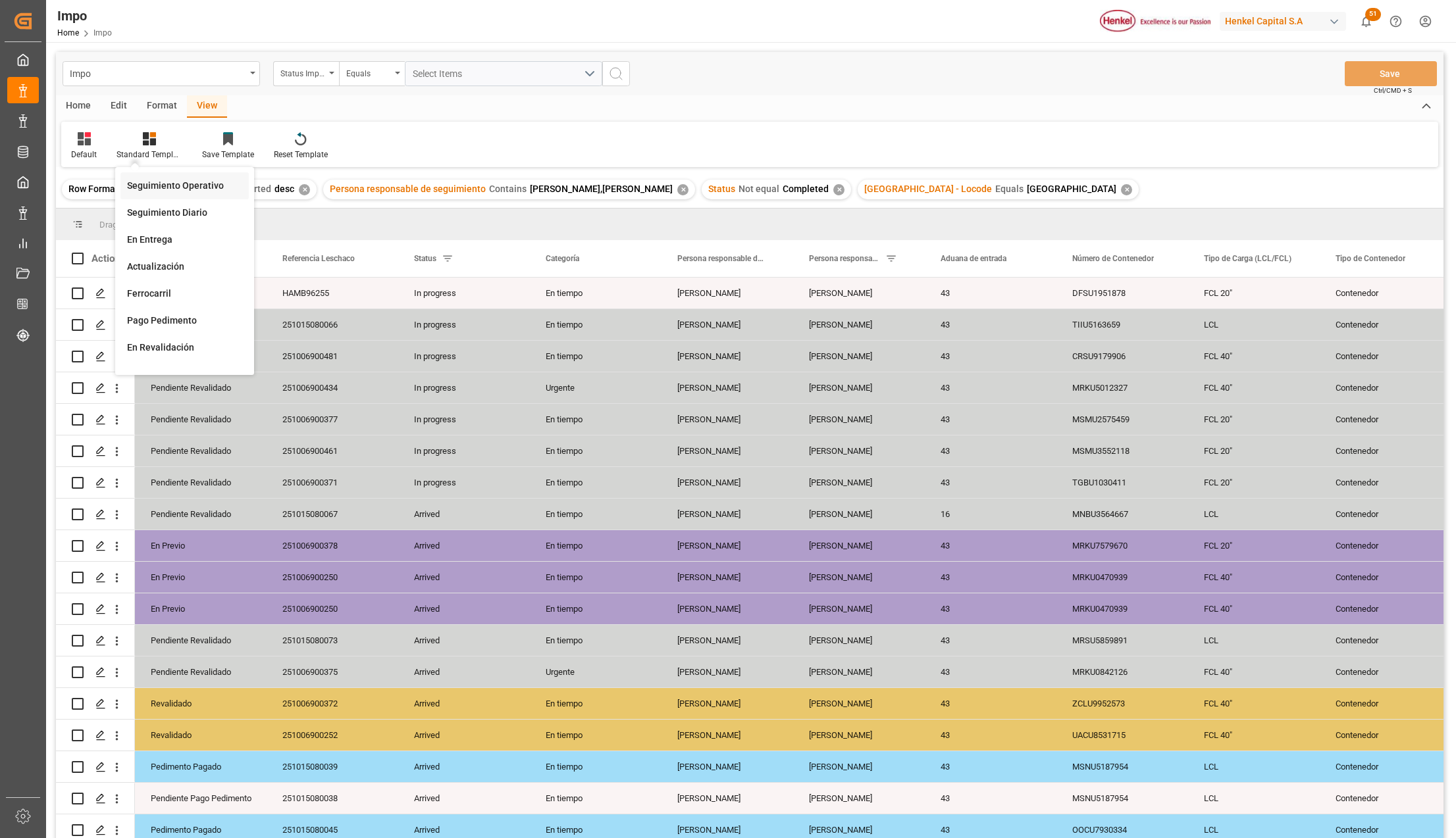
click at [188, 188] on div "Seguimiento Operativo" at bounding box center [185, 186] width 115 height 14
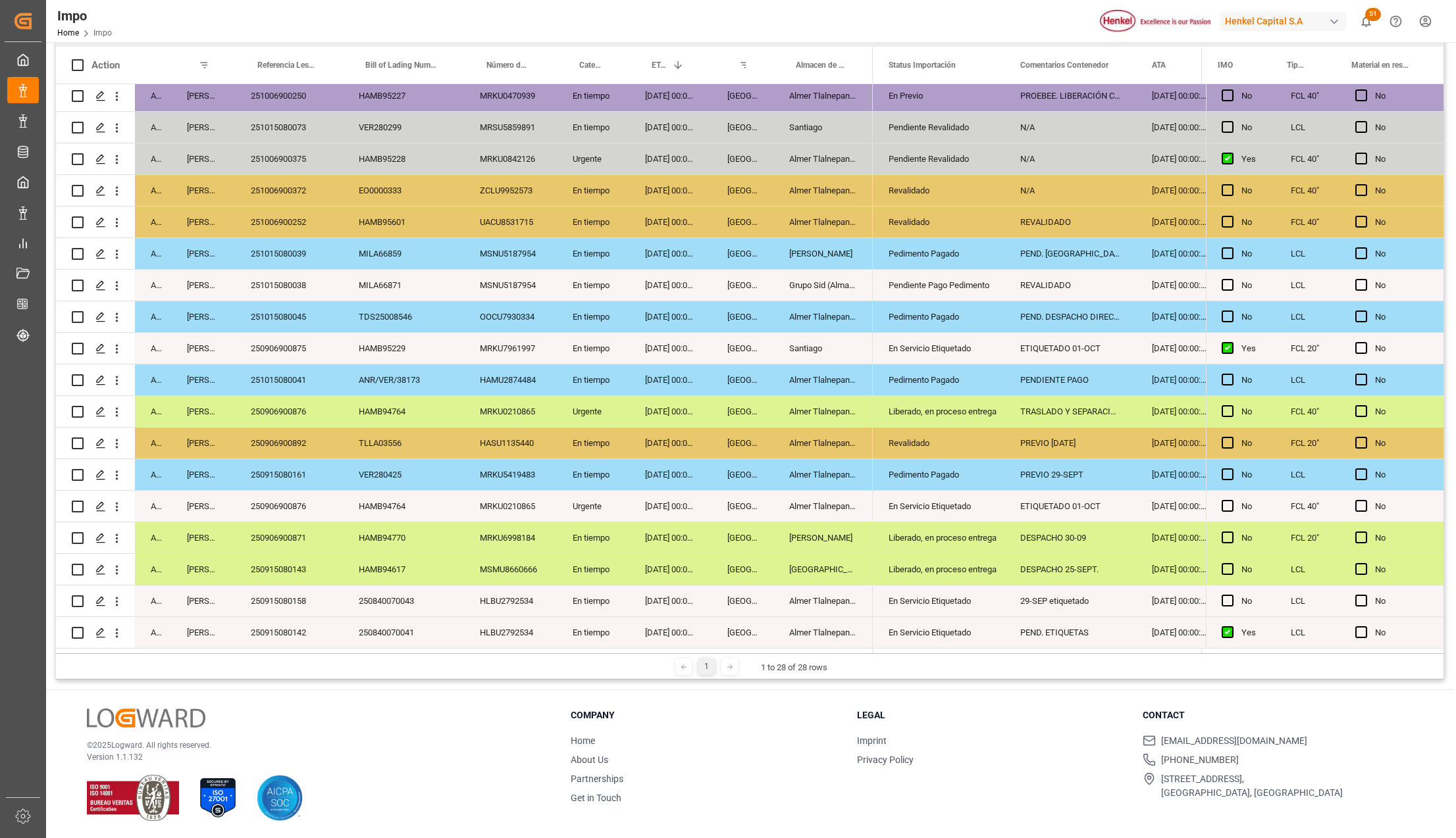
scroll to position [195, 0]
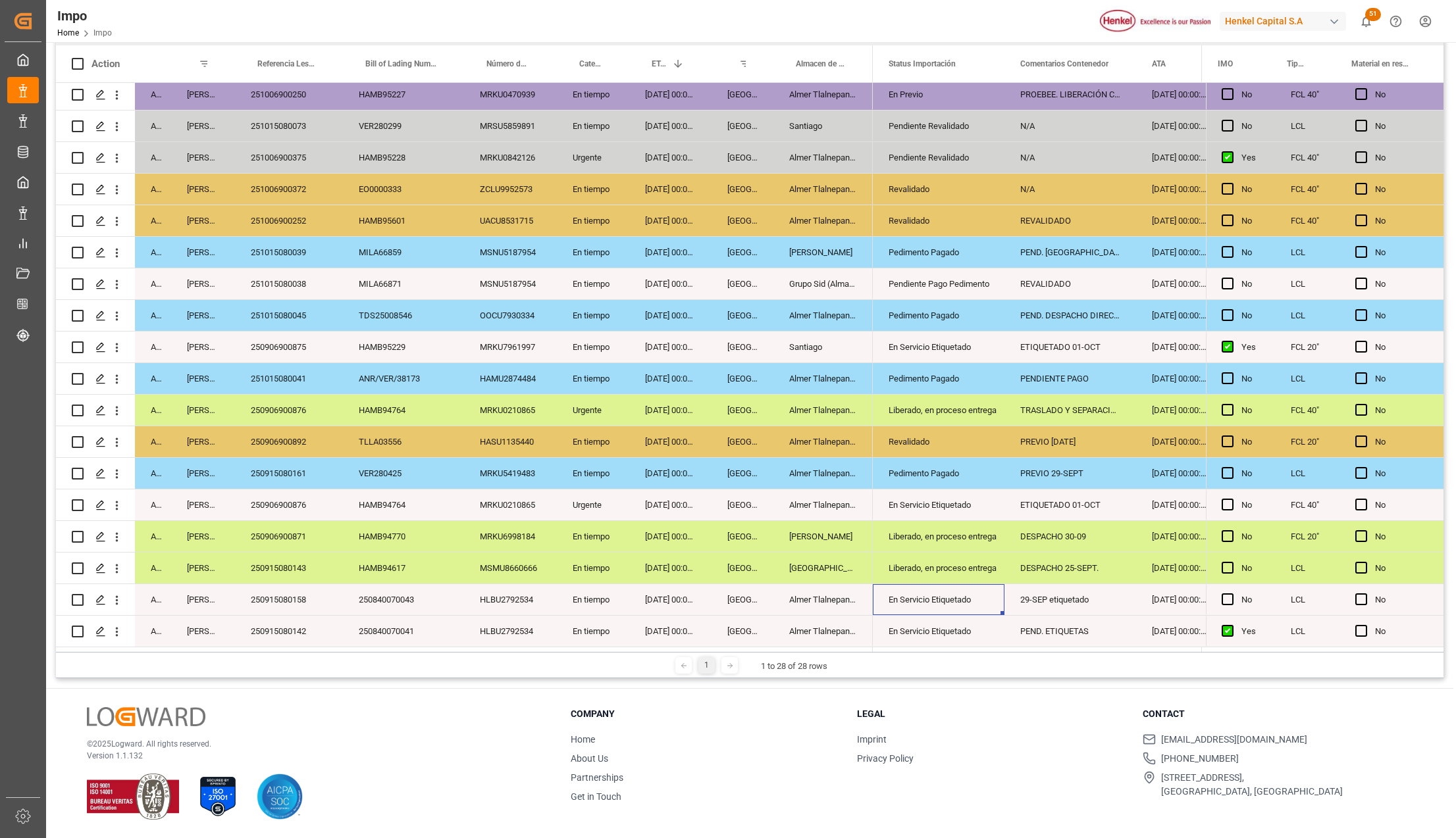
click at [941, 603] on div "En Servicio Etiquetado" at bounding box center [938, 600] width 100 height 30
click at [309, 600] on div "250915080158" at bounding box center [289, 600] width 108 height 31
click at [915, 608] on div "En Servicio Etiquetado" at bounding box center [938, 600] width 100 height 30
click at [980, 601] on icon "open menu" at bounding box center [980, 608] width 16 height 16
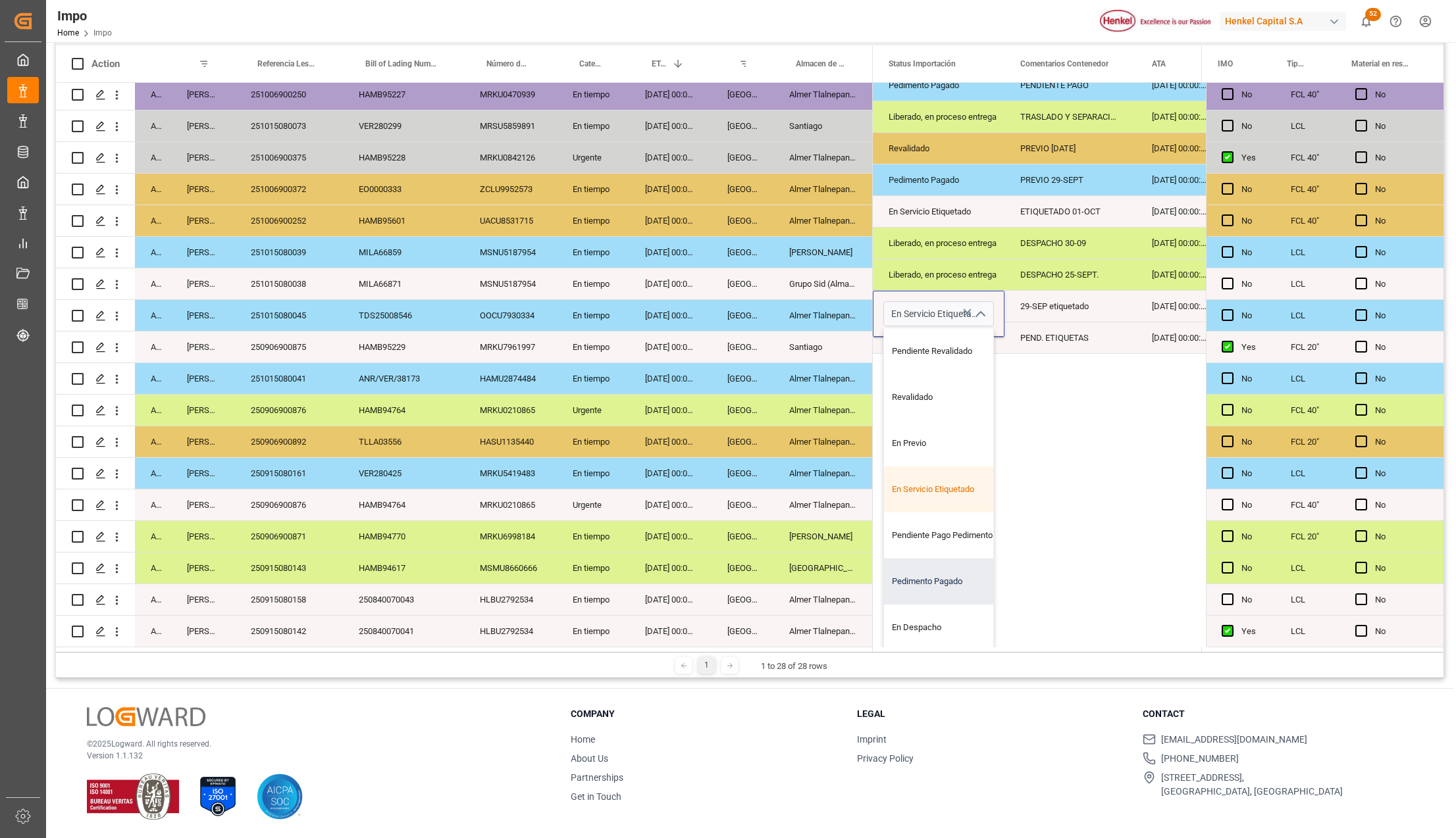
scroll to position [309, 0]
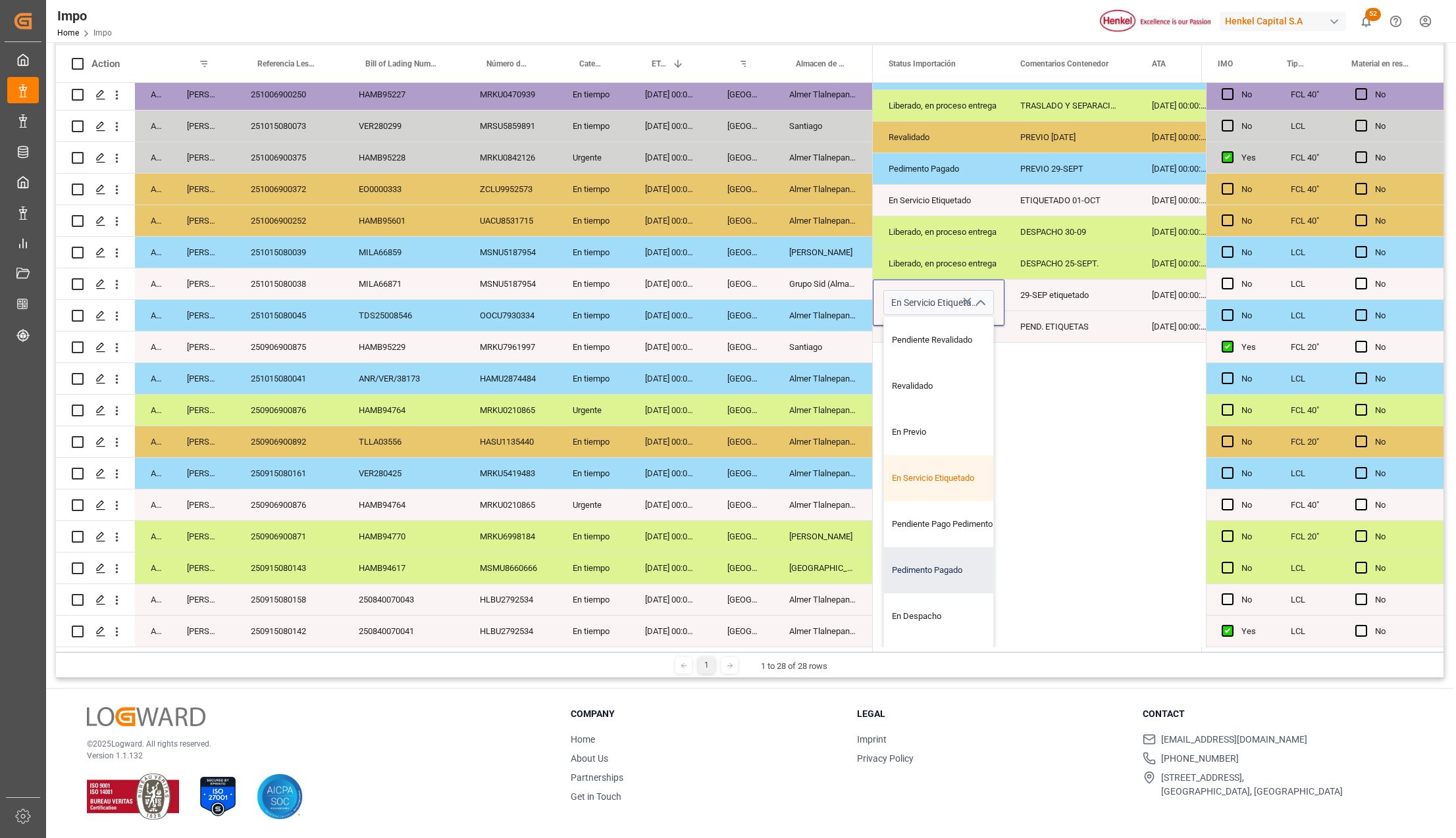
click at [941, 573] on div "Pedimento Pagado" at bounding box center [946, 570] width 124 height 46
type input "Pedimento Pagado"
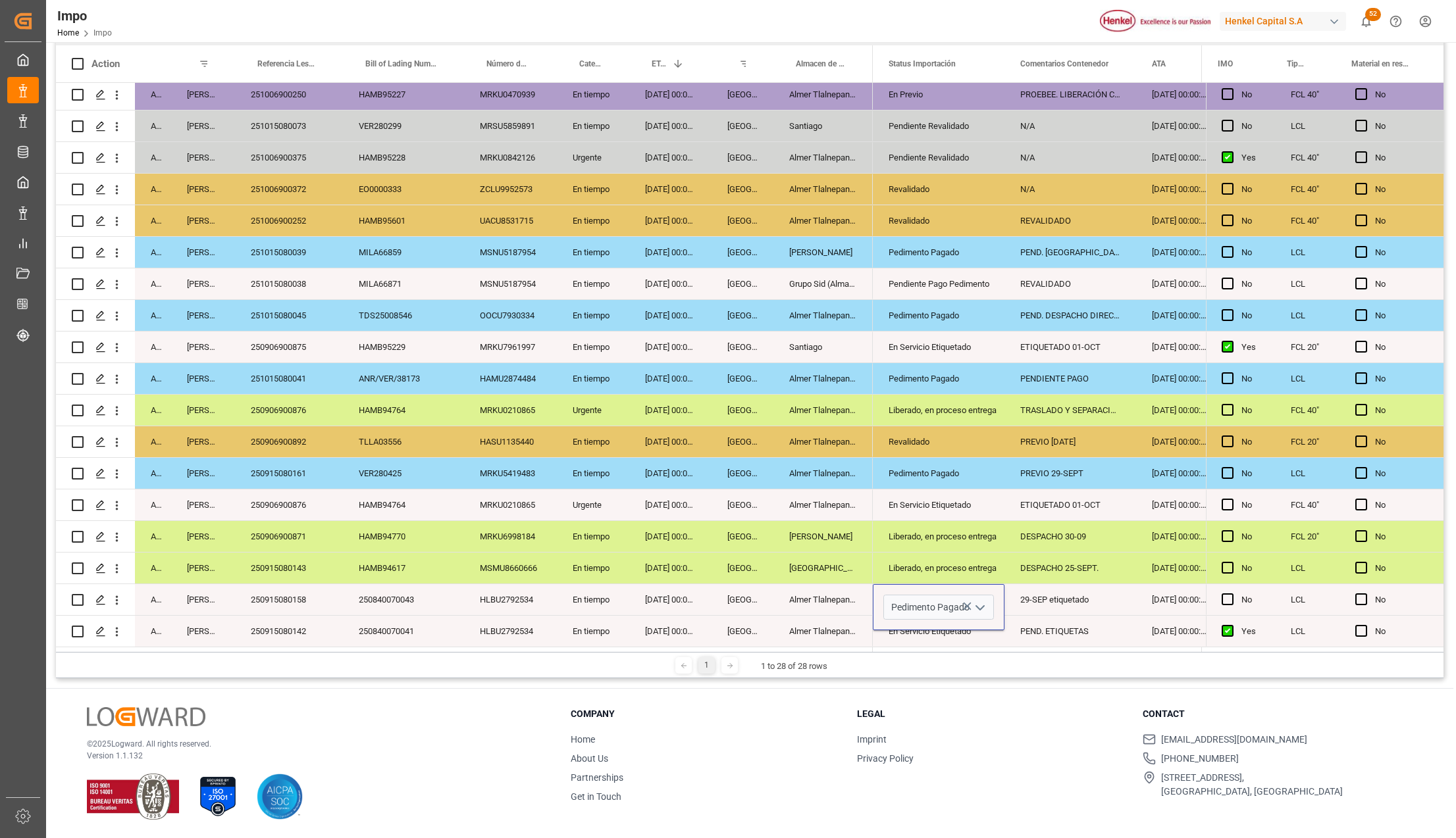
scroll to position [0, 0]
drag, startPoint x: 980, startPoint y: 622, endPoint x: 1000, endPoint y: 620, distance: 20.1
click at [981, 622] on div "Pedimento Pagado" at bounding box center [938, 607] width 131 height 46
click at [1045, 604] on div "29-SEP etiquetado" at bounding box center [1070, 600] width 131 height 31
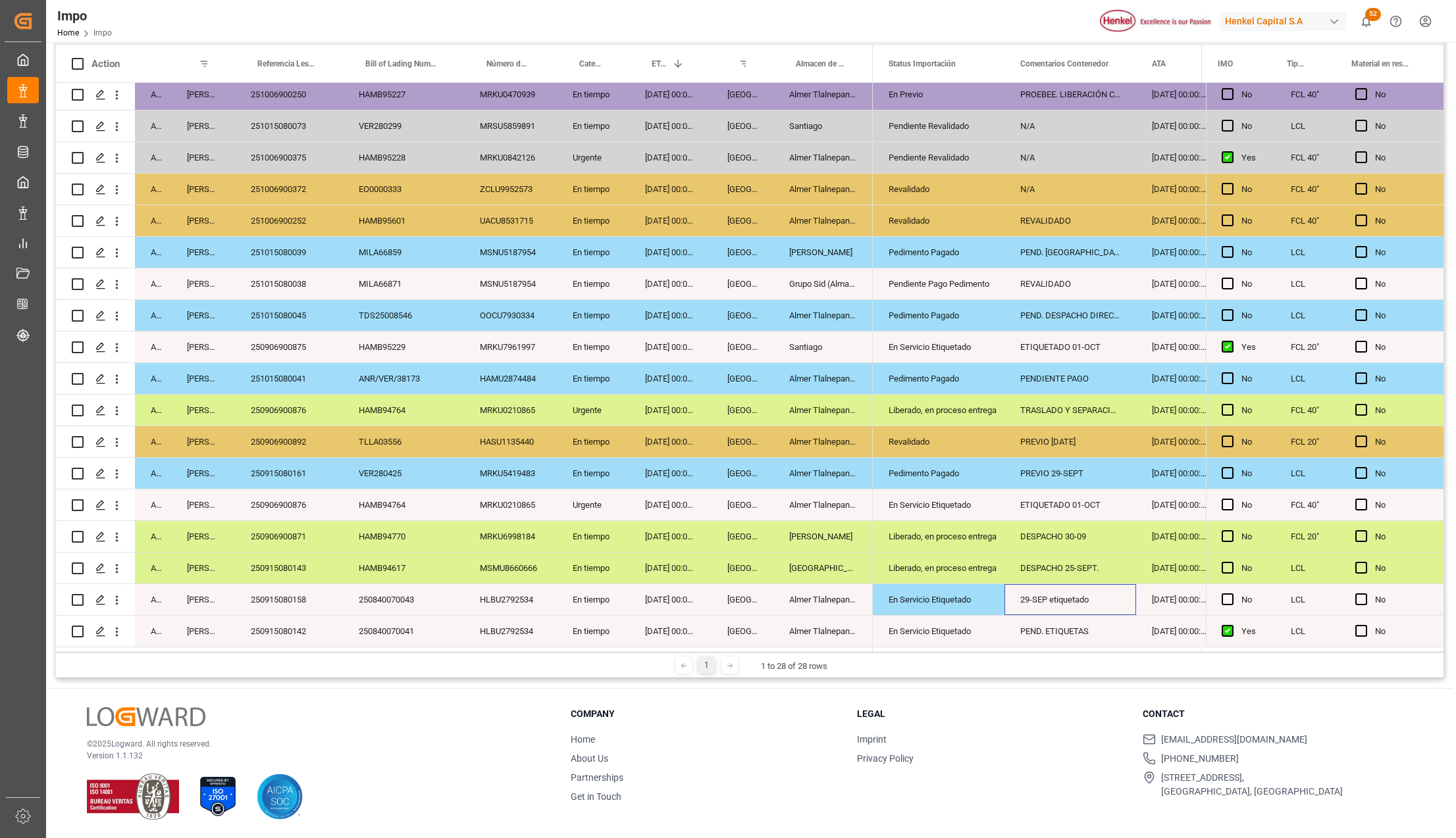
click at [1045, 604] on div "29-SEP etiquetado" at bounding box center [1070, 600] width 131 height 31
click at [1045, 604] on input "29-SEP etiquetado" at bounding box center [1070, 607] width 111 height 25
type input "PEND. [GEOGRAPHIC_DATA]"
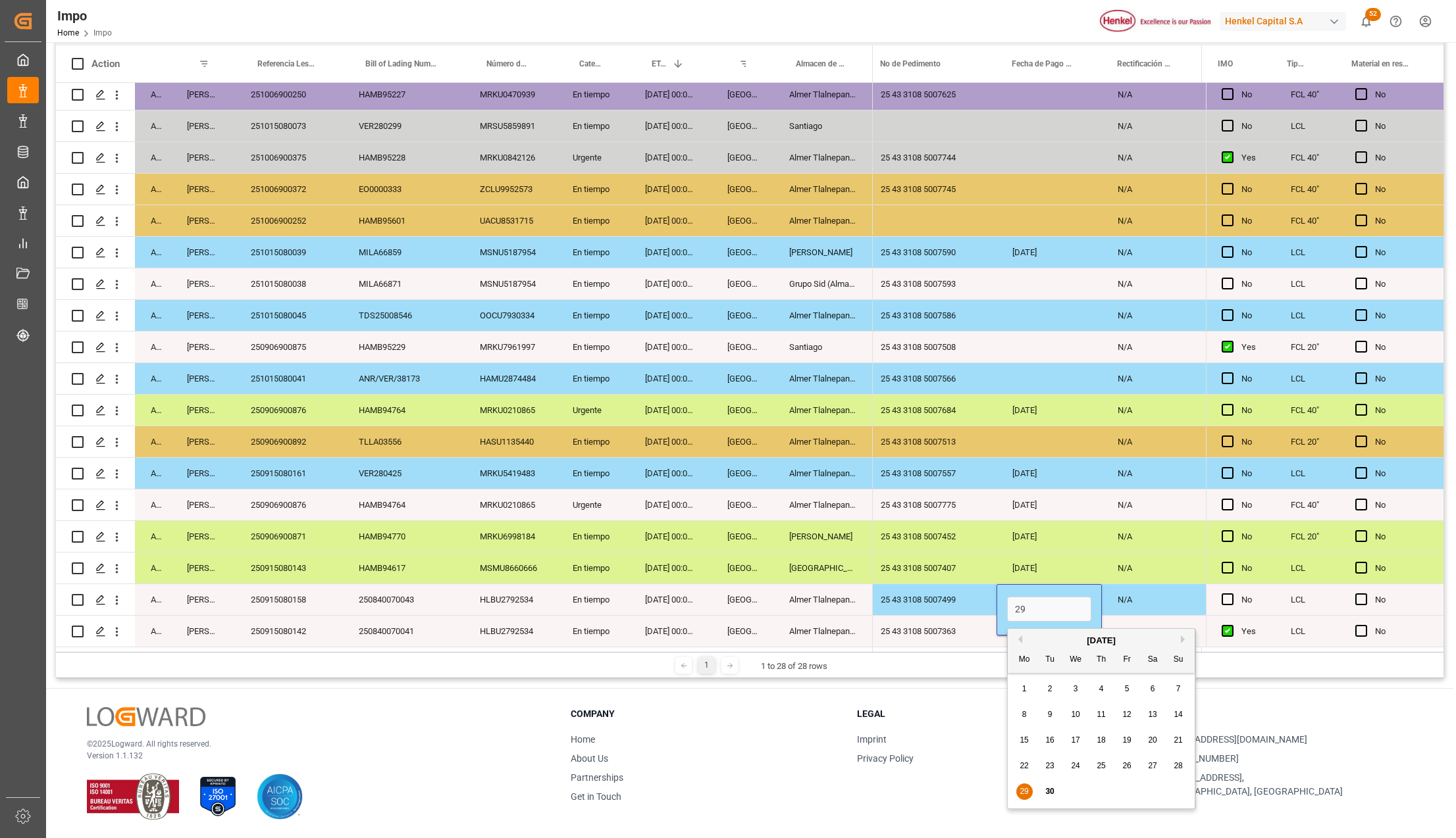
type input "2"
type input "[DATE]"
click at [945, 606] on div "25 43 3108 5007499" at bounding box center [930, 600] width 131 height 31
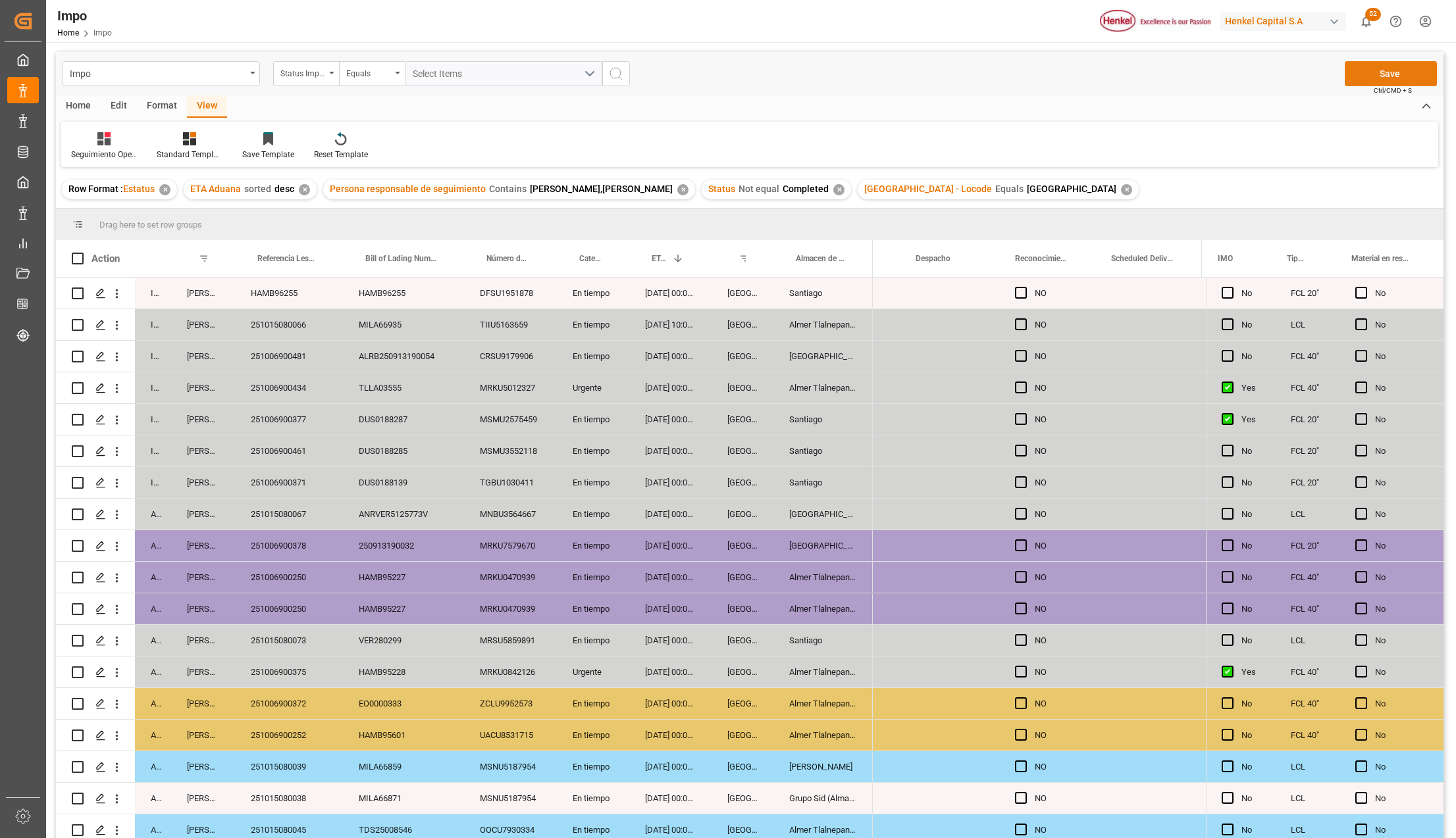
click at [1388, 83] on button "Save" at bounding box center [1391, 73] width 92 height 25
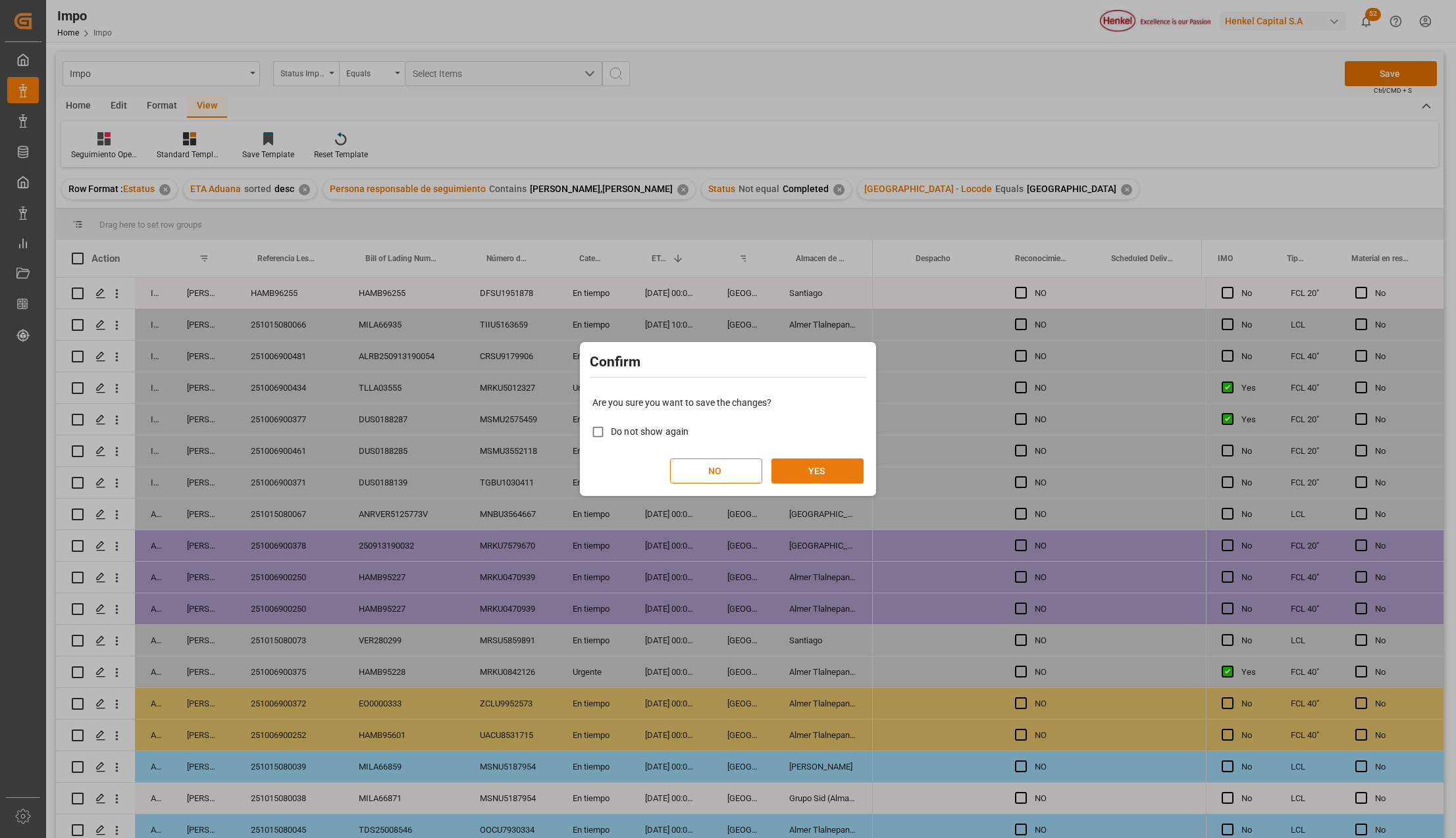
click at [830, 467] on button "YES" at bounding box center [817, 471] width 92 height 25
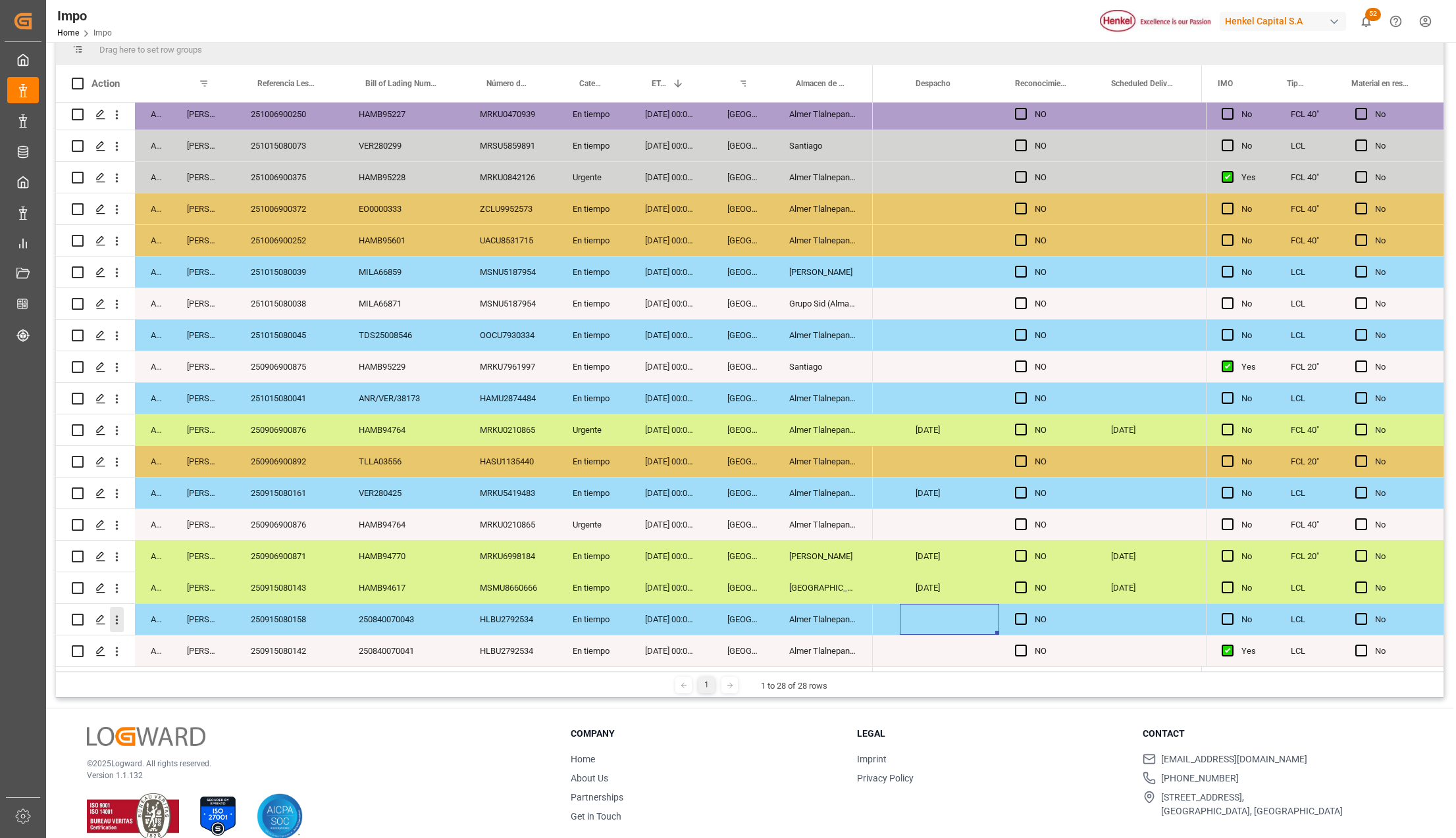
click at [121, 614] on icon "open menu" at bounding box center [117, 620] width 14 height 14
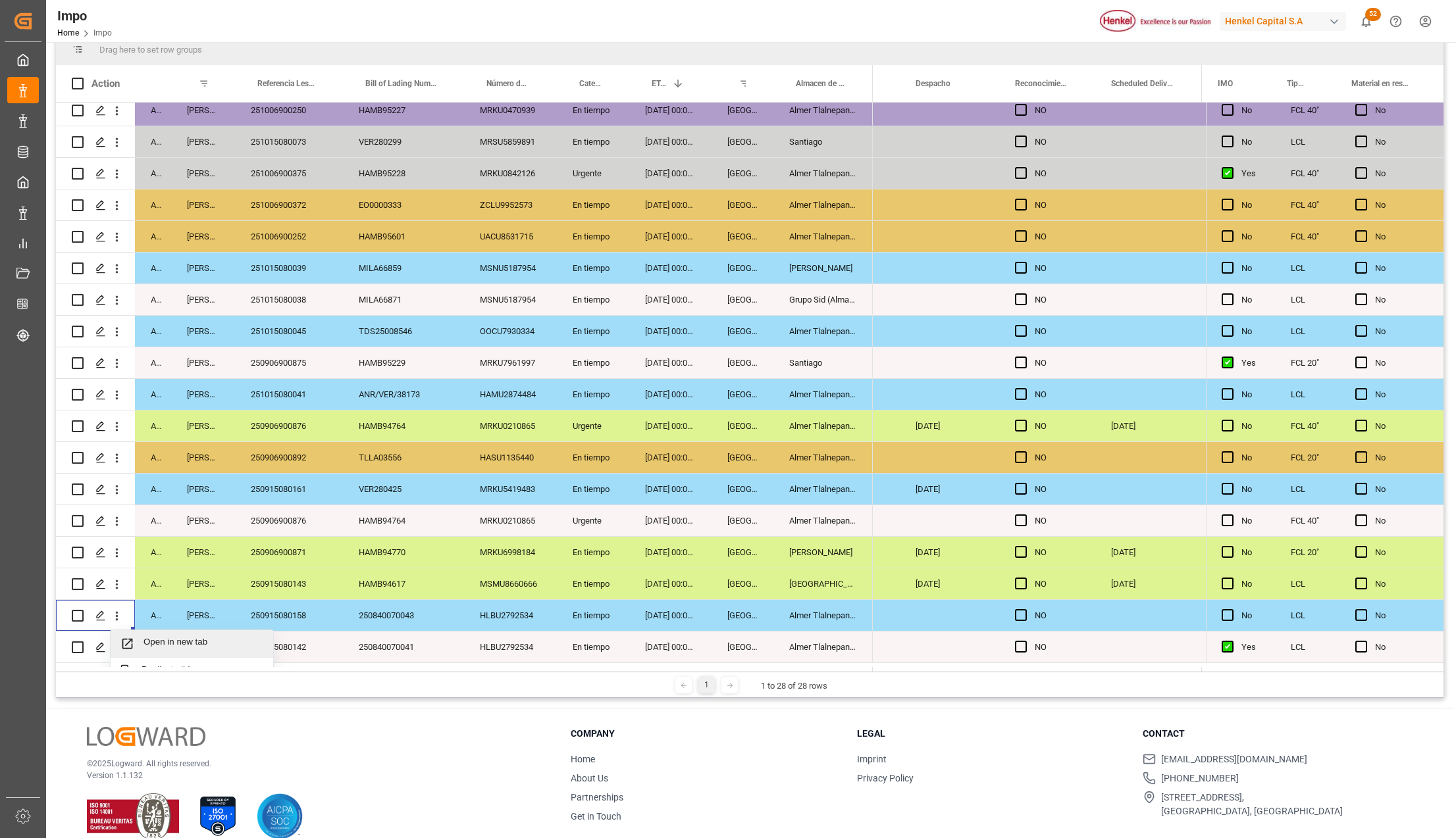
click at [170, 637] on span "Open in new tab" at bounding box center [204, 644] width 120 height 14
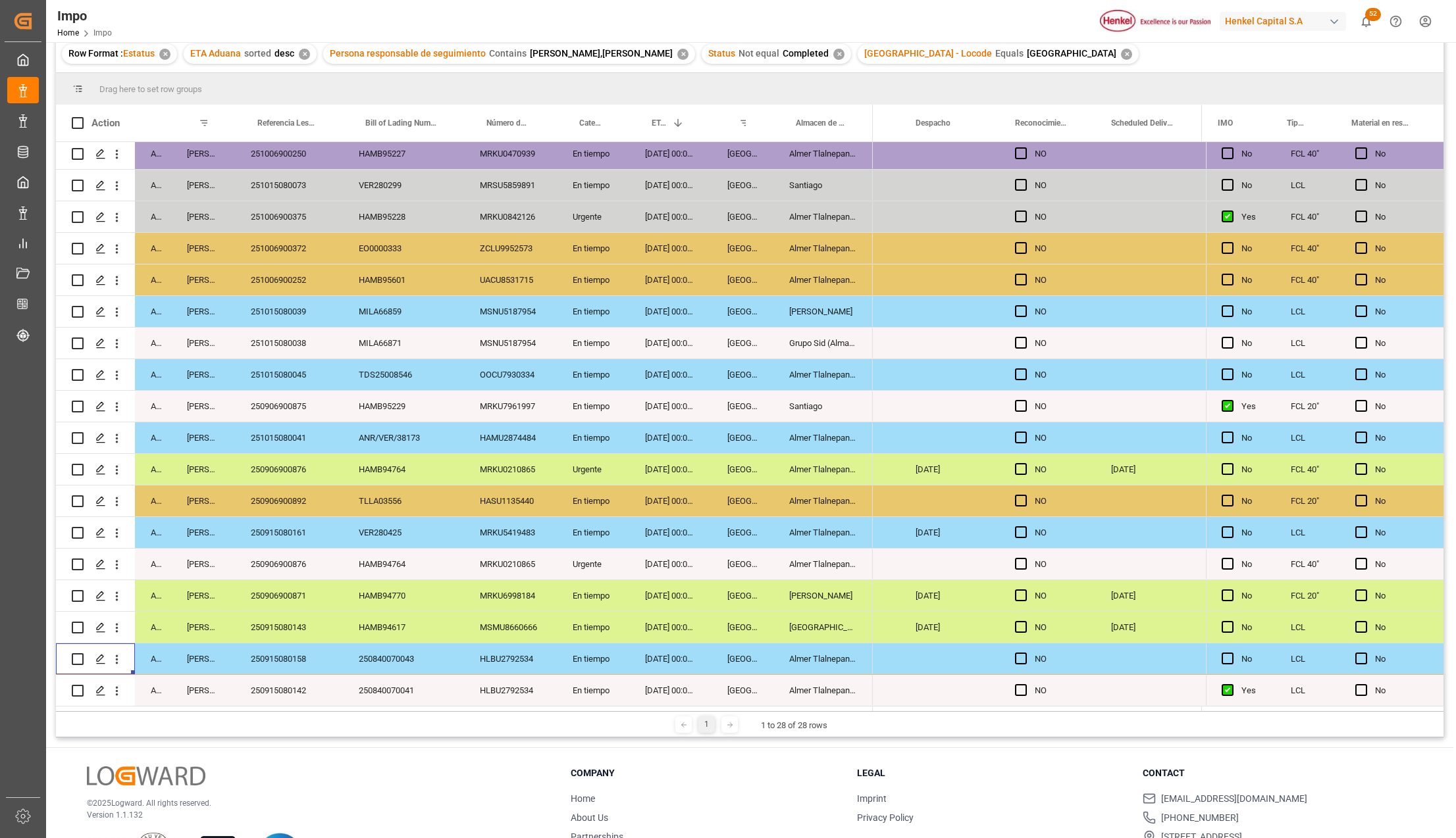
scroll to position [215, 0]
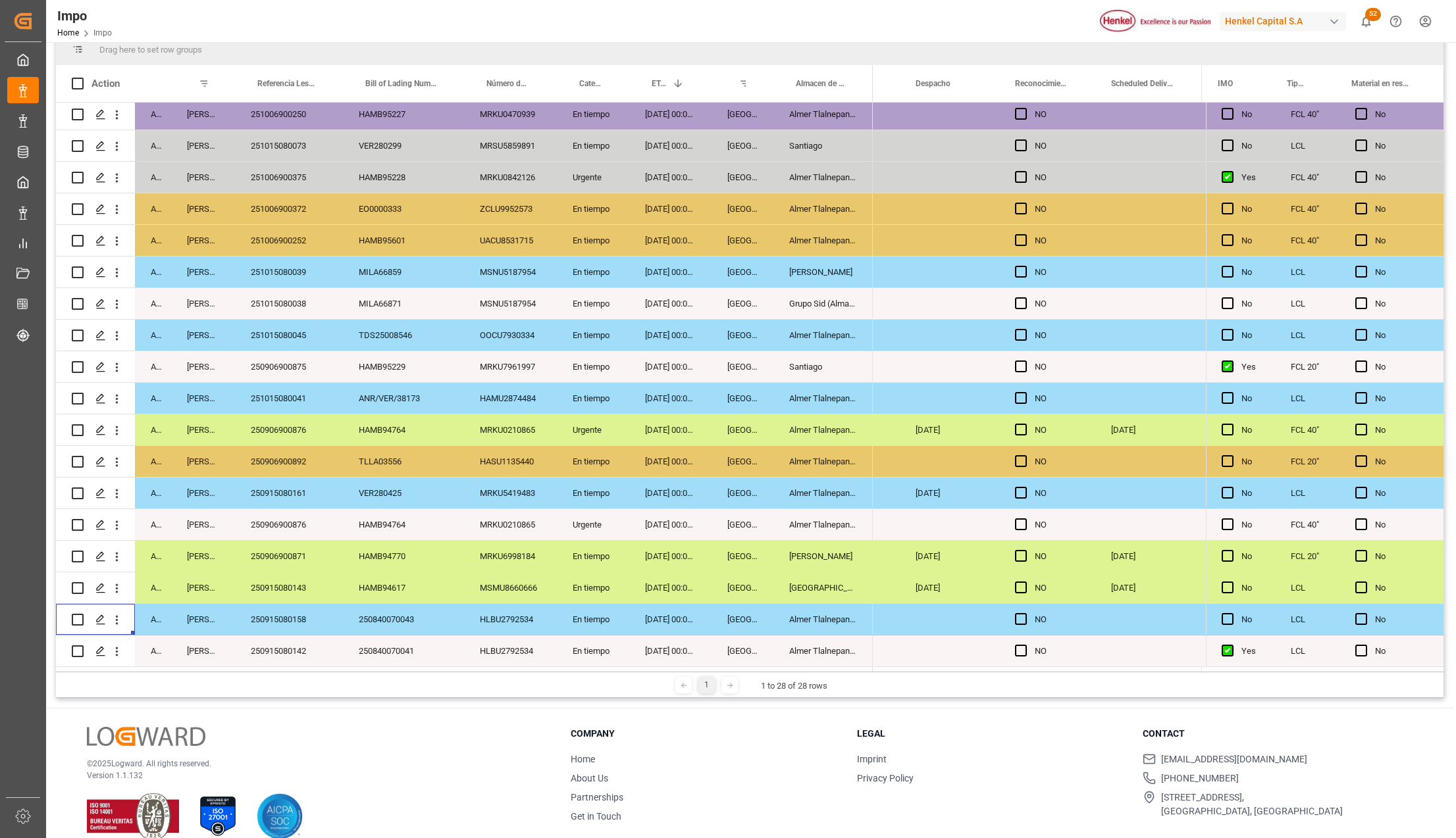
click at [428, 496] on div "VER280425" at bounding box center [403, 493] width 121 height 31
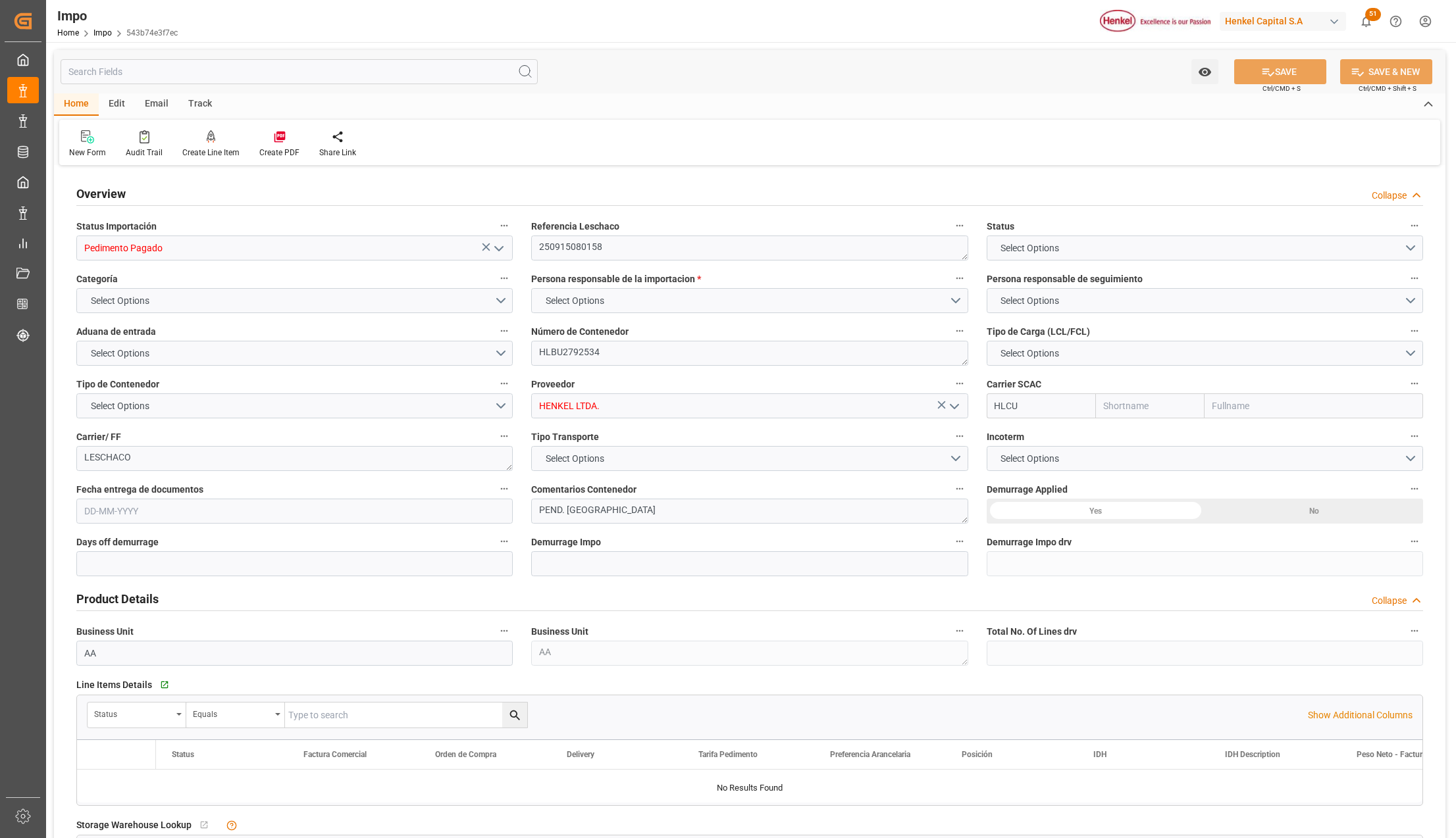
type input "Hapag [PERSON_NAME]"
type input "Hapag [PERSON_NAME] Aktiengesellschaft"
type input "0"
type input "2"
type input "12.552"
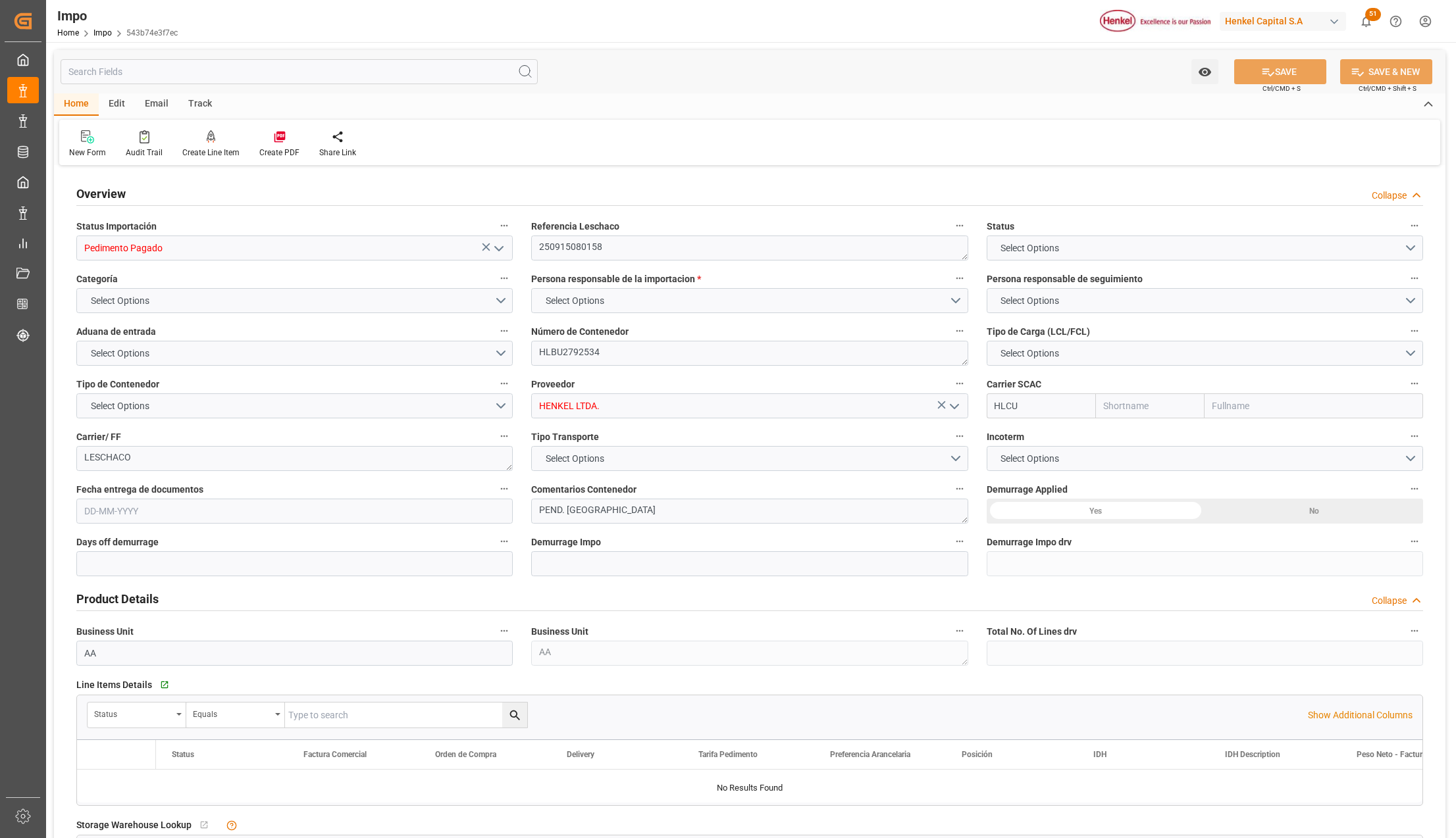
type input "9"
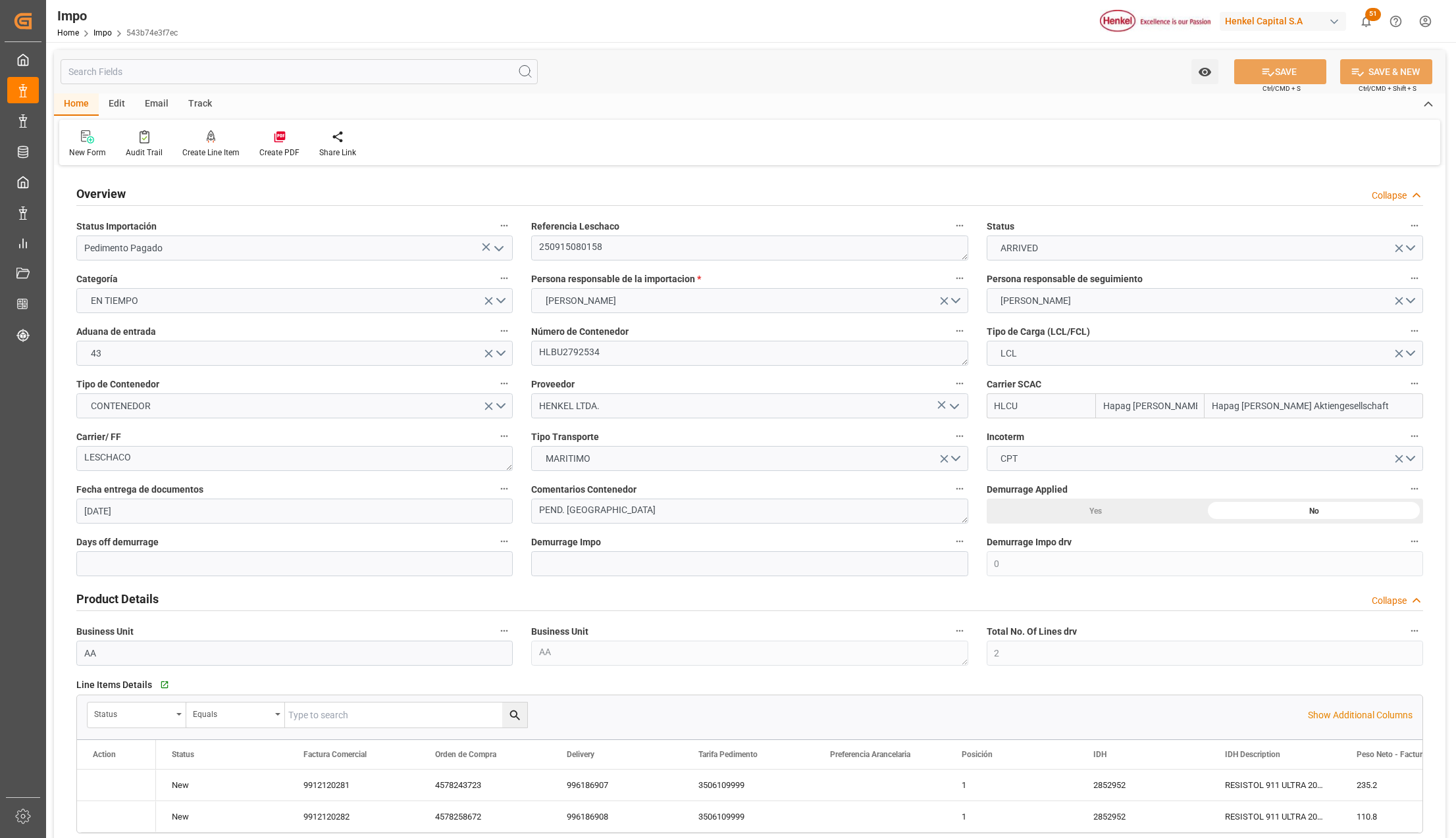
type input "[DATE]"
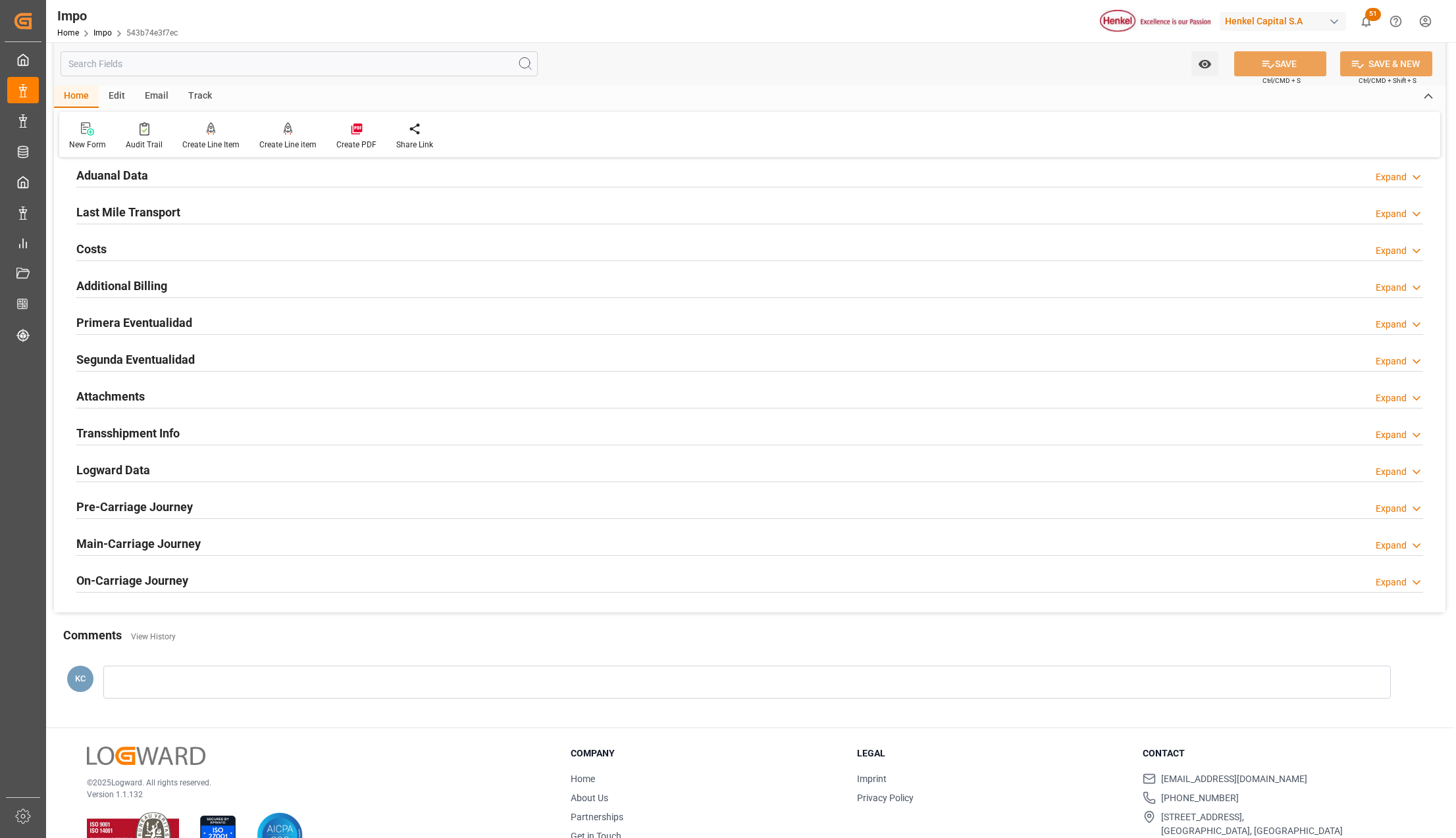
scroll to position [965, 0]
drag, startPoint x: 104, startPoint y: 398, endPoint x: 332, endPoint y: 442, distance: 232.2
click at [104, 398] on h2 "Attachments" at bounding box center [111, 395] width 69 height 17
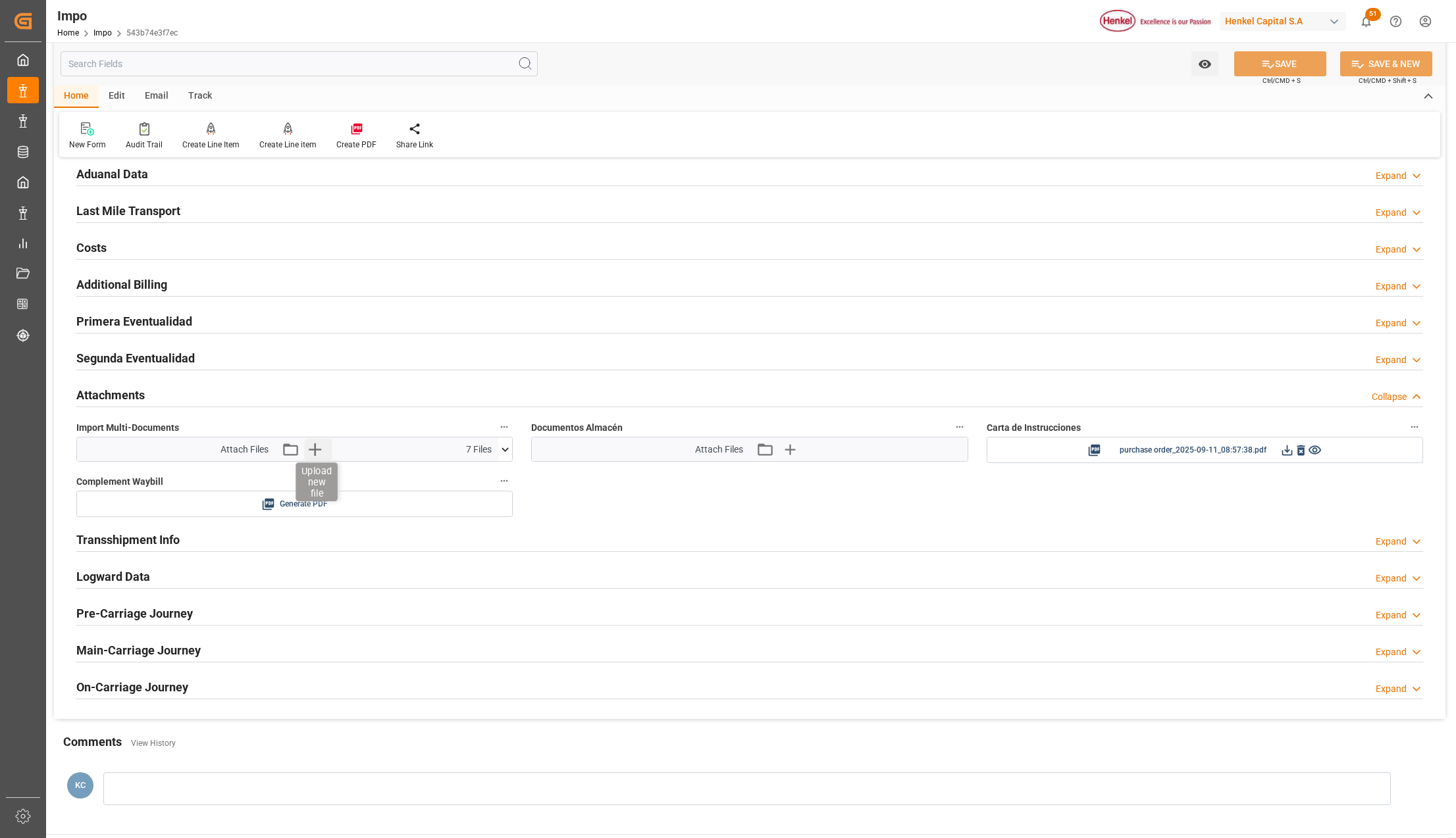
click at [322, 452] on icon "button" at bounding box center [314, 449] width 21 height 21
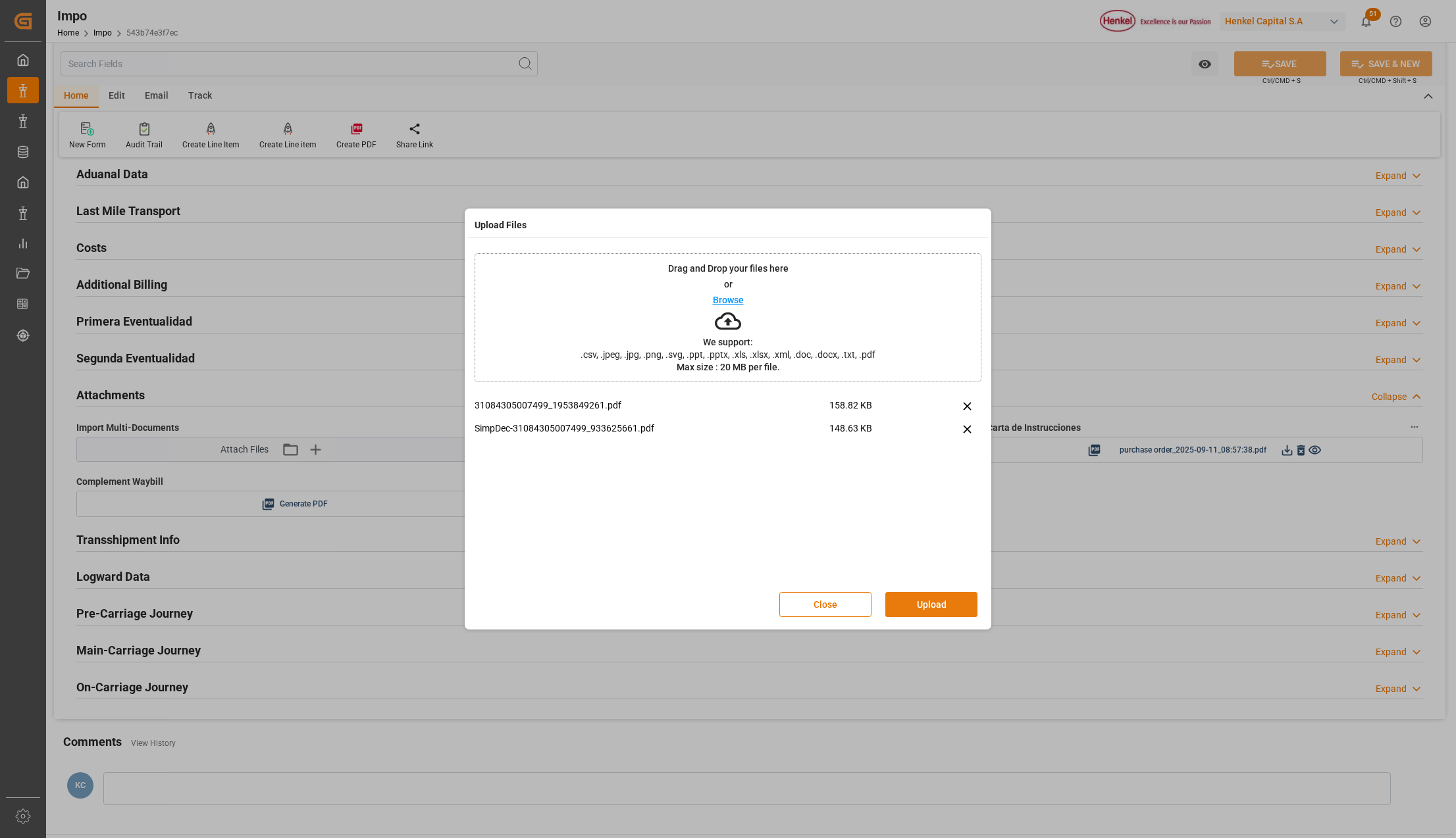
click at [943, 601] on button "Upload" at bounding box center [931, 605] width 92 height 25
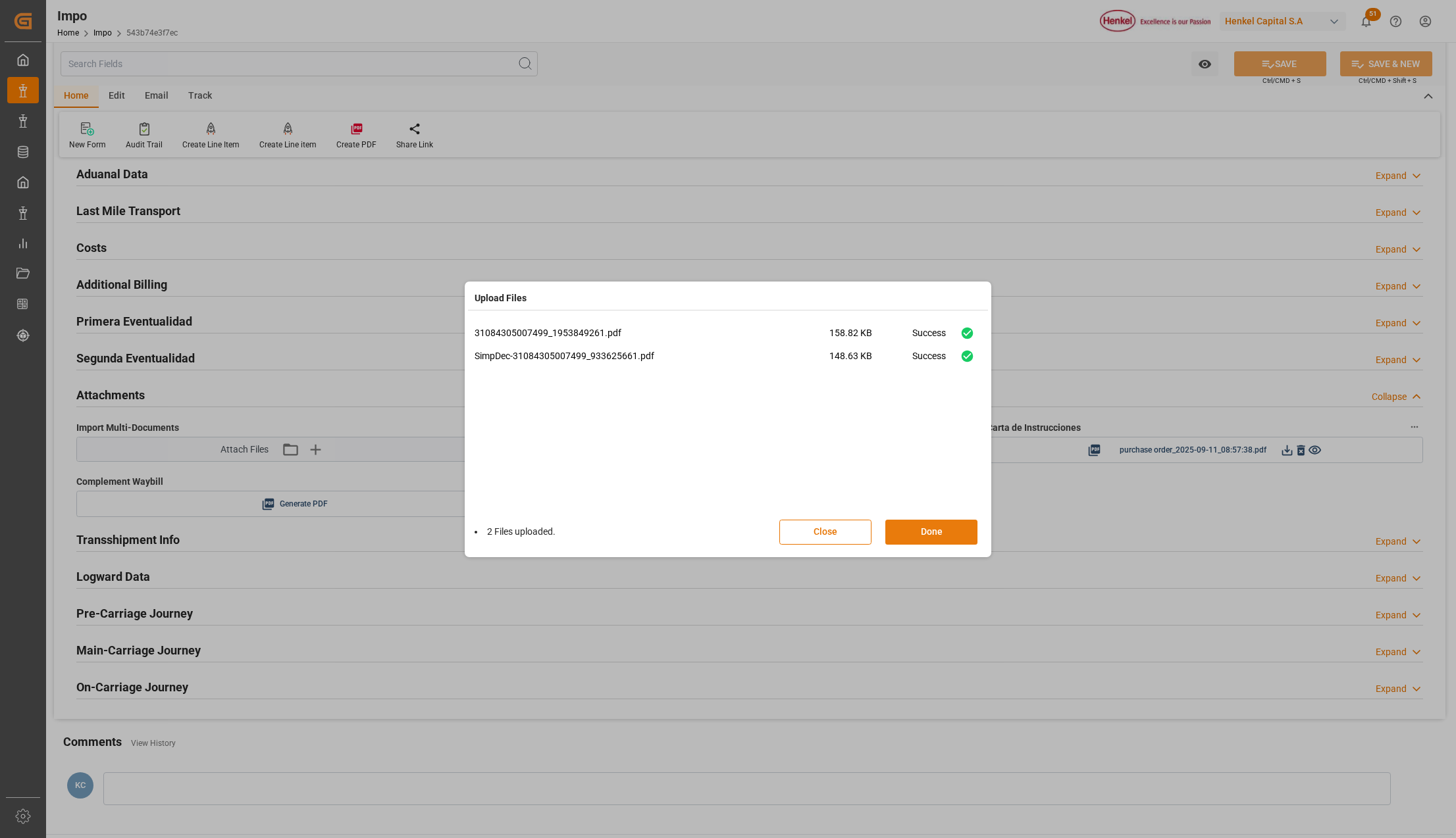
click at [943, 527] on button "Done" at bounding box center [931, 532] width 92 height 25
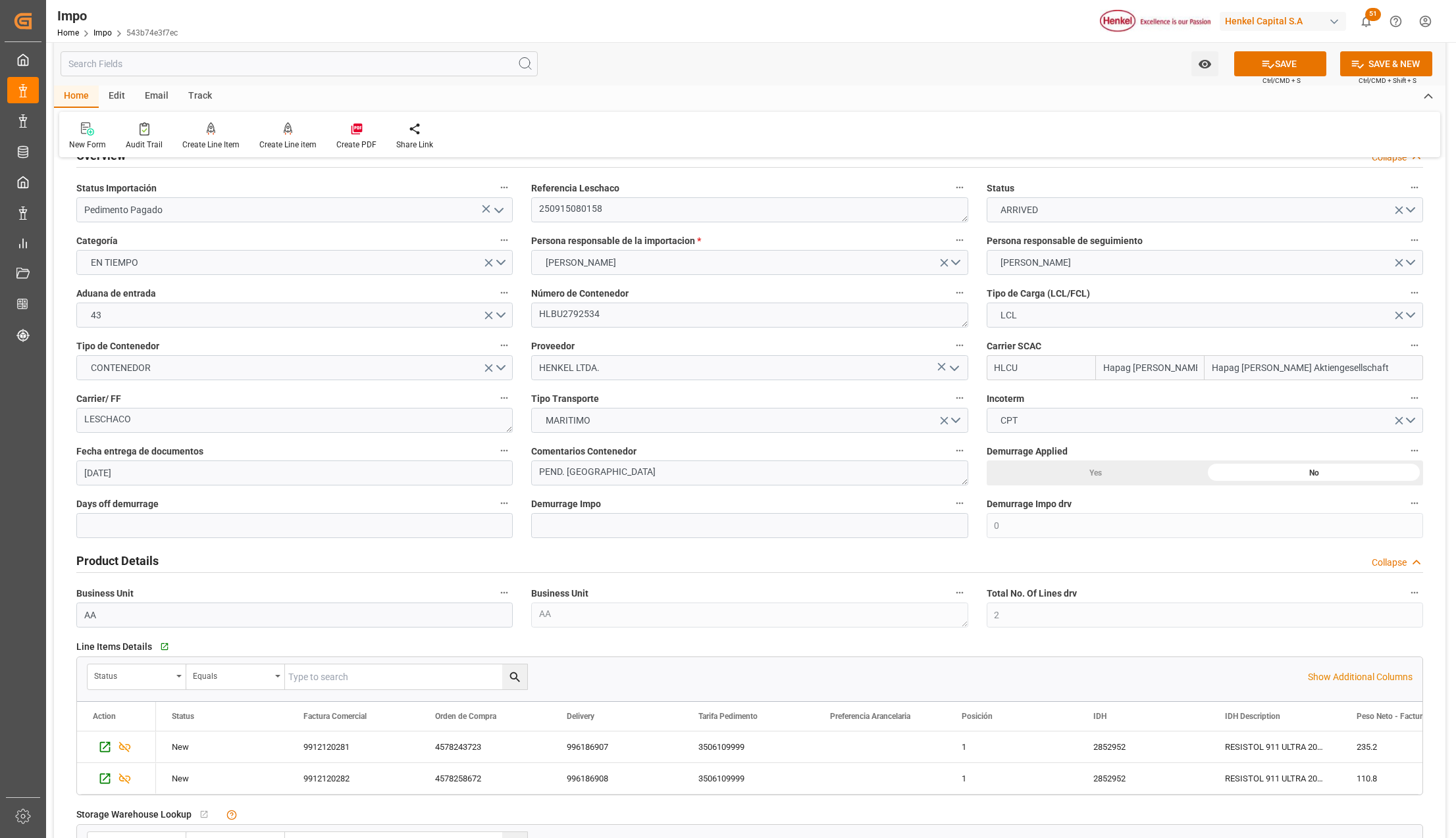
scroll to position [0, 0]
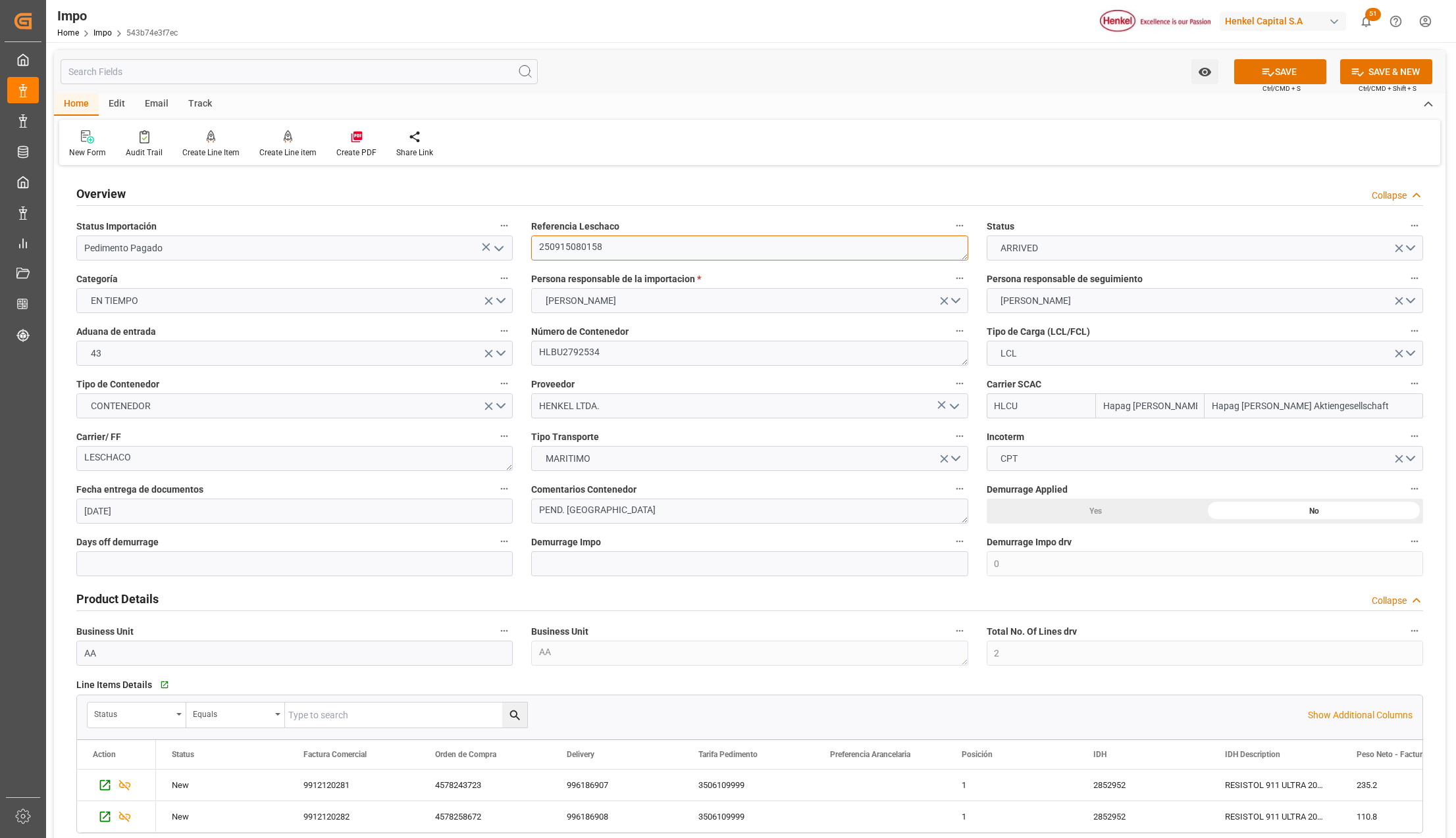
click at [559, 249] on textarea "250915080158" at bounding box center [748, 248] width 436 height 25
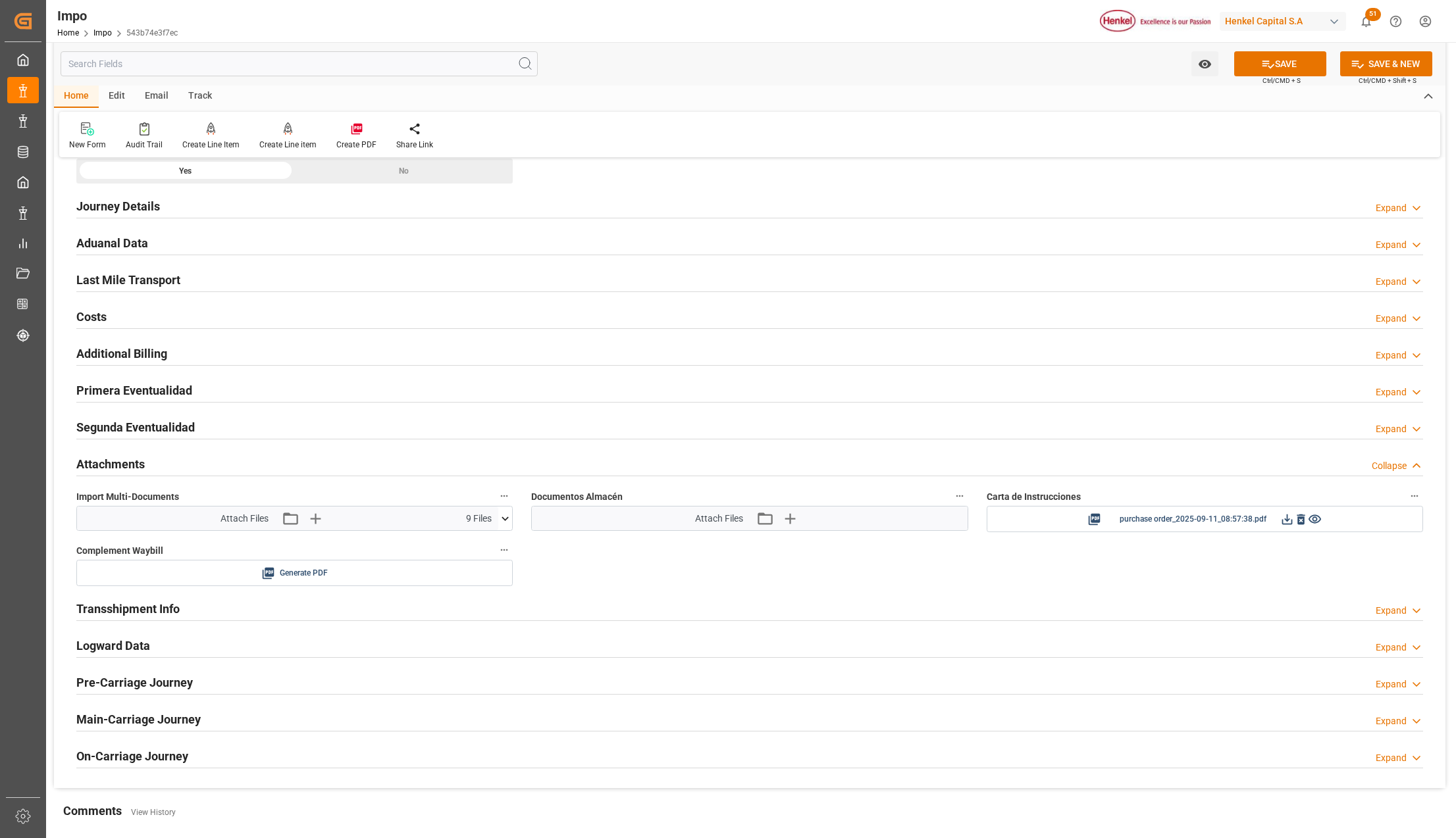
scroll to position [965, 0]
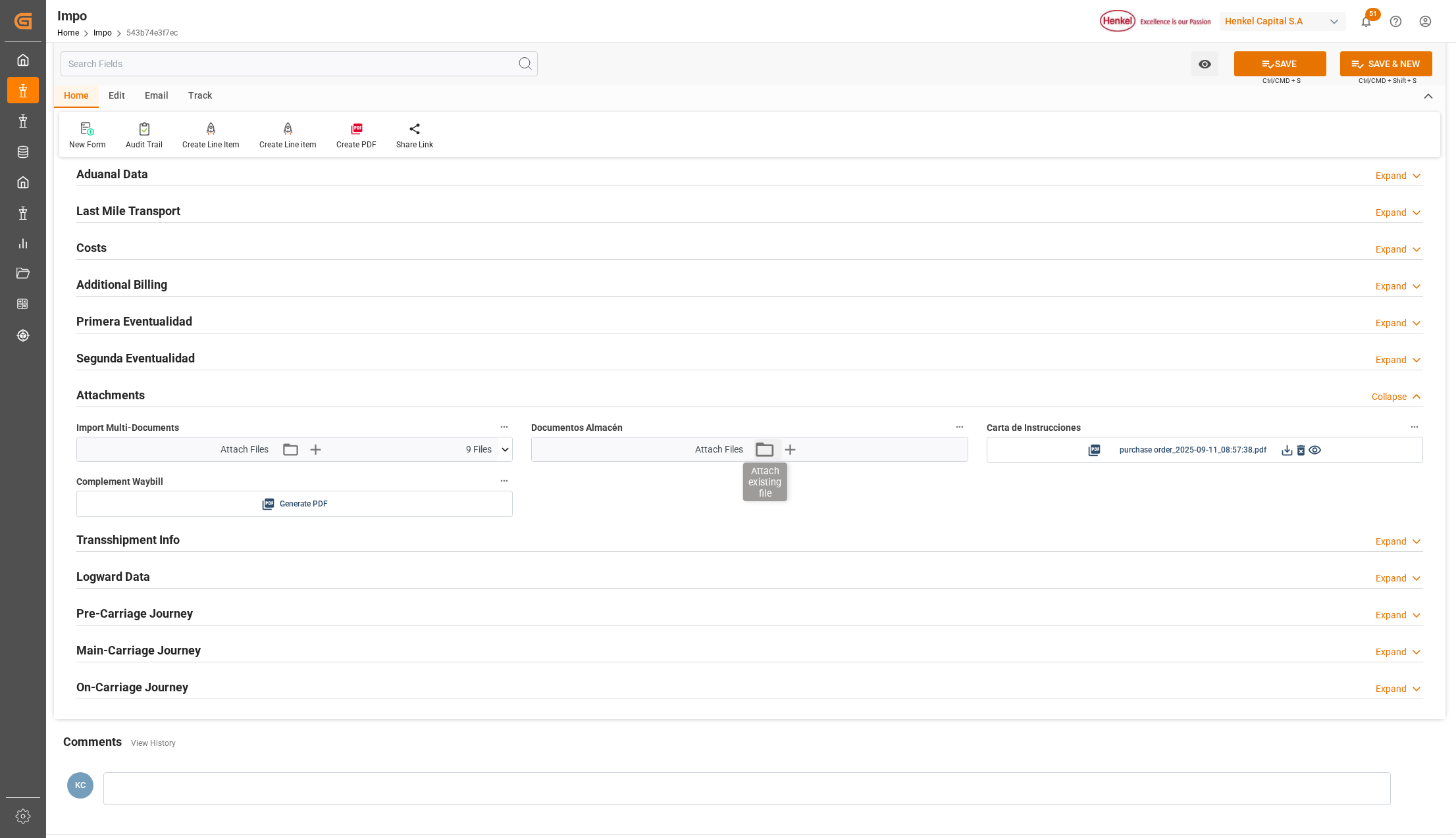
click at [766, 458] on icon "button" at bounding box center [764, 449] width 21 height 21
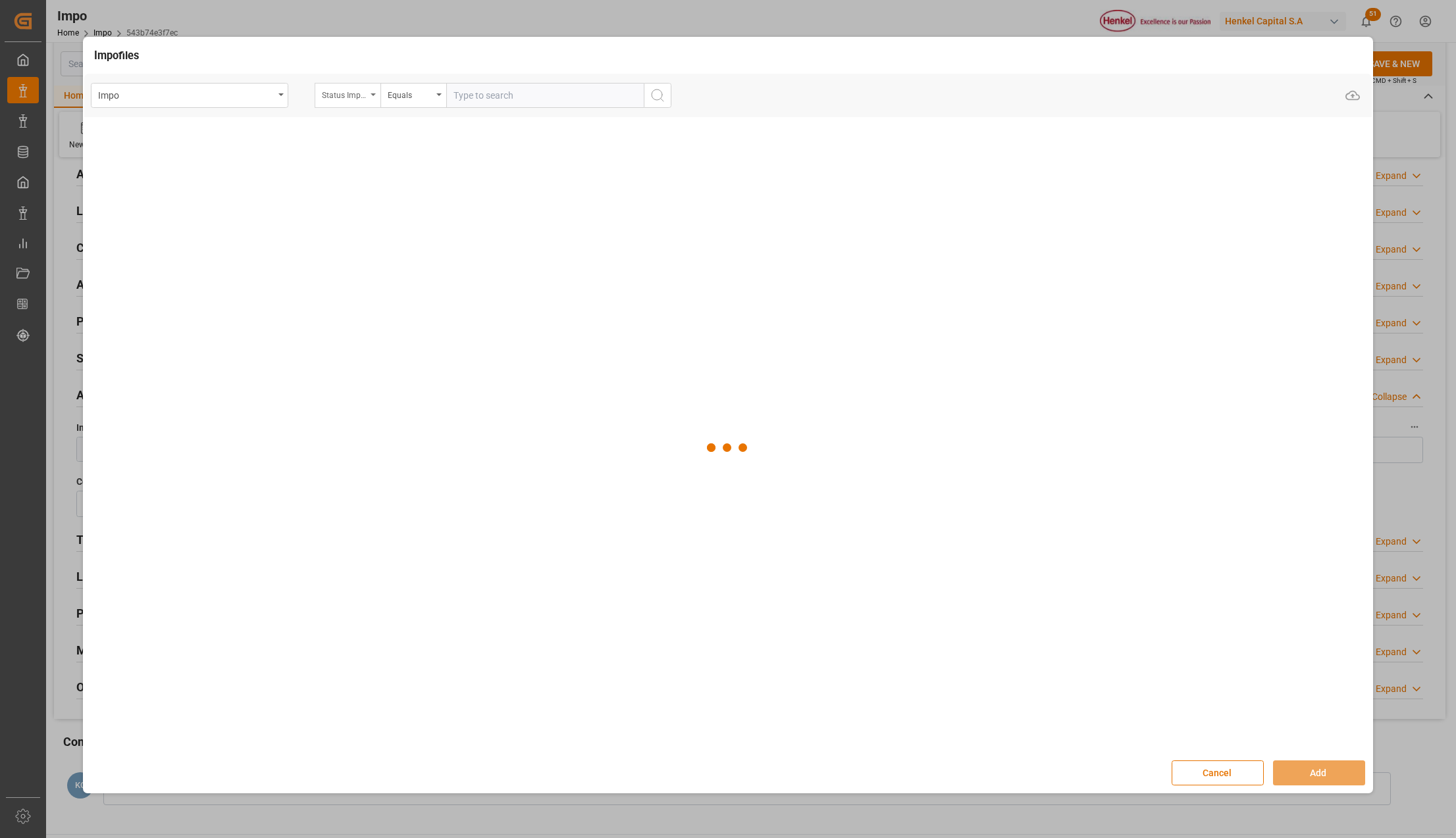
click at [377, 100] on div "Status Importación" at bounding box center [347, 95] width 66 height 25
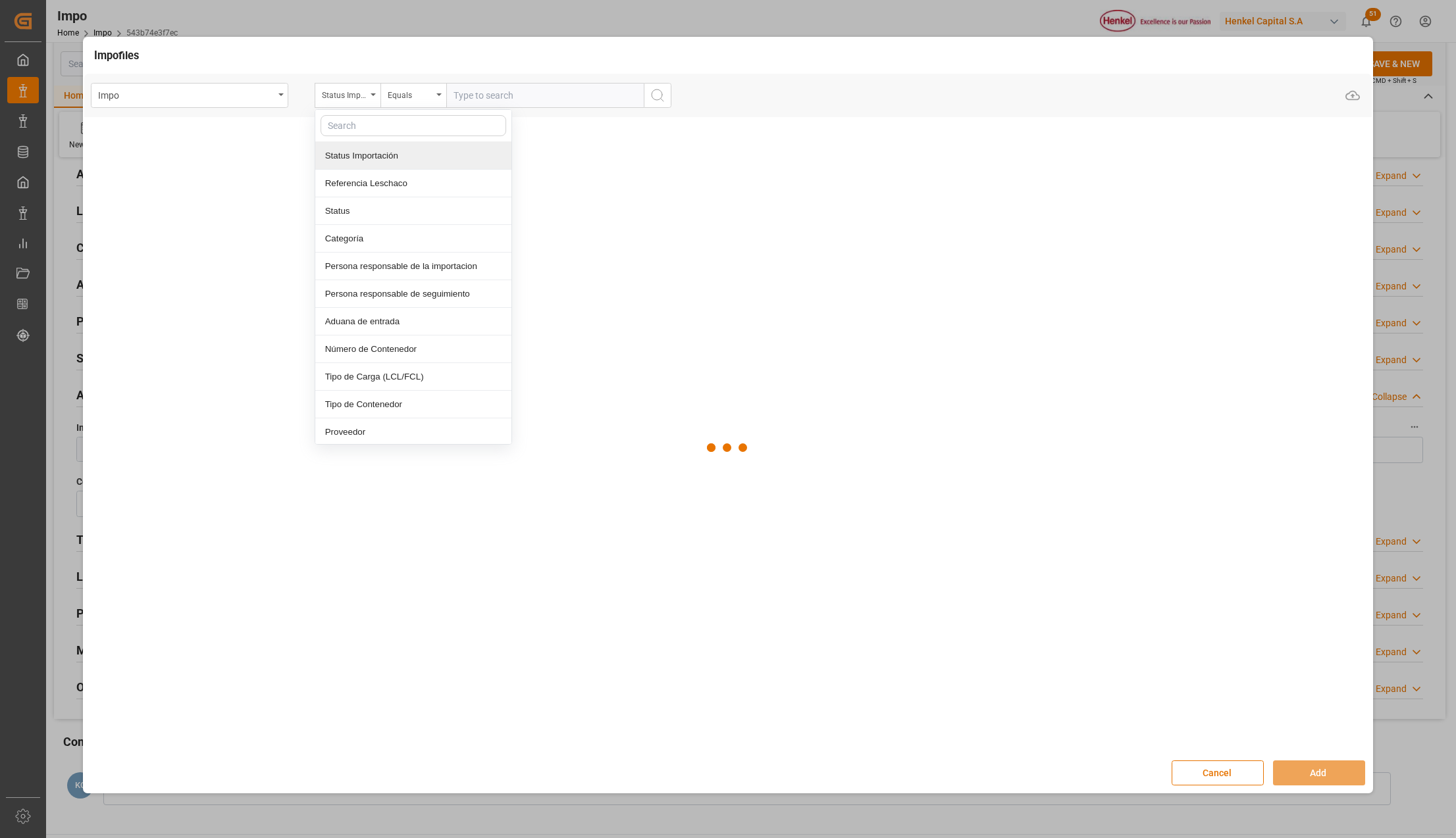
click at [364, 182] on div "Referencia Leschaco" at bounding box center [413, 184] width 196 height 28
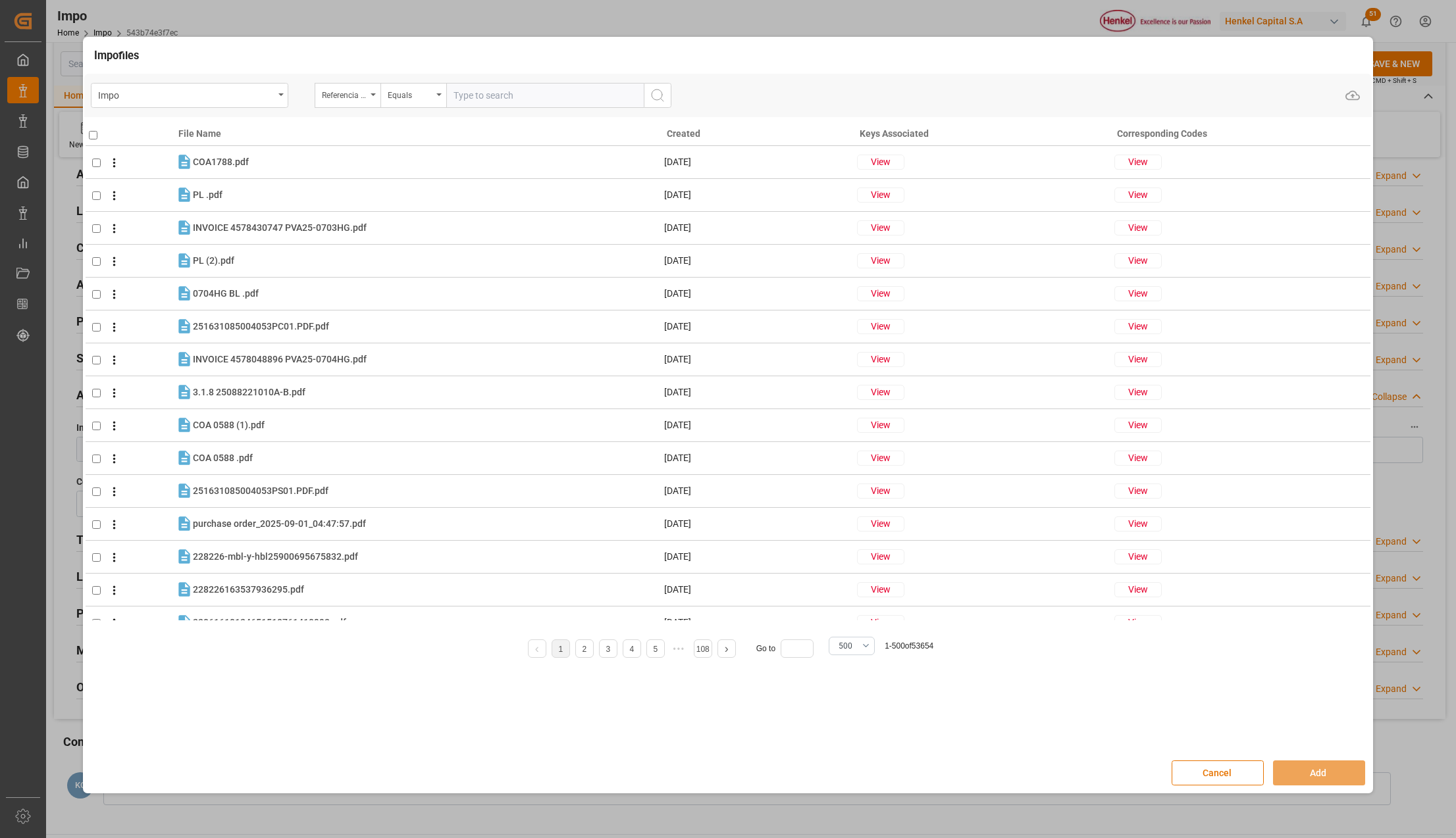
click at [487, 98] on input "text" at bounding box center [545, 95] width 198 height 25
paste input "250915080158"
type input "250915080158"
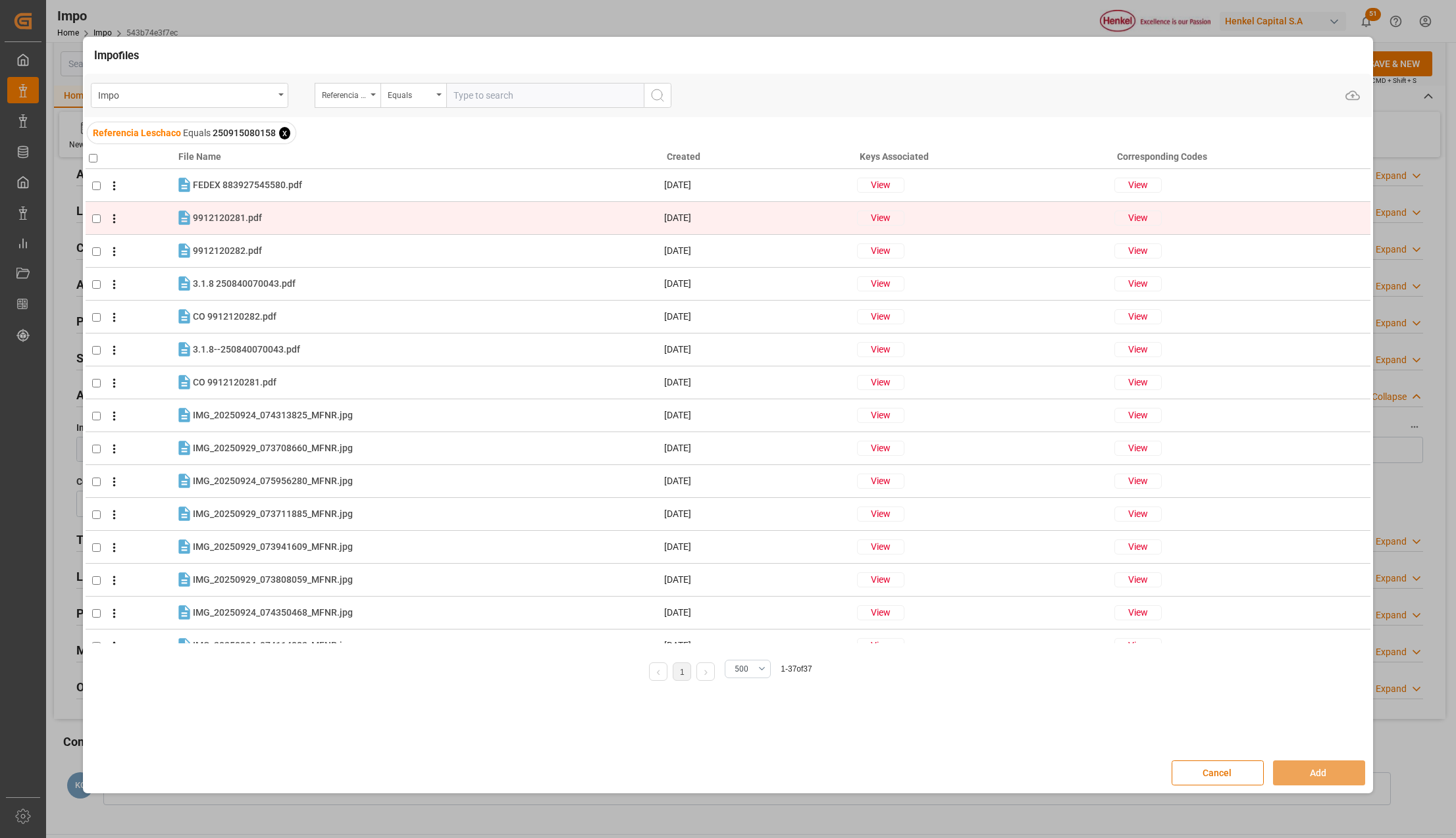
click at [96, 217] on input "checkbox" at bounding box center [97, 219] width 9 height 9
checkbox input "true"
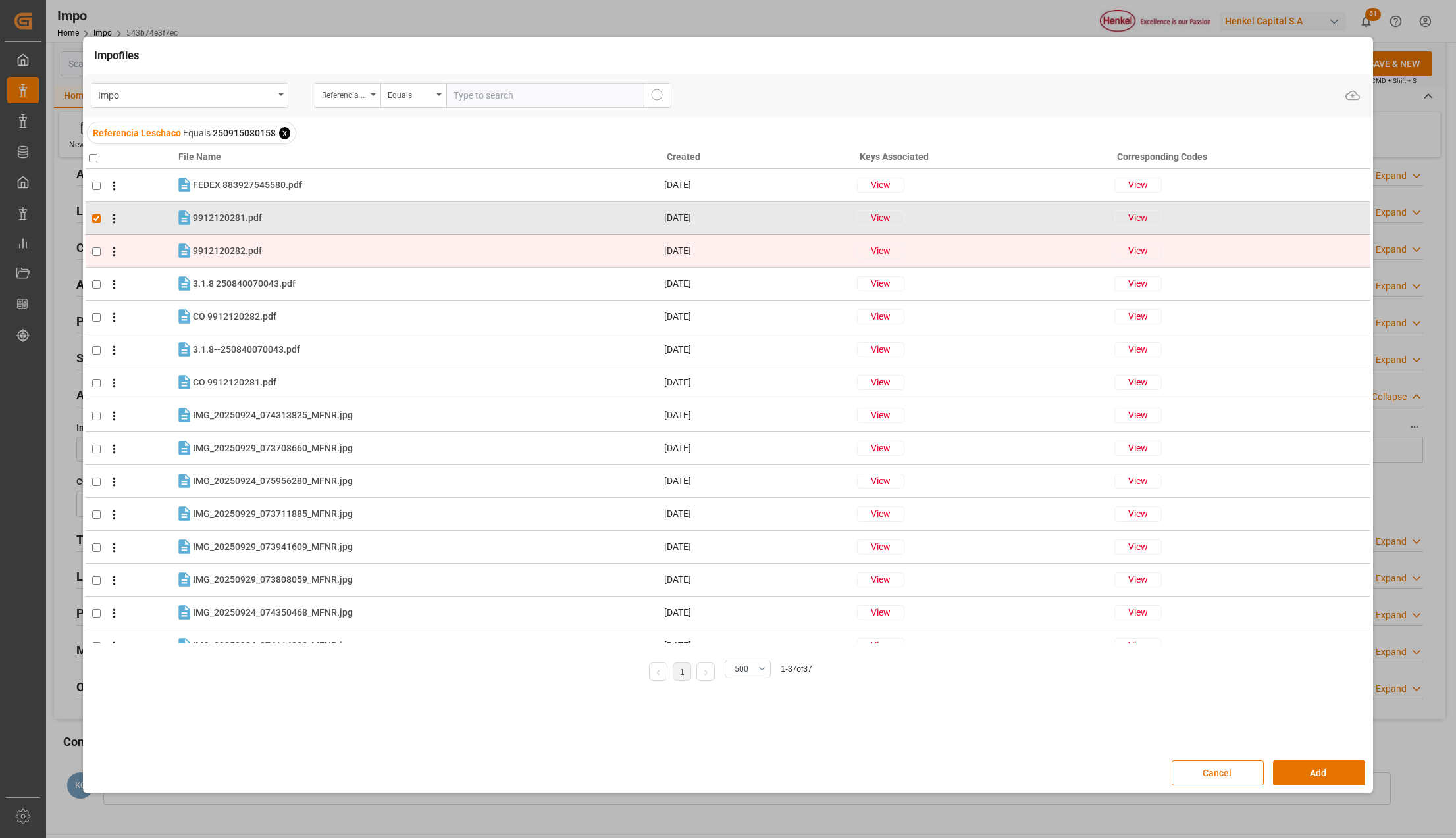
click at [96, 248] on input "checkbox" at bounding box center [97, 251] width 9 height 9
checkbox input "true"
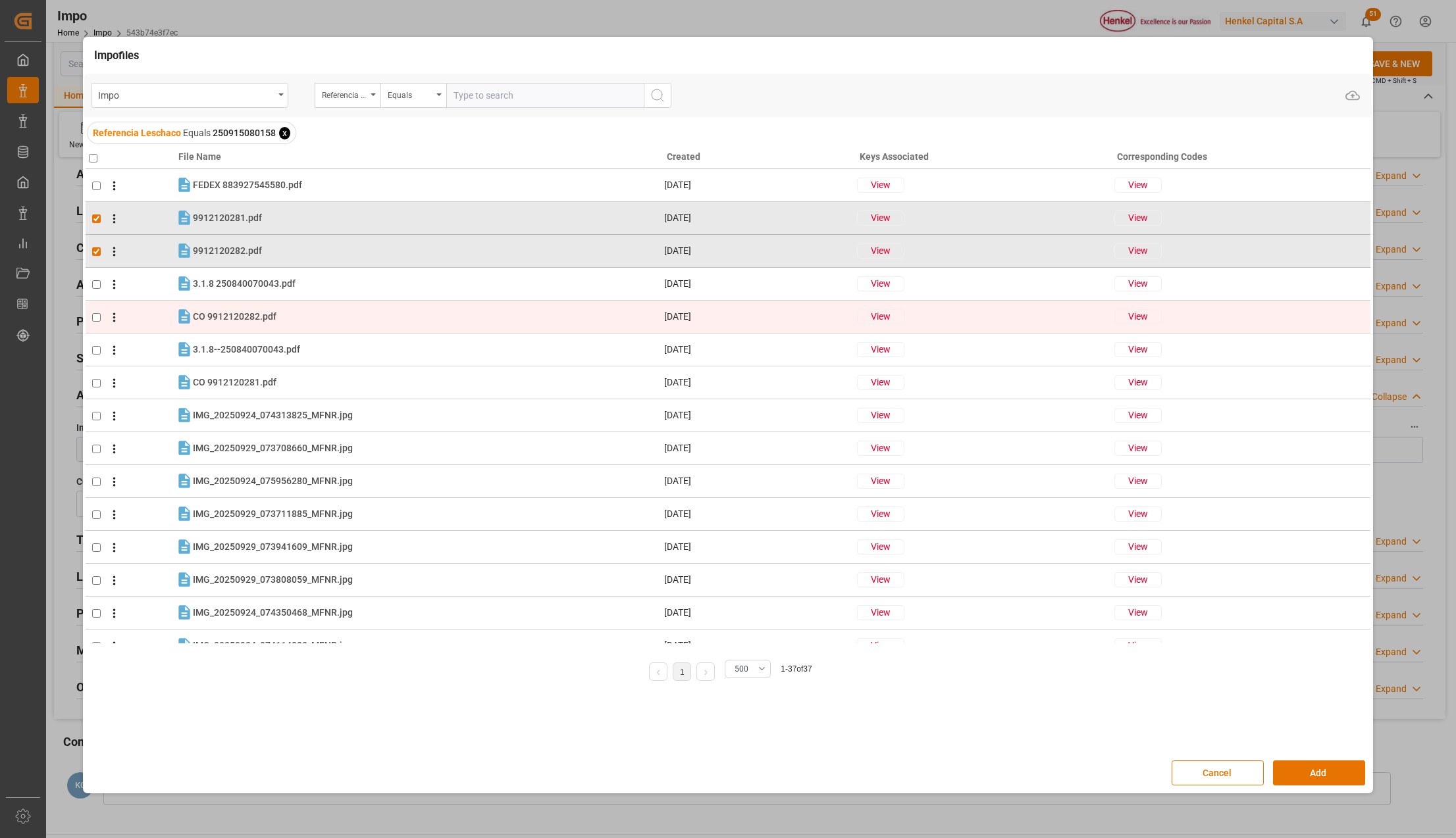
click at [97, 317] on input "checkbox" at bounding box center [97, 318] width 9 height 9
checkbox input "true"
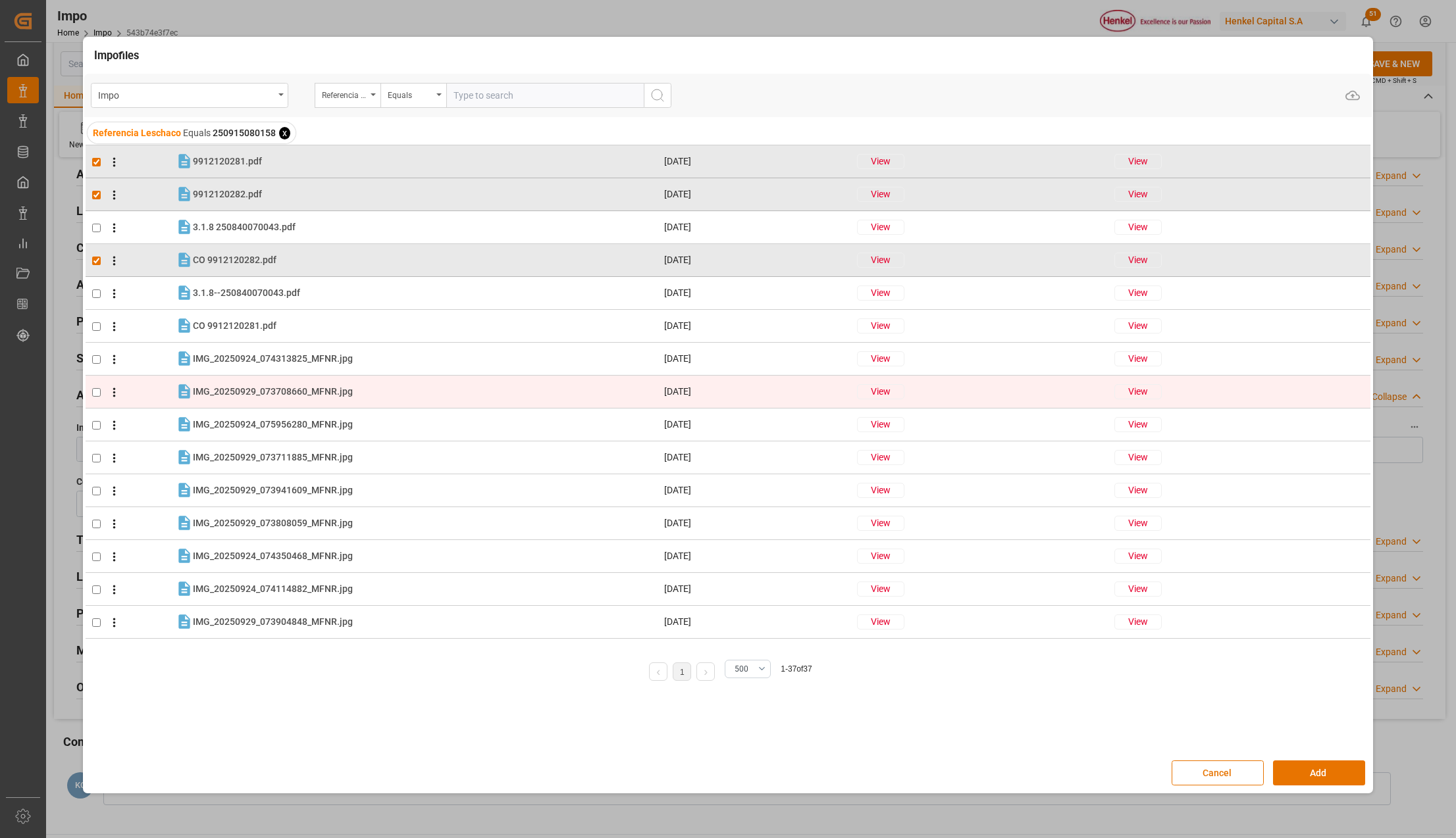
scroll to position [88, 0]
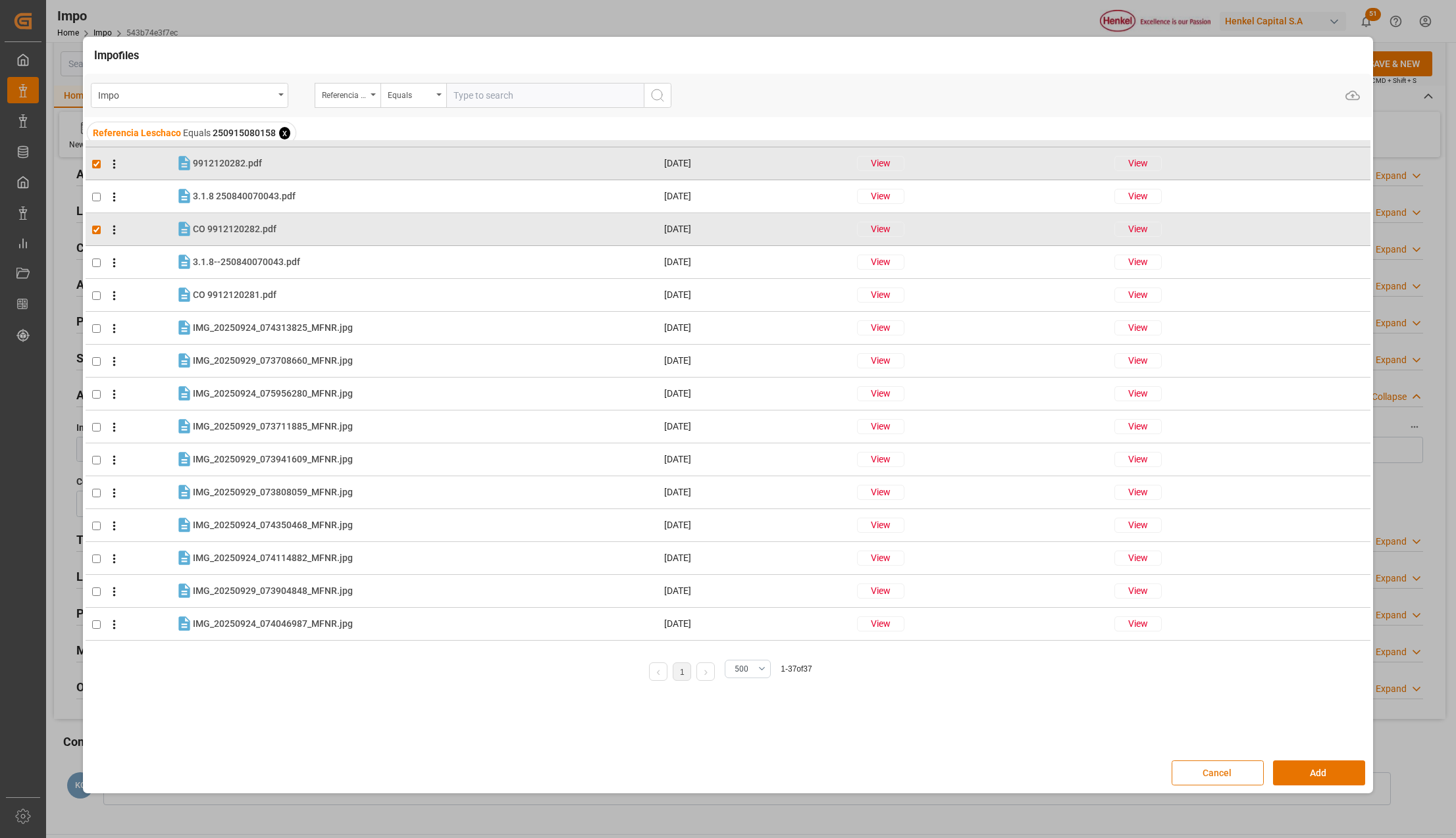
click at [1204, 769] on button "Cancel" at bounding box center [1218, 773] width 92 height 25
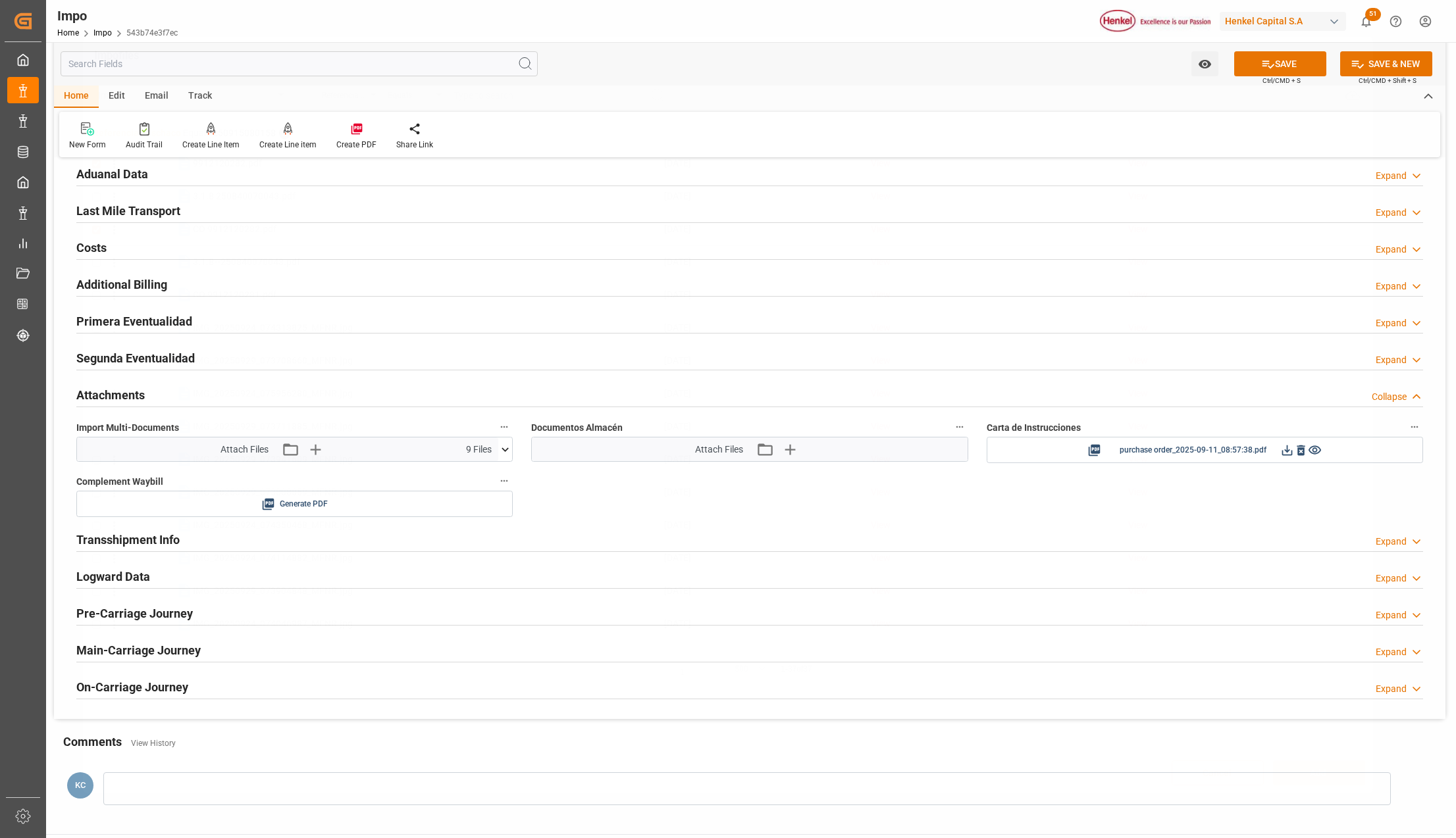
click at [1281, 62] on button "SAVE" at bounding box center [1280, 64] width 92 height 25
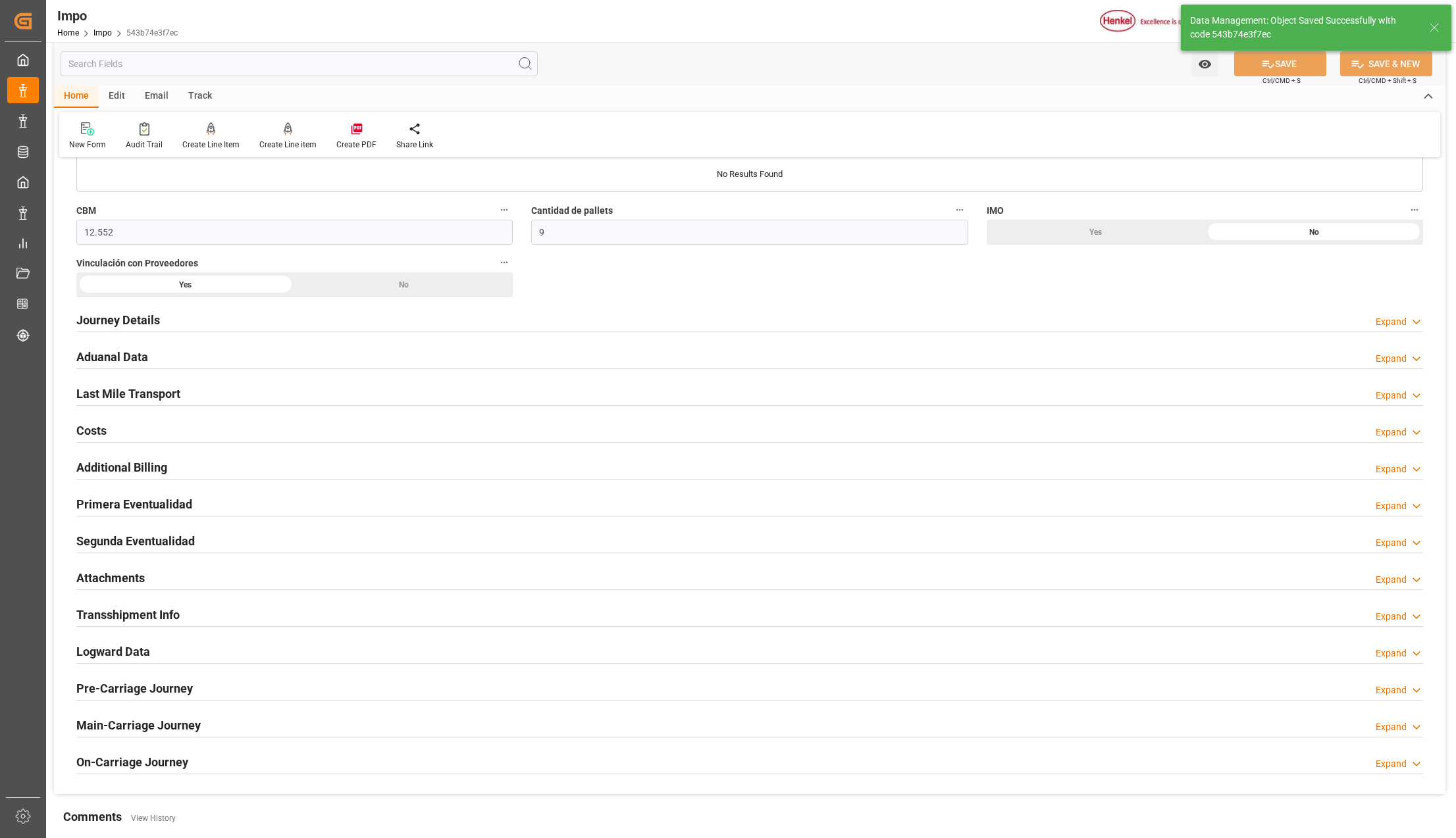
scroll to position [877, 0]
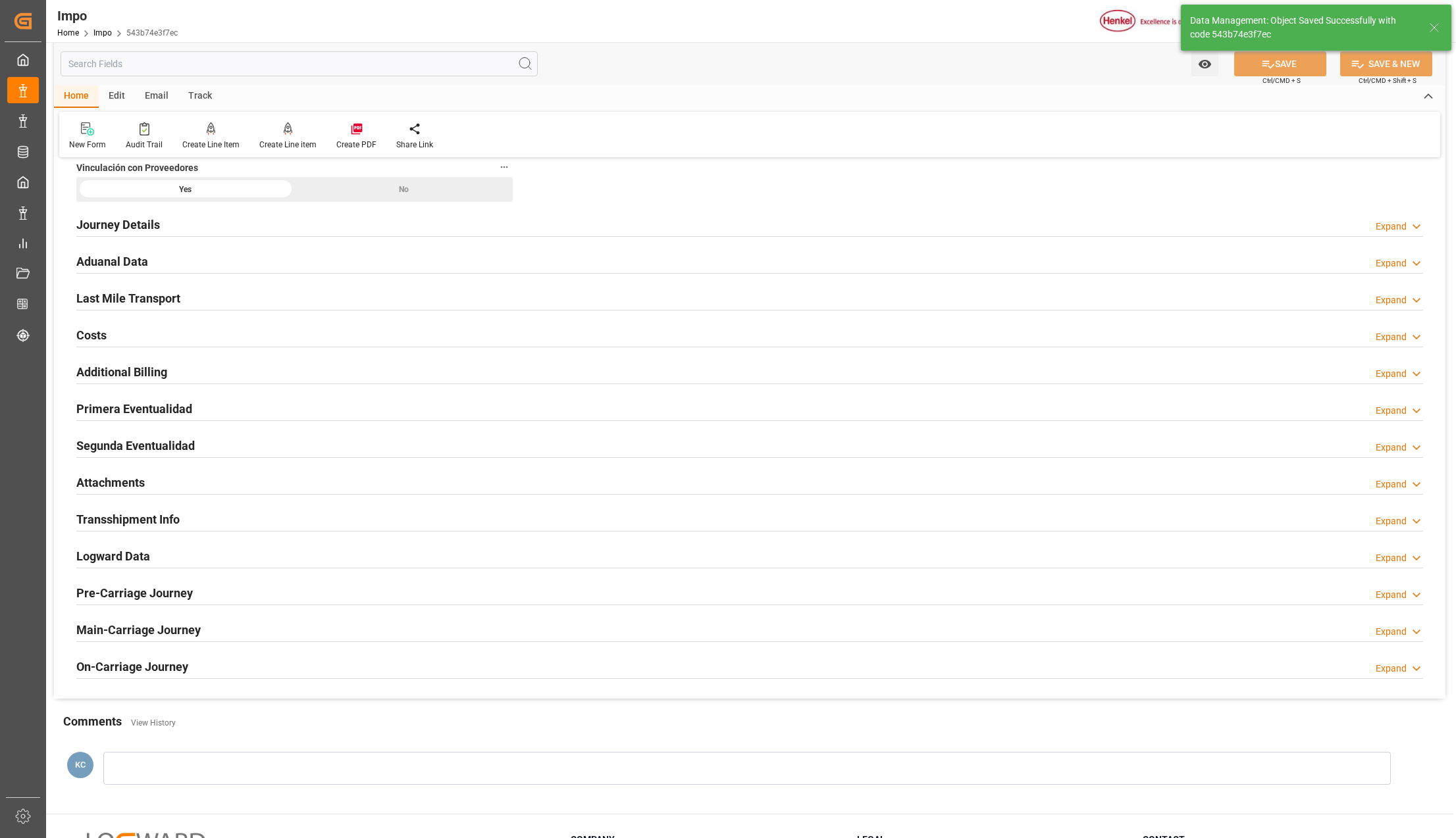
click at [113, 458] on div at bounding box center [749, 458] width 1346 height 1
click at [111, 480] on h2 "Attachments" at bounding box center [111, 482] width 69 height 17
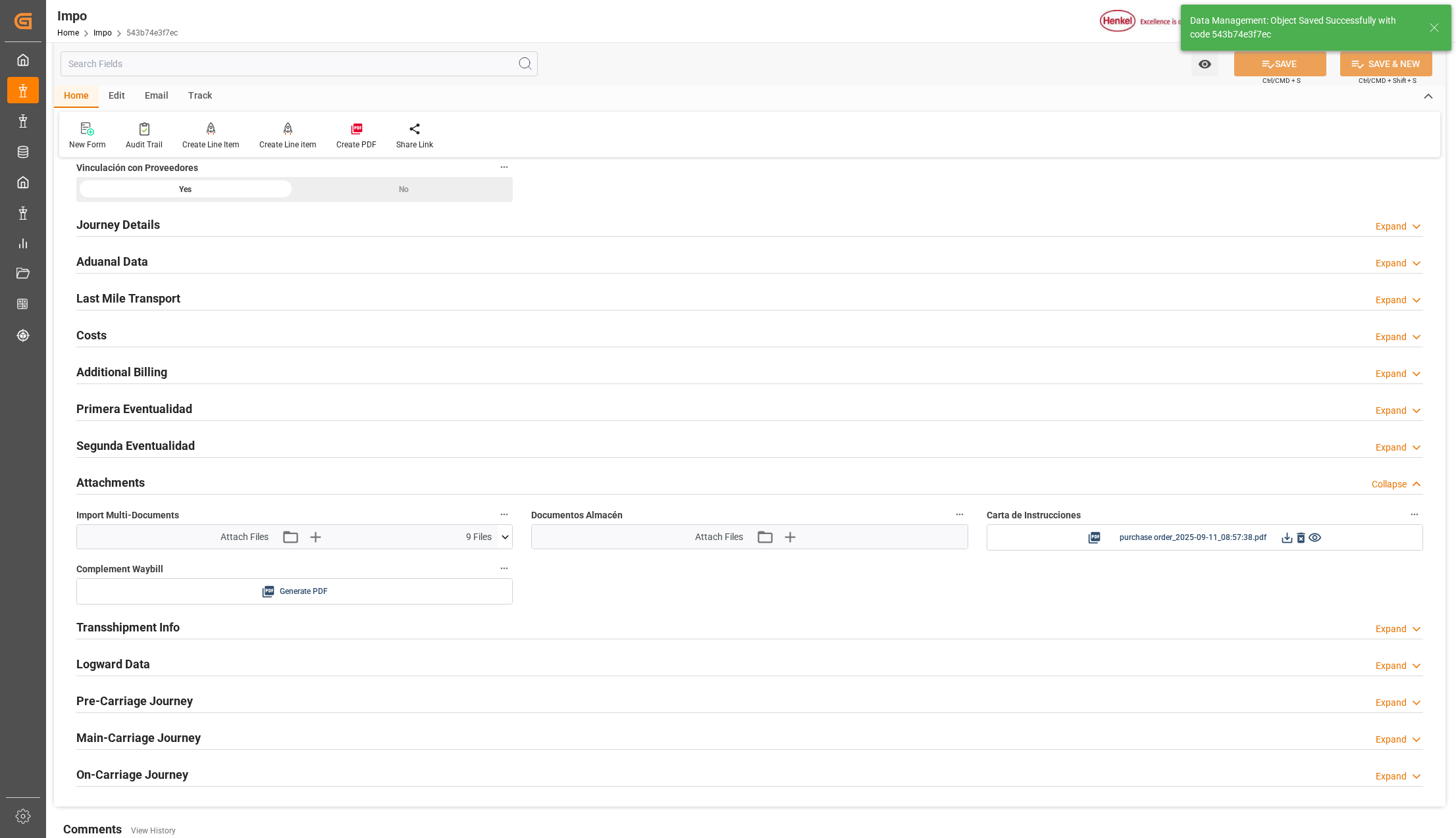
click at [760, 549] on div "Attach Files Attach existing file Upload new file" at bounding box center [749, 536] width 435 height 23
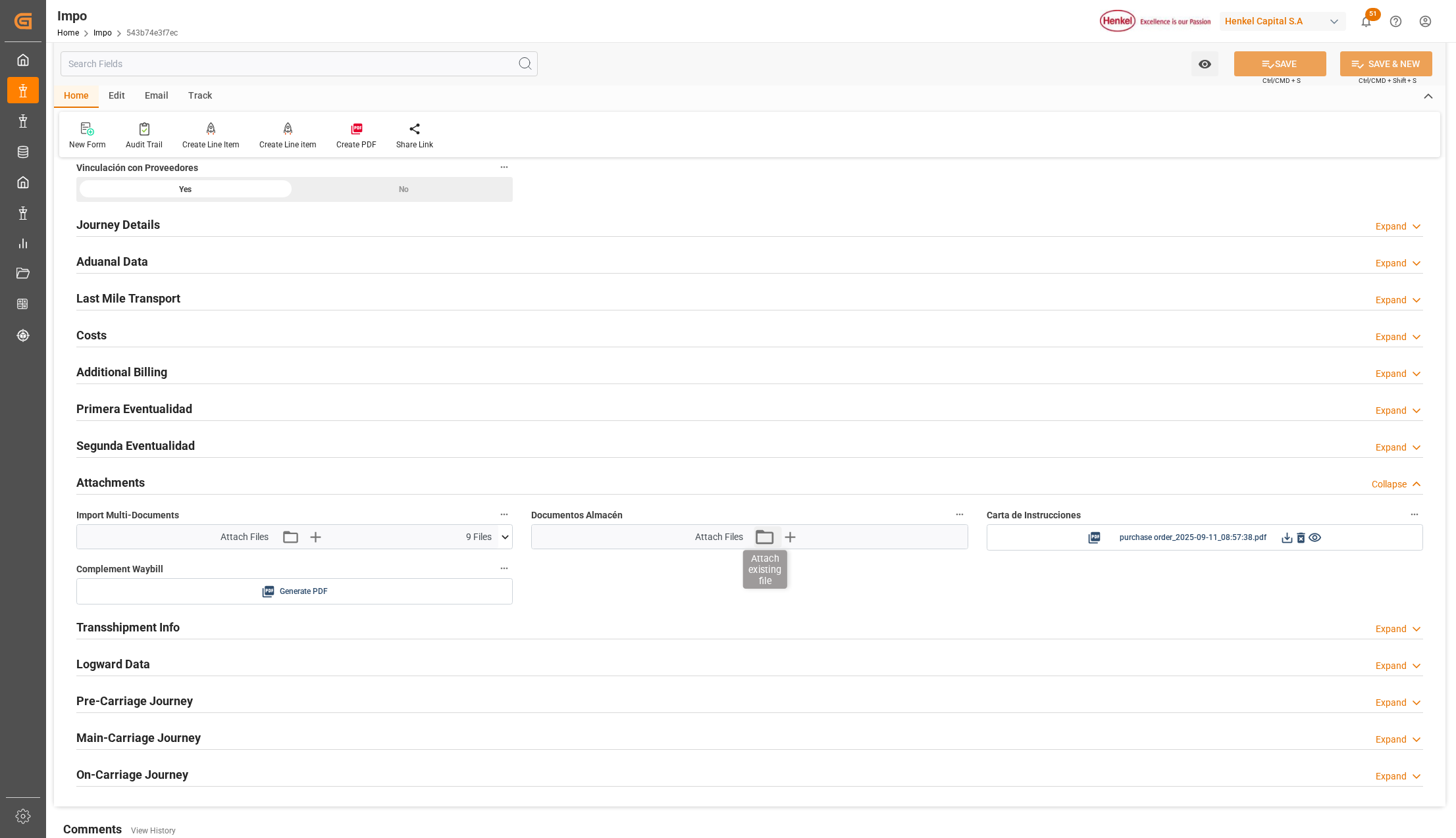
click at [758, 544] on icon "button" at bounding box center [764, 537] width 17 height 15
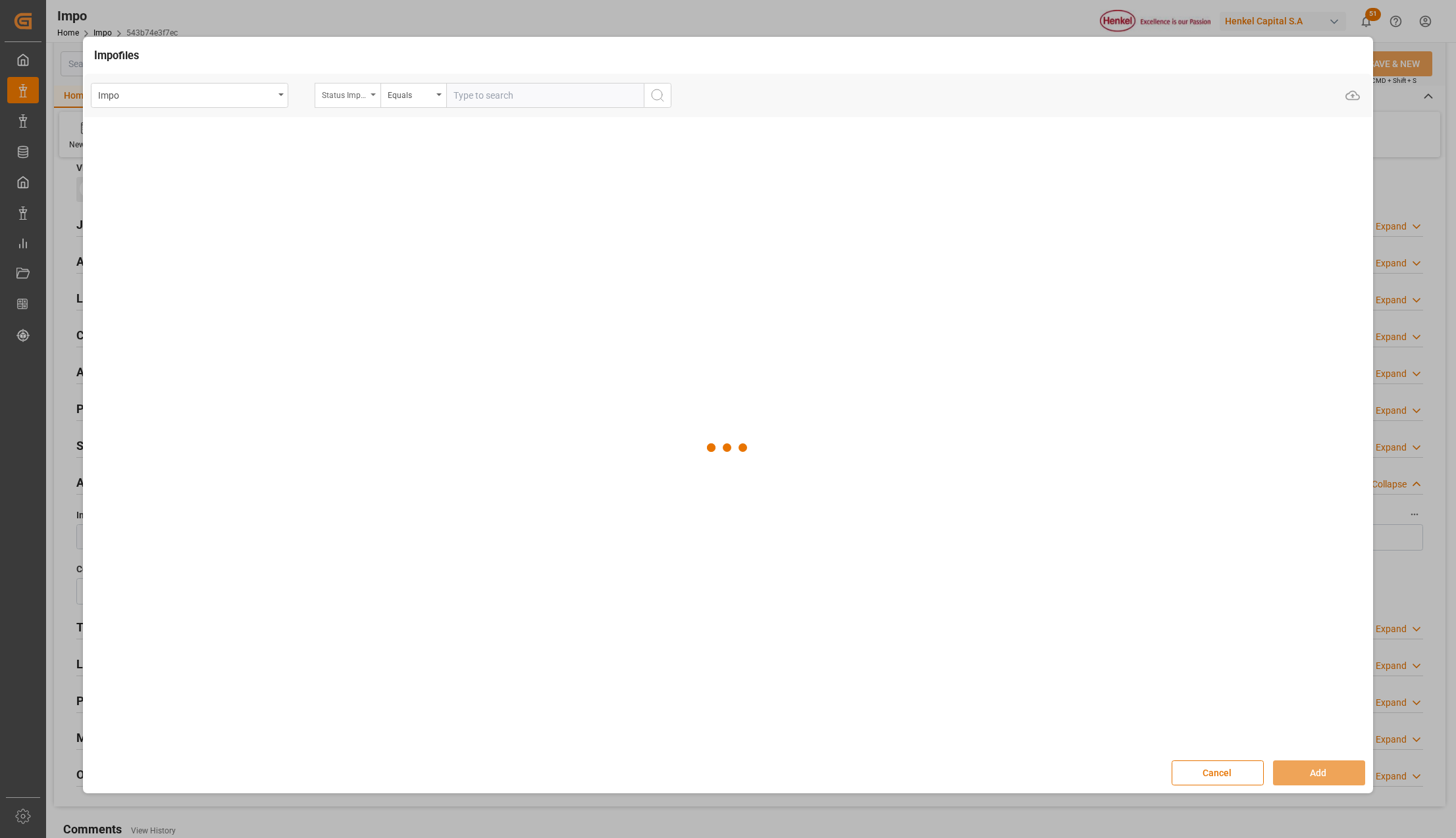
click at [367, 93] on div "Status Importación" at bounding box center [347, 95] width 66 height 25
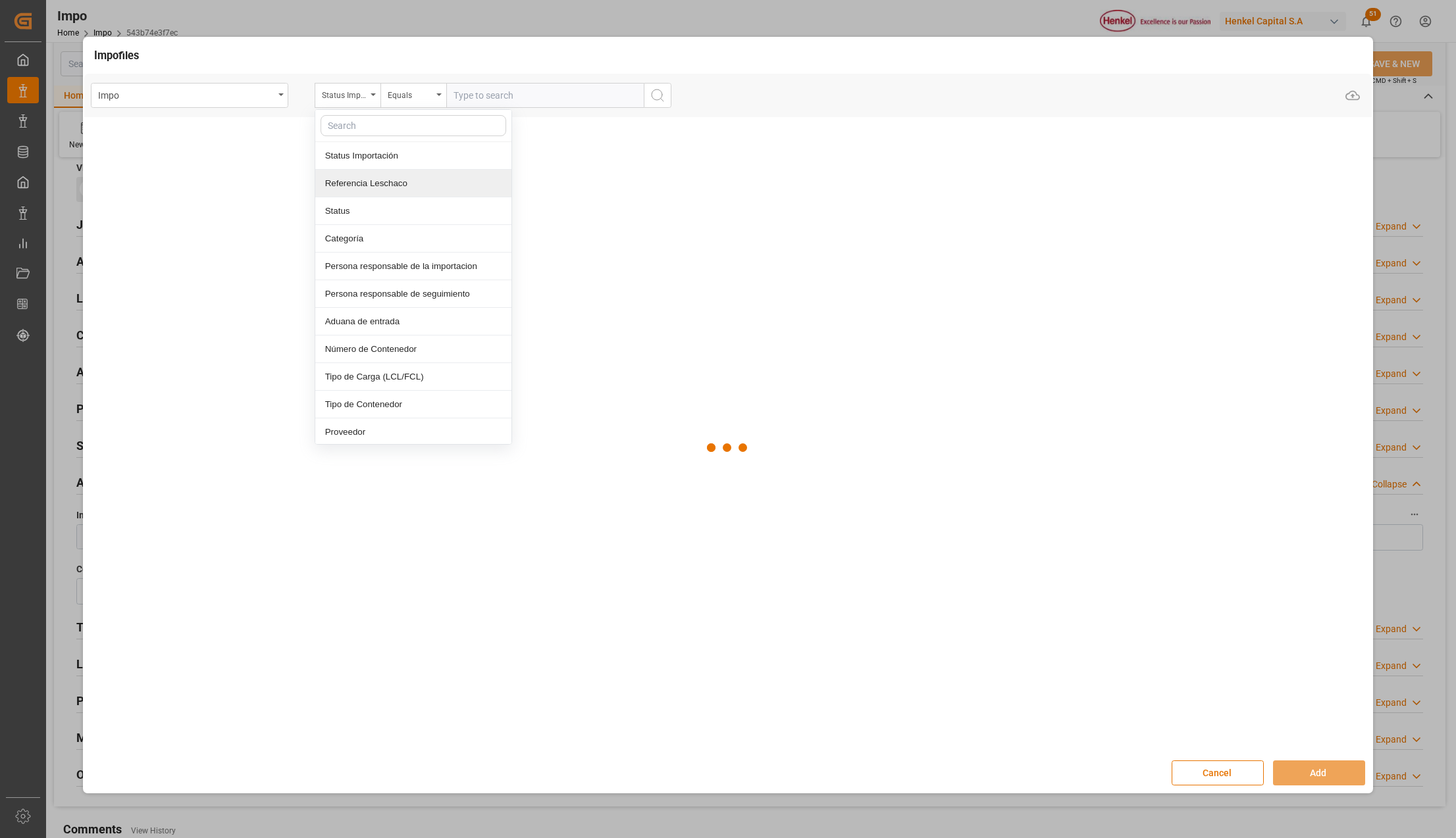
click at [385, 179] on div "Referencia Leschaco" at bounding box center [413, 184] width 196 height 28
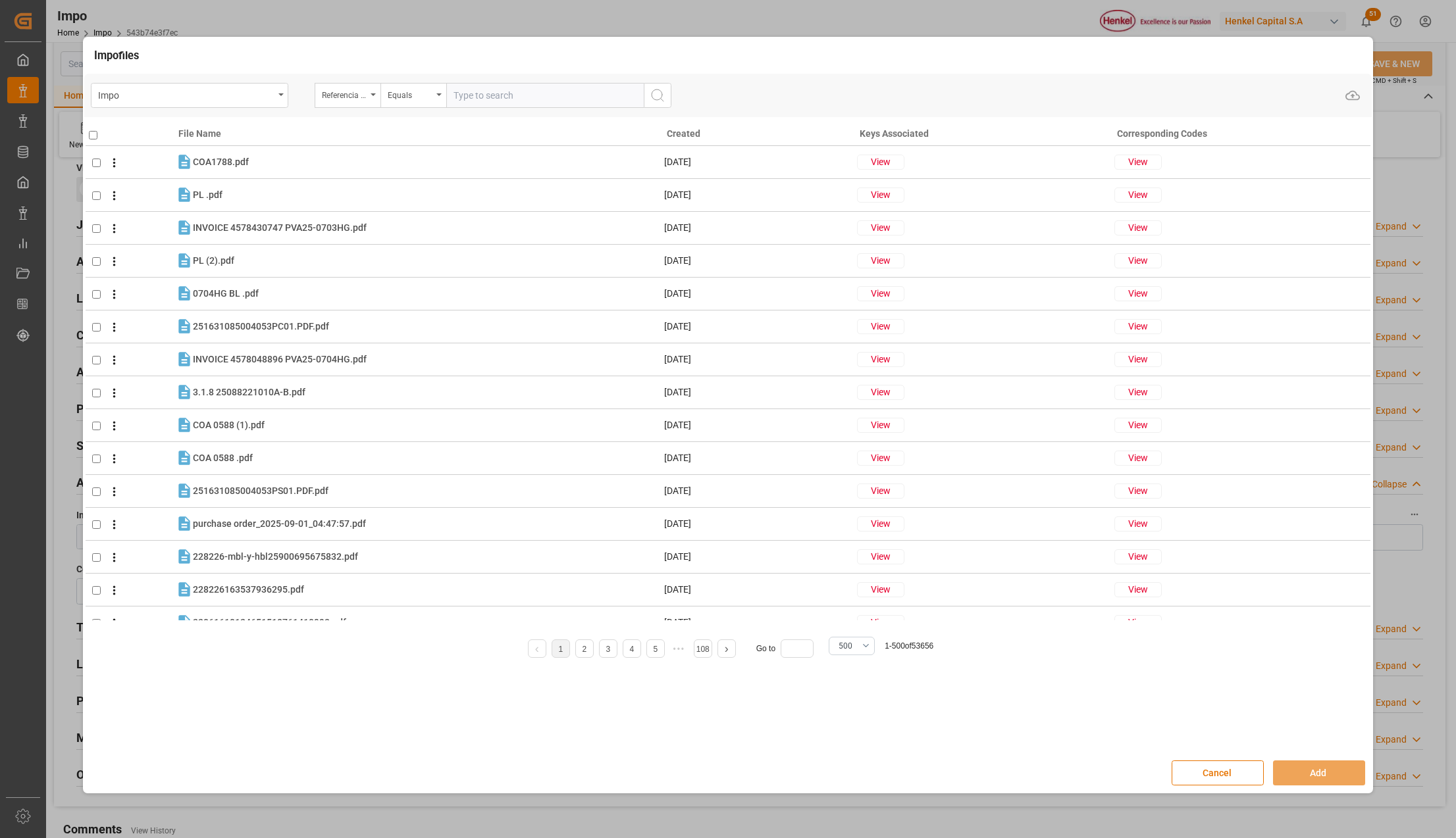
click at [477, 80] on div "Impo Referencia Leschaco Equals Upload" at bounding box center [728, 96] width 1288 height 44
click at [480, 101] on input "text" at bounding box center [545, 95] width 198 height 25
paste input "250915080158"
type input "250915080158"
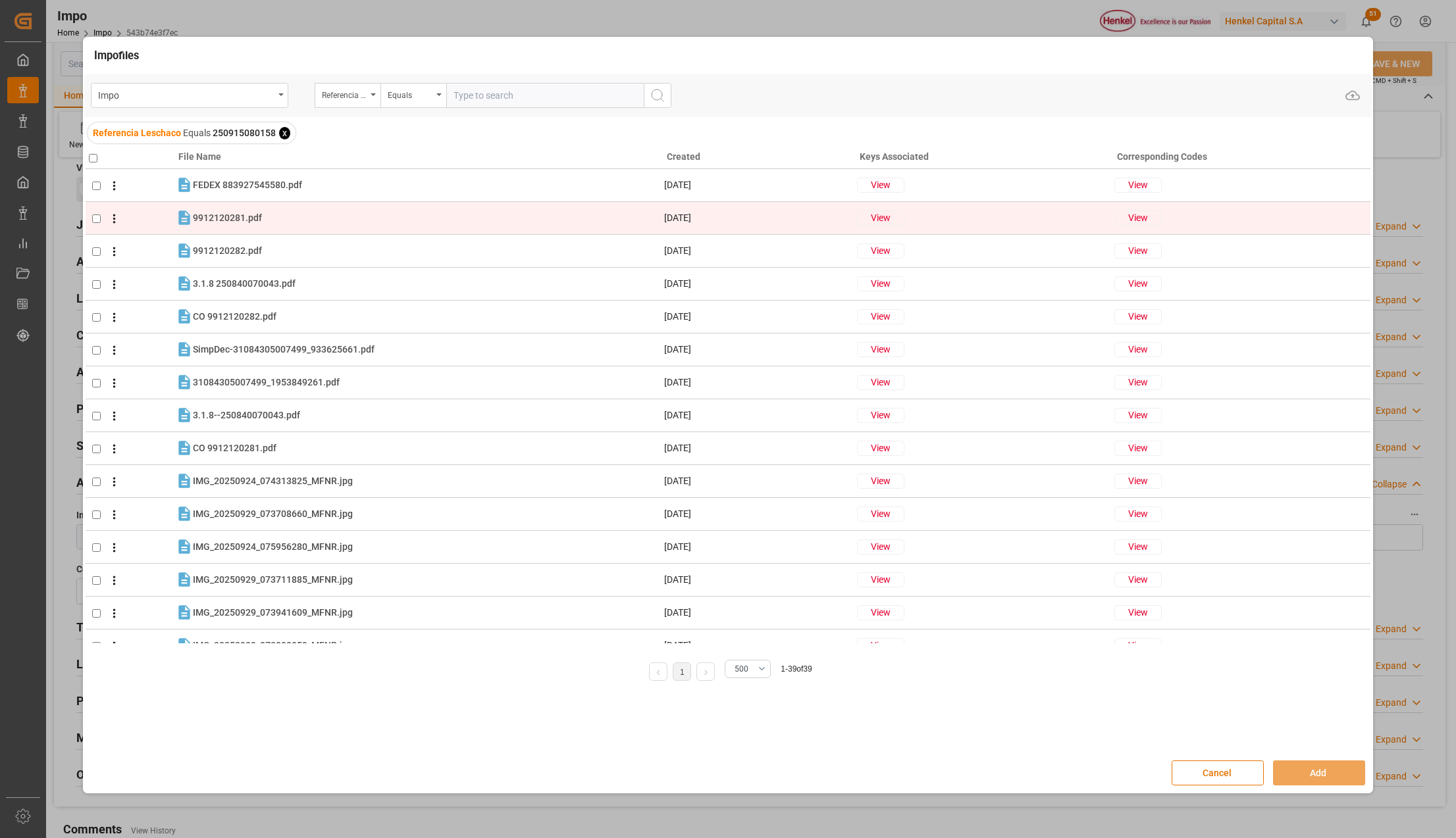
click at [101, 217] on span at bounding box center [111, 218] width 20 height 16
checkbox input "true"
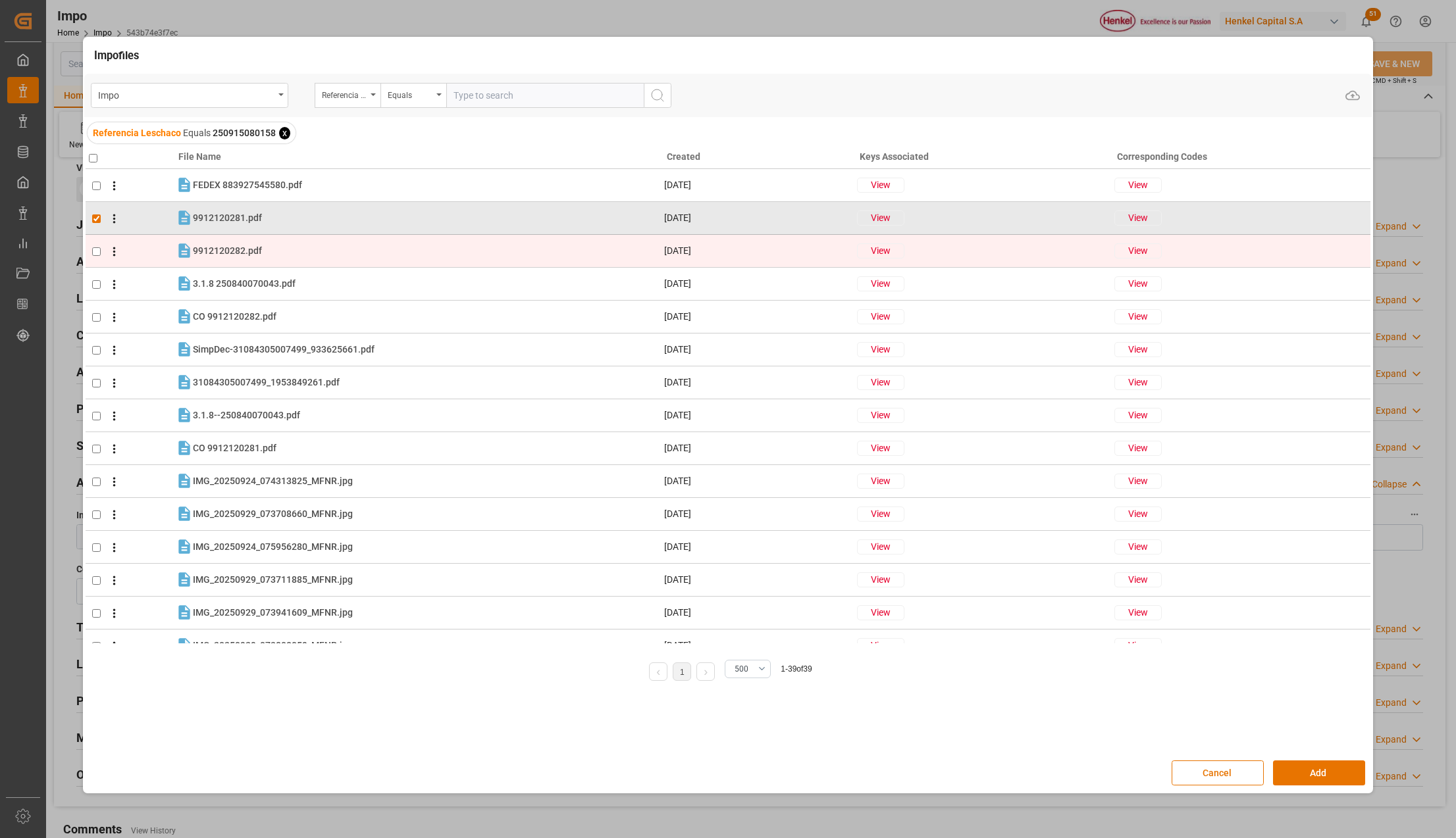
click at [96, 248] on input "checkbox" at bounding box center [97, 251] width 9 height 9
checkbox input "true"
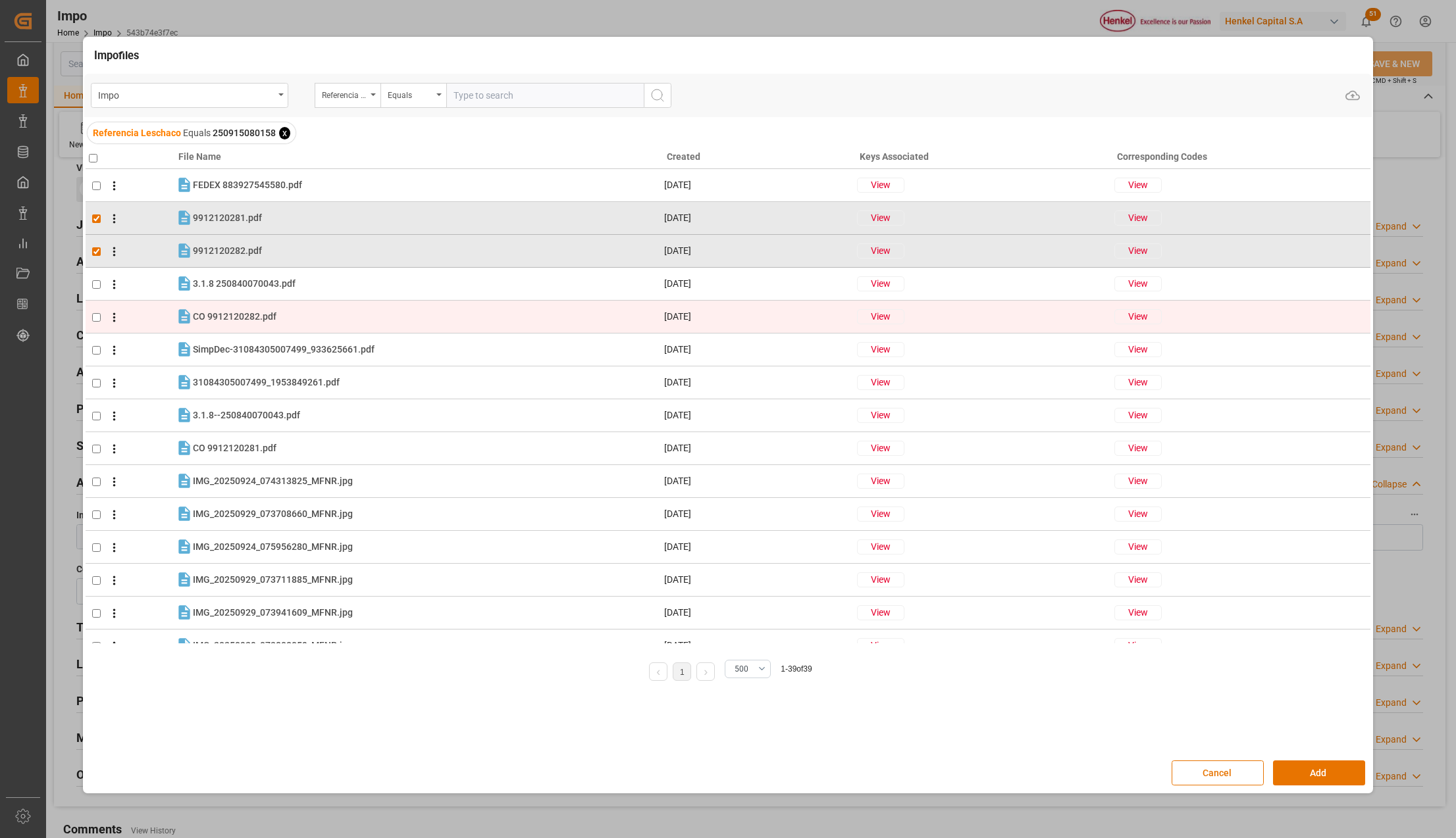
click at [98, 314] on input "checkbox" at bounding box center [97, 318] width 9 height 9
checkbox input "true"
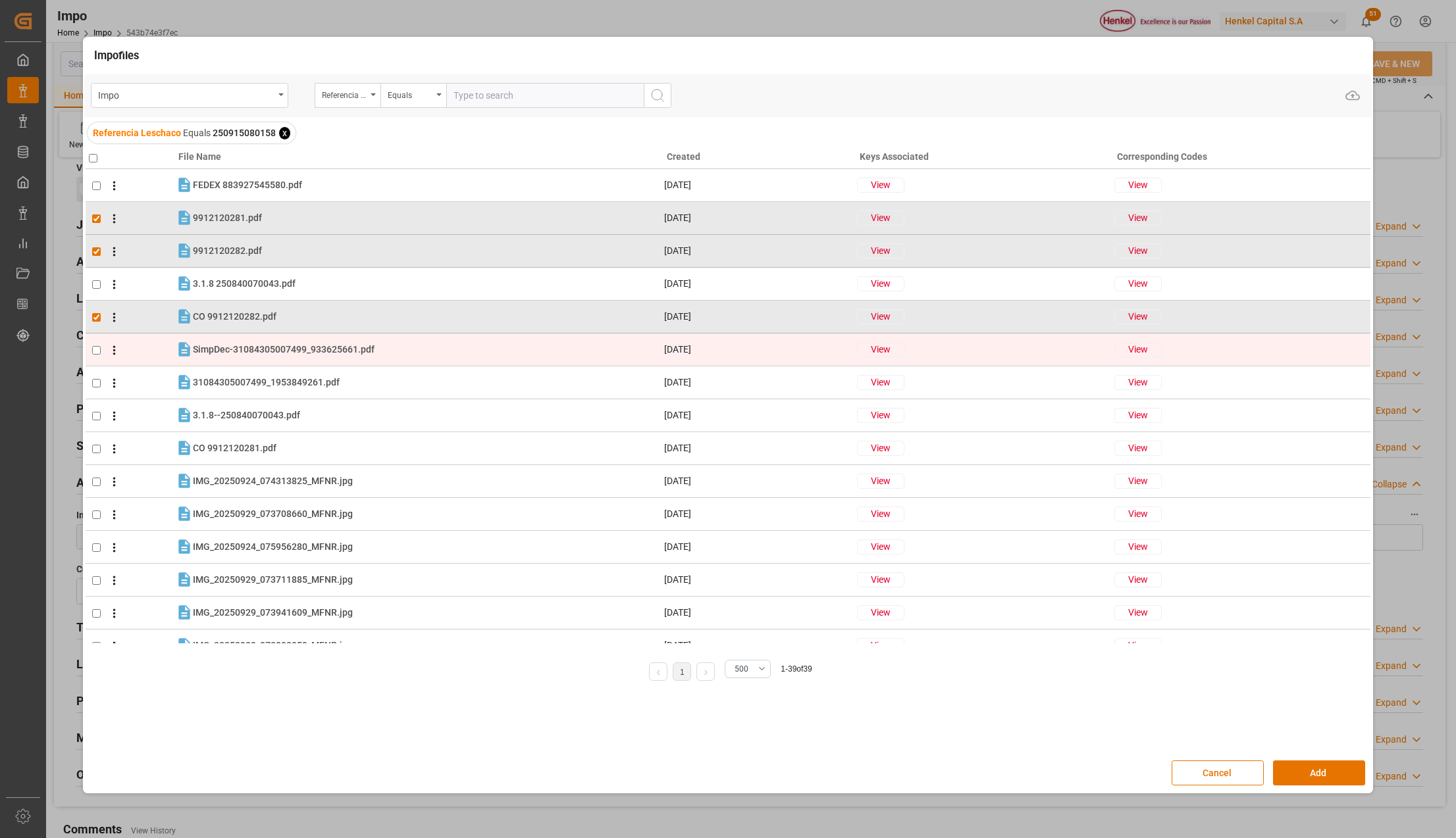
click at [93, 345] on td at bounding box center [131, 350] width 91 height 33
checkbox input "true"
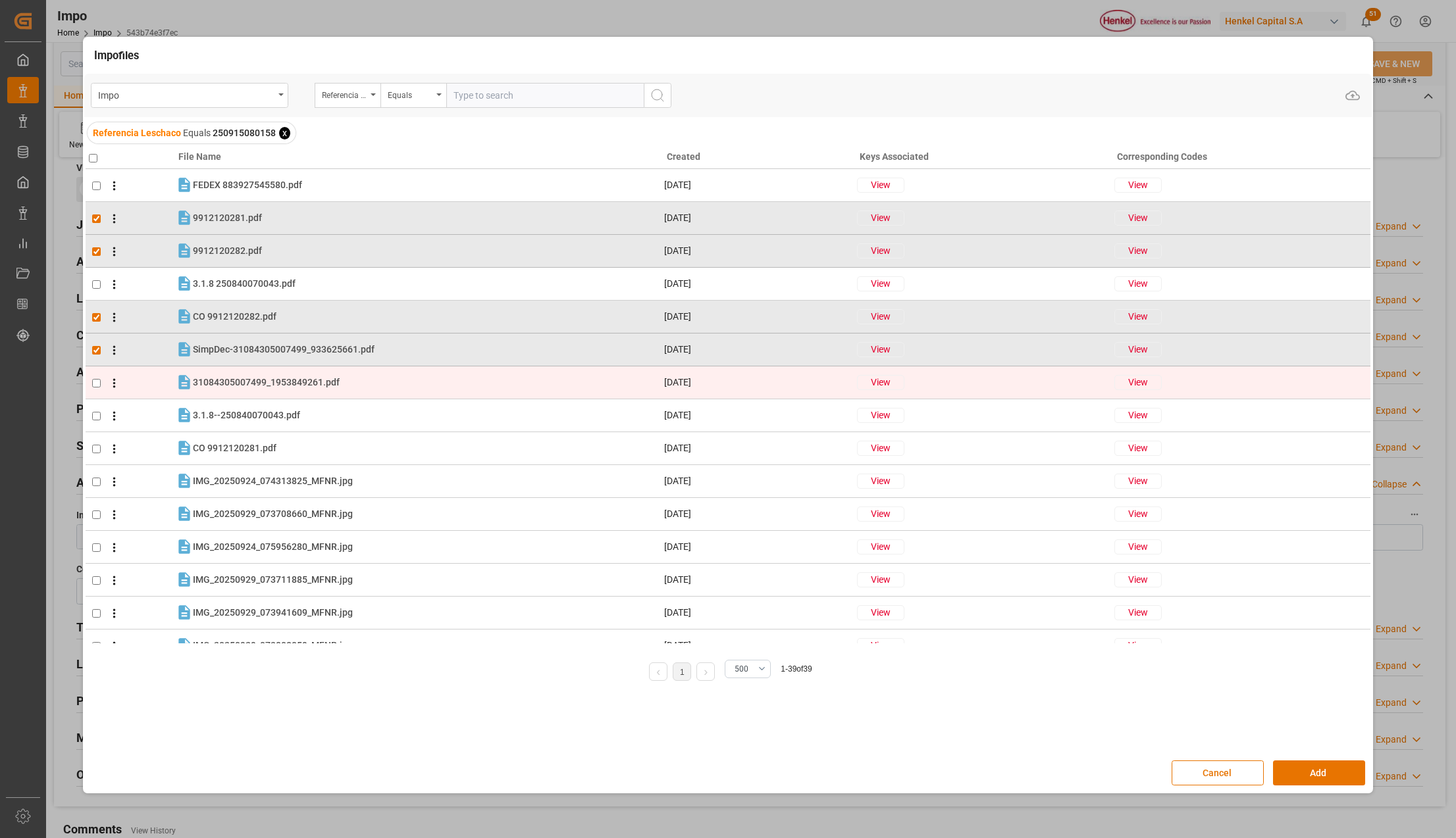
click at [95, 379] on input "checkbox" at bounding box center [97, 384] width 9 height 9
checkbox input "true"
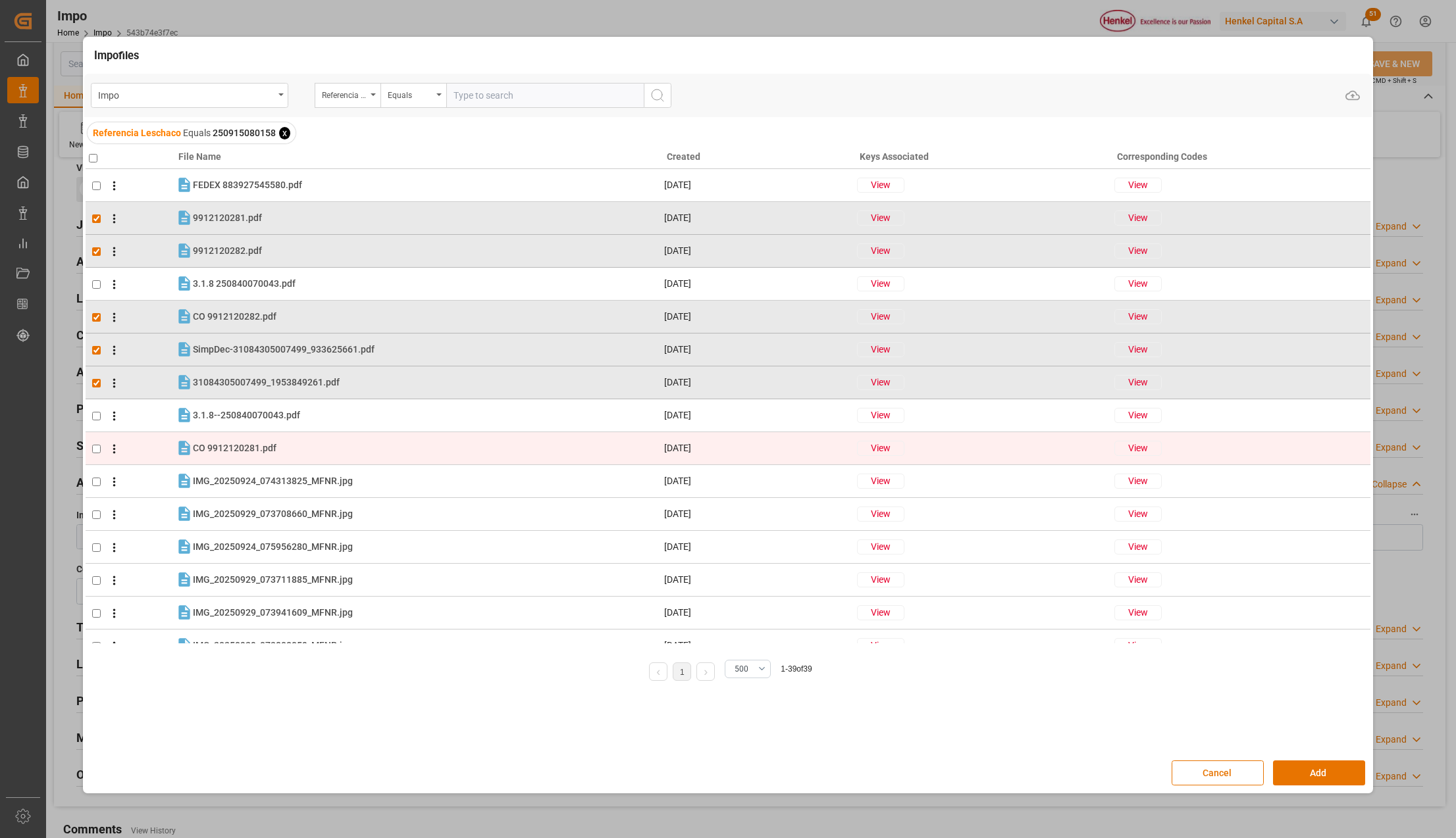
click at [91, 446] on td at bounding box center [131, 449] width 91 height 33
checkbox input "true"
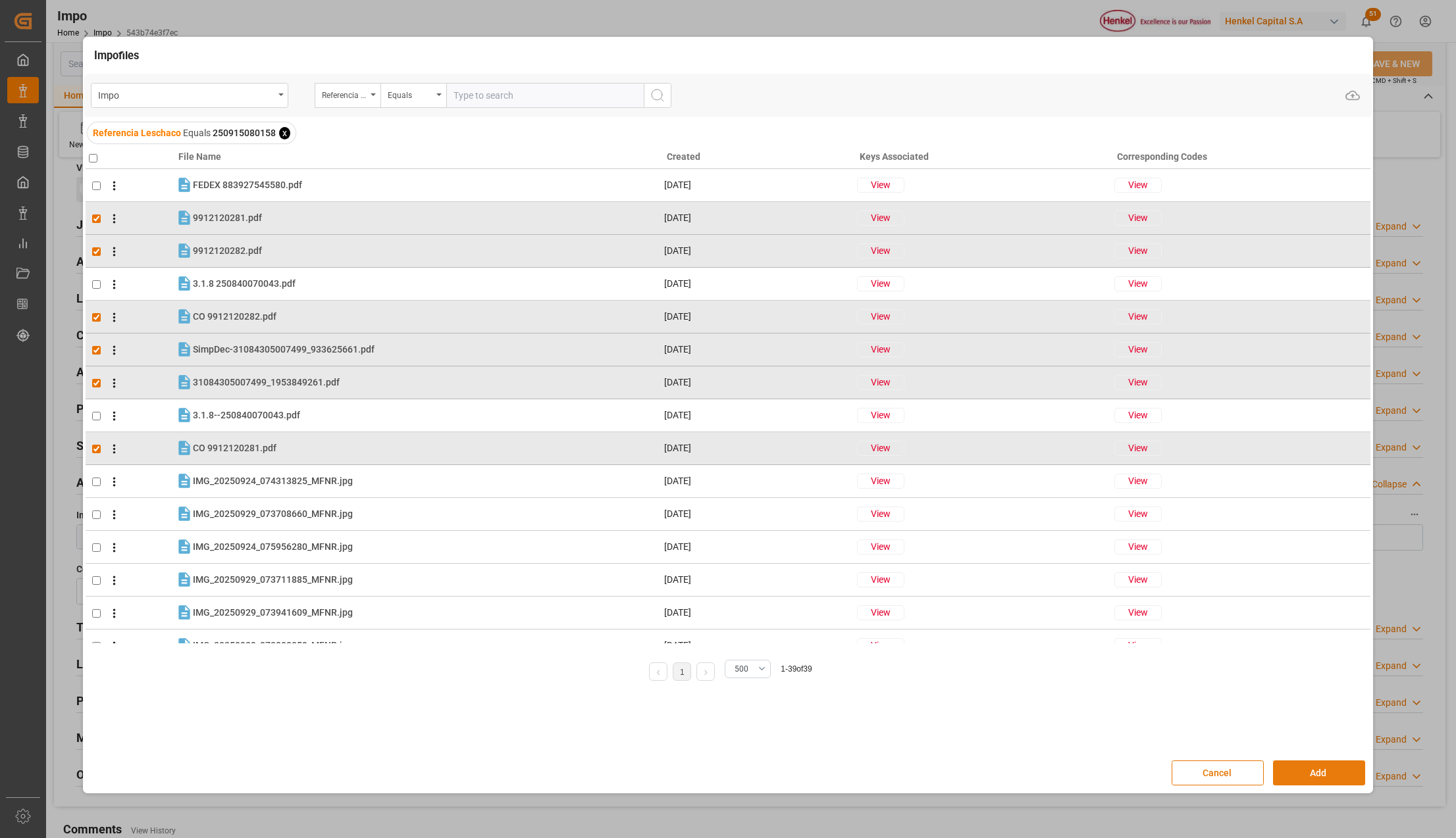
click at [1290, 780] on button "Add" at bounding box center [1318, 773] width 92 height 25
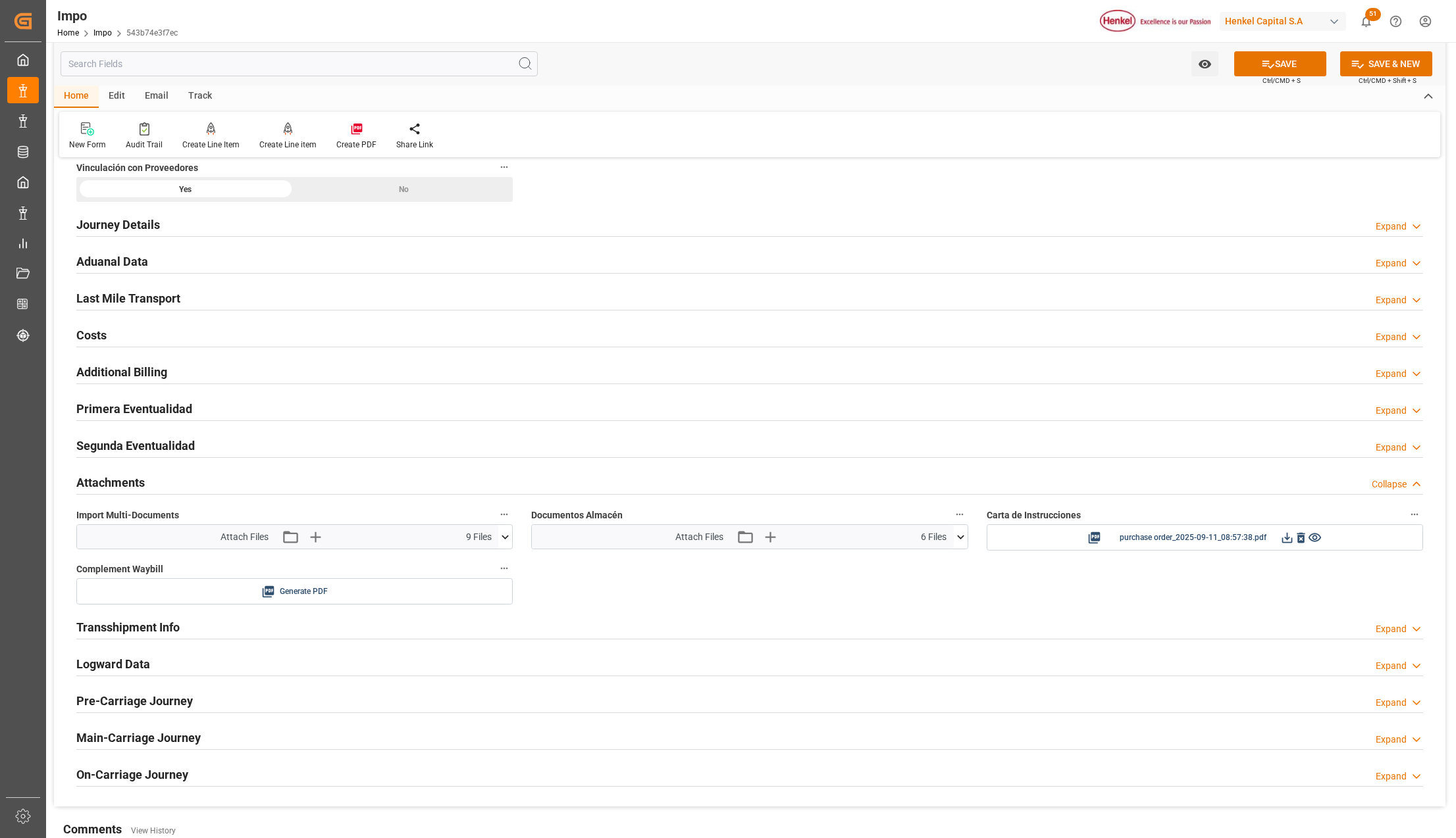
click at [1282, 59] on button "SAVE" at bounding box center [1280, 64] width 92 height 25
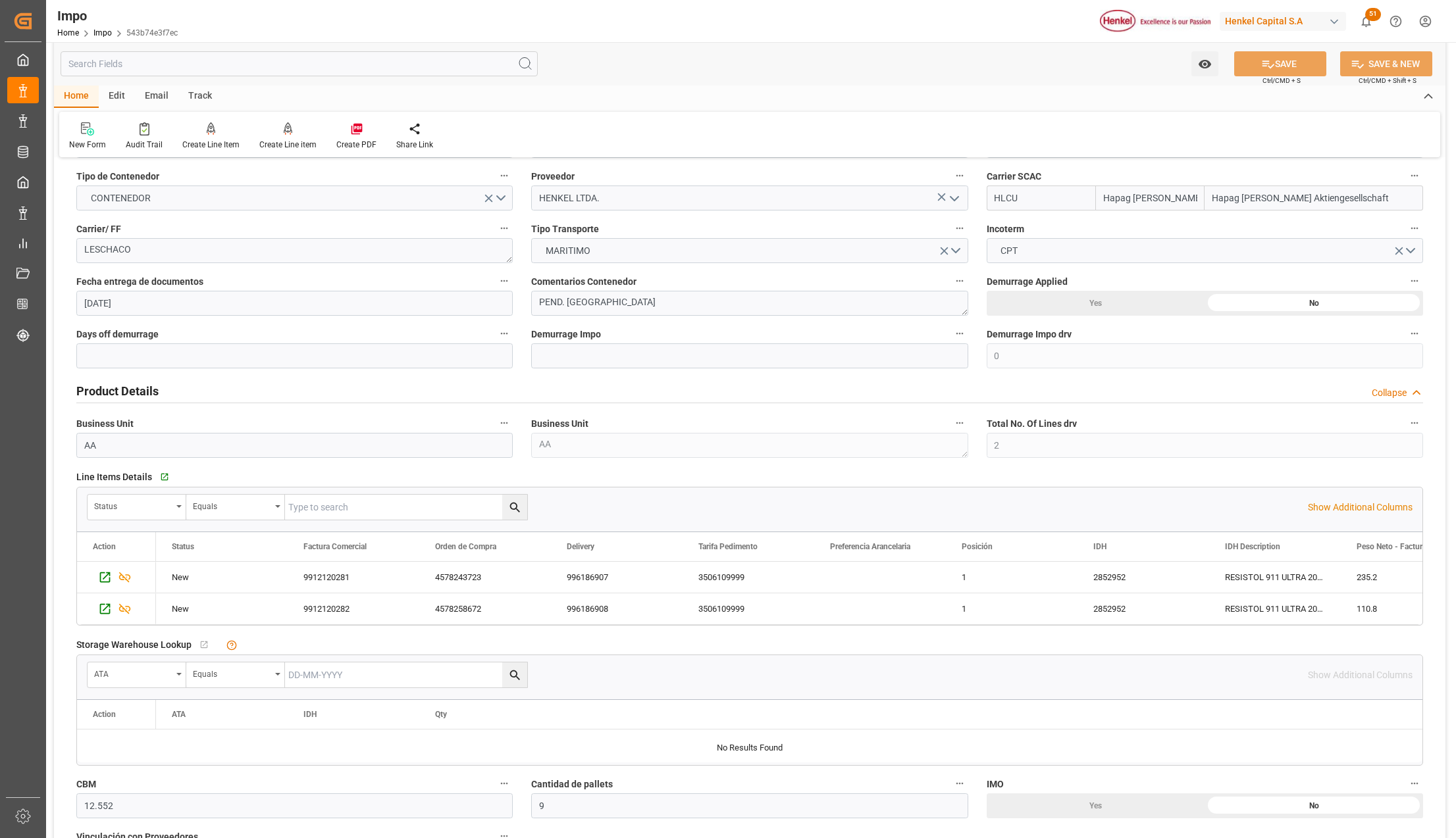
scroll to position [0, 0]
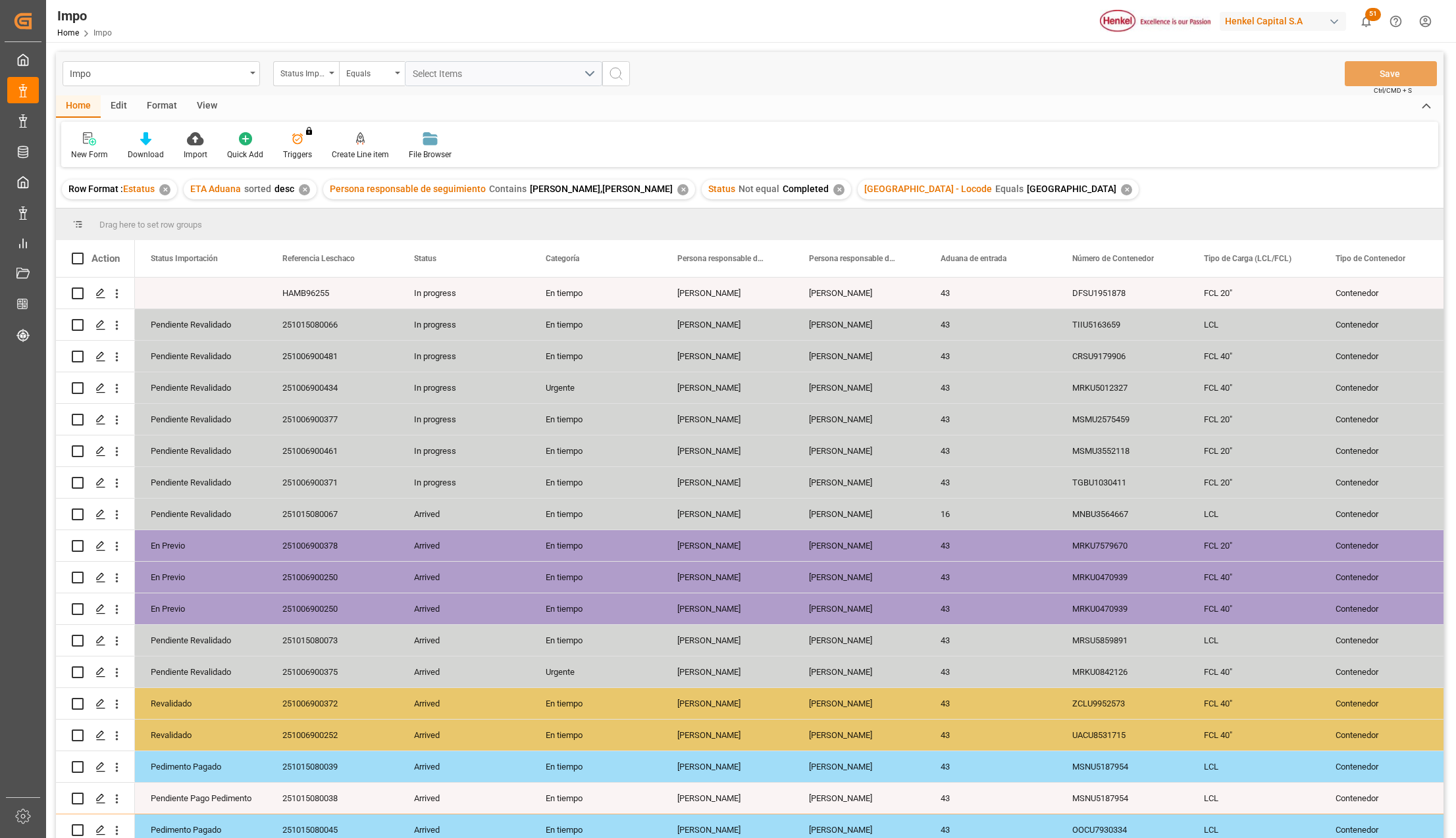
click at [196, 106] on div "View" at bounding box center [207, 107] width 40 height 23
click at [153, 164] on div "Default Standard Templates Save Template Reset Template" at bounding box center [749, 144] width 1377 height 45
click at [154, 153] on div "Standard Templates" at bounding box center [150, 155] width 66 height 12
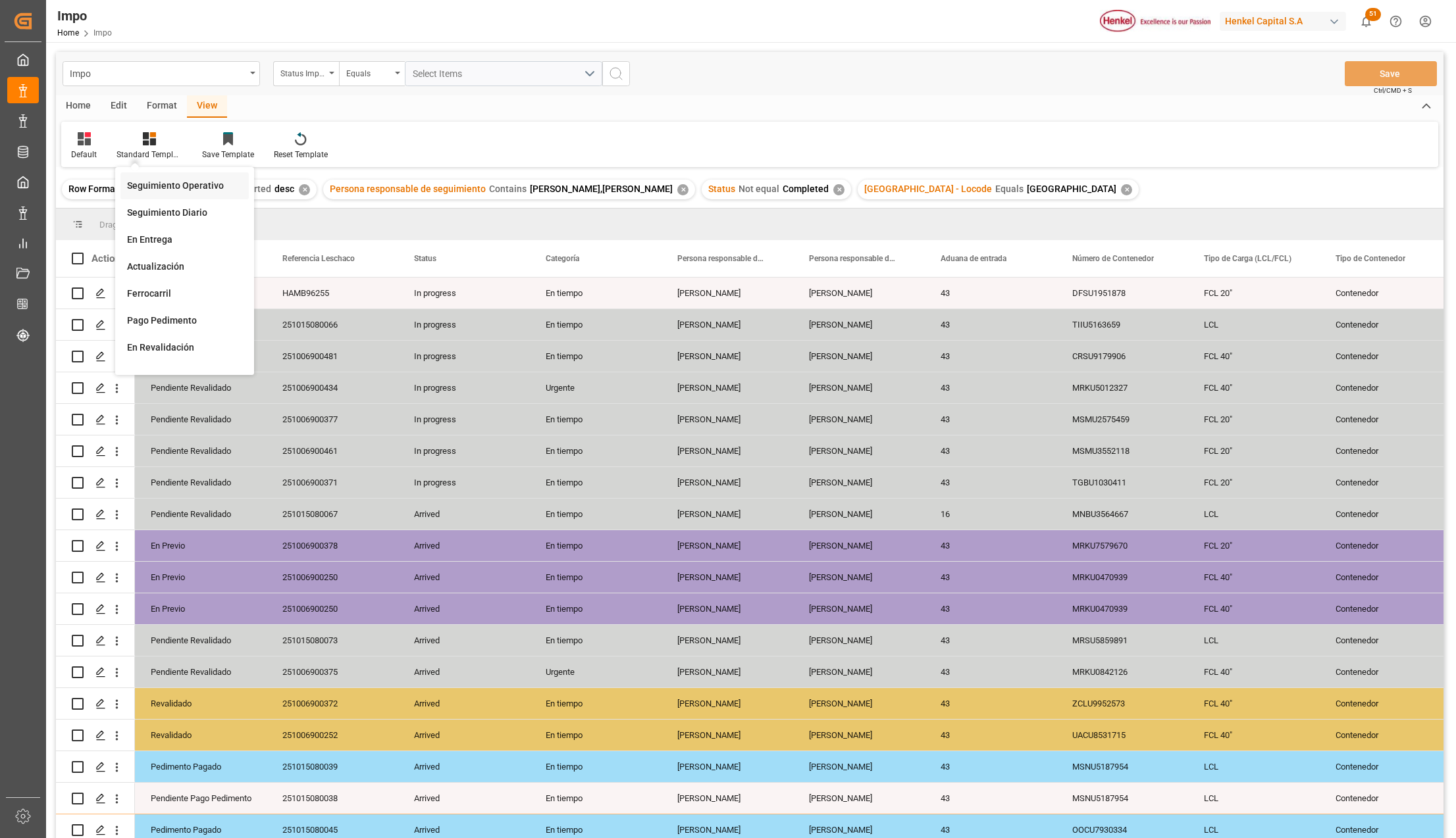
click at [174, 184] on div "Seguimiento Operativo" at bounding box center [185, 186] width 115 height 14
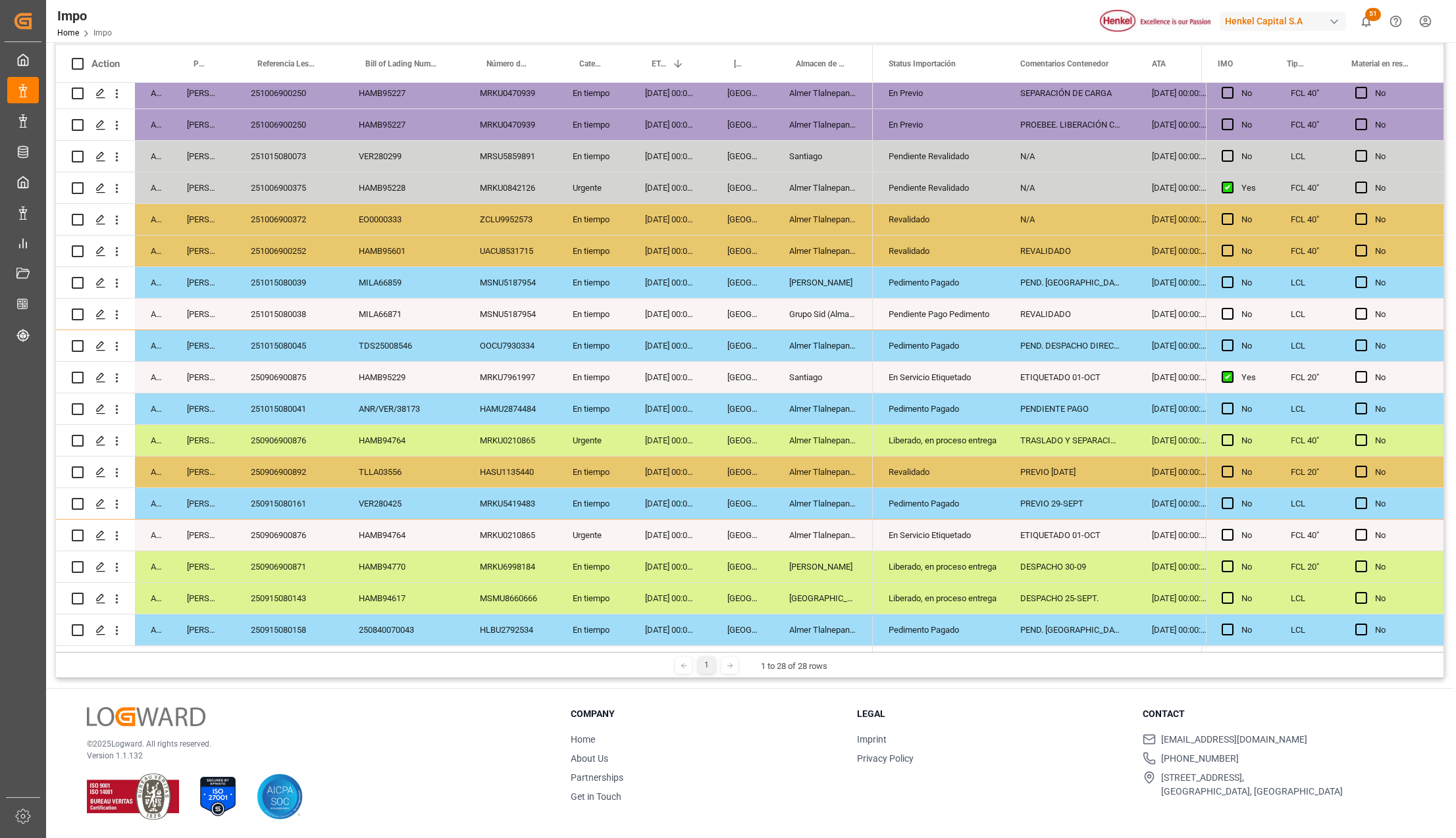
scroll to position [324, 0]
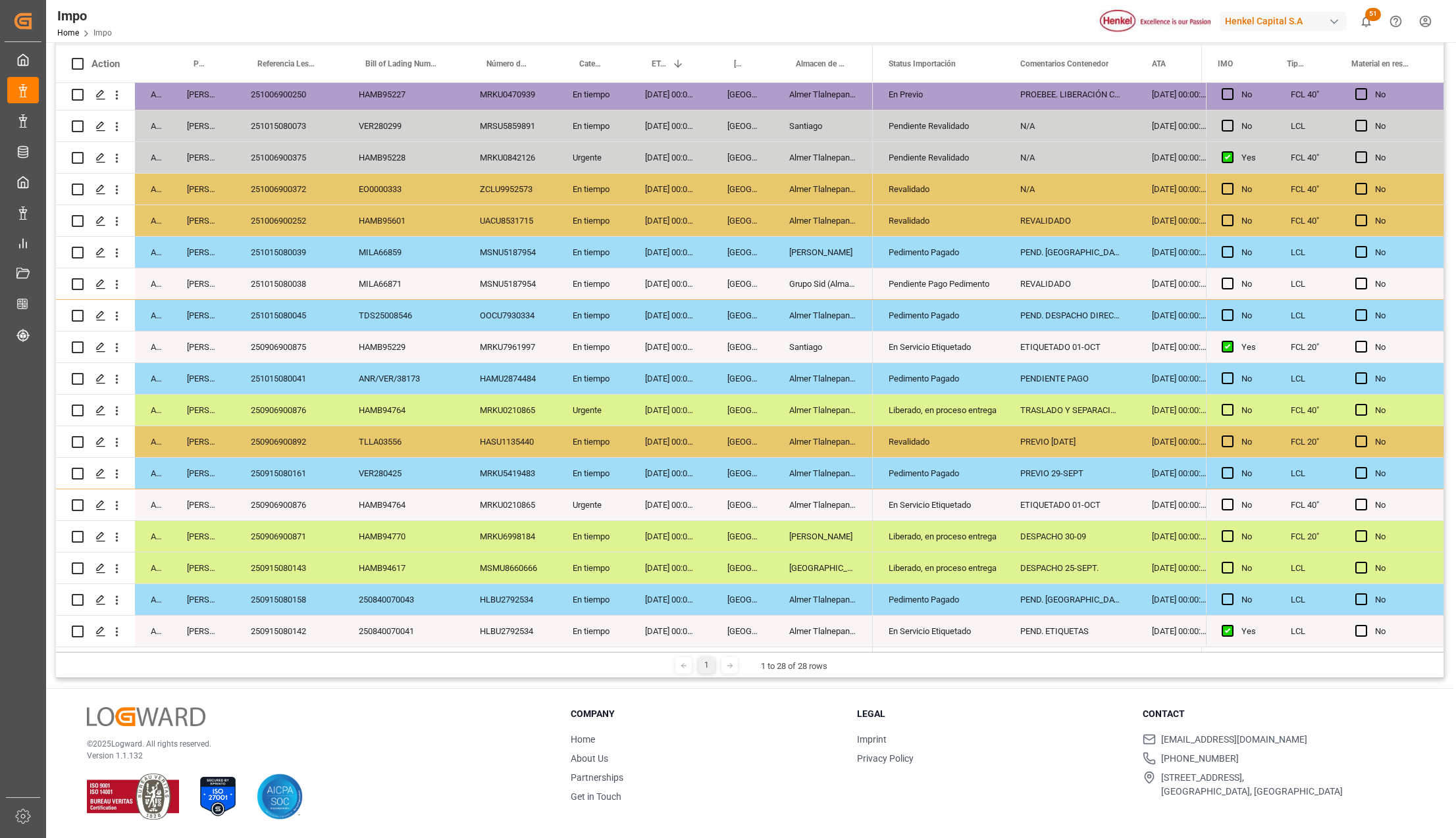
click at [919, 622] on div "En Servicio Etiquetado" at bounding box center [938, 632] width 100 height 30
click at [951, 585] on div "Pedimento Pagado" at bounding box center [938, 600] width 100 height 30
click at [949, 378] on div "Pedimento Pagado" at bounding box center [938, 379] width 100 height 30
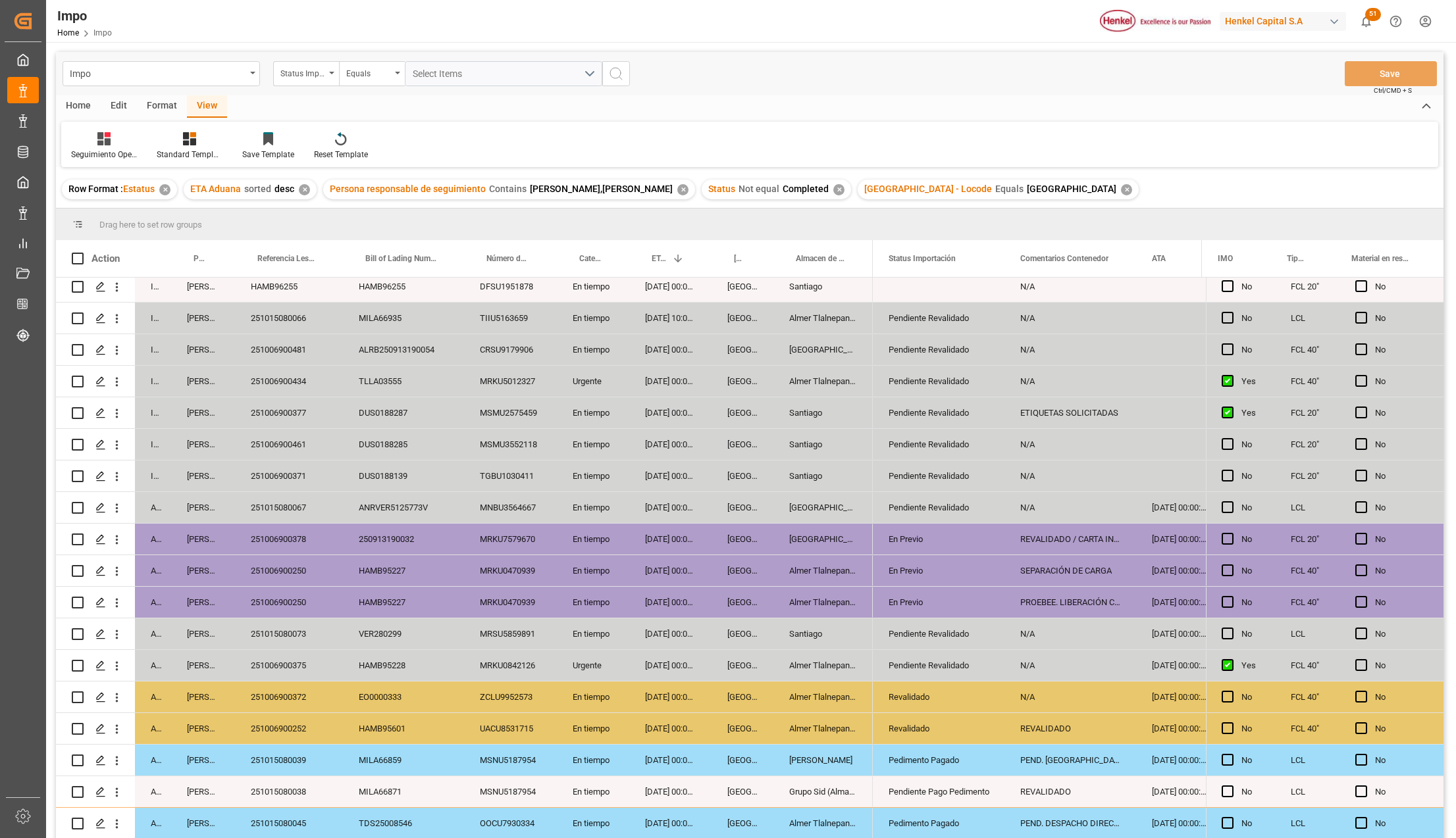
scroll to position [0, 0]
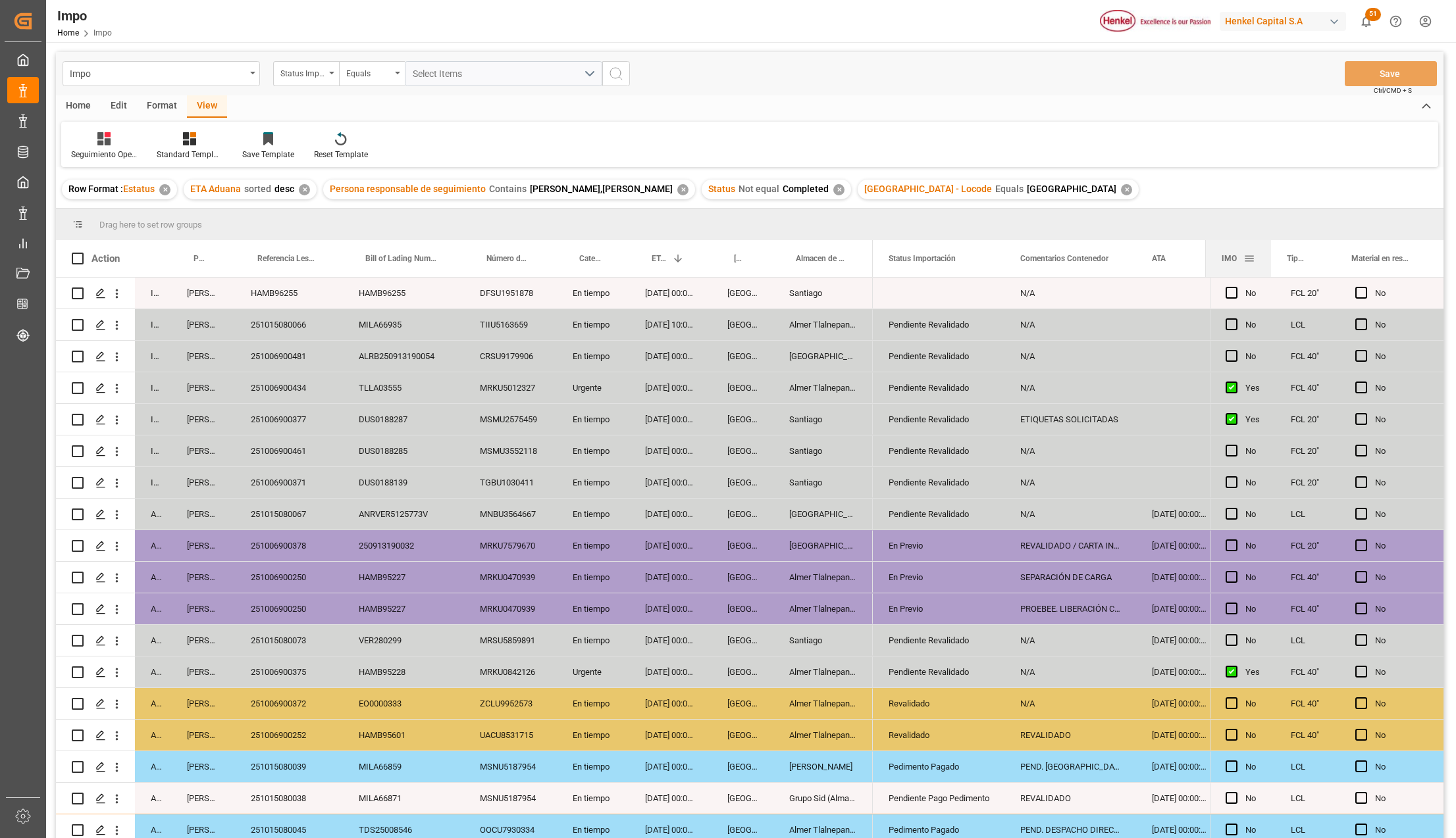
click at [1207, 259] on div at bounding box center [1205, 258] width 5 height 37
drag, startPoint x: 1270, startPoint y: 247, endPoint x: 1271, endPoint y: 269, distance: 22.0
click at [1271, 269] on div "IMO Tipo de Carga (LCL/FCL) Material en resguardo Y/N" at bounding box center [1323, 258] width 232 height 37
drag, startPoint x: 169, startPoint y: 244, endPoint x: 142, endPoint y: 244, distance: 27.0
click at [142, 244] on div "Status" at bounding box center [151, 258] width 31 height 37
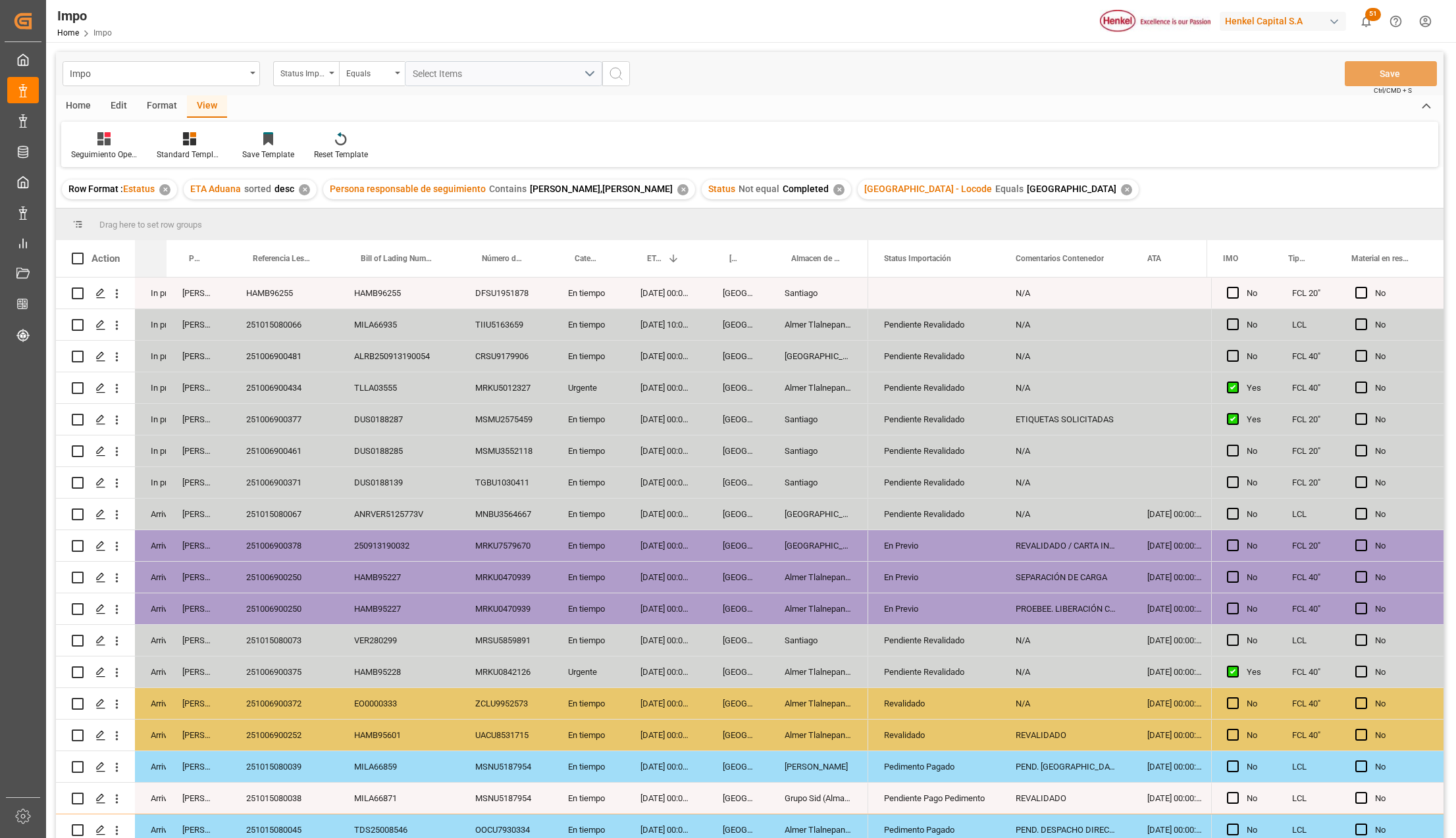
drag, startPoint x: 164, startPoint y: 251, endPoint x: 145, endPoint y: 251, distance: 19.0
click at [145, 251] on div "Status" at bounding box center [151, 258] width 31 height 37
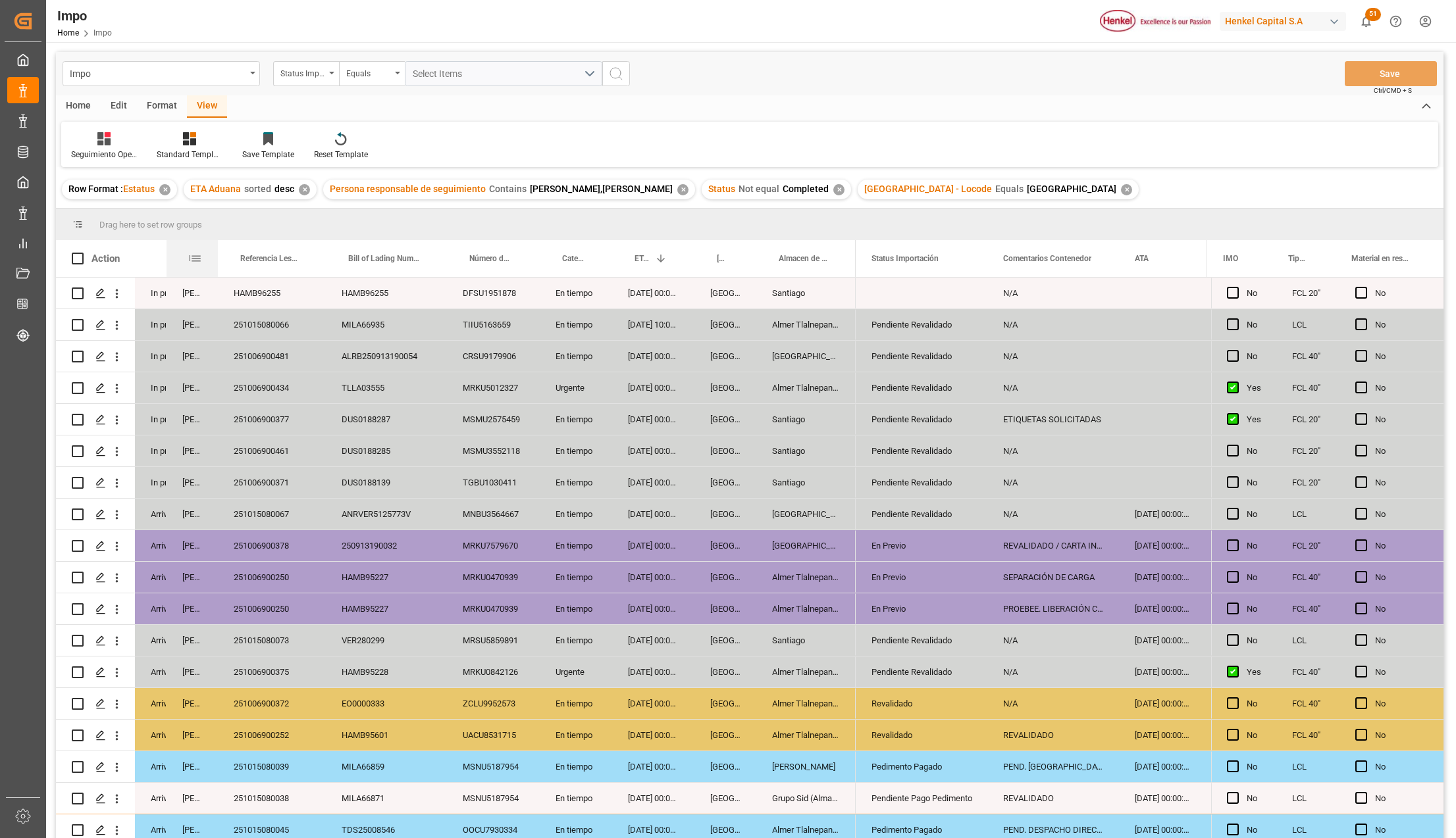
drag, startPoint x: 229, startPoint y: 246, endPoint x: 217, endPoint y: 246, distance: 12.0
click at [217, 246] on div at bounding box center [218, 258] width 5 height 37
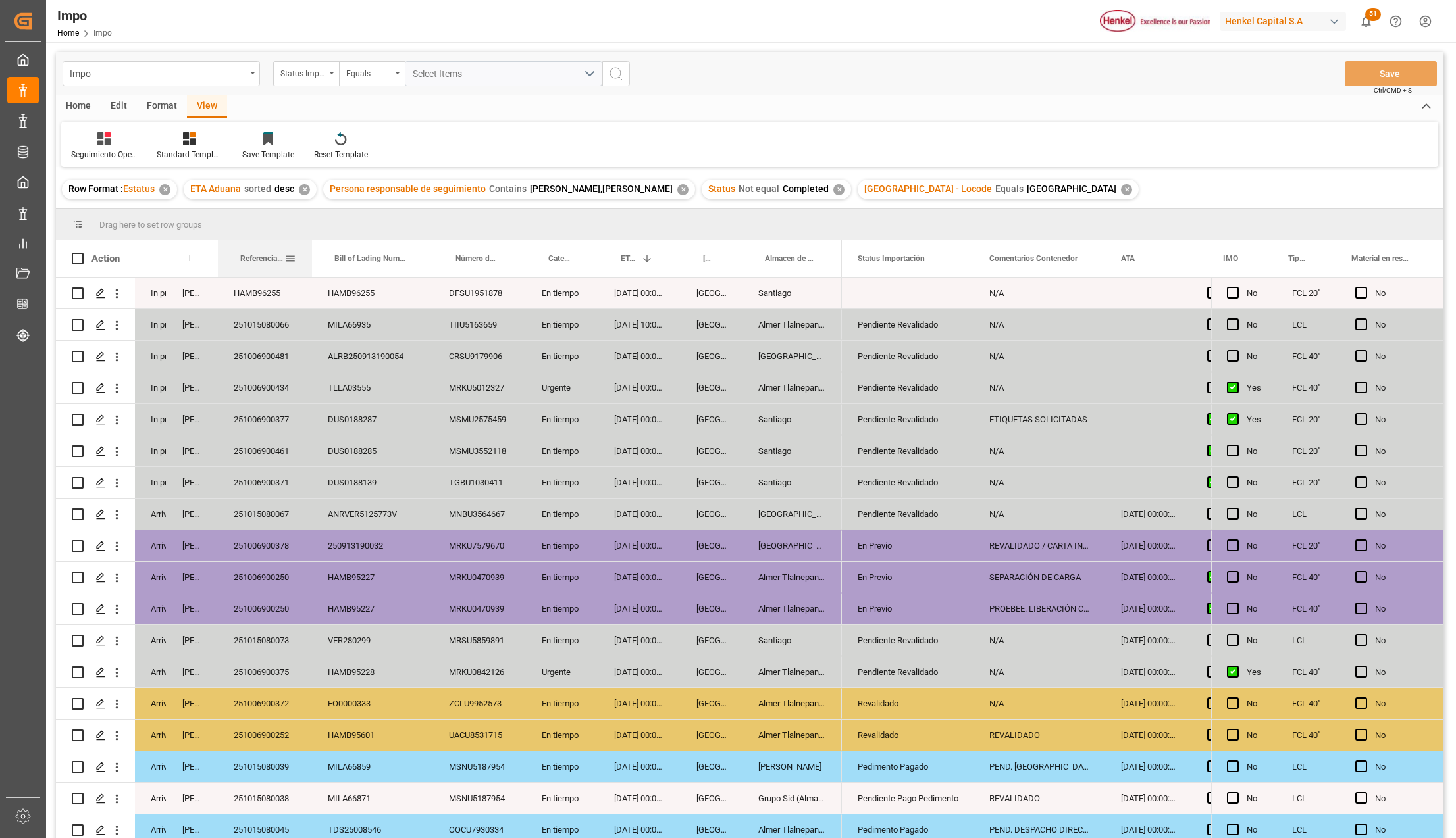
drag, startPoint x: 325, startPoint y: 245, endPoint x: 311, endPoint y: 244, distance: 14.0
click at [311, 244] on div at bounding box center [312, 258] width 5 height 37
drag, startPoint x: 431, startPoint y: 247, endPoint x: 425, endPoint y: 244, distance: 6.7
click at [425, 244] on div at bounding box center [427, 258] width 5 height 37
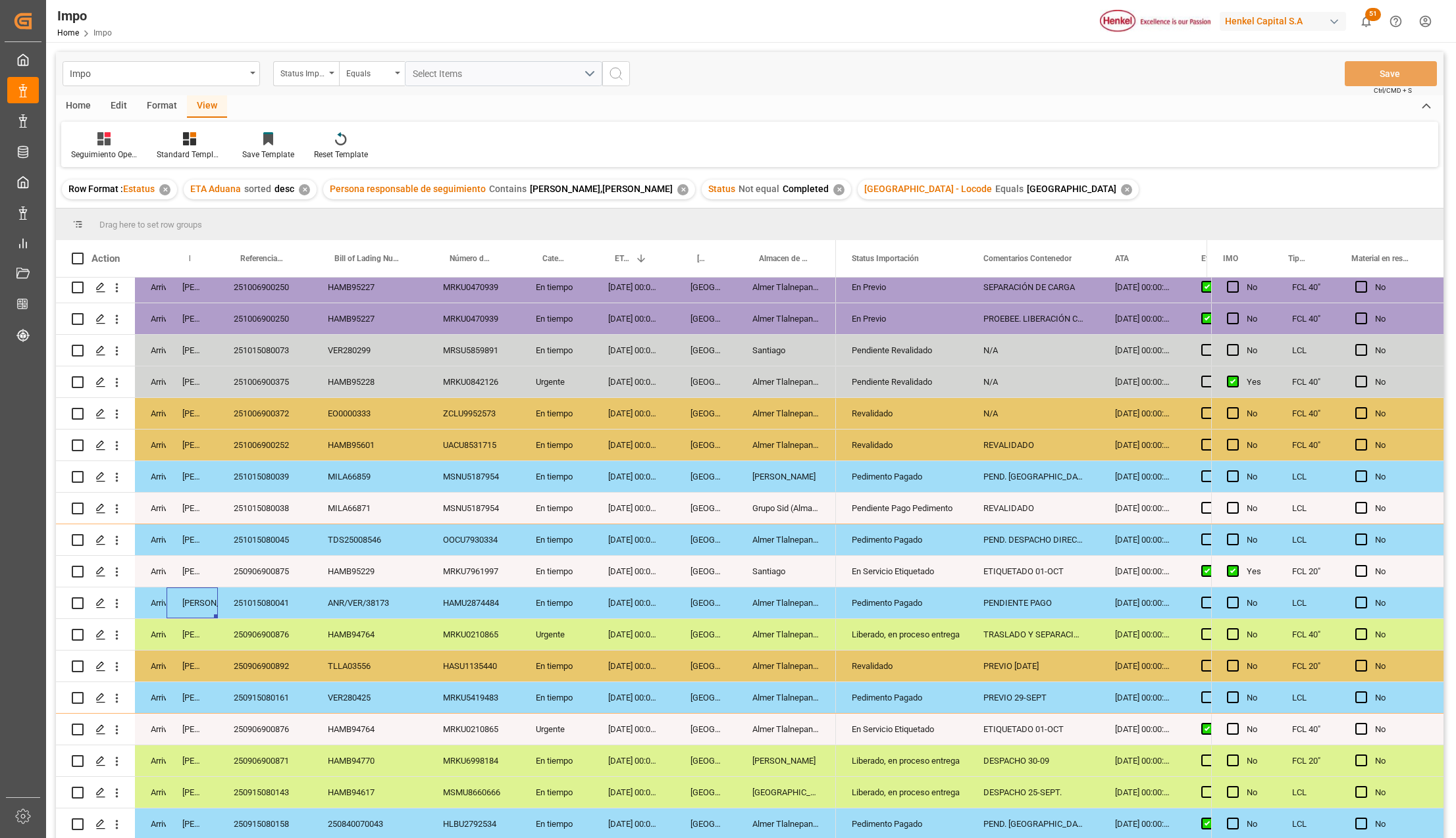
scroll to position [324, 0]
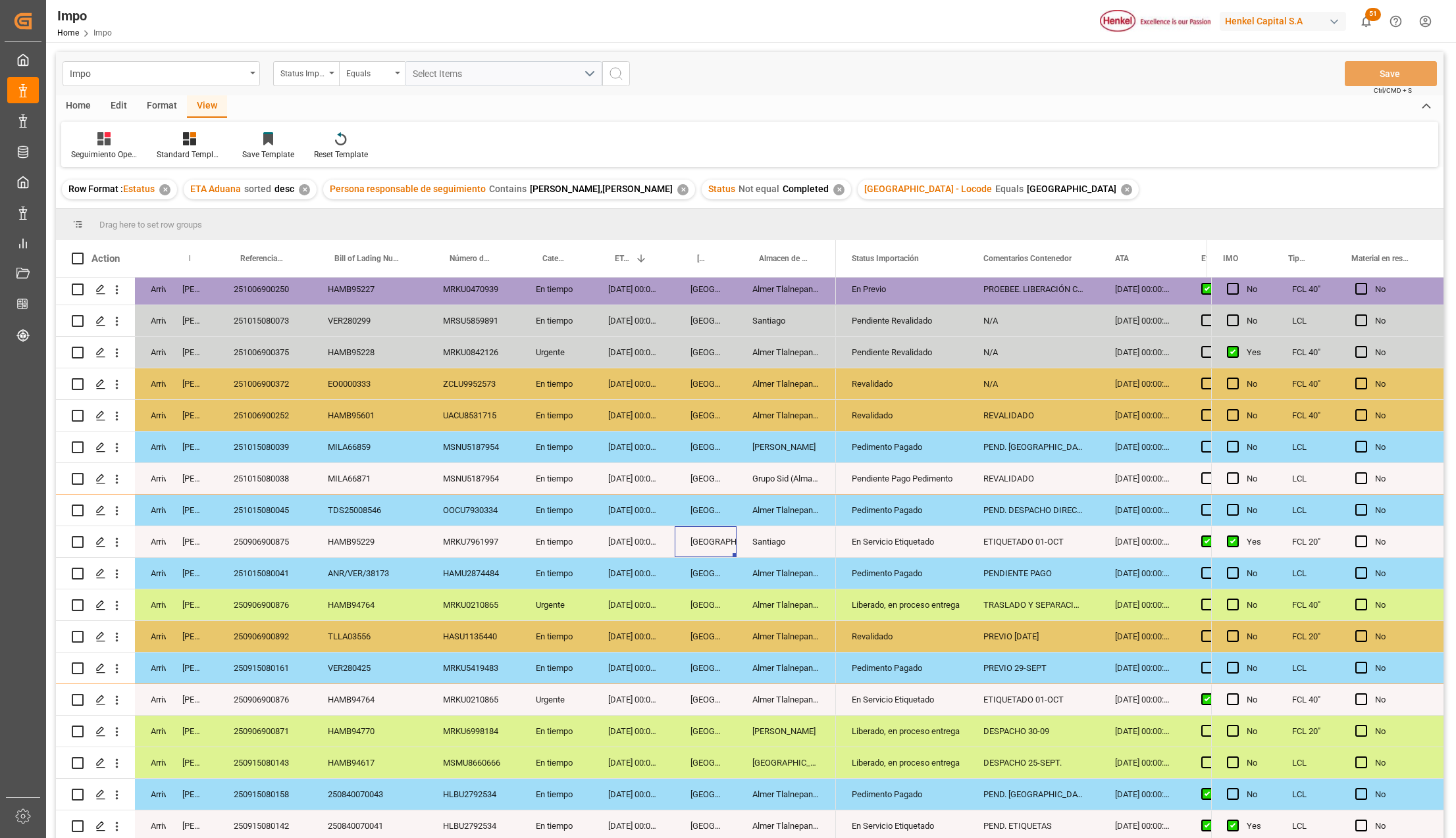
click at [680, 540] on div "[GEOGRAPHIC_DATA]" at bounding box center [705, 542] width 62 height 31
click at [580, 558] on div "En tiempo" at bounding box center [555, 573] width 72 height 31
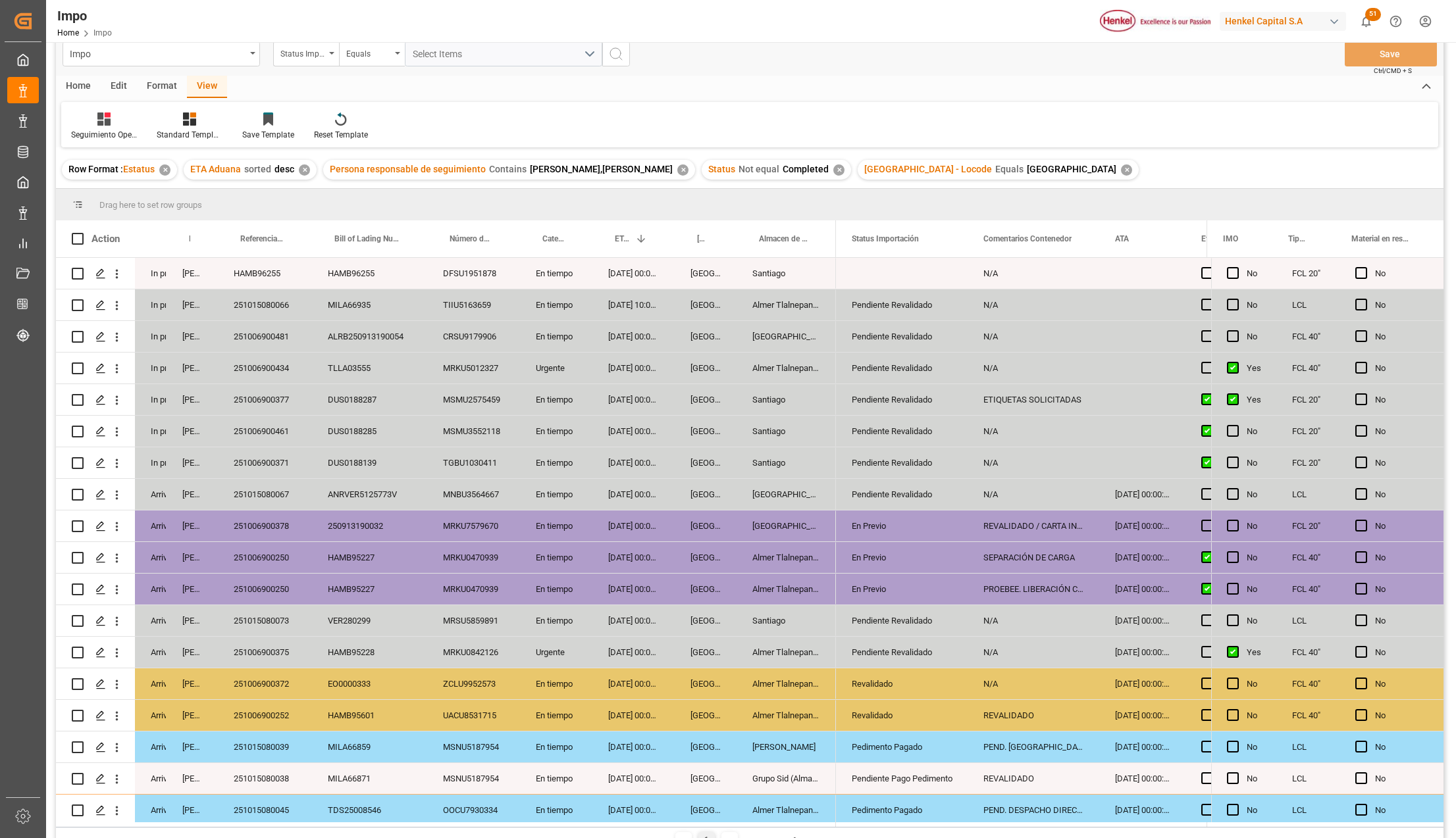
scroll to position [19, 0]
drag, startPoint x: 191, startPoint y: 226, endPoint x: 188, endPoint y: 214, distance: 12.4
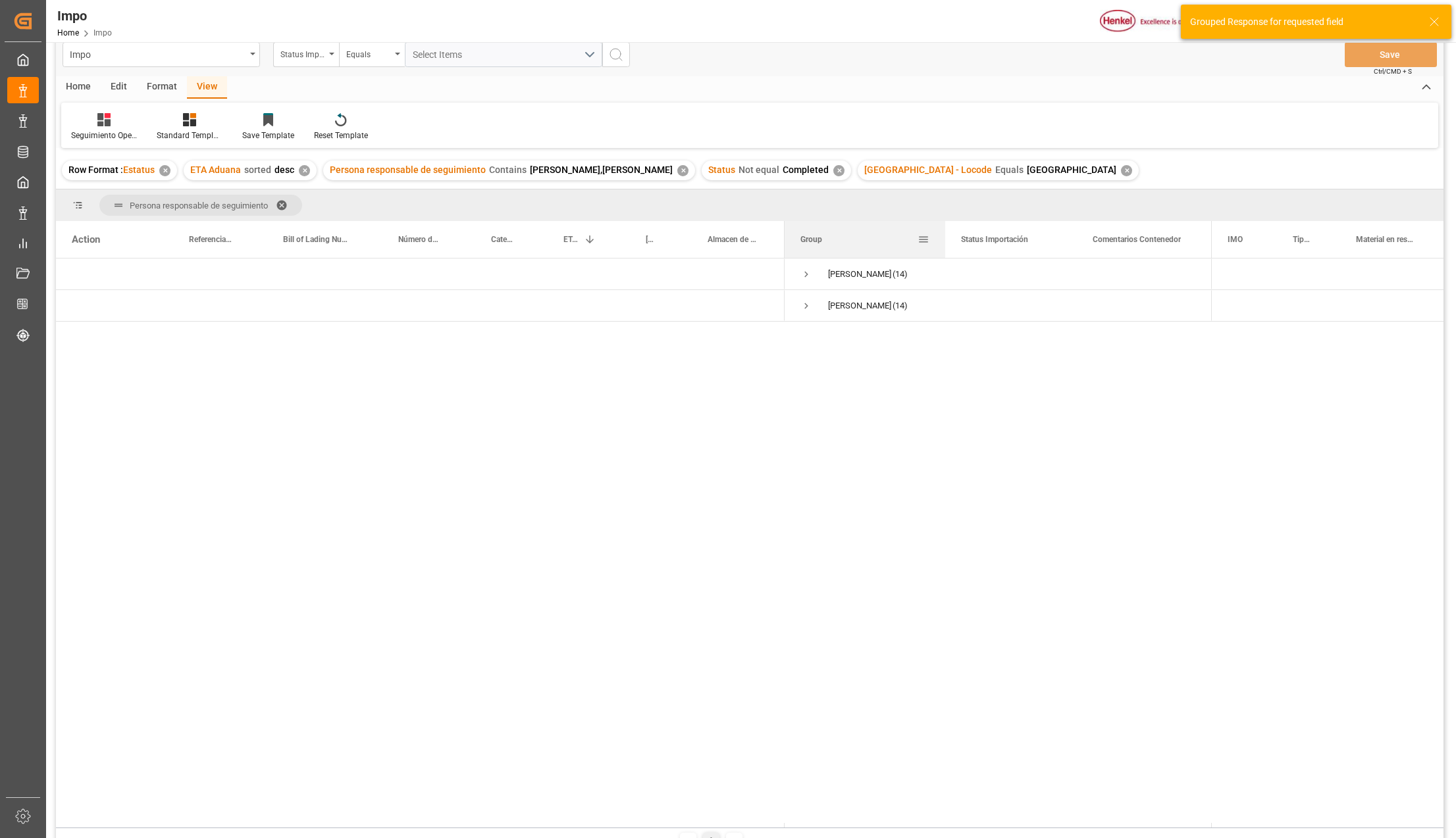
drag, startPoint x: 914, startPoint y: 225, endPoint x: 881, endPoint y: 256, distance: 45.3
click at [943, 237] on div at bounding box center [945, 239] width 5 height 37
click at [803, 270] on span "Press SPACE to select this row." at bounding box center [807, 275] width 12 height 12
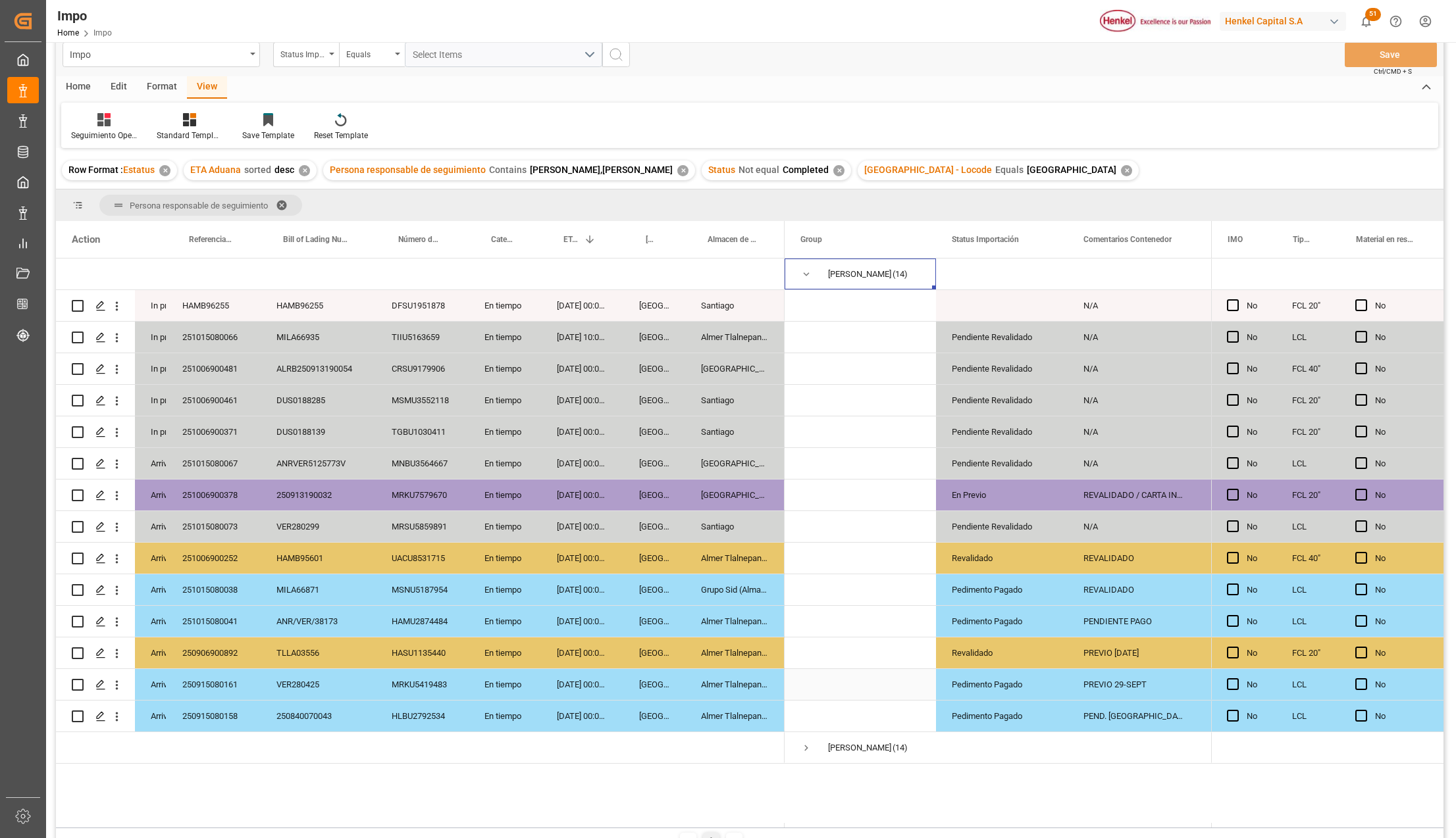
click at [463, 693] on div "MRKU5419483" at bounding box center [422, 685] width 93 height 31
click at [982, 685] on div "Pedimento Pagado" at bounding box center [1001, 685] width 100 height 30
click at [982, 701] on div "Pedimento Pagado" at bounding box center [1001, 716] width 100 height 30
click at [1108, 711] on div "PEND. [GEOGRAPHIC_DATA]" at bounding box center [1133, 716] width 131 height 31
click at [1117, 682] on div "PREVIO 29-SEPT" at bounding box center [1133, 685] width 131 height 31
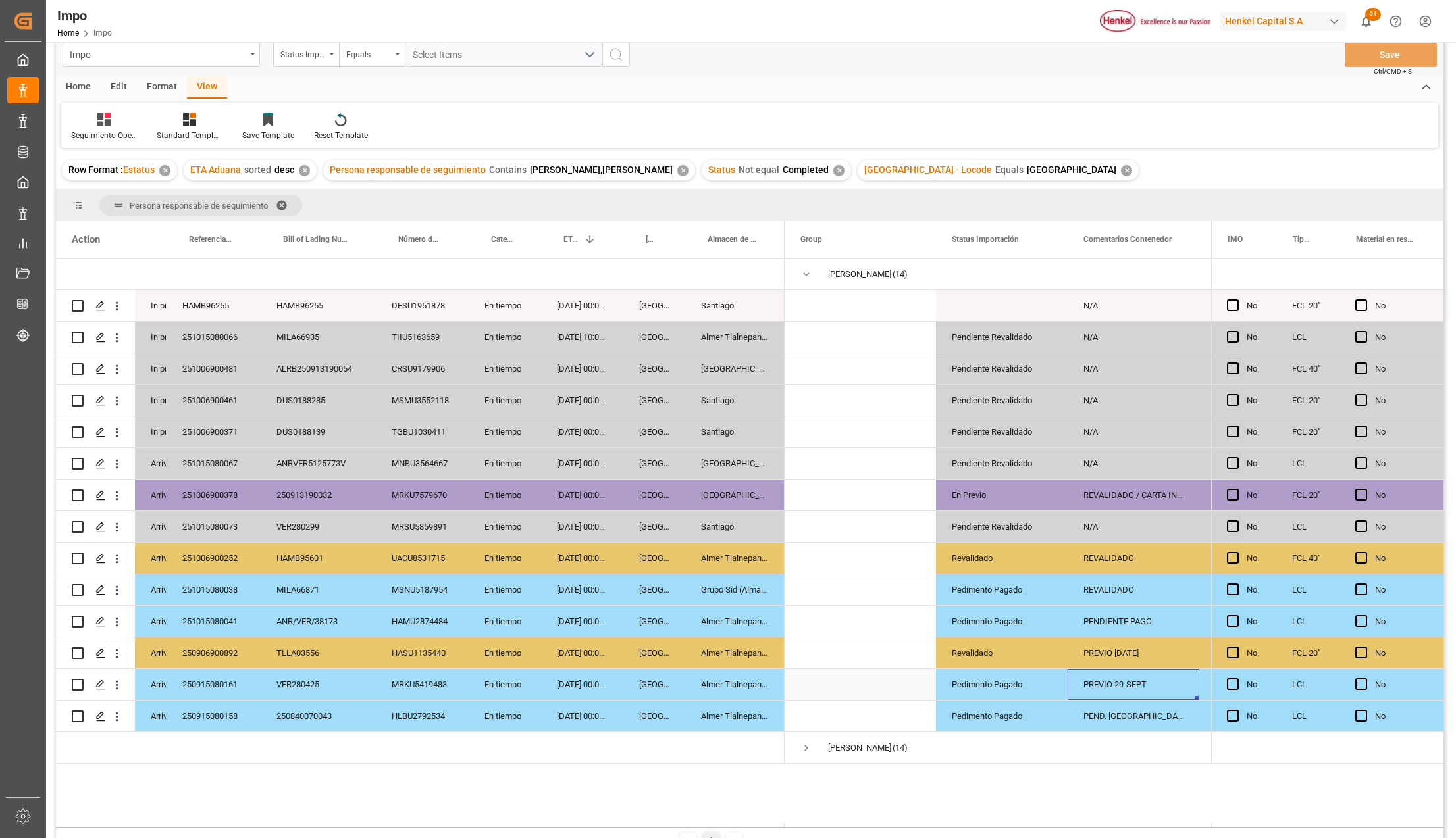
click at [1117, 663] on div "PREVIO [DATE]" at bounding box center [1133, 654] width 131 height 31
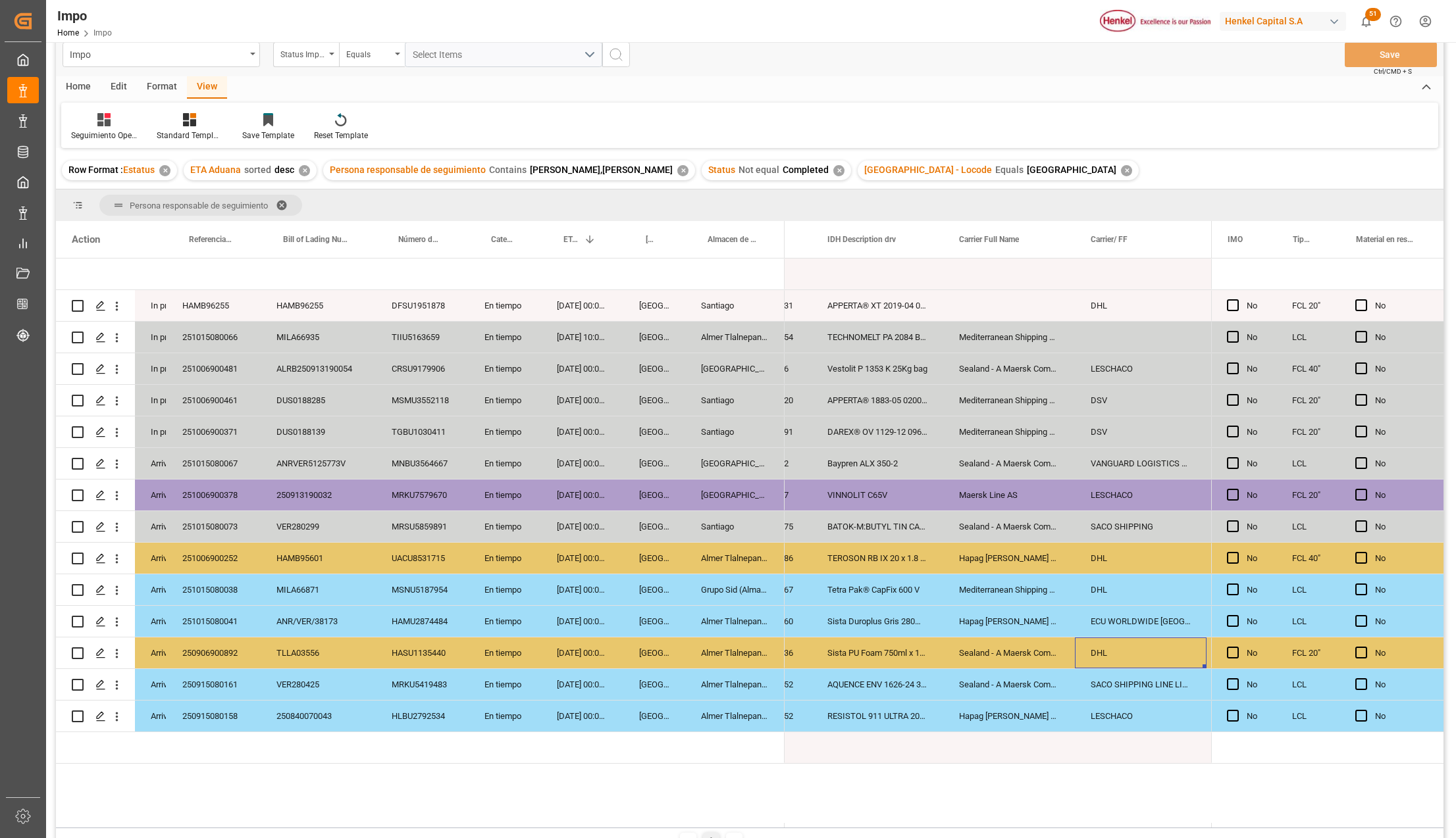
scroll to position [0, 1318]
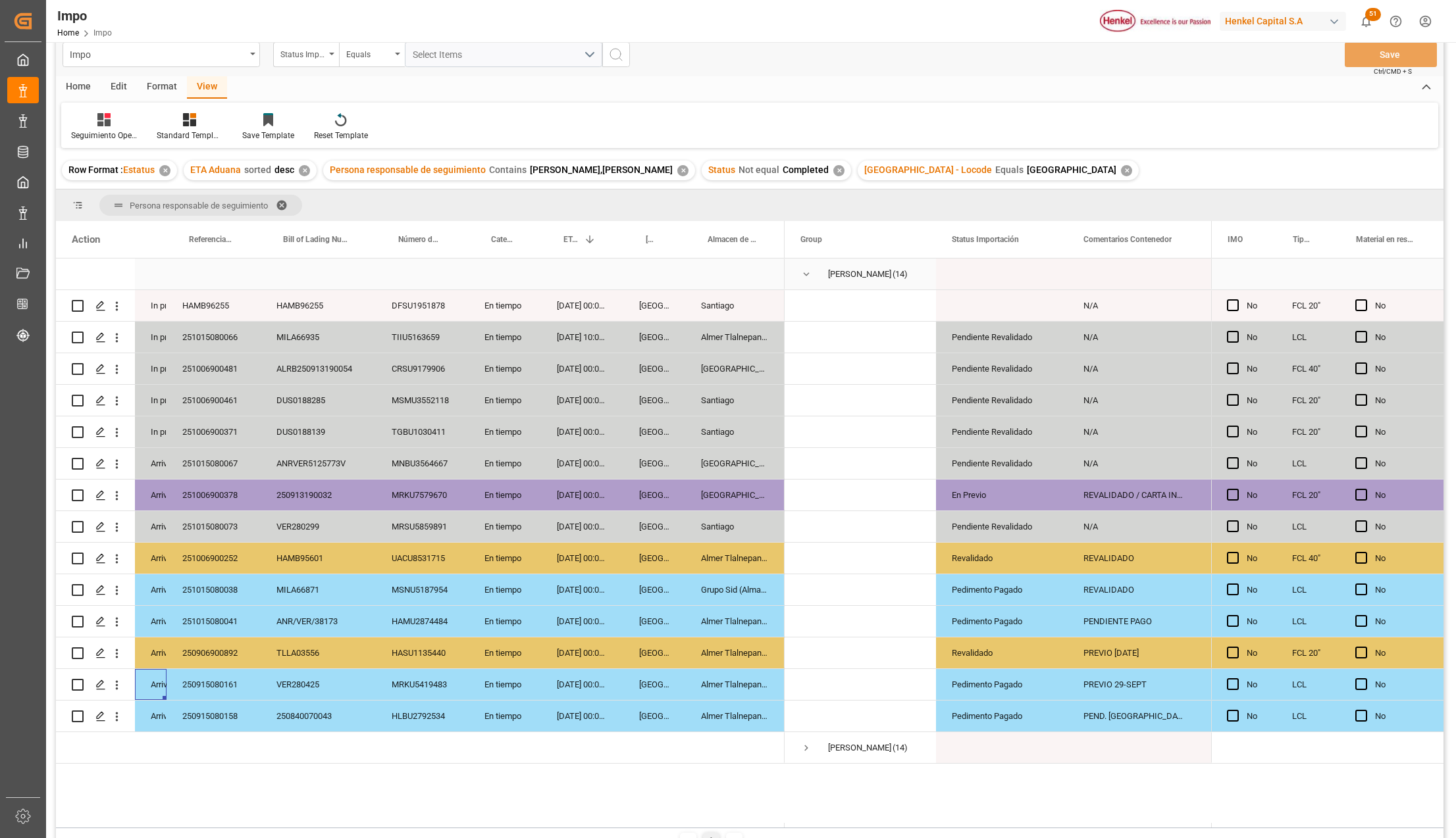
click at [804, 263] on span "Press SPACE to select this row." at bounding box center [807, 274] width 12 height 30
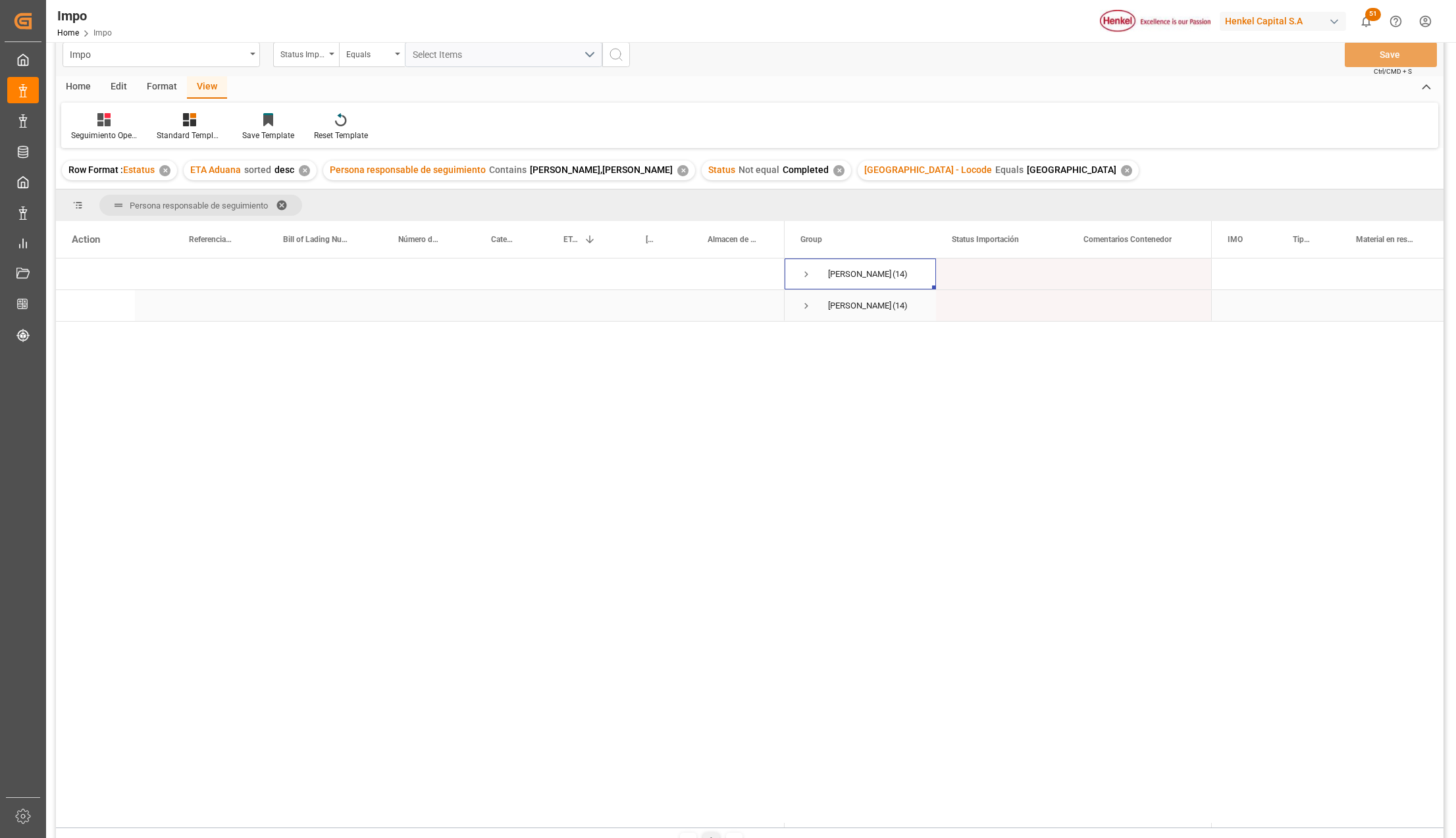
click at [807, 303] on span "Press SPACE to select this row." at bounding box center [807, 306] width 12 height 12
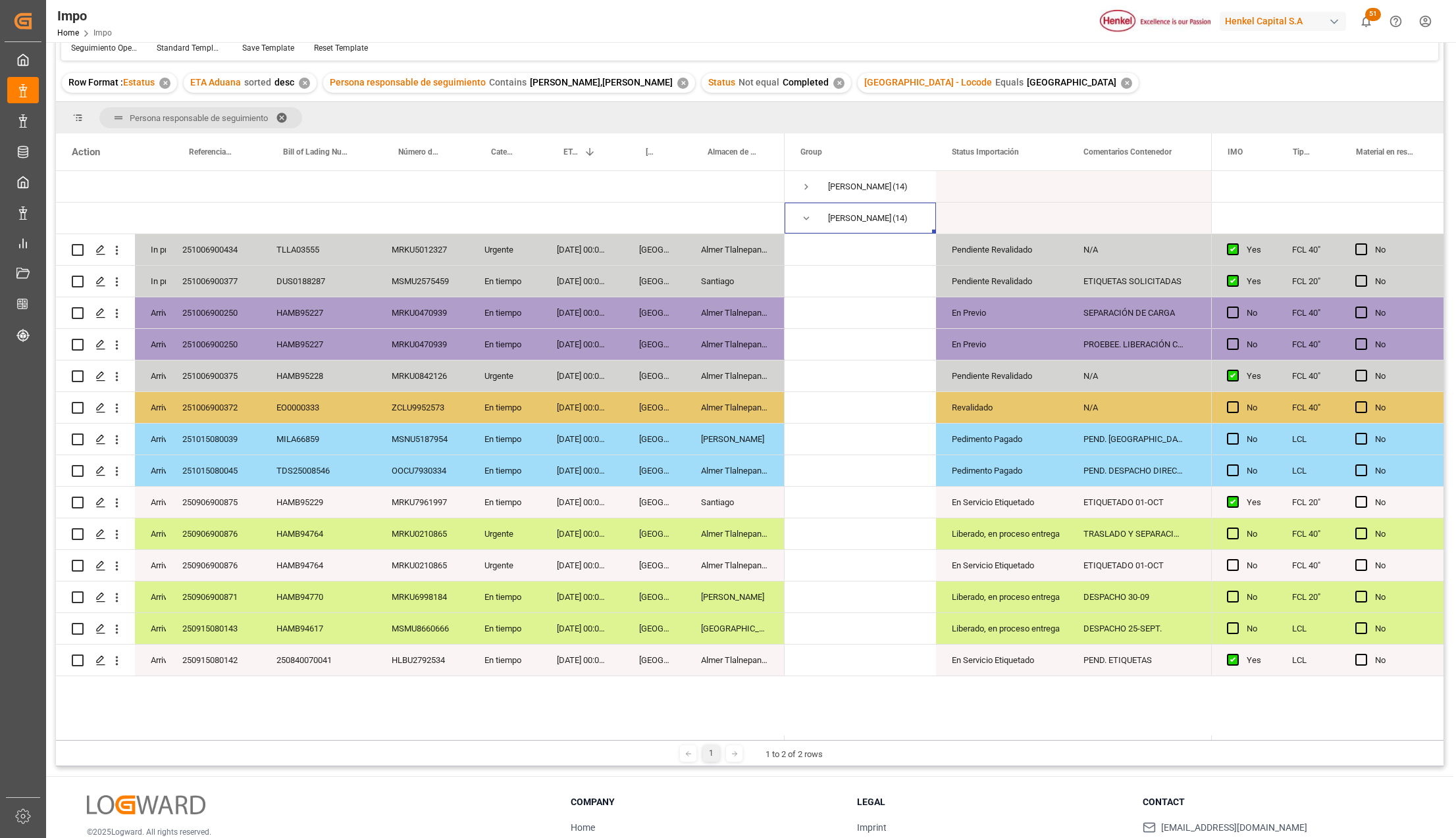
click at [282, 112] on span at bounding box center [286, 118] width 21 height 12
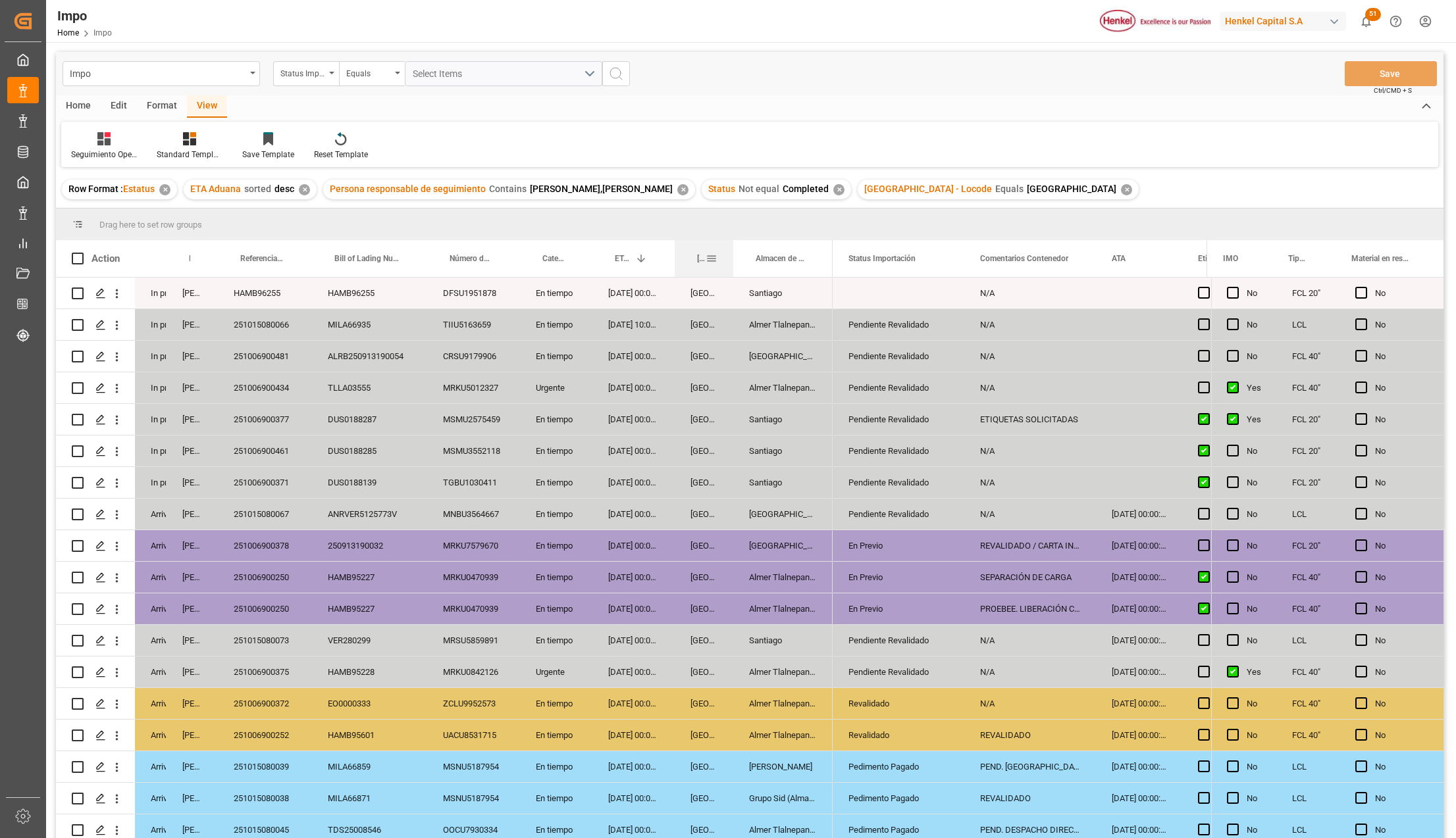
click at [730, 244] on div at bounding box center [733, 258] width 5 height 37
click at [672, 245] on div at bounding box center [674, 258] width 5 height 37
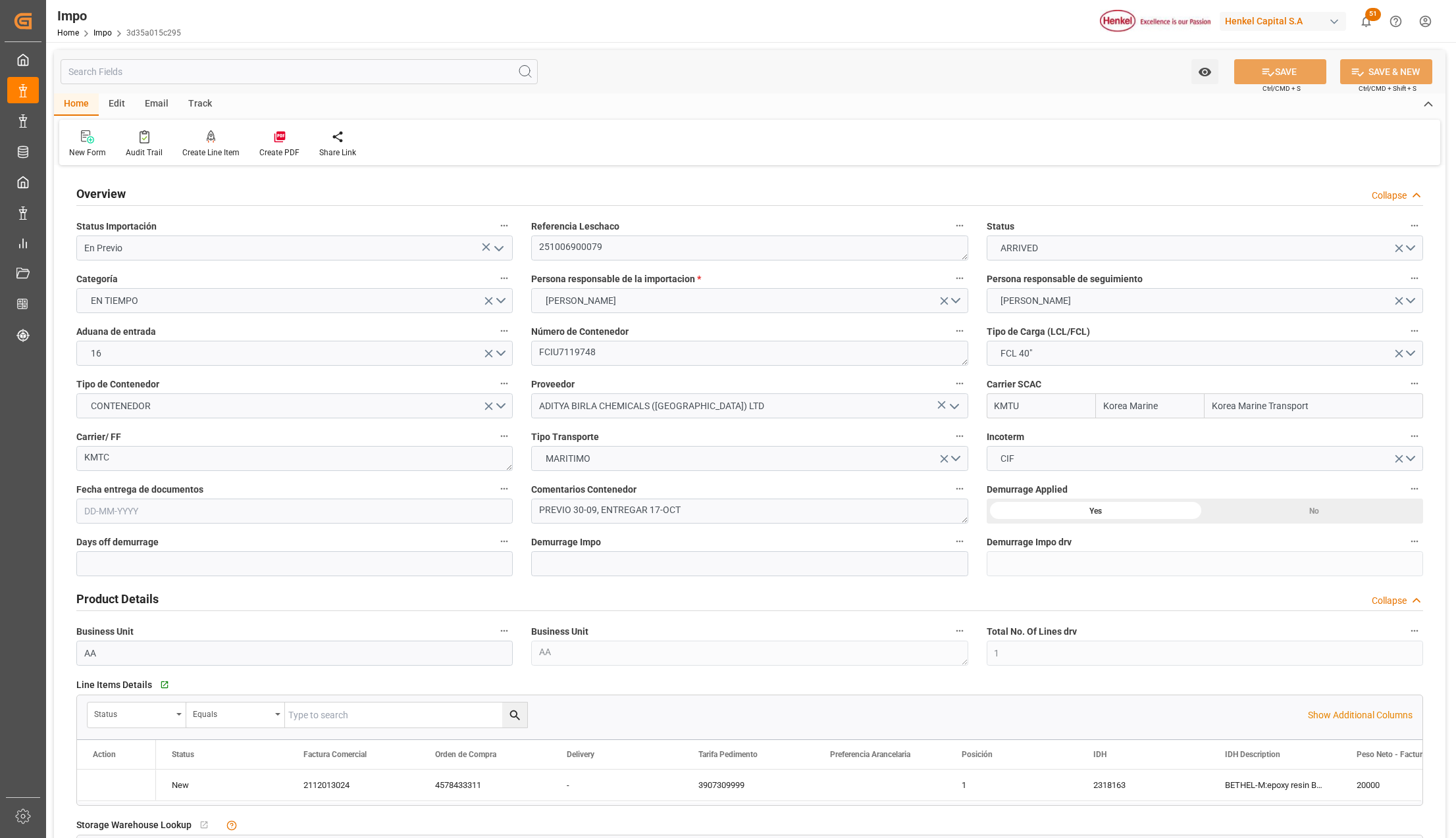
type input "Korea Marine"
type input "Korea Marine Transport"
type input "1"
type input "50"
type input "20"
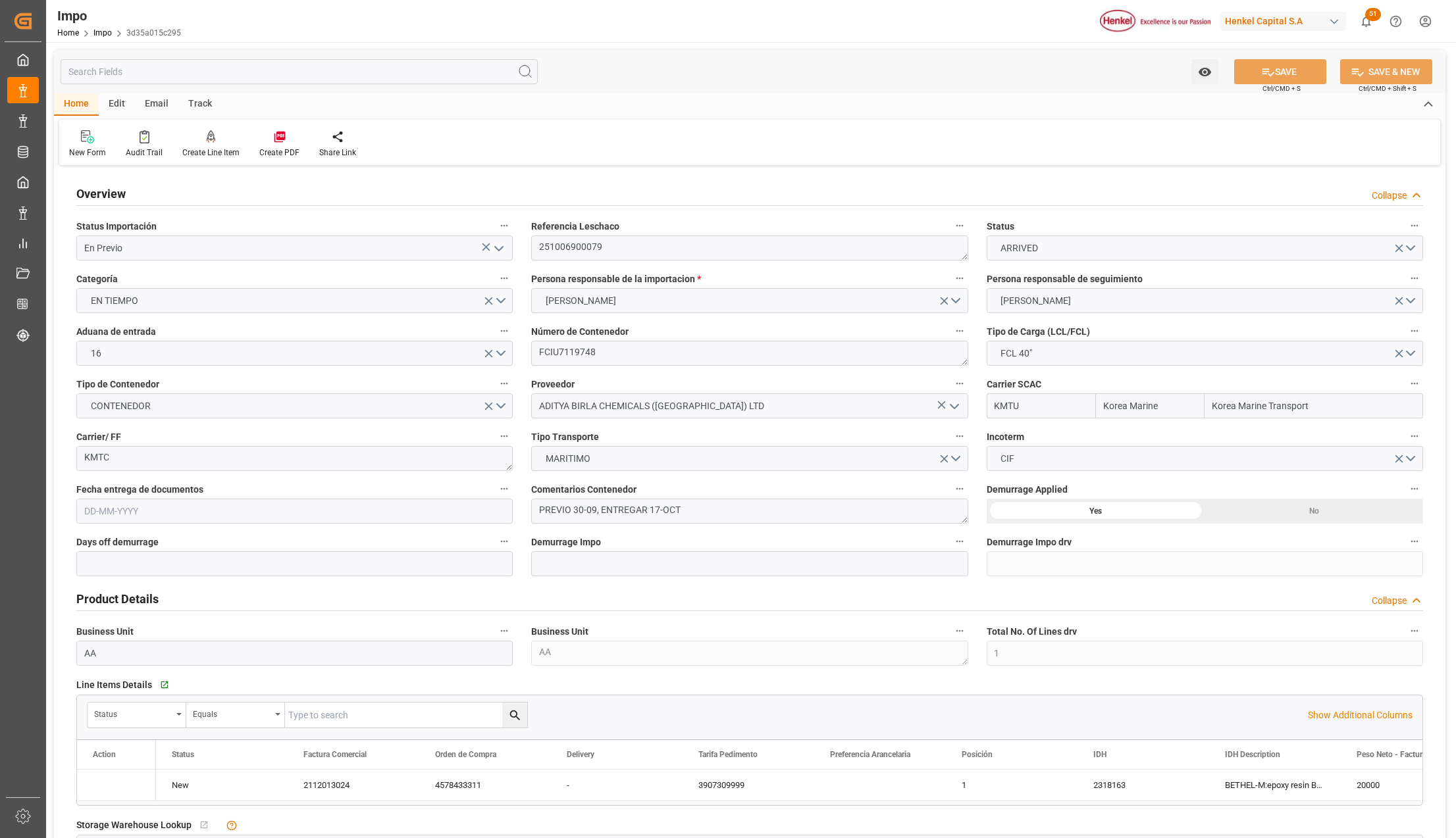
type input "[DATE]"
click at [503, 249] on icon "open menu" at bounding box center [499, 249] width 16 height 16
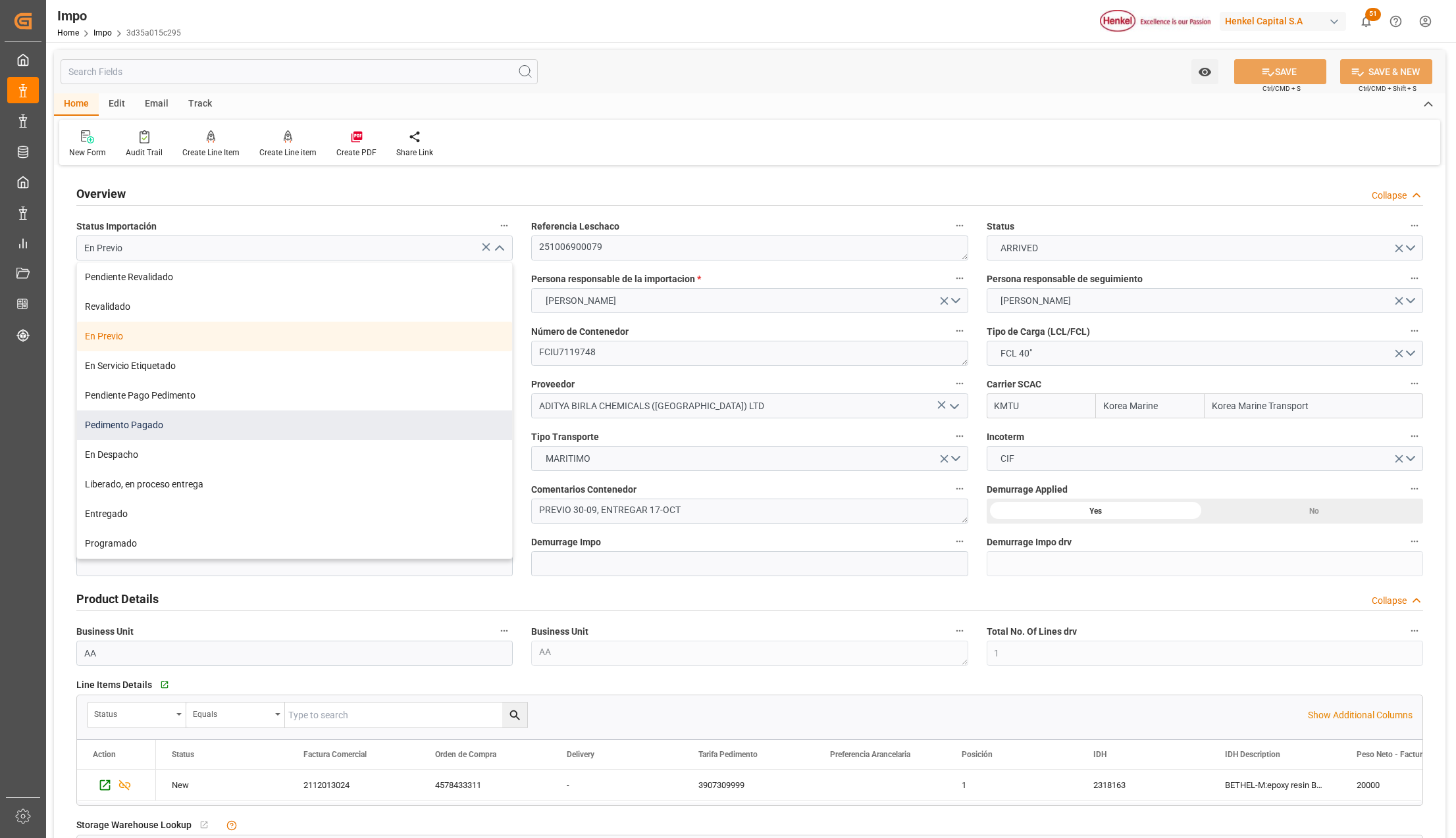
click at [151, 419] on div "Pedimento Pagado" at bounding box center [294, 426] width 435 height 30
type input "Pedimento Pagado"
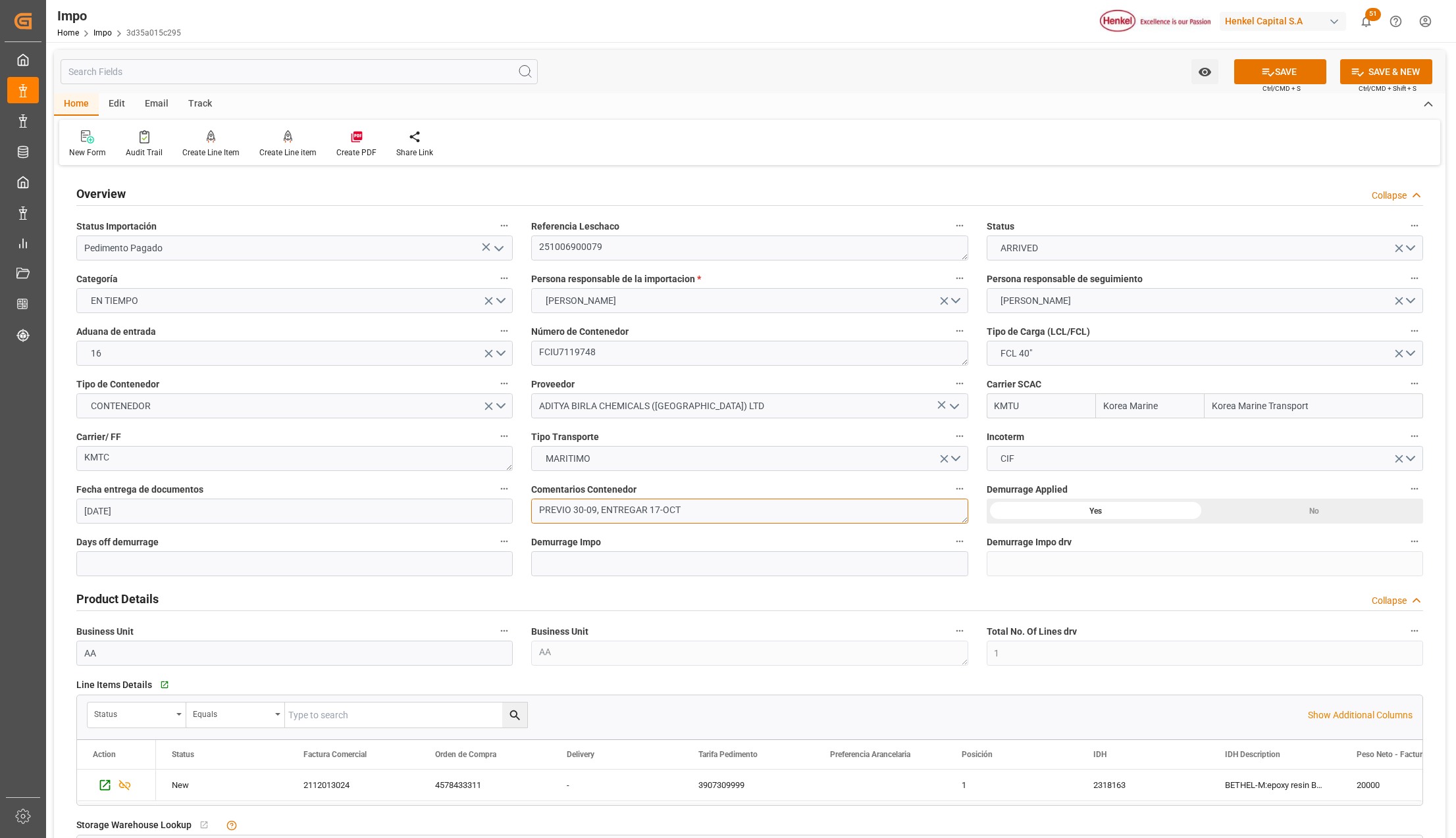
drag, startPoint x: 598, startPoint y: 512, endPoint x: 533, endPoint y: 509, distance: 65.1
click at [533, 509] on textarea "PREVIO 30-09, ENTREGAR 17-OCT" at bounding box center [748, 511] width 436 height 25
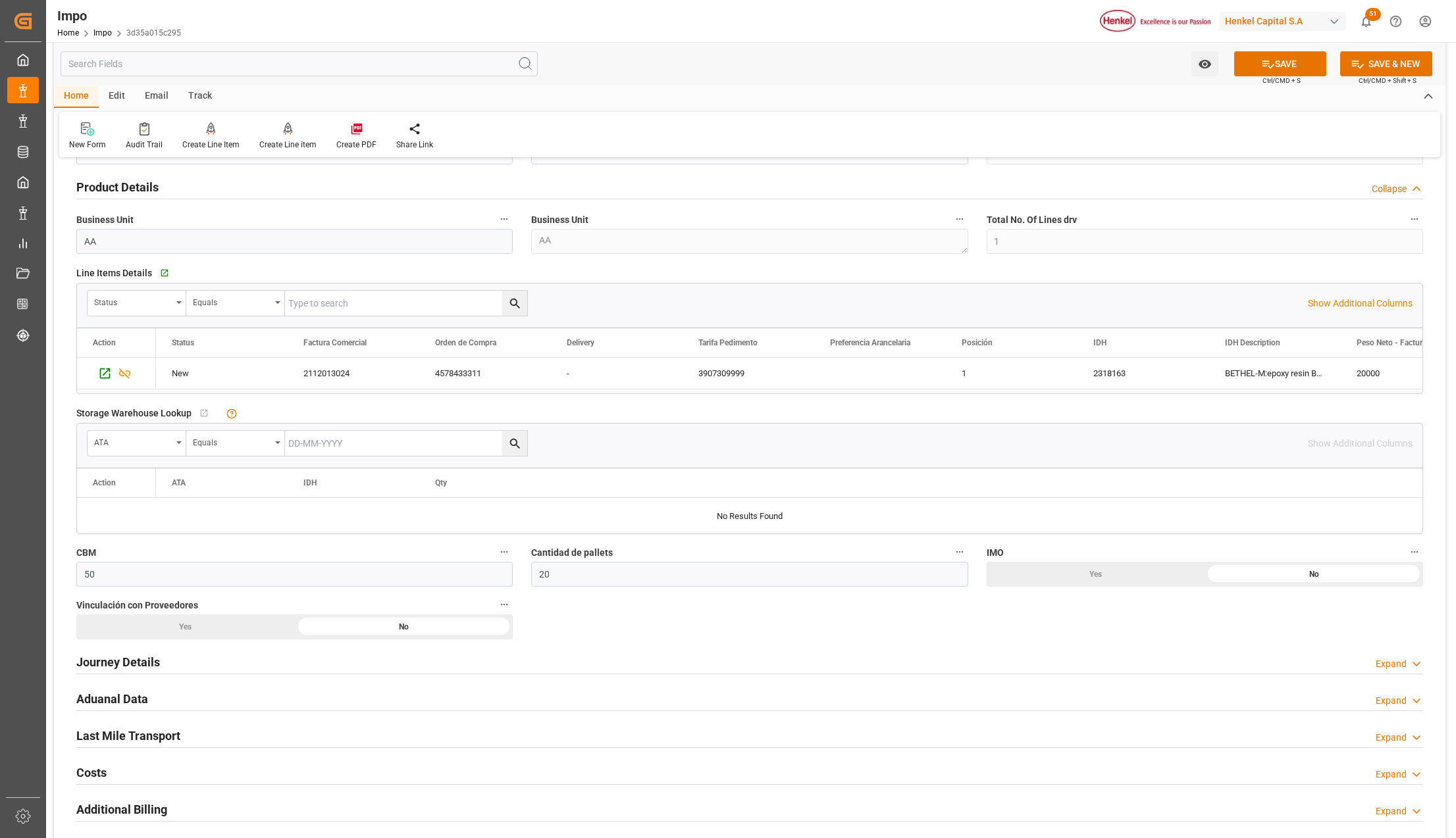
scroll to position [526, 0]
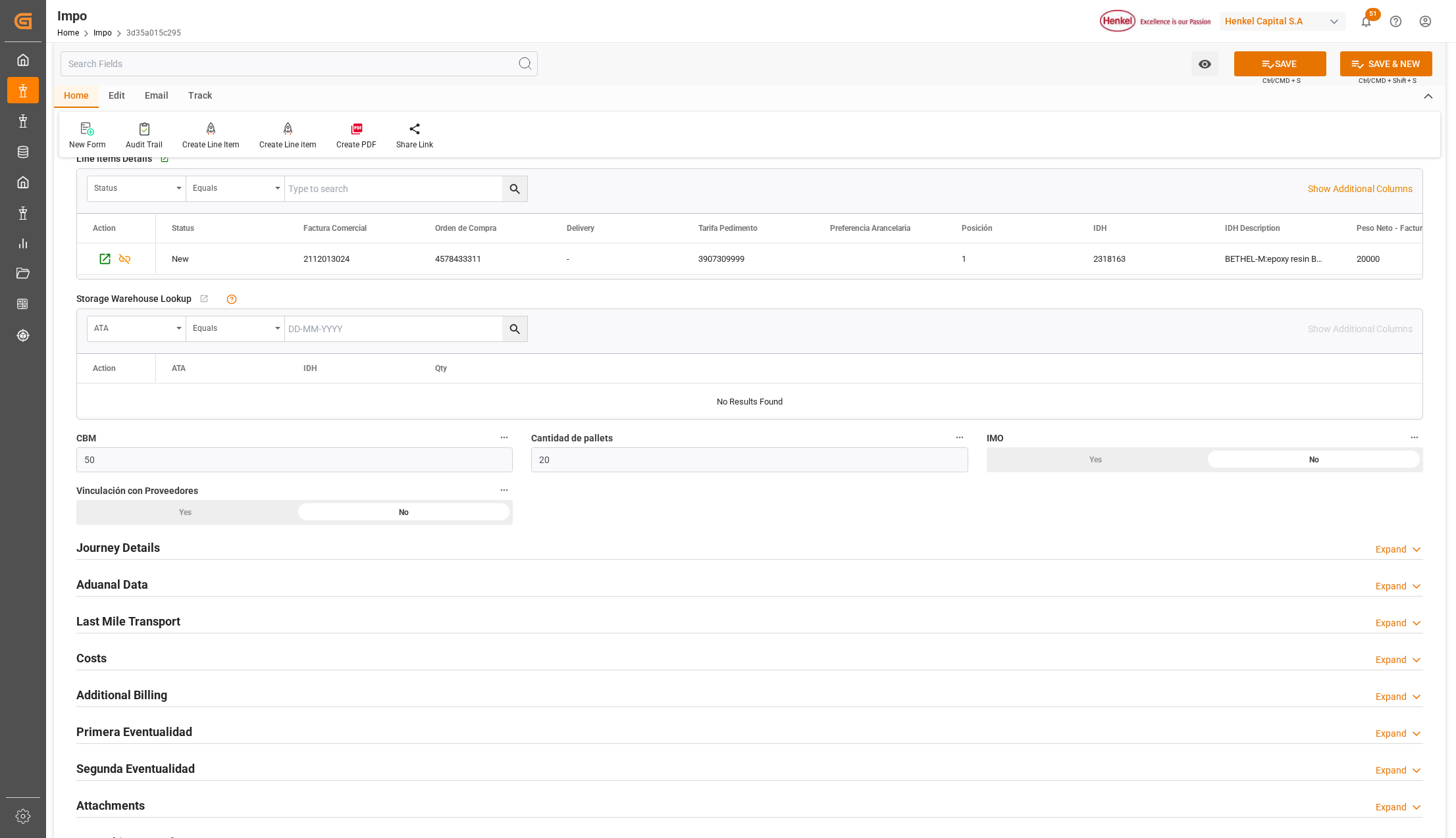
type textarea "ENTREGAR 17-OCT"
click at [124, 730] on h2 "Primera Eventualidad" at bounding box center [134, 732] width 116 height 17
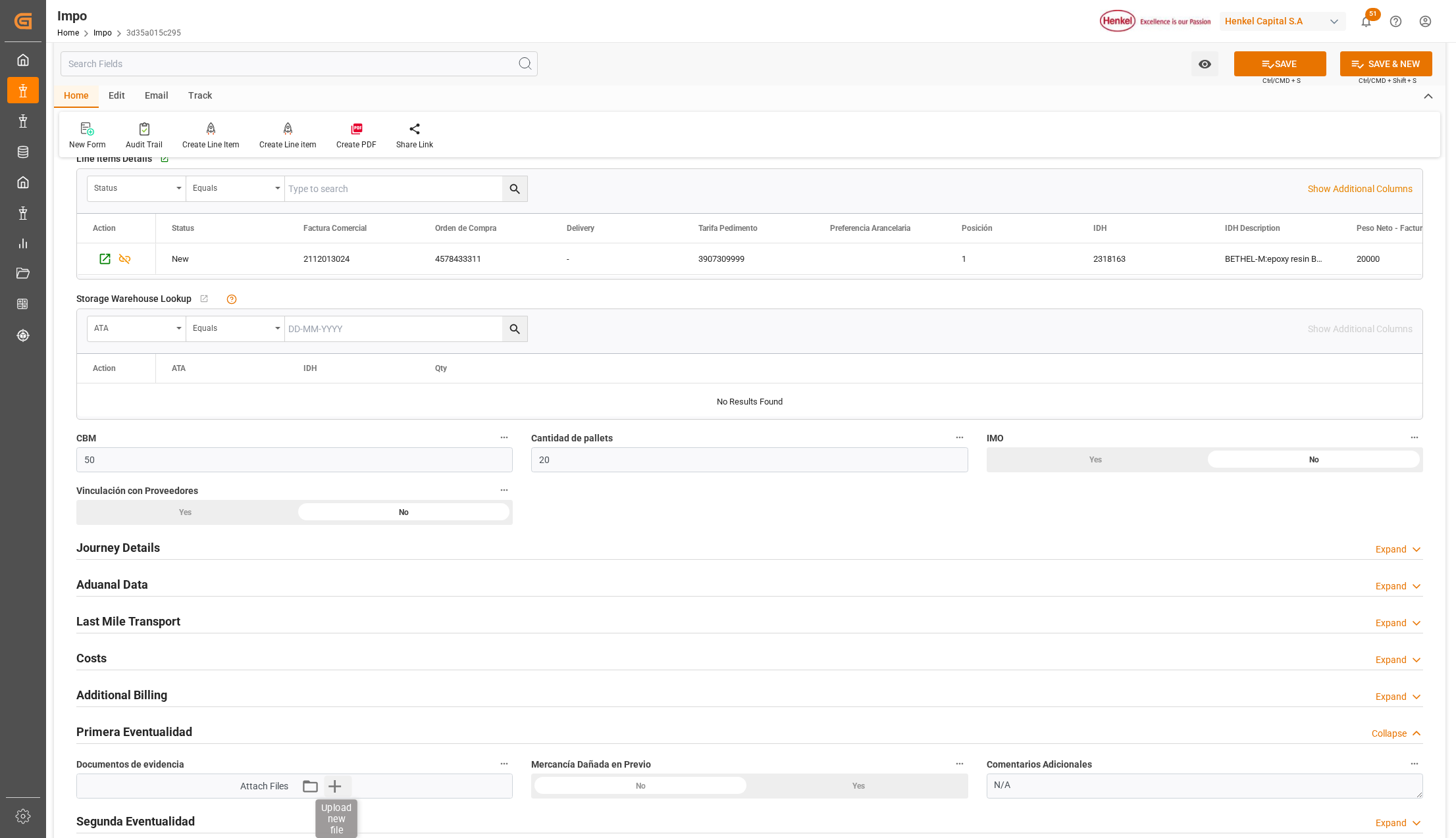
click at [339, 787] on icon "button" at bounding box center [334, 787] width 21 height 21
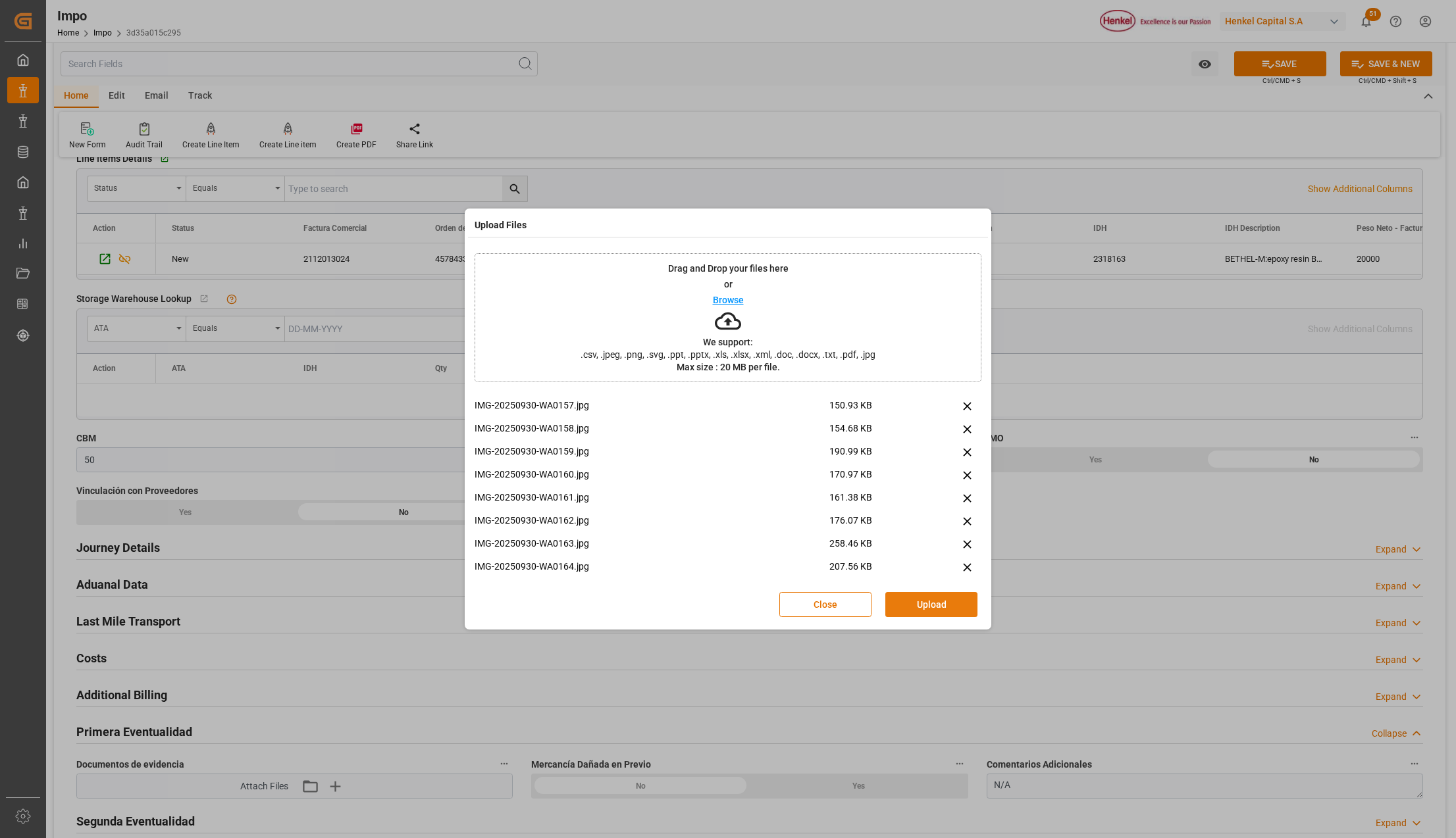
click at [953, 612] on button "Upload" at bounding box center [931, 605] width 92 height 25
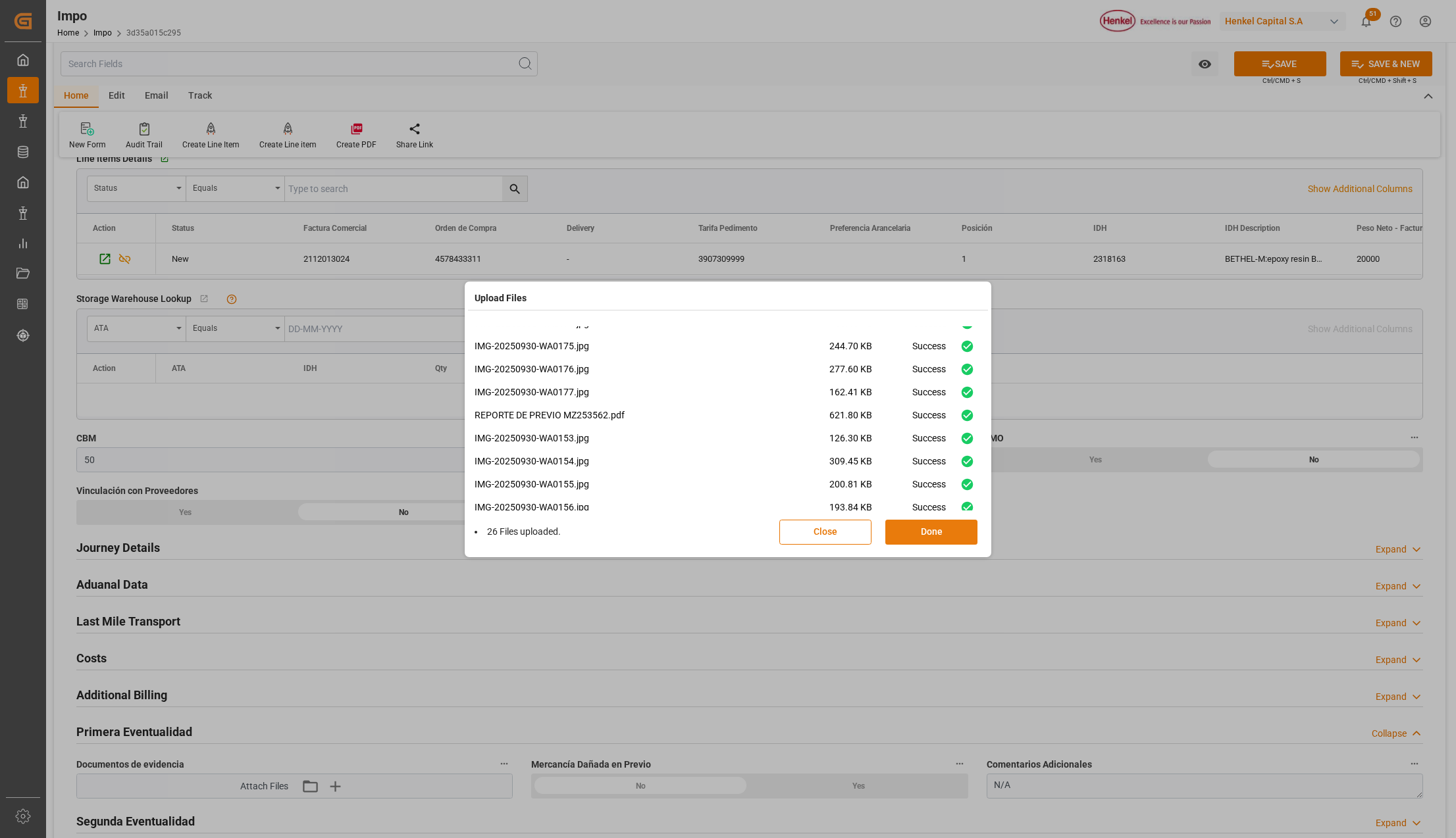
scroll to position [424, 0]
click at [916, 533] on button "Done" at bounding box center [931, 532] width 92 height 25
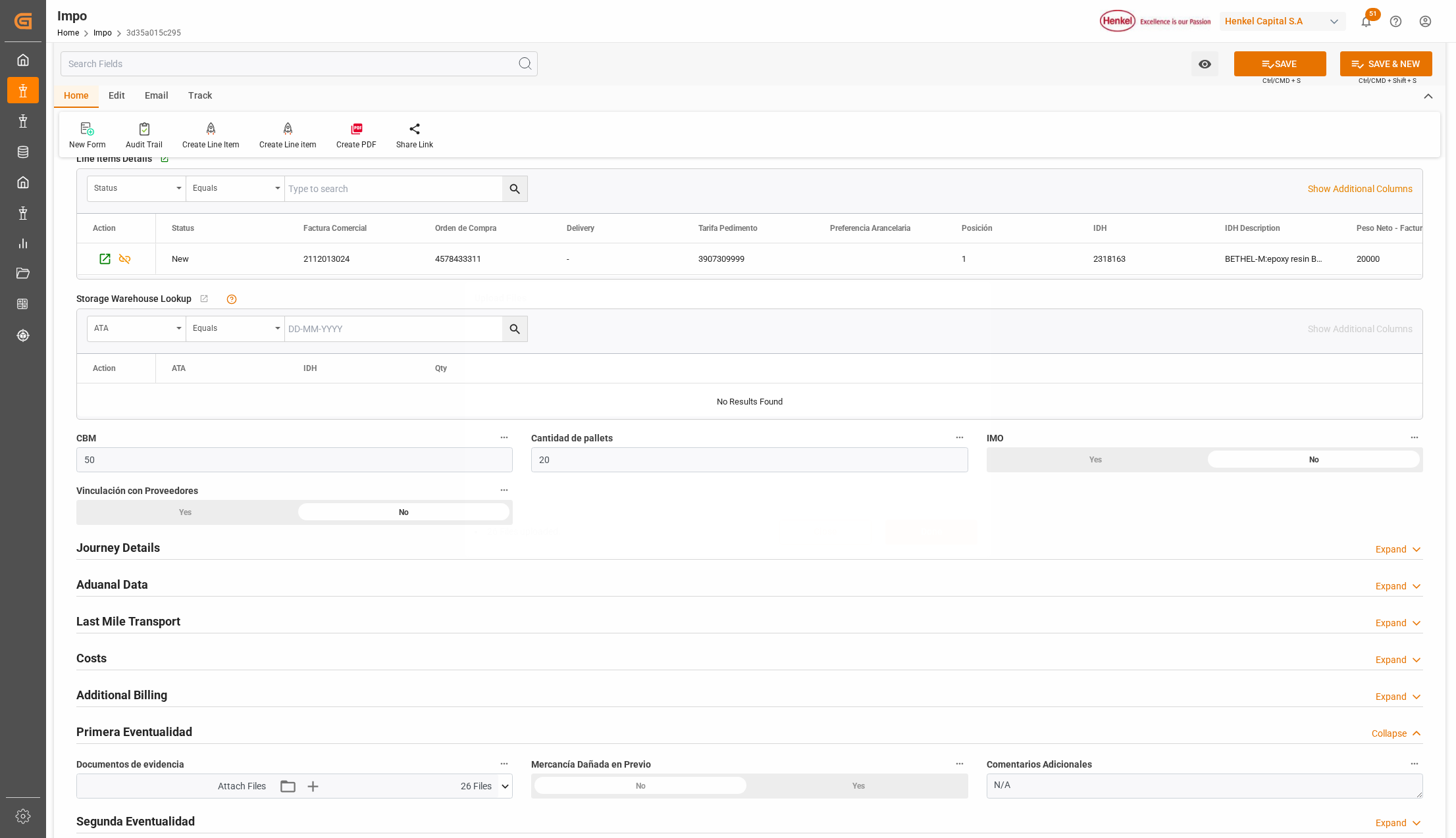
scroll to position [0, 0]
click at [1262, 66] on icon at bounding box center [1268, 64] width 14 height 14
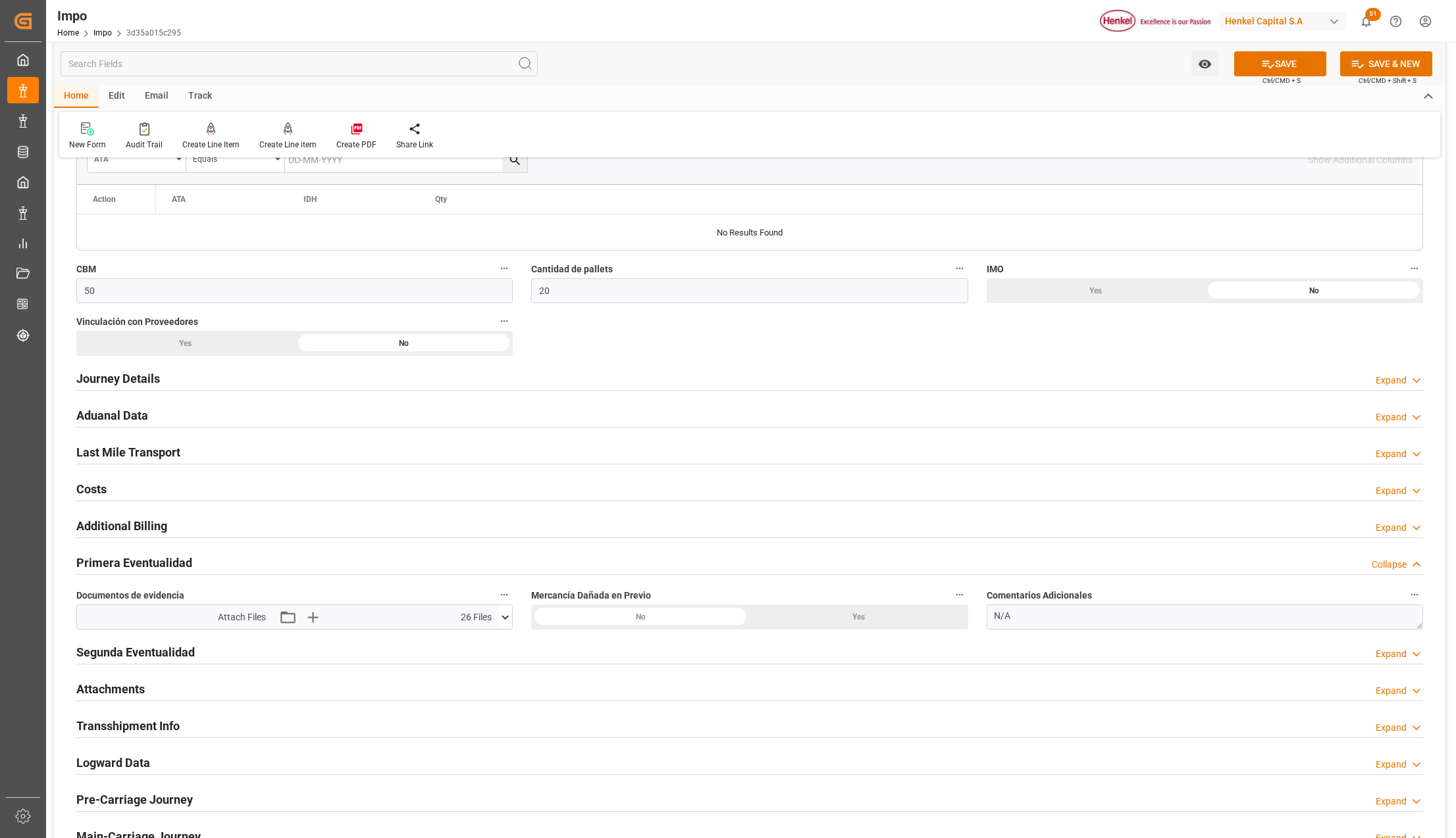
scroll to position [701, 0]
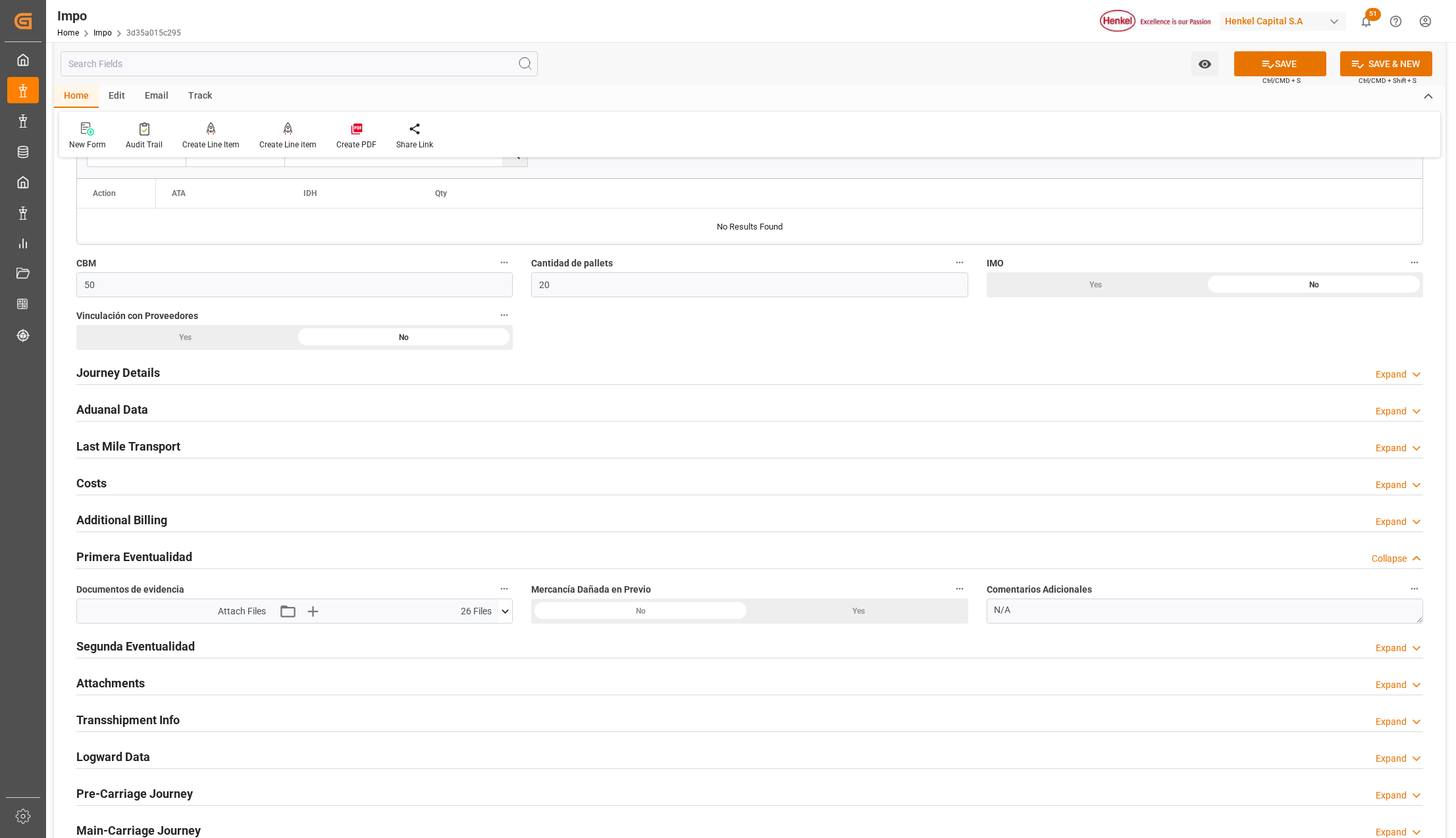
click at [720, 493] on div "Costs Expand" at bounding box center [749, 482] width 1346 height 25
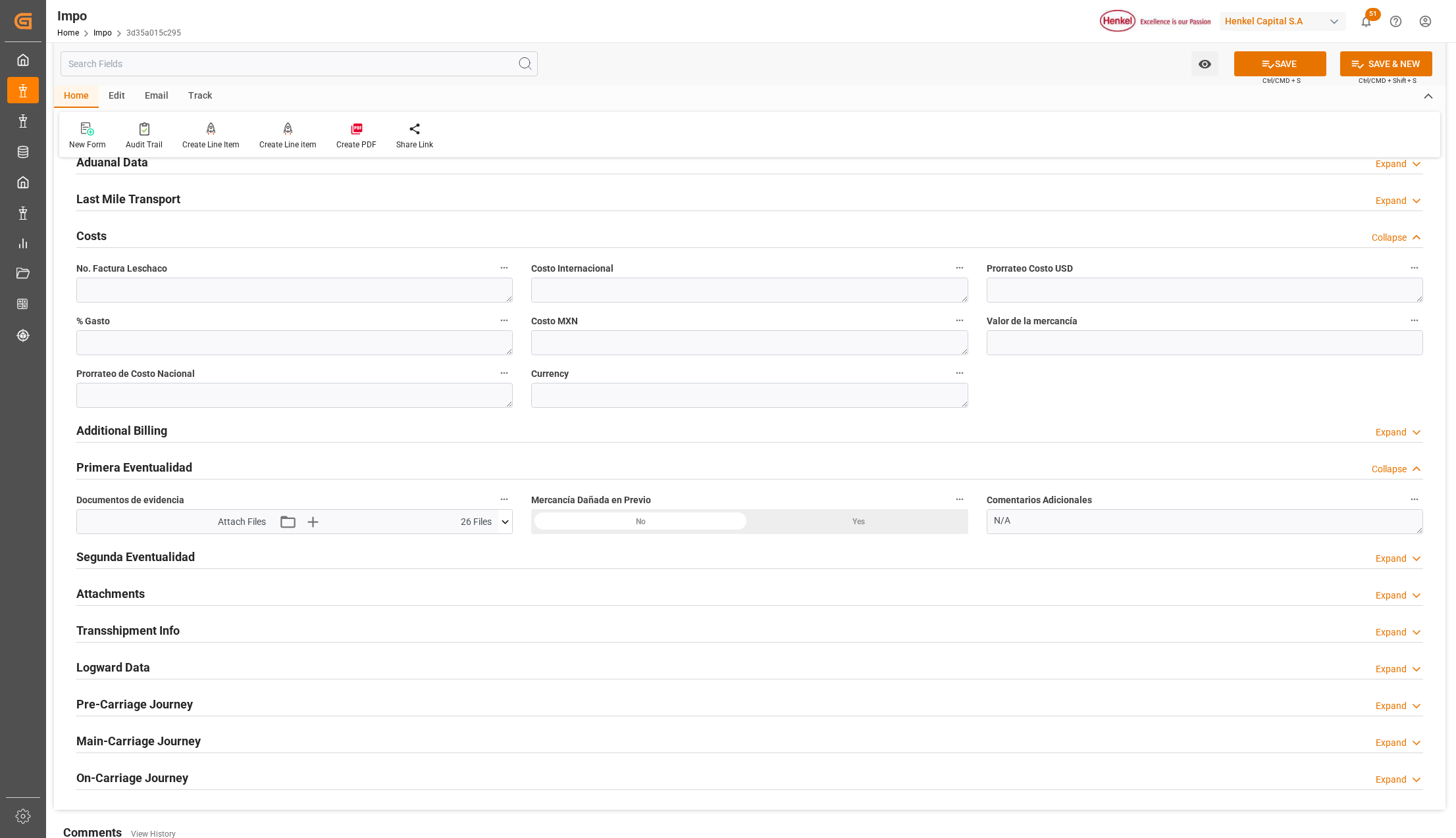
scroll to position [965, 0]
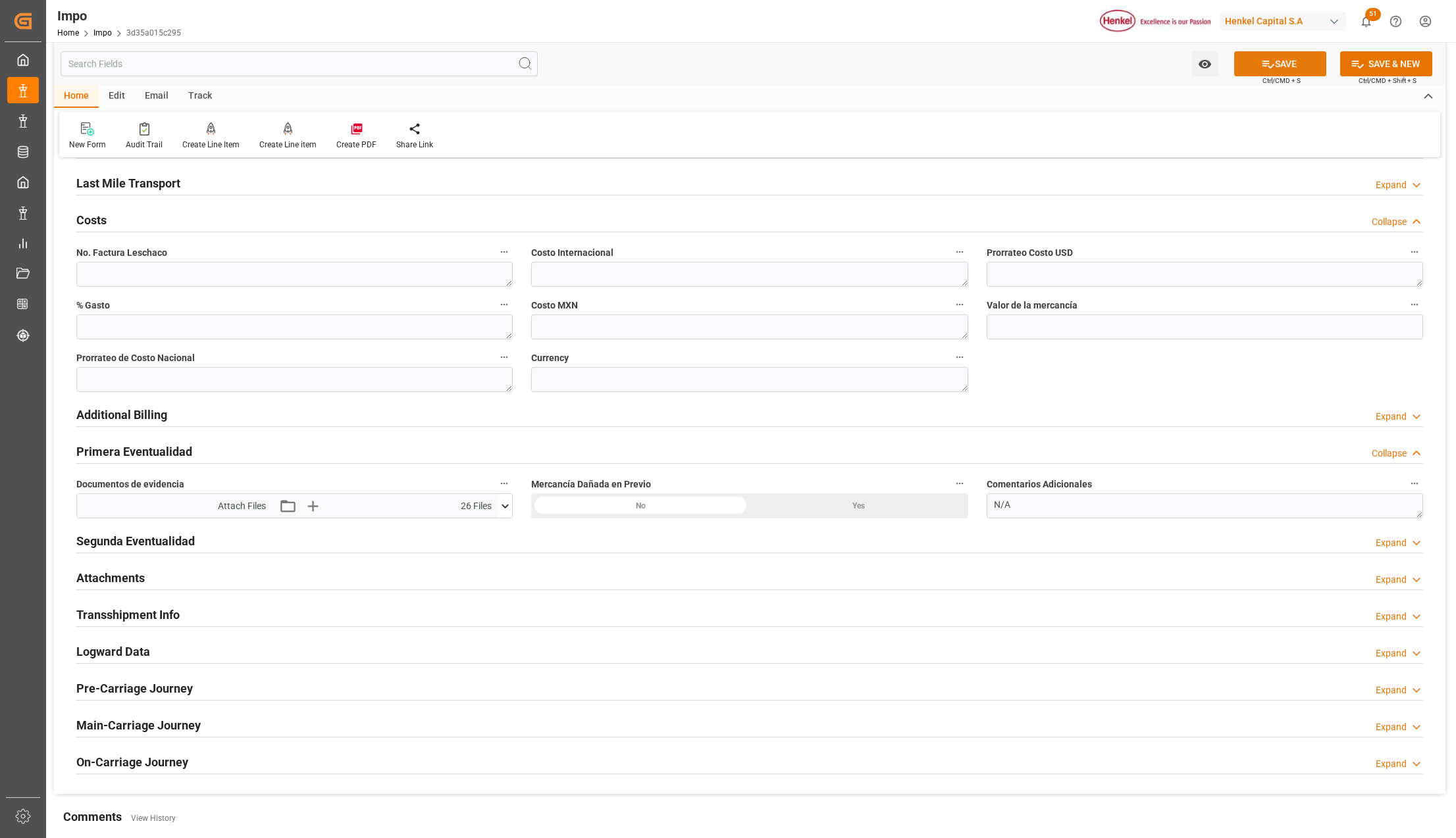
click at [1257, 61] on button "SAVE" at bounding box center [1280, 64] width 92 height 25
click at [130, 535] on h2 "Segunda Eventualidad" at bounding box center [136, 541] width 118 height 17
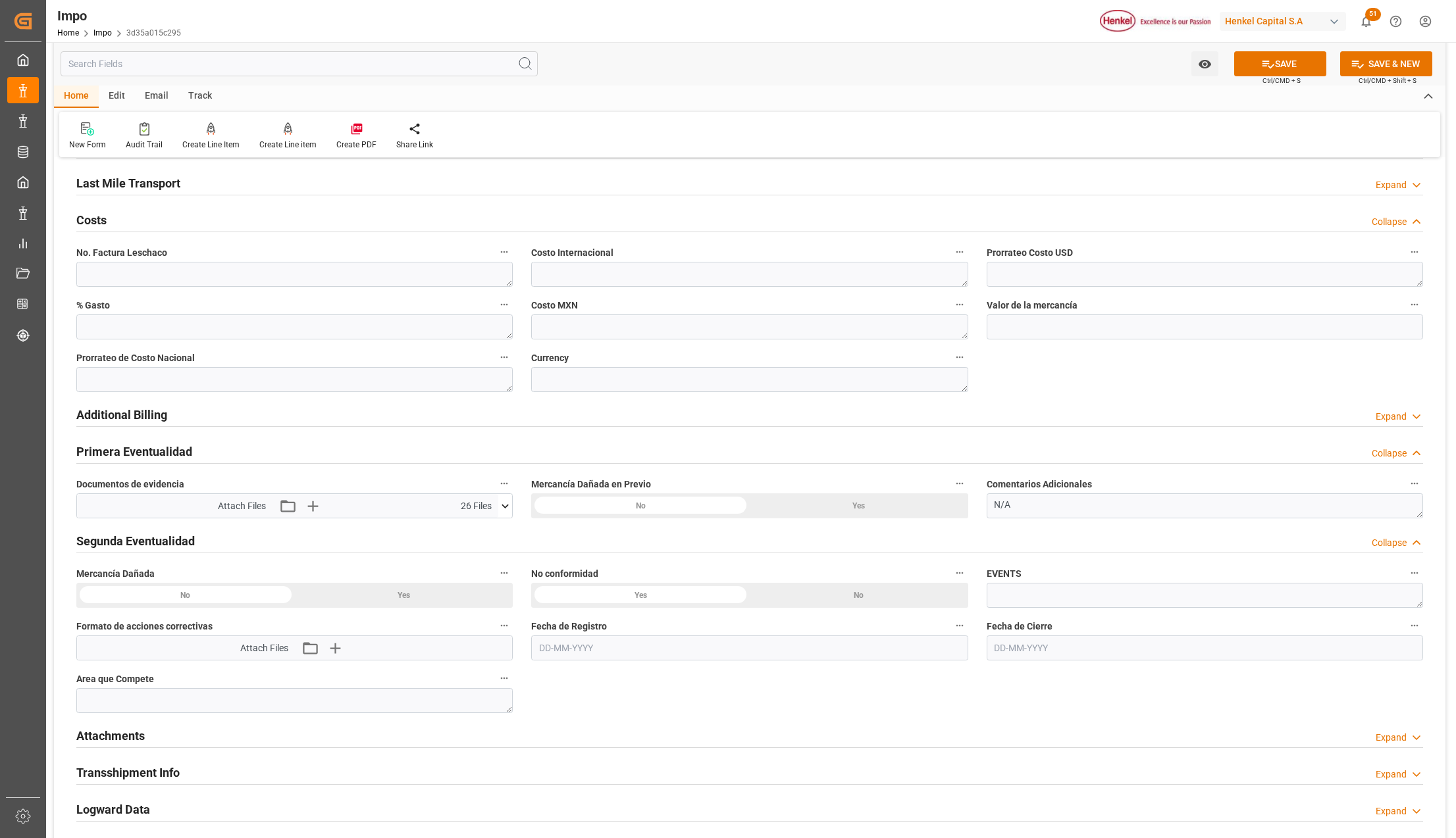
click at [130, 535] on h2 "Segunda Eventualidad" at bounding box center [136, 541] width 118 height 17
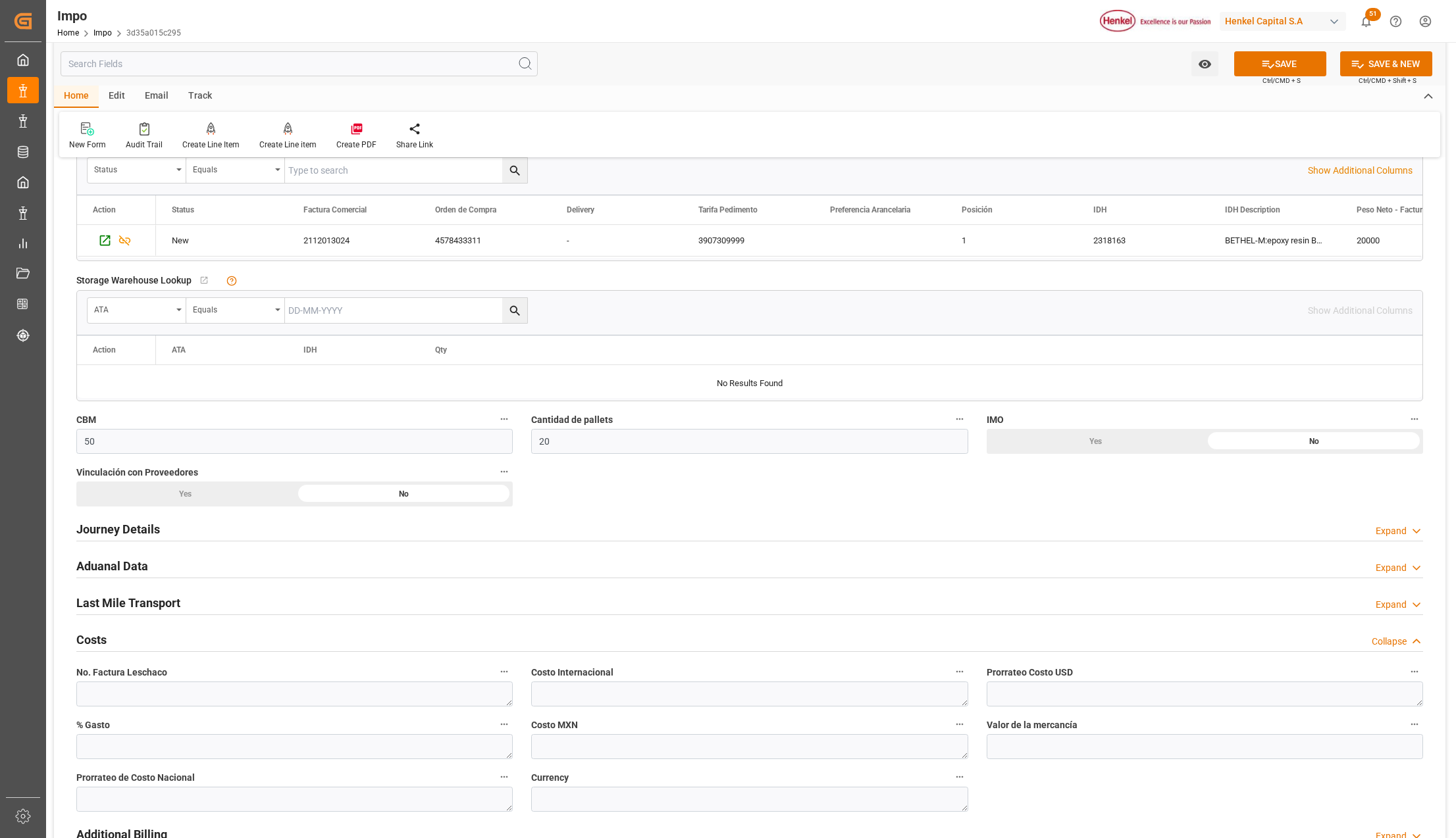
scroll to position [526, 0]
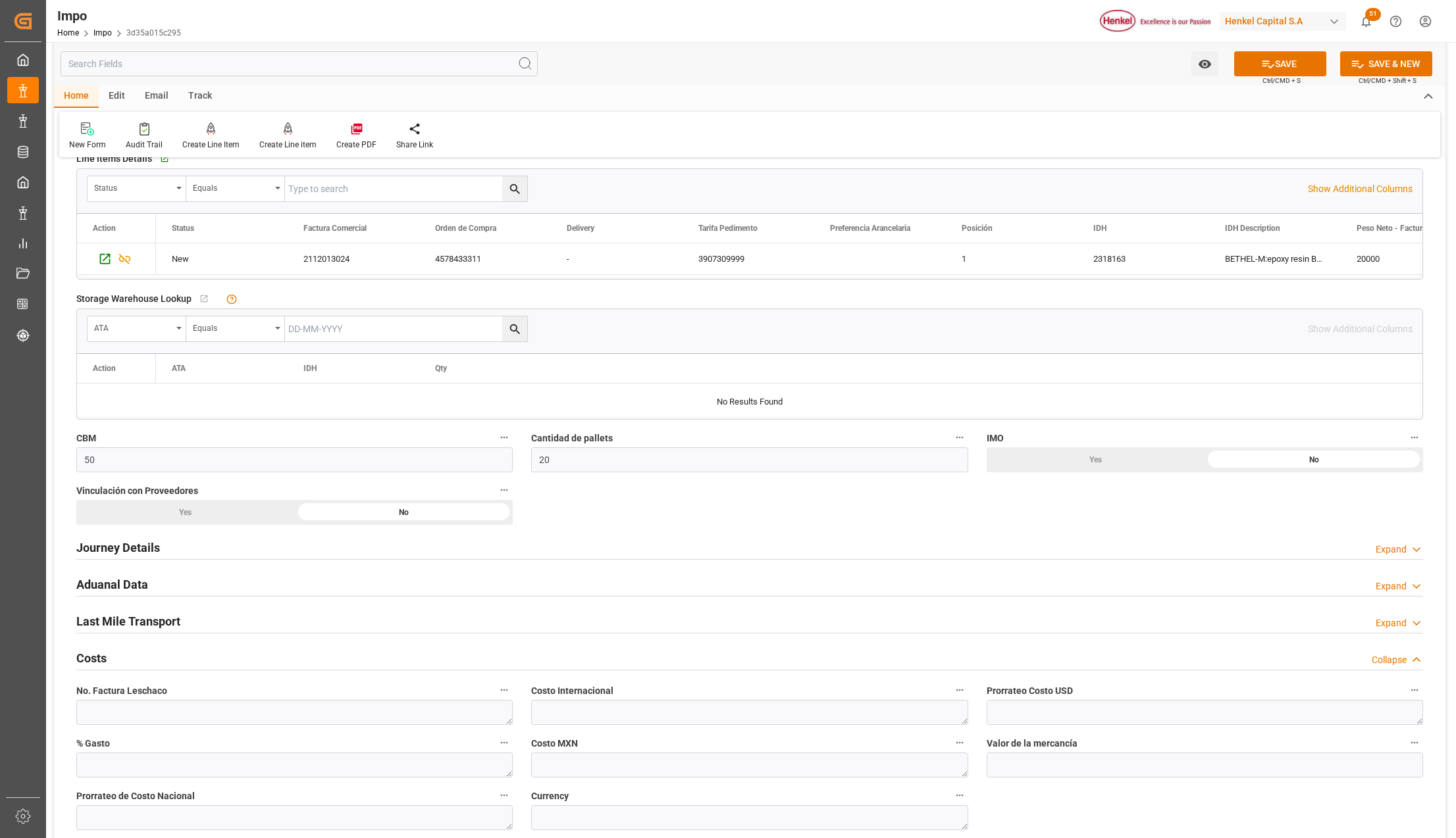
click at [133, 563] on div "Journey Details Expand" at bounding box center [749, 548] width 1365 height 37
click at [134, 553] on h2 "Journey Details" at bounding box center [118, 547] width 84 height 17
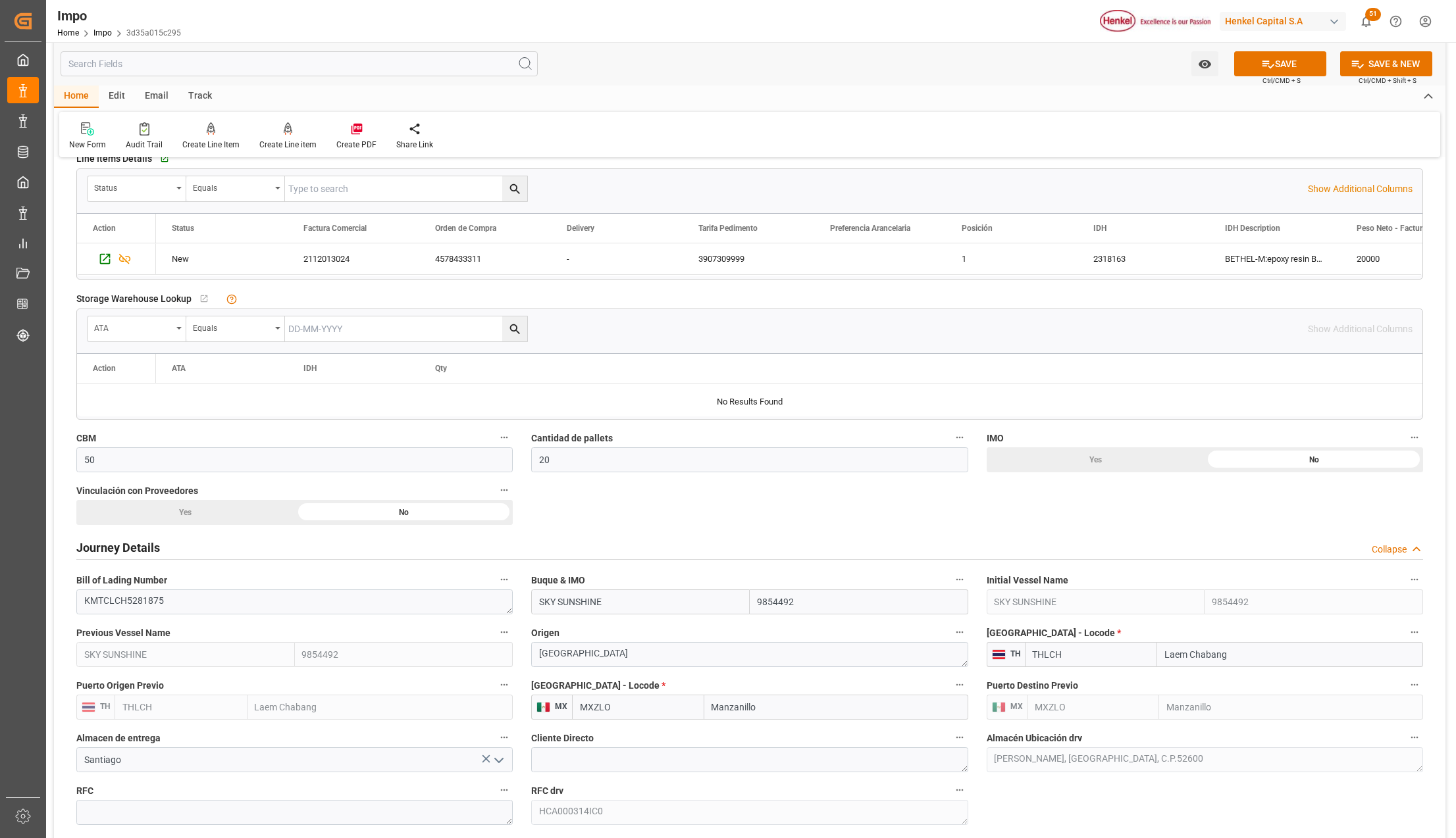
scroll to position [877, 0]
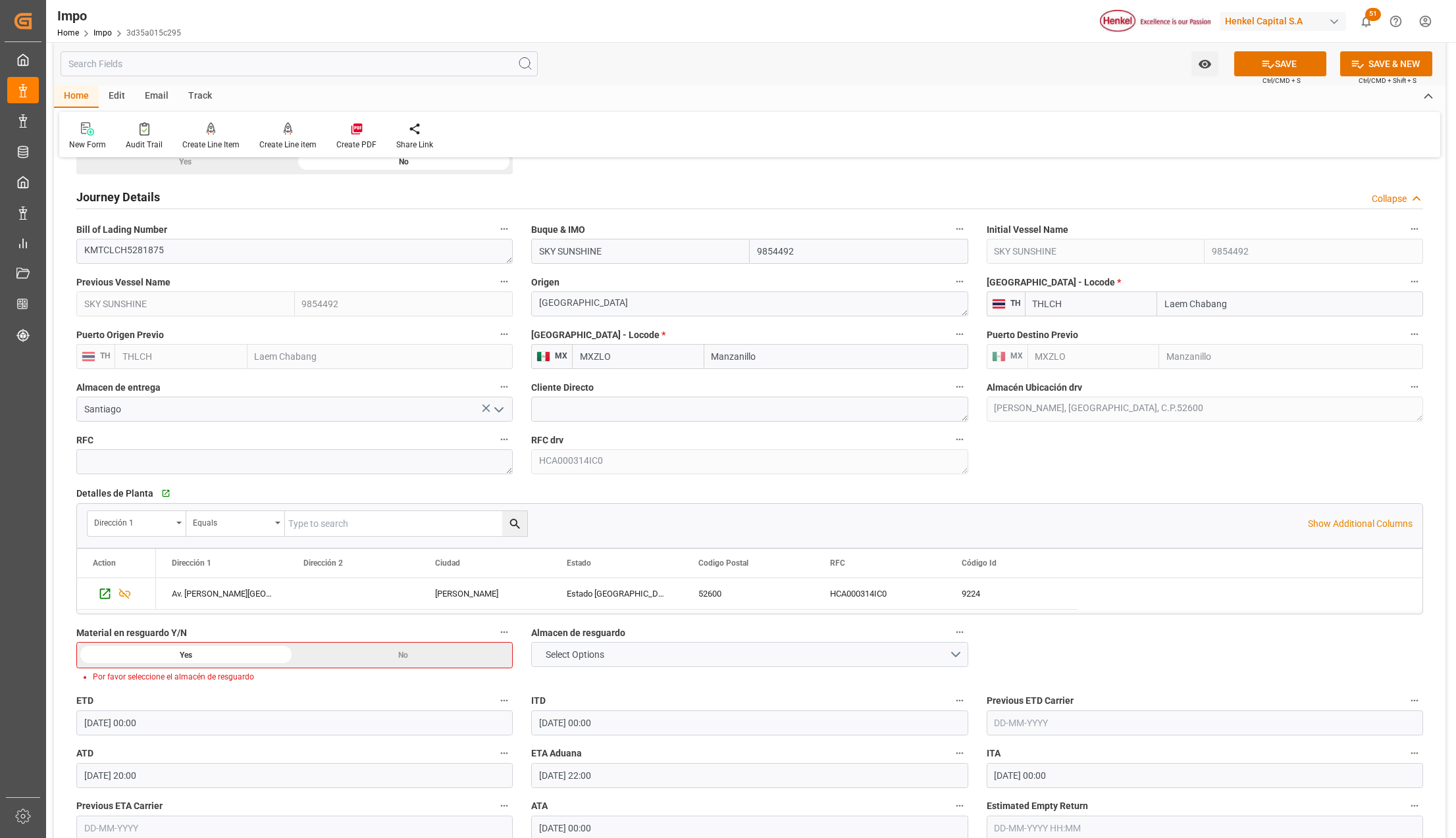
click at [366, 655] on div "No" at bounding box center [404, 655] width 218 height 25
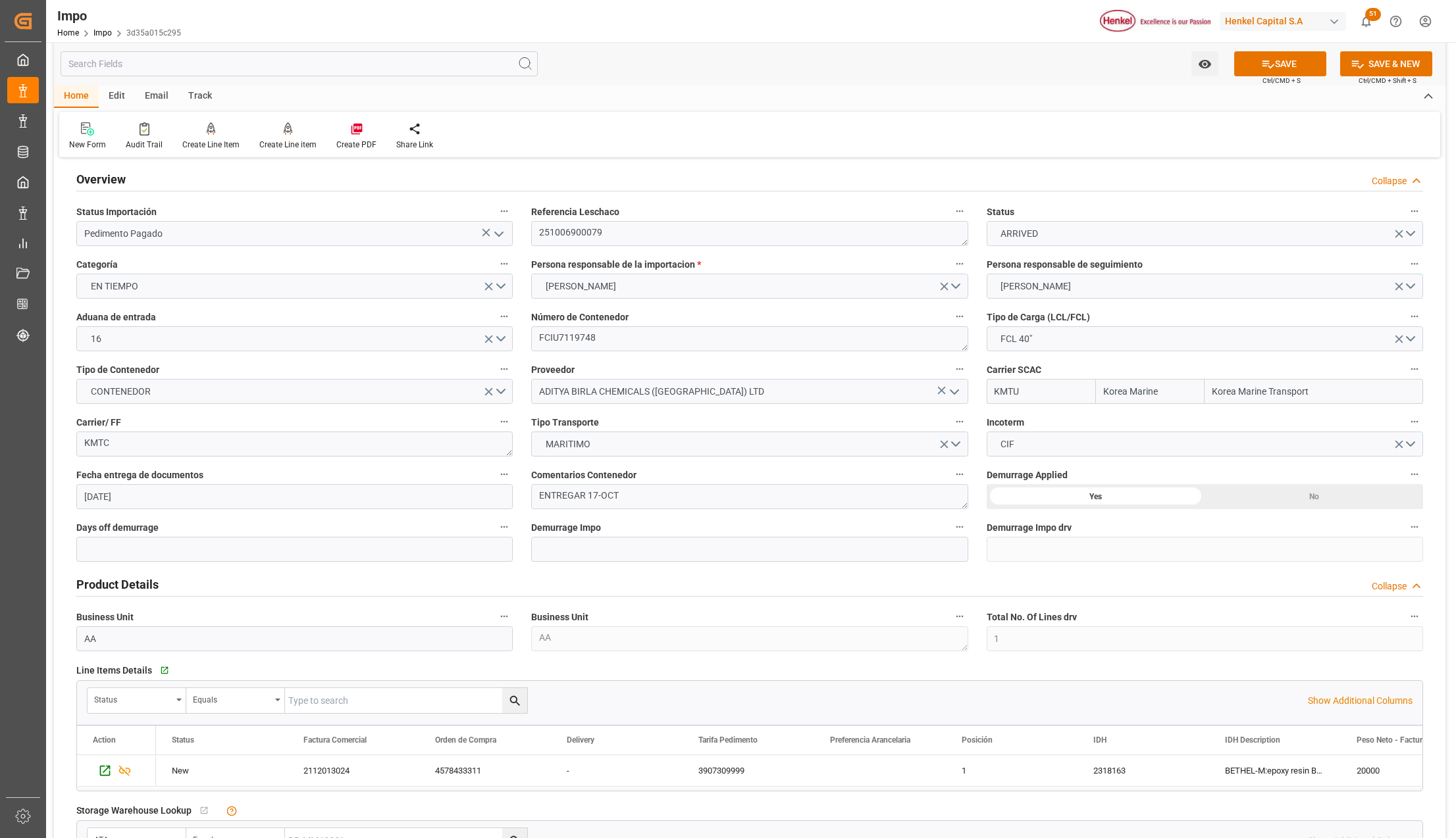
scroll to position [0, 0]
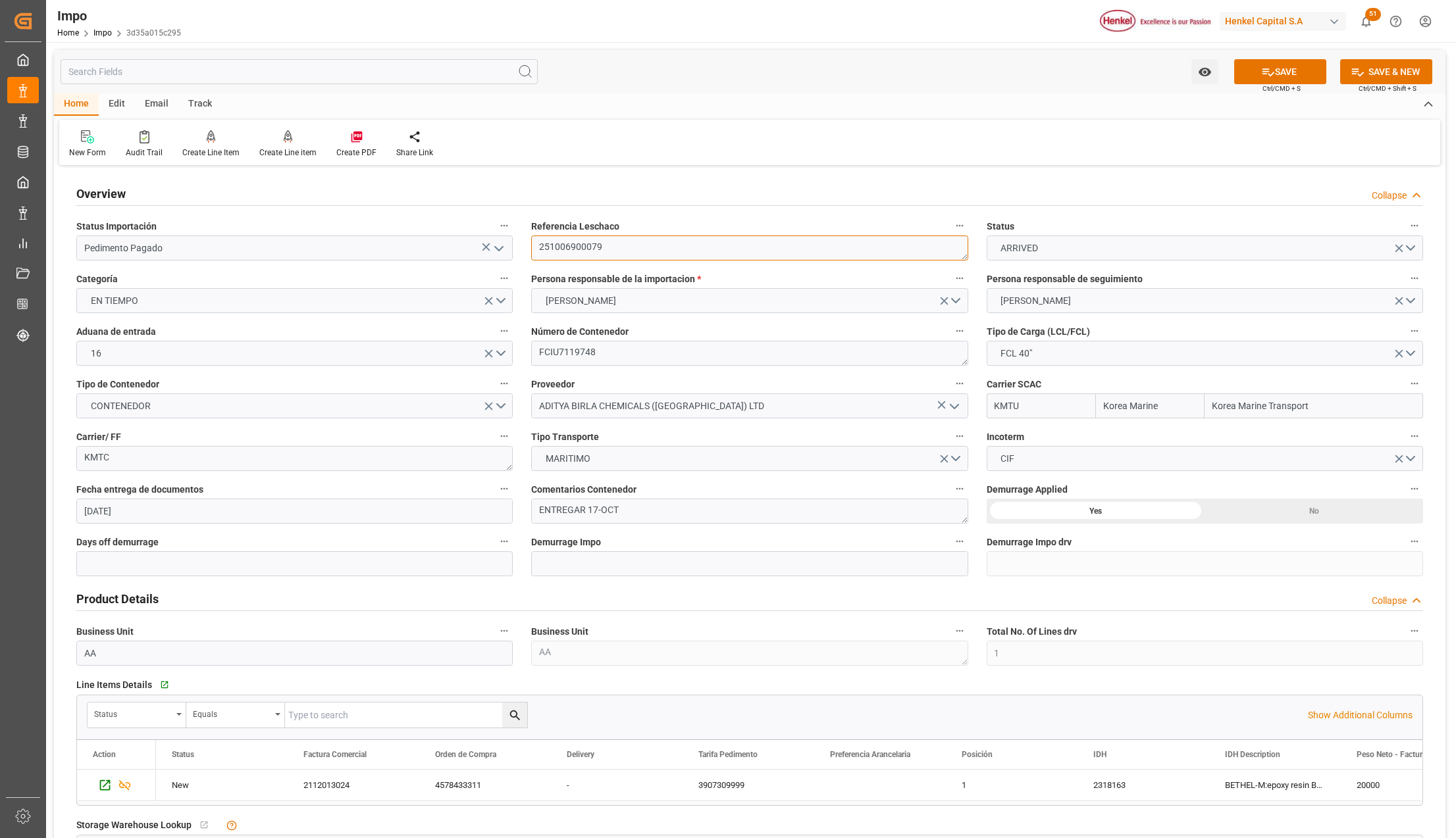
click at [583, 247] on textarea "251006900079" at bounding box center [748, 248] width 436 height 25
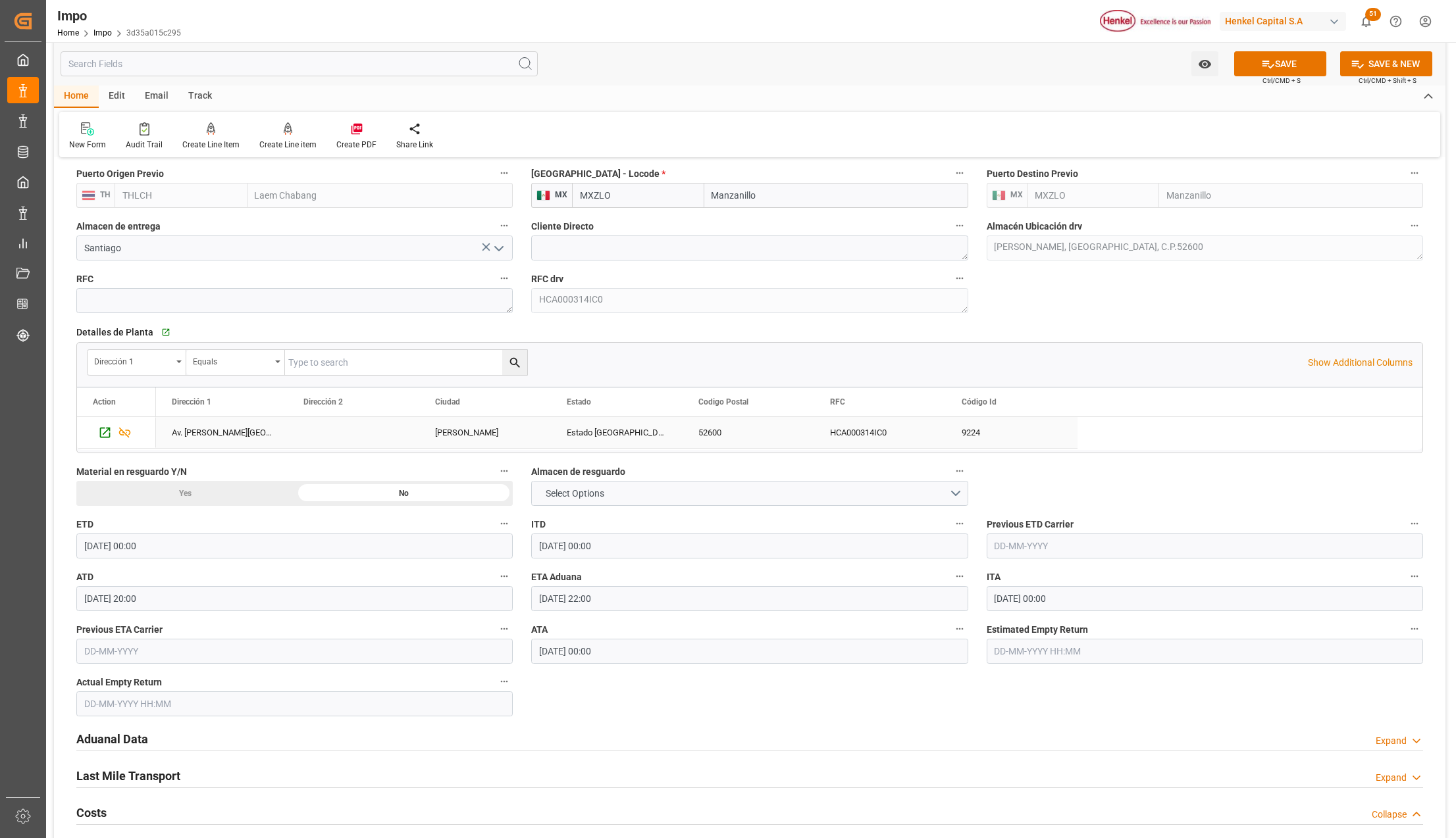
scroll to position [1053, 0]
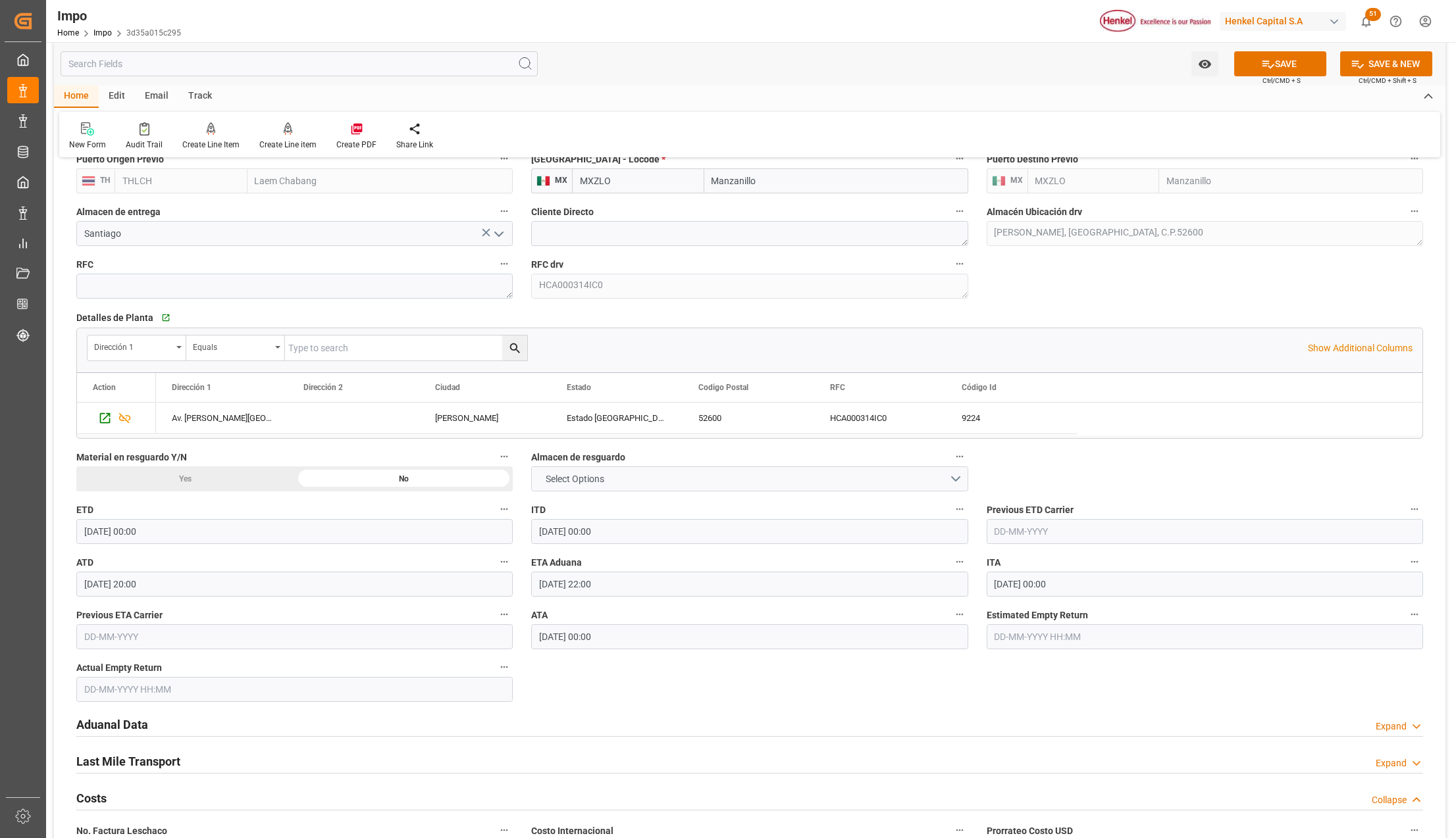
click at [188, 479] on div "Yes" at bounding box center [185, 479] width 218 height 25
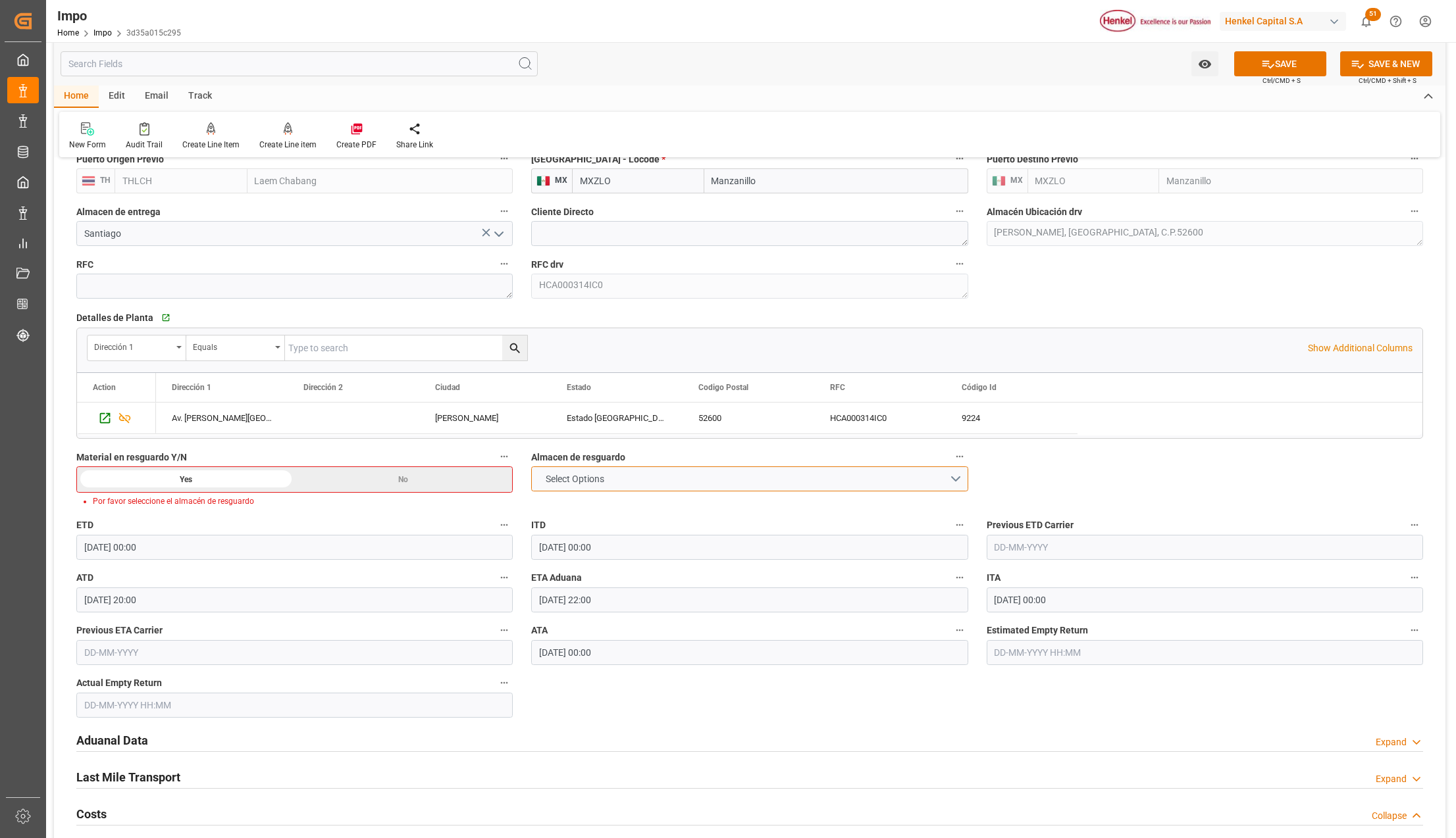
click at [650, 475] on button "Select Options" at bounding box center [748, 479] width 436 height 25
click at [606, 506] on div "MANZANILLO" at bounding box center [749, 510] width 435 height 28
click at [1293, 64] on button "SAVE" at bounding box center [1280, 64] width 92 height 25
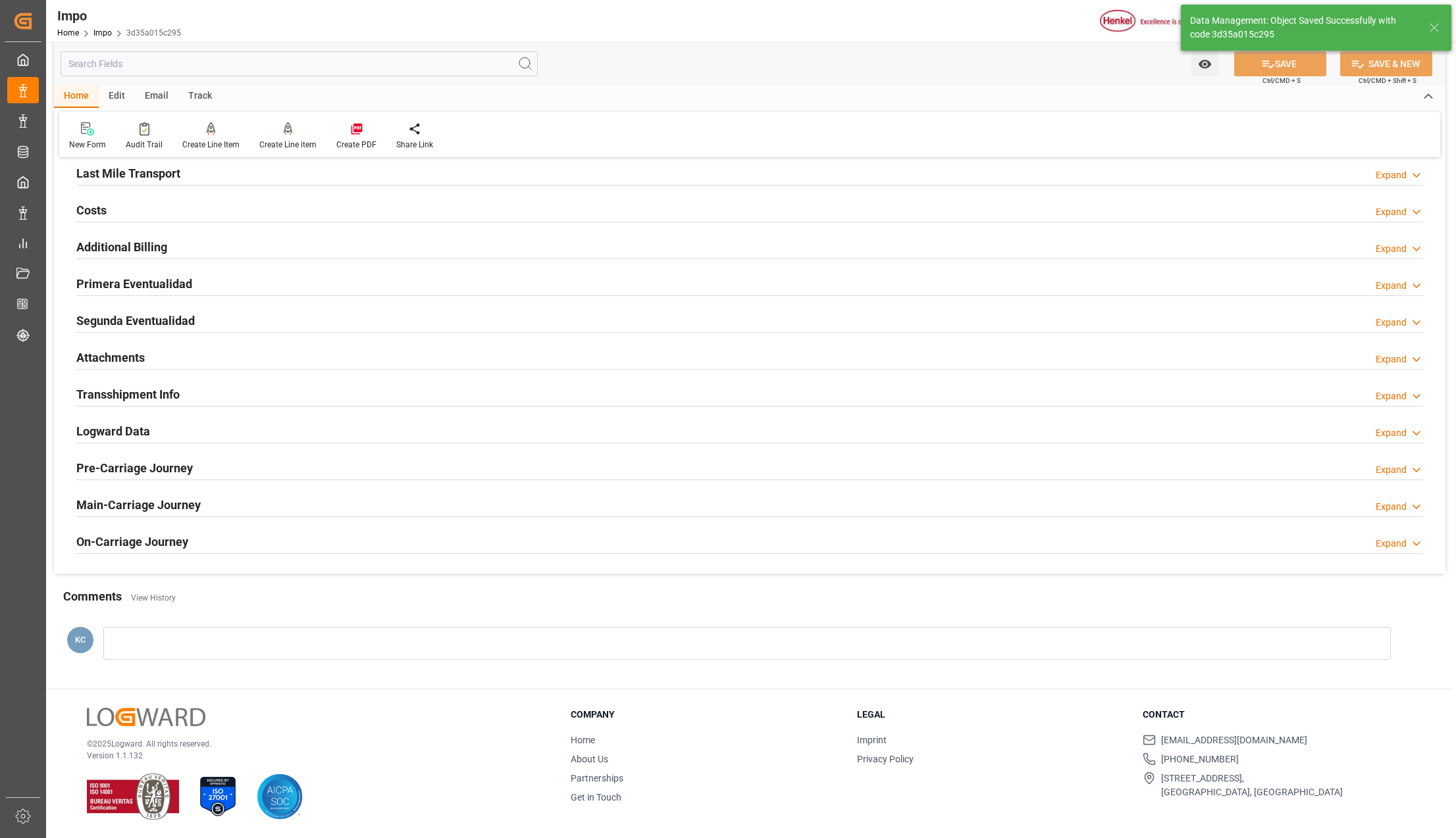
scroll to position [979, 0]
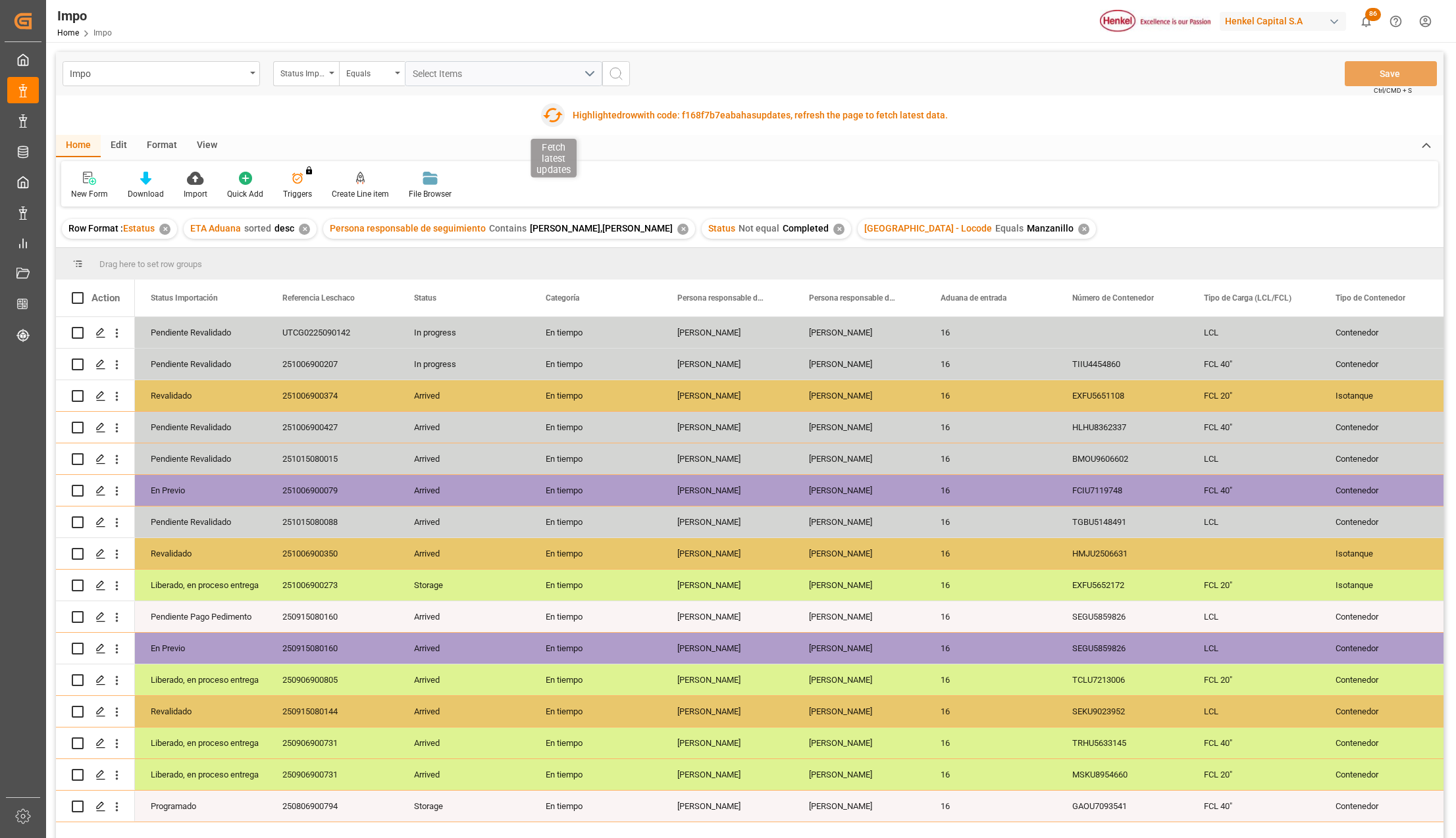
click at [544, 116] on icon "button" at bounding box center [553, 115] width 20 height 15
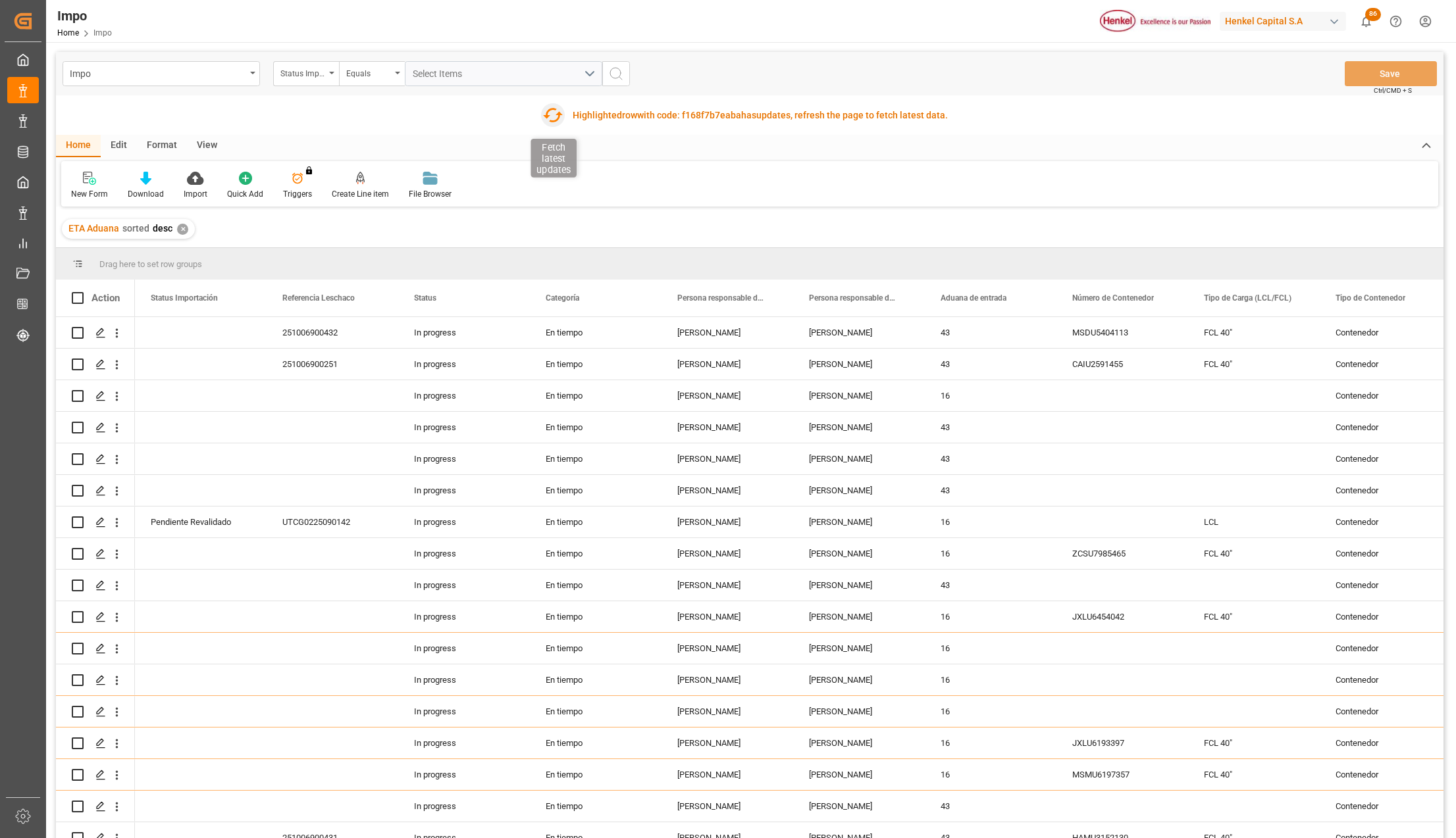
click at [551, 107] on icon "button" at bounding box center [553, 115] width 21 height 21
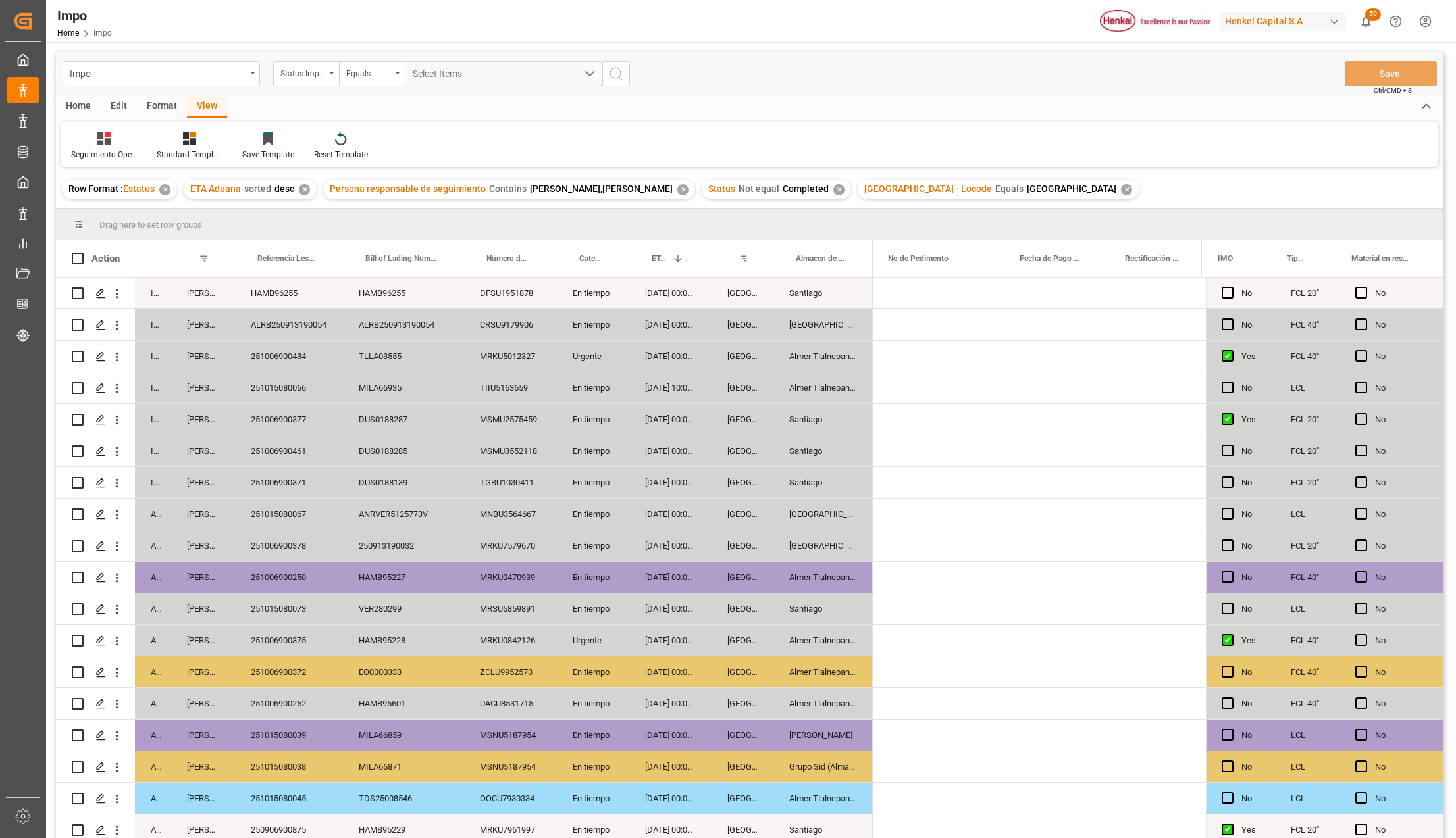
scroll to position [0, 2639]
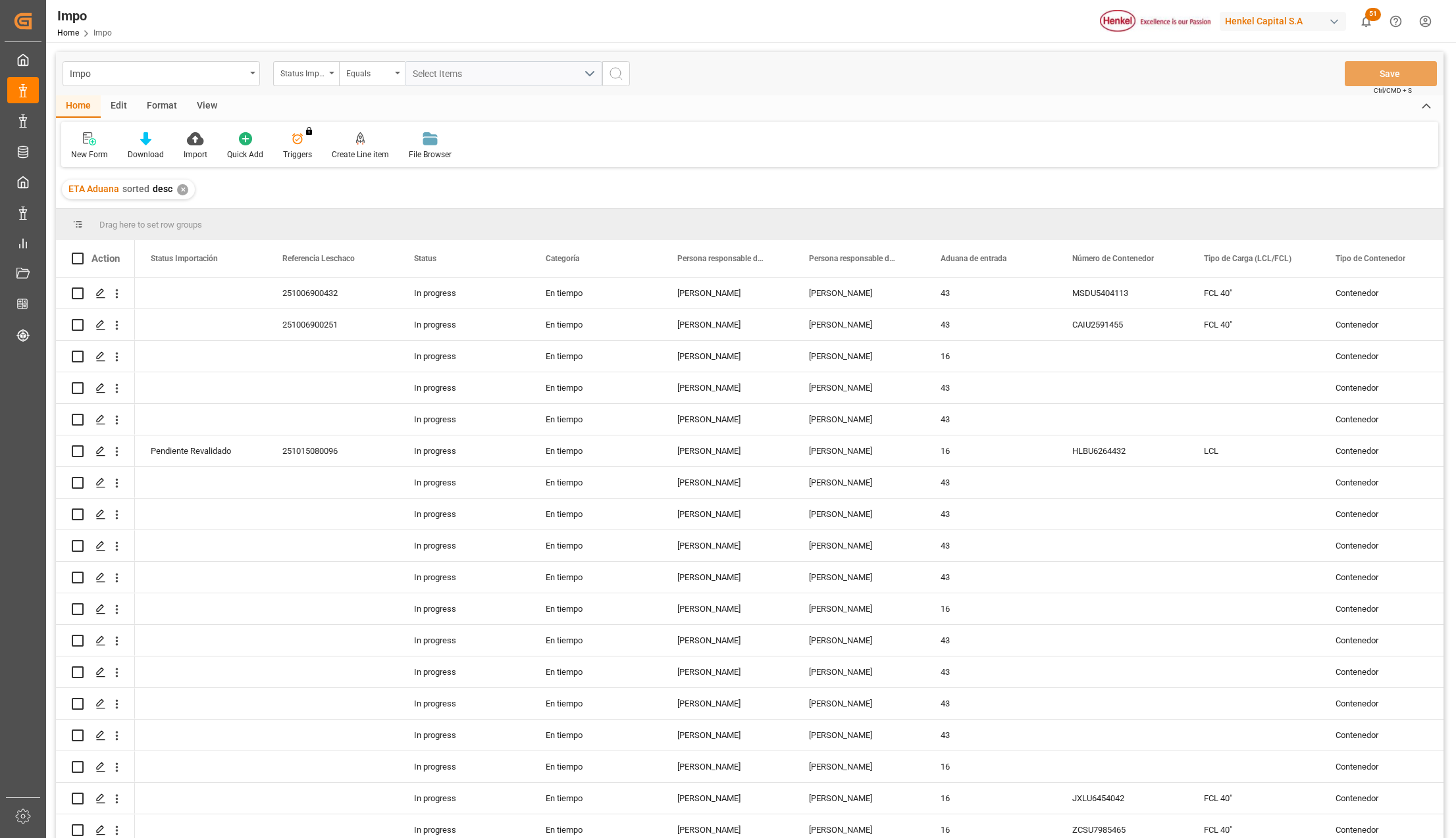
click at [211, 101] on div "View" at bounding box center [207, 107] width 40 height 23
click at [155, 139] on icon at bounding box center [149, 138] width 13 height 13
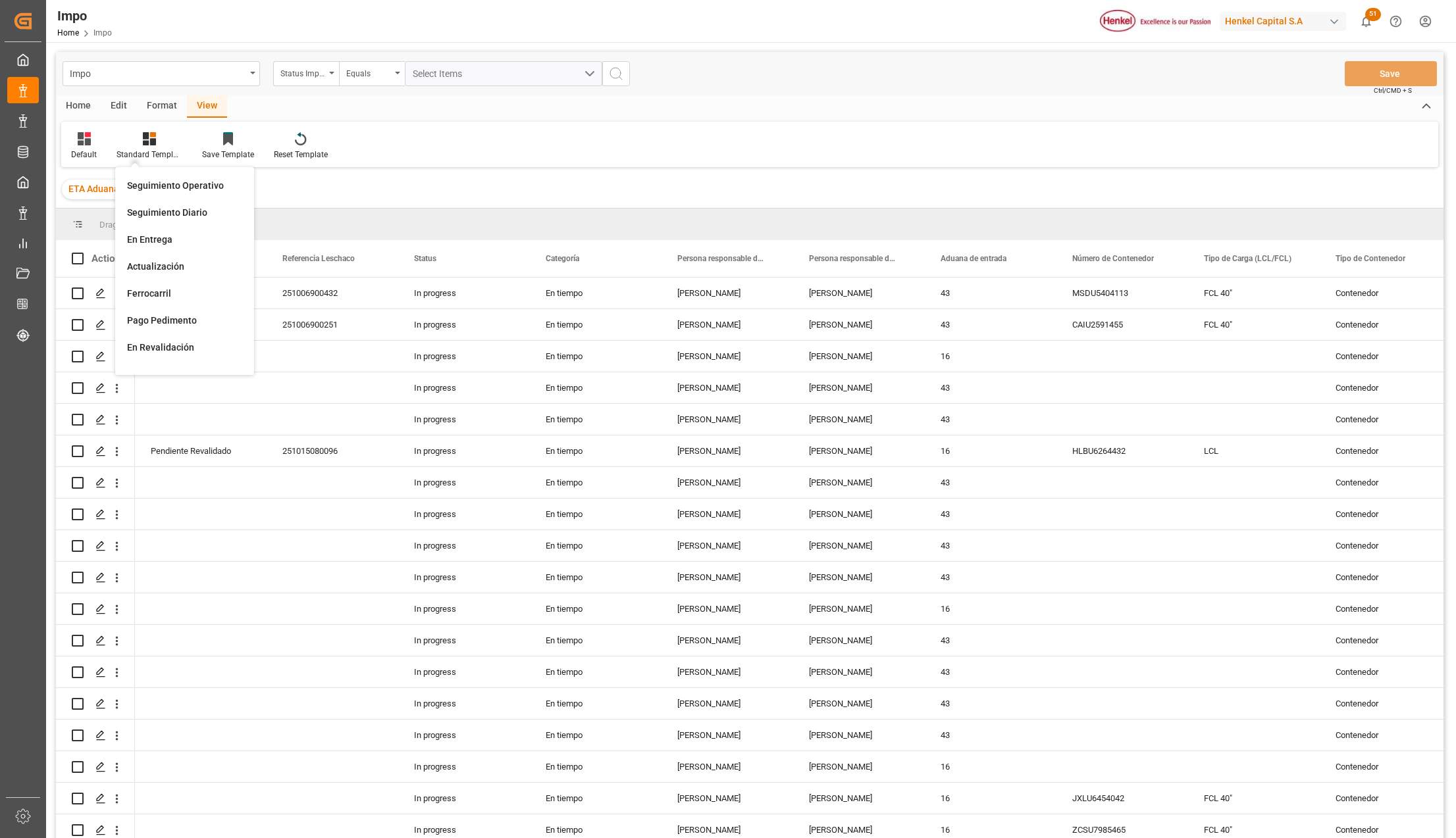
click at [158, 101] on div "Format" at bounding box center [161, 107] width 50 height 23
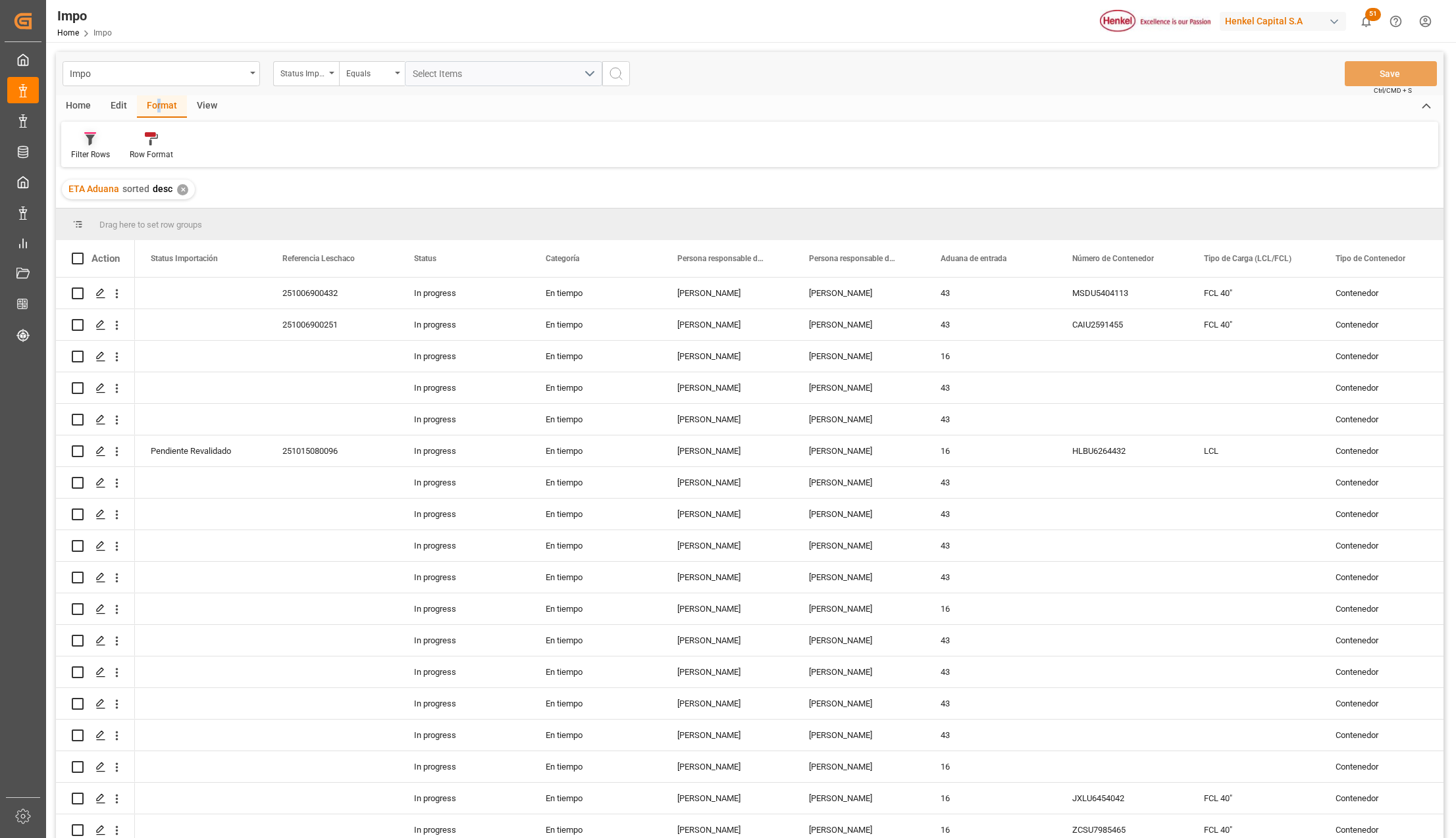
drag, startPoint x: 161, startPoint y: 104, endPoint x: 91, endPoint y: 147, distance: 82.2
click at [91, 144] on icon at bounding box center [90, 140] width 10 height 10
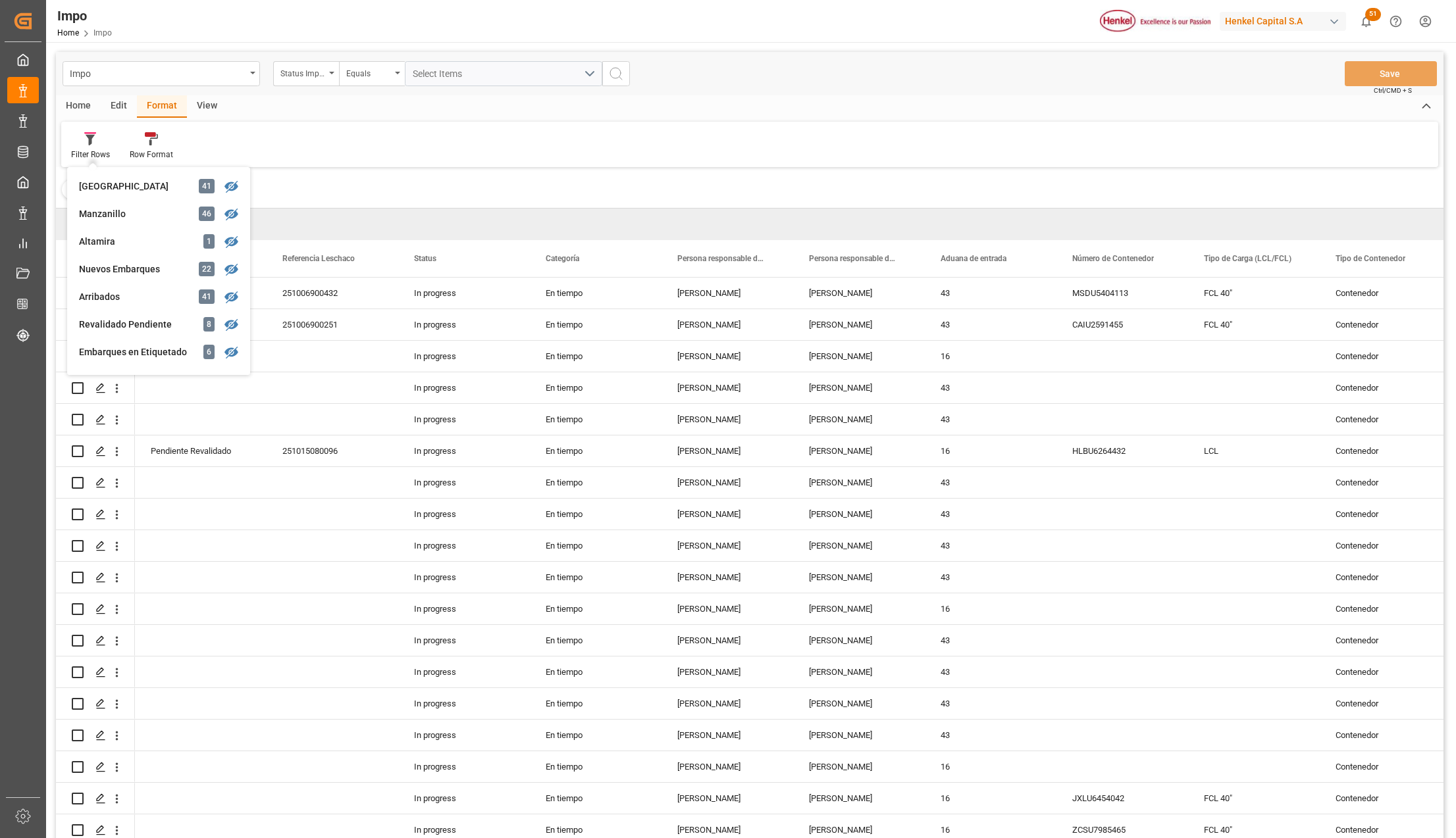
click at [132, 267] on div "Nuevos Embarques" at bounding box center [137, 270] width 115 height 14
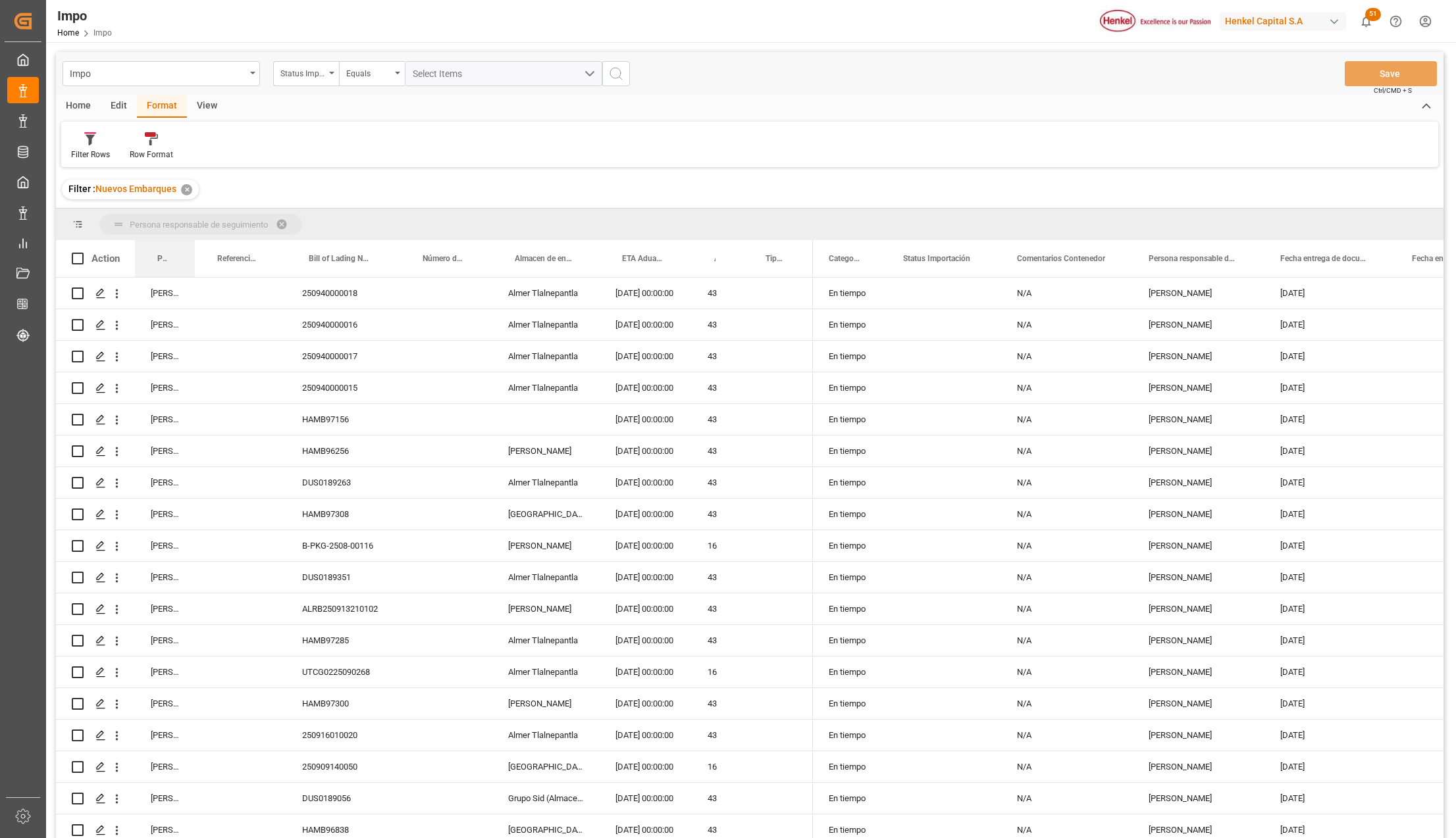
drag, startPoint x: 154, startPoint y: 233, endPoint x: 156, endPoint y: 221, distance: 12.2
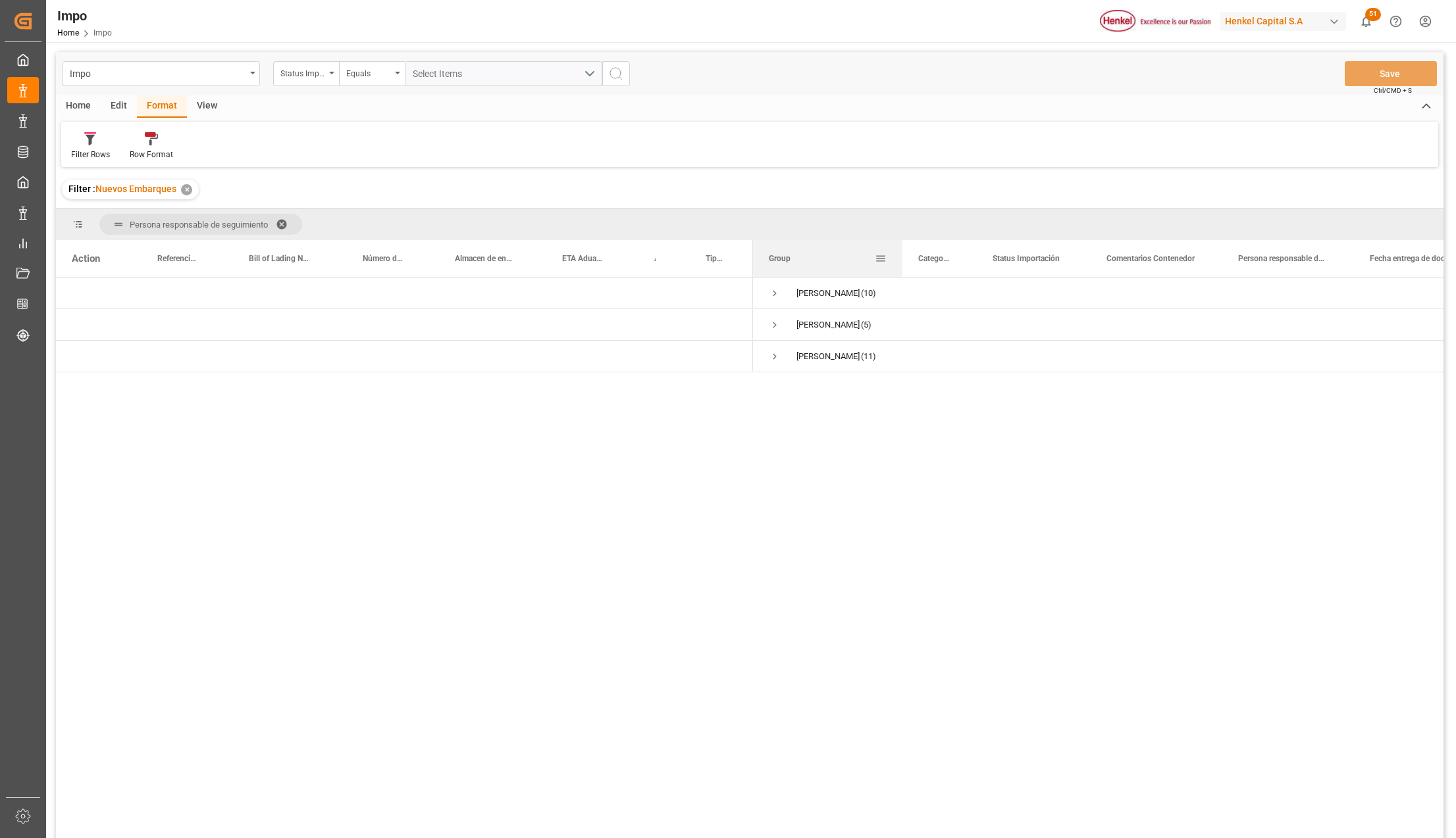
drag, startPoint x: 883, startPoint y: 243, endPoint x: 904, endPoint y: 246, distance: 21.2
click at [903, 245] on div at bounding box center [902, 258] width 5 height 37
click at [773, 288] on span "Press SPACE to select this row." at bounding box center [775, 293] width 12 height 12
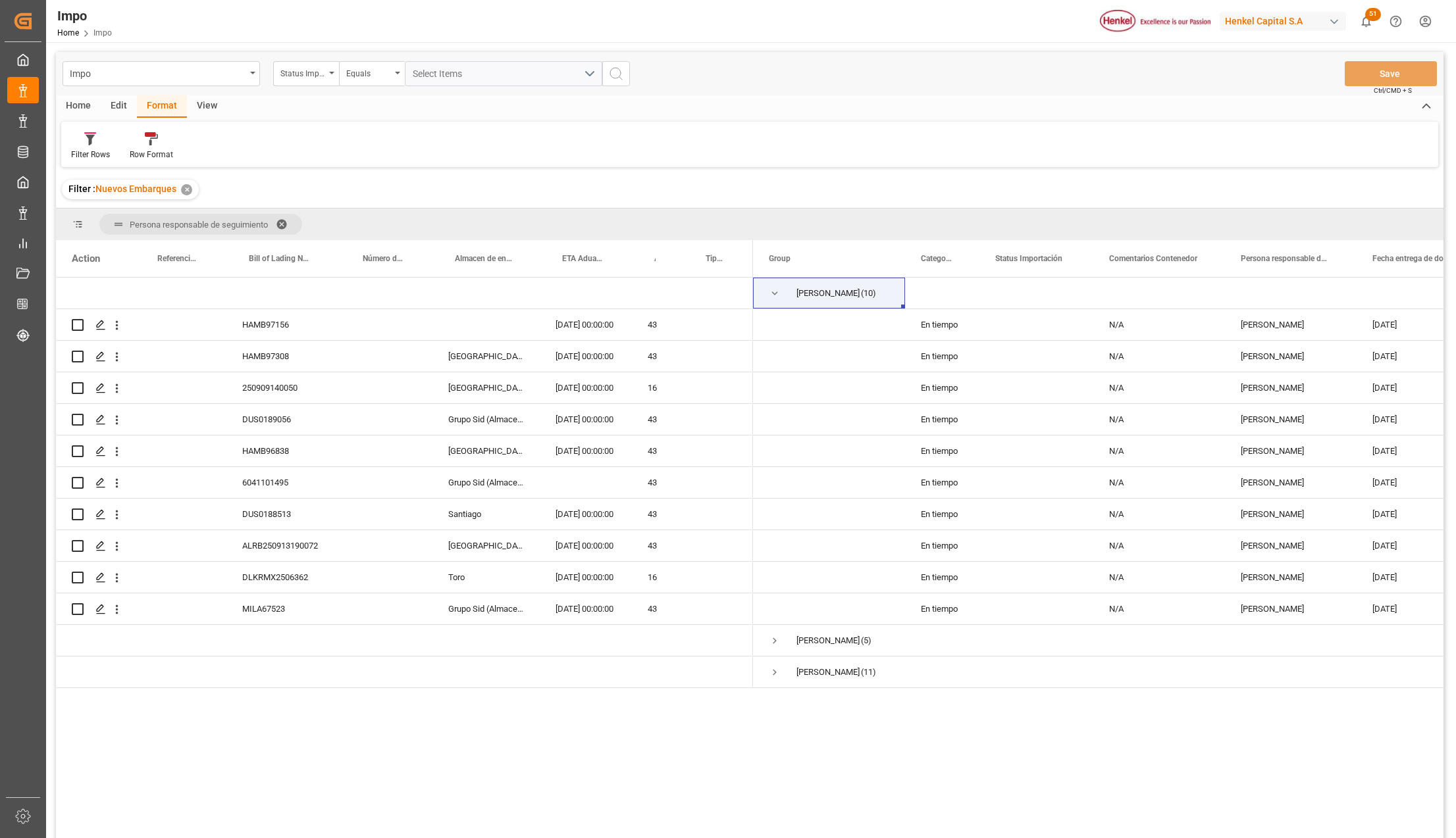
click at [117, 97] on div "Edit" at bounding box center [119, 107] width 37 height 23
drag, startPoint x: 117, startPoint y: 97, endPoint x: 326, endPoint y: 143, distance: 214.0
click at [326, 143] on icon at bounding box center [321, 138] width 18 height 13
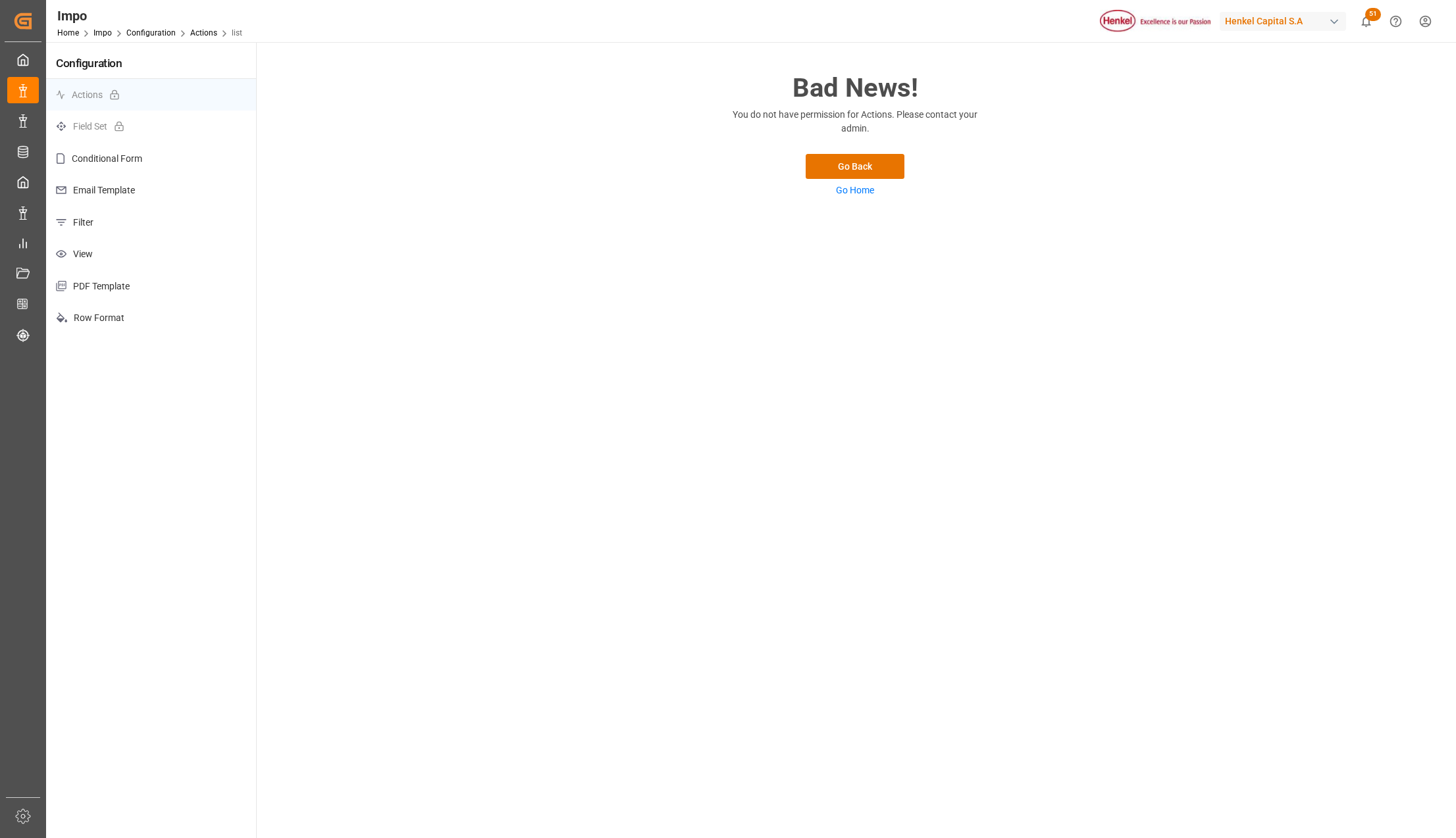
click at [111, 247] on p "View" at bounding box center [151, 254] width 210 height 32
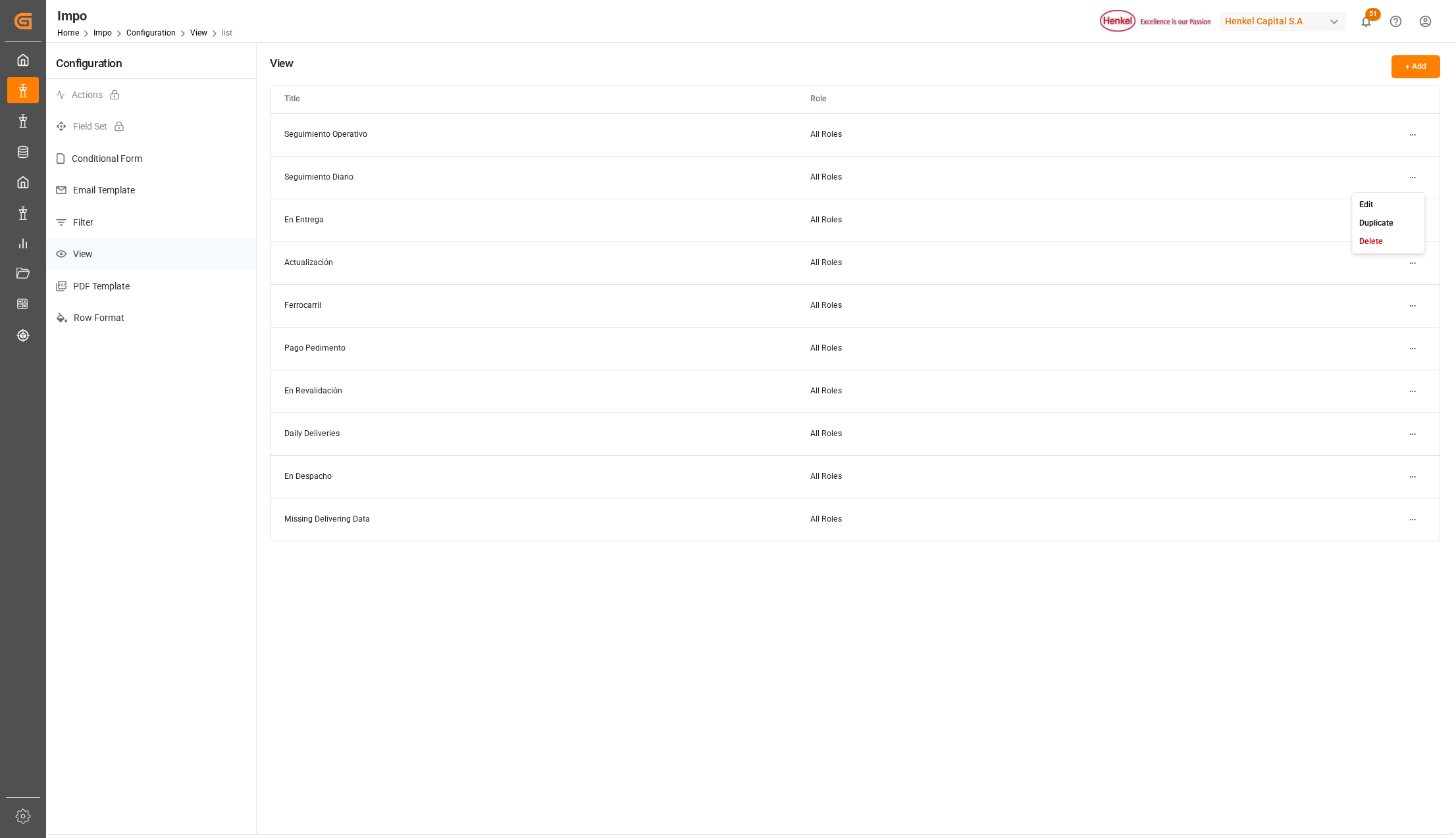
click at [1406, 172] on html "Created by potrace 1.15, written by Peter Selinger 2001-2017 Created by potrace…" at bounding box center [728, 419] width 1456 height 838
click at [1386, 196] on div "Edit" at bounding box center [1388, 204] width 68 height 18
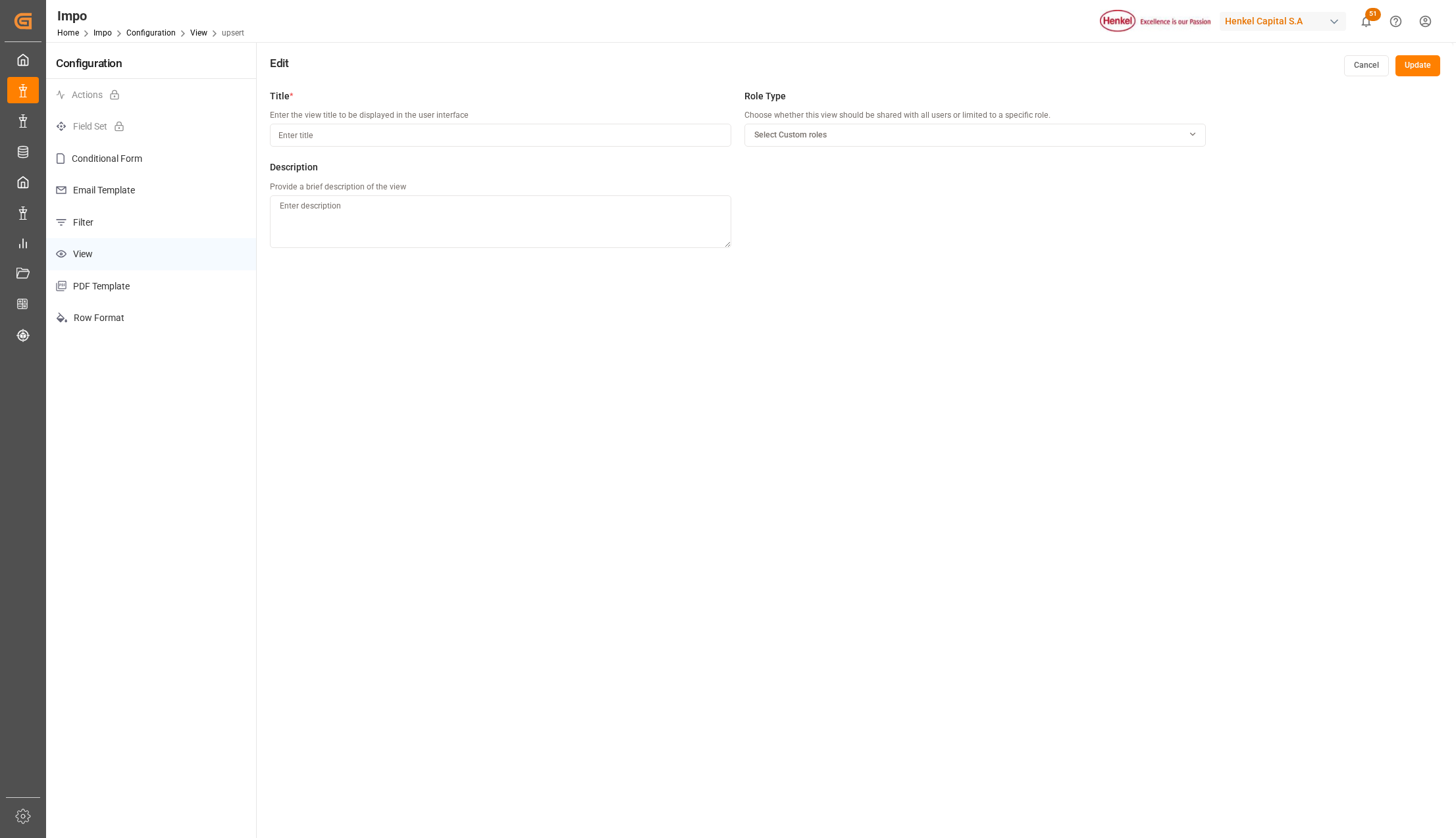
type input "Seguimiento Diario"
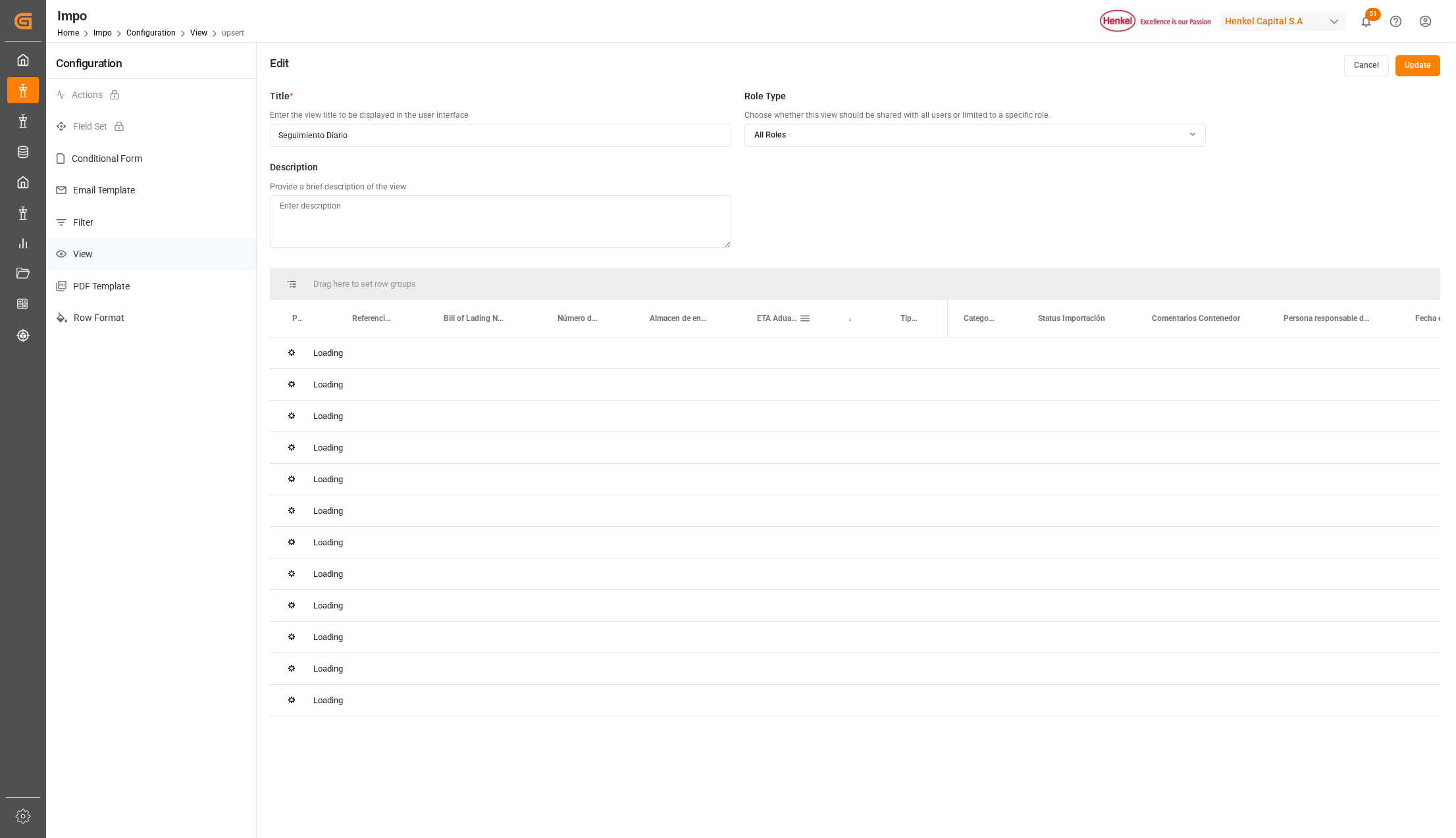
click at [787, 323] on span "ETA Aduana" at bounding box center [778, 318] width 42 height 10
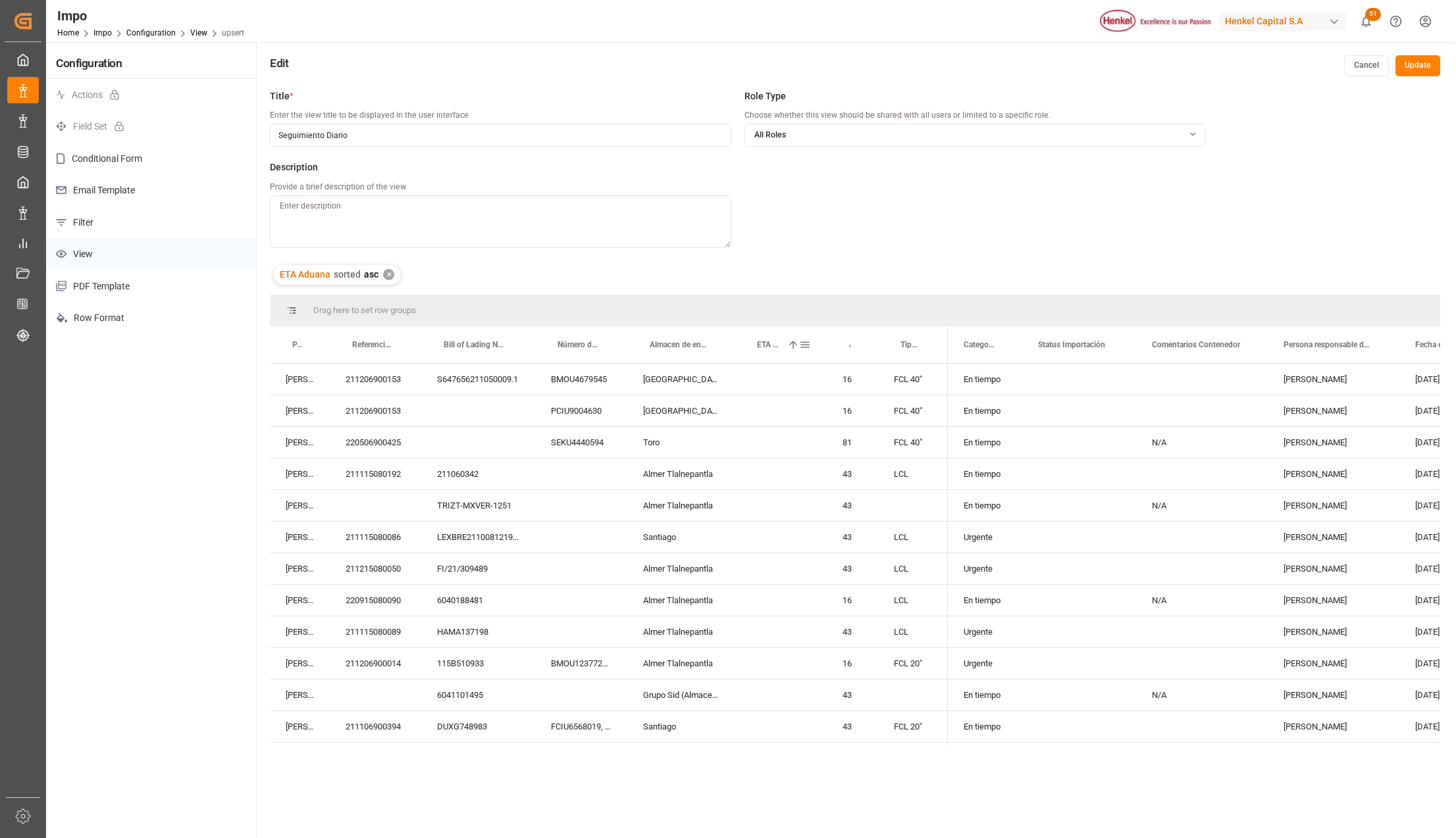
click at [799, 345] on span at bounding box center [805, 345] width 12 height 12
click at [782, 343] on div "ETA Aduana 1" at bounding box center [778, 345] width 42 height 37
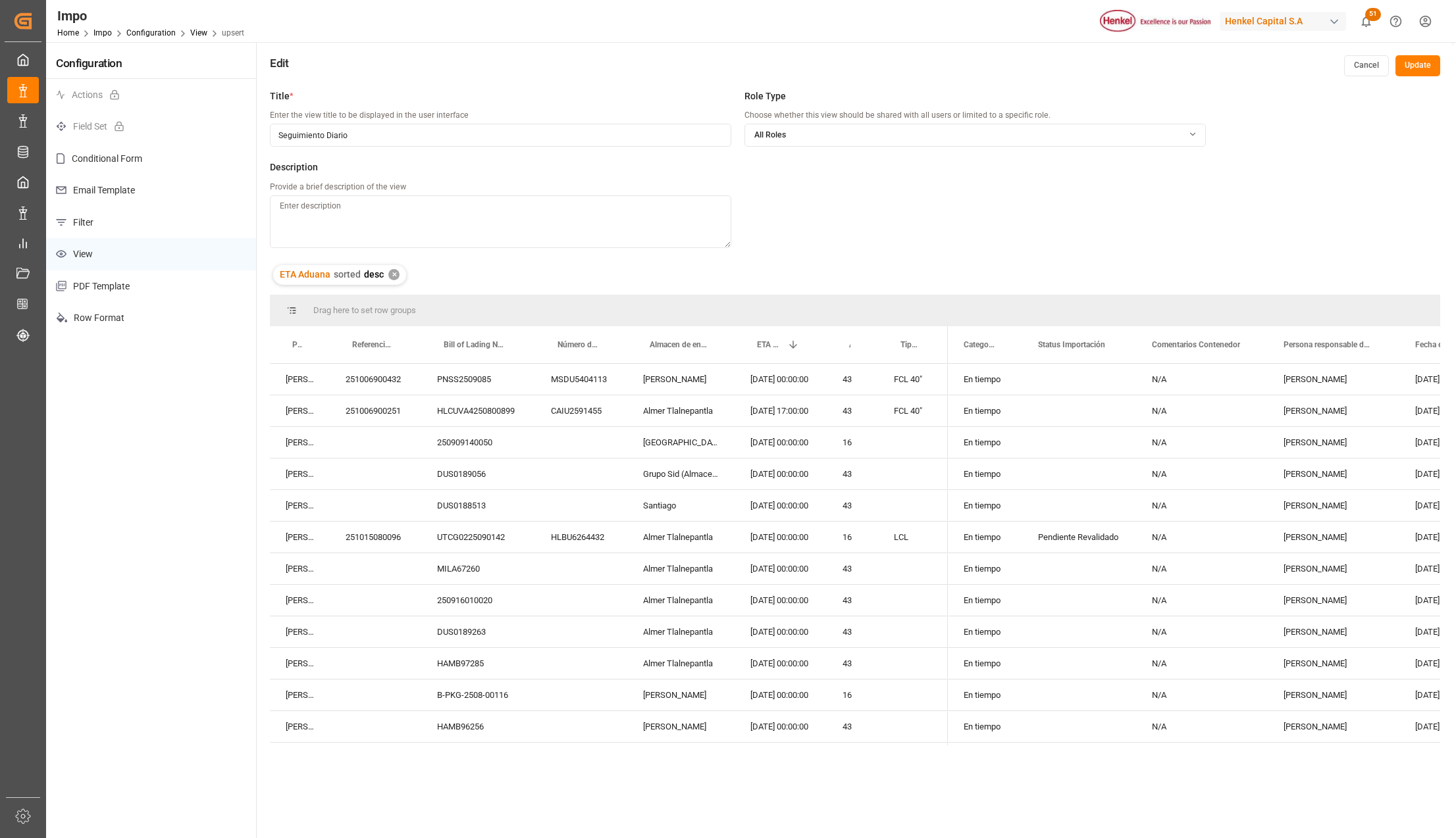
click at [1415, 64] on button "Update" at bounding box center [1417, 66] width 44 height 21
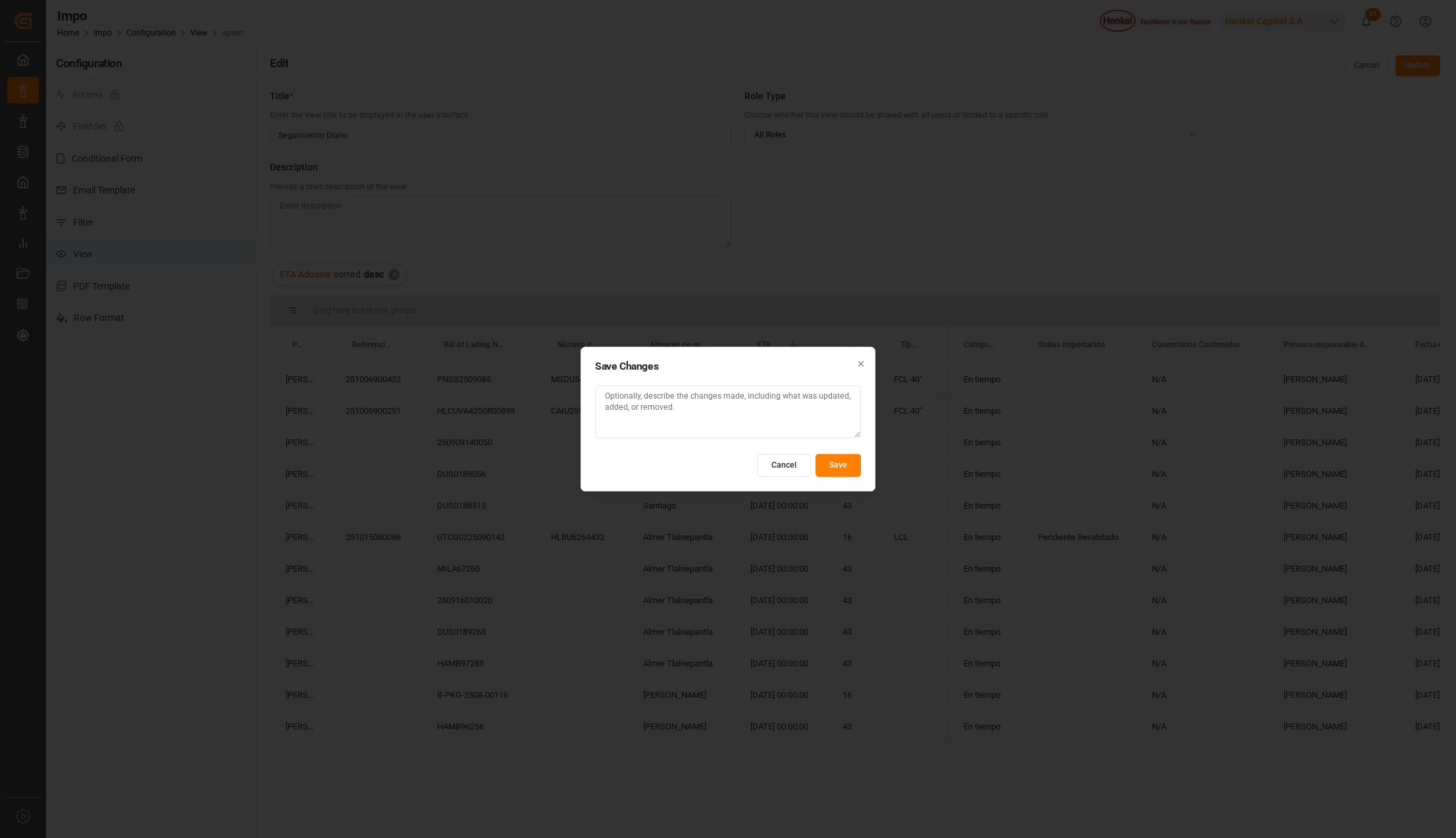
click at [824, 466] on button "Save" at bounding box center [838, 466] width 45 height 23
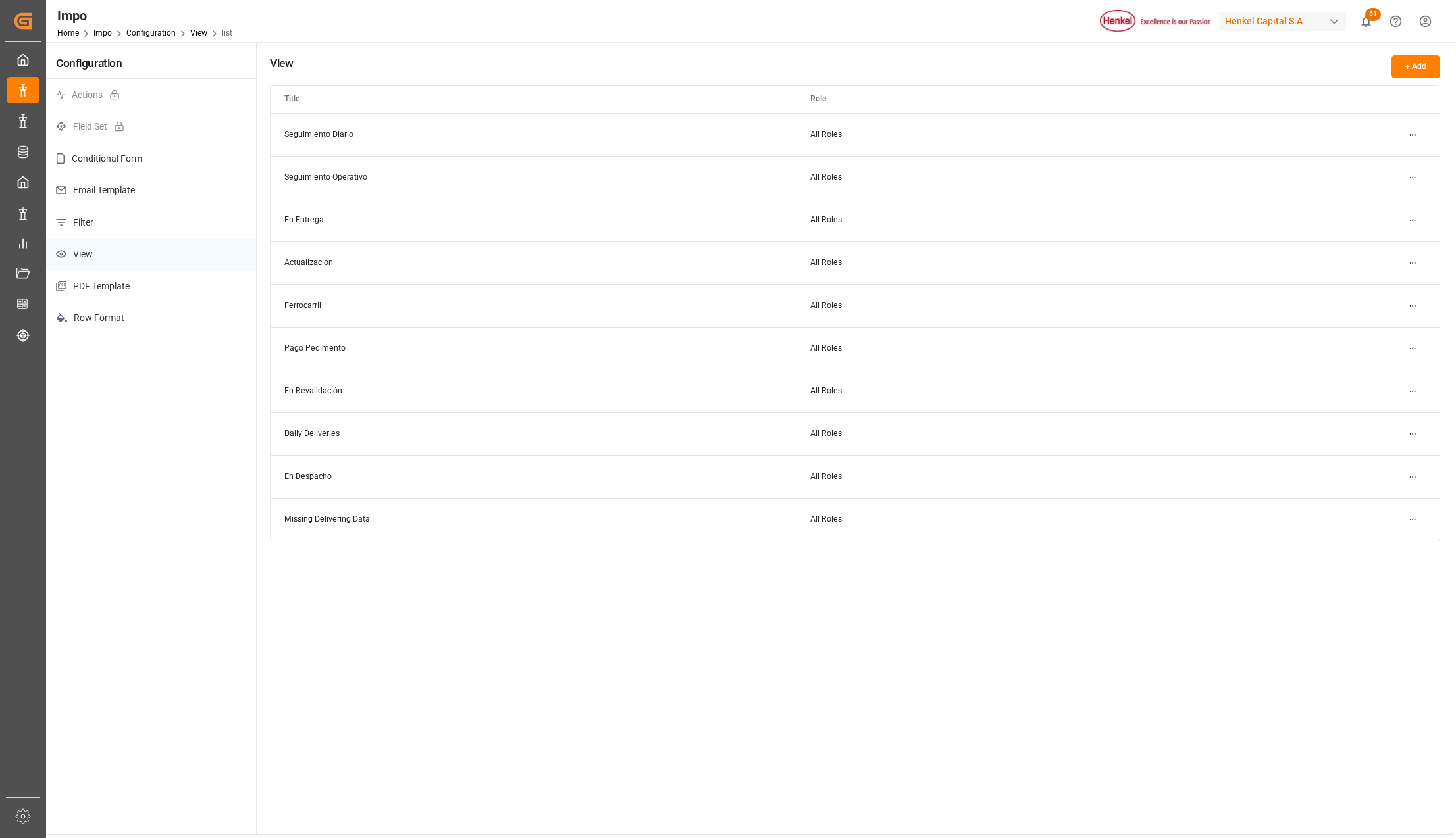
click at [1412, 178] on html "Created by potrace 1.15, written by Peter Selinger 2001-2017 Created by potrace…" at bounding box center [728, 419] width 1456 height 838
click at [1380, 201] on div "Edit" at bounding box center [1388, 204] width 68 height 18
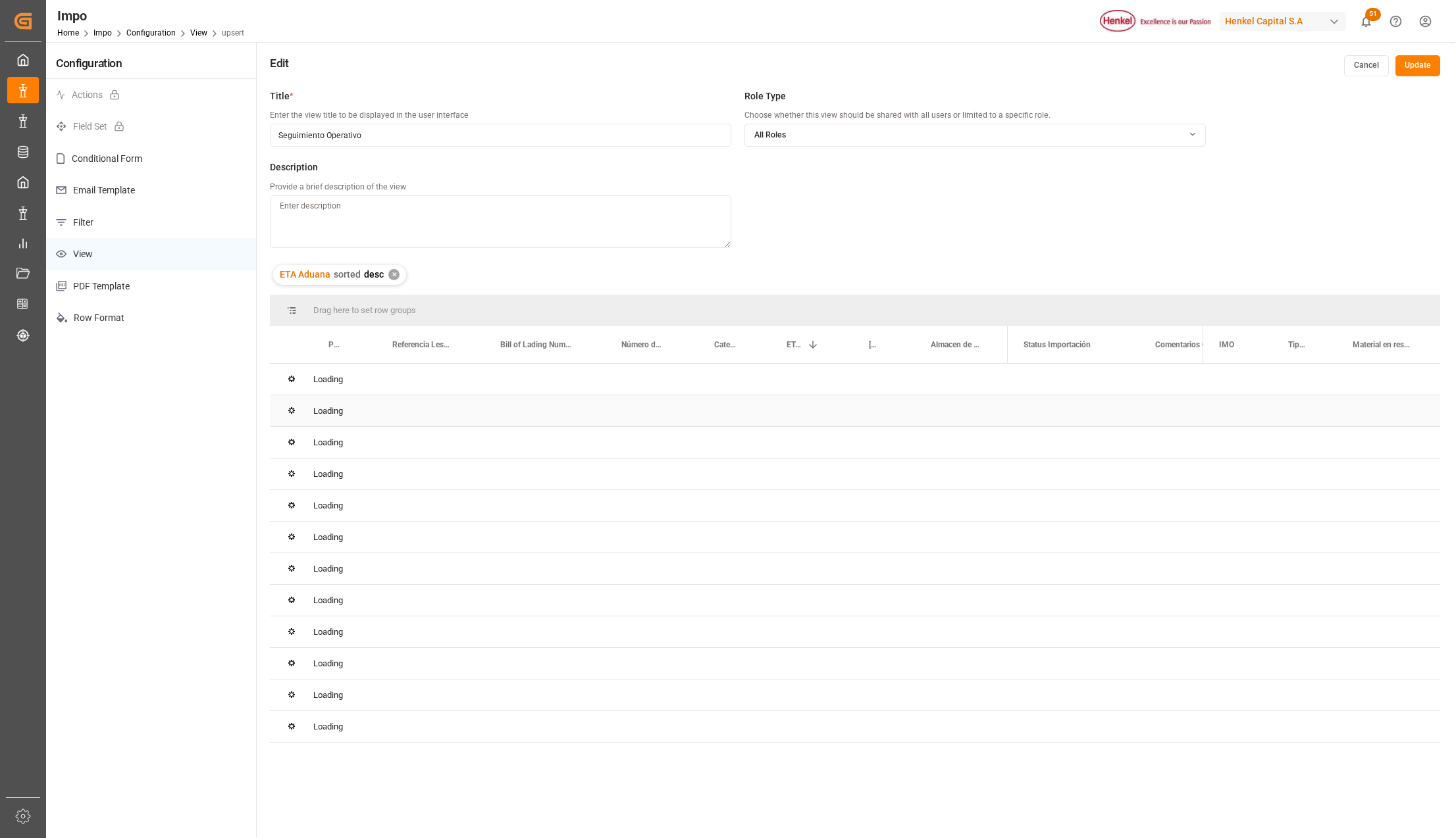
click at [741, 414] on div "Loading" at bounding box center [855, 411] width 1171 height 31
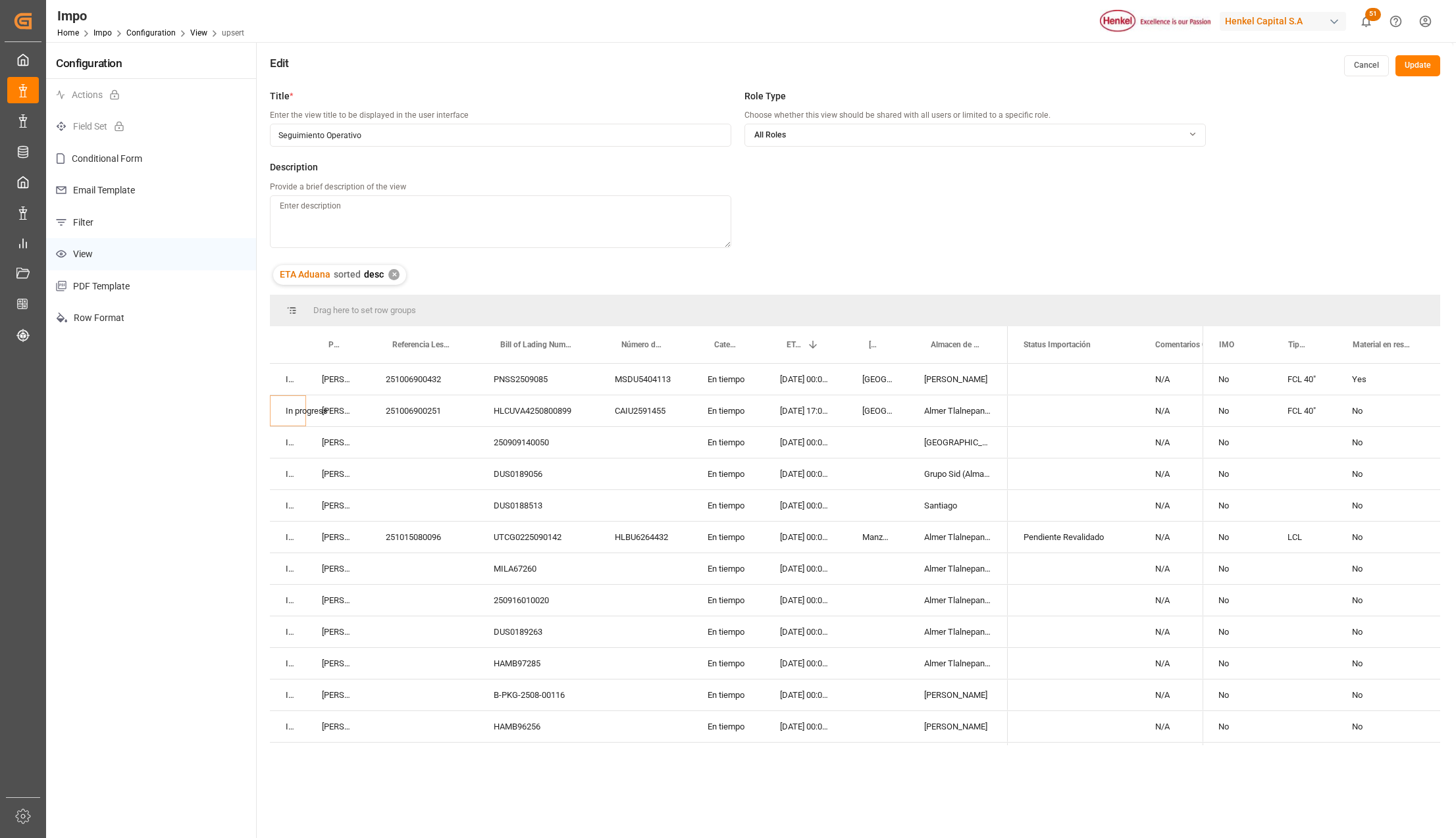
click at [1422, 67] on button "Update" at bounding box center [1417, 66] width 44 height 21
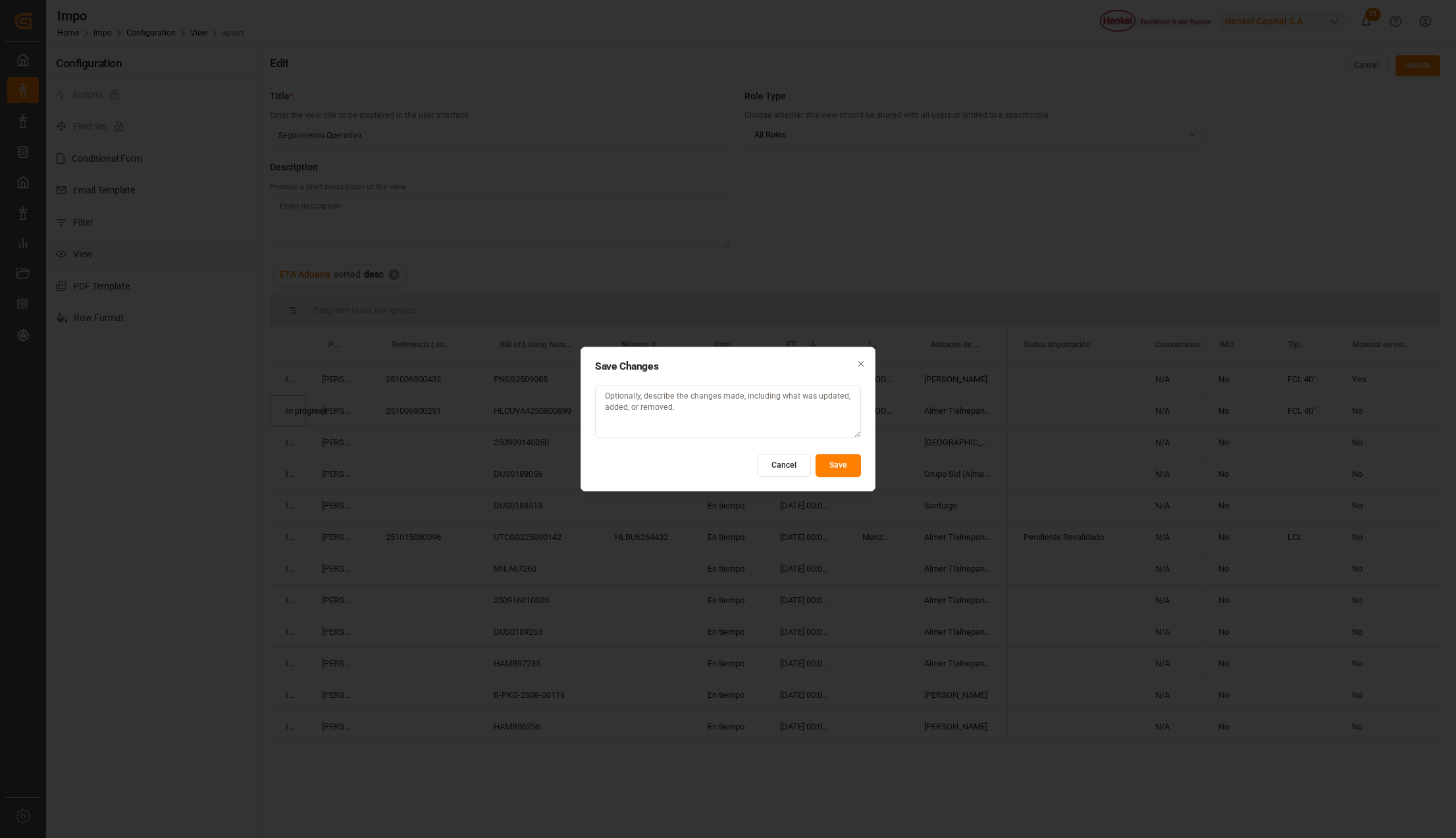
click at [849, 463] on button "Save" at bounding box center [838, 466] width 45 height 23
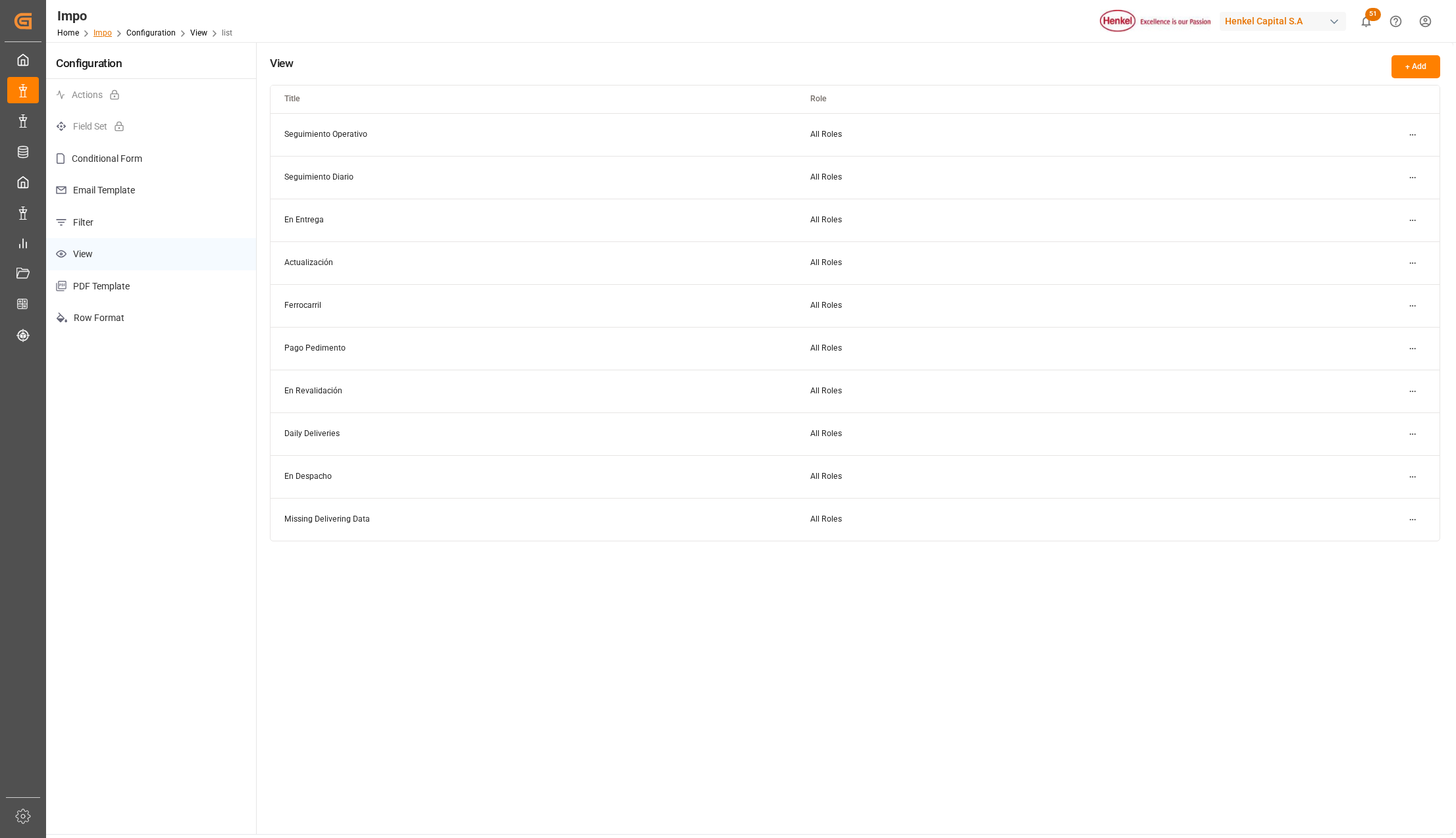
click at [106, 32] on link "Impo" at bounding box center [102, 33] width 18 height 10
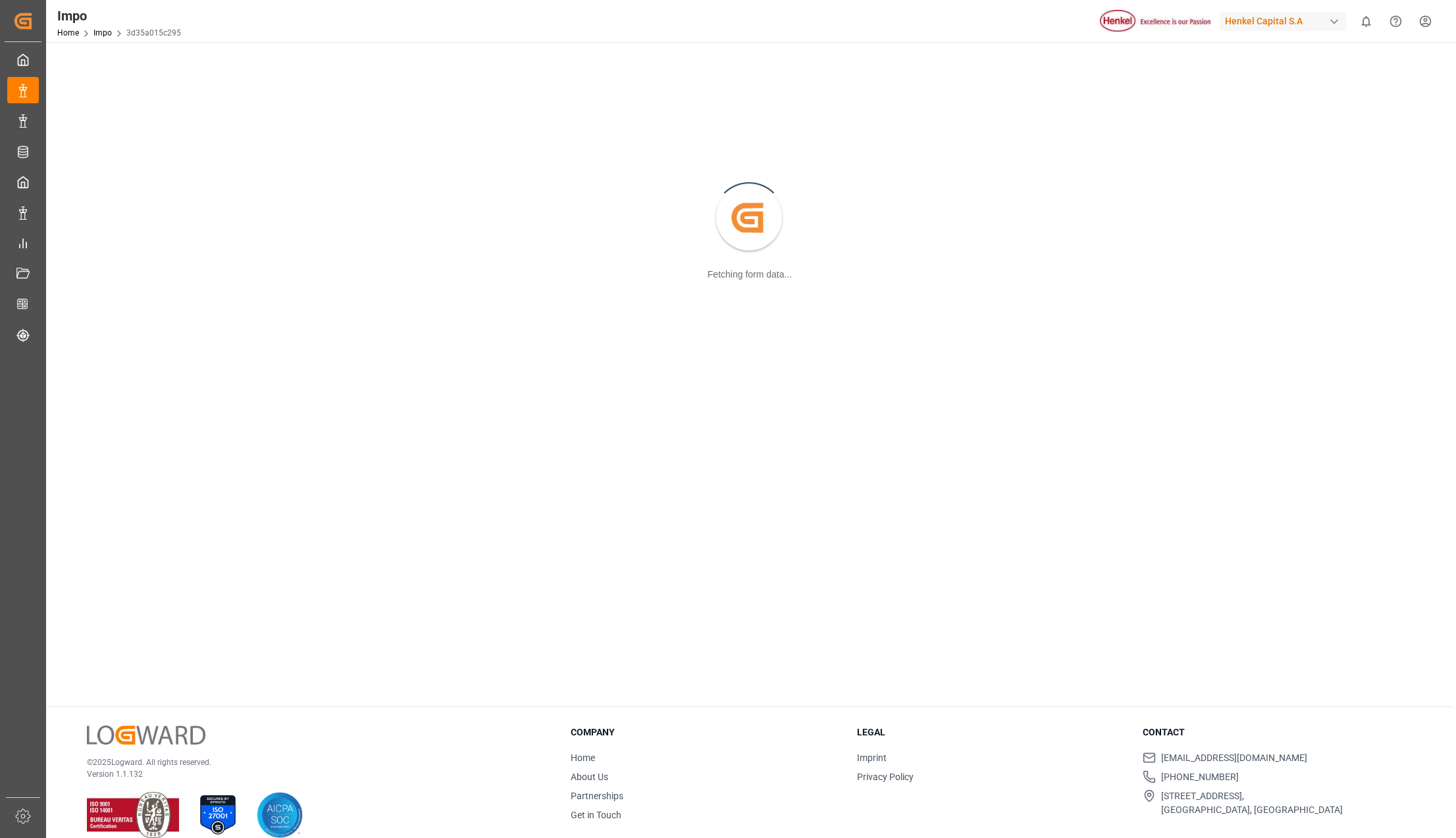
scroll to position [143, 0]
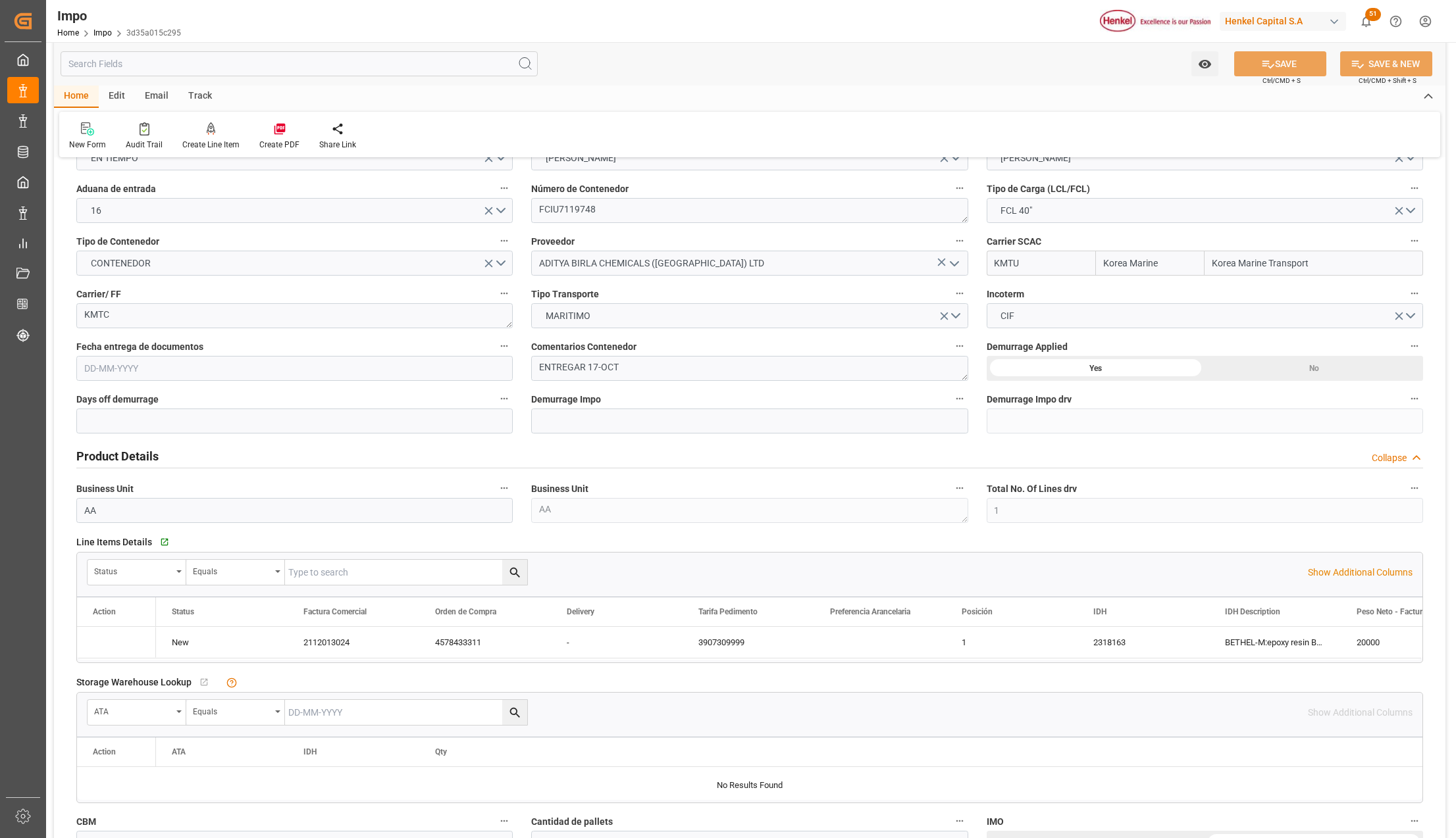
type input "Korea Marine"
type input "Korea Marine Transport"
type input "1"
type input "50"
type input "20"
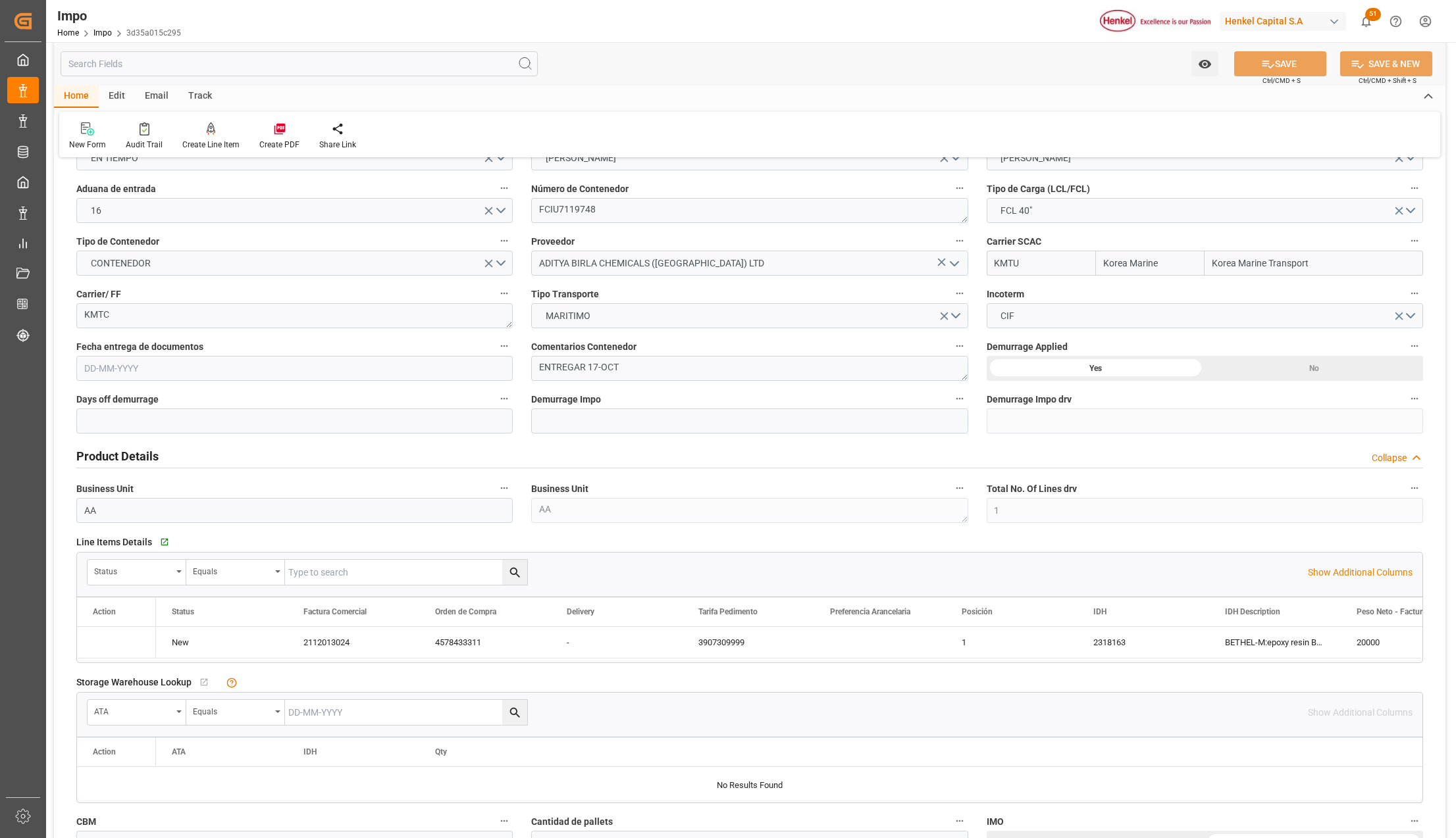
type input "[DATE]"
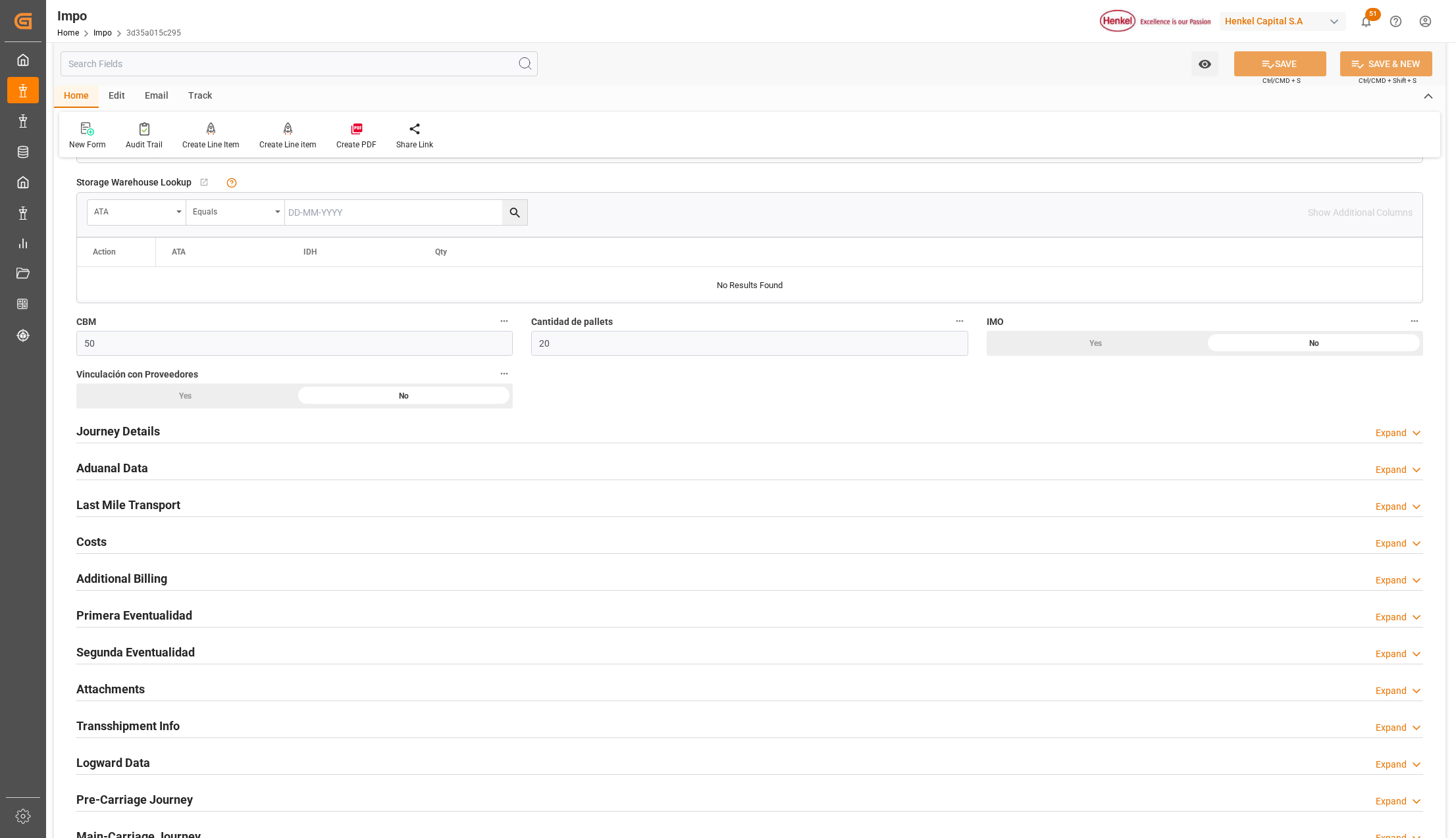
scroll to position [669, 0]
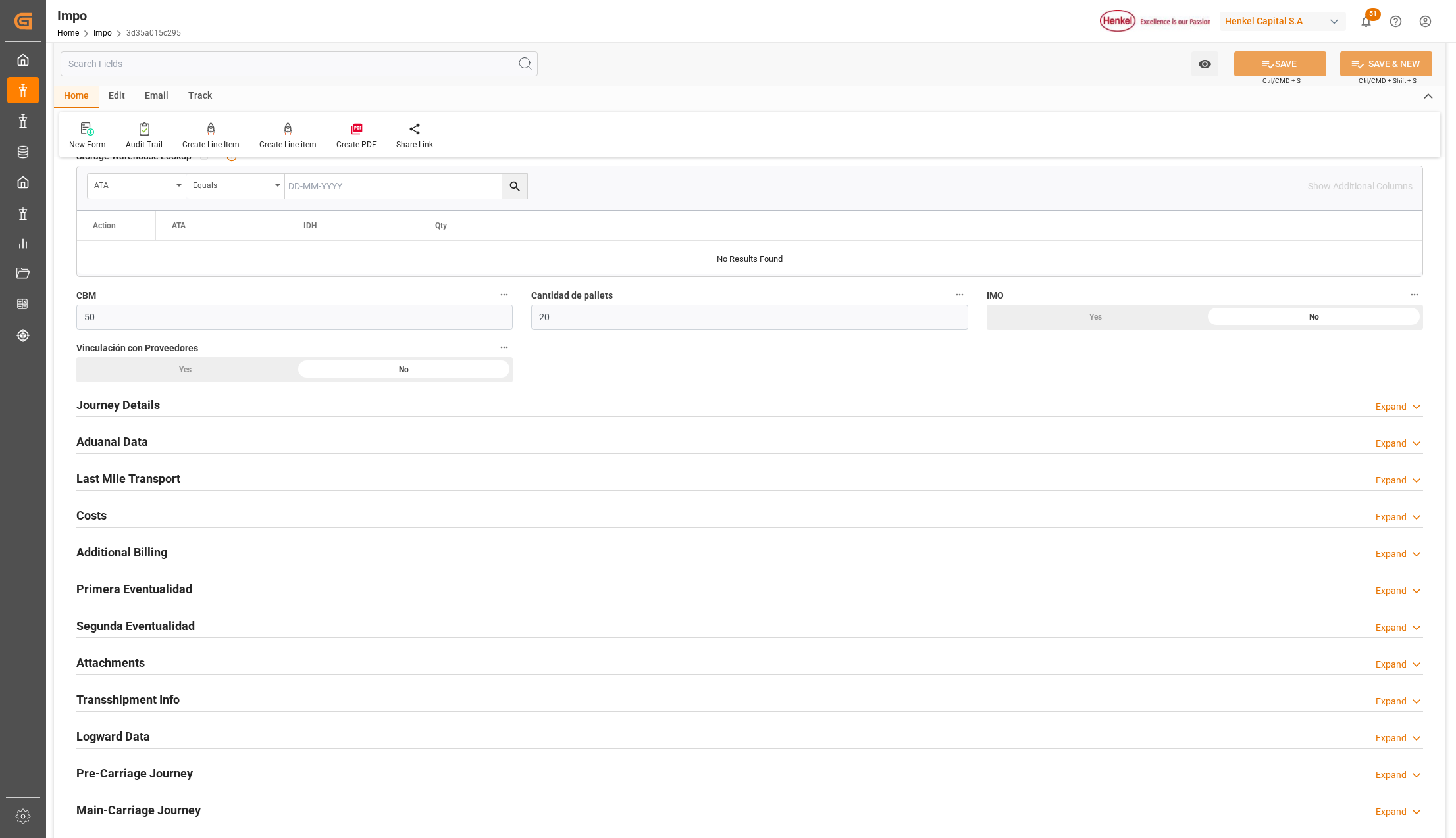
click at [138, 660] on h2 "Attachments" at bounding box center [111, 663] width 69 height 17
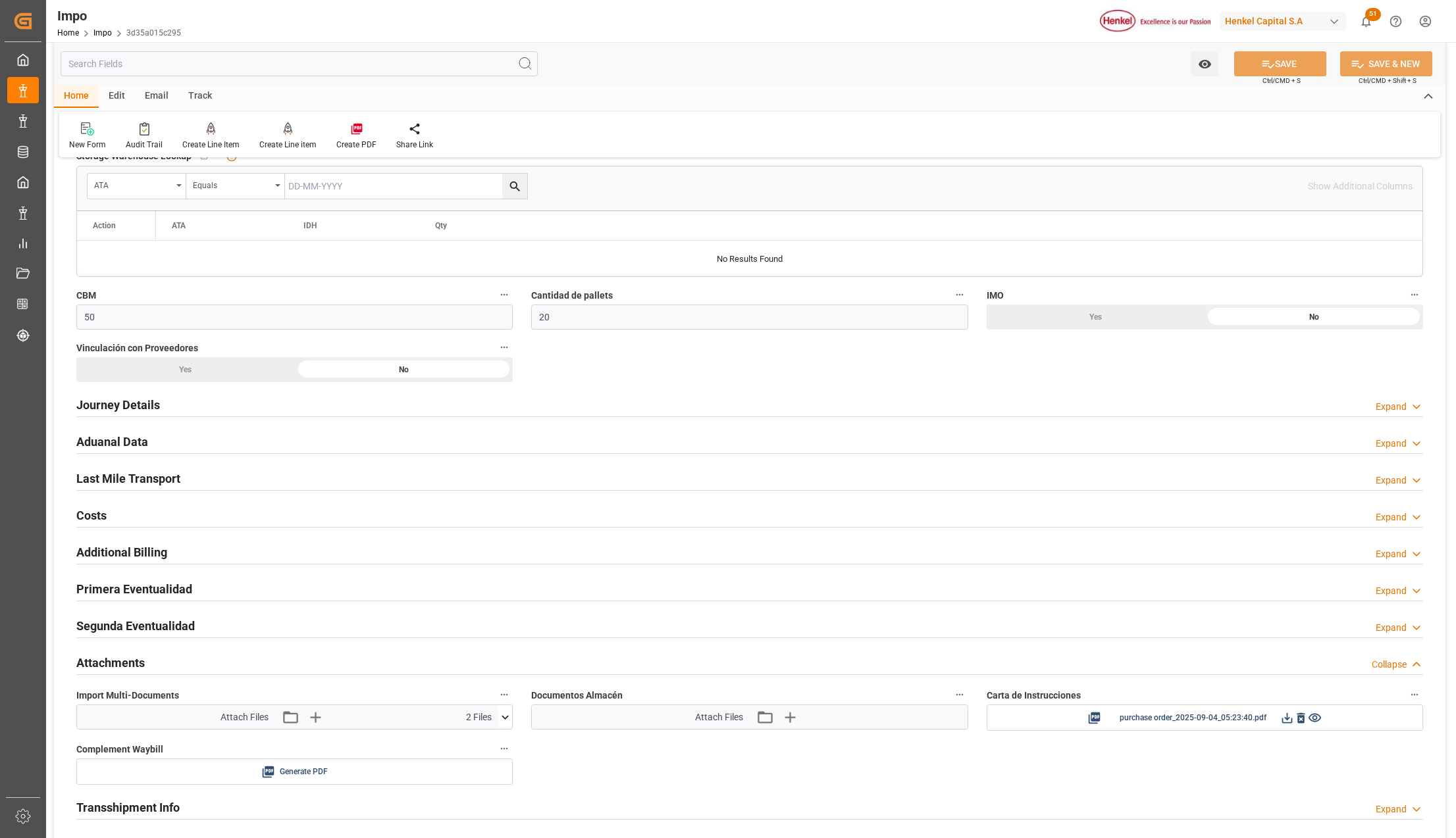
click at [500, 717] on icon at bounding box center [505, 718] width 14 height 14
click at [319, 716] on icon "button" at bounding box center [314, 717] width 21 height 21
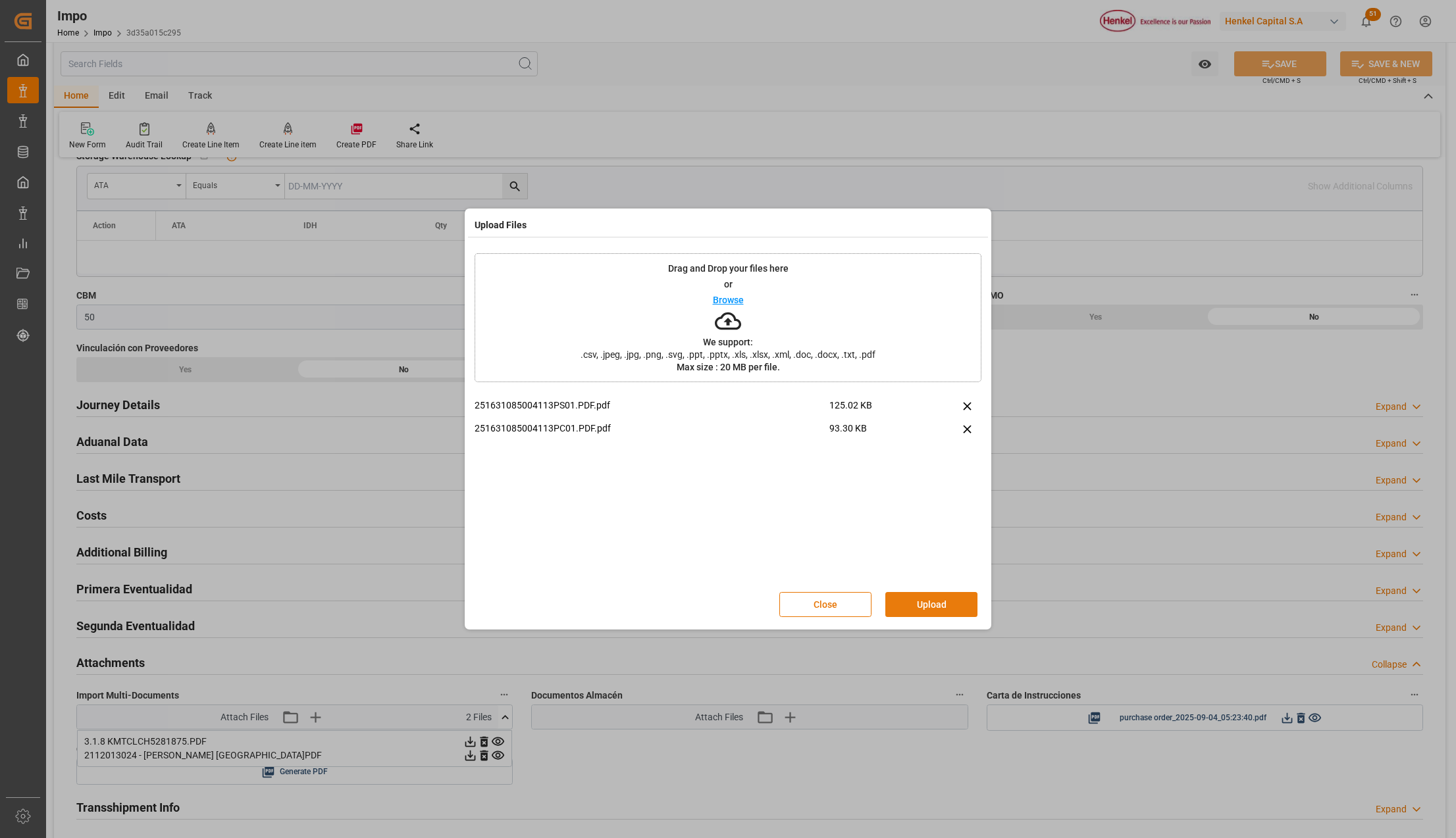
click at [956, 599] on button "Upload" at bounding box center [931, 605] width 92 height 25
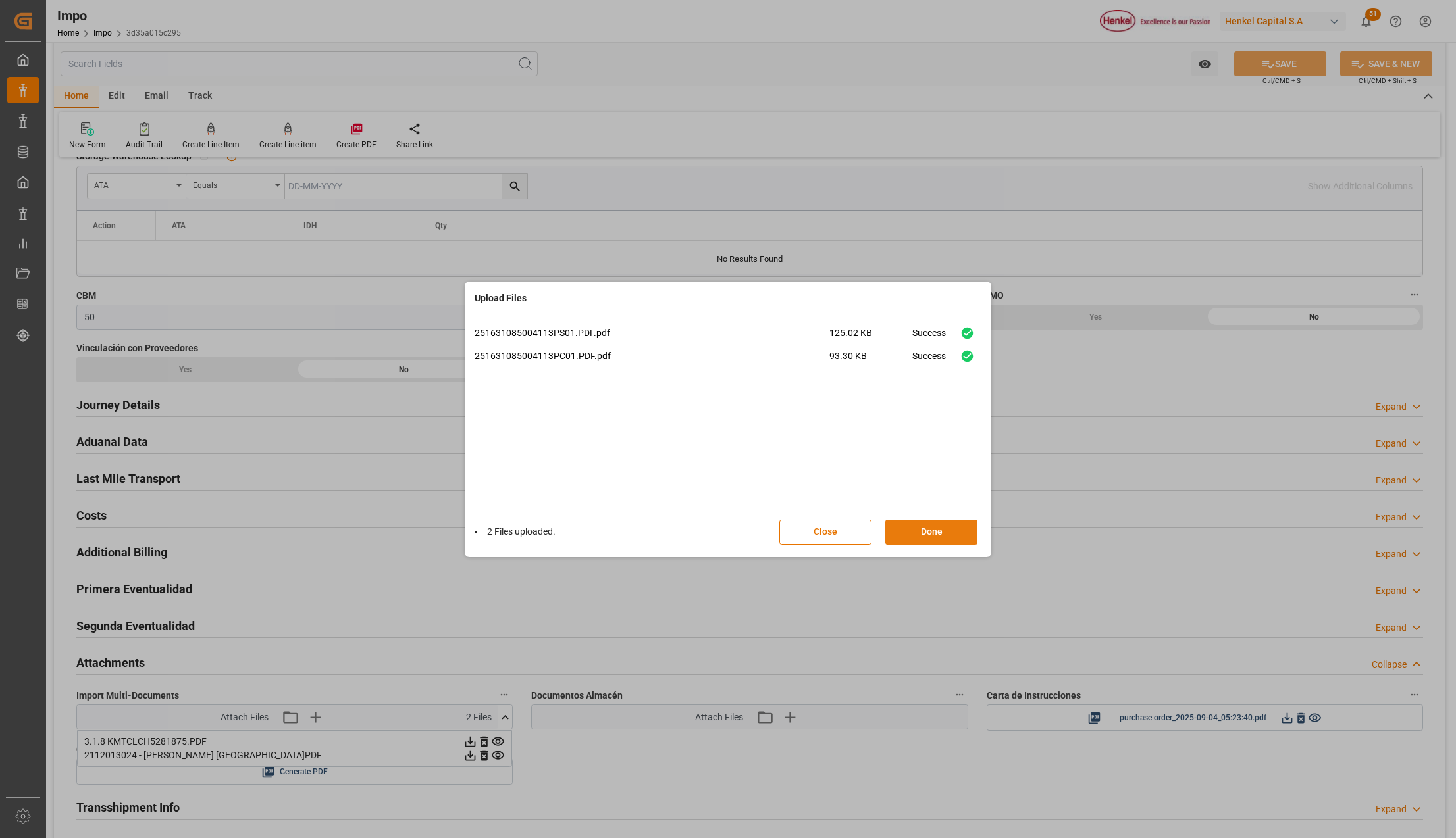
click at [938, 533] on button "Done" at bounding box center [931, 532] width 92 height 25
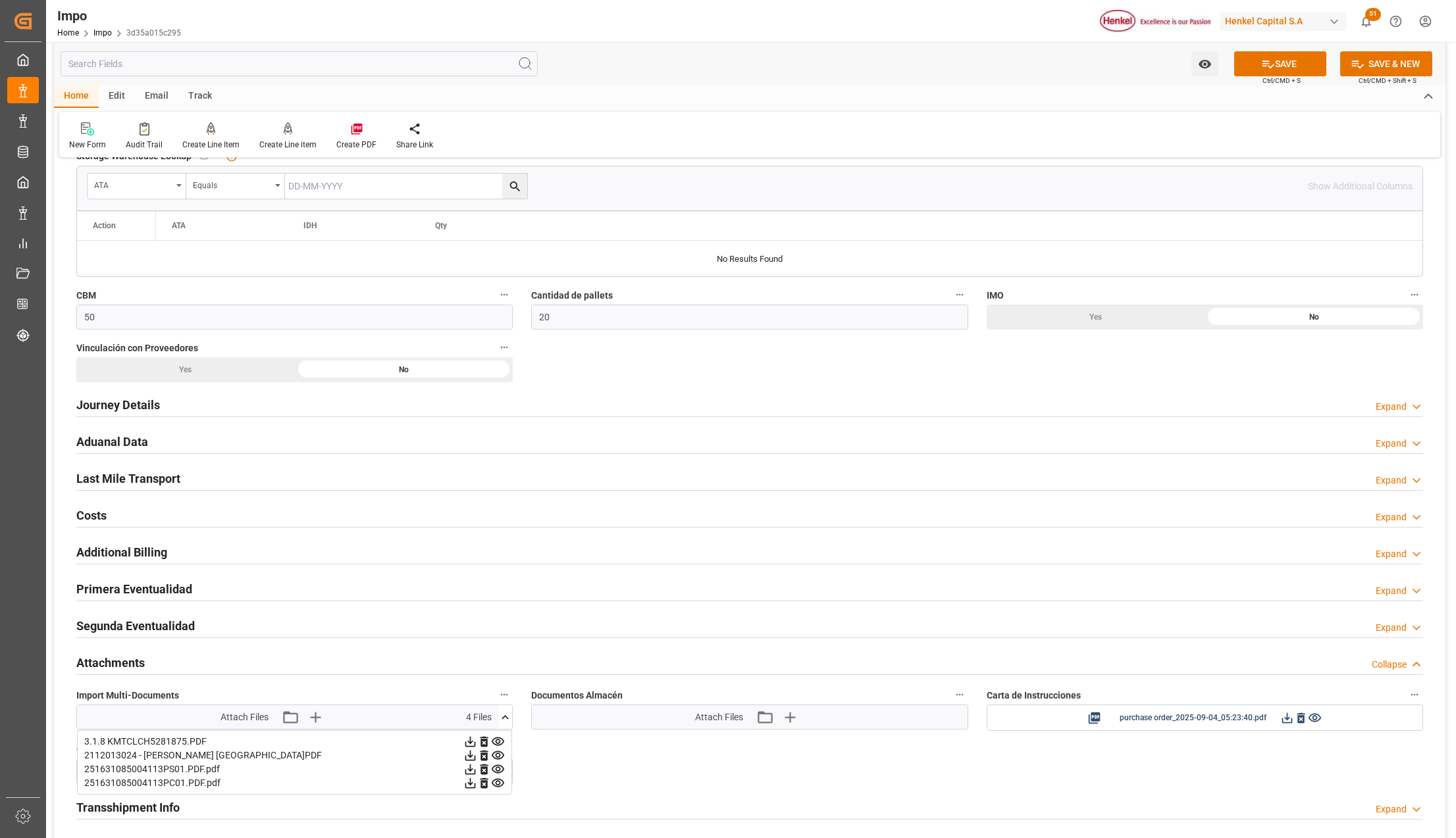
click at [1305, 58] on button "SAVE" at bounding box center [1280, 64] width 92 height 25
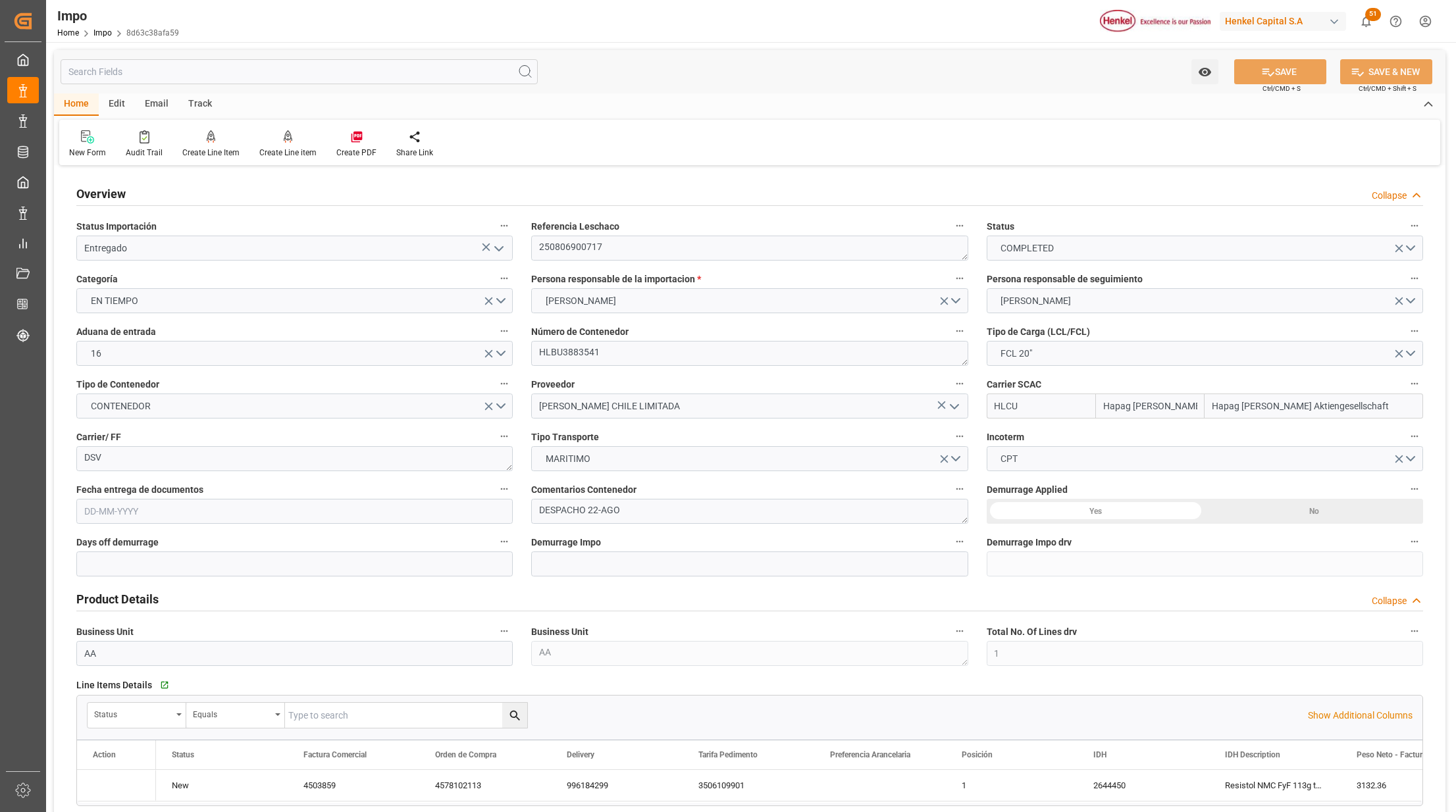
type input "Hapag [PERSON_NAME]"
type input "Hapag [PERSON_NAME] Aktiengesellschaft"
type input "1"
type input "9.36"
type input "10"
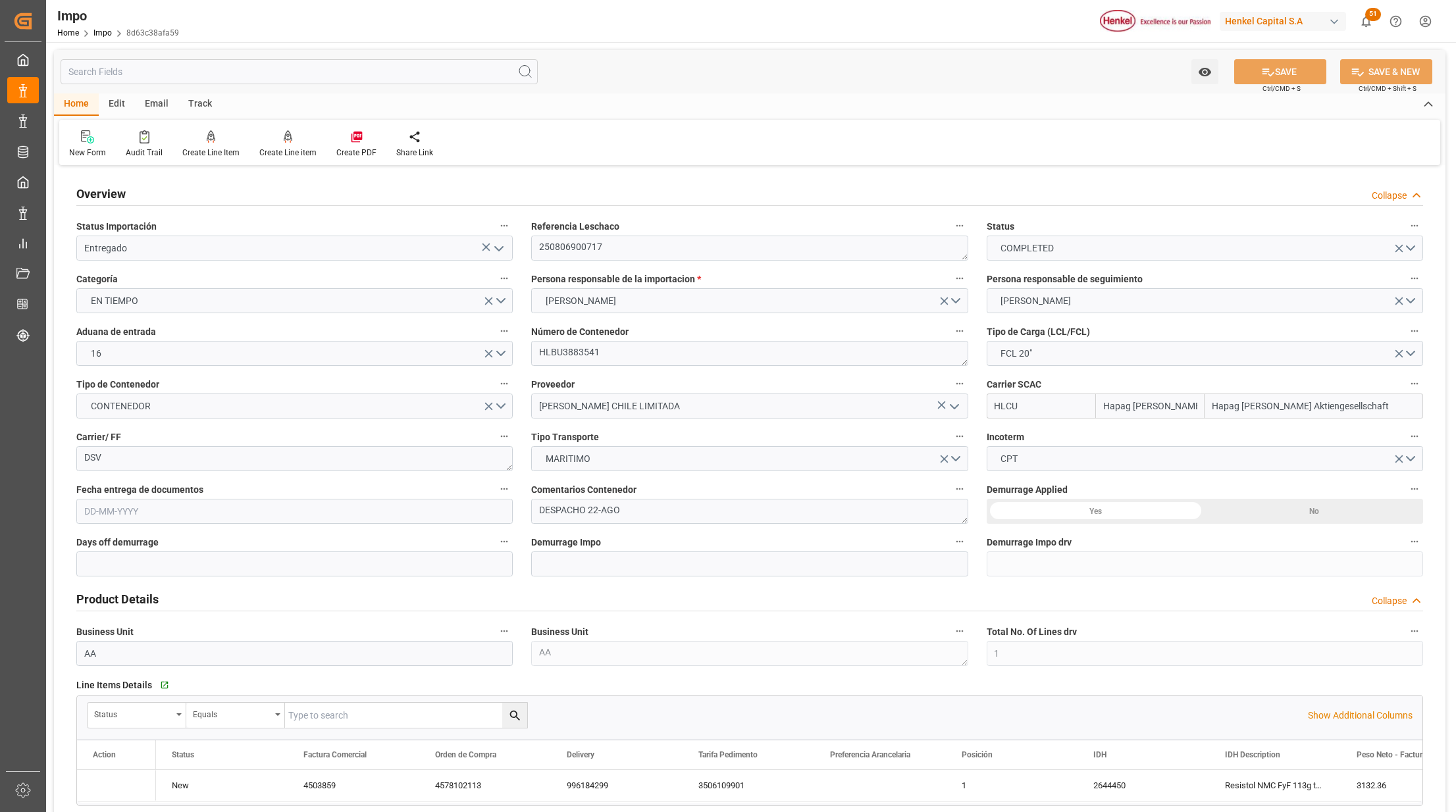
type input "[DATE]"
type input "Korea Marine"
type input "Korea Marine Transport"
type input "1"
type input "50"
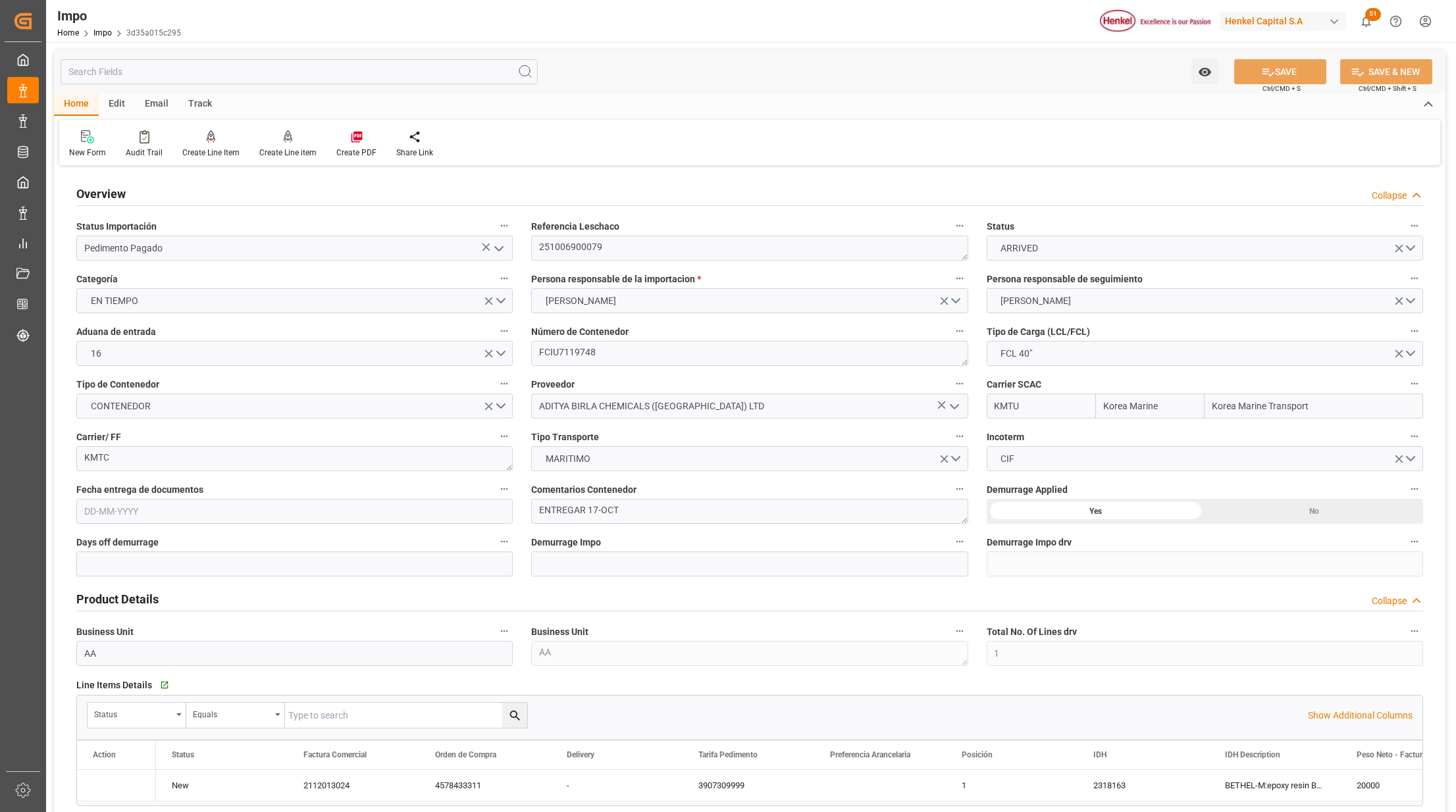
type input "20"
type input "[DATE]"
